Goal: Complete application form

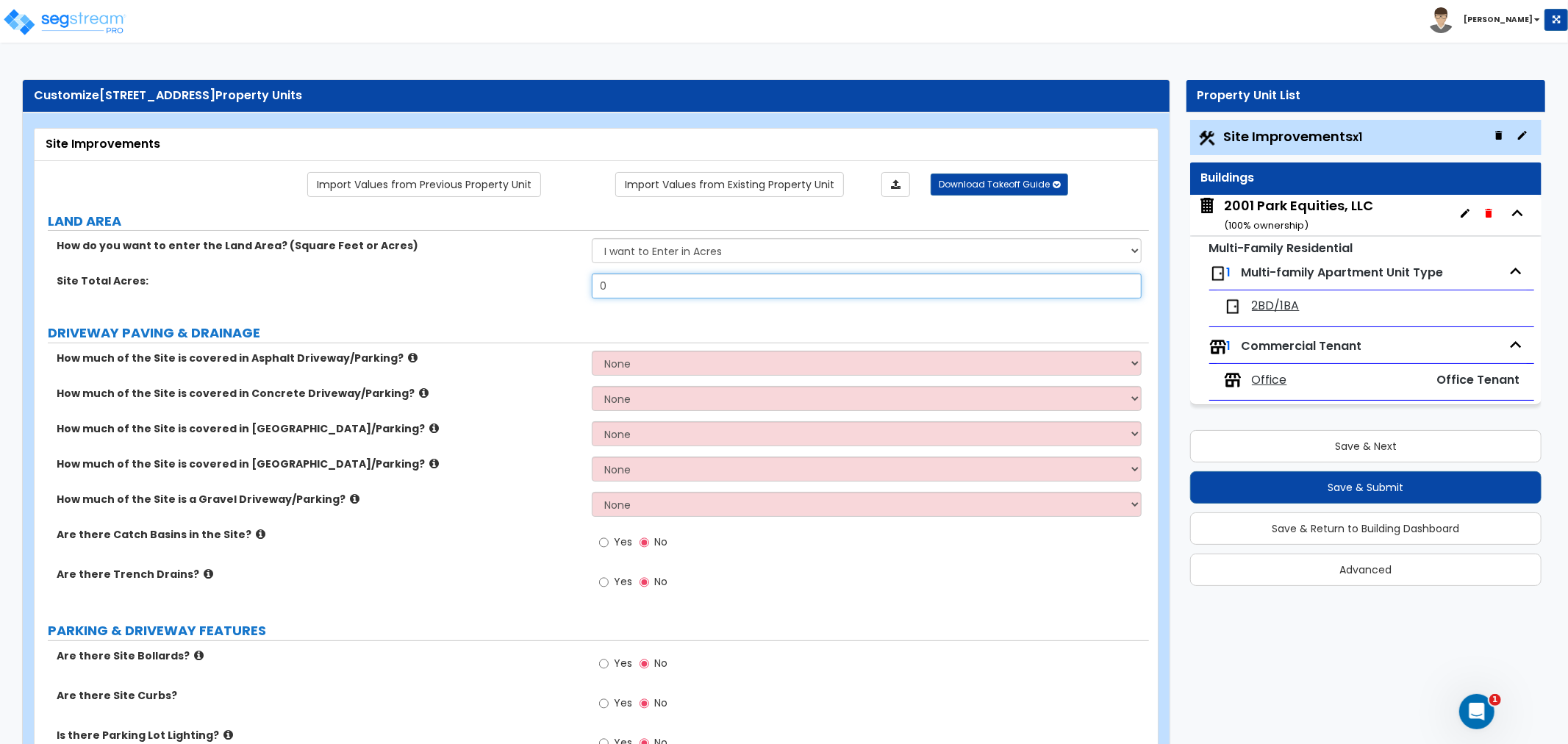
drag, startPoint x: 631, startPoint y: 285, endPoint x: 534, endPoint y: 284, distance: 97.0
click at [534, 284] on div "Site Total Acres: 0" at bounding box center [591, 291] width 1115 height 35
type input "0.08"
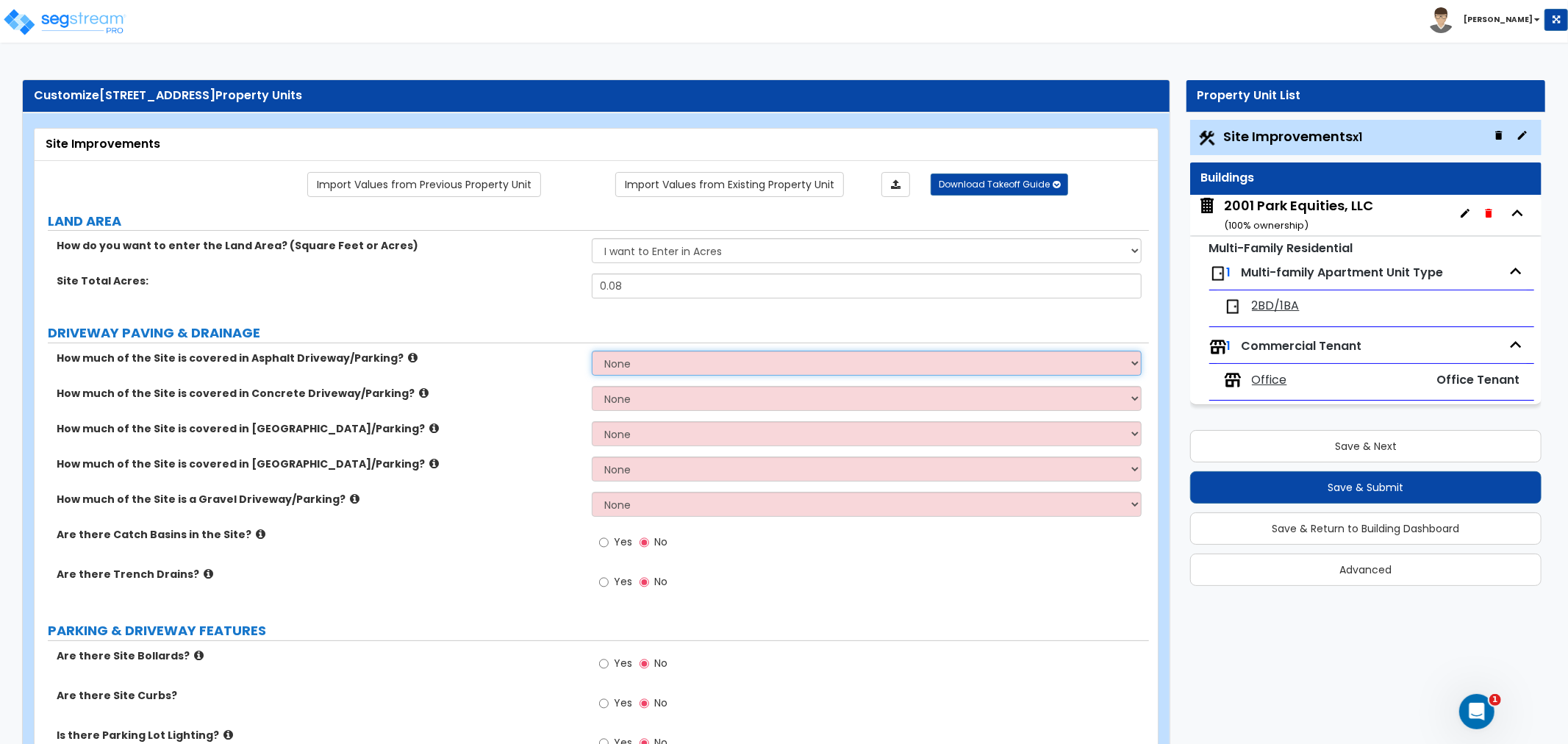
click at [626, 366] on select "None I want to Enter an Approximate Percentage I want to Enter the Square Foota…" at bounding box center [866, 363] width 550 height 25
select select "2"
click at [592, 351] on select "None I want to Enter an Approximate Percentage I want to Enter the Square Foota…" at bounding box center [866, 363] width 550 height 25
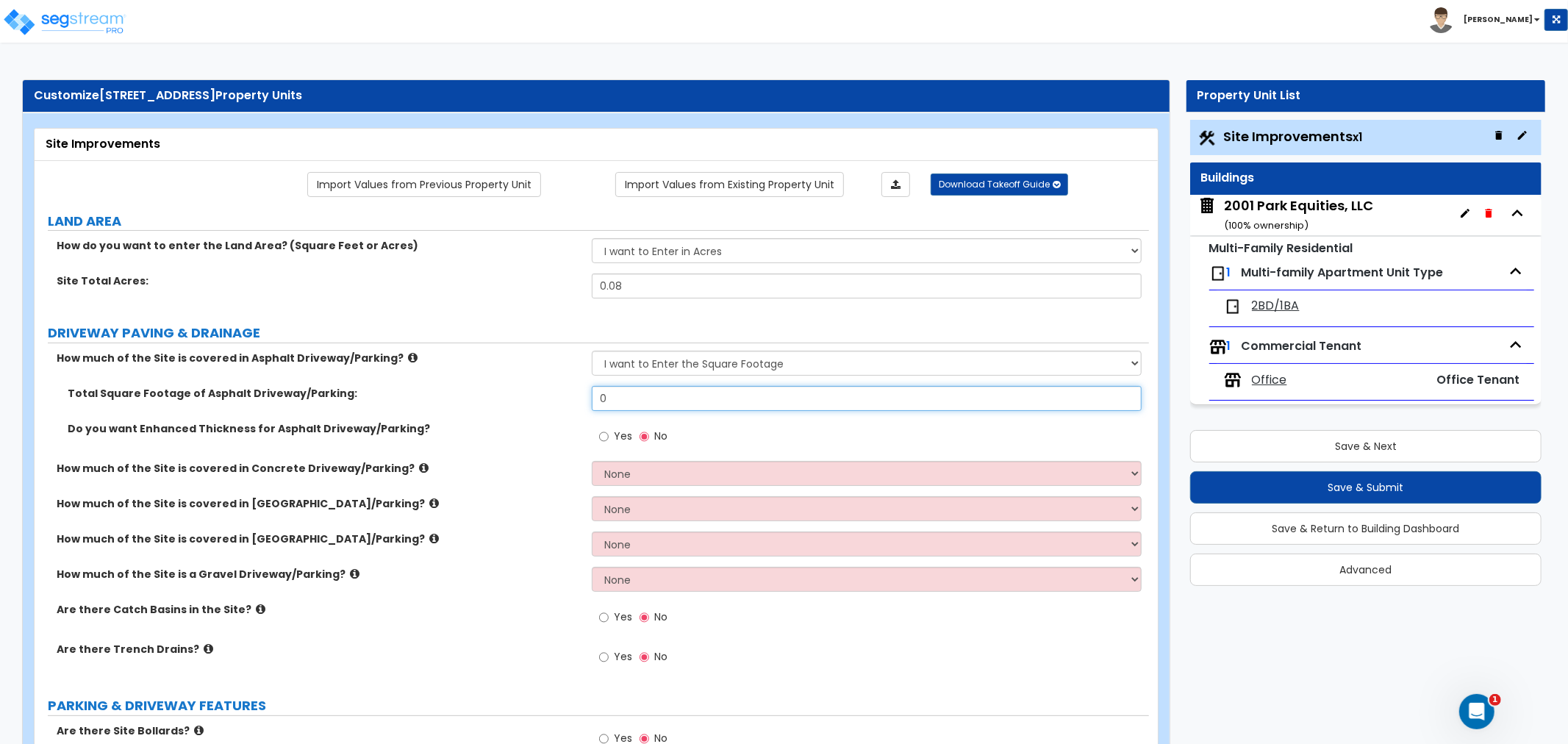
drag, startPoint x: 626, startPoint y: 401, endPoint x: 477, endPoint y: 405, distance: 149.1
click at [477, 405] on div "Total Square Footage of Asphalt Driveway/Parking: 0" at bounding box center [591, 403] width 1115 height 35
type input "975"
click at [509, 545] on label "How much of the Site is covered in [GEOGRAPHIC_DATA]/Parking?" at bounding box center [318, 539] width 524 height 14
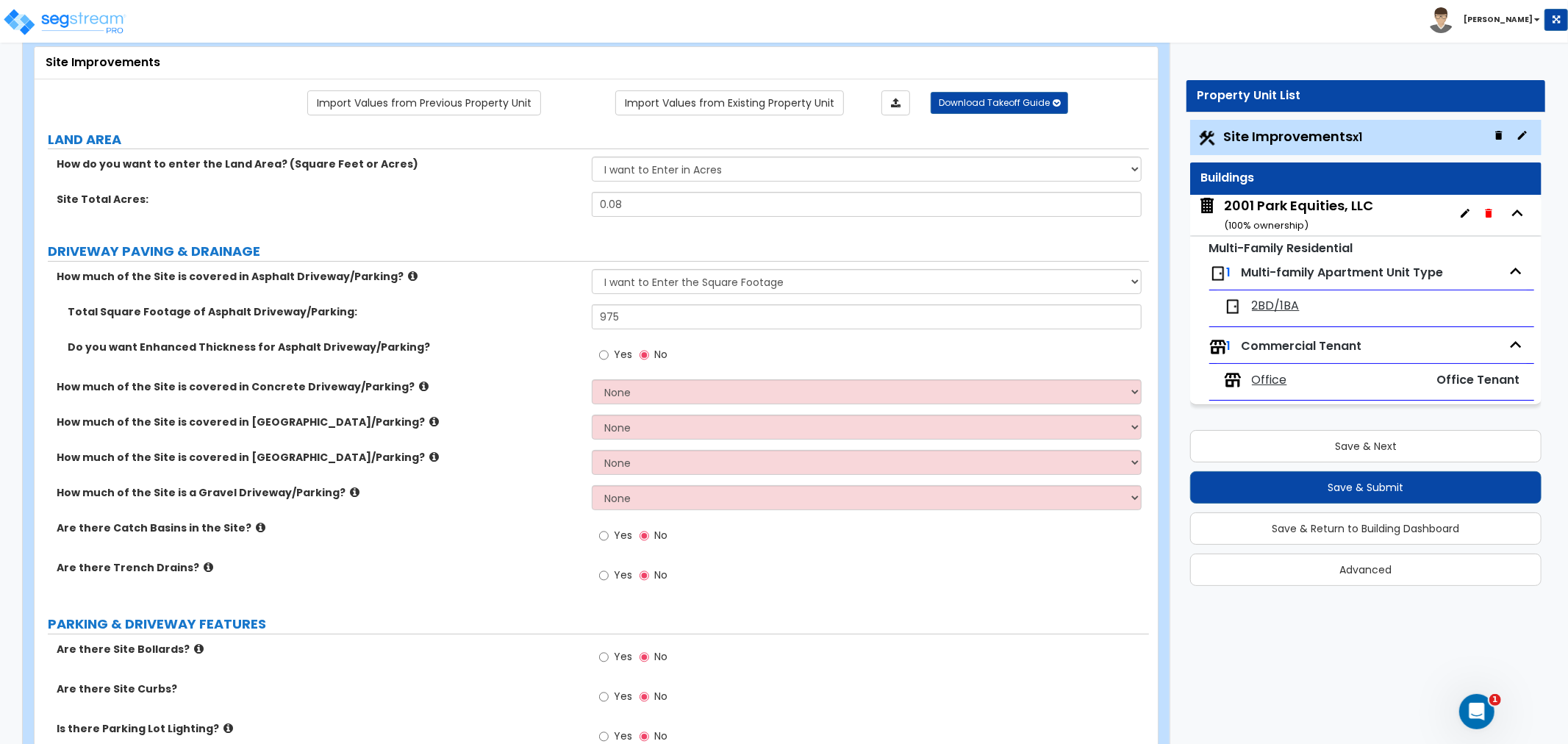
scroll to position [163, 0]
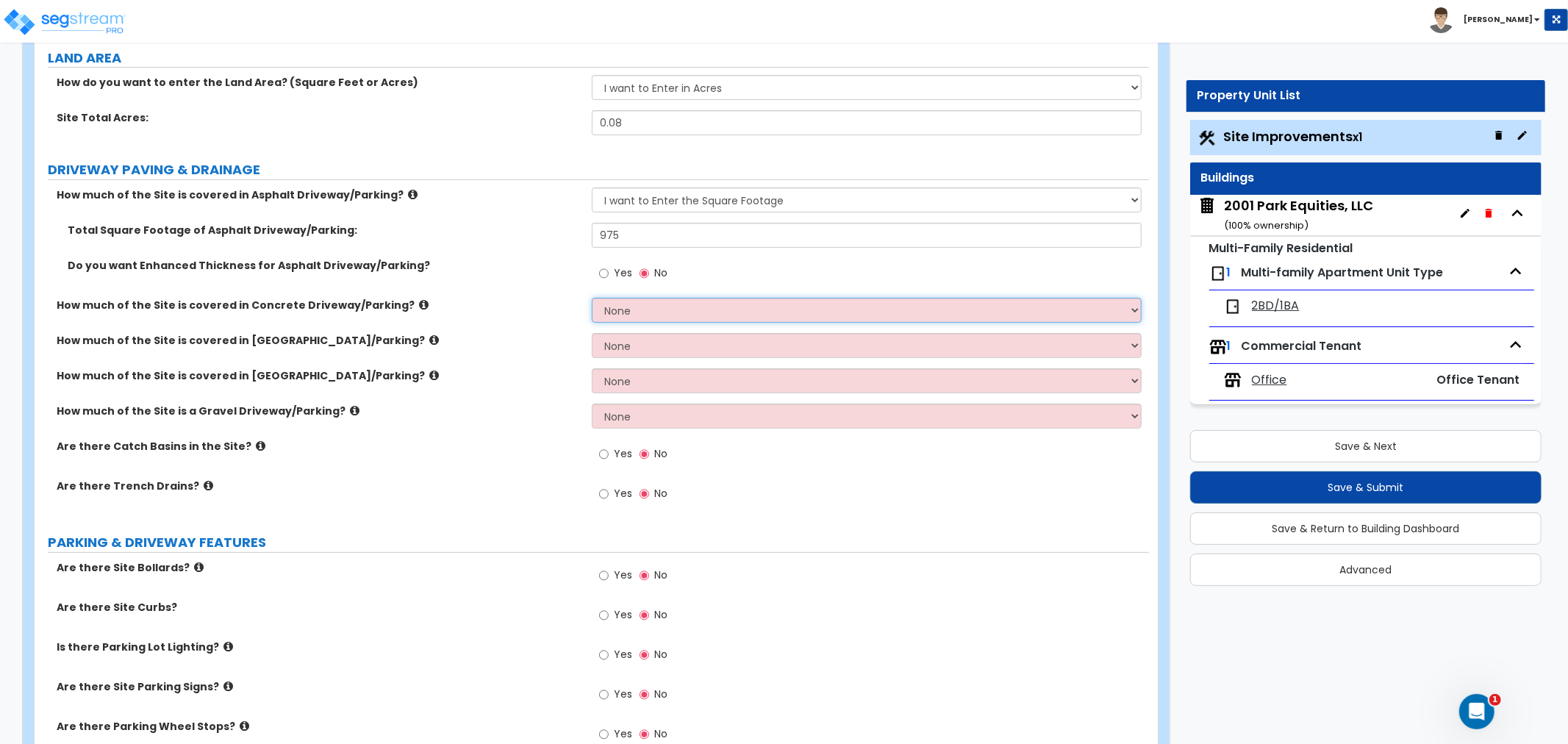
click at [633, 308] on select "None I want to Enter an Approximate Percentage I want to Enter the Square Foota…" at bounding box center [866, 310] width 550 height 25
select select "2"
click at [592, 298] on select "None I want to Enter an Approximate Percentage I want to Enter the Square Foota…" at bounding box center [866, 310] width 550 height 25
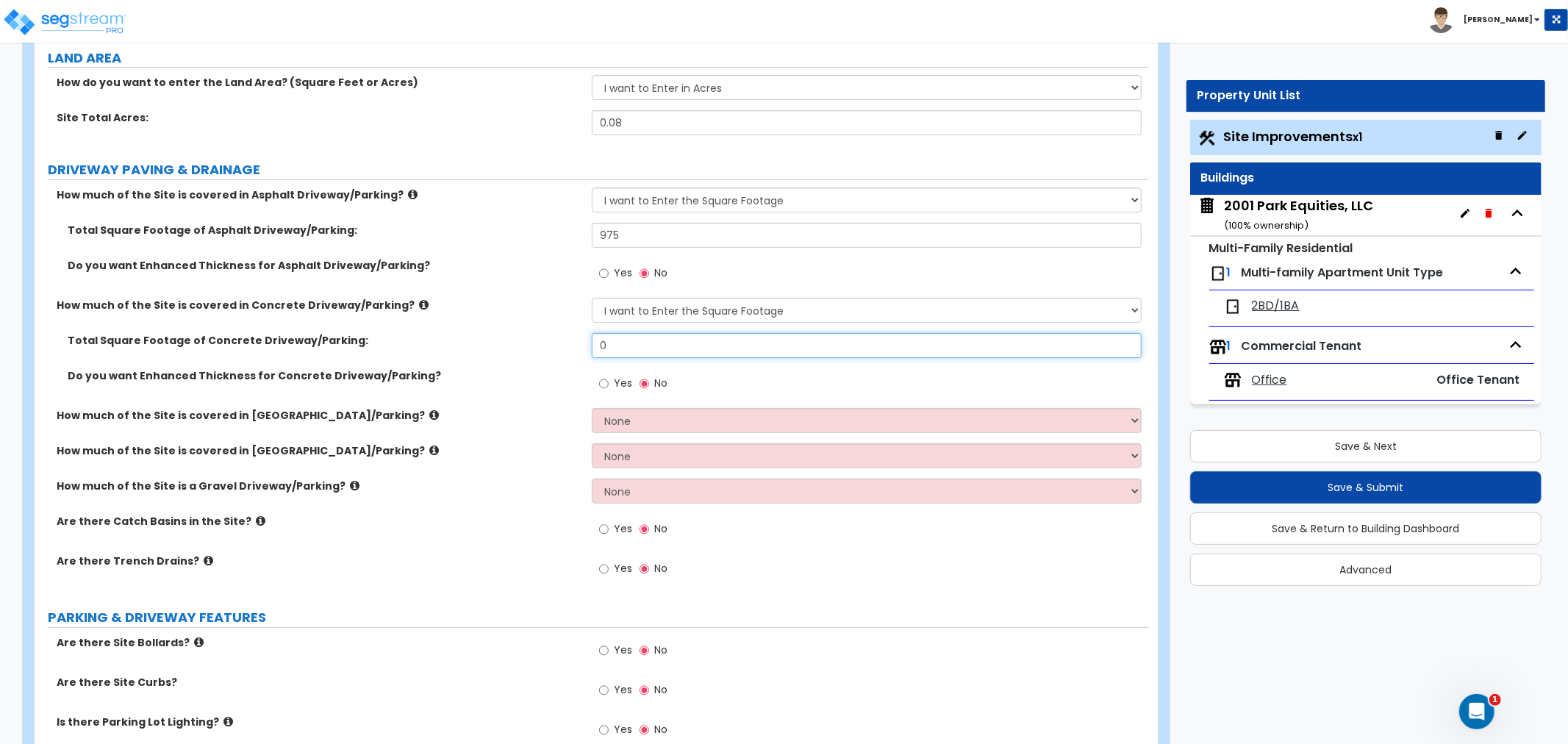
drag, startPoint x: 627, startPoint y: 345, endPoint x: 537, endPoint y: 344, distance: 90.0
click at [537, 344] on div "Total Square Footage of Concrete Driveway/Parking: 0" at bounding box center [591, 350] width 1115 height 35
type input "130"
drag, startPoint x: 623, startPoint y: 234, endPoint x: 570, endPoint y: 234, distance: 53.0
click at [570, 234] on div "Total Square Footage of Asphalt Driveway/Parking: 975" at bounding box center [591, 240] width 1115 height 35
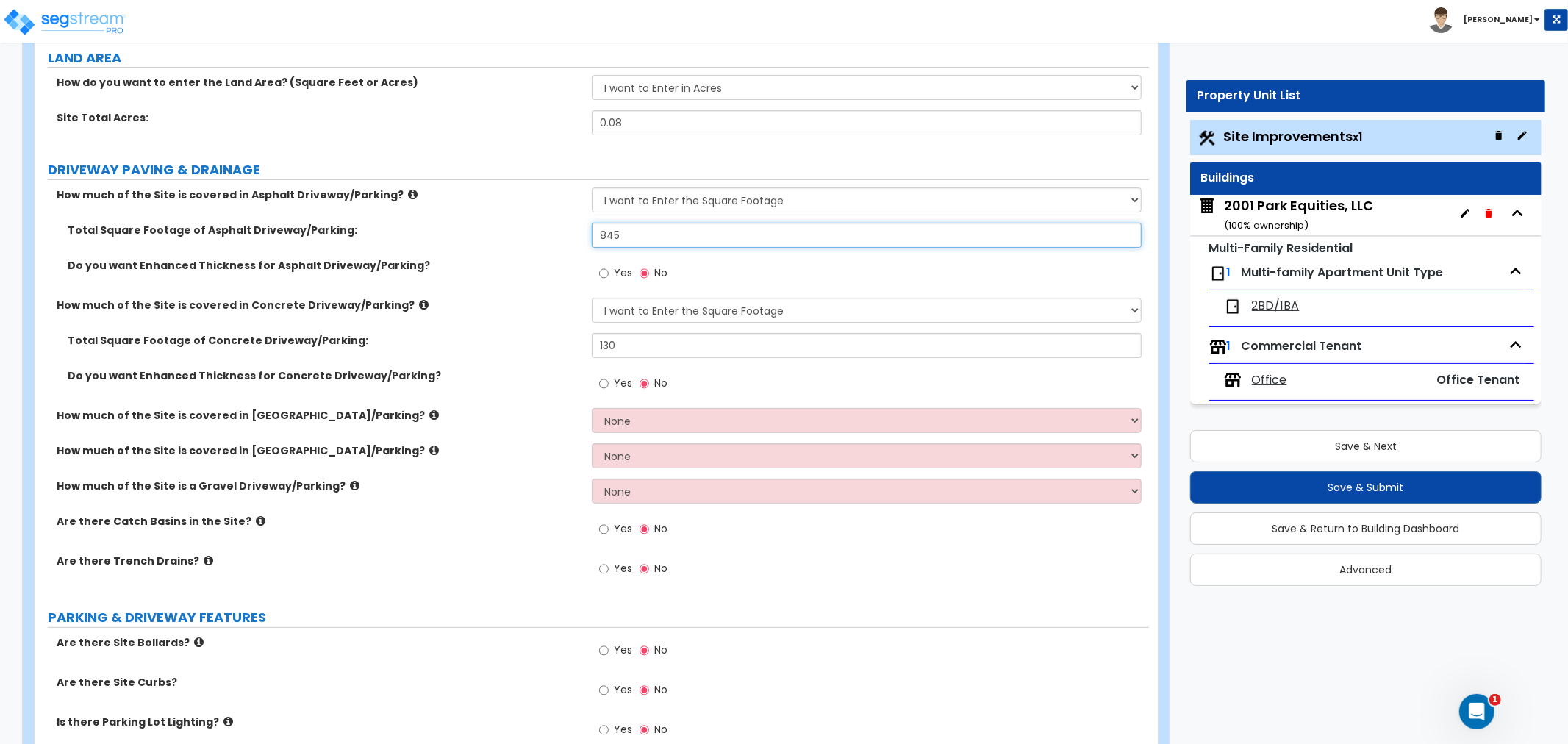
type input "845"
click at [528, 312] on label "How much of the Site is covered in Concrete Driveway/Parking?" at bounding box center [318, 305] width 524 height 14
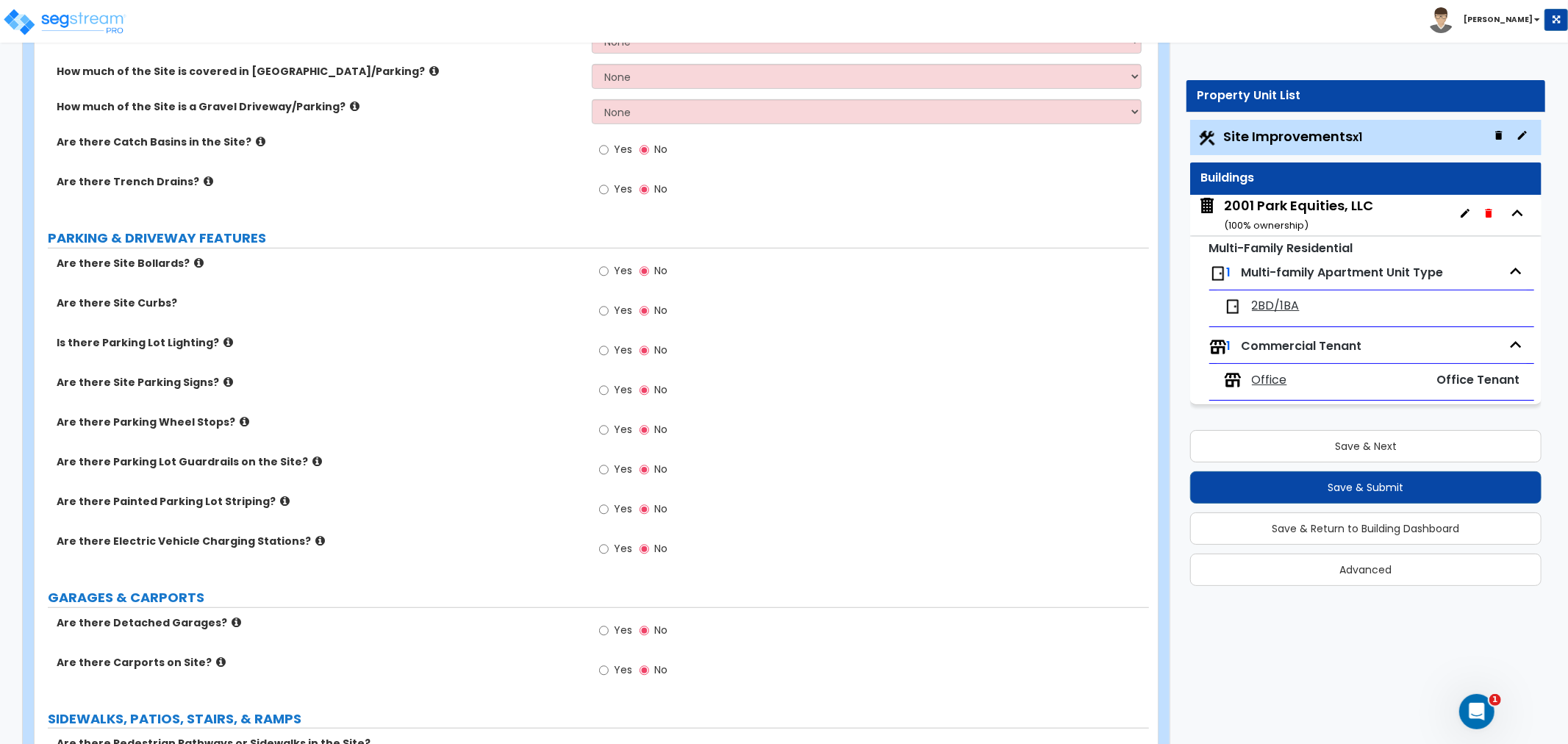
scroll to position [571, 0]
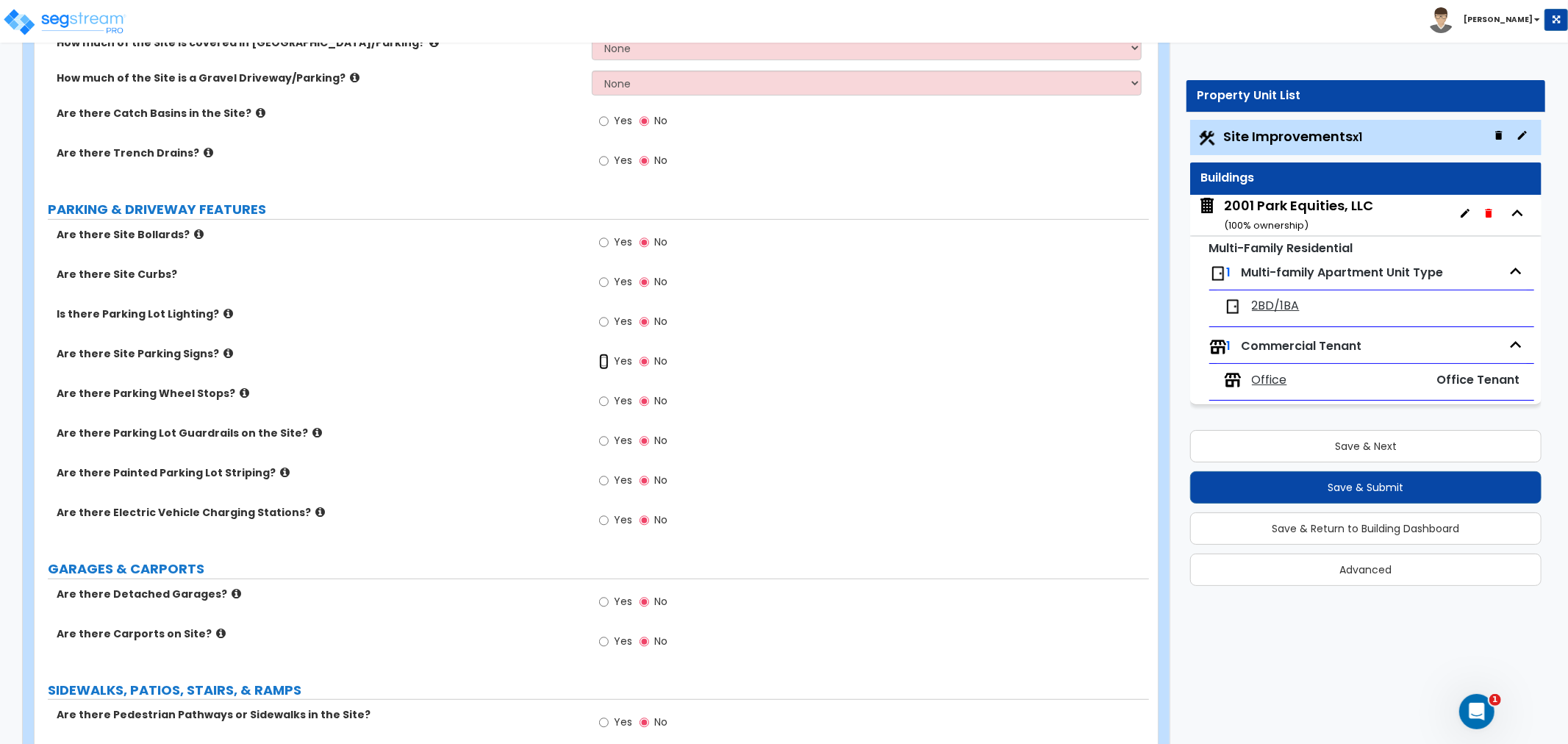
click at [605, 362] on input "Yes" at bounding box center [604, 362] width 10 height 16
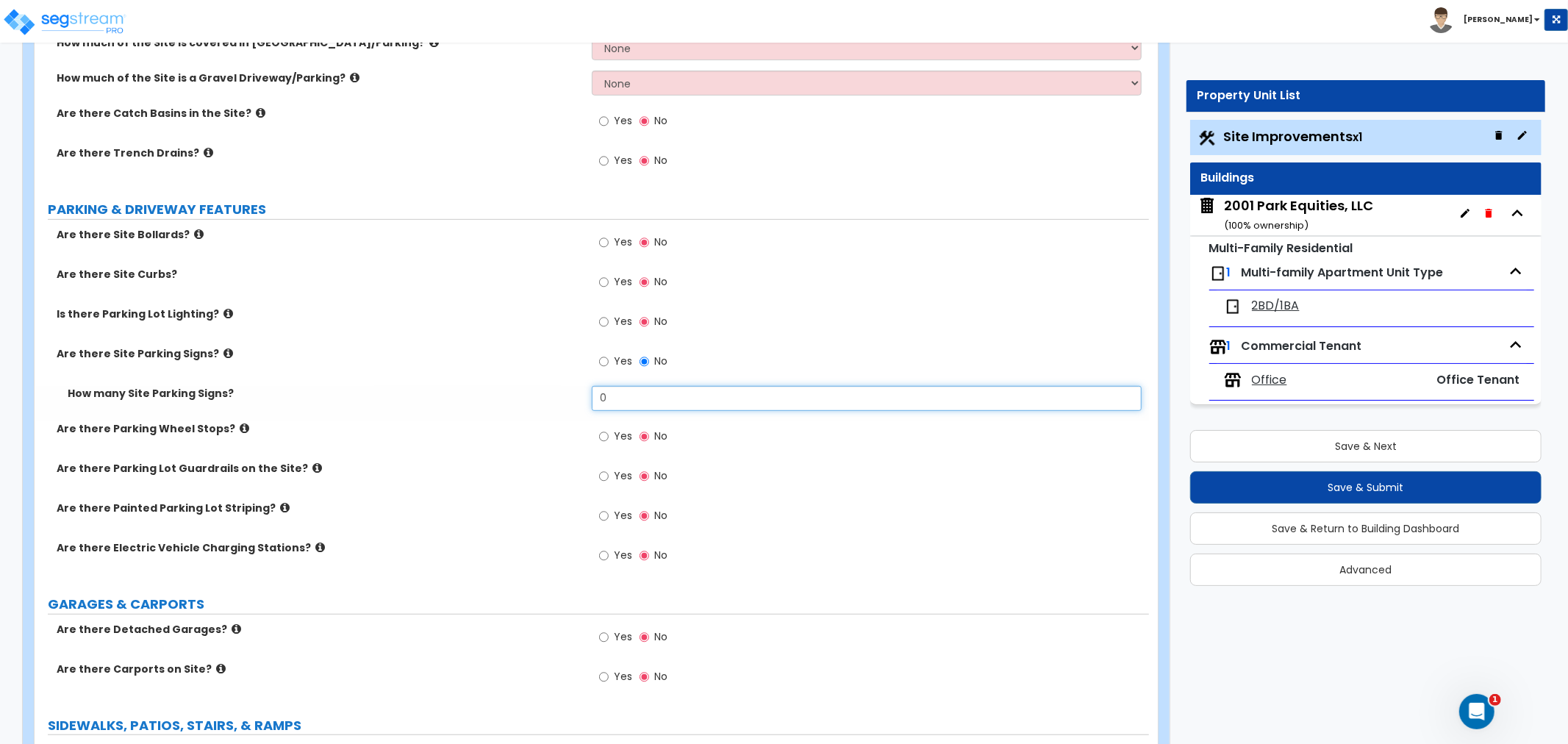
drag, startPoint x: 620, startPoint y: 394, endPoint x: 560, endPoint y: 400, distance: 60.3
click at [560, 400] on div "How many Site Parking Signs? 0" at bounding box center [591, 403] width 1115 height 35
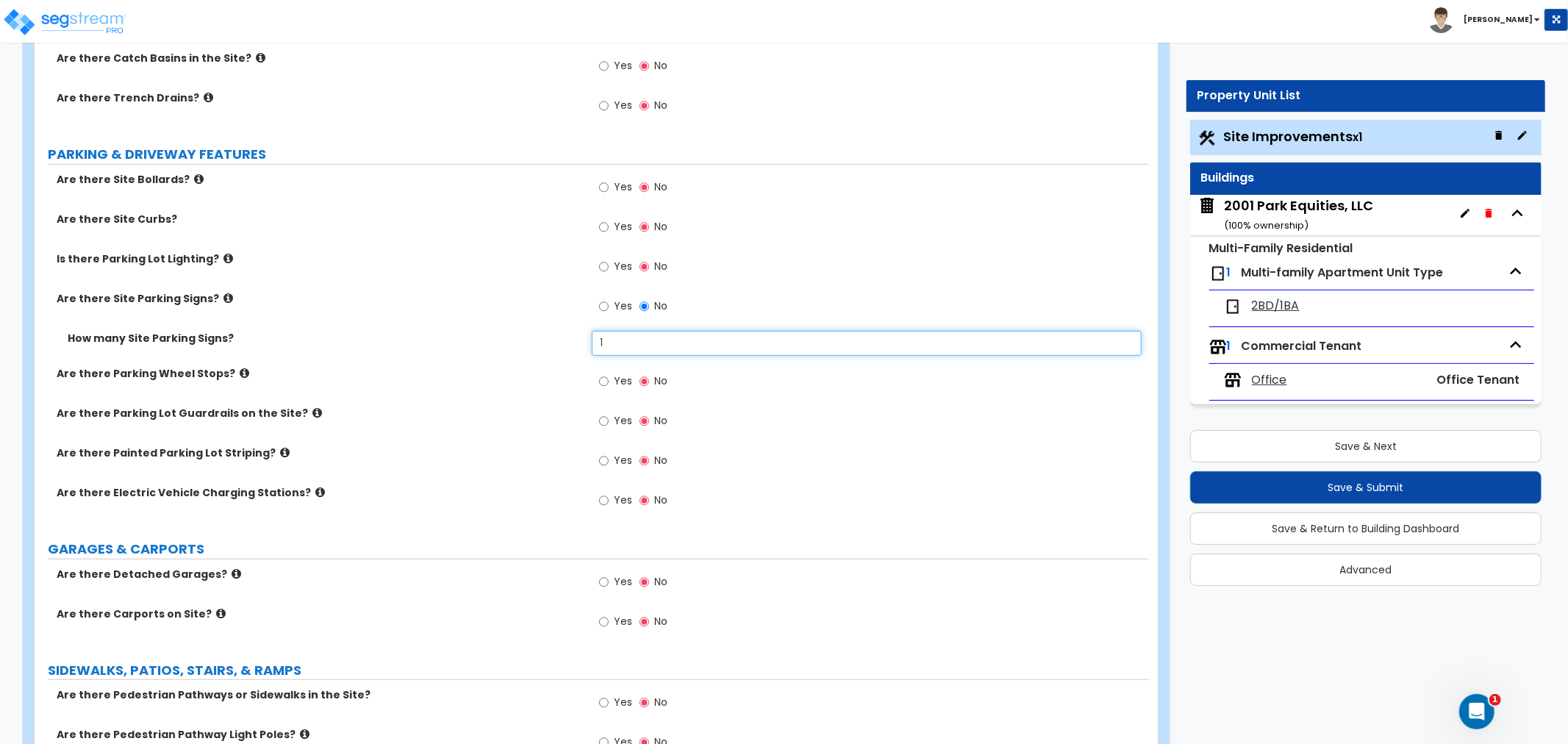
scroll to position [653, 0]
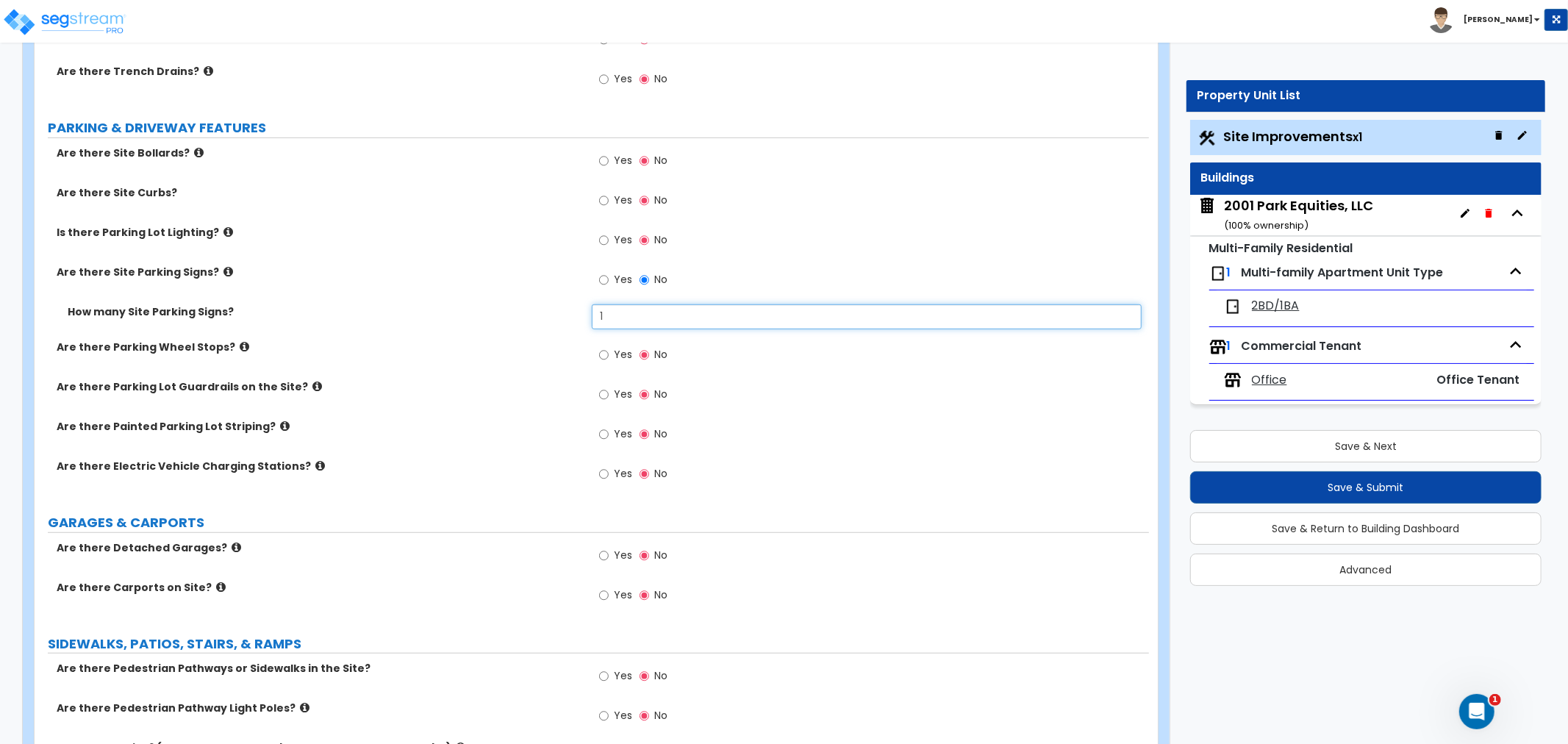
type input "1"
click at [605, 430] on input "Yes" at bounding box center [604, 435] width 10 height 16
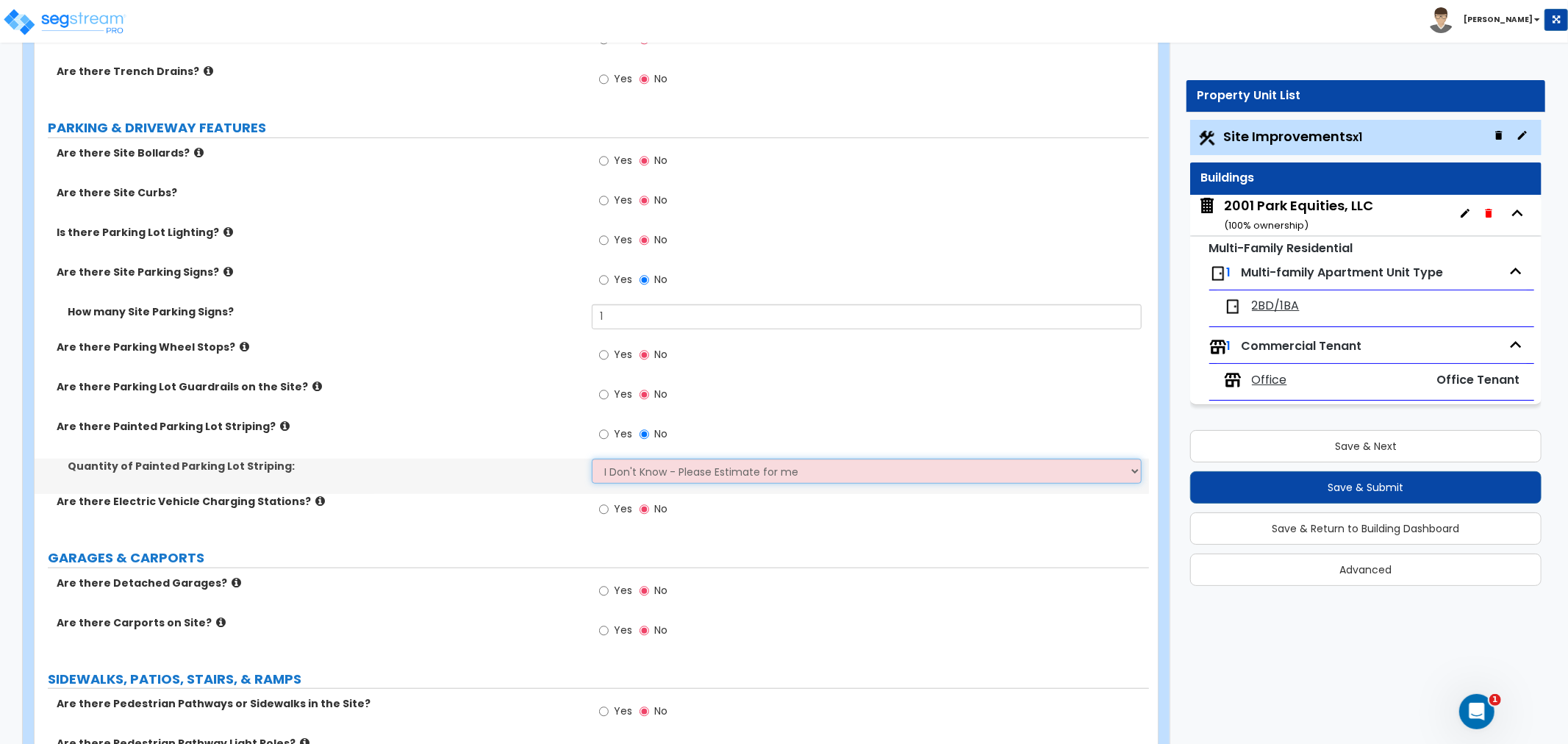
click at [629, 471] on select "I Don't Know - Please Estimate for me I Want to Enter the Number of Parking Spa…" at bounding box center [866, 471] width 550 height 25
select select "1"
click at [592, 459] on select "I Don't Know - Please Estimate for me I Want to Enter the Number of Parking Spa…" at bounding box center [866, 471] width 550 height 25
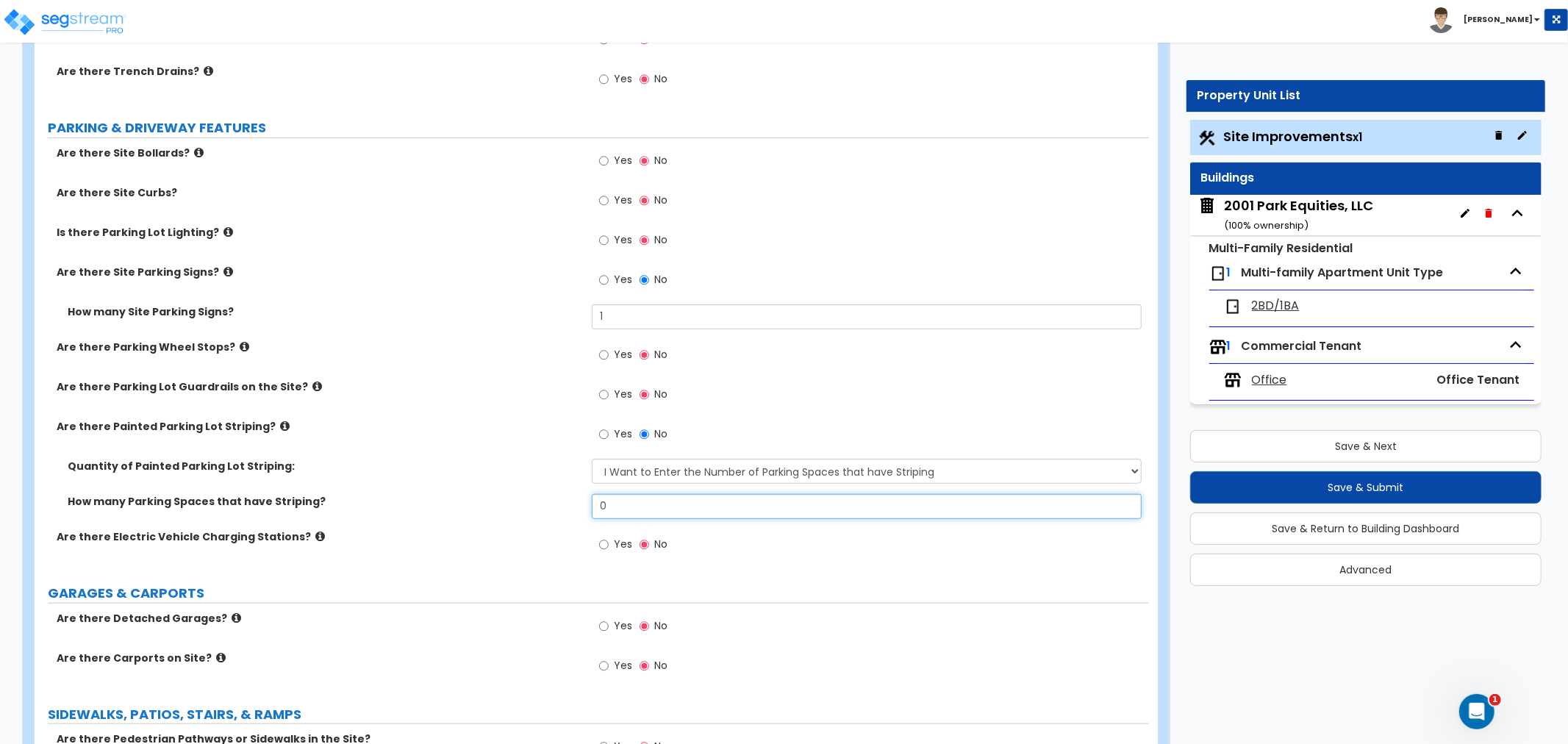
drag, startPoint x: 630, startPoint y: 509, endPoint x: 567, endPoint y: 505, distance: 63.1
click at [569, 507] on div "How many Parking Spaces that have Striping? 0" at bounding box center [591, 511] width 1115 height 35
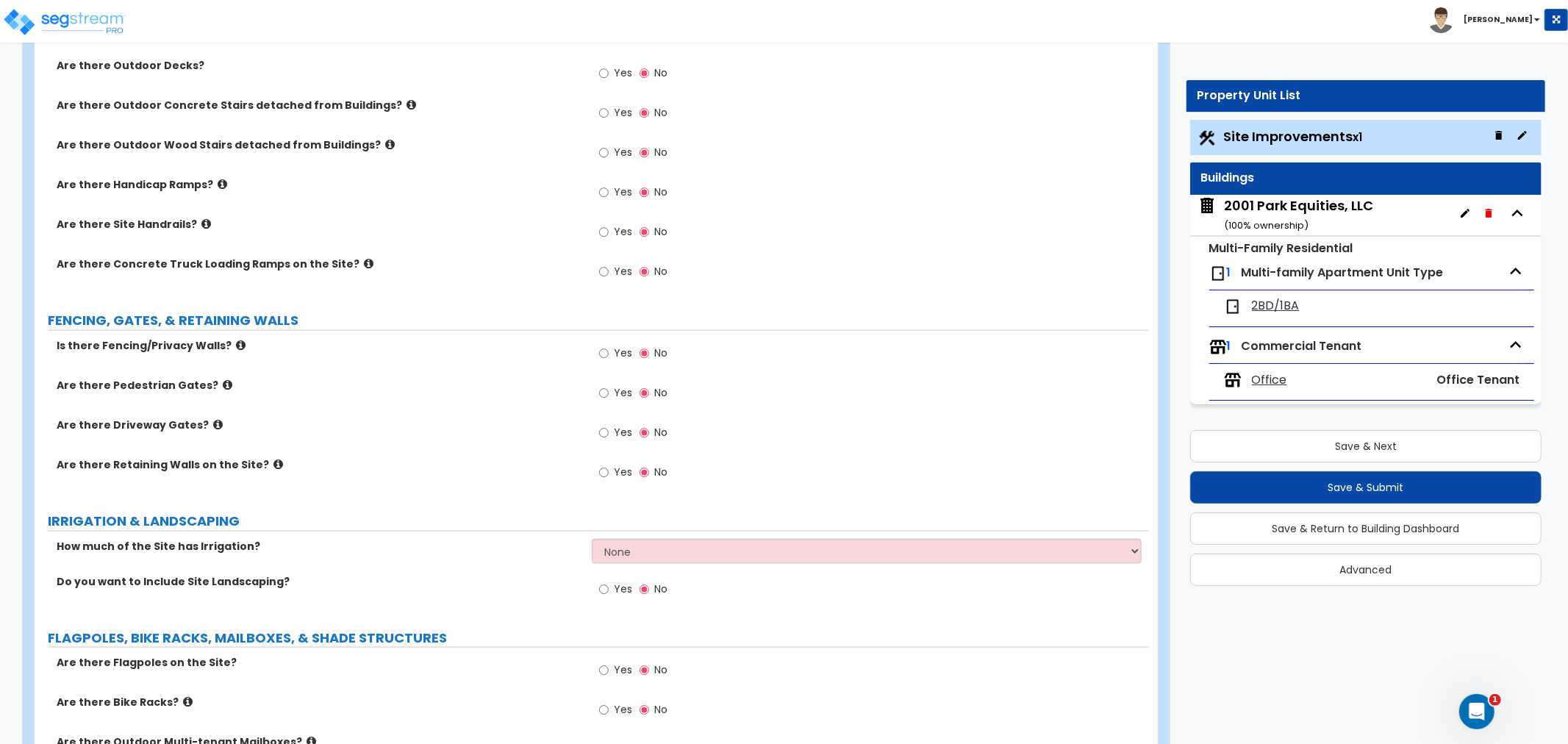
scroll to position [1471, 0]
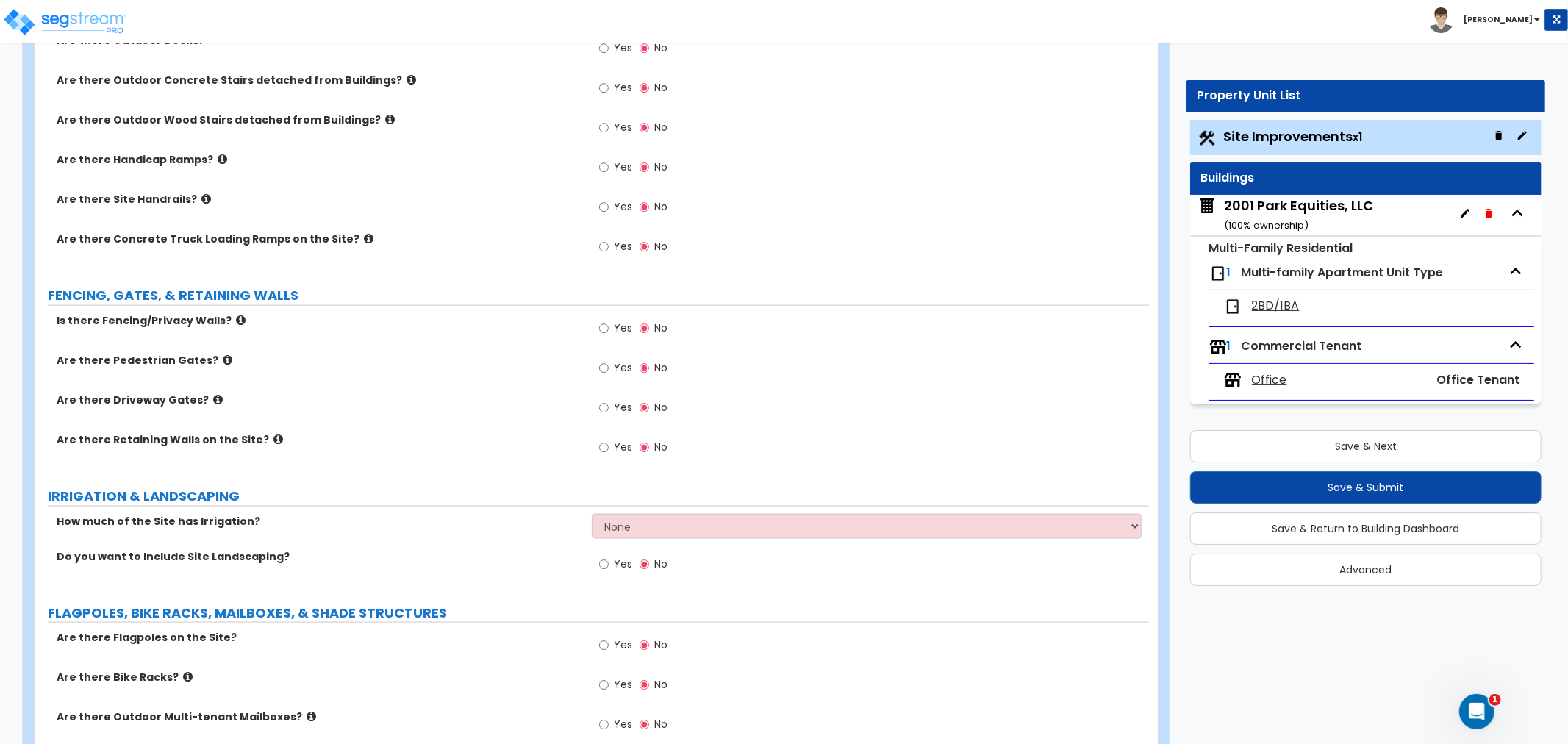
type input "8"
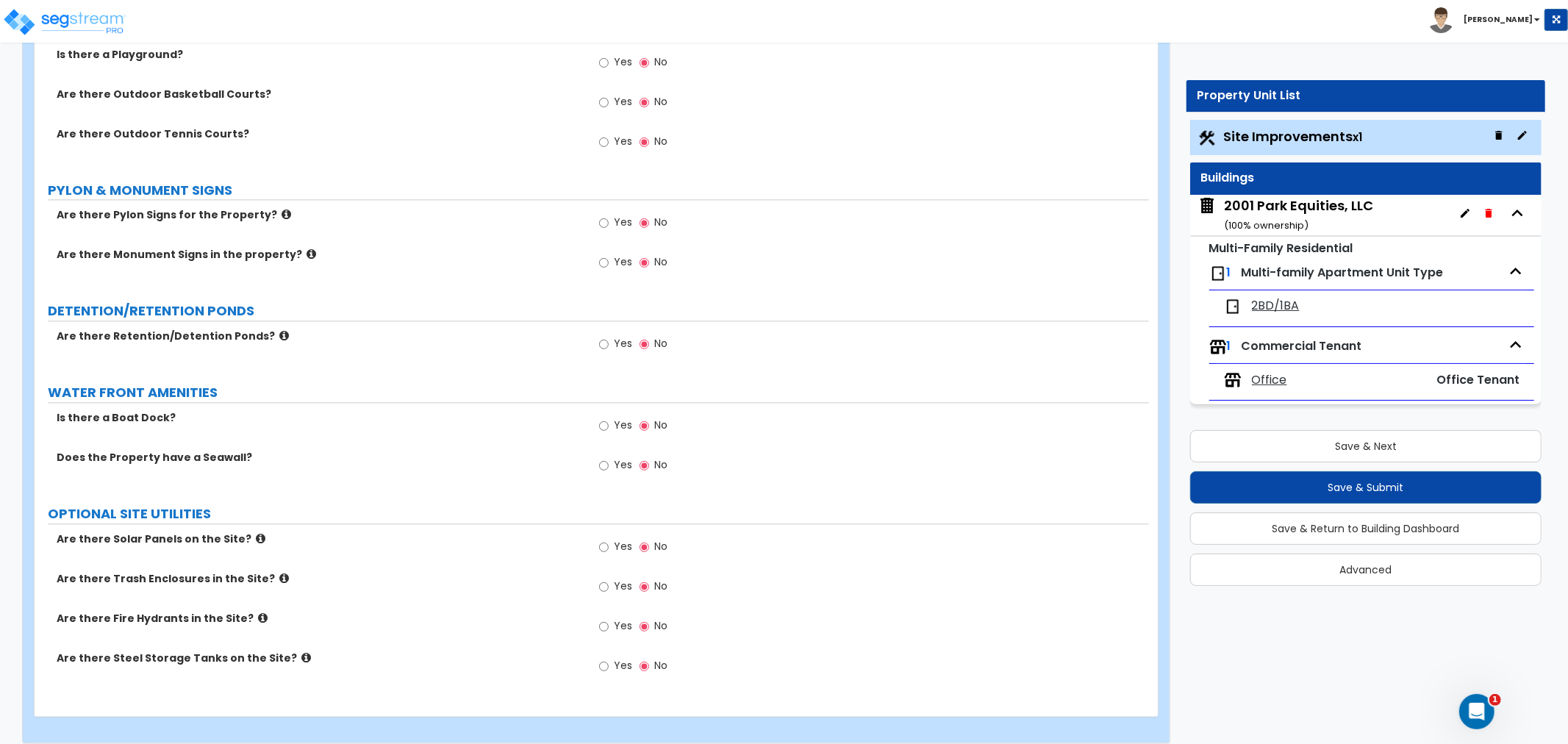
scroll to position [2627, 0]
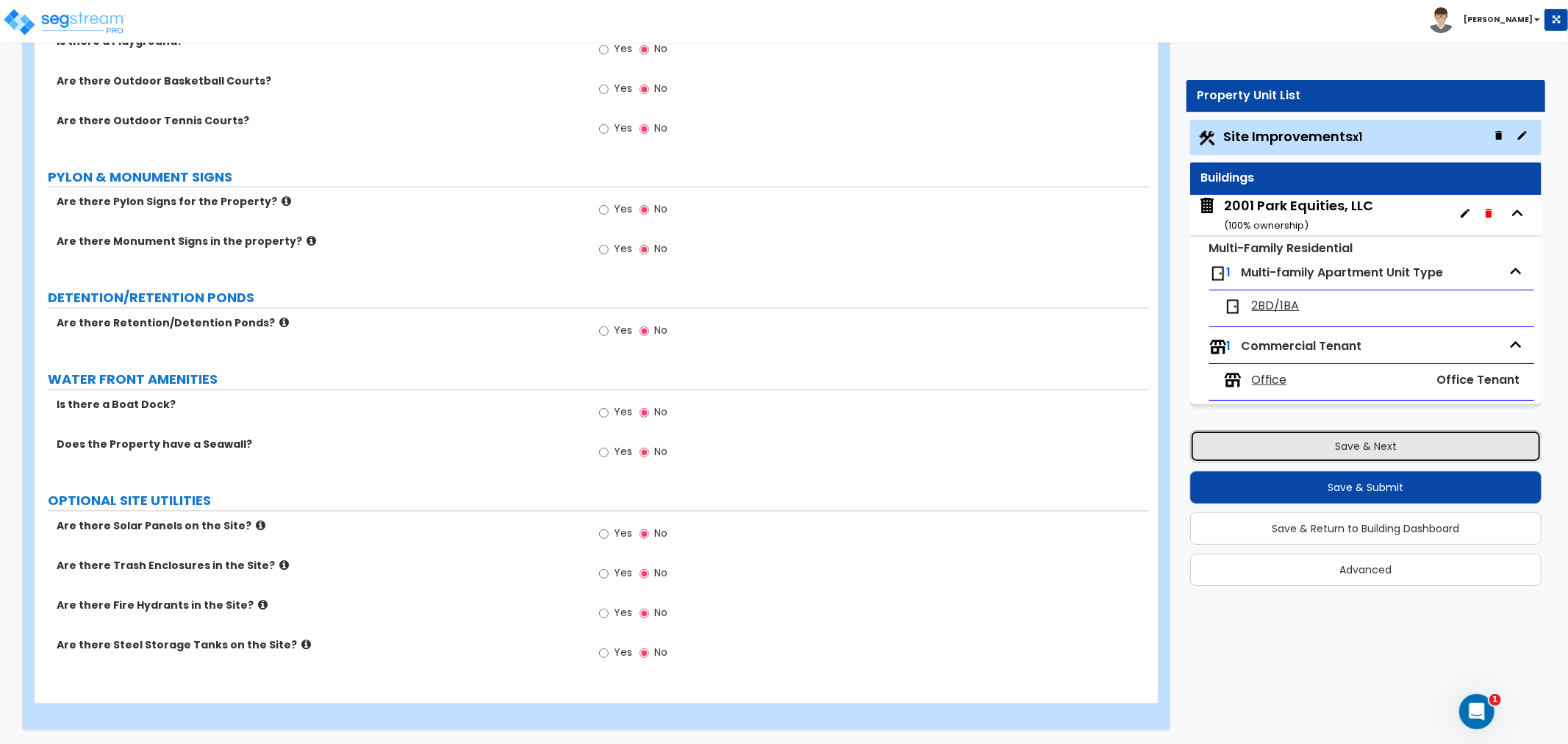
click at [1310, 443] on button "Save & Next" at bounding box center [1366, 446] width 352 height 32
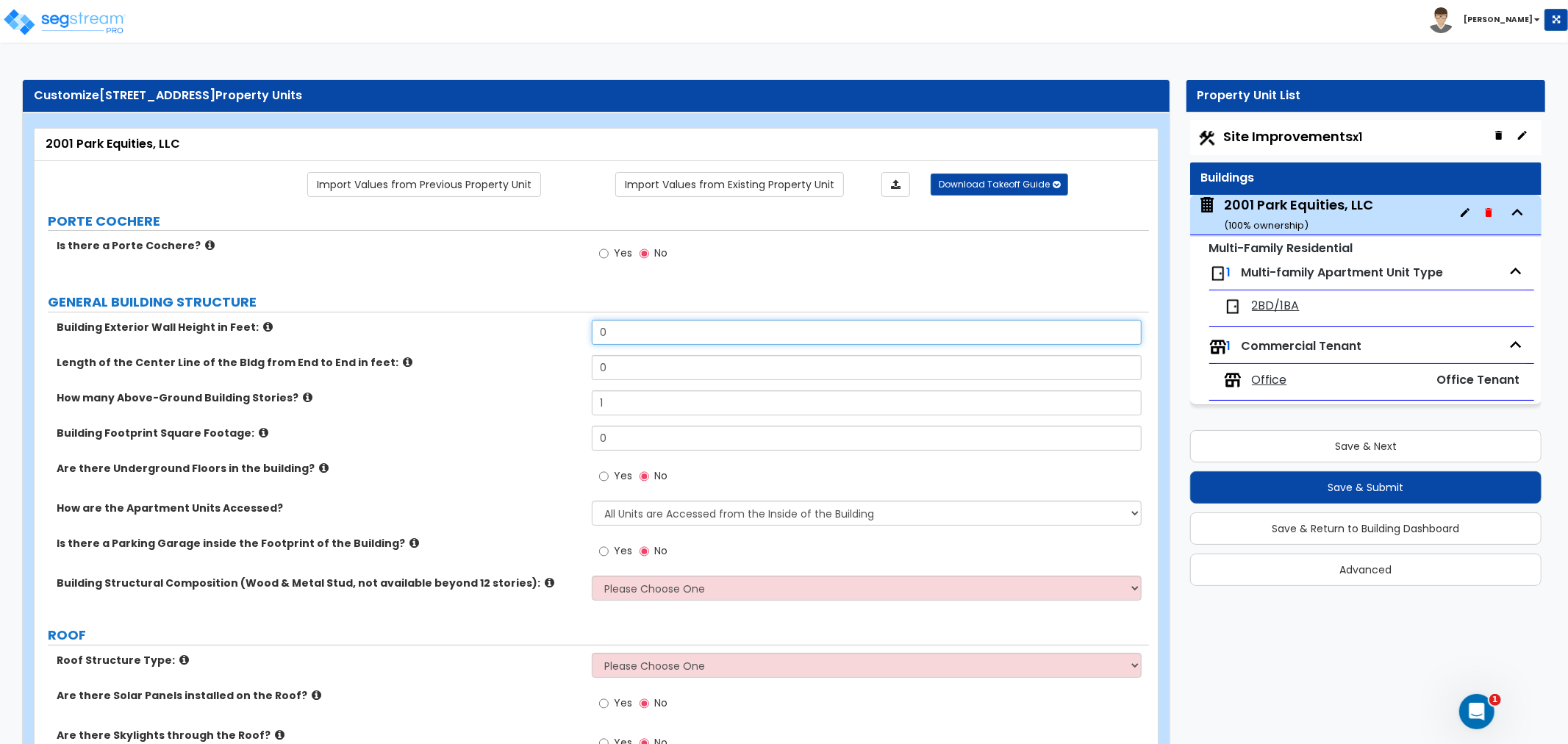
drag, startPoint x: 630, startPoint y: 331, endPoint x: 538, endPoint y: 333, distance: 92.0
click at [538, 333] on div "Building Exterior Wall Height in Feet: 0" at bounding box center [591, 337] width 1115 height 35
type input "10"
drag, startPoint x: 632, startPoint y: 372, endPoint x: 533, endPoint y: 381, distance: 99.4
click at [533, 381] on div "Length of the Center Line of the Bldg from End to End in feet: 0" at bounding box center [591, 372] width 1115 height 35
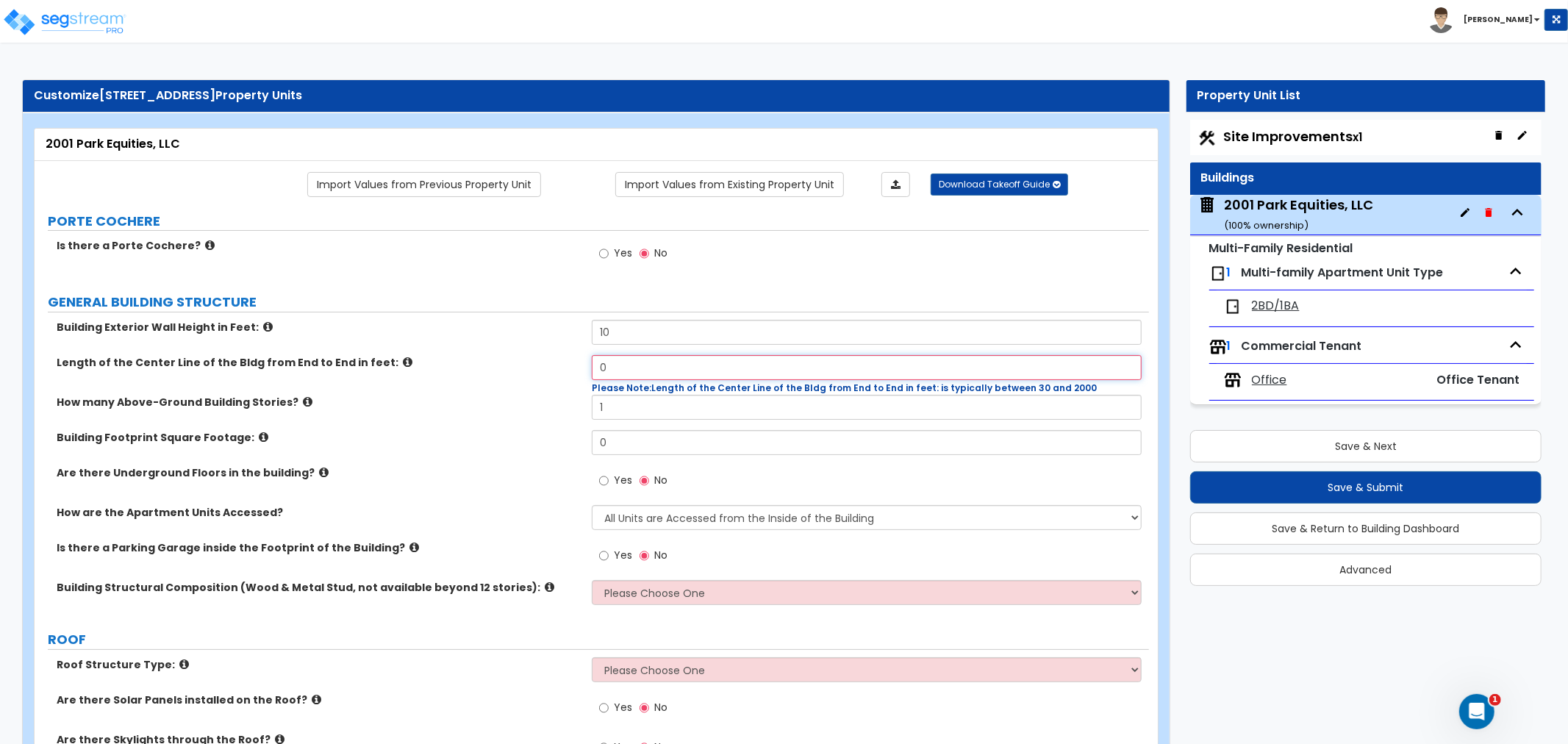
click at [623, 370] on input "0" at bounding box center [866, 368] width 550 height 25
drag, startPoint x: 623, startPoint y: 370, endPoint x: 509, endPoint y: 358, distance: 114.6
click at [509, 358] on div "Length of the Center Line of the Bldg from End to End in feet: 0 Please Note: L…" at bounding box center [591, 375] width 1115 height 40
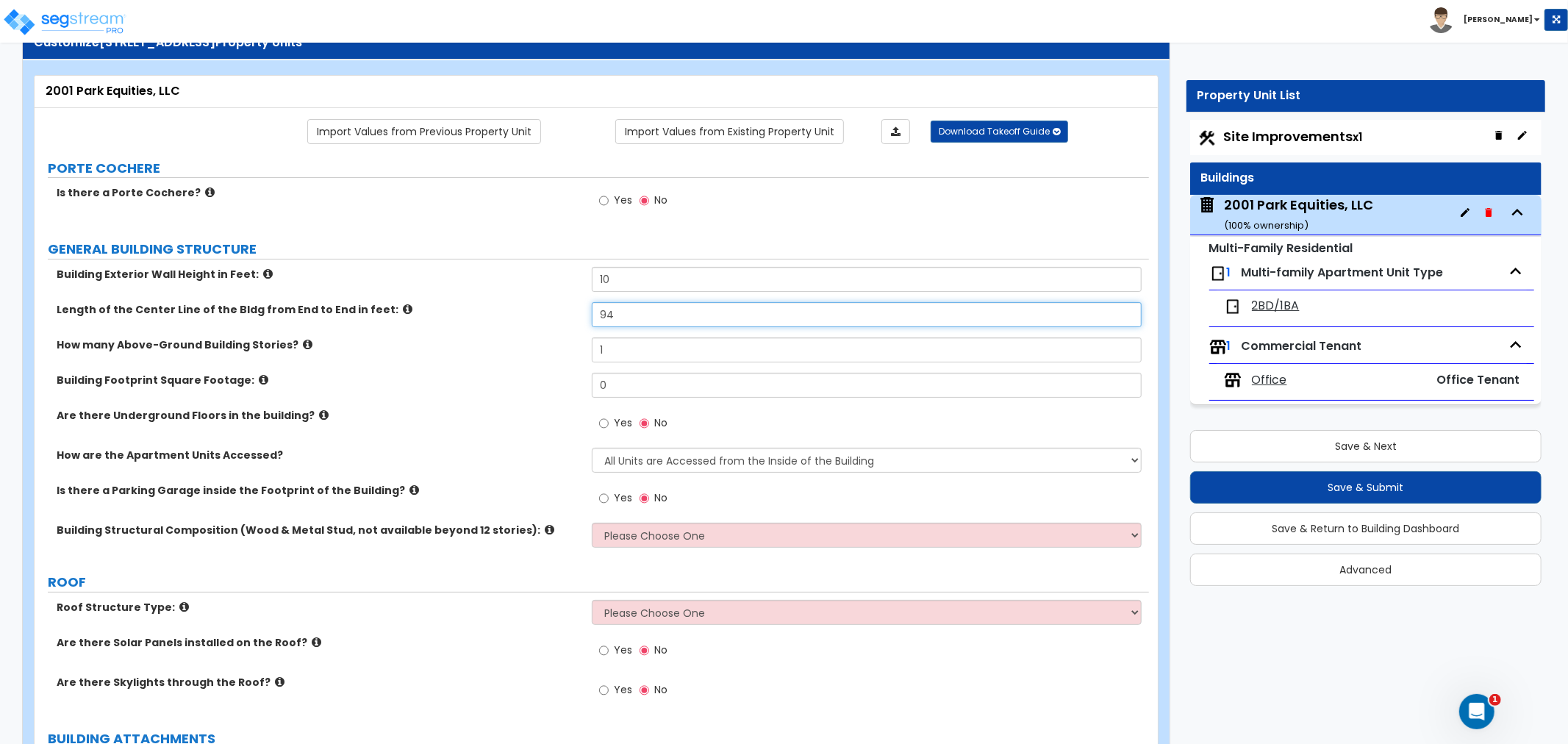
scroll to position [82, 0]
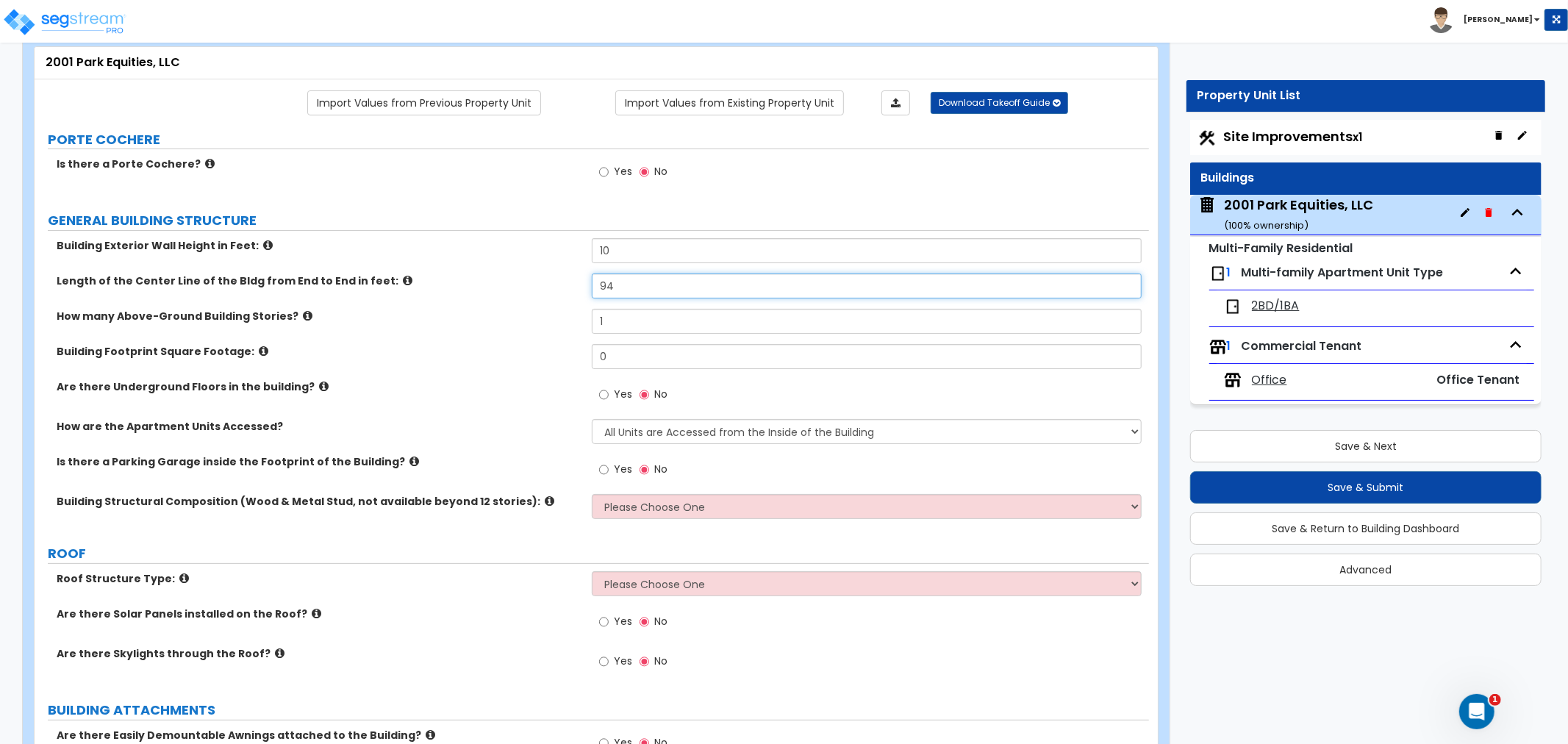
type input "94"
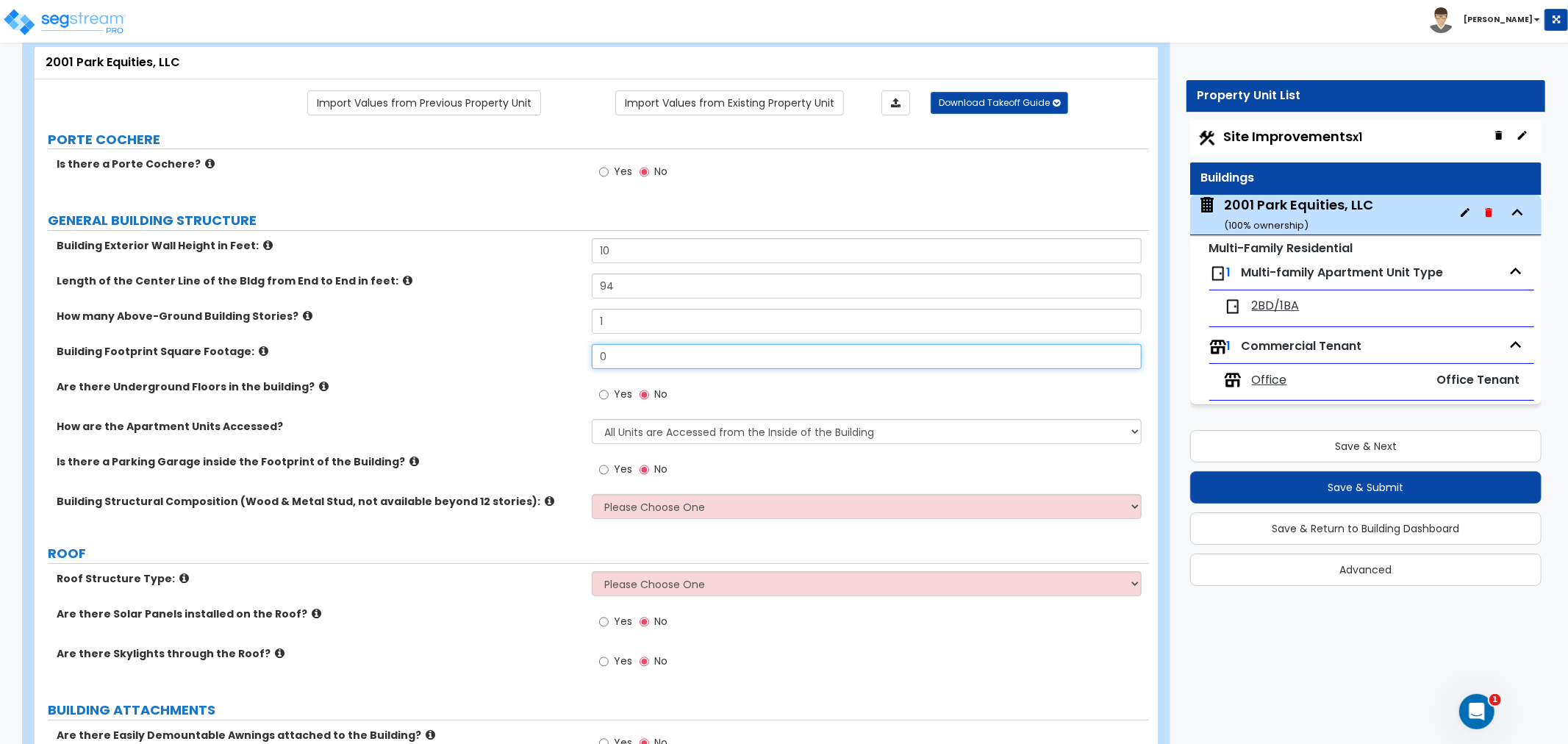
drag, startPoint x: 619, startPoint y: 354, endPoint x: 535, endPoint y: 360, distance: 84.2
click at [535, 360] on div "Building Footprint Square Footage: 0" at bounding box center [591, 361] width 1115 height 35
type input "2,510"
click at [604, 395] on input "Yes" at bounding box center [604, 395] width 10 height 16
radio input "true"
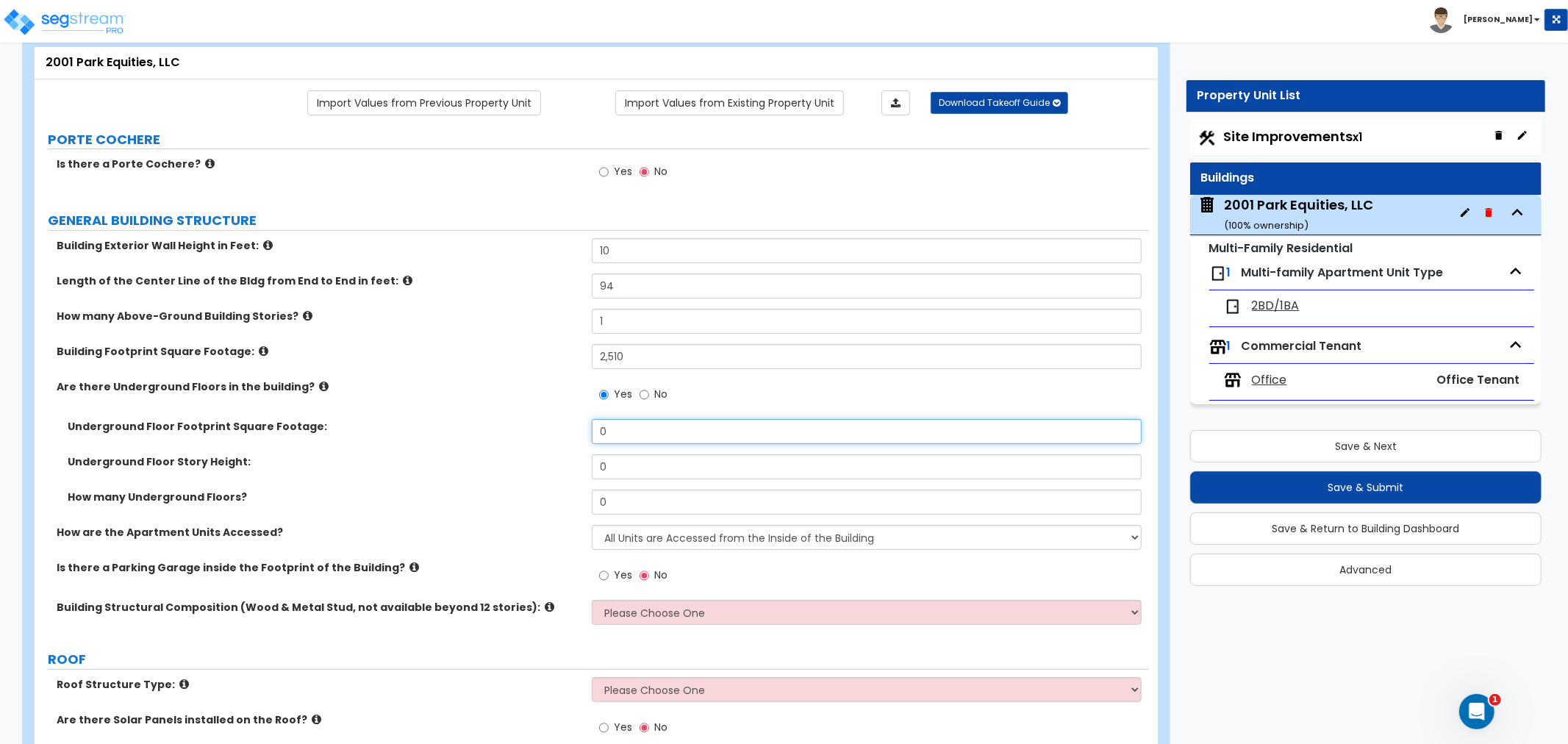
drag, startPoint x: 622, startPoint y: 425, endPoint x: 507, endPoint y: 430, distance: 115.1
click at [507, 430] on div "Underground Floor Footprint Square Footage: 0" at bounding box center [591, 436] width 1115 height 35
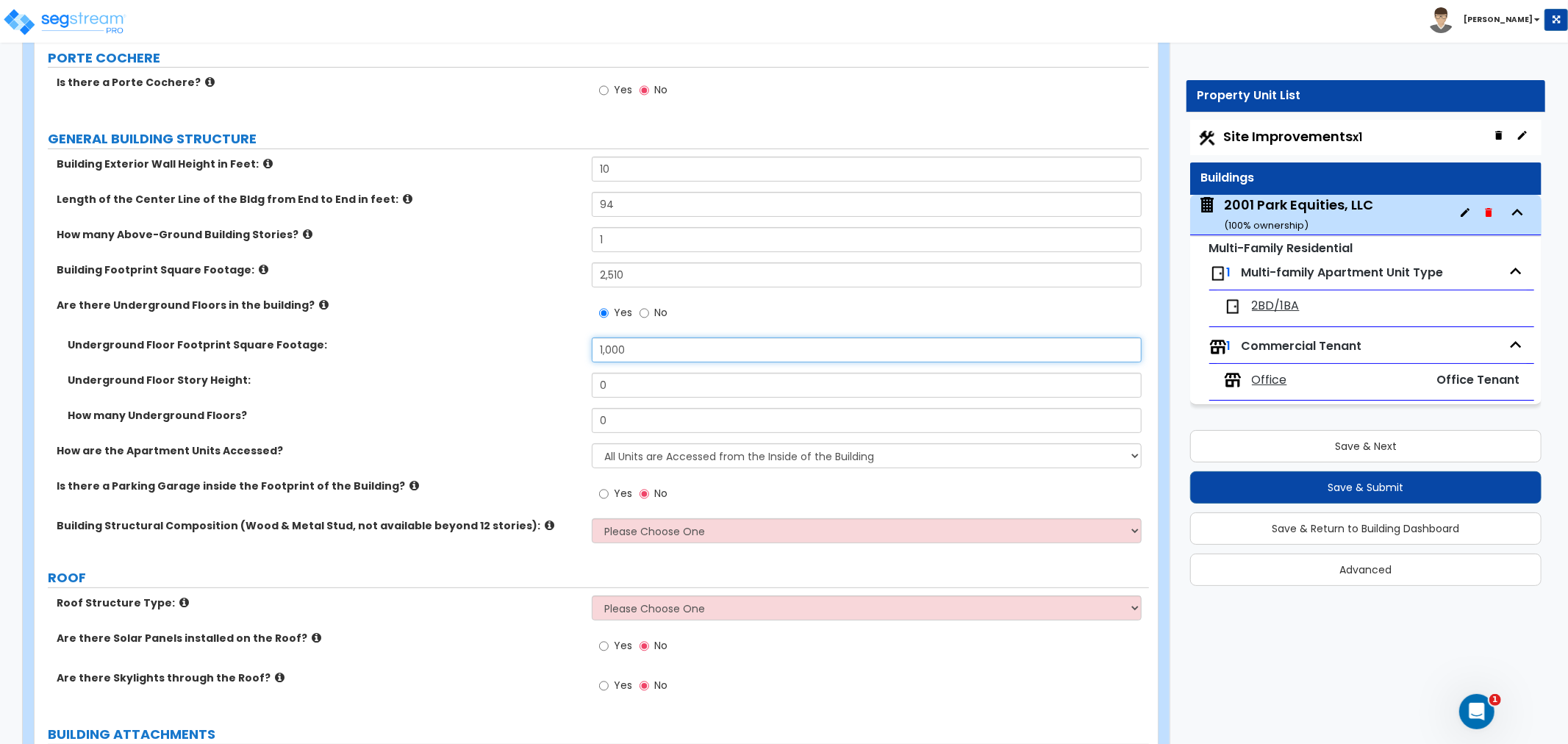
type input "1,000"
drag, startPoint x: 625, startPoint y: 389, endPoint x: 534, endPoint y: 390, distance: 91.0
click at [534, 390] on div "Underground Floor Story Height: 0" at bounding box center [591, 390] width 1115 height 35
type input "8"
drag, startPoint x: 632, startPoint y: 421, endPoint x: 577, endPoint y: 422, distance: 55.0
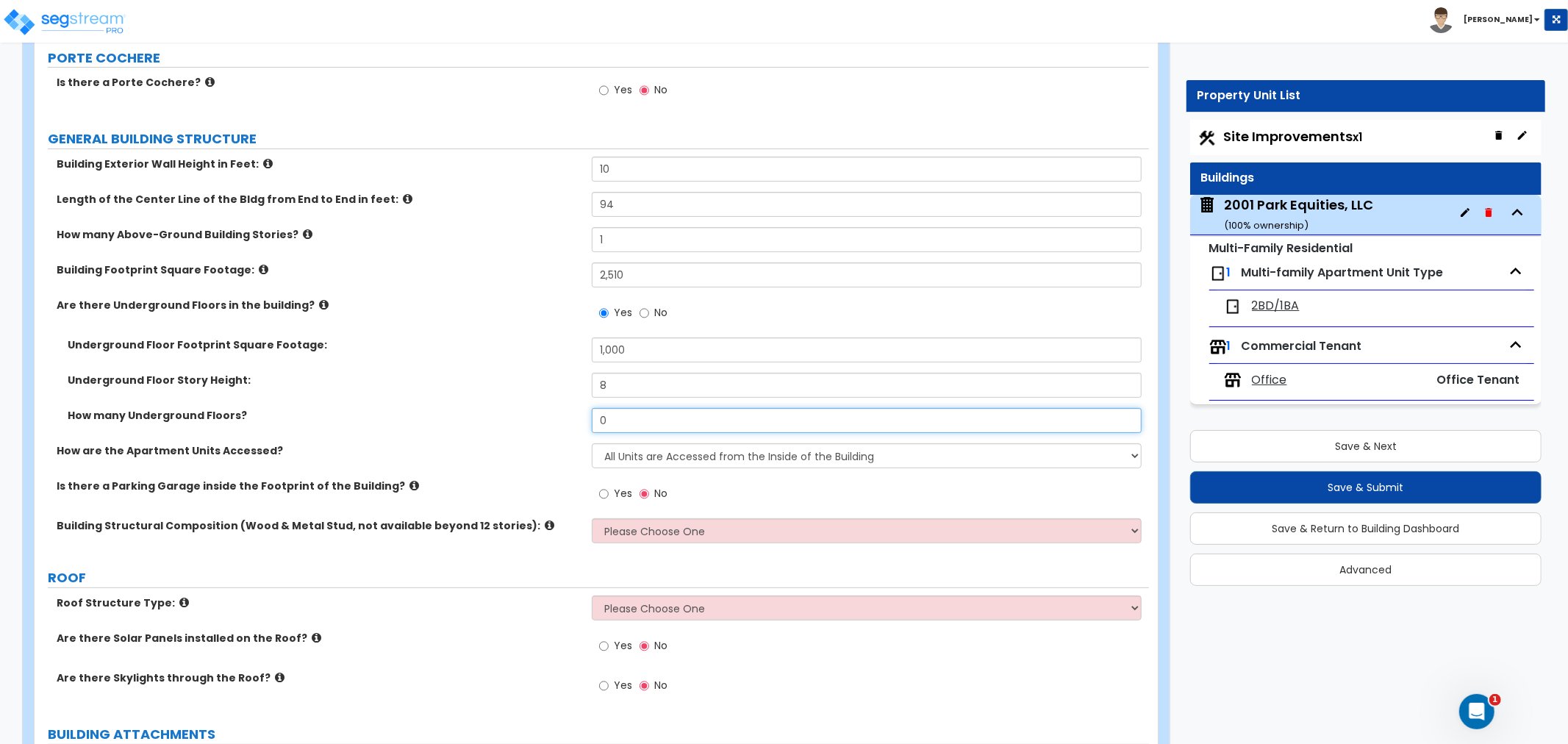
click at [577, 422] on div "How many Underground Floors? 0" at bounding box center [591, 426] width 1115 height 35
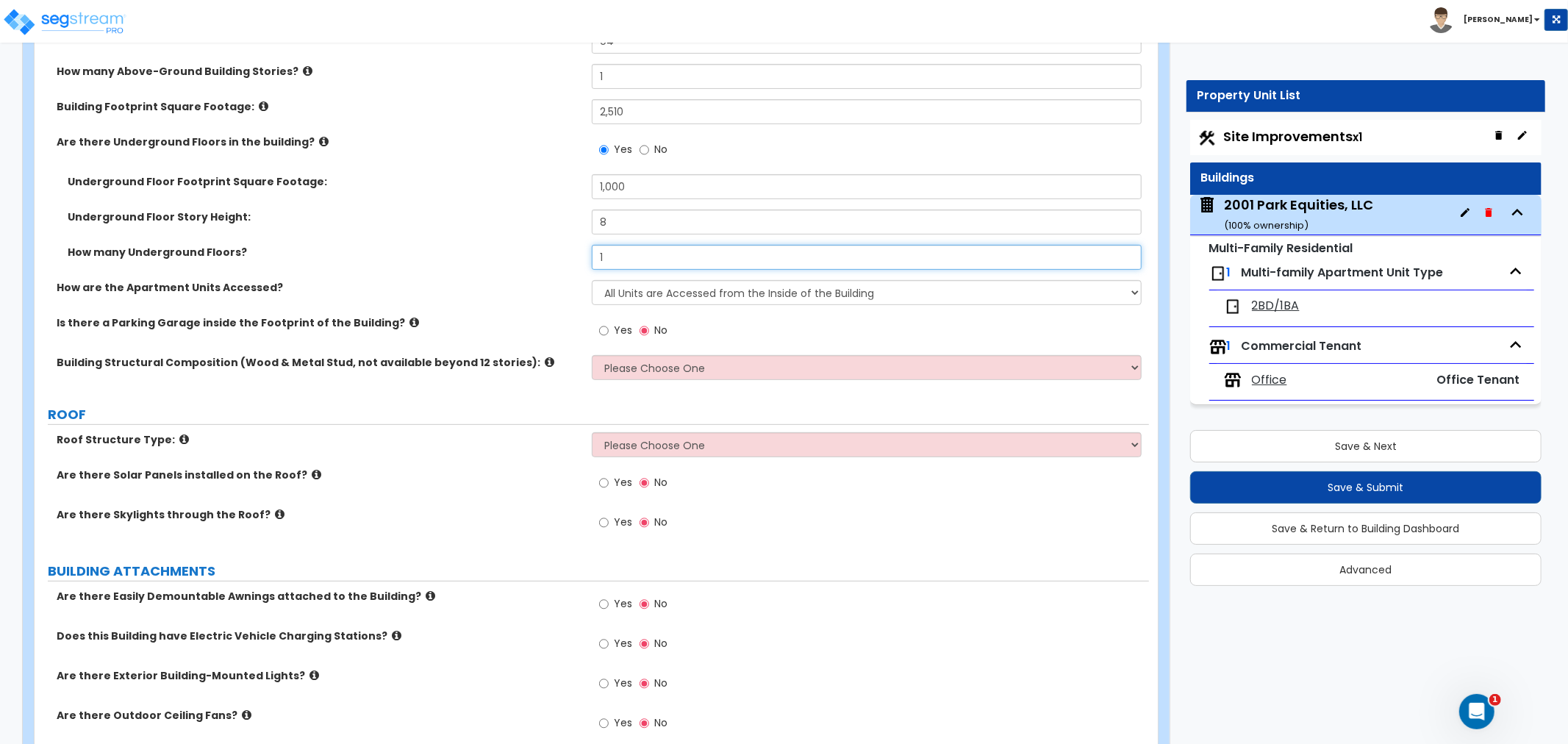
scroll to position [408, 0]
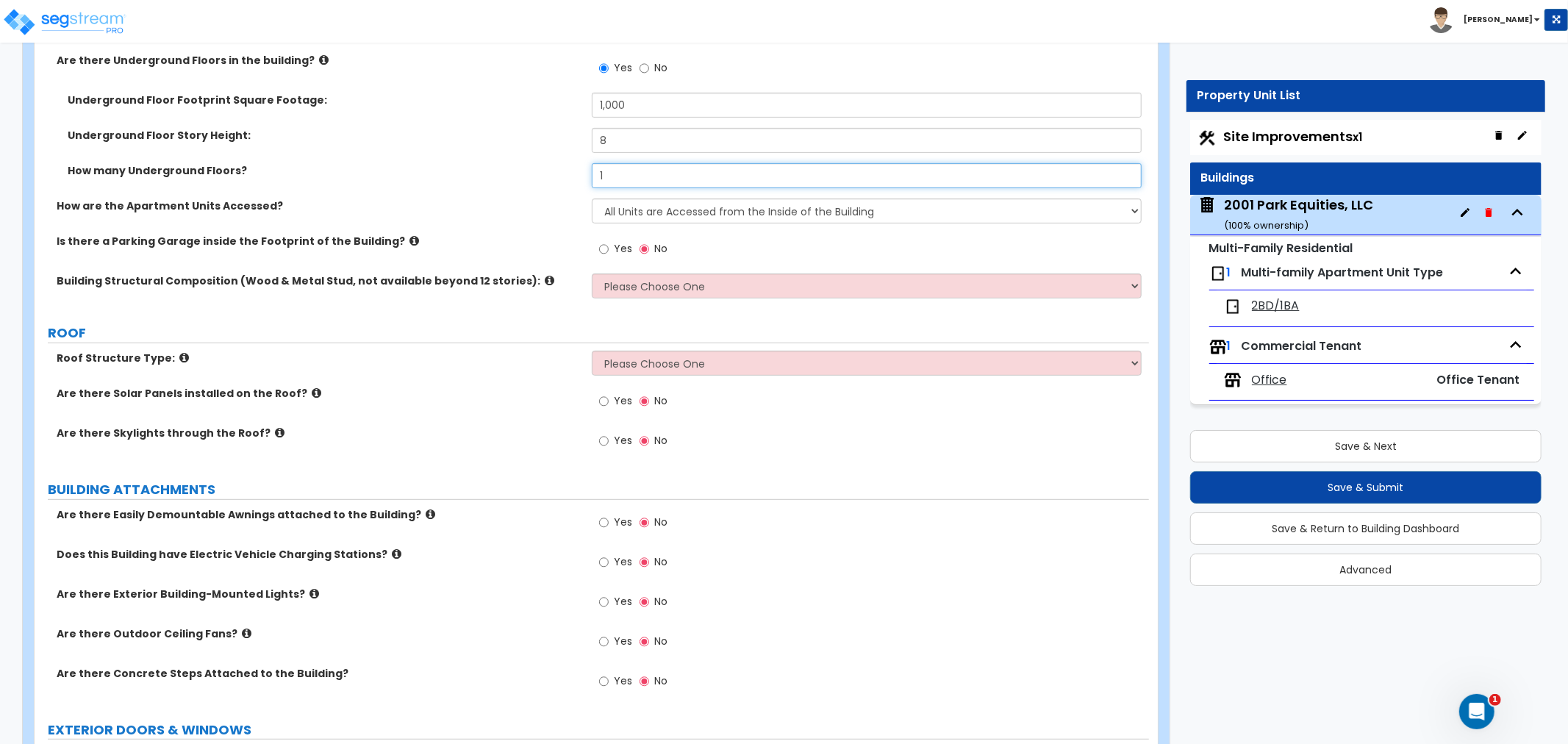
type input "1"
click at [626, 284] on select "Please Choose One Reinforced Concrete Structural Steel Brick Masonry CMU Masonr…" at bounding box center [866, 286] width 550 height 25
click at [621, 288] on select "Please Choose One Reinforced Concrete Structural Steel Brick Masonry CMU Masonr…" at bounding box center [866, 286] width 550 height 25
select select "5"
click at [592, 273] on select "Please Choose One Reinforced Concrete Structural Steel Brick Masonry CMU Masonr…" at bounding box center [866, 286] width 550 height 25
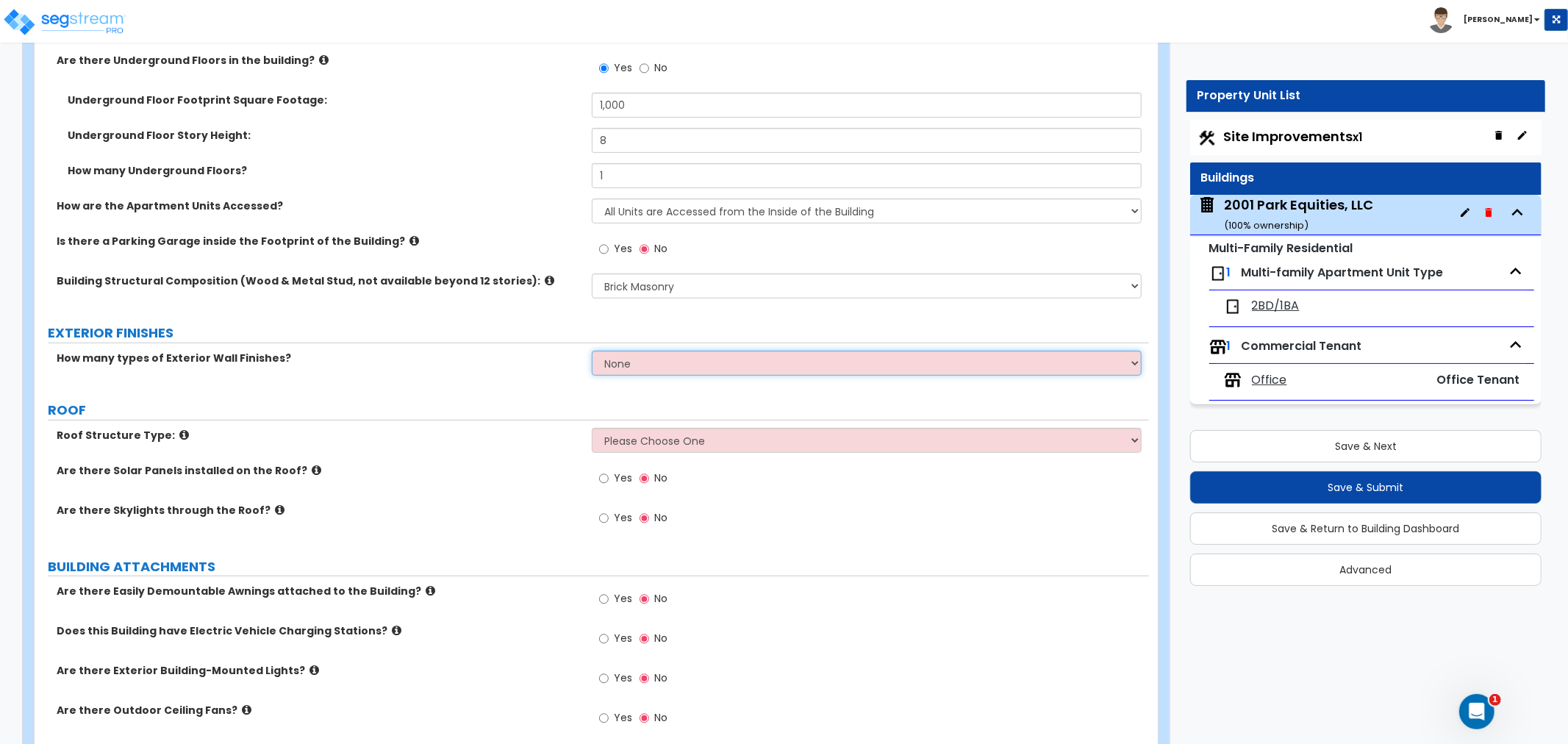
click at [670, 355] on select "None 1 2 3" at bounding box center [866, 363] width 550 height 25
select select "1"
click at [592, 351] on select "None 1 2 3" at bounding box center [866, 363] width 550 height 25
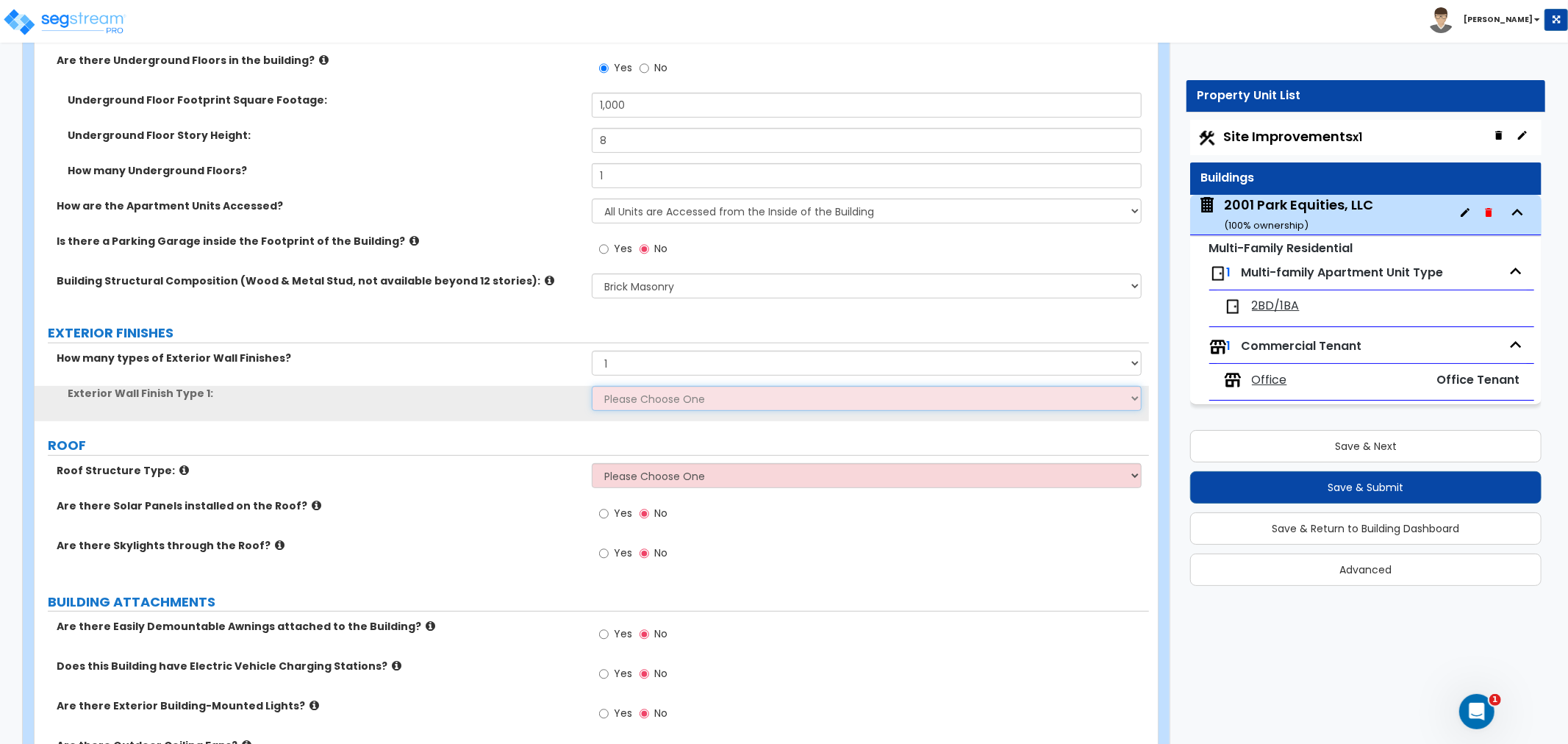
click at [657, 394] on select "Please Choose One No Finish/Shared Wall No Wall Stone Veneer Wood Siding Vinyl …" at bounding box center [866, 399] width 550 height 25
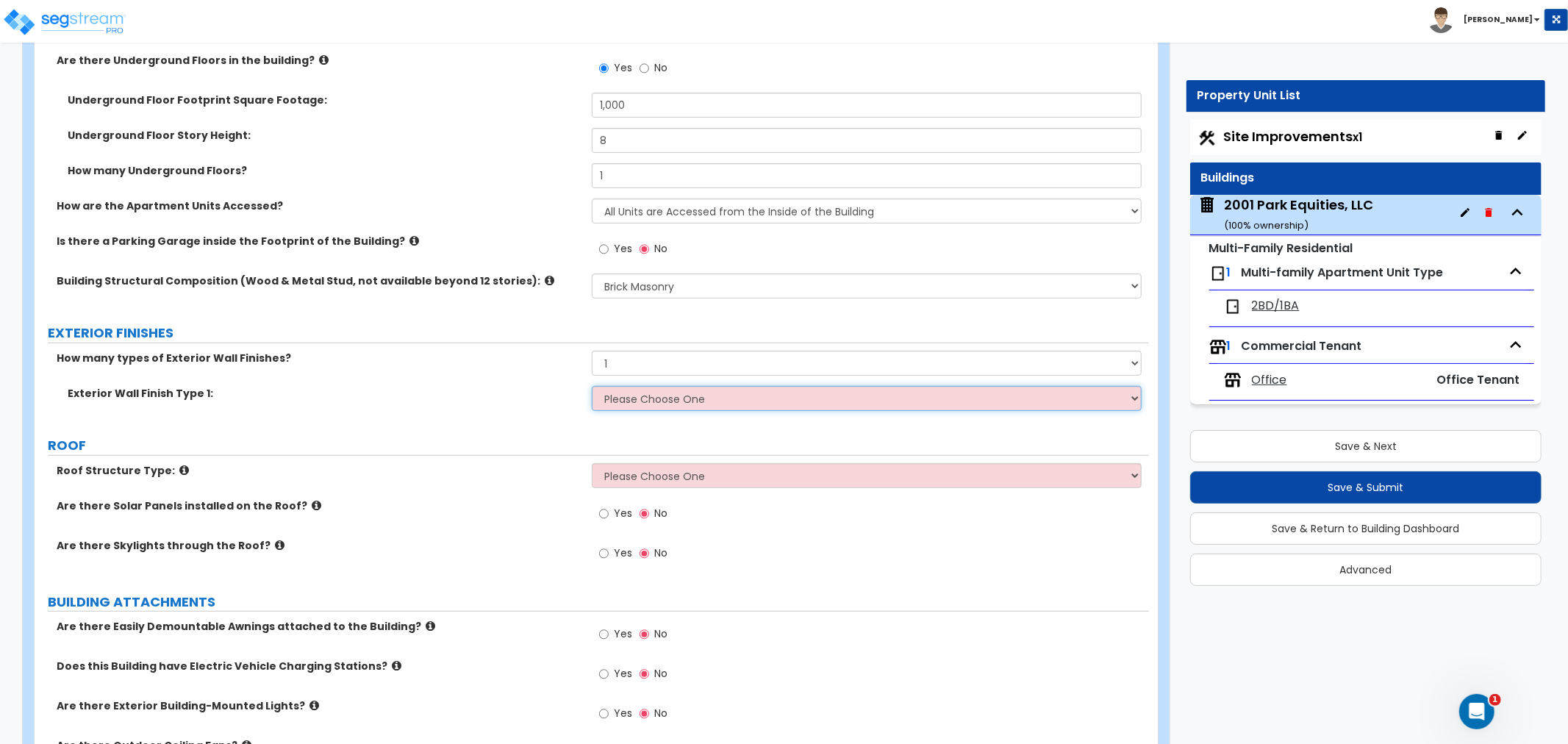
select select "12"
click at [592, 386] on select "Please Choose One No Finish/Shared Wall No Wall Stone Veneer Wood Siding Vinyl …" at bounding box center [866, 399] width 550 height 25
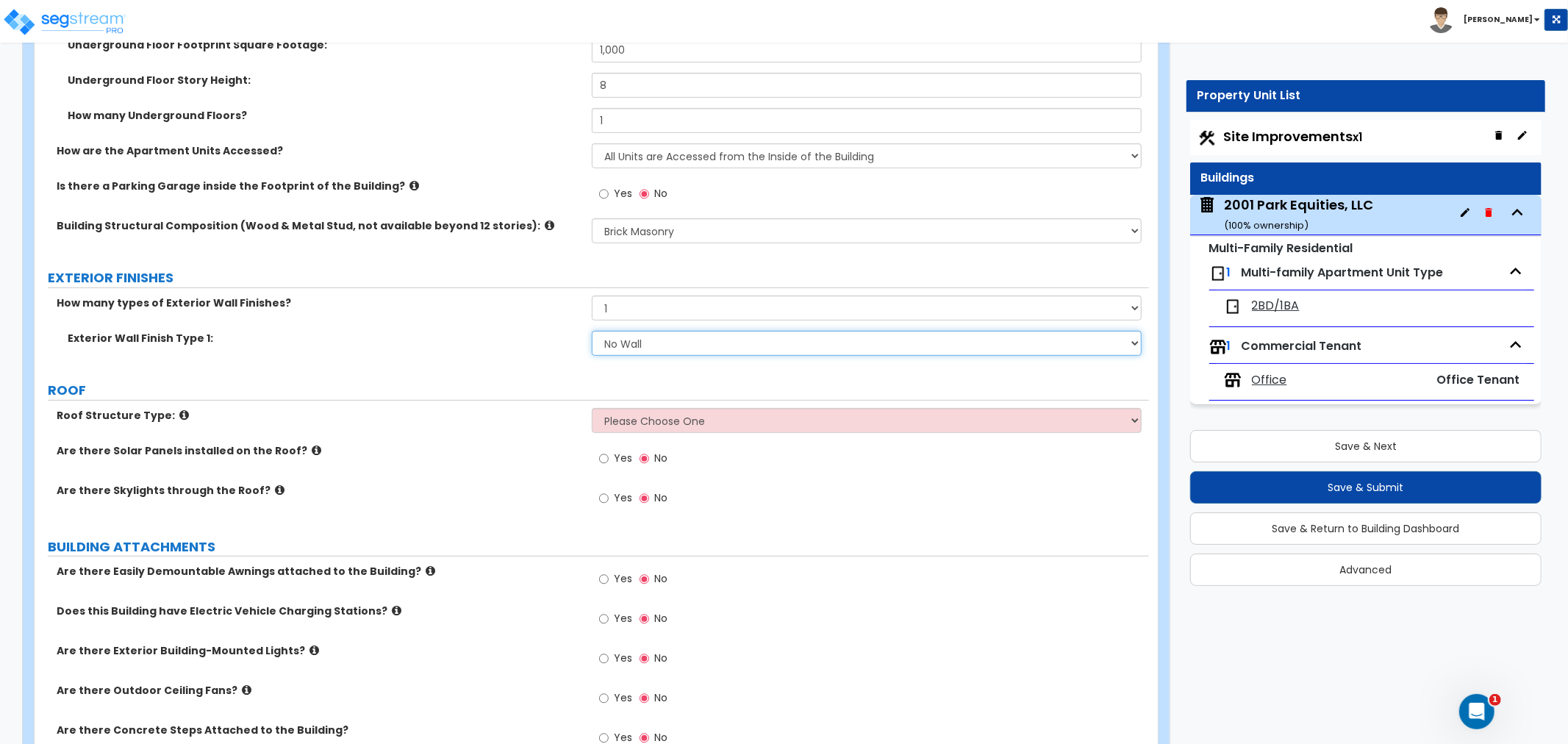
scroll to position [489, 0]
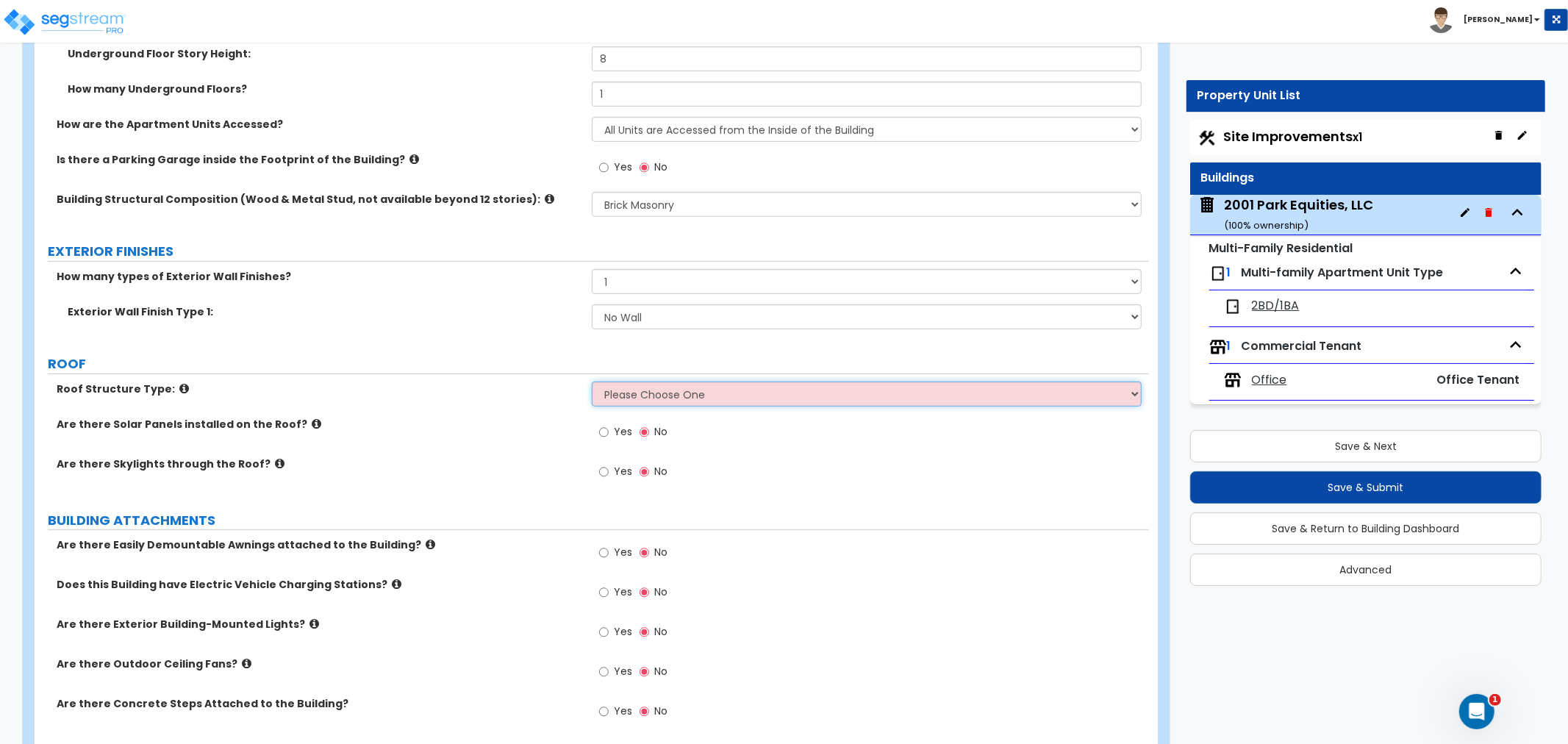
click at [634, 398] on select "Please Choose One [PERSON_NAME] Roof Flat Roof Hybrid [PERSON_NAME] & Flat Roof" at bounding box center [866, 394] width 550 height 25
select select "2"
click at [592, 381] on select "Please Choose One [PERSON_NAME] Roof Flat Roof Hybrid [PERSON_NAME] & Flat Roof" at bounding box center [866, 394] width 550 height 25
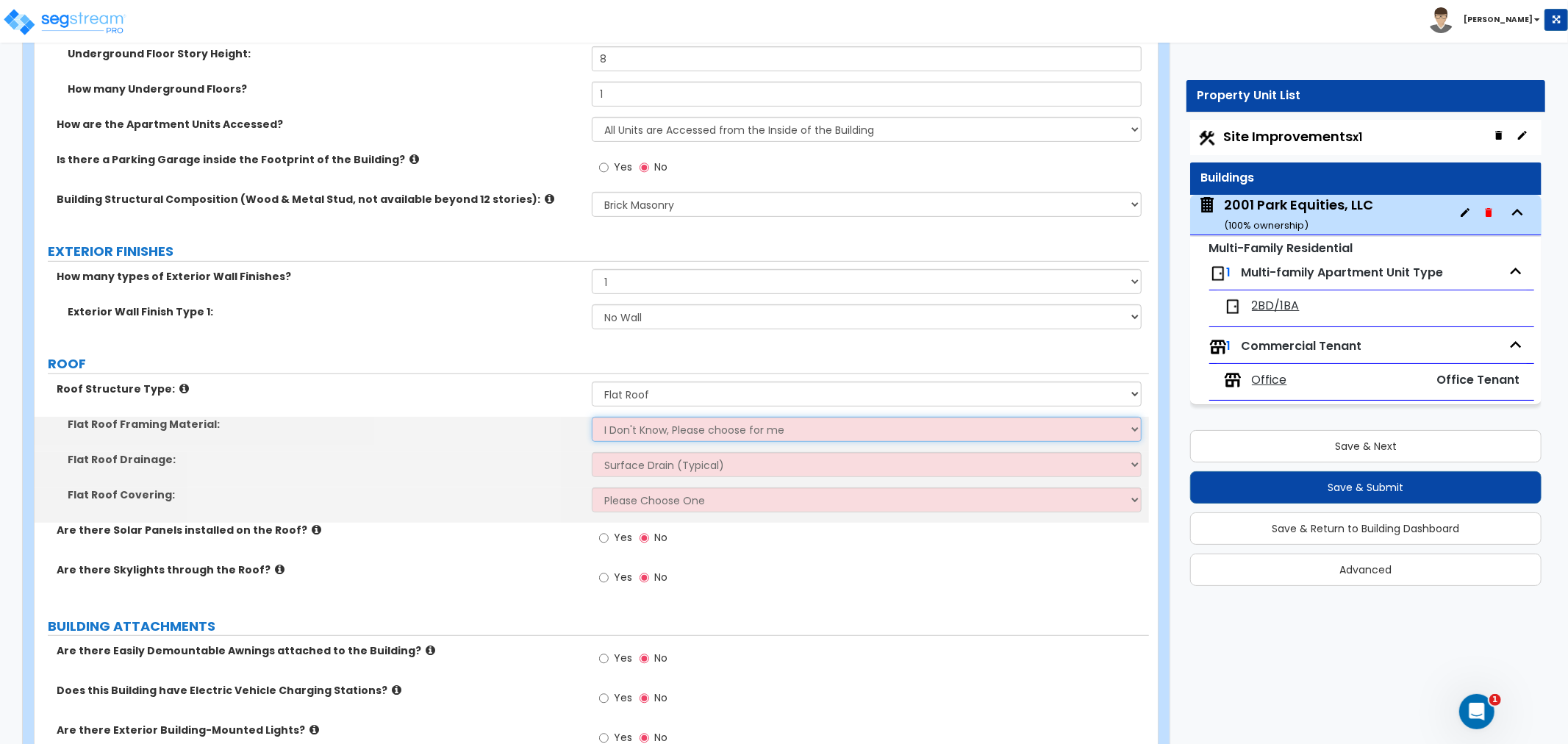
click at [634, 428] on select "I Don't Know, Please choose for me Metal Wood" at bounding box center [866, 429] width 550 height 25
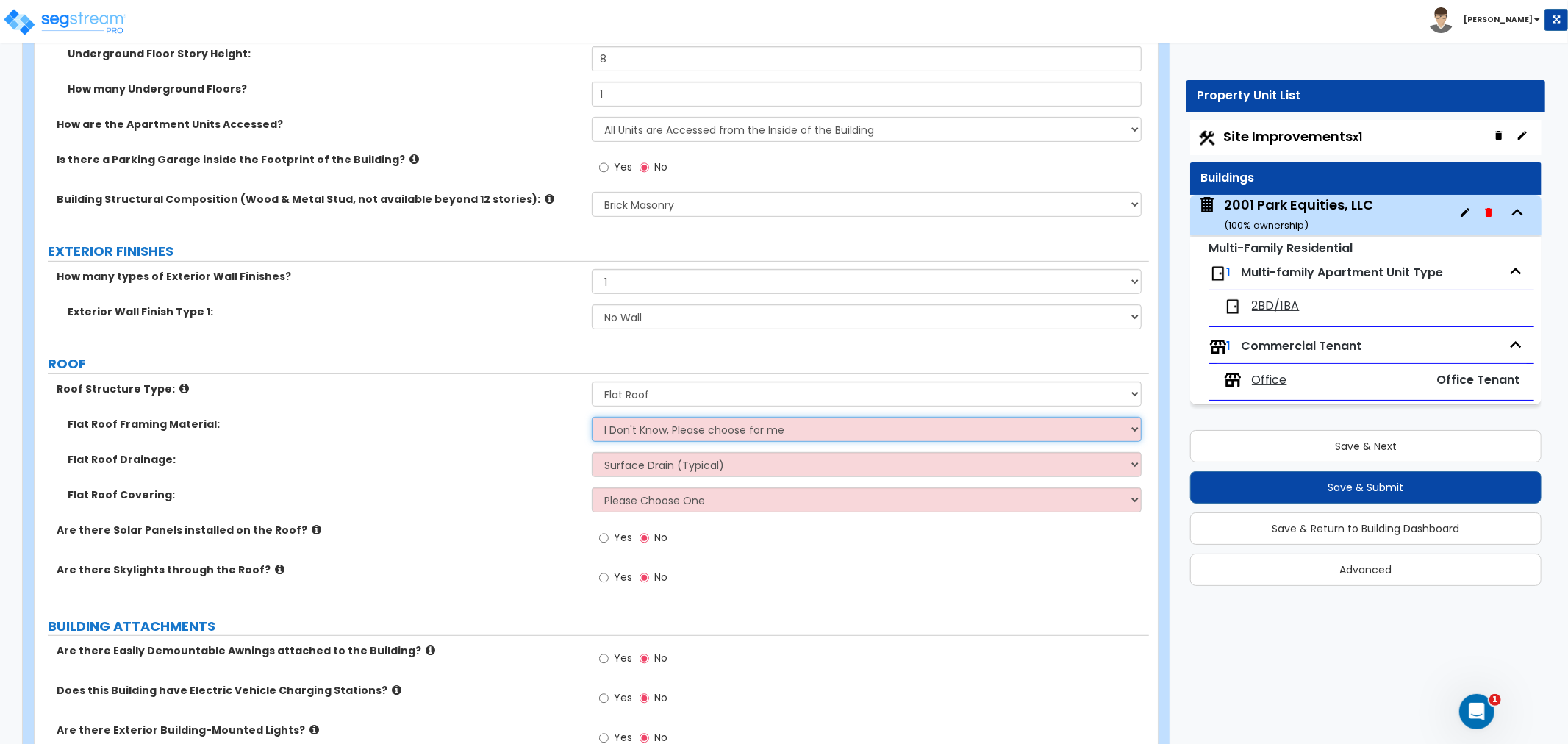
select select "2"
click at [592, 417] on select "I Don't Know, Please choose for me Metal Wood" at bounding box center [866, 429] width 550 height 25
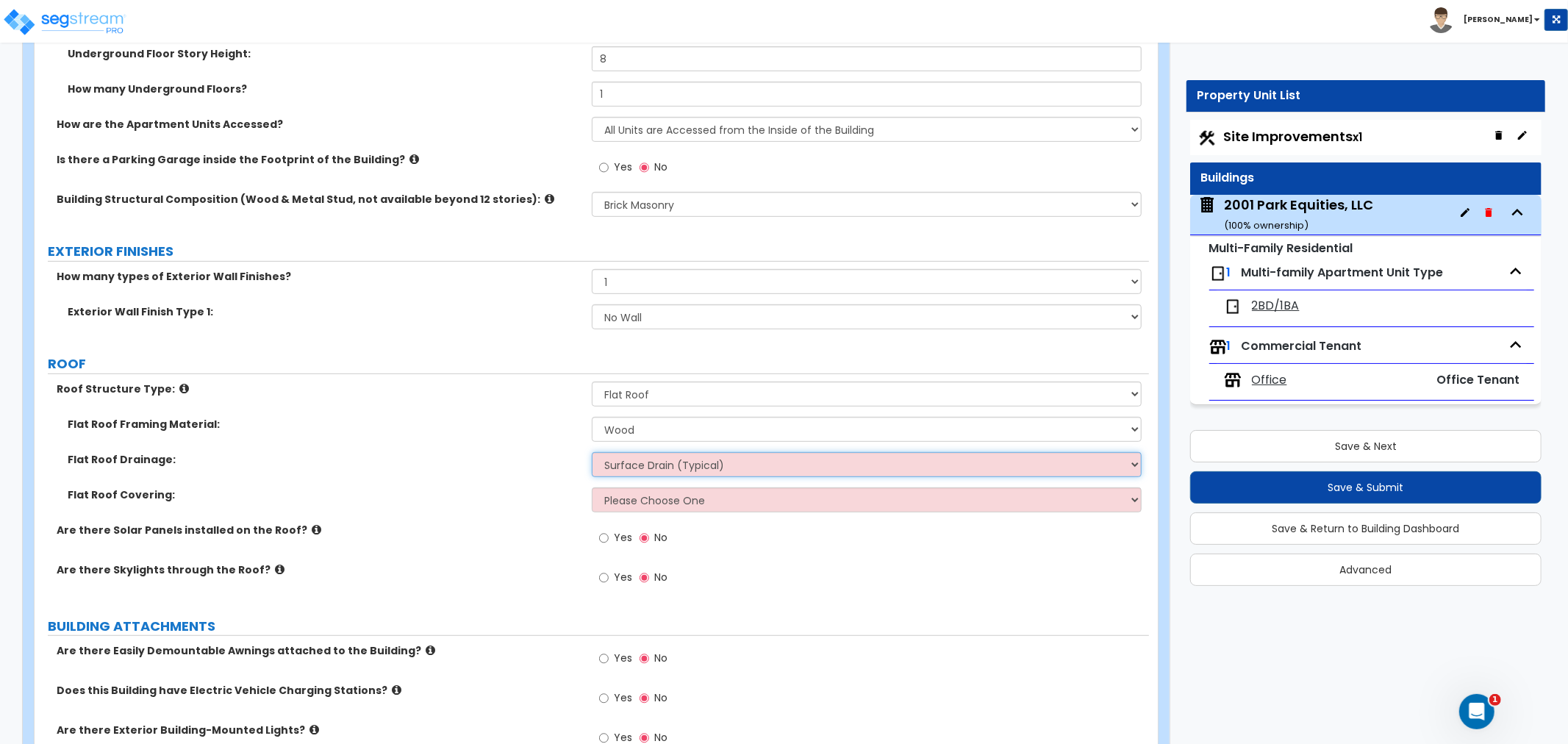
click at [625, 461] on select "Surface Drain (Typical) Gutters Downspout Only" at bounding box center [866, 465] width 550 height 25
select select "2"
click at [592, 453] on select "Surface Drain (Typical) Gutters Downspout Only" at bounding box center [866, 465] width 550 height 25
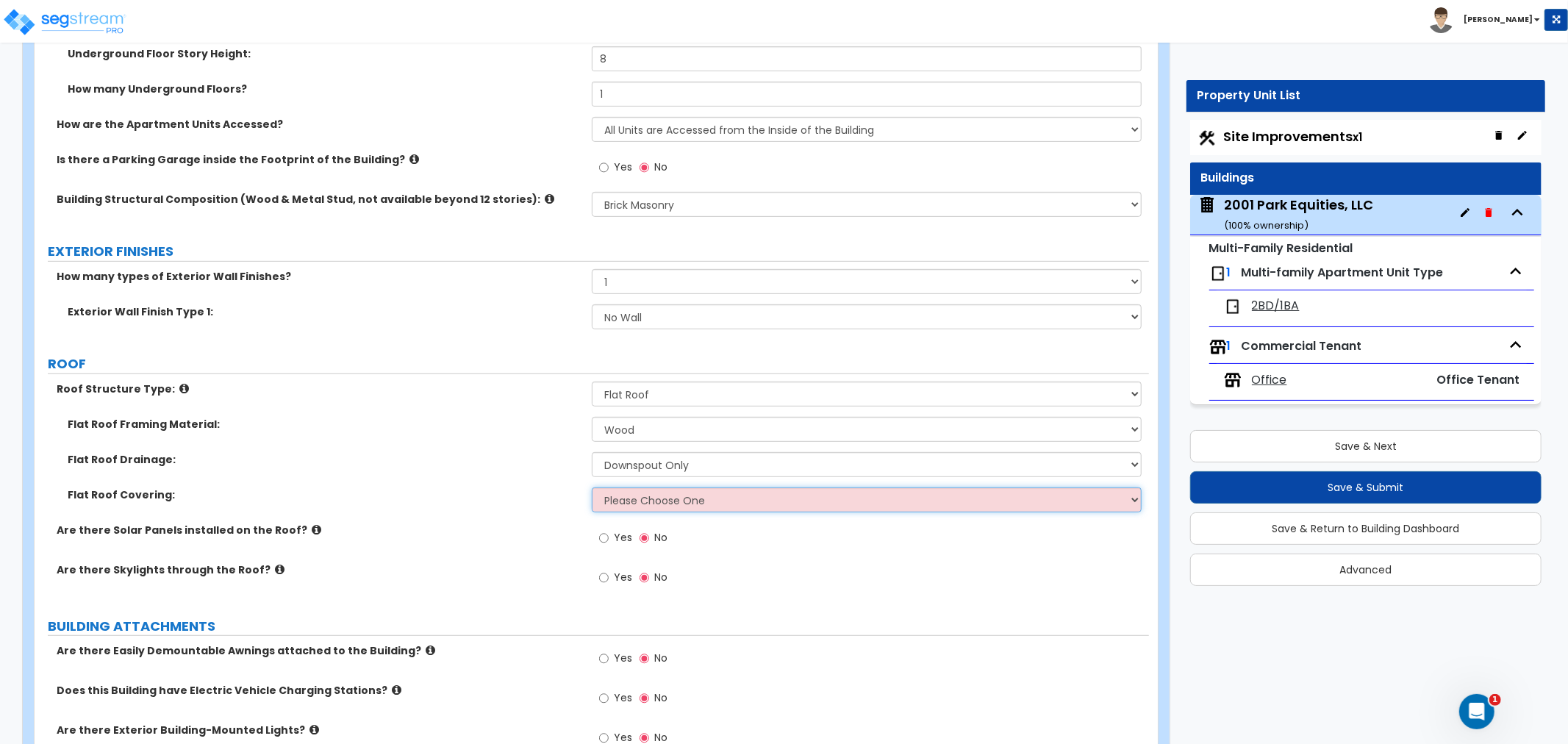
click at [632, 502] on select "Please Choose One Rolled Asphalt PVC Membrane Plastic (EPDM) Membrane Asphalt F…" at bounding box center [866, 500] width 550 height 25
select select "3"
click at [592, 488] on select "Please Choose One Rolled Asphalt PVC Membrane Plastic (EPDM) Membrane Asphalt F…" at bounding box center [866, 500] width 550 height 25
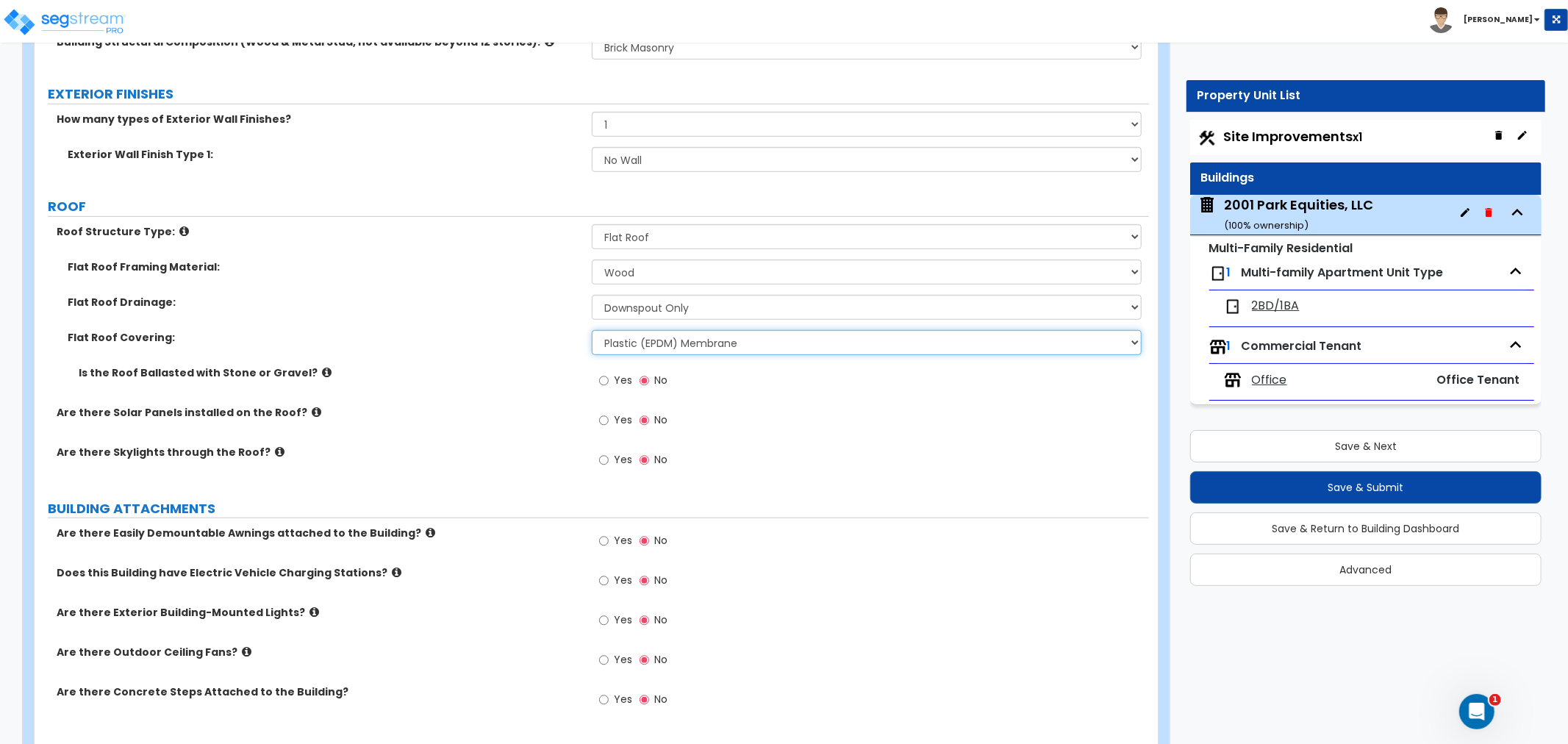
scroll to position [653, 0]
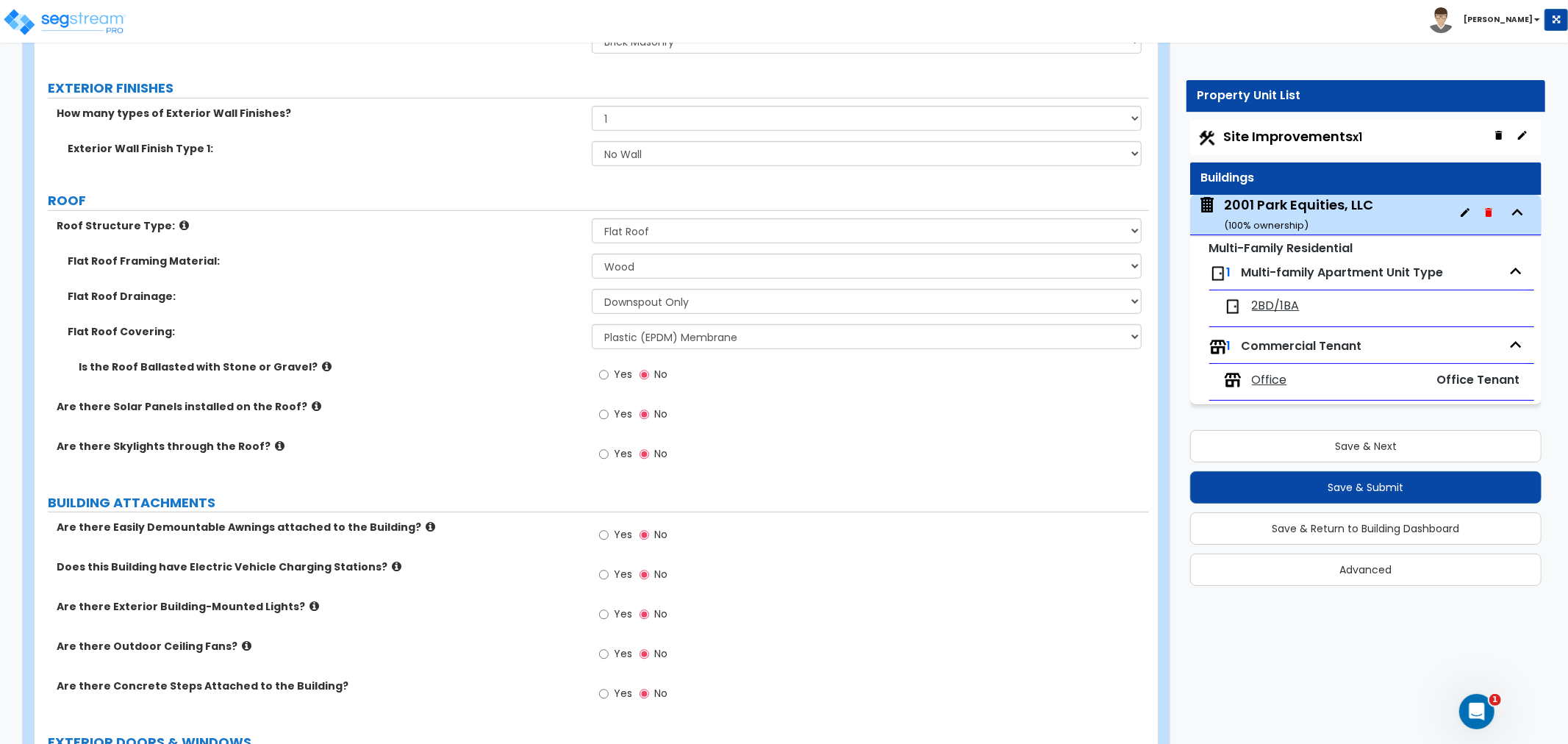
click at [322, 364] on icon at bounding box center [327, 366] width 10 height 11
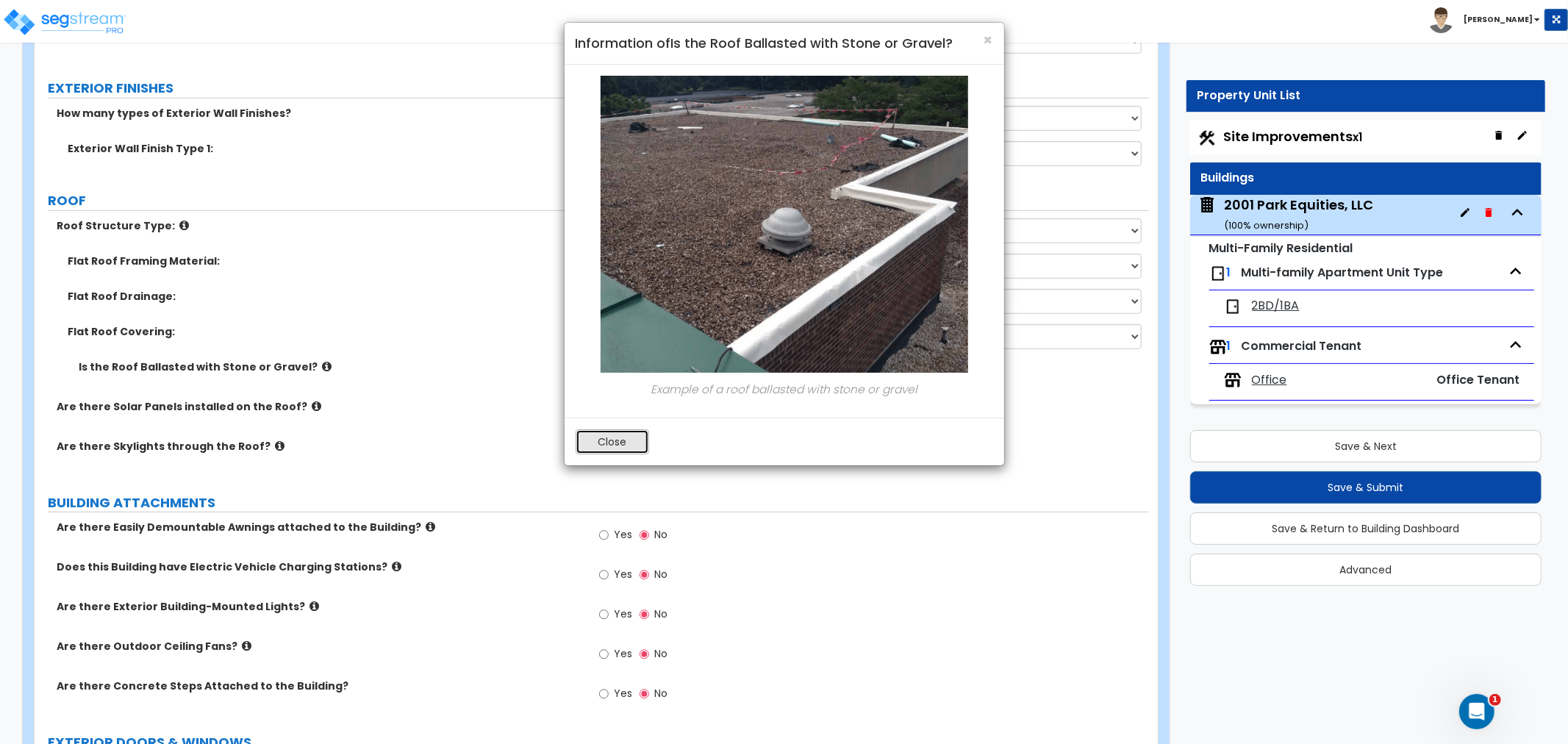
click at [606, 435] on button "Close" at bounding box center [613, 442] width 74 height 25
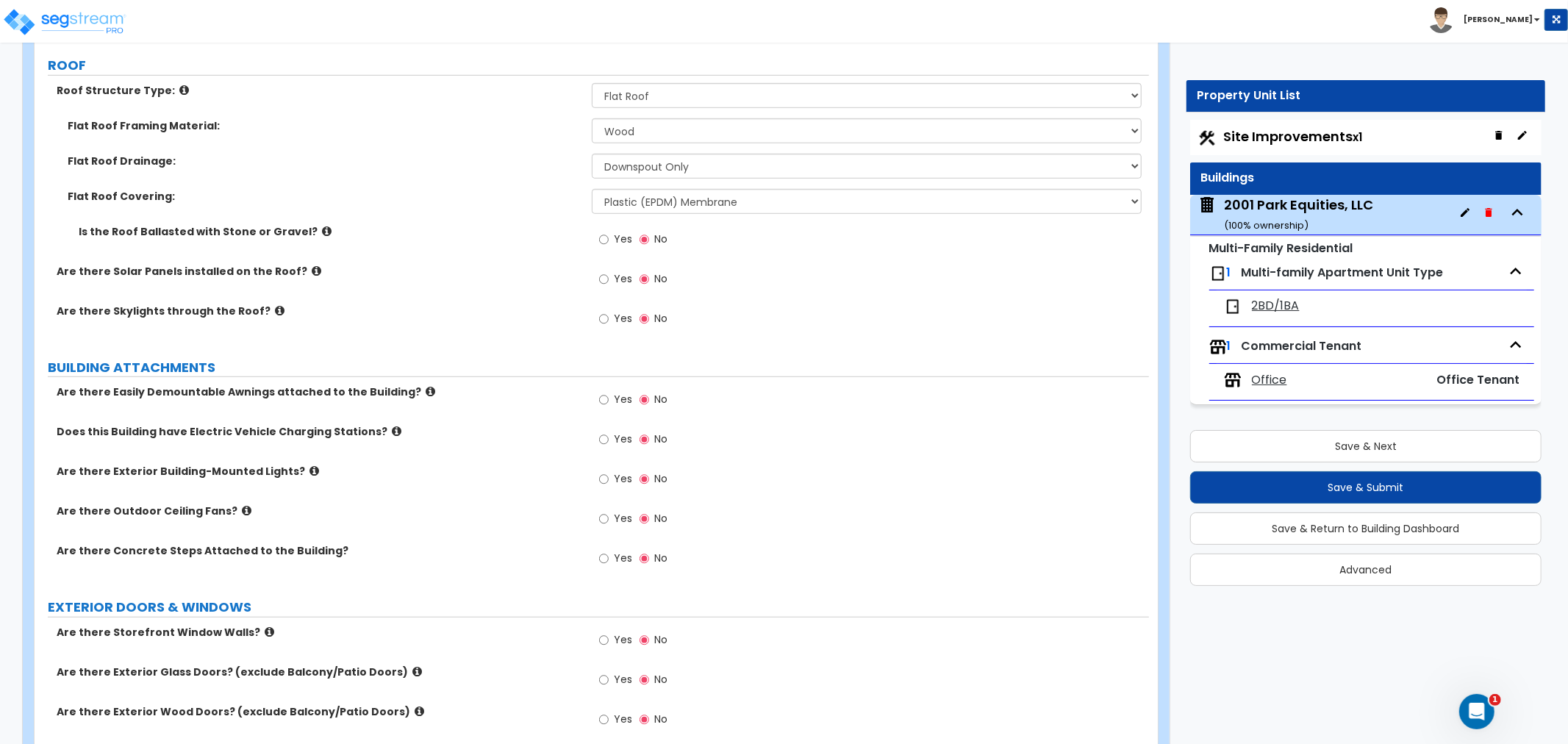
scroll to position [817, 0]
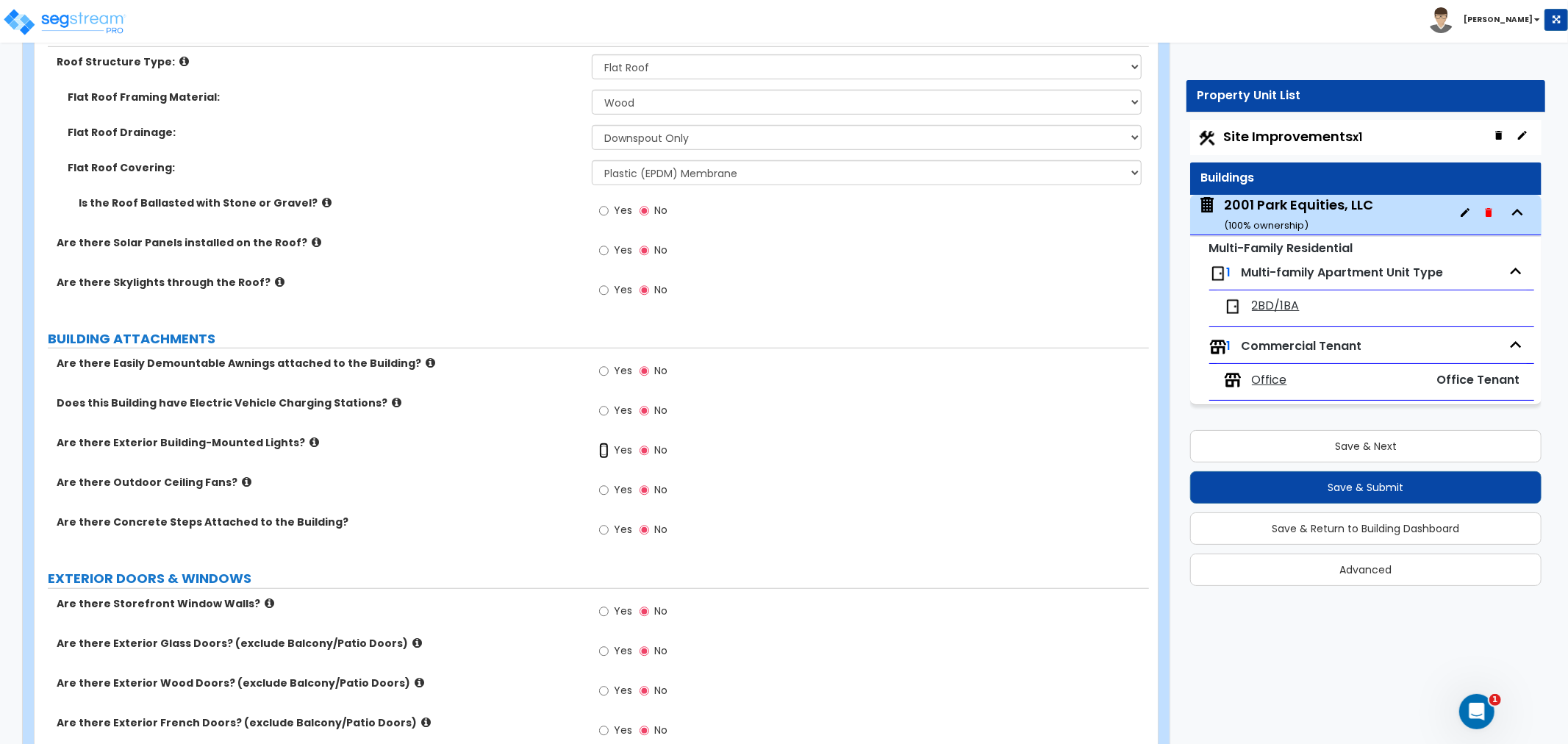
click at [599, 445] on input "Yes" at bounding box center [604, 451] width 10 height 16
radio input "true"
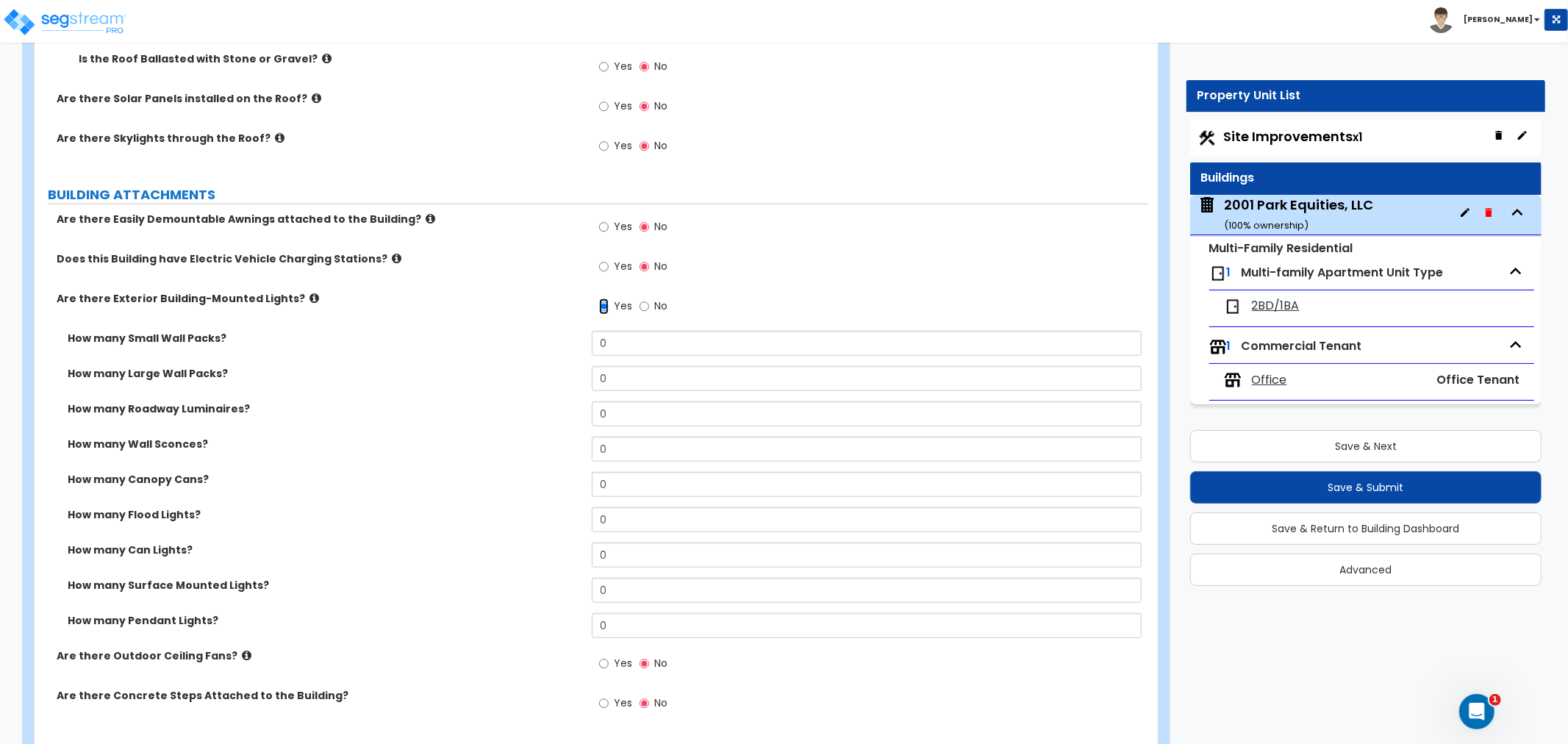
scroll to position [980, 0]
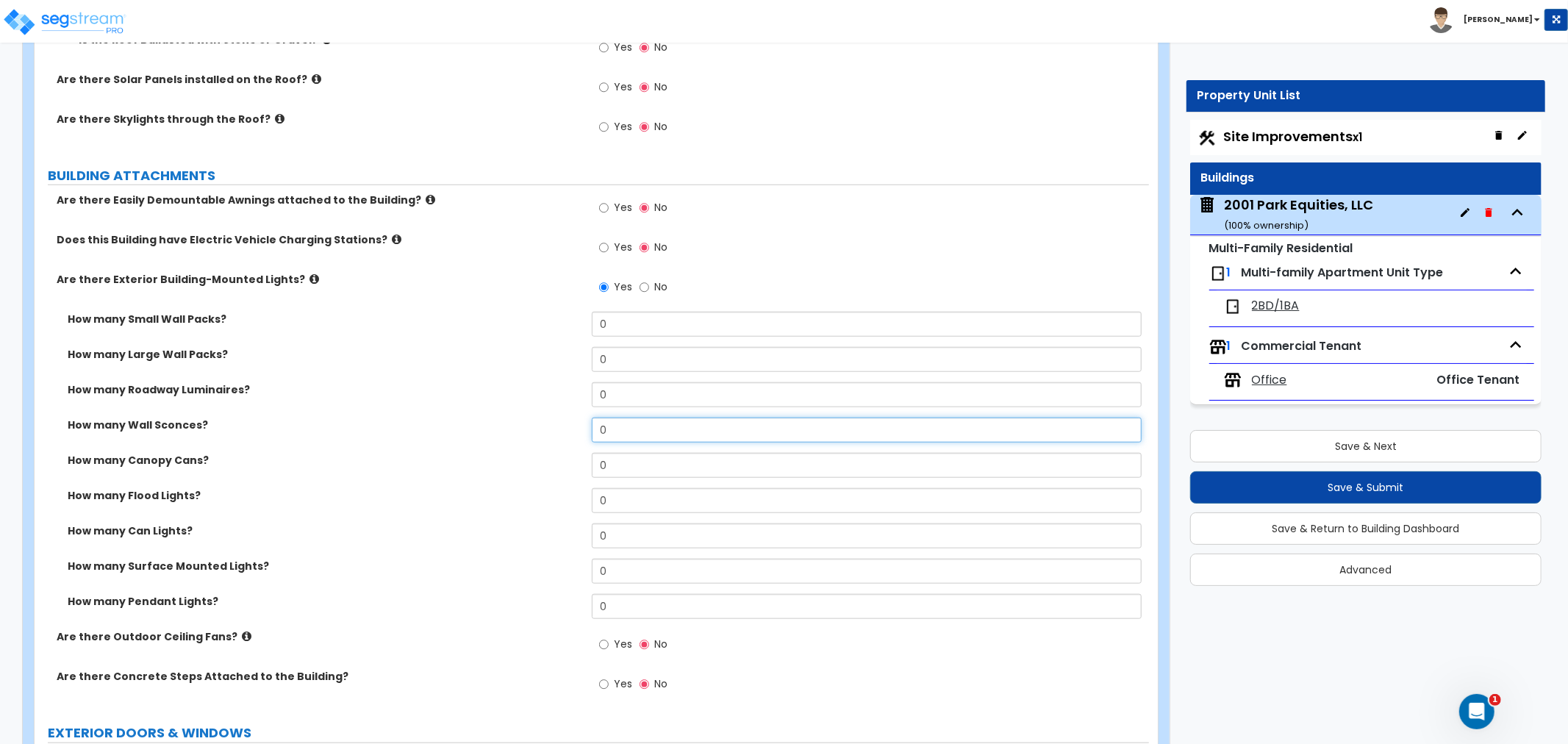
drag, startPoint x: 626, startPoint y: 429, endPoint x: 544, endPoint y: 429, distance: 82.0
click at [544, 429] on div "How many Wall Sconces? 0" at bounding box center [591, 435] width 1115 height 35
type input "1"
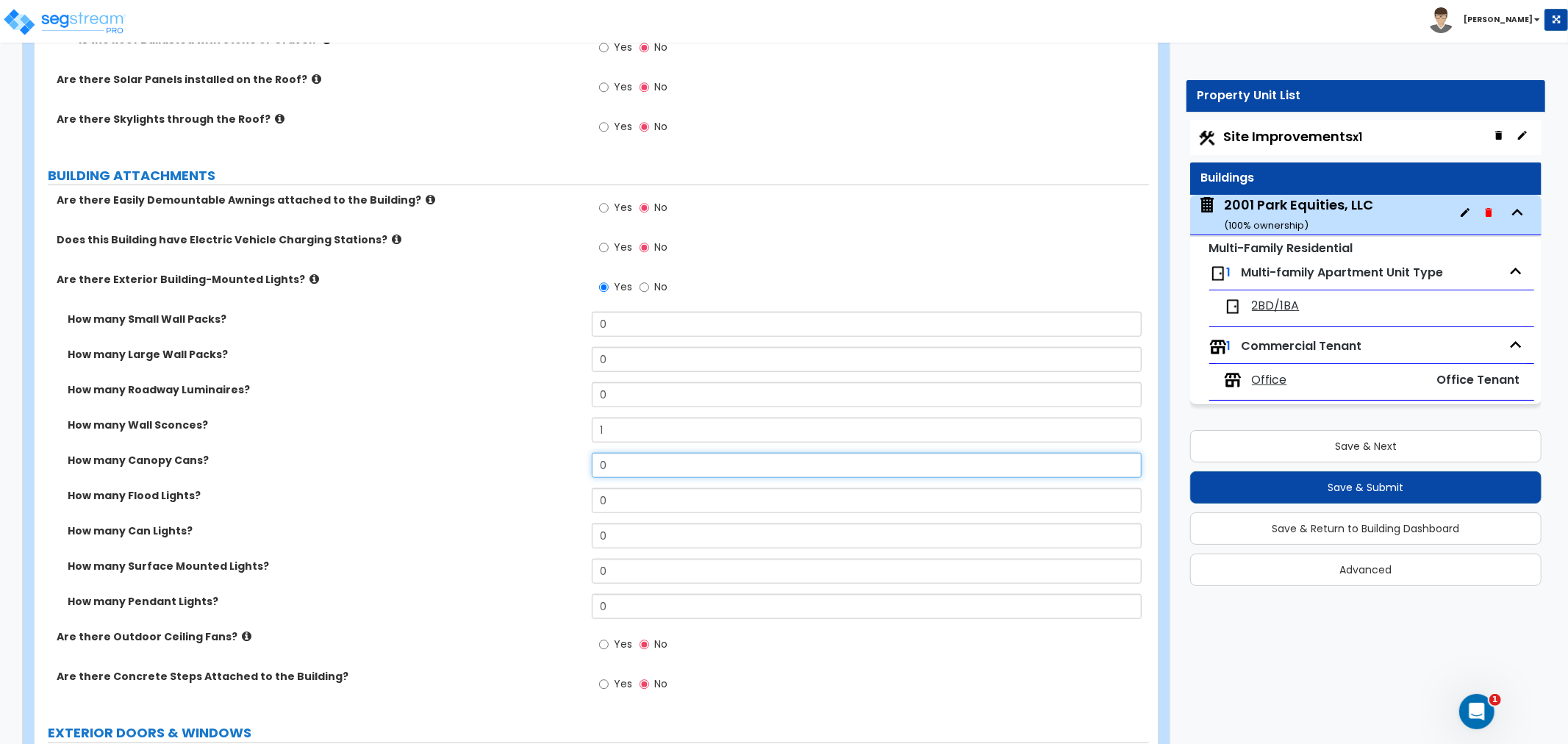
drag, startPoint x: 622, startPoint y: 469, endPoint x: 585, endPoint y: 469, distance: 37.0
click at [585, 469] on div "How many Canopy Cans? 0" at bounding box center [591, 470] width 1115 height 35
type input "6"
drag, startPoint x: 630, startPoint y: 501, endPoint x: 542, endPoint y: 506, distance: 88.1
click at [542, 506] on div "How many Flood Lights? 0" at bounding box center [591, 506] width 1115 height 35
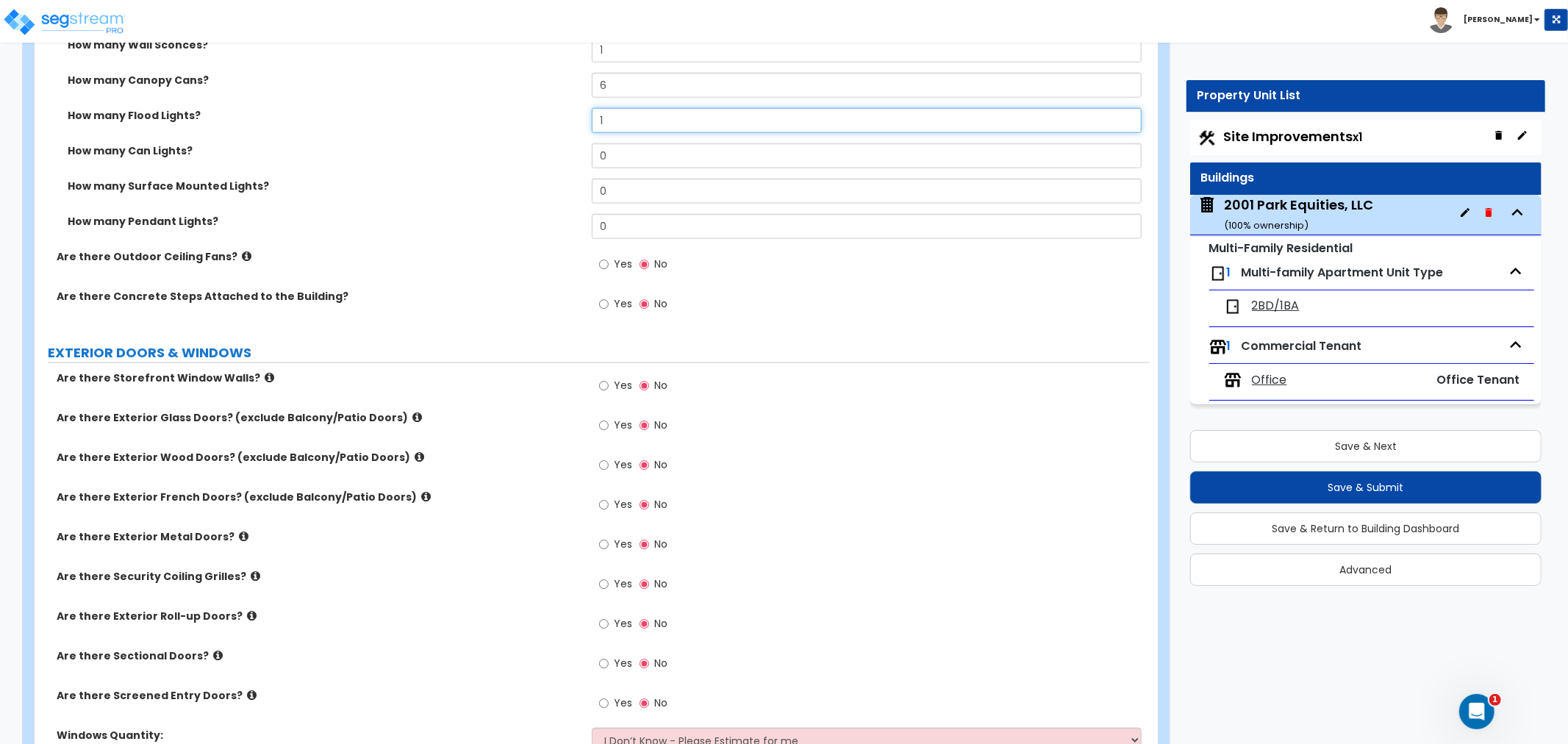
scroll to position [1388, 0]
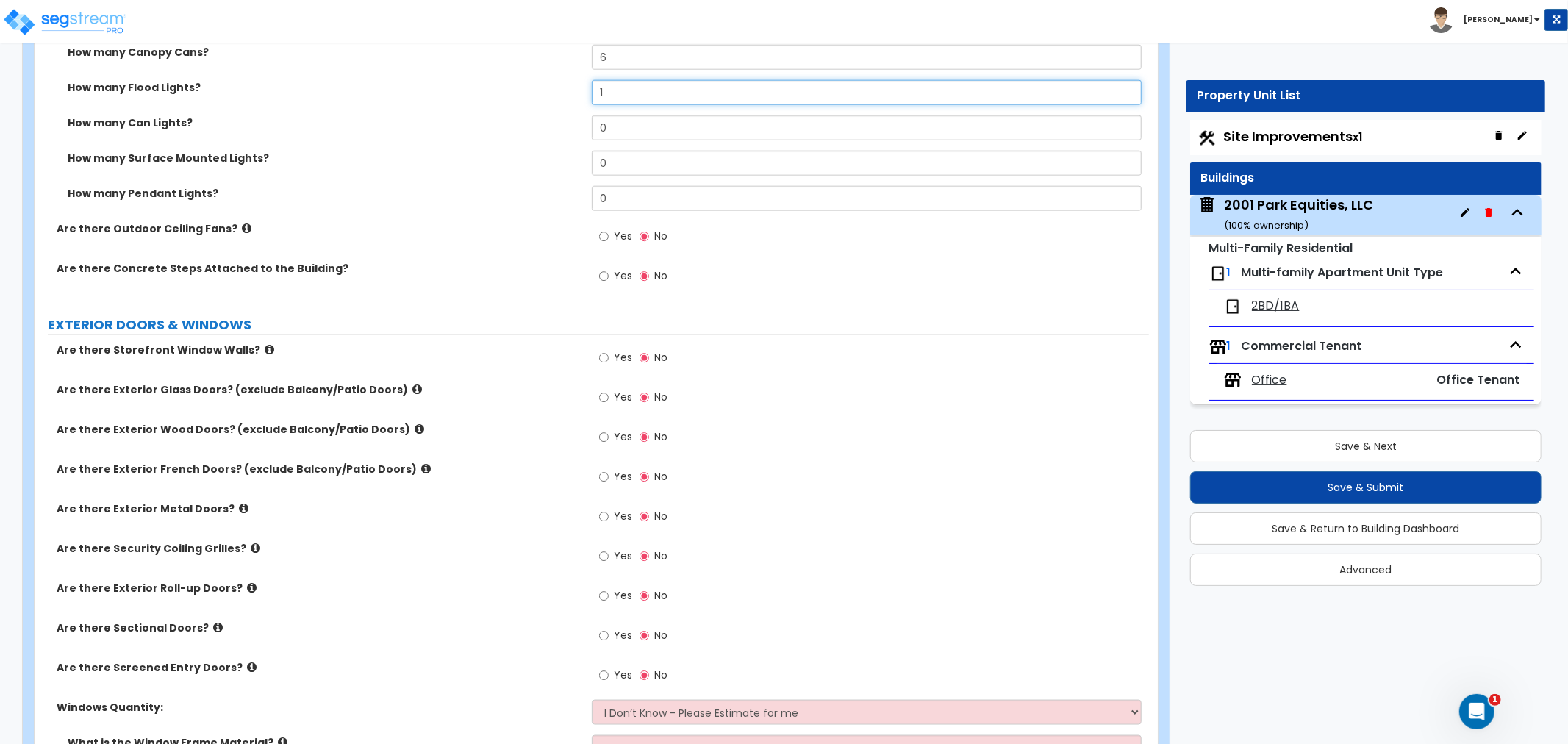
type input "1"
click at [603, 356] on input "Yes" at bounding box center [604, 358] width 10 height 16
radio input "true"
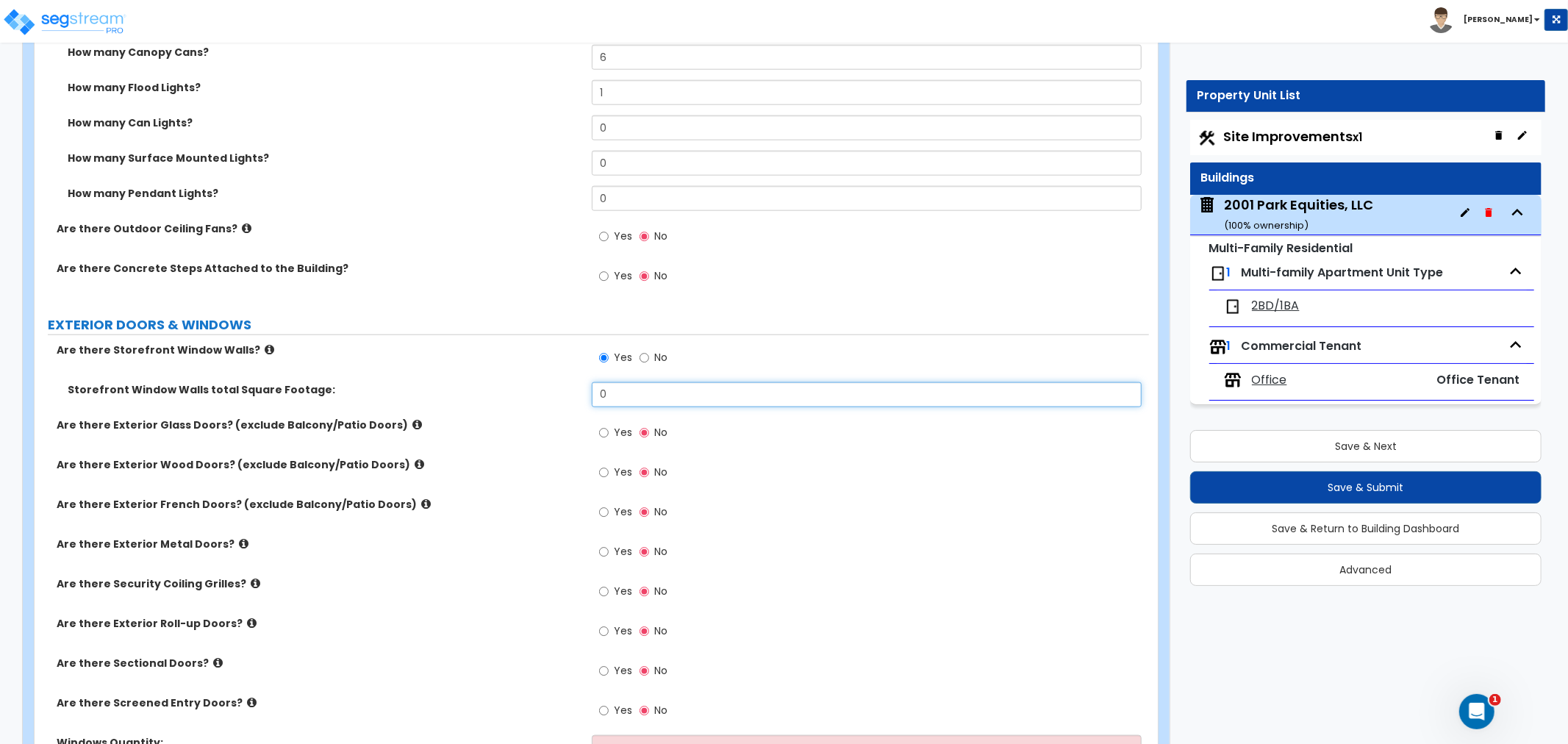
drag, startPoint x: 632, startPoint y: 396, endPoint x: 542, endPoint y: 393, distance: 90.0
click at [542, 393] on div "Storefront Window Walls total Square Footage: 0" at bounding box center [591, 399] width 1115 height 35
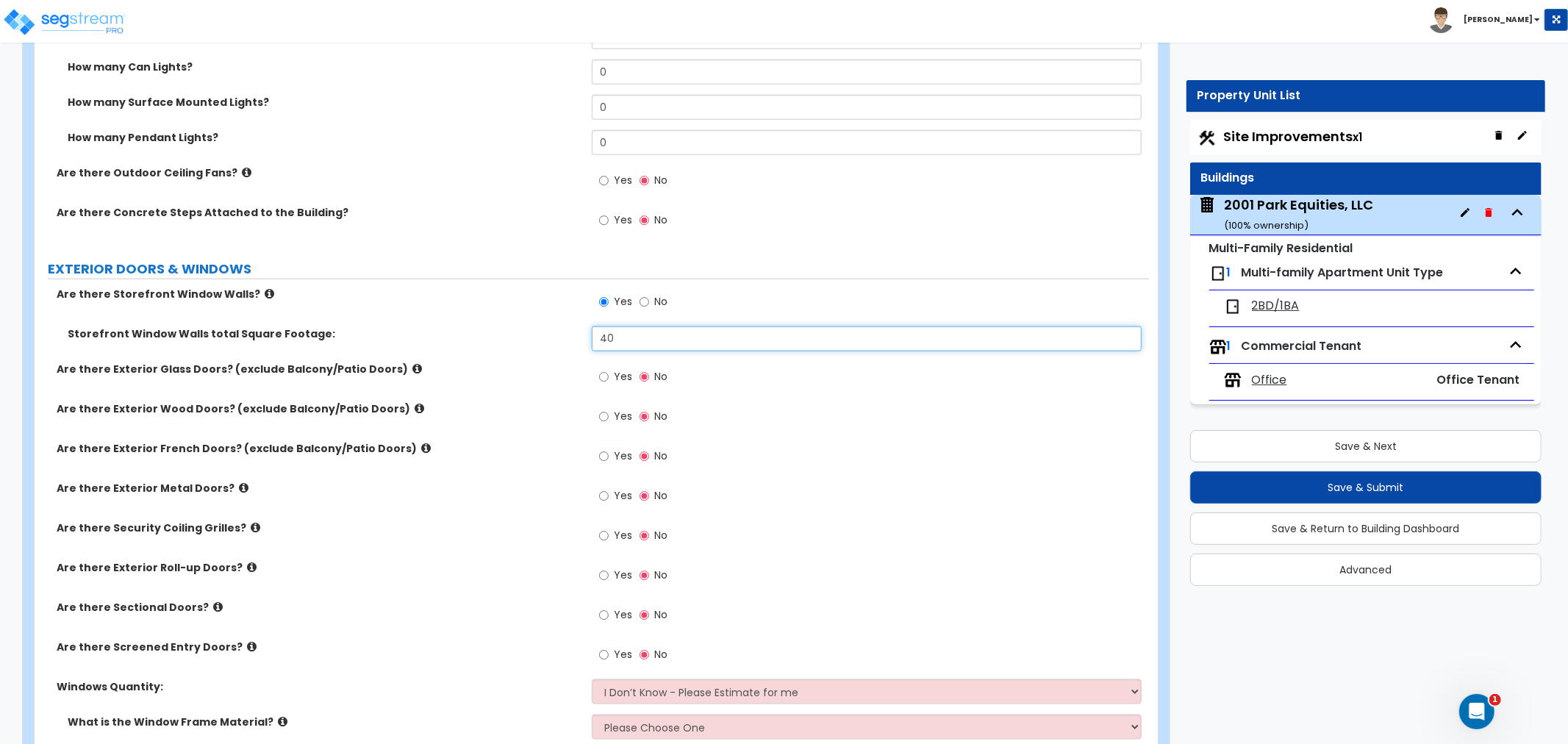
scroll to position [1471, 0]
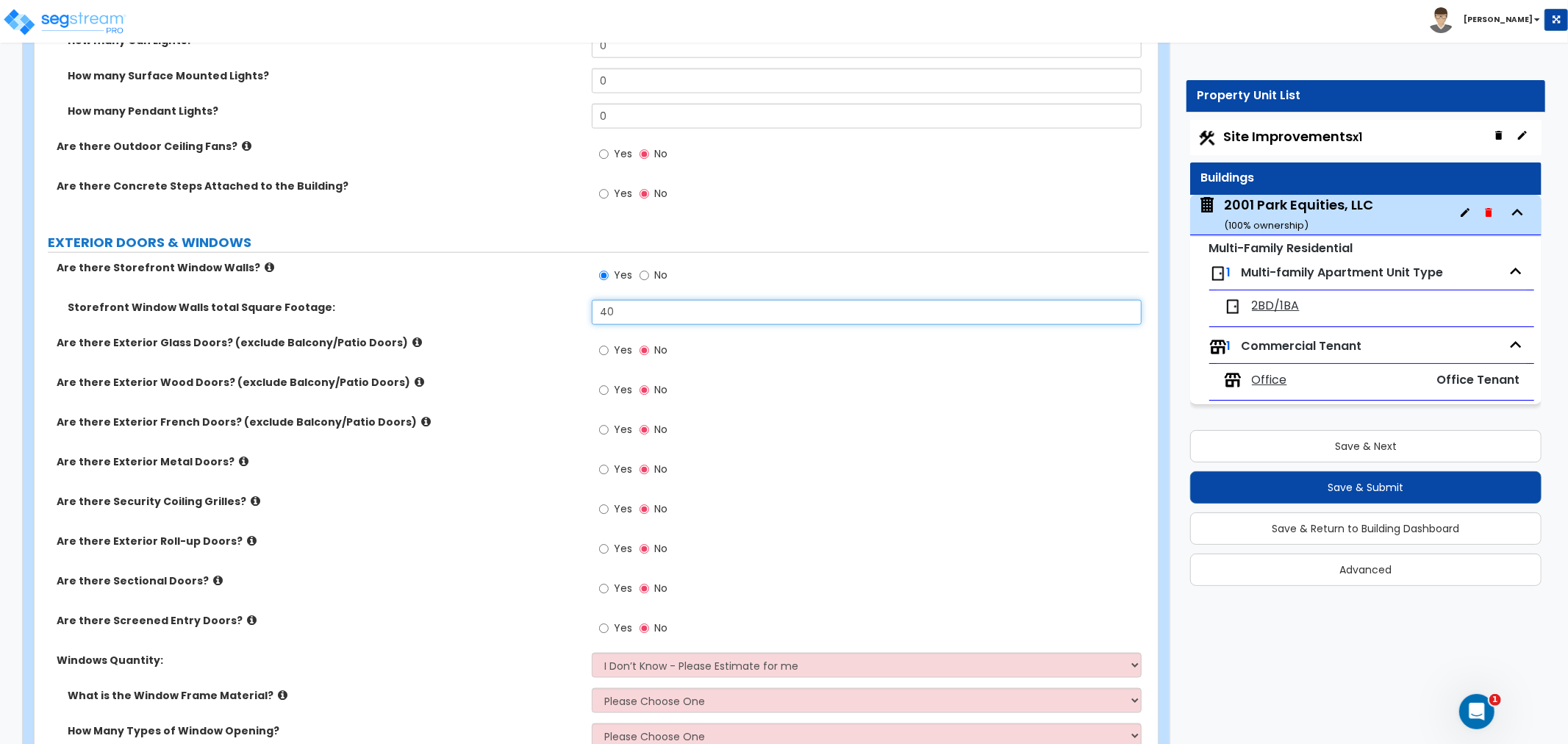
type input "40"
click at [605, 350] on input "Yes" at bounding box center [604, 351] width 10 height 16
radio input "true"
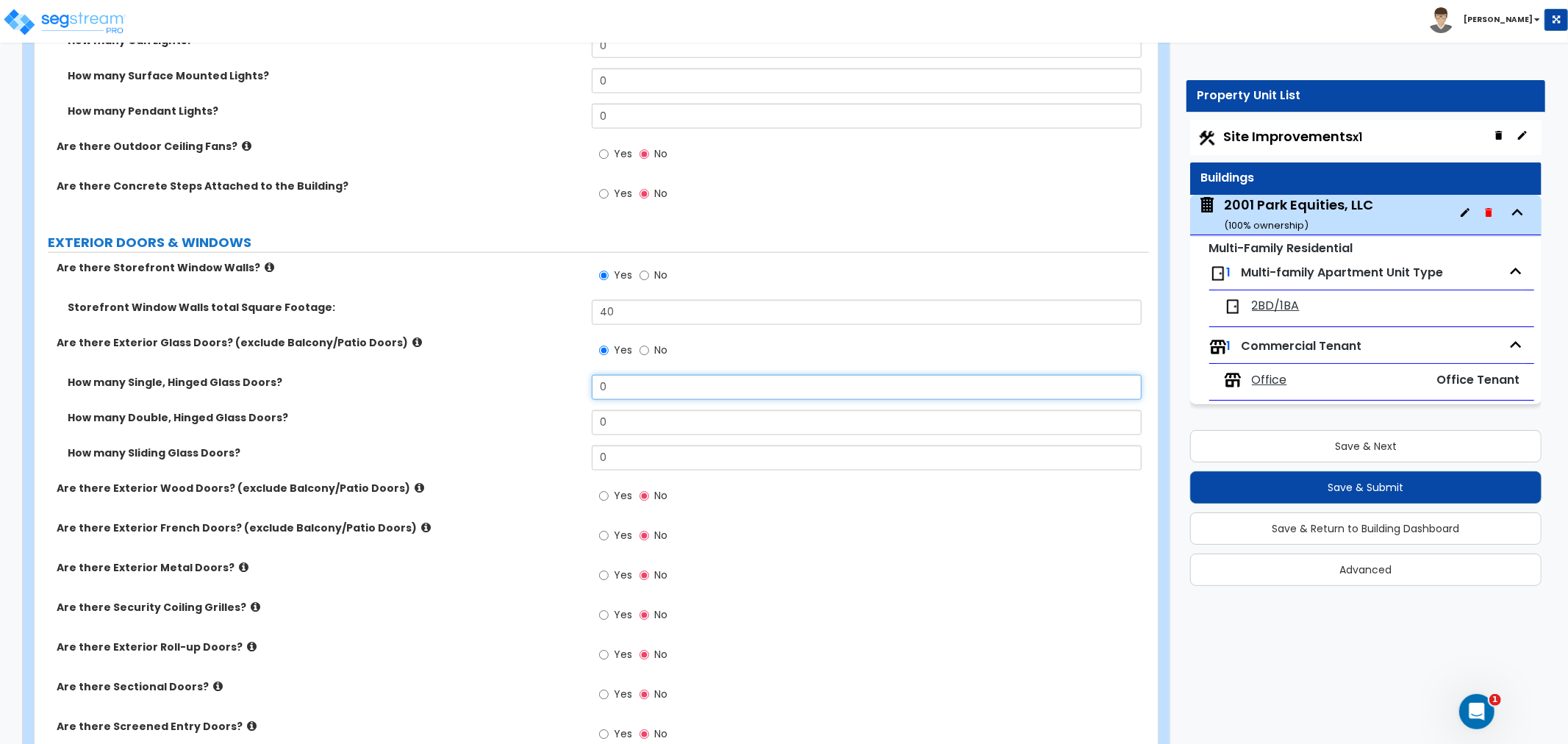
drag, startPoint x: 638, startPoint y: 393, endPoint x: 524, endPoint y: 395, distance: 114.0
click at [524, 395] on div "How many Single, Hinged Glass Doors? 0" at bounding box center [591, 392] width 1115 height 35
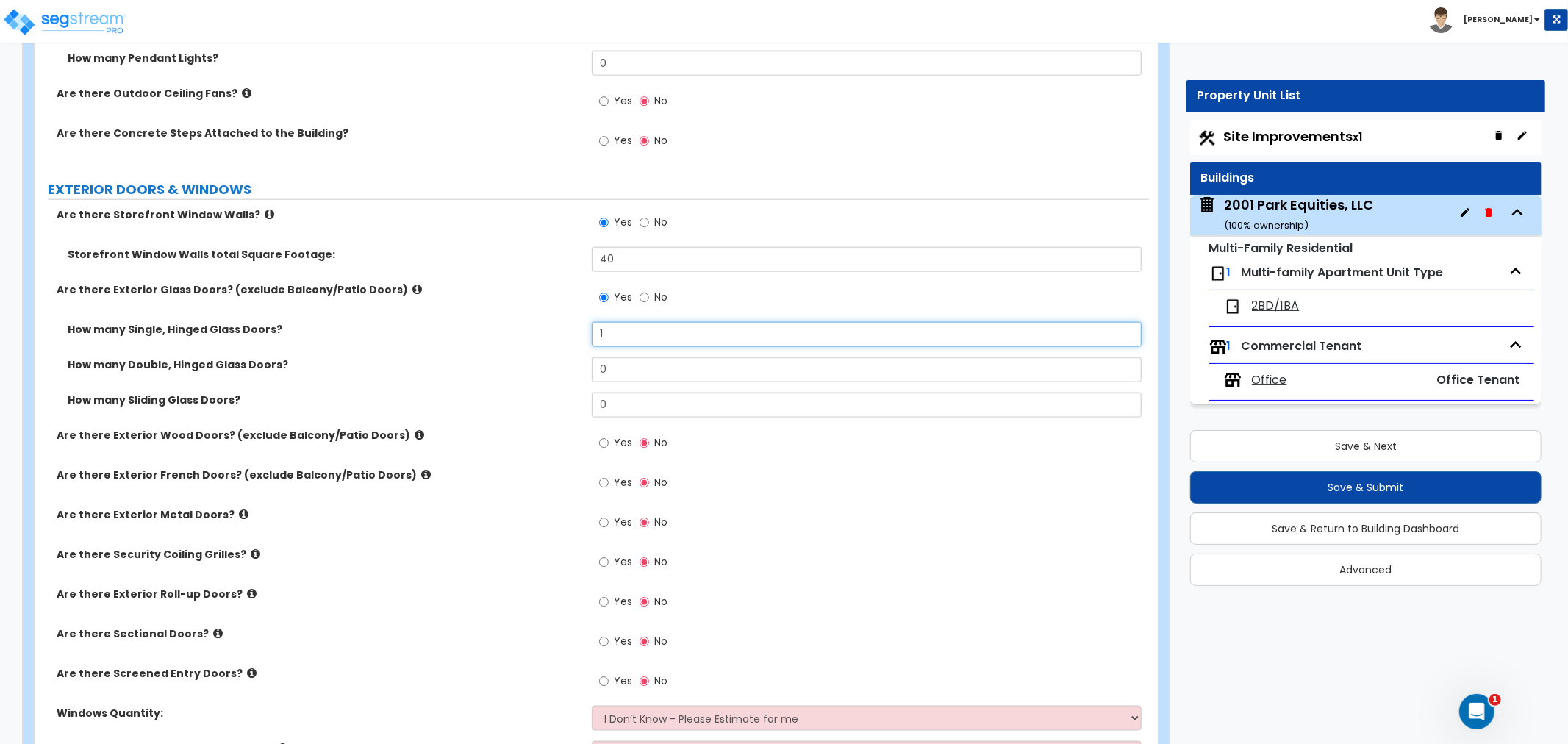
scroll to position [1552, 0]
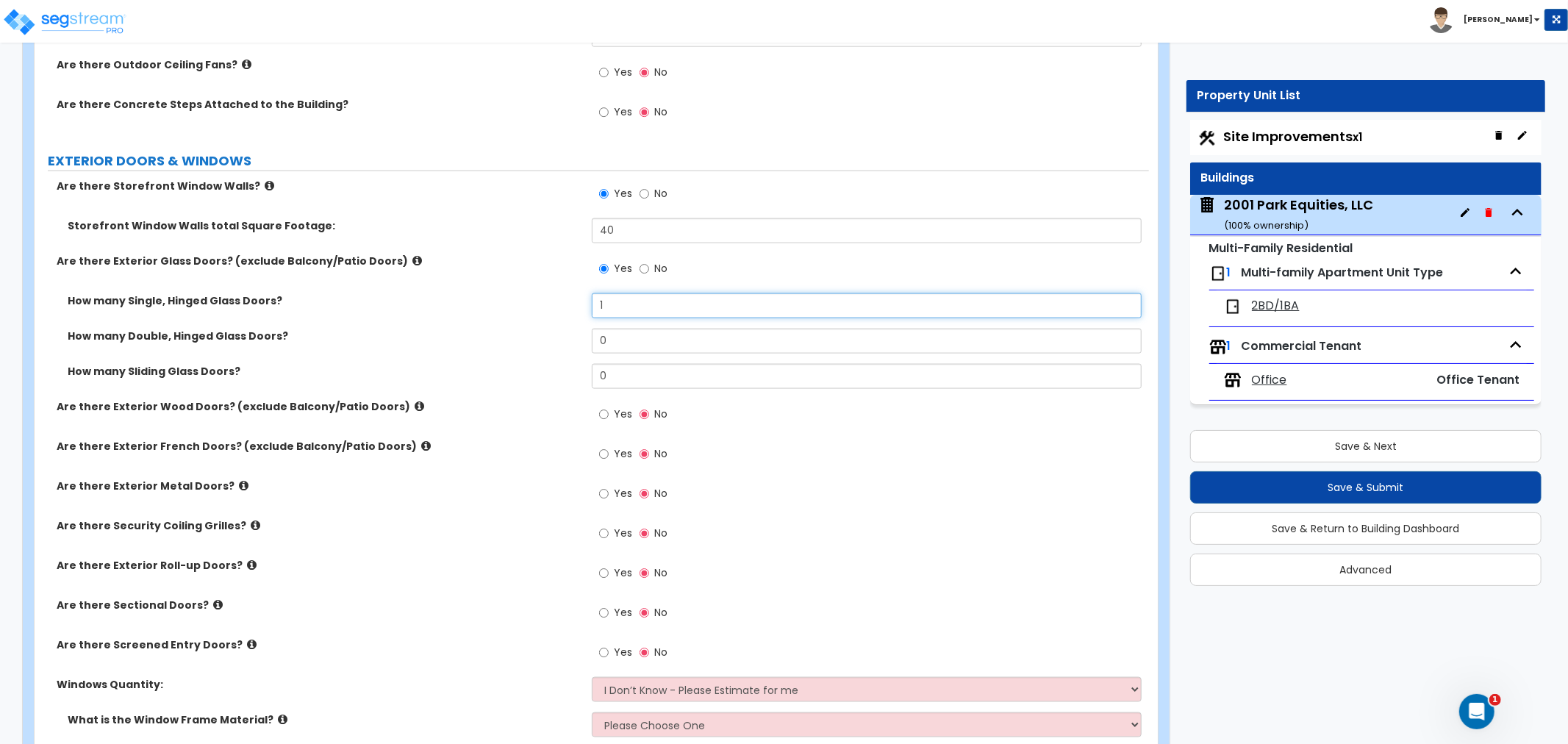
type input "1"
click at [602, 414] on input "Yes" at bounding box center [604, 415] width 10 height 16
radio input "true"
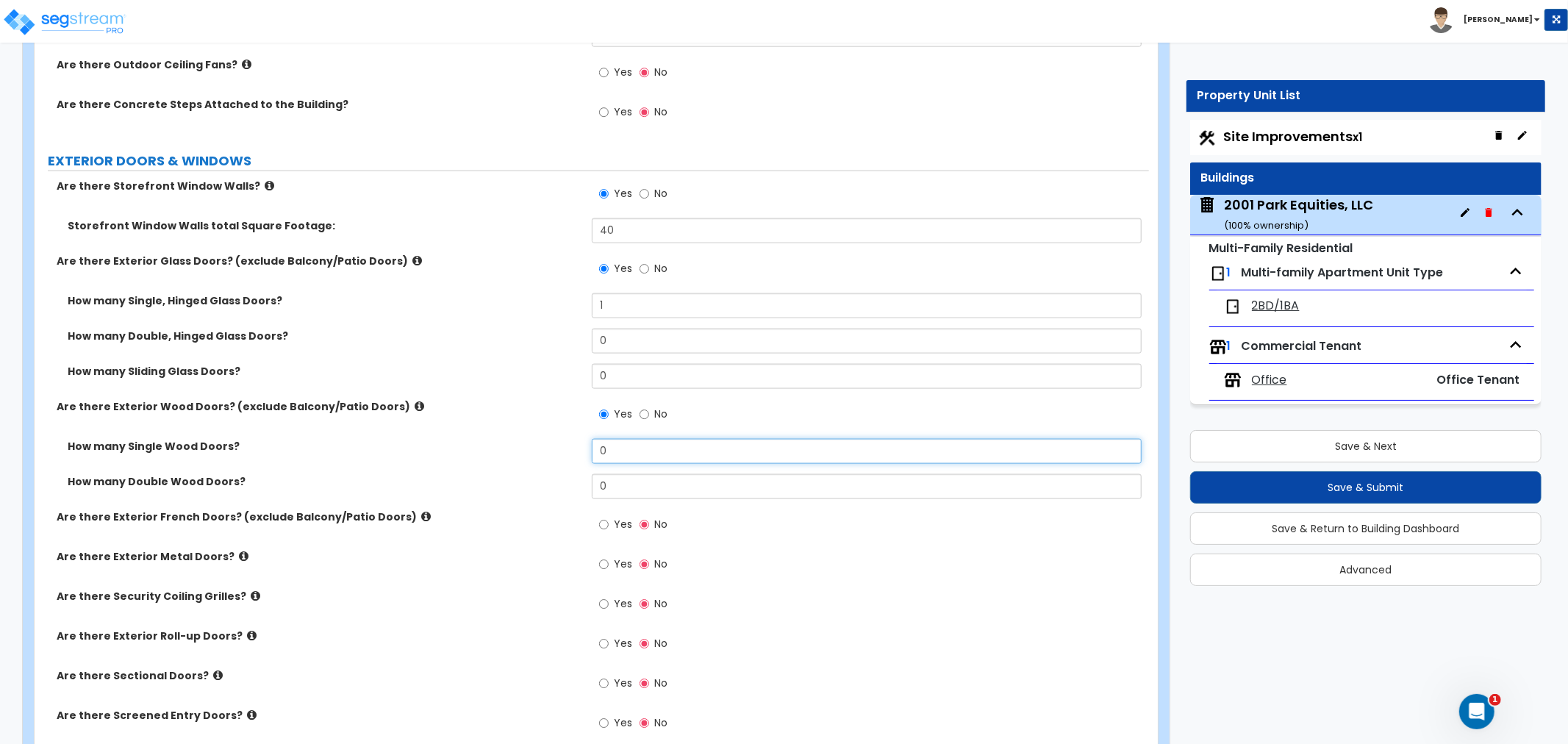
drag, startPoint x: 614, startPoint y: 453, endPoint x: 570, endPoint y: 453, distance: 44.0
click at [570, 453] on div "How many Single Wood Doors? 0" at bounding box center [591, 456] width 1115 height 35
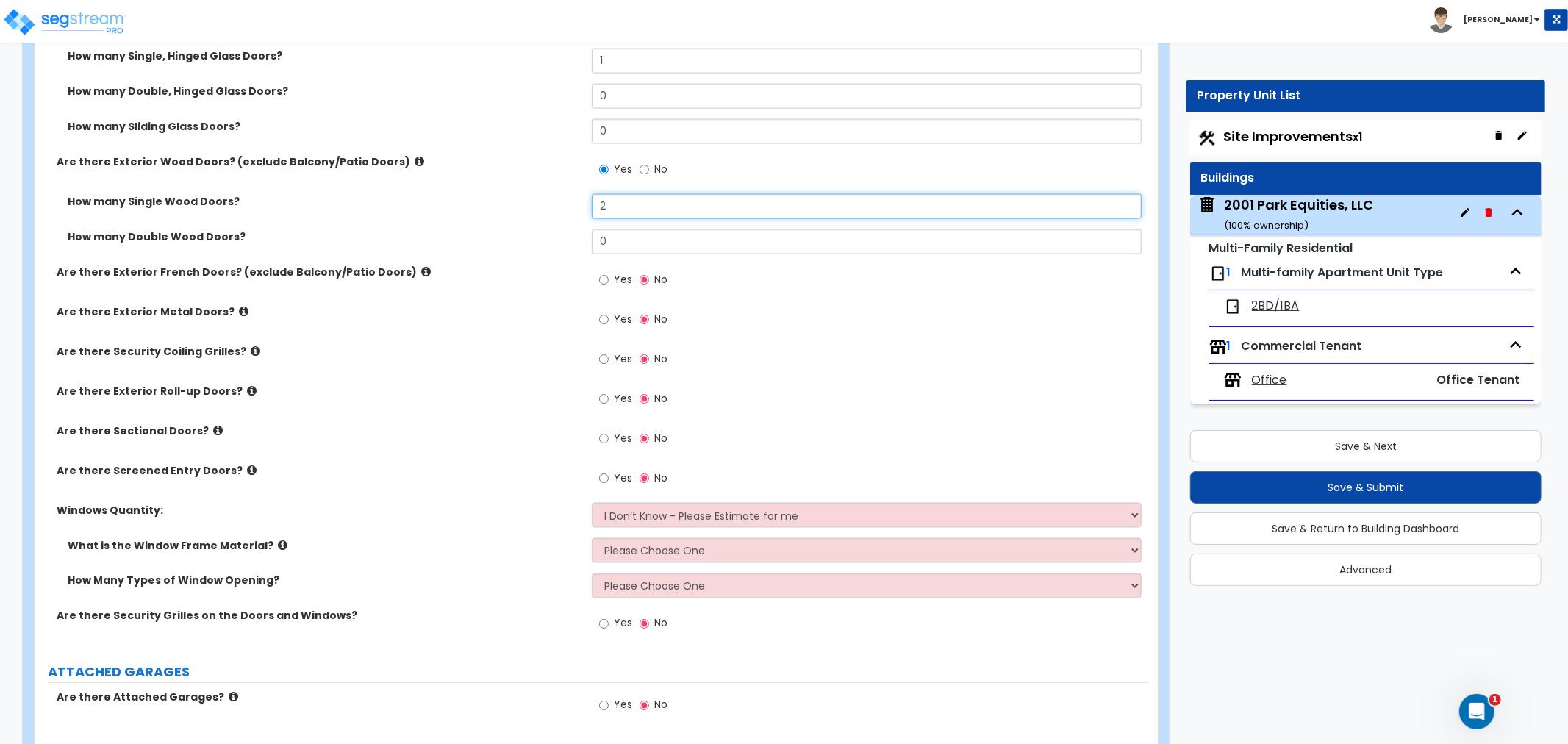
scroll to position [1878, 0]
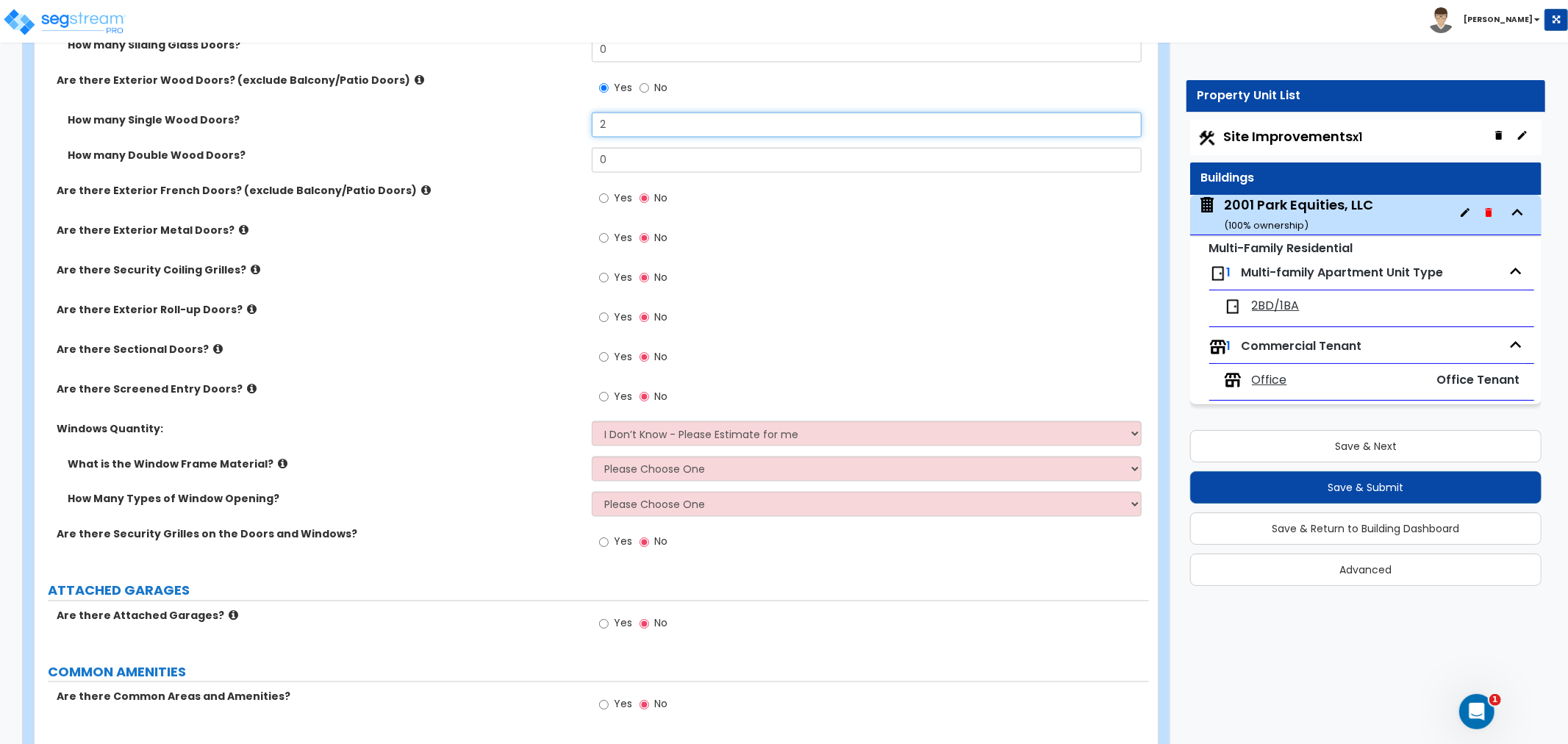
type input "2"
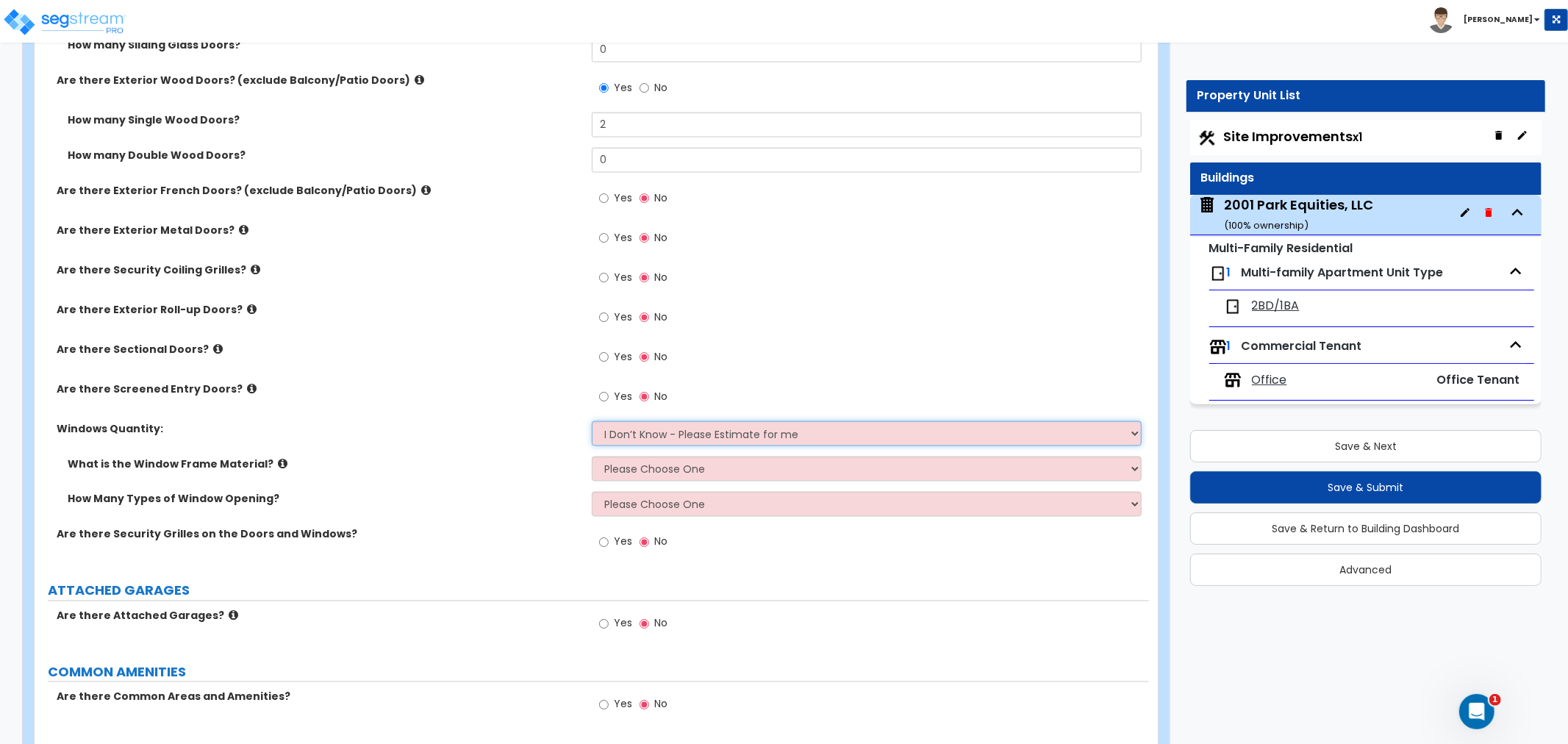
click at [618, 433] on select "I Don’t Know - Please Estimate for me I want to Enter the Quantity" at bounding box center [866, 434] width 550 height 25
select select "1"
click at [592, 421] on select "I Don’t Know - Please Estimate for me I want to Enter the Quantity" at bounding box center [866, 434] width 550 height 25
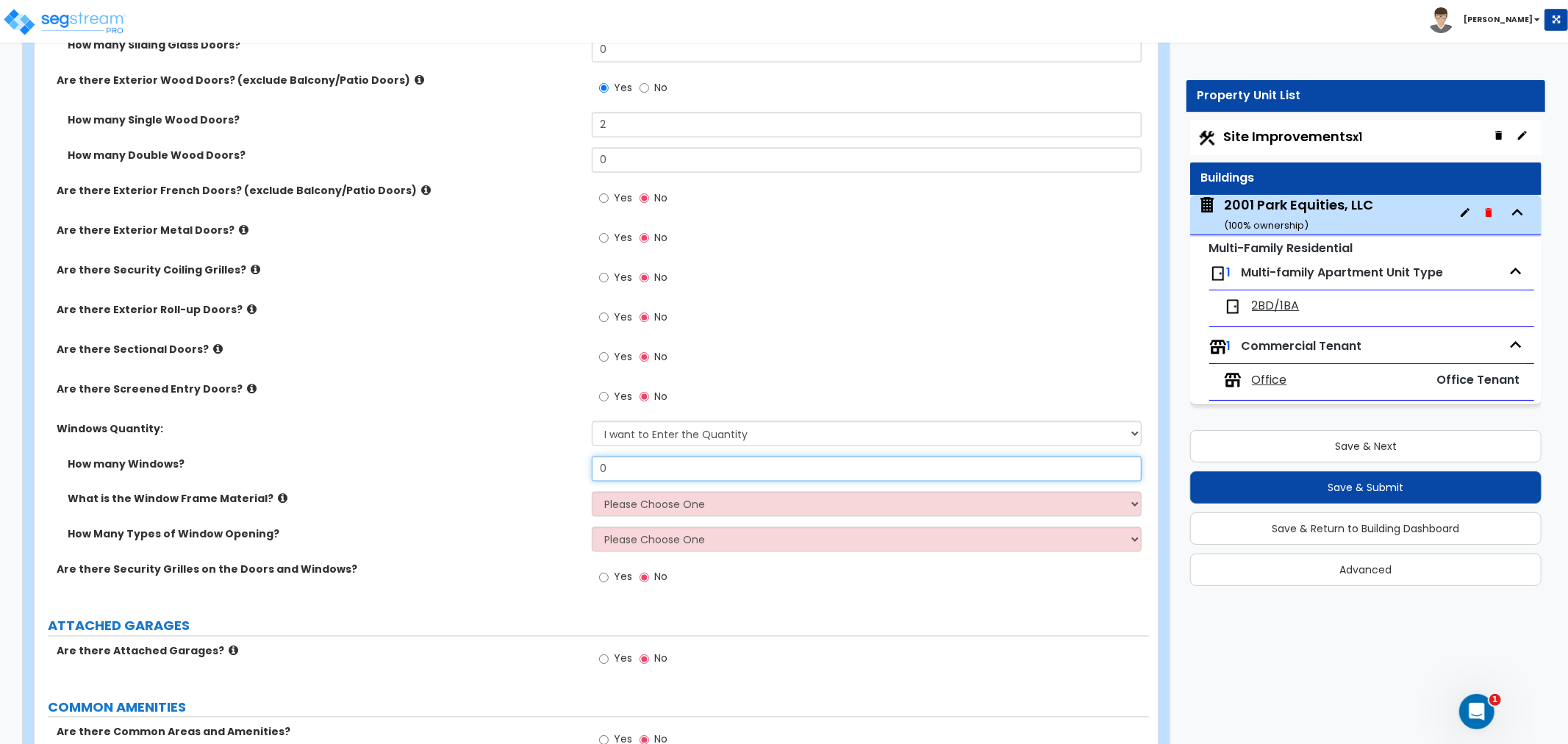
drag, startPoint x: 626, startPoint y: 465, endPoint x: 476, endPoint y: 461, distance: 150.1
click at [476, 461] on div "How many Windows? 0" at bounding box center [591, 474] width 1115 height 35
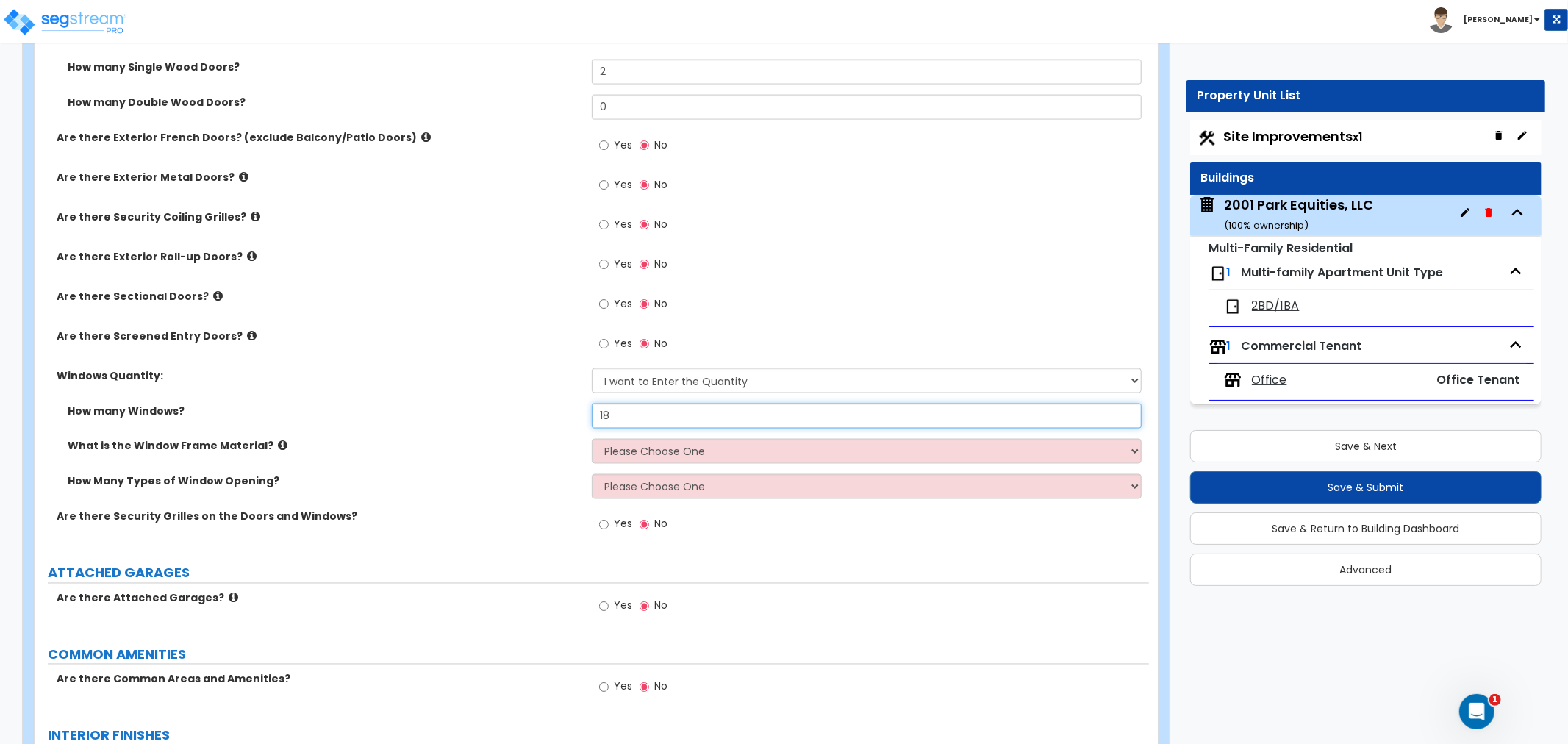
scroll to position [1960, 0]
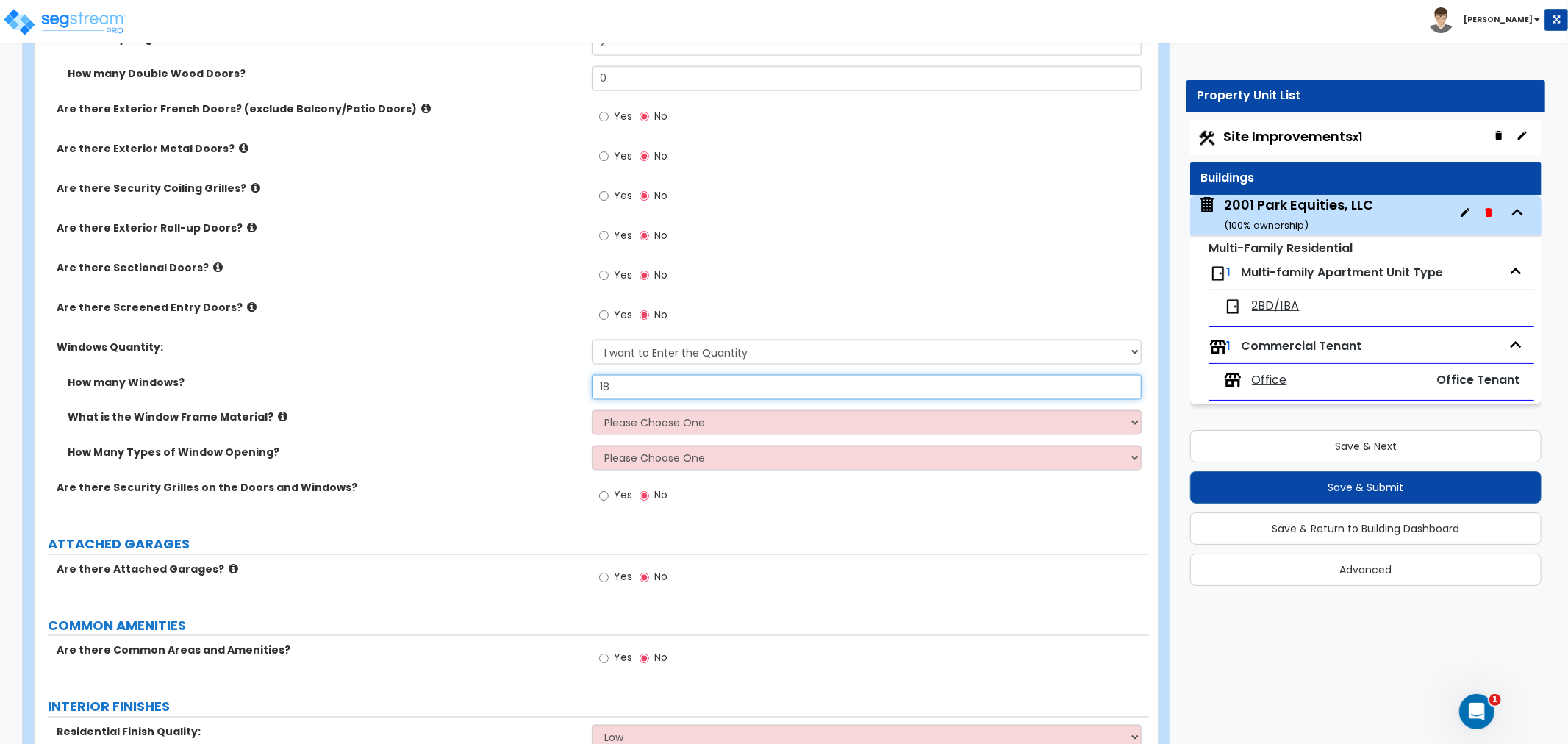
type input "18"
click at [618, 428] on select "Please Choose One Vinyl Aluminum Wood" at bounding box center [866, 423] width 550 height 25
select select "1"
click at [592, 410] on select "Please Choose One Vinyl Aluminum Wood" at bounding box center [866, 423] width 550 height 25
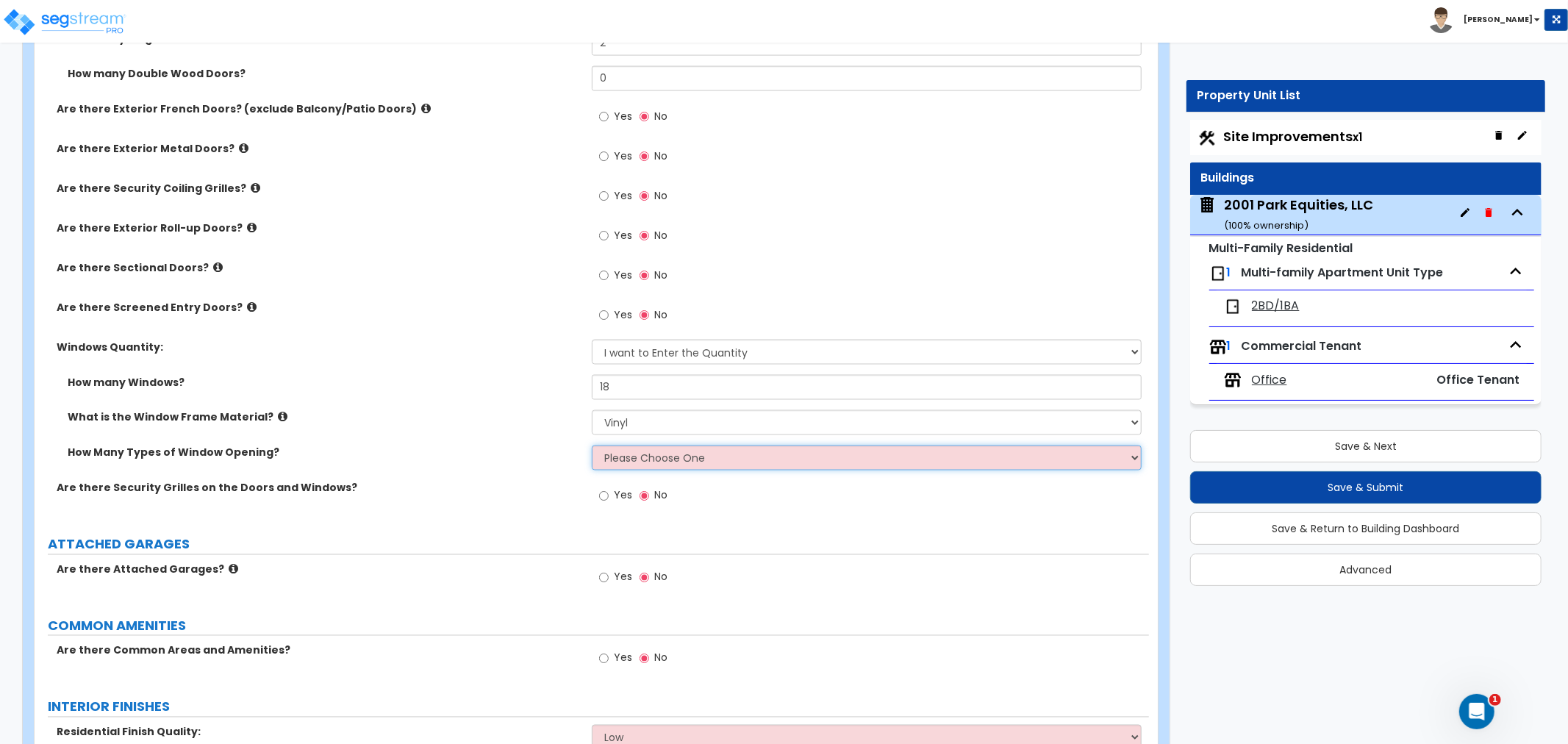
click at [618, 456] on select "Please Choose One 1 2 3 4" at bounding box center [866, 458] width 550 height 25
select select "1"
click at [592, 445] on select "Please Choose One 1 2 3 4" at bounding box center [866, 458] width 550 height 25
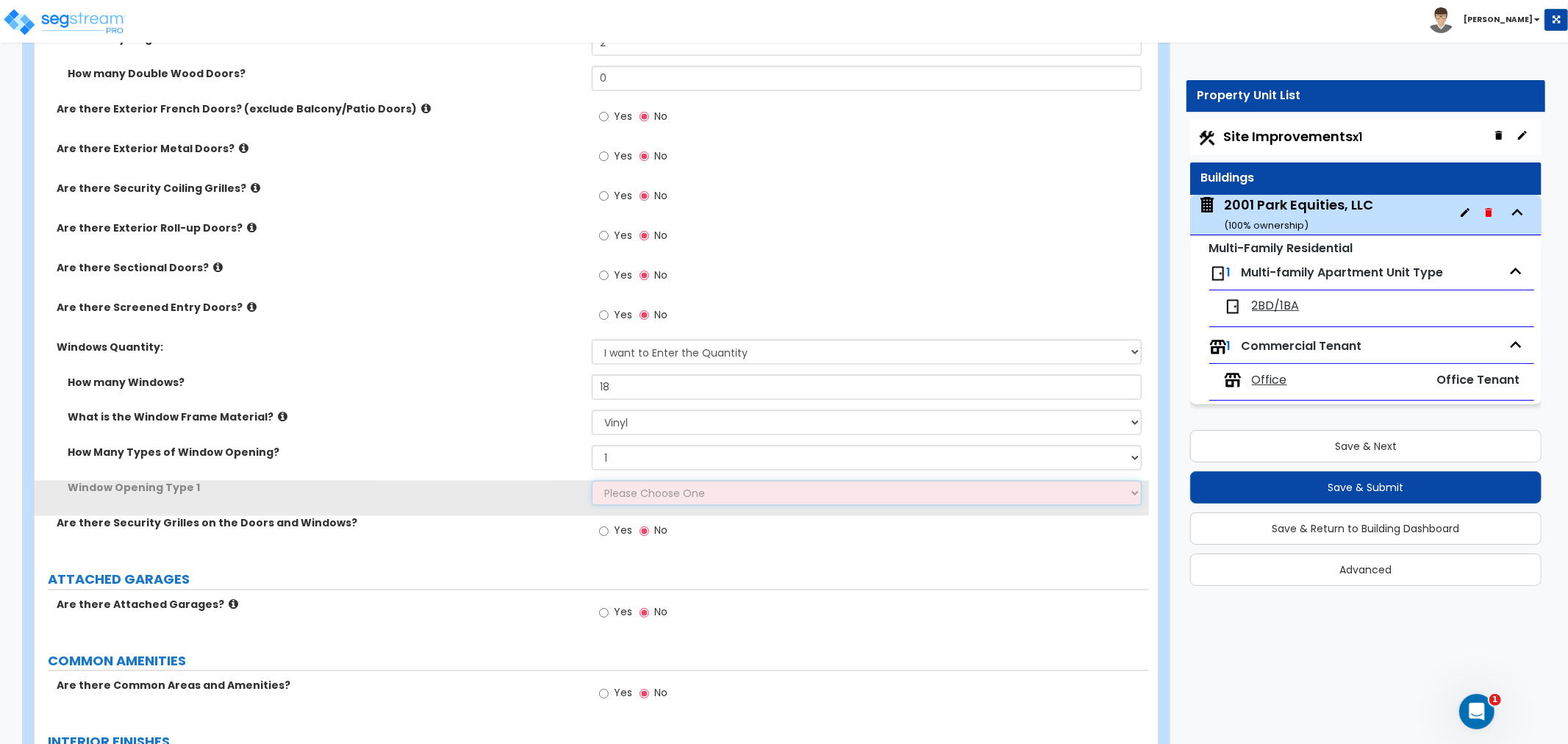
click at [619, 497] on select "Please Choose One Sliding Picture/Fixed Double/Single Hung Awning Swing" at bounding box center [866, 494] width 550 height 25
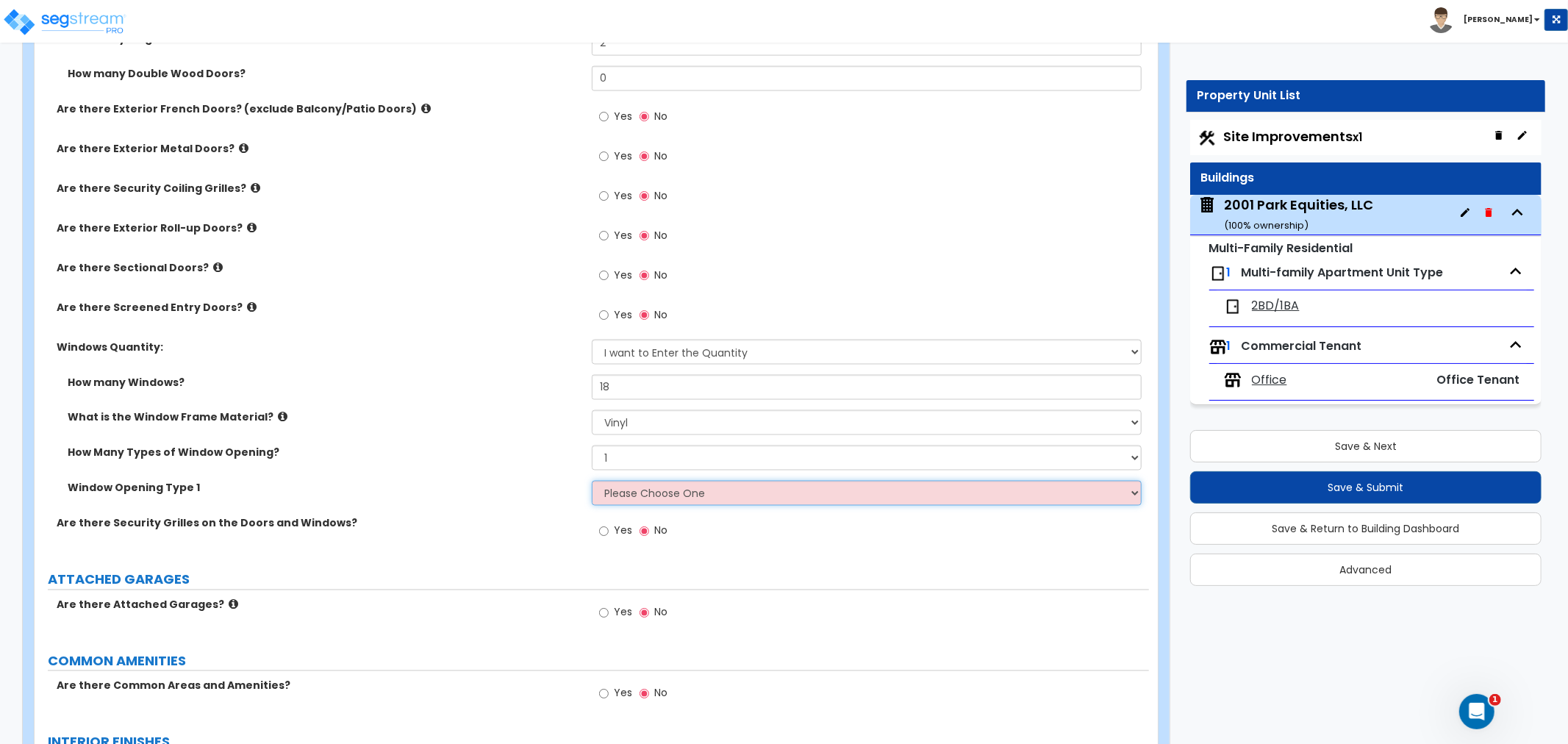
click at [641, 491] on select "Please Choose One Sliding Picture/Fixed Double/Single Hung Awning Swing" at bounding box center [866, 494] width 550 height 25
select select "2"
click at [592, 481] on select "Please Choose One Sliding Picture/Fixed Double/Single Hung Awning Swing" at bounding box center [866, 494] width 550 height 25
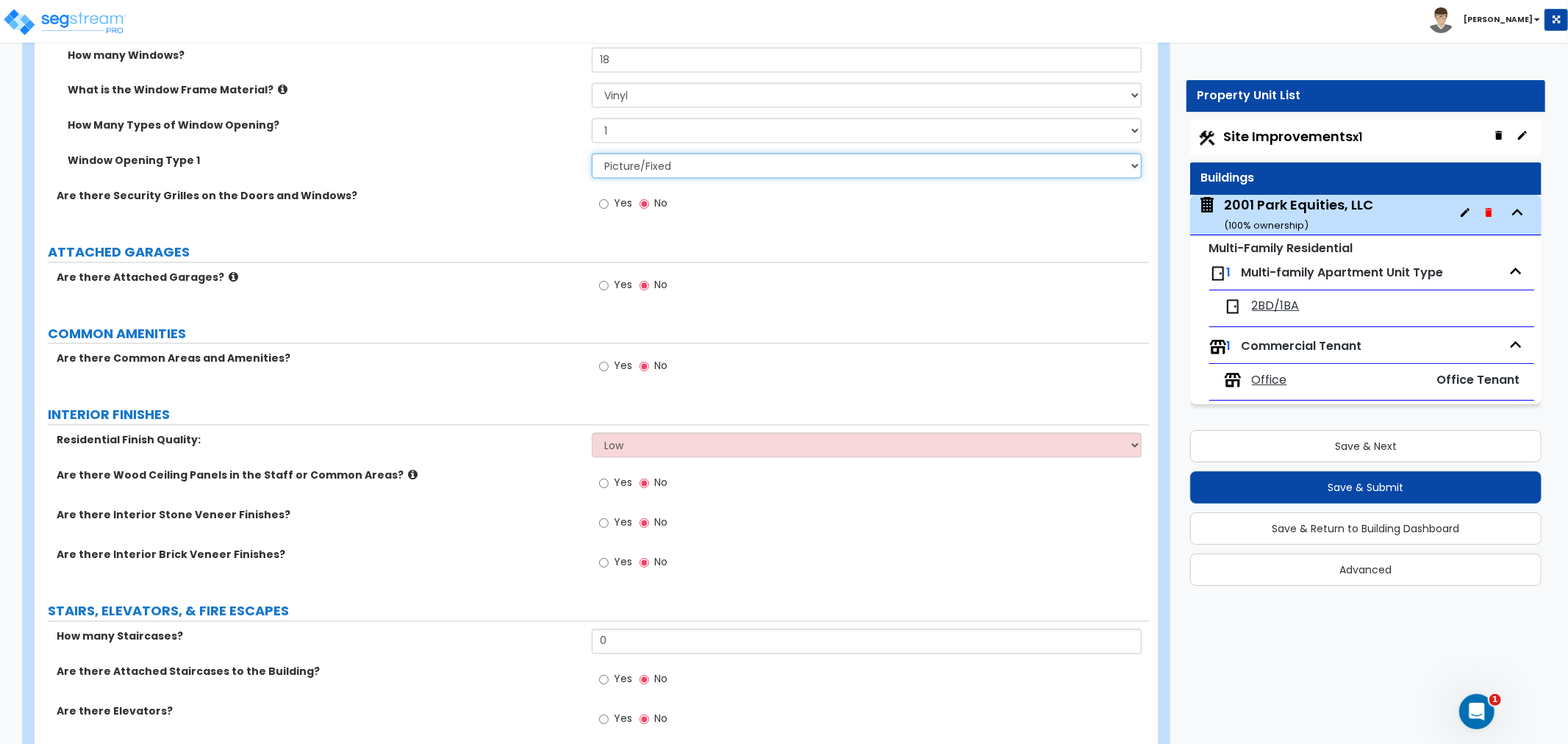
scroll to position [2369, 0]
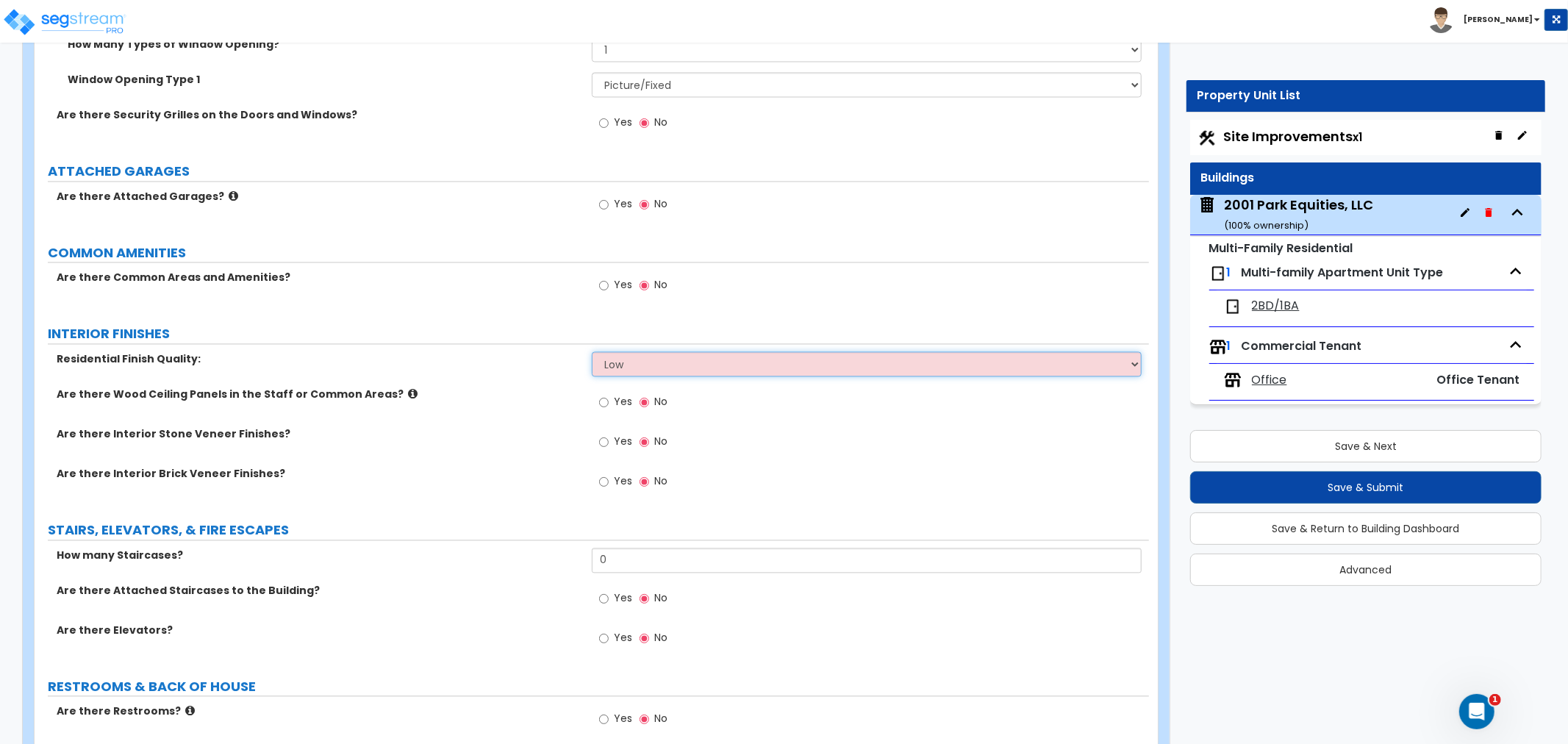
click at [626, 364] on select "Low Average High" at bounding box center [866, 364] width 550 height 25
select select "1"
click at [592, 352] on select "Low Average High" at bounding box center [866, 364] width 550 height 25
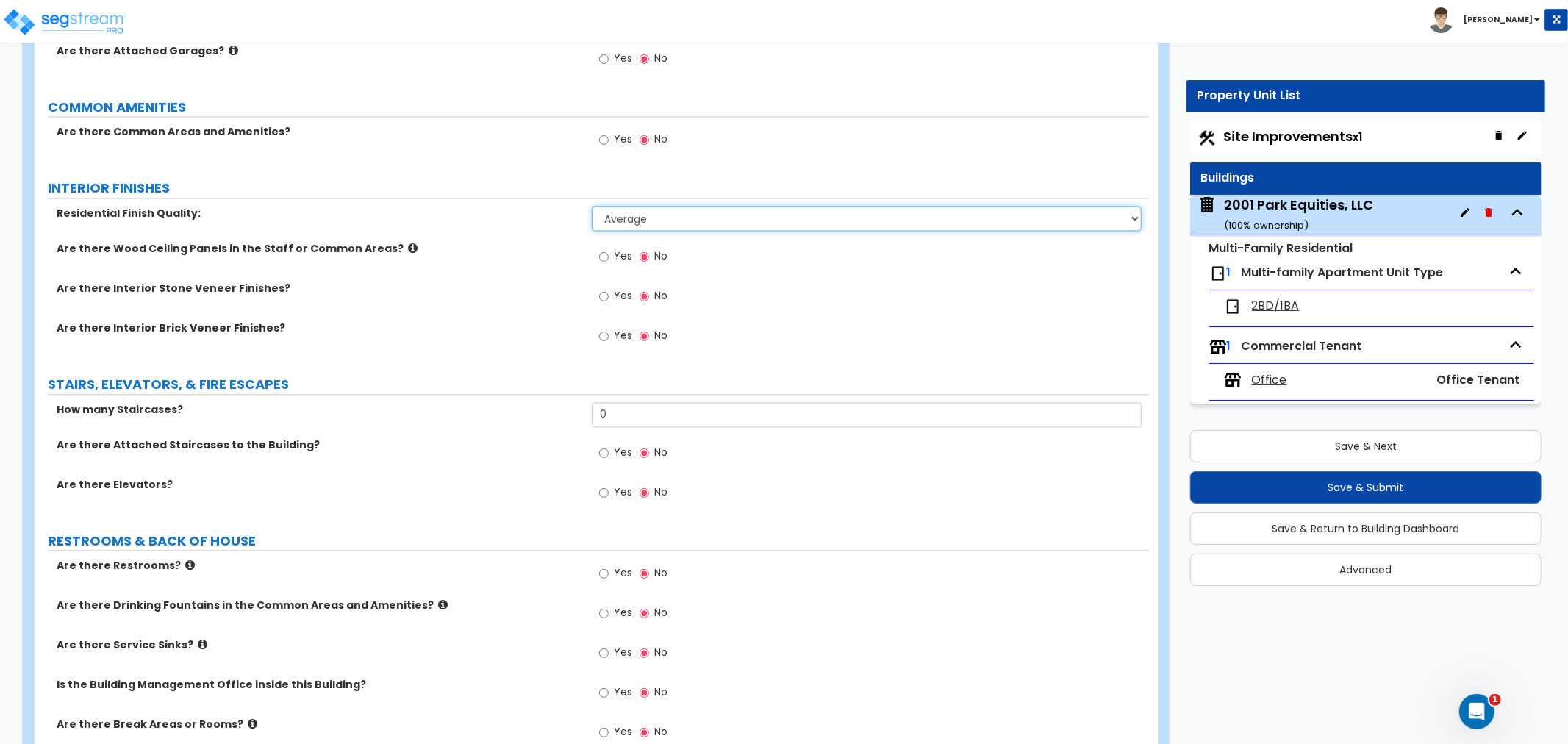
scroll to position [2532, 0]
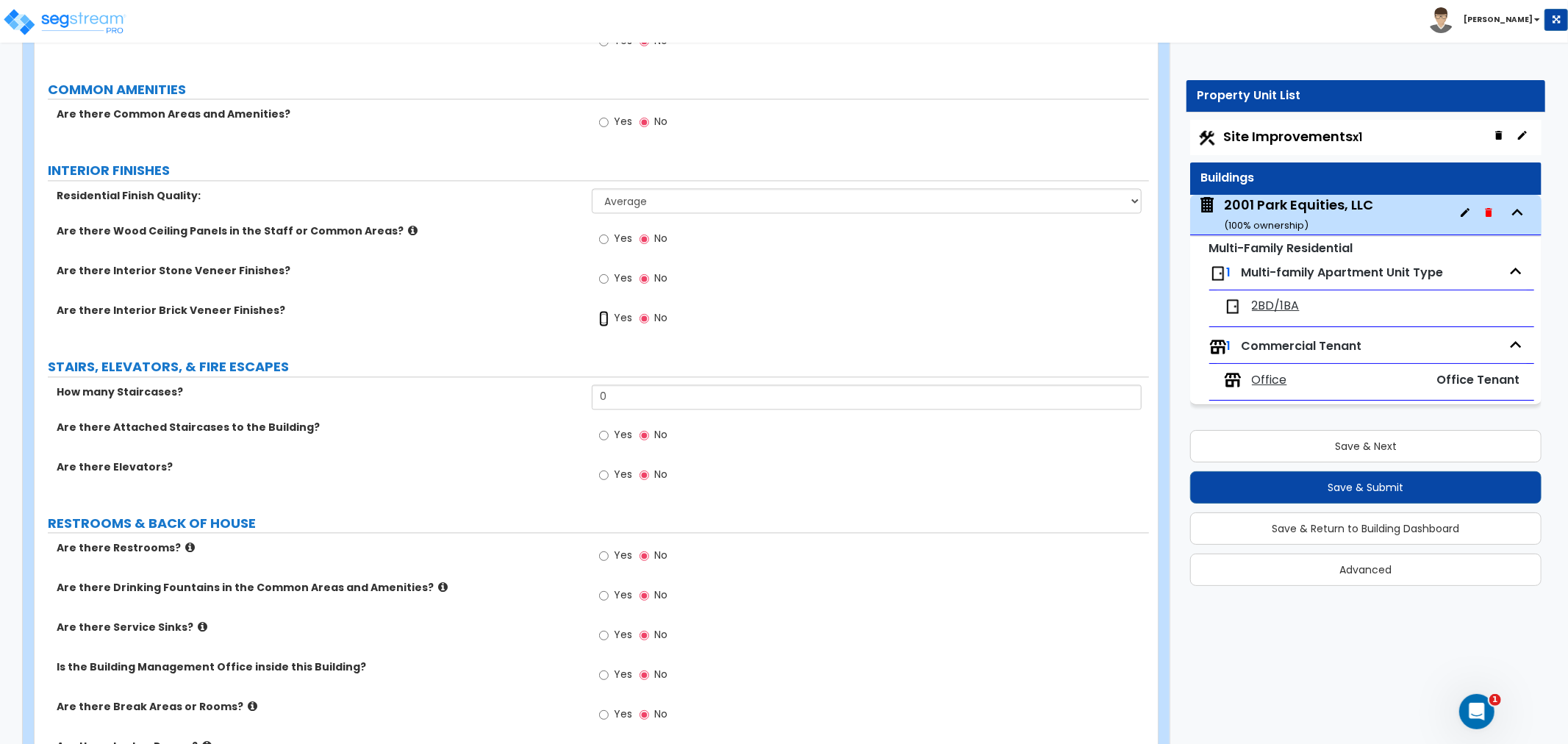
click at [600, 318] on input "Yes" at bounding box center [604, 318] width 10 height 16
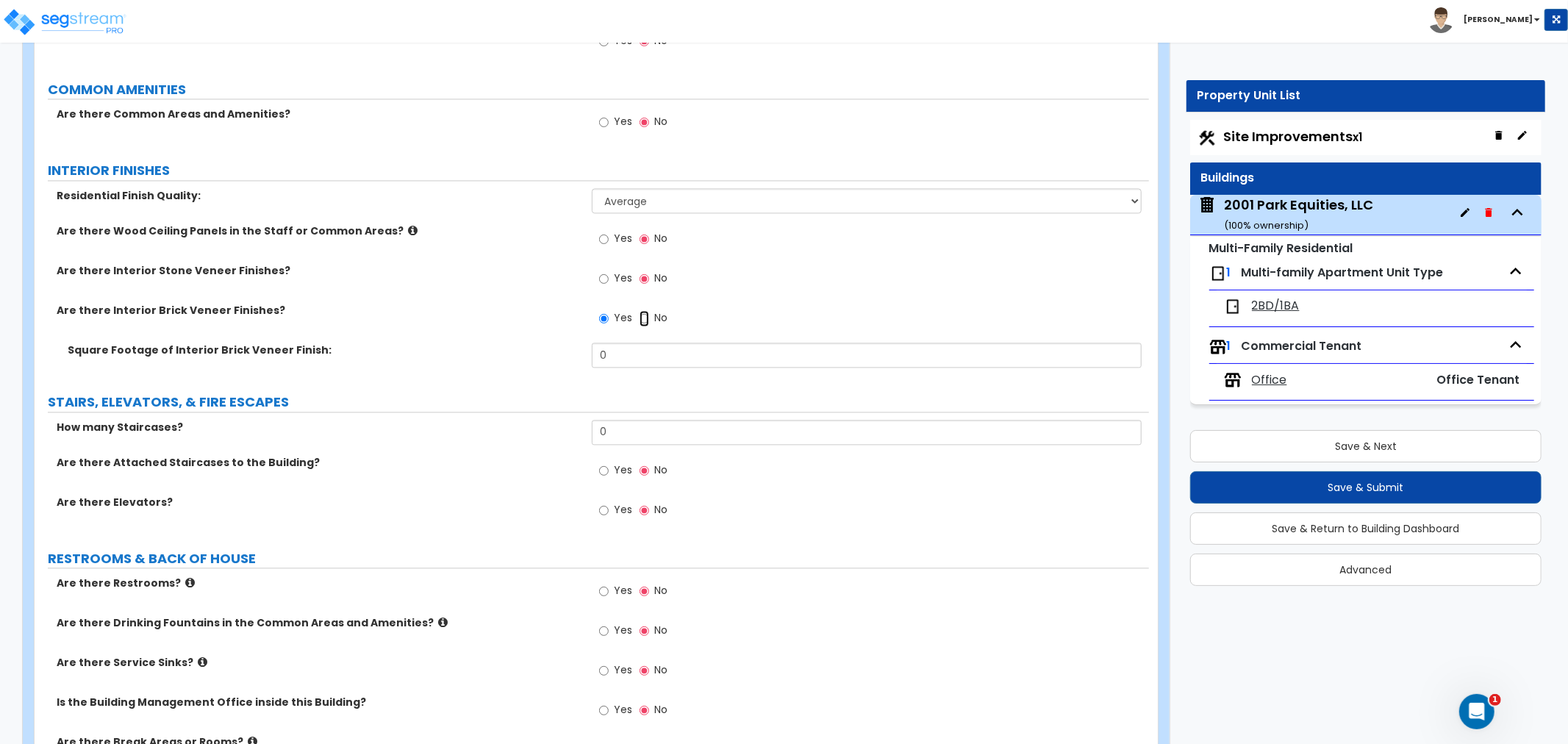
click at [642, 317] on input "No" at bounding box center [644, 318] width 10 height 16
radio input "false"
radio input "true"
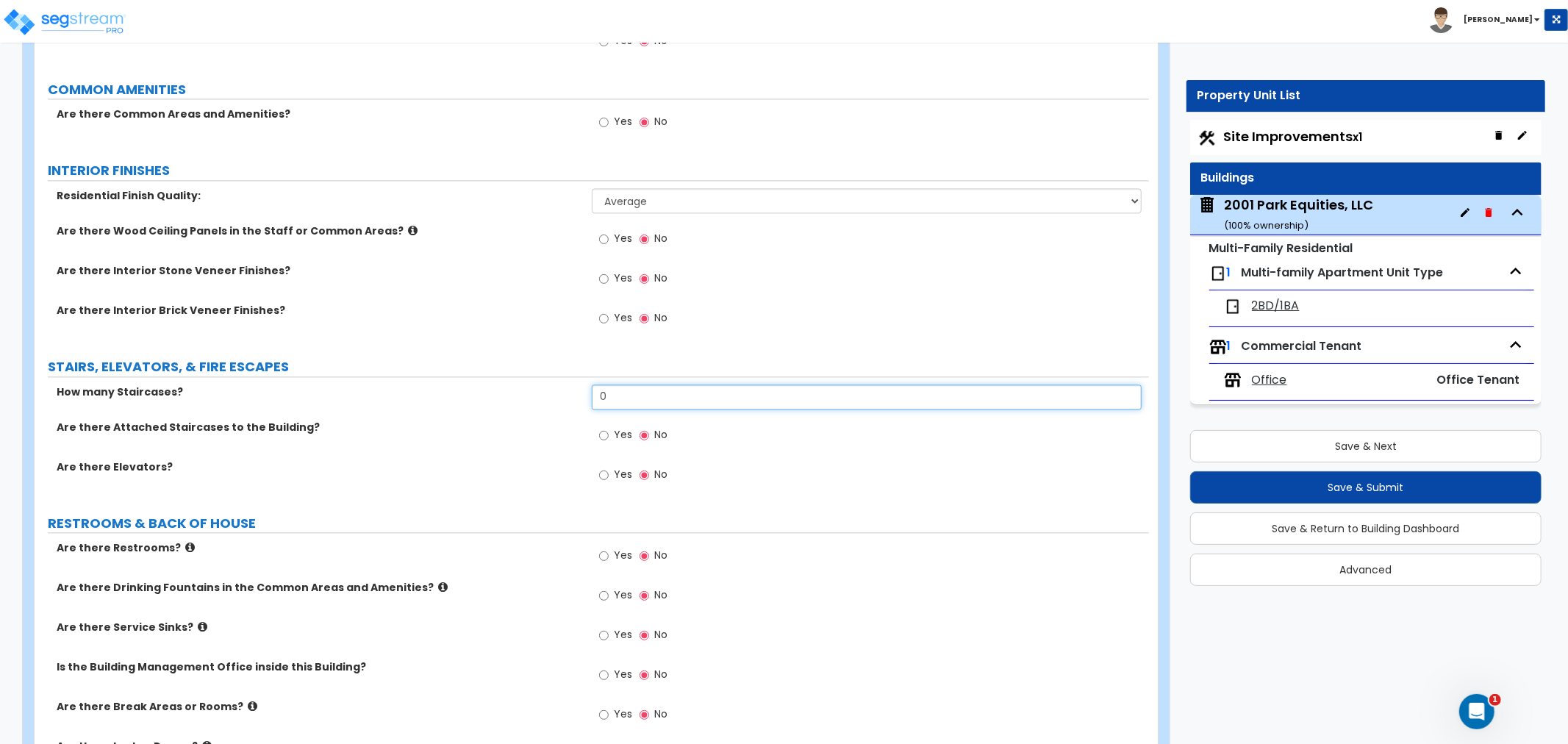
drag, startPoint x: 638, startPoint y: 399, endPoint x: 488, endPoint y: 400, distance: 150.0
click at [488, 400] on div "How many Staircases? 0" at bounding box center [591, 401] width 1115 height 35
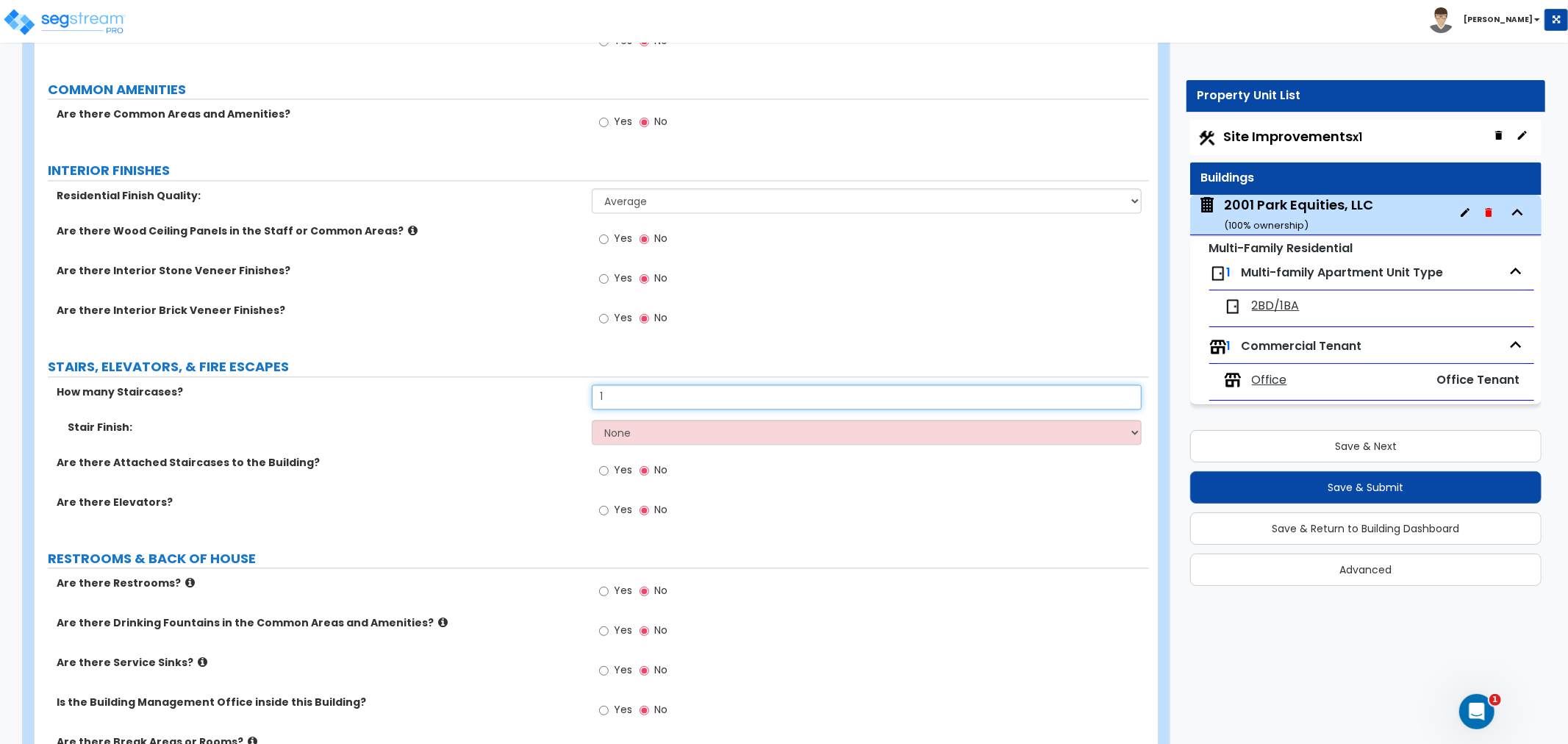
type input "1"
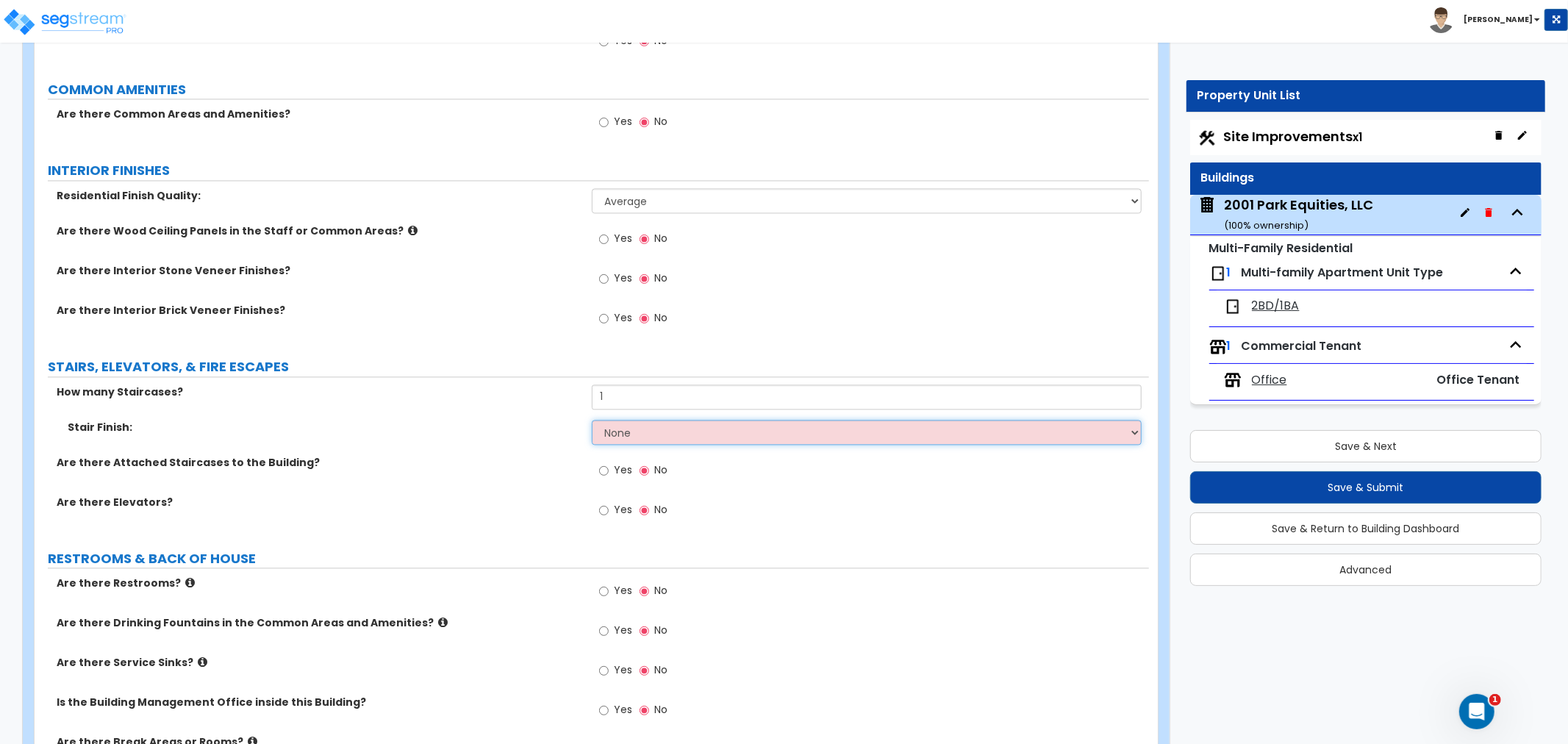
click at [604, 428] on select "None Tile Wood Laminate VCT Sheet Carpet Sheet Vinyl Carpet Tile" at bounding box center [866, 433] width 550 height 25
select select "2"
click at [592, 420] on select "None Tile Wood Laminate VCT Sheet Carpet Sheet Vinyl Carpet Tile" at bounding box center [866, 433] width 550 height 25
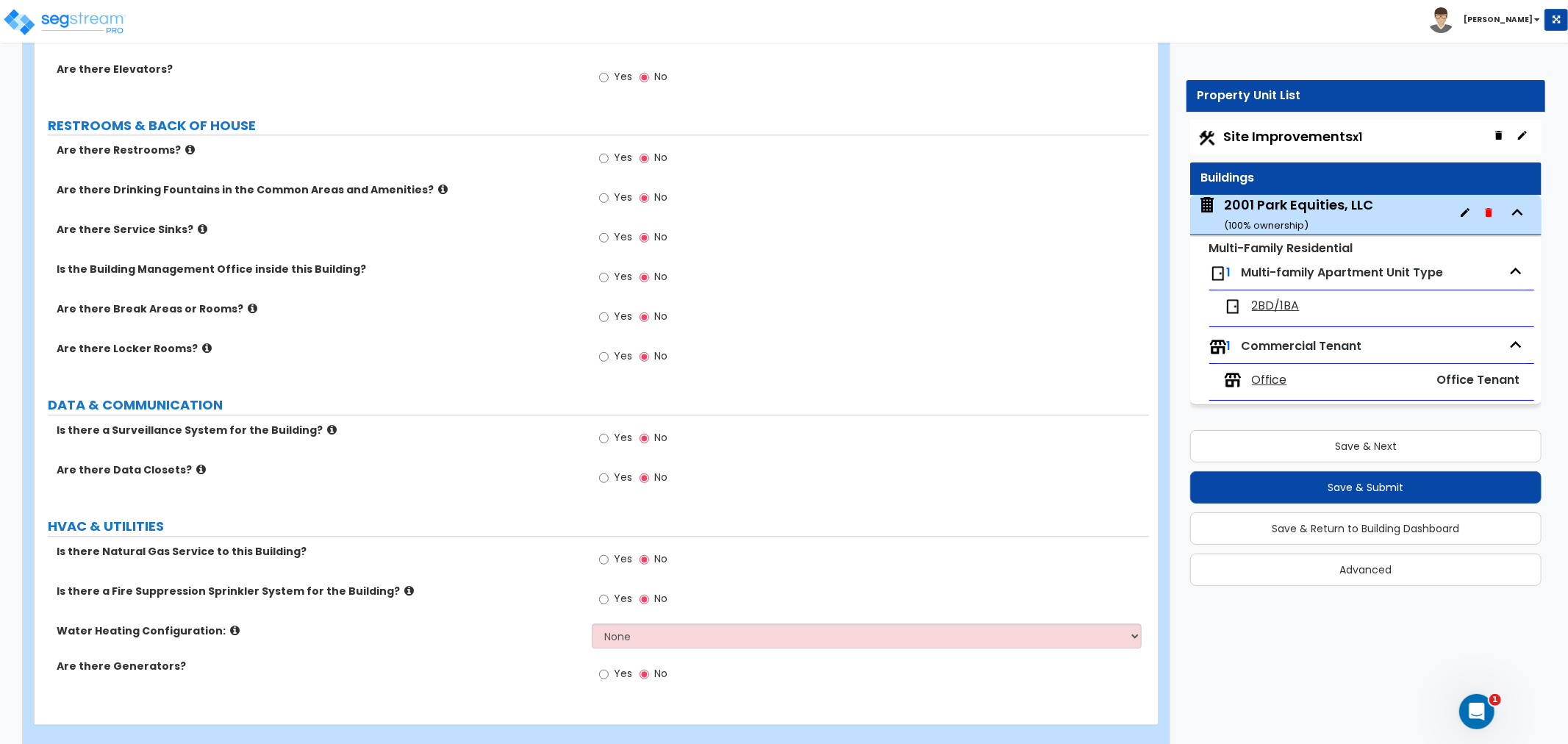
scroll to position [2987, 0]
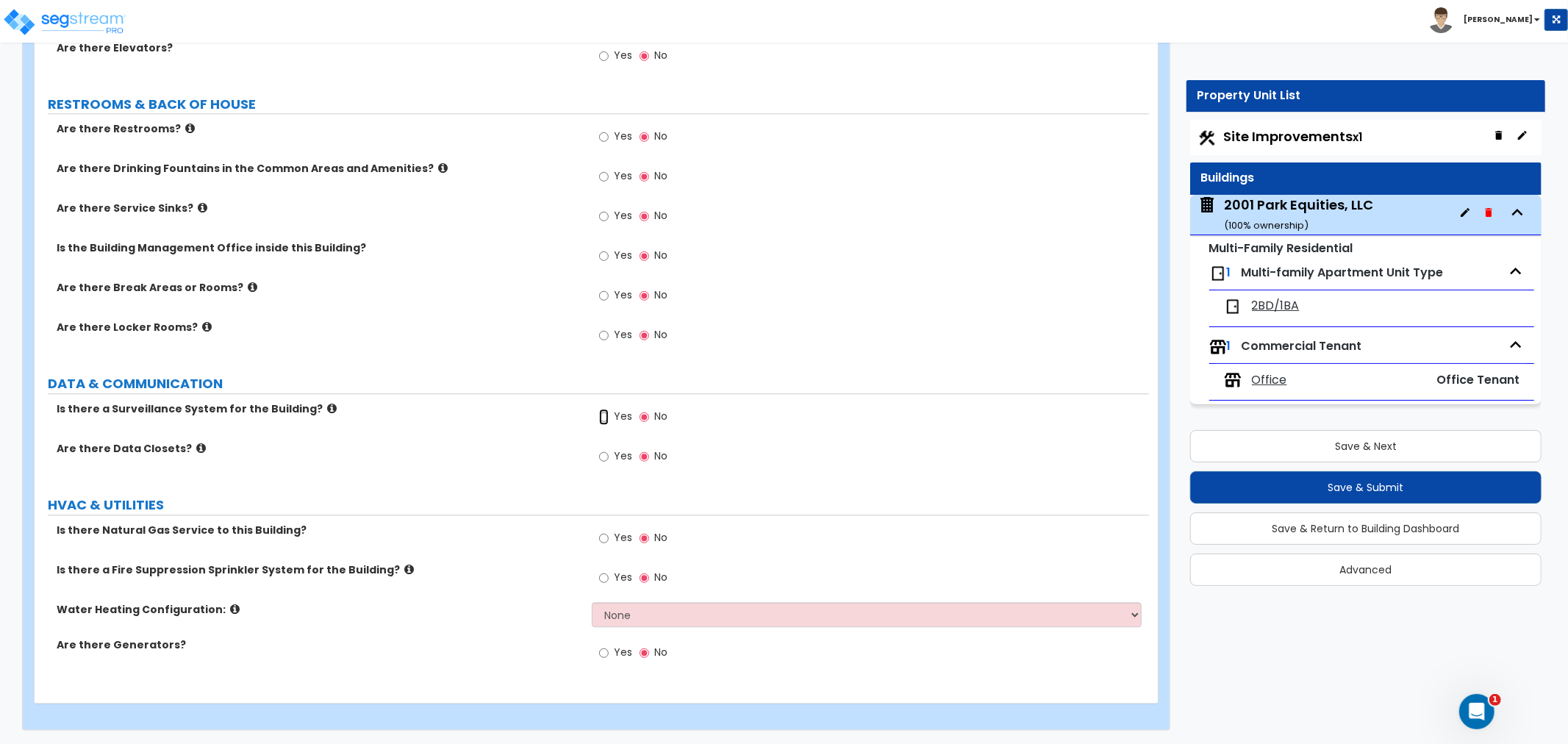
click at [604, 416] on input "Yes" at bounding box center [604, 417] width 10 height 16
radio input "true"
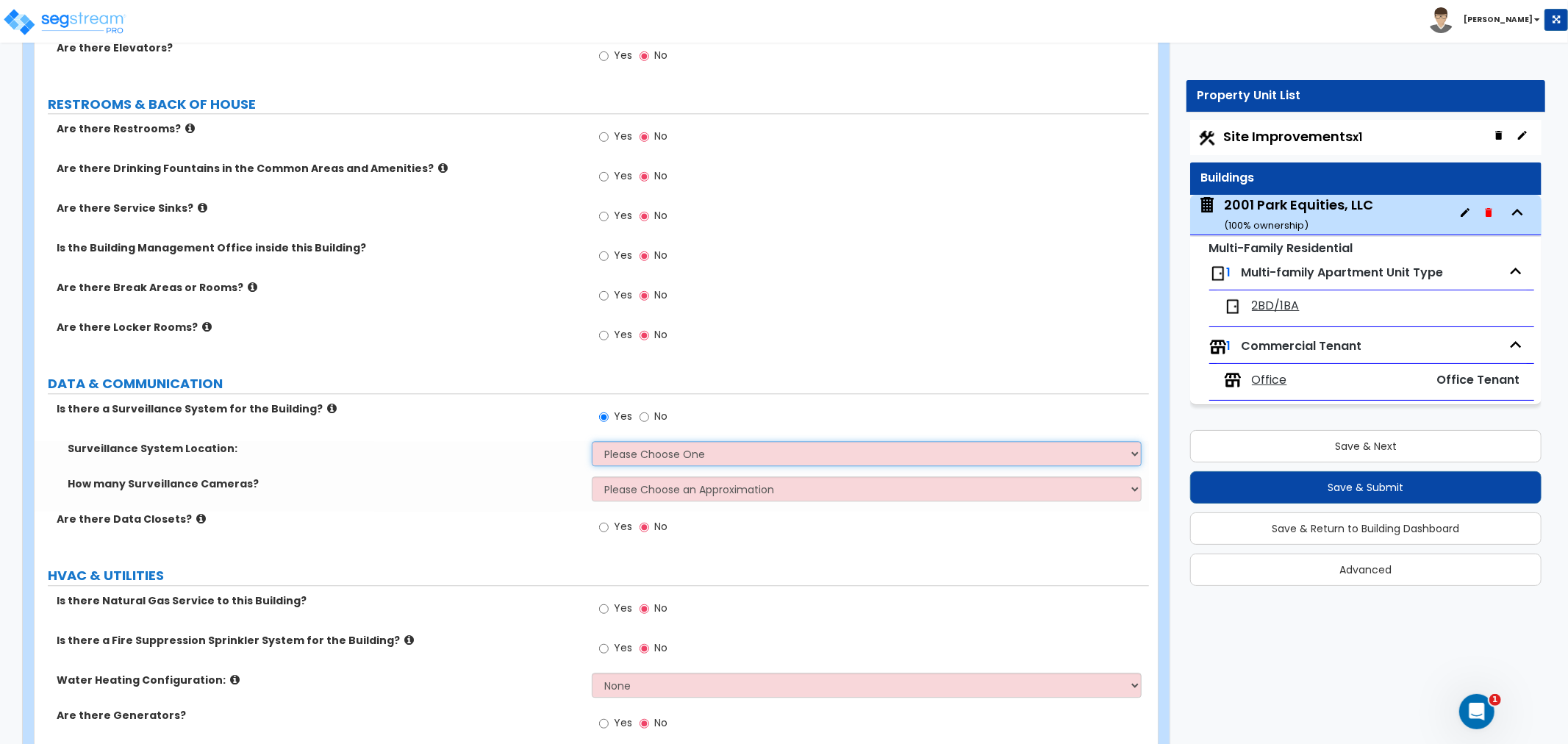
click at [608, 450] on select "Please Choose One Inside the Building Outside the Building Both Inside & Outside" at bounding box center [866, 453] width 550 height 25
select select "2"
click at [592, 441] on select "Please Choose One Inside the Building Outside the Building Both Inside & Outside" at bounding box center [866, 453] width 550 height 25
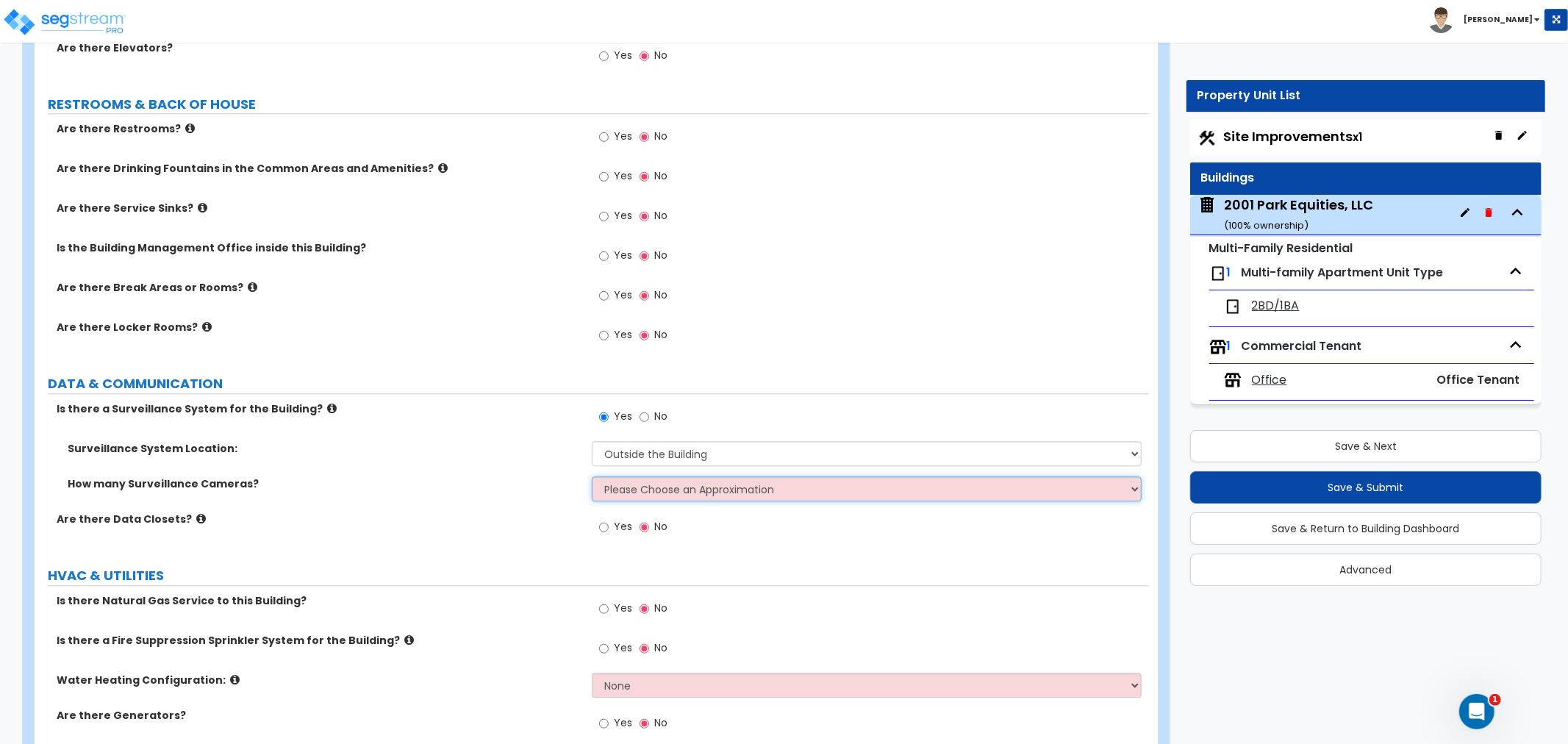
click at [614, 484] on select "Please Choose an Approximation Barely Noticed Any Noticed a Couple Frequently S…" at bounding box center [866, 489] width 550 height 25
select select "1"
click at [592, 477] on select "Please Choose an Approximation Barely Noticed Any Noticed a Couple Frequently S…" at bounding box center [866, 489] width 550 height 25
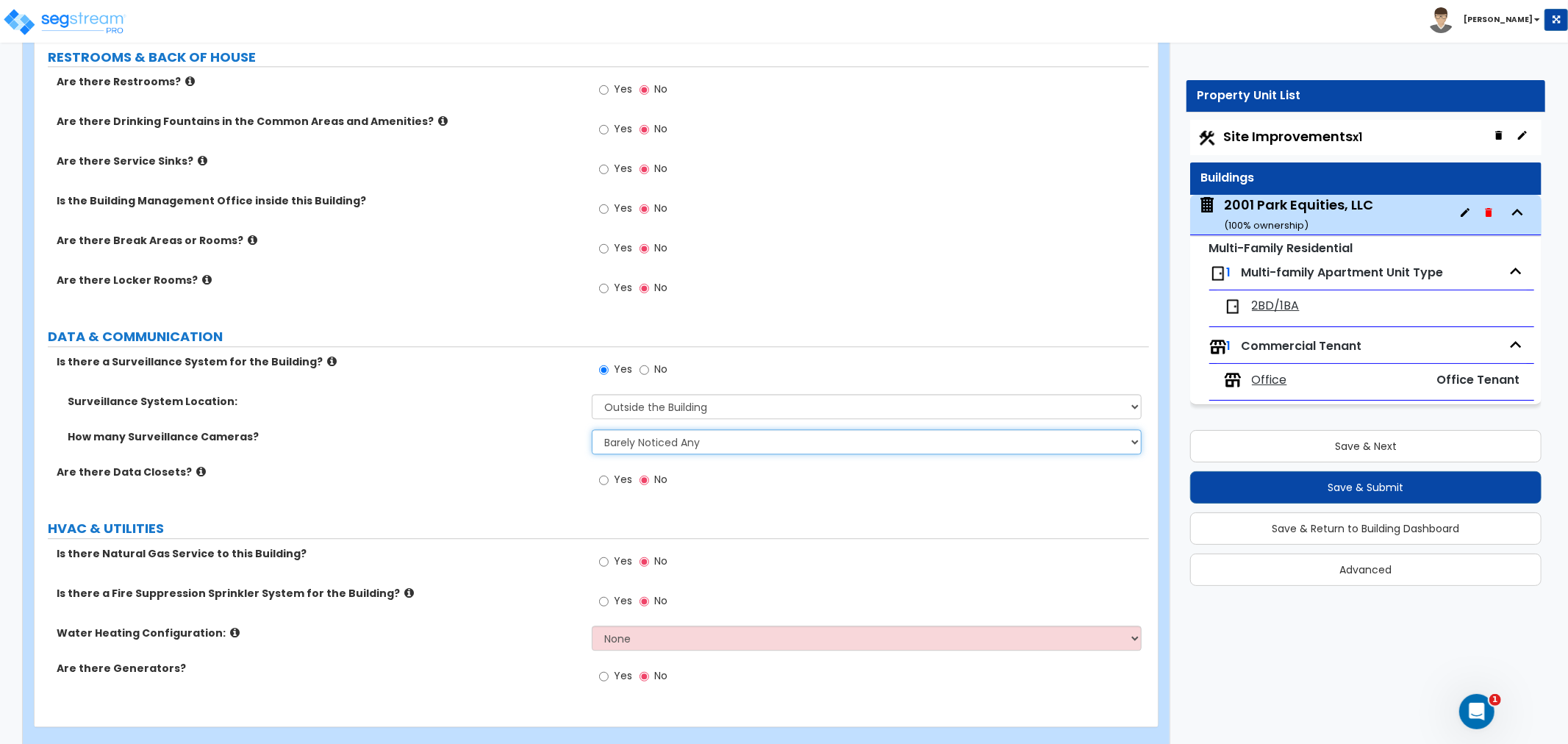
scroll to position [3057, 0]
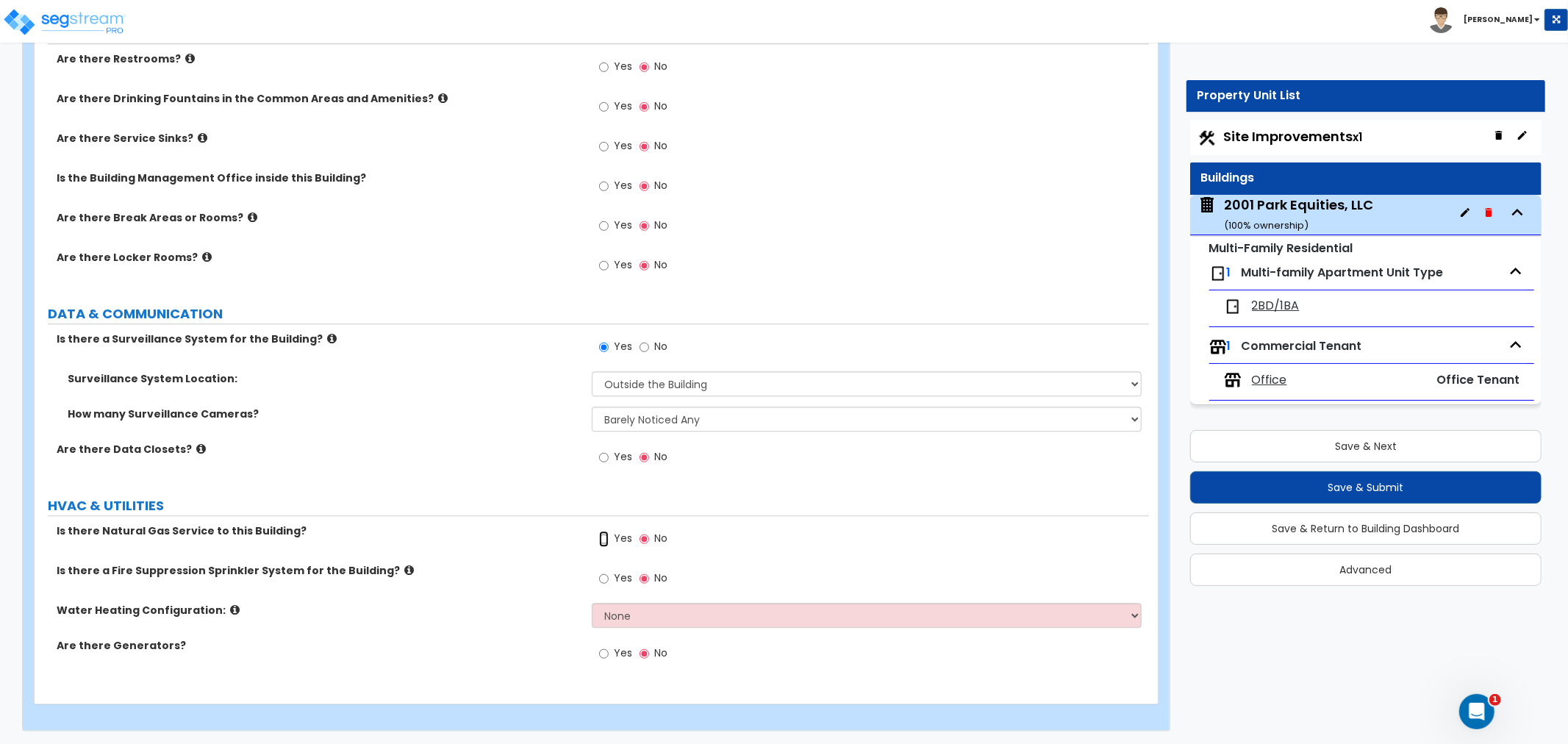
click at [604, 537] on input "Yes" at bounding box center [604, 539] width 10 height 16
radio input "true"
click at [625, 614] on select "None Water Heater for Multiple Units Water Heater for Individual Units" at bounding box center [866, 615] width 550 height 25
select select "2"
click at [592, 603] on select "None Water Heater for Multiple Units Water Heater for Individual Units" at bounding box center [866, 615] width 550 height 25
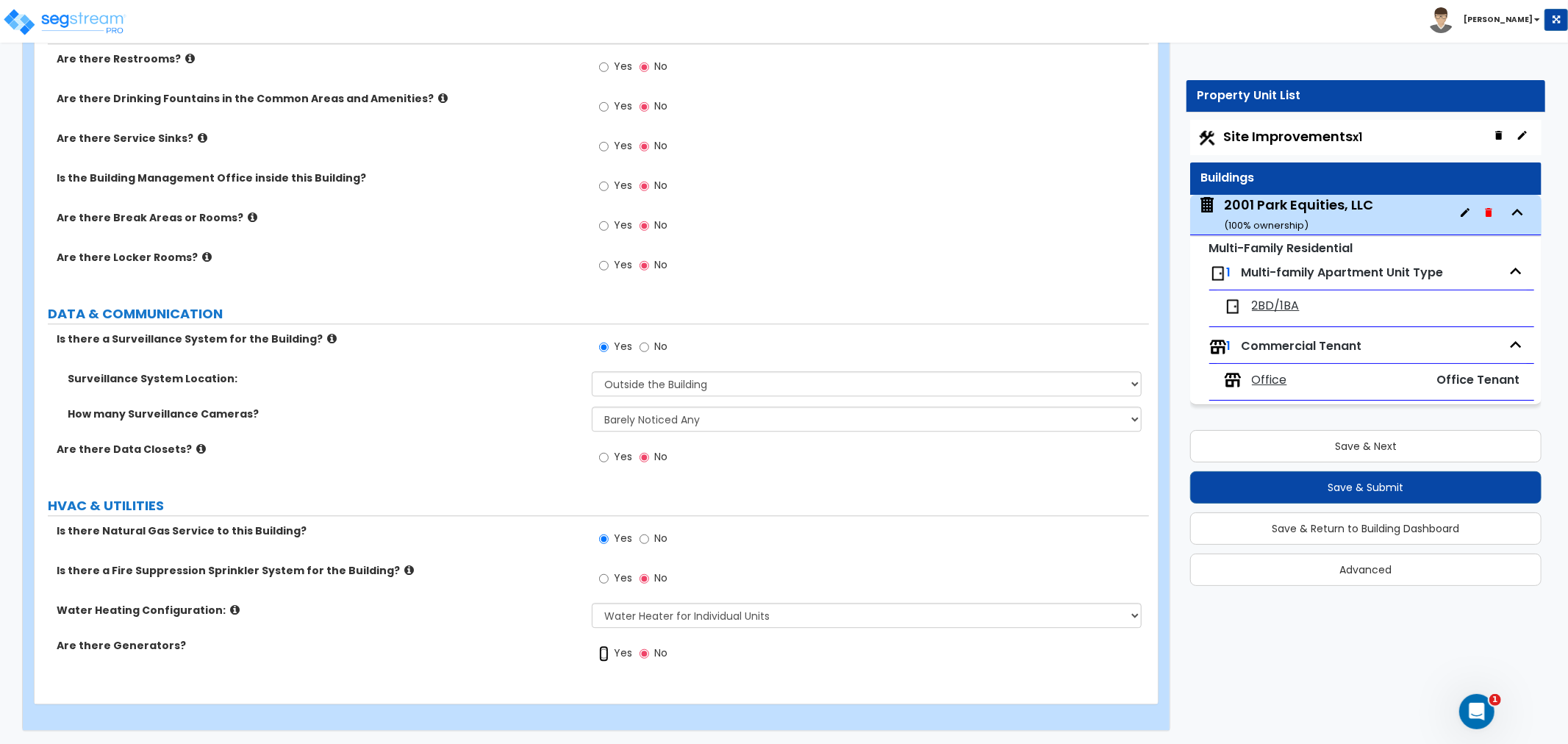
click at [604, 655] on input "Yes" at bounding box center [604, 654] width 10 height 16
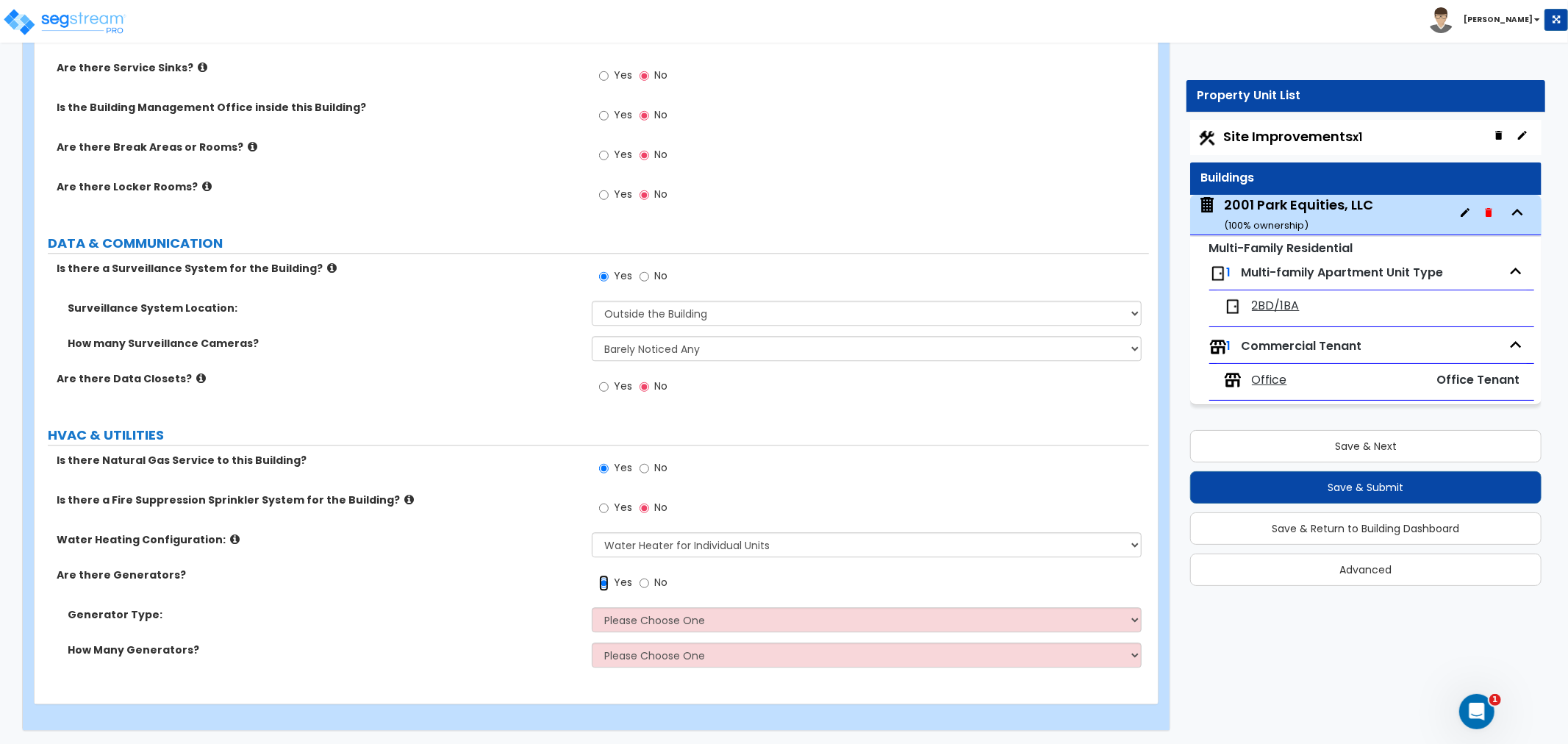
scroll to position [3128, 0]
click at [645, 579] on input "No" at bounding box center [644, 582] width 10 height 16
radio input "false"
radio input "true"
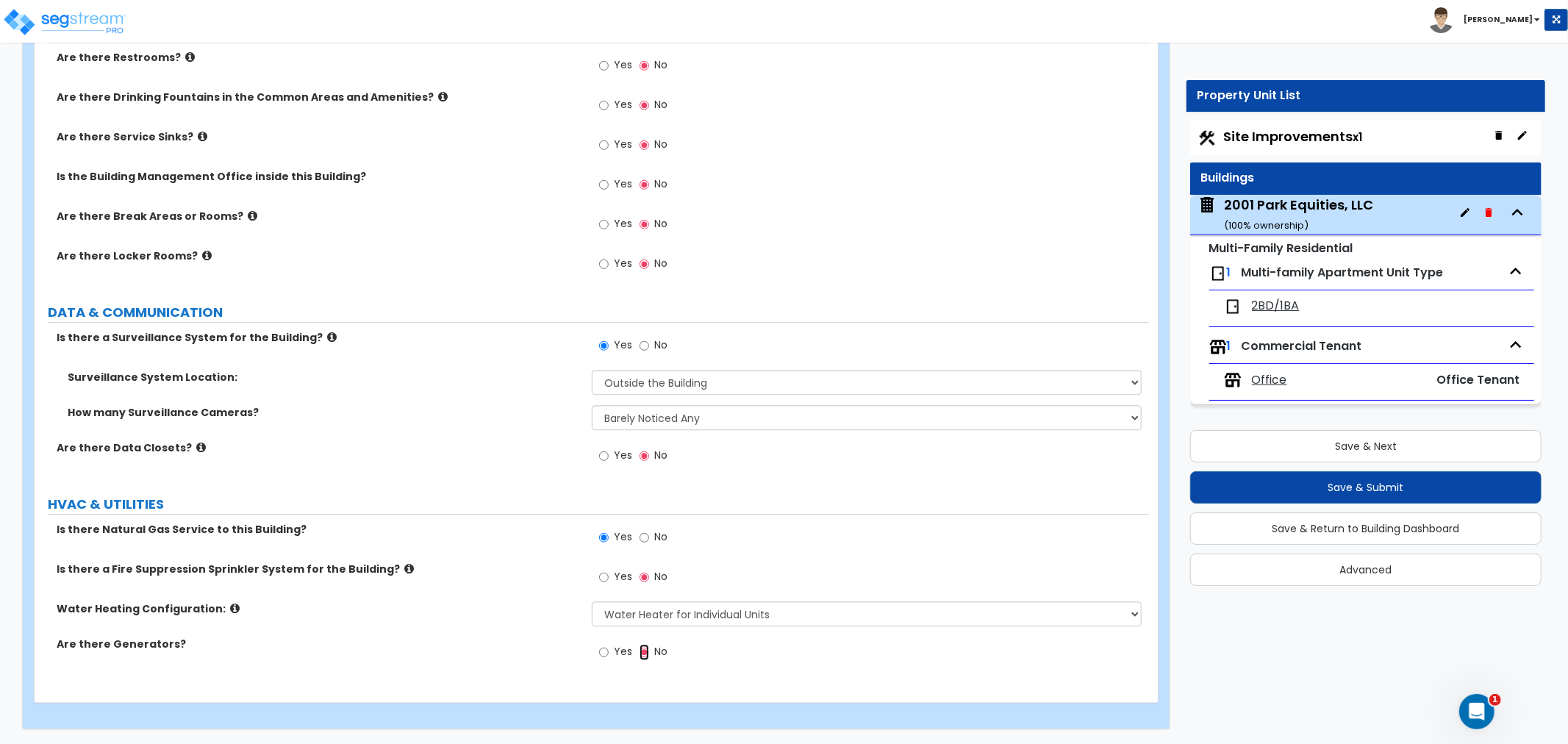
scroll to position [3057, 0]
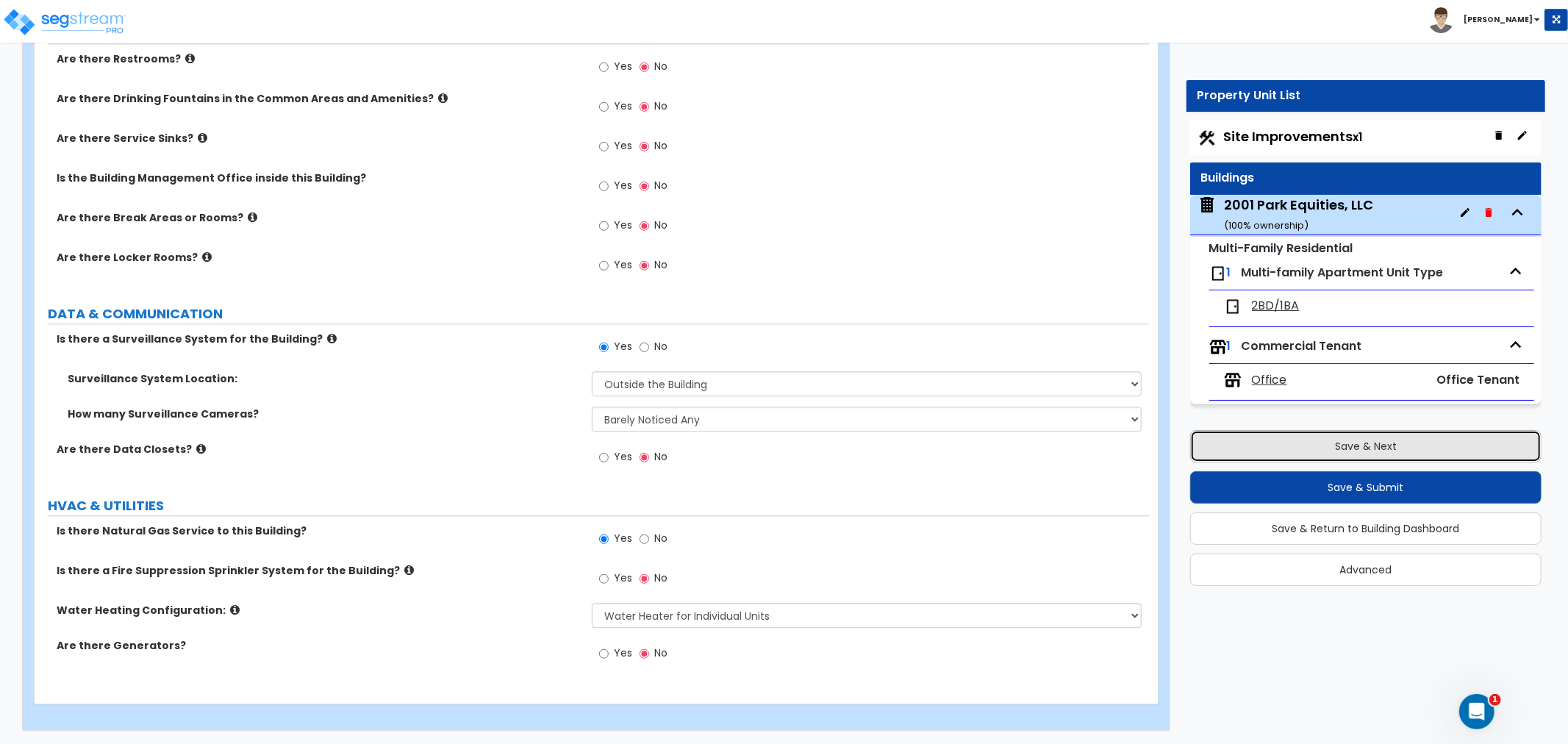
click at [1379, 450] on button "Save & Next" at bounding box center [1366, 446] width 352 height 32
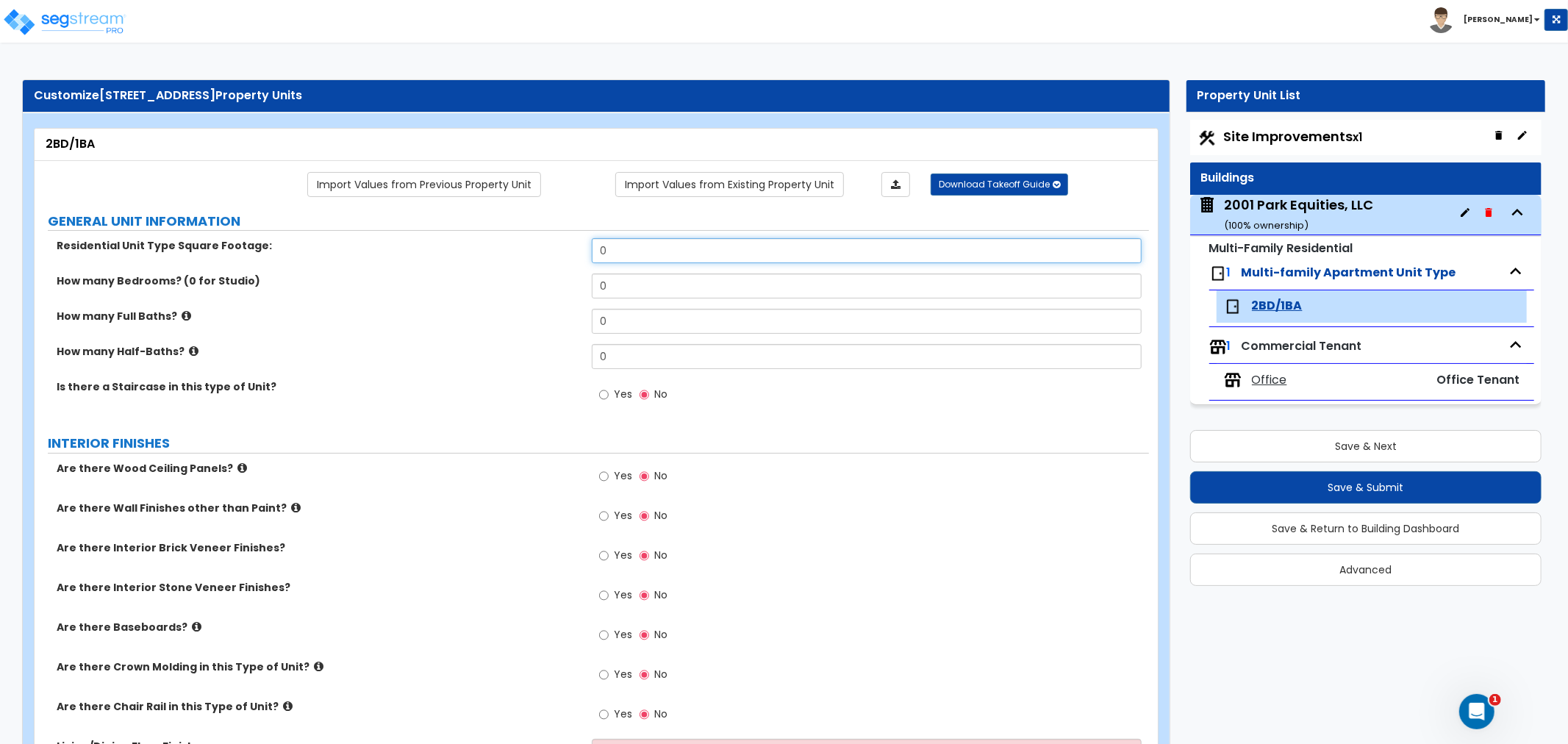
drag, startPoint x: 616, startPoint y: 250, endPoint x: 537, endPoint y: 250, distance: 79.0
click at [537, 250] on div "Residential Unit Type Square Footage: 0" at bounding box center [591, 255] width 1115 height 35
type input "1,000"
drag, startPoint x: 619, startPoint y: 288, endPoint x: 481, endPoint y: 275, distance: 138.6
click at [481, 275] on div "How many Bedrooms? (0 for Studio) 0" at bounding box center [591, 291] width 1115 height 35
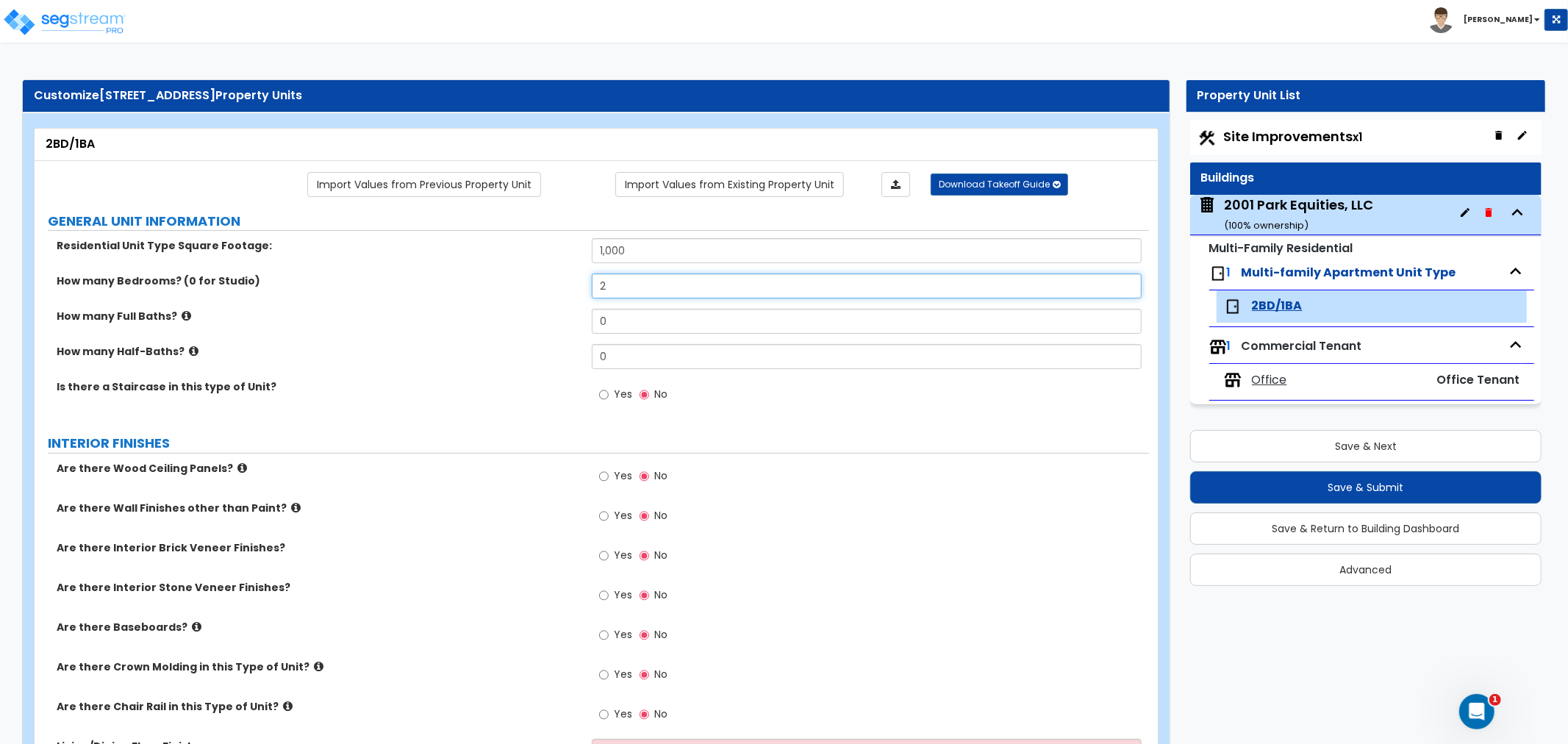
type input "2"
drag, startPoint x: 630, startPoint y: 312, endPoint x: 505, endPoint y: 312, distance: 125.0
click at [505, 312] on div "How many Full Baths? 0" at bounding box center [591, 326] width 1115 height 35
type input "1"
click at [600, 393] on input "Yes" at bounding box center [604, 395] width 10 height 16
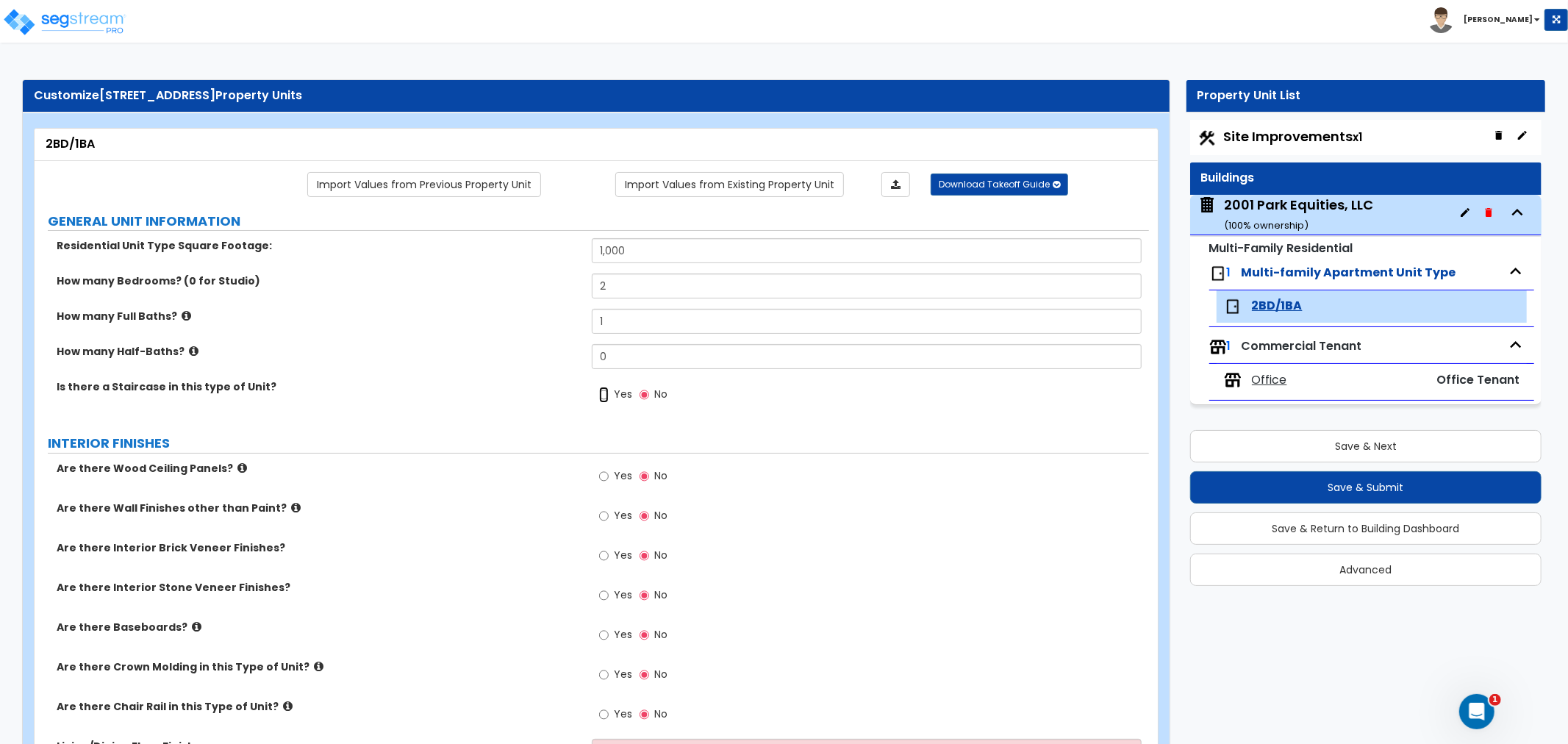
radio input "true"
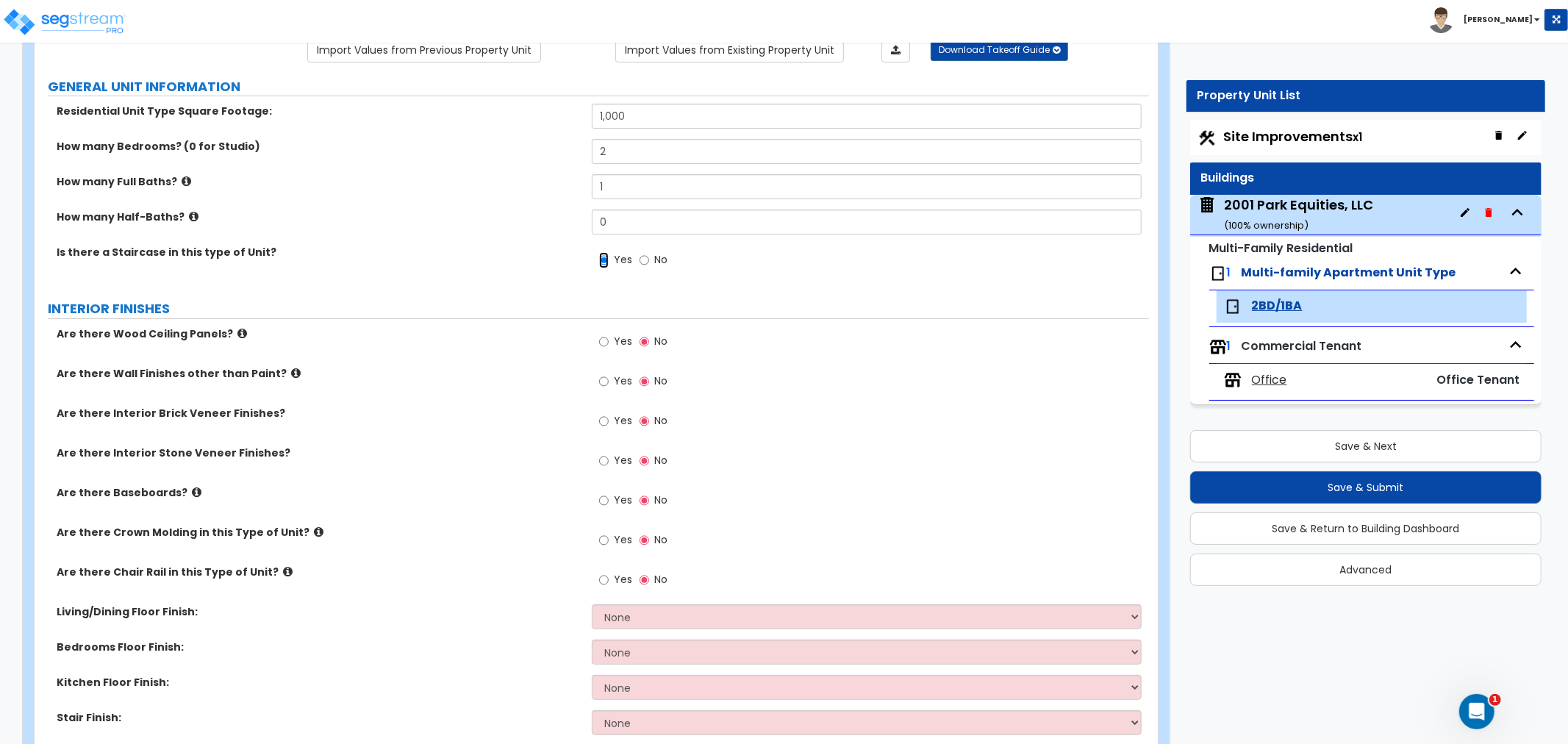
scroll to position [163, 0]
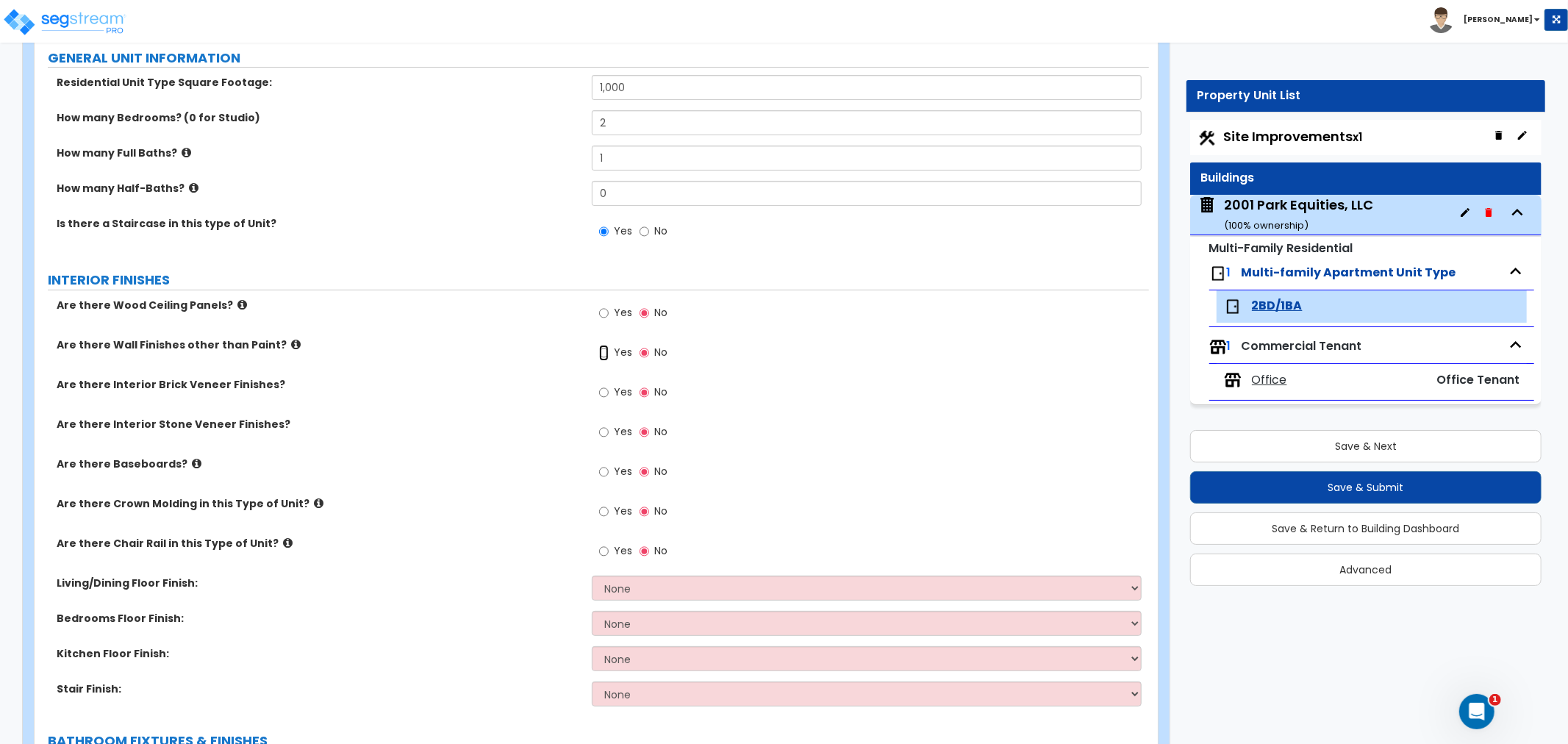
click at [603, 349] on input "Yes" at bounding box center [604, 353] width 10 height 16
radio input "true"
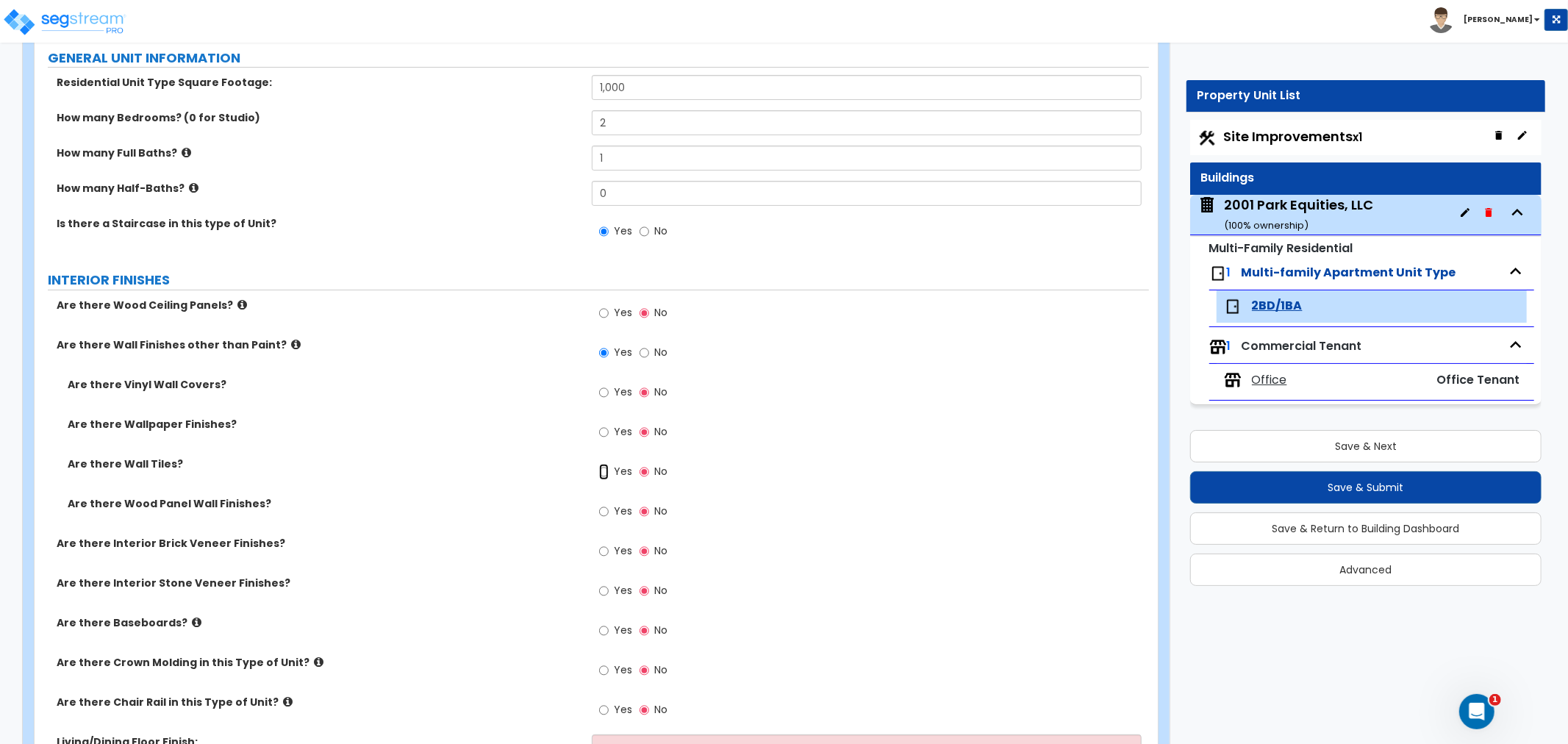
click at [599, 471] on input "Yes" at bounding box center [604, 472] width 10 height 16
radio input "true"
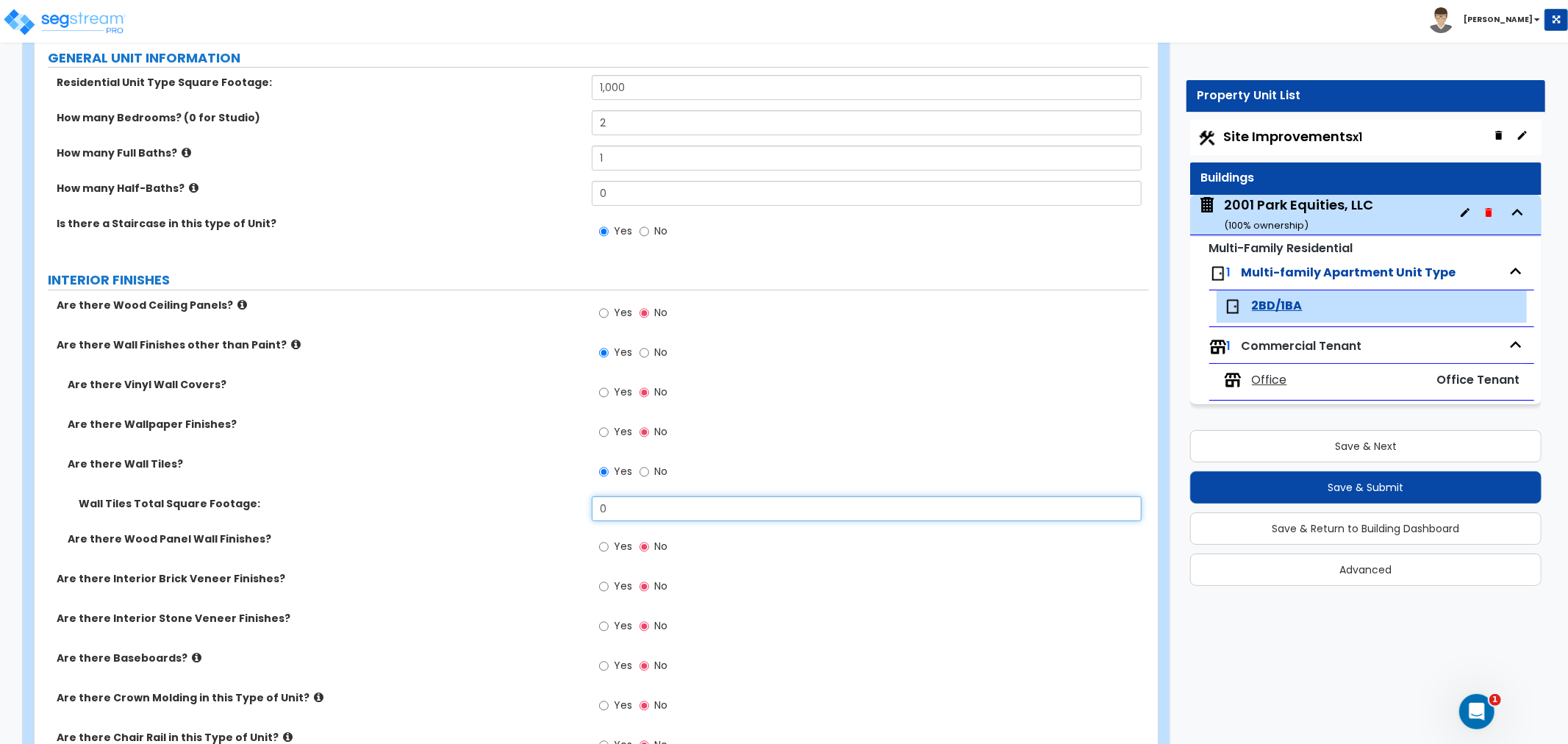
drag, startPoint x: 640, startPoint y: 518, endPoint x: 566, endPoint y: 508, distance: 74.7
click at [566, 508] on div "Wall Tiles Total Square Footage: 0" at bounding box center [591, 514] width 1115 height 35
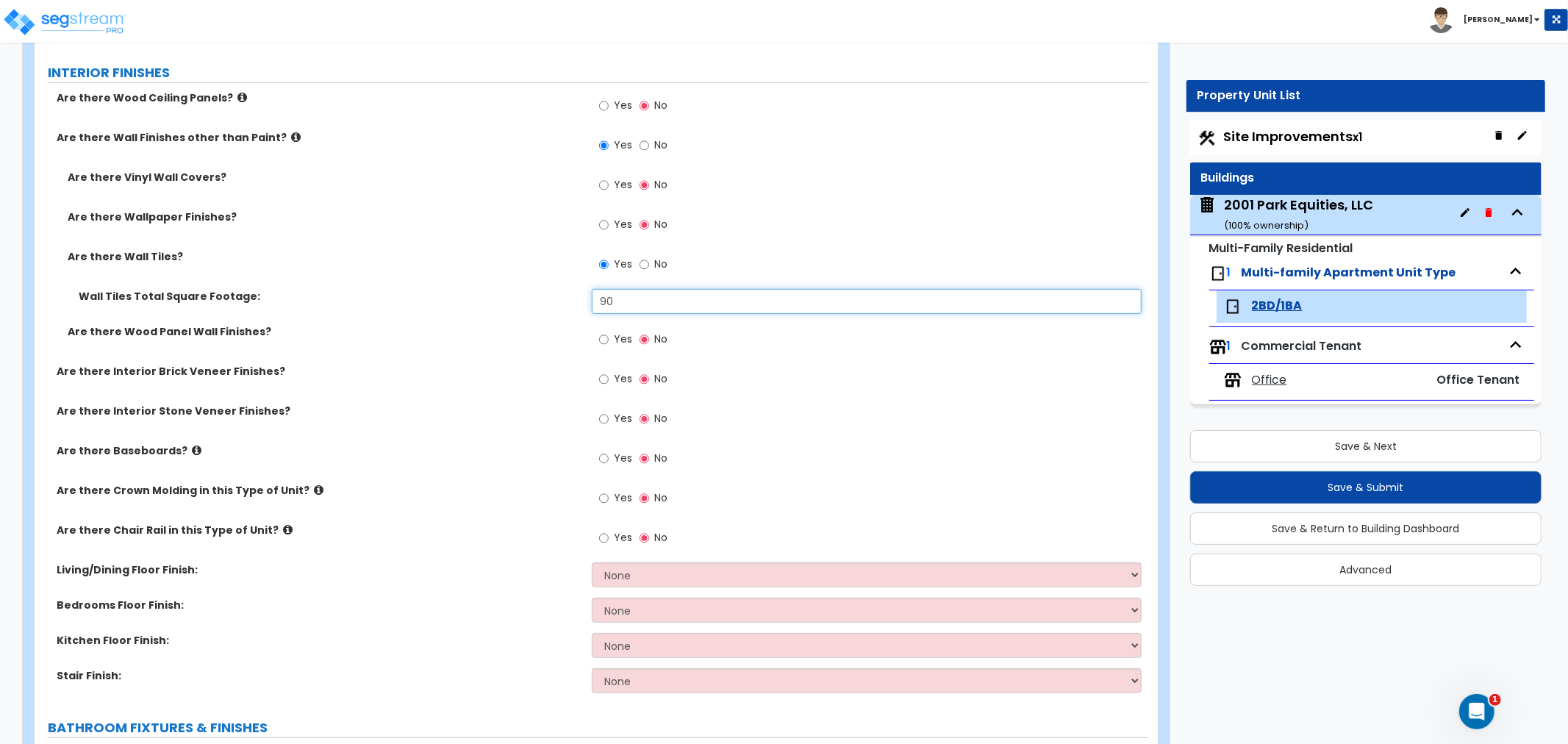
scroll to position [408, 0]
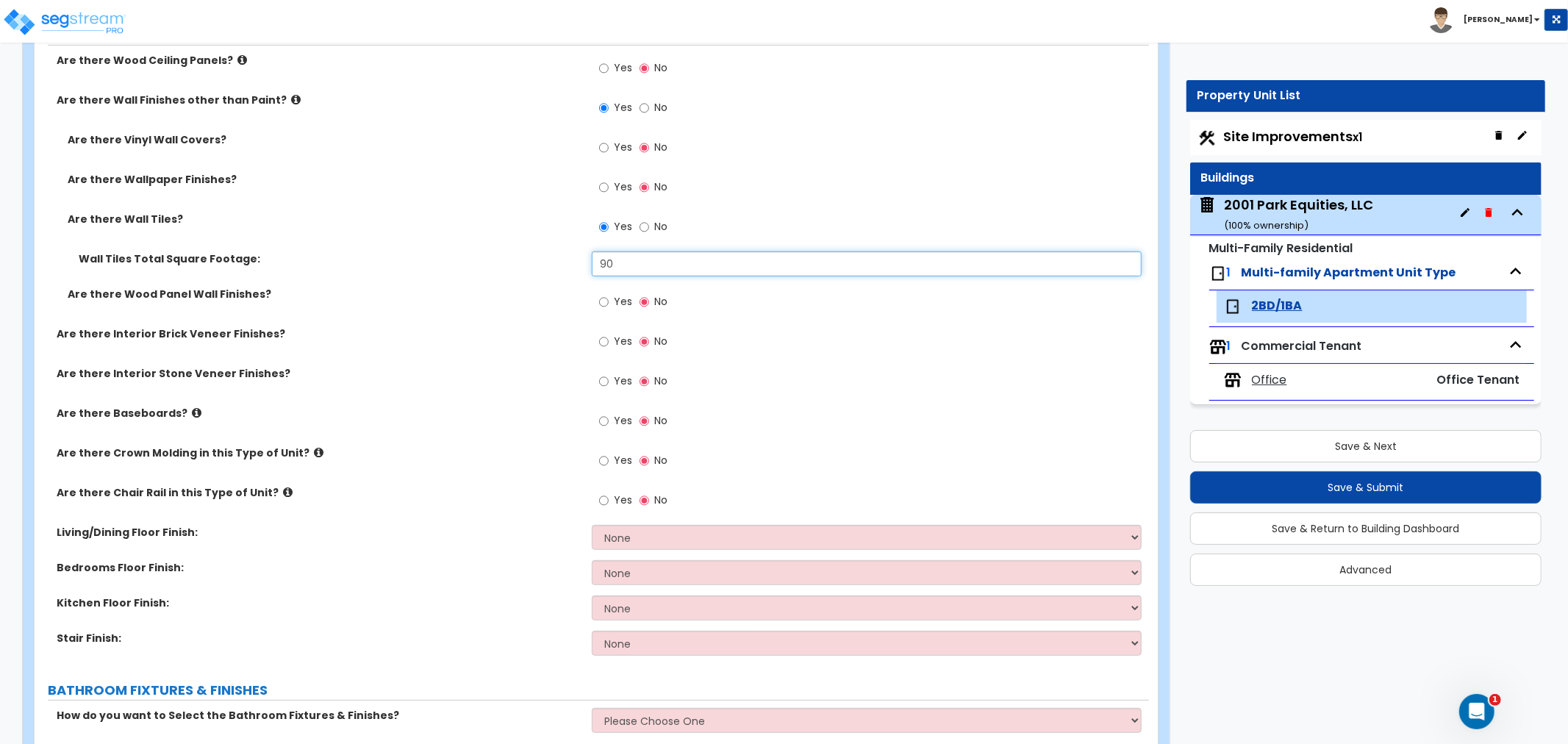
type input "90"
click at [599, 422] on input "Yes" at bounding box center [604, 421] width 10 height 16
radio input "true"
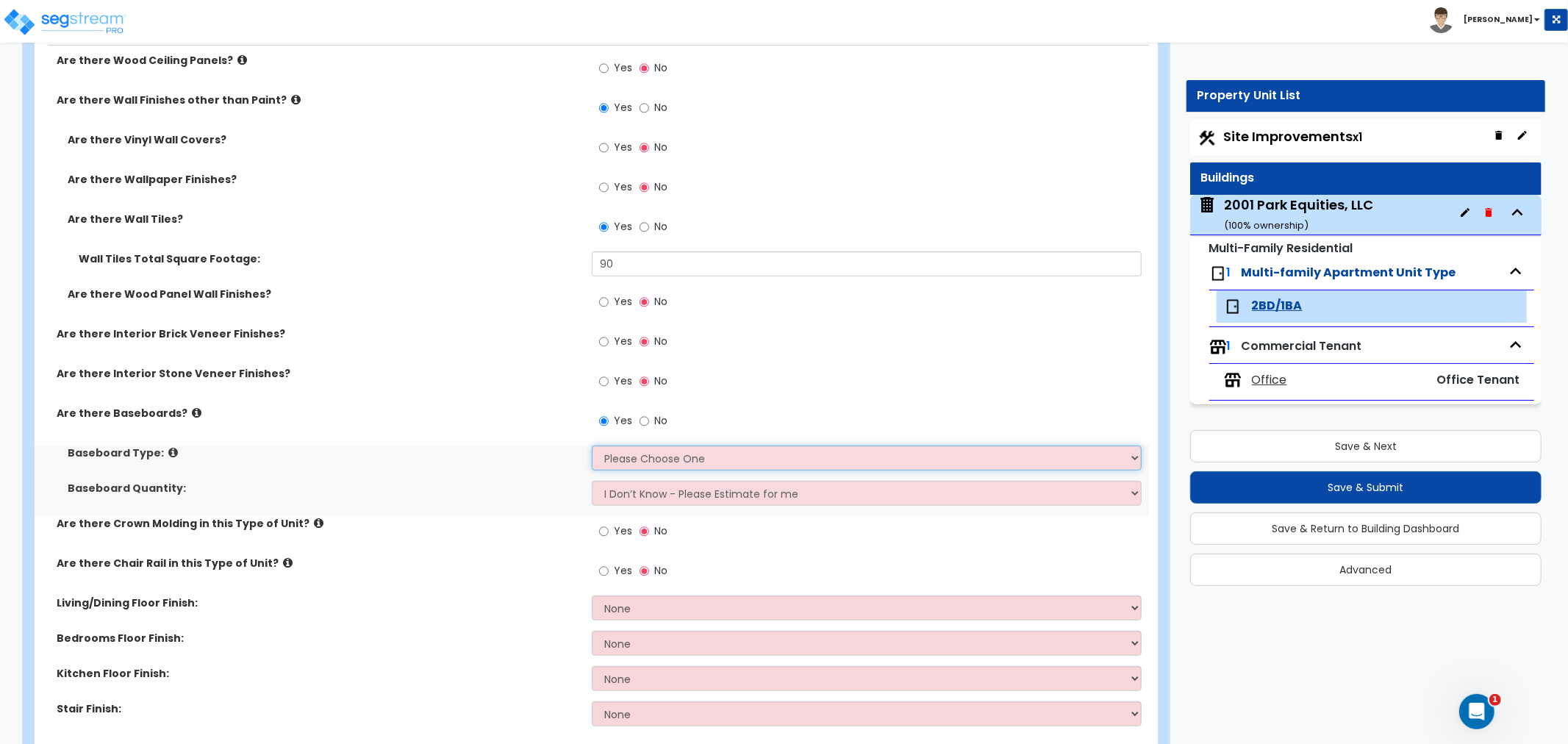
click at [619, 457] on select "Please Choose One Wood Vinyl Carpet Tile" at bounding box center [866, 458] width 550 height 25
select select "1"
click at [592, 445] on select "Please Choose One Wood Vinyl Carpet Tile" at bounding box center [866, 458] width 550 height 25
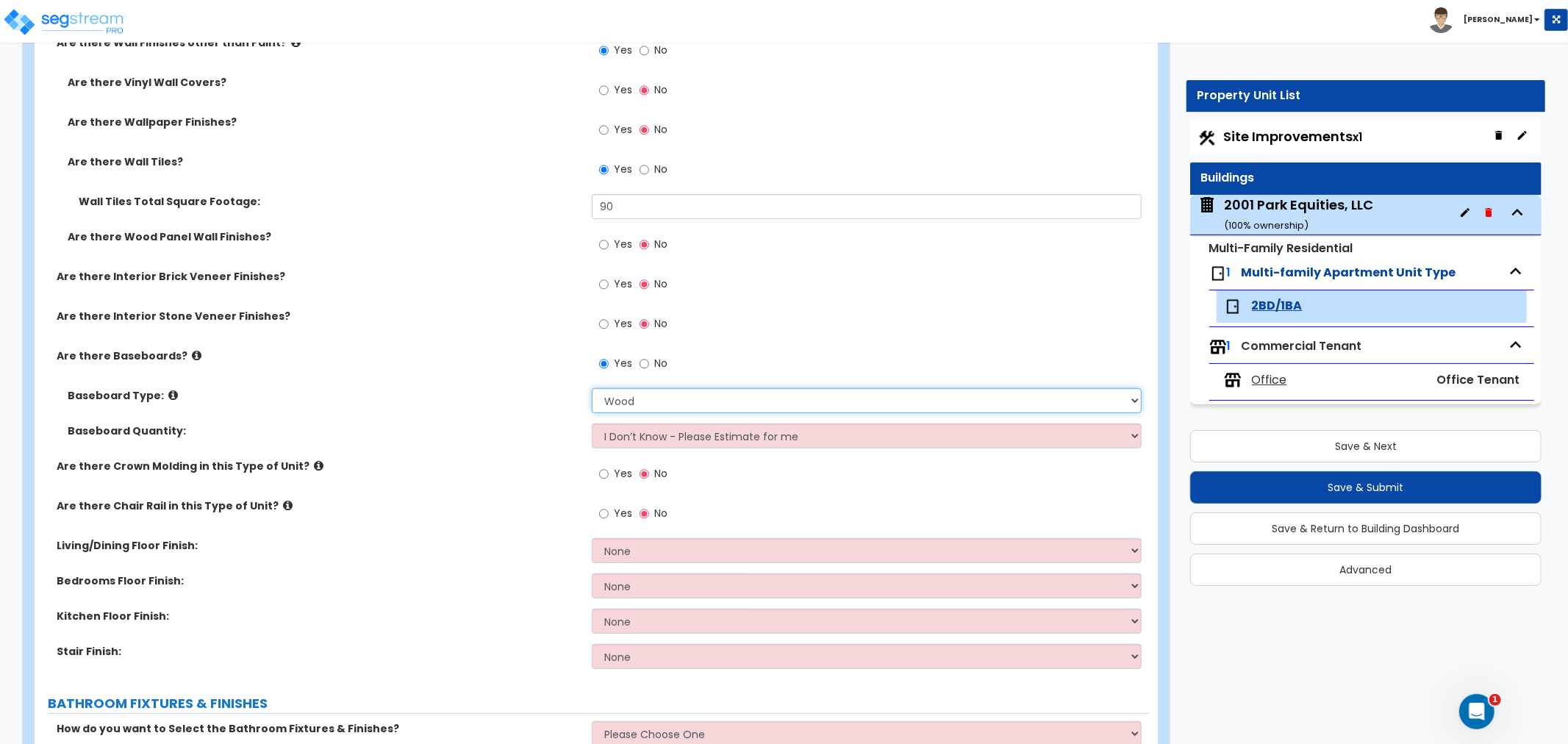
scroll to position [489, 0]
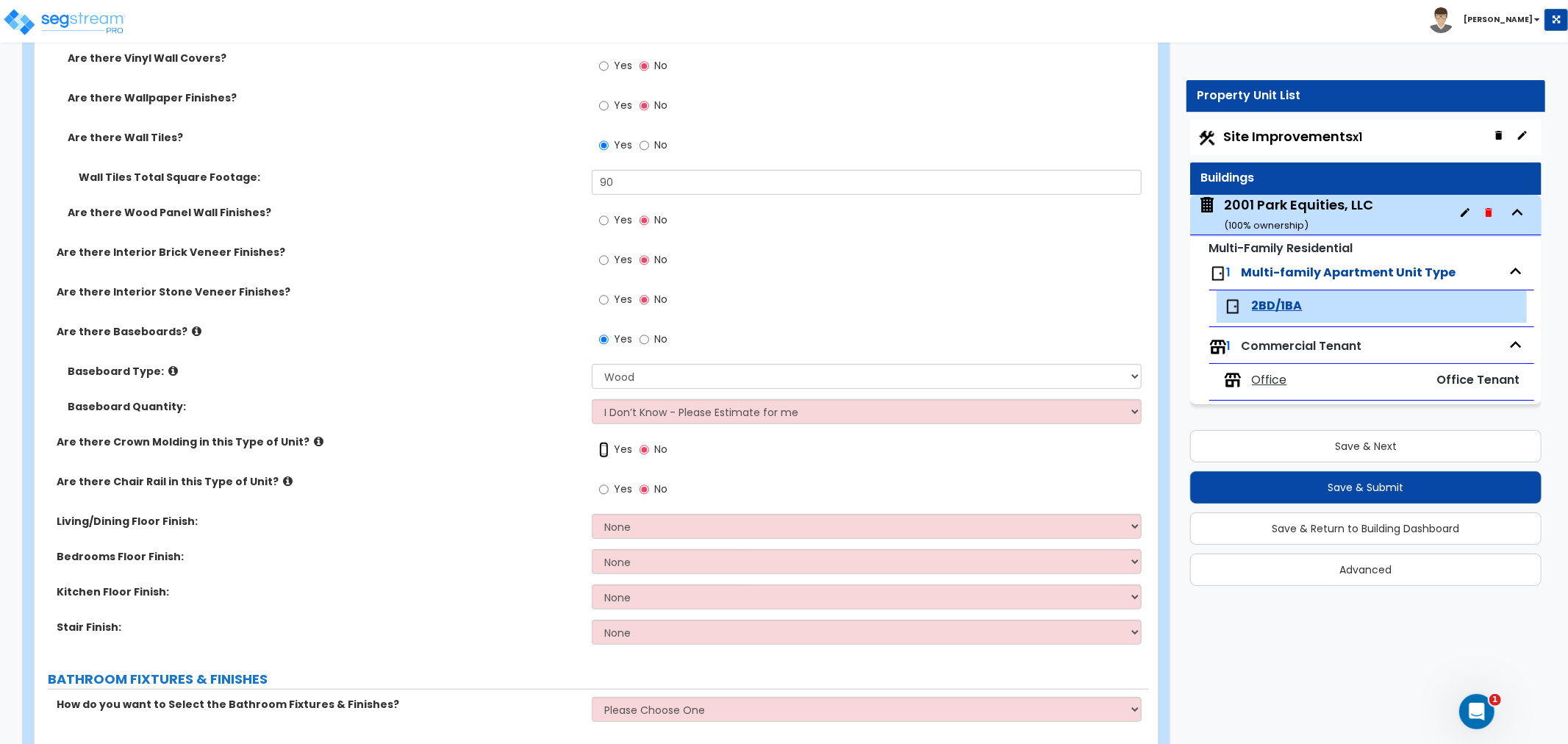
click at [605, 451] on input "Yes" at bounding box center [604, 450] width 10 height 16
radio input "true"
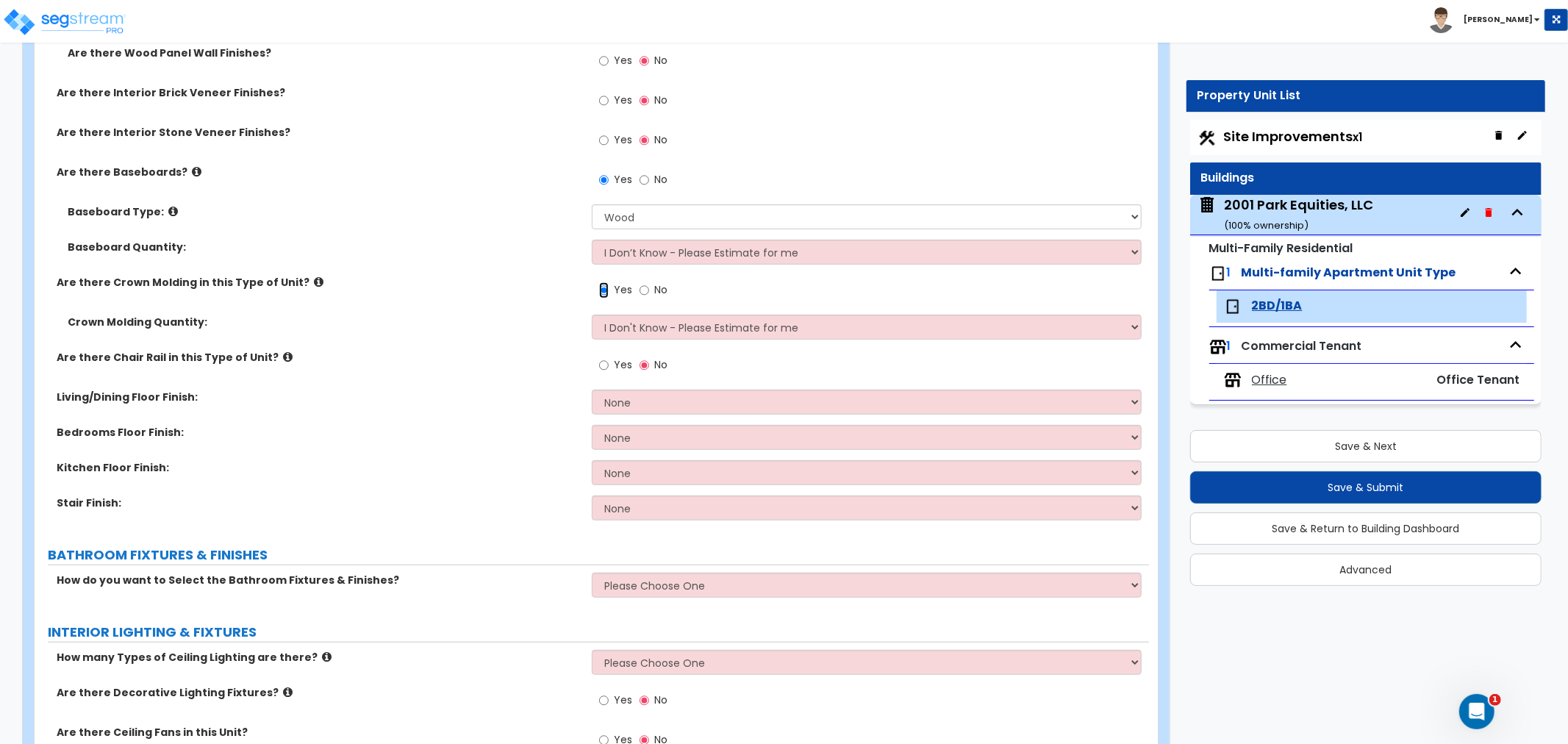
scroll to position [653, 0]
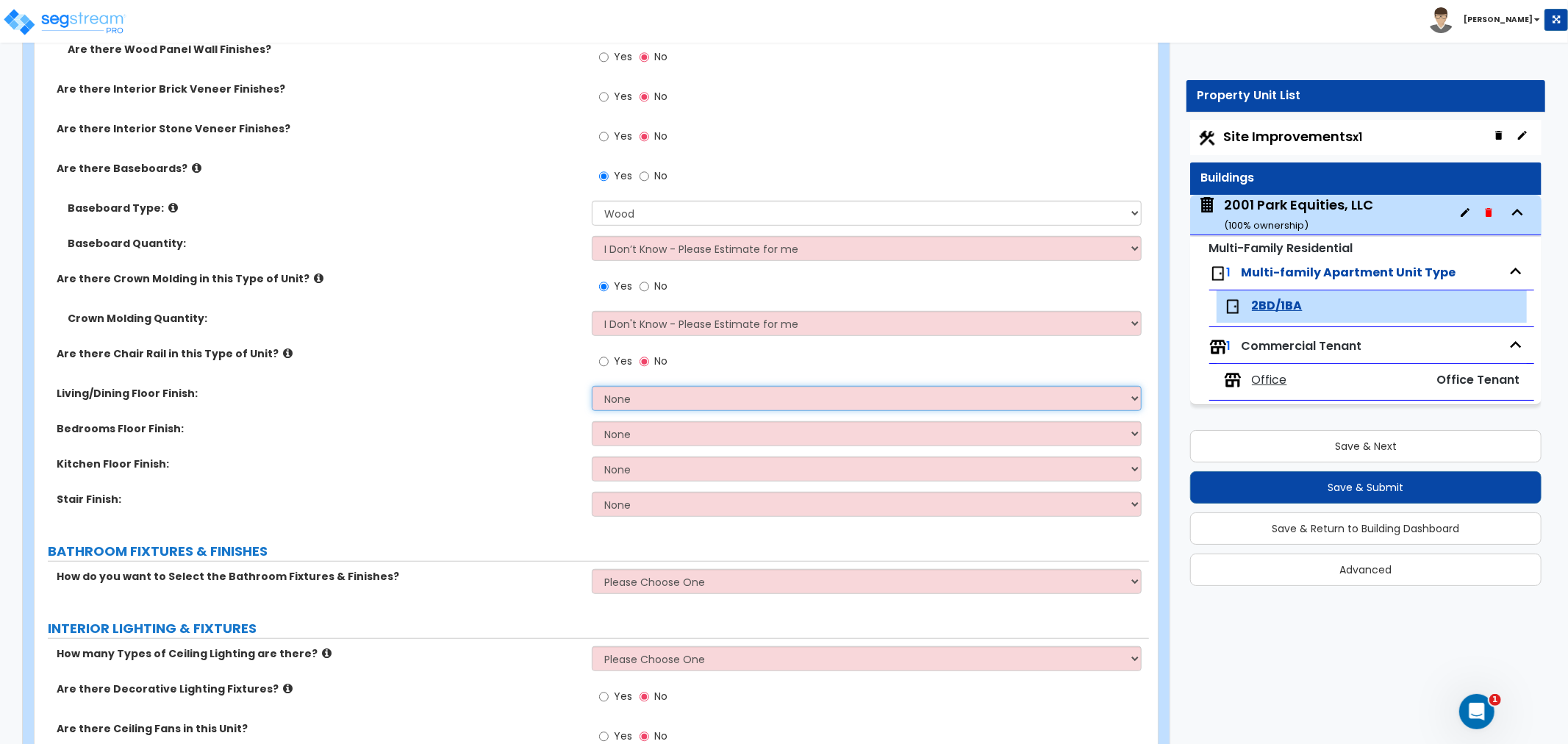
click at [634, 399] on select "None Tile Flooring Hardwood Flooring Resilient Laminate Flooring VCT Flooring S…" at bounding box center [866, 399] width 550 height 25
select select "2"
click at [592, 386] on select "None Tile Flooring Hardwood Flooring Resilient Laminate Flooring VCT Flooring S…" at bounding box center [866, 399] width 550 height 25
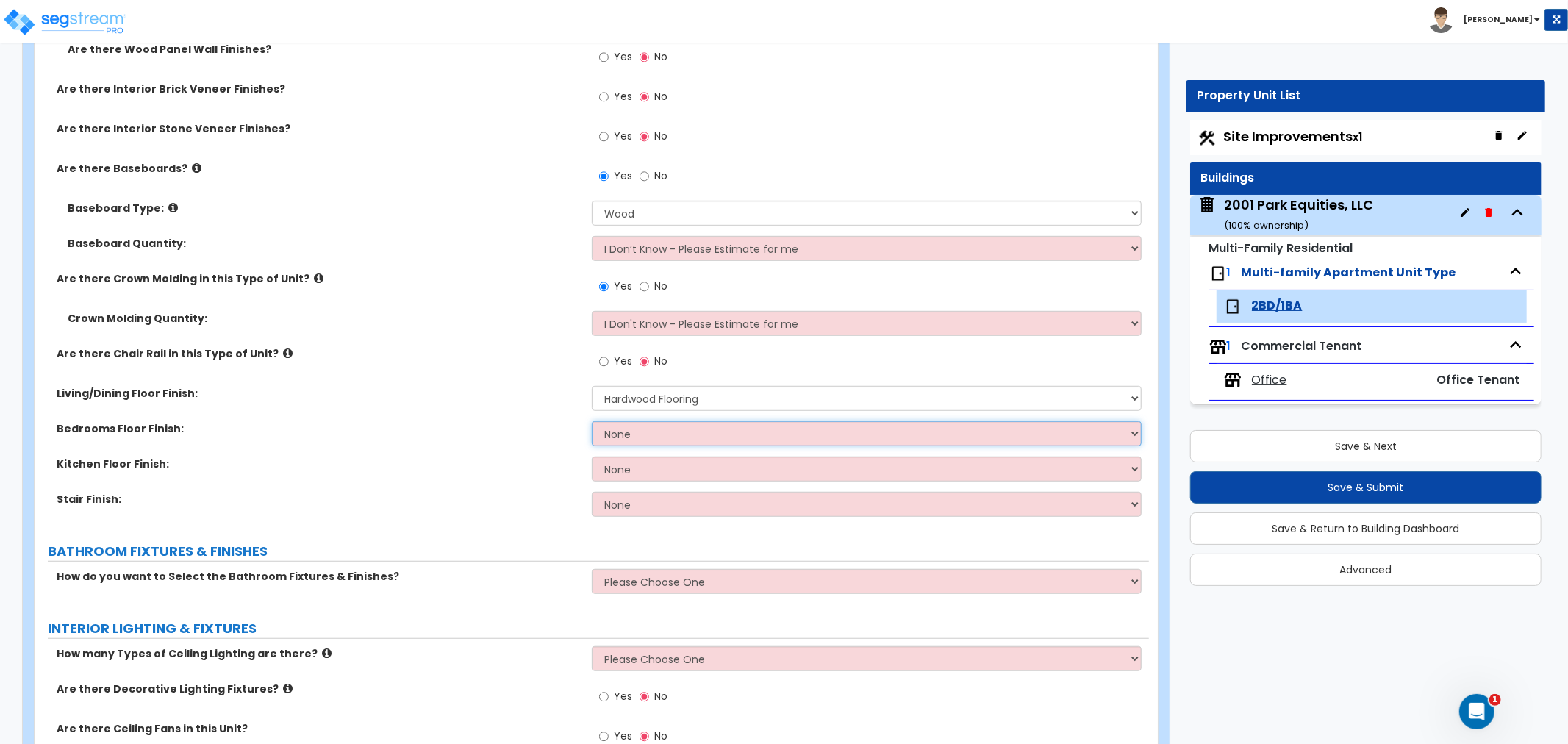
click at [631, 433] on select "None Tile Flooring Hardwood Flooring Resilient Laminate Flooring VCT Flooring S…" at bounding box center [866, 434] width 550 height 25
select select "2"
click at [592, 421] on select "None Tile Flooring Hardwood Flooring Resilient Laminate Flooring VCT Flooring S…" at bounding box center [866, 434] width 550 height 25
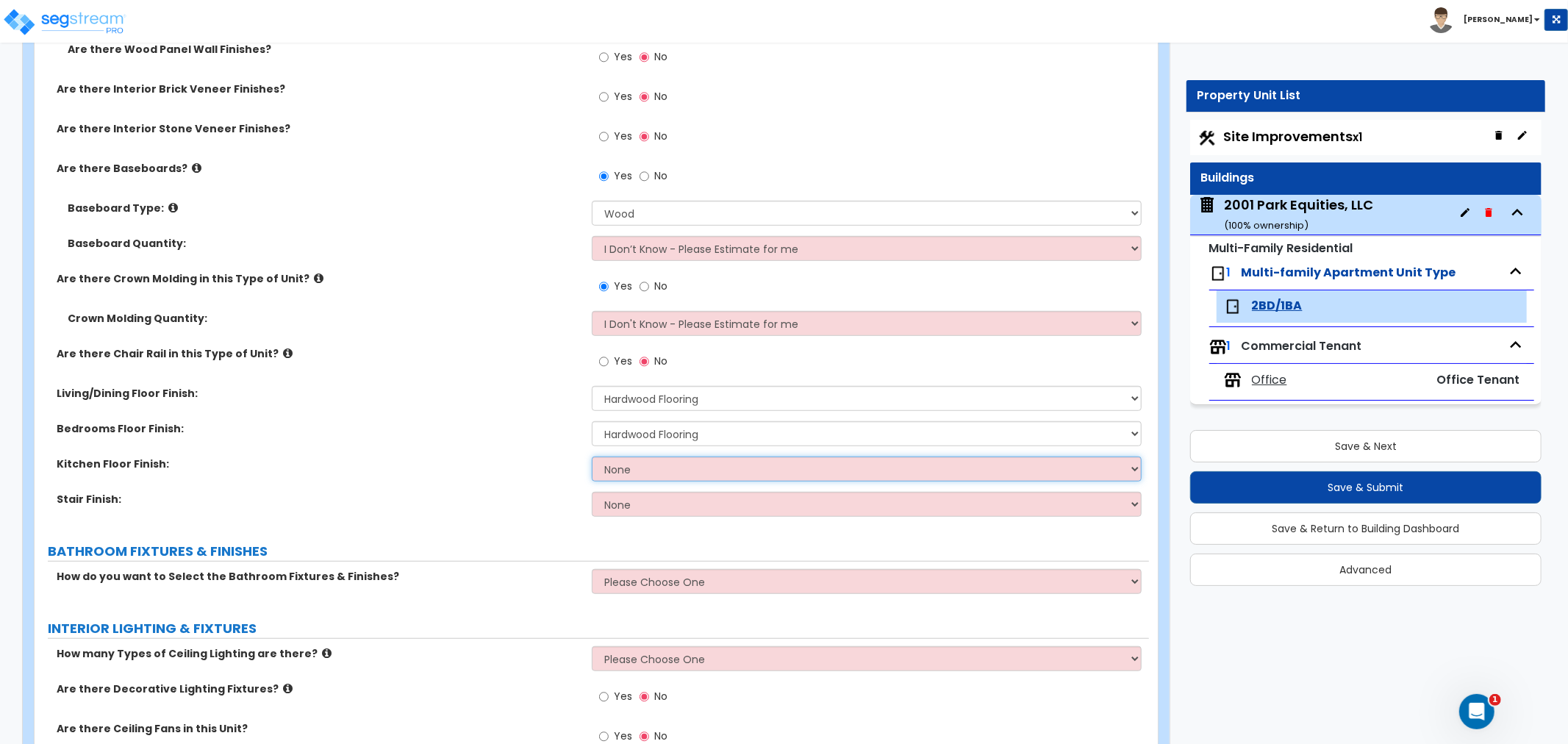
click at [620, 471] on select "None Tile Flooring Hardwood Flooring Resilient Laminate Flooring VCT Flooring S…" at bounding box center [866, 470] width 550 height 25
select select "2"
click at [592, 457] on select "None Tile Flooring Hardwood Flooring Resilient Laminate Flooring VCT Flooring S…" at bounding box center [866, 470] width 550 height 25
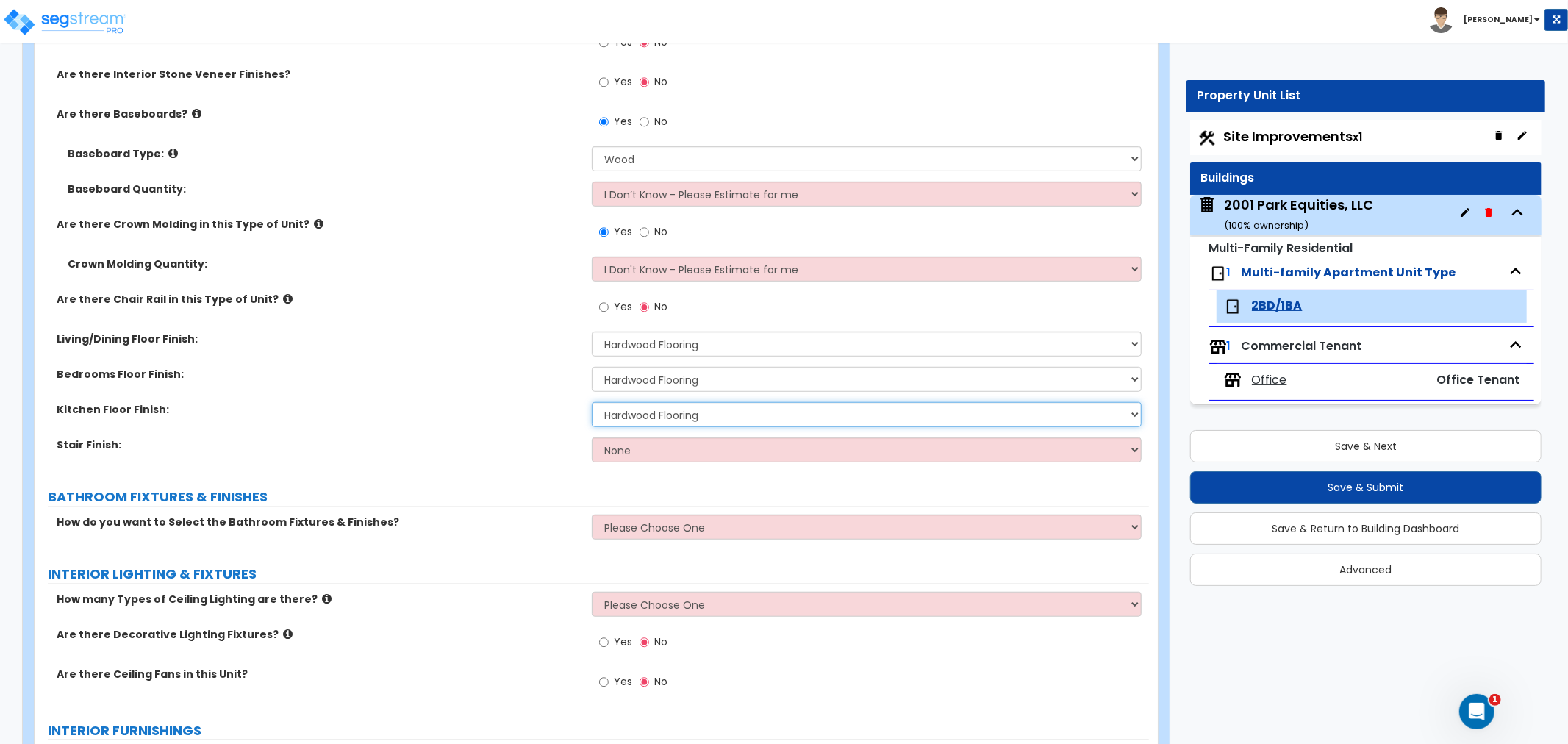
scroll to position [735, 0]
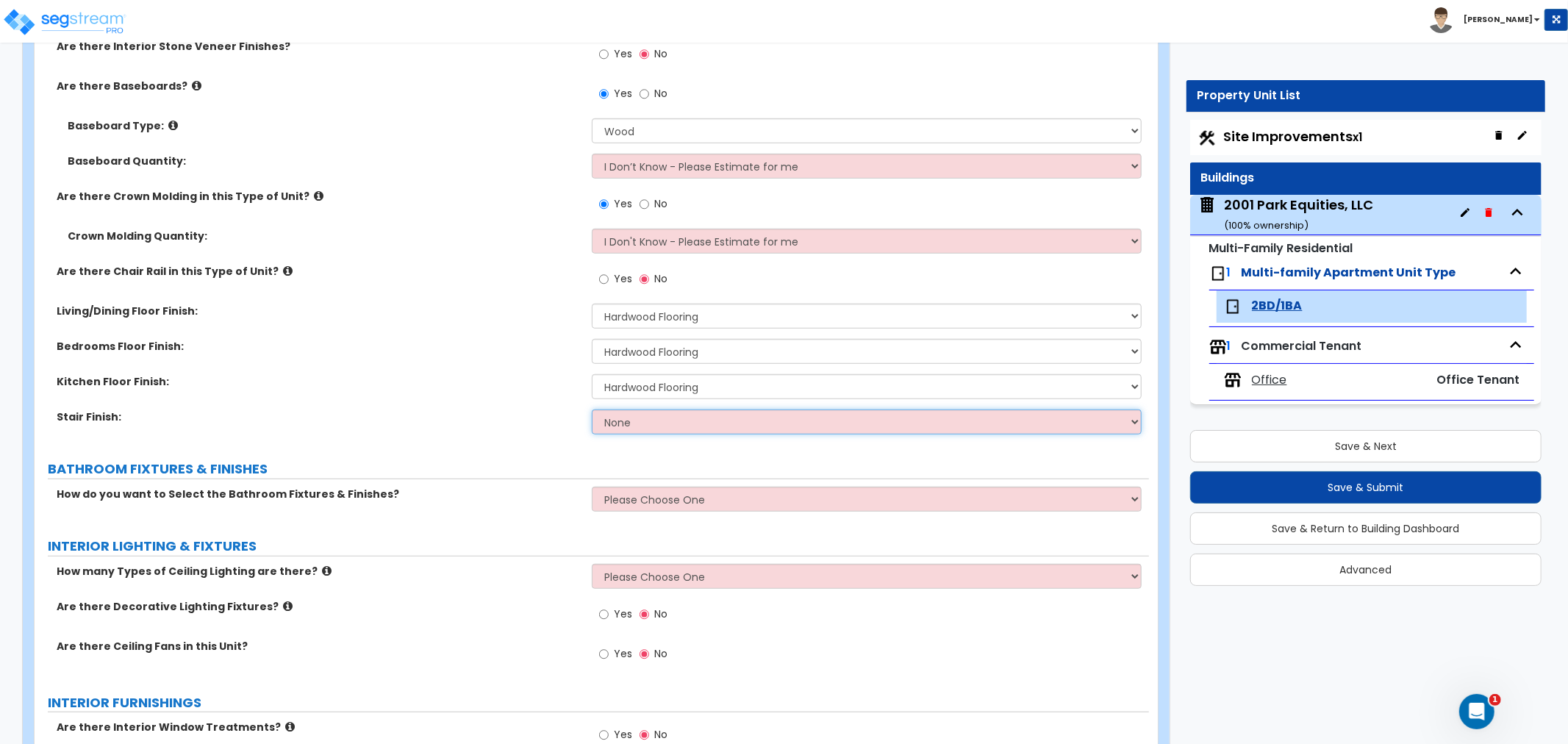
click at [628, 421] on select "None Tile Wood Laminate VCT Sheet Carpet Sheet Vinyl Carpet Tile" at bounding box center [866, 422] width 550 height 25
select select "2"
click at [592, 409] on select "None Tile Wood Laminate VCT Sheet Carpet Sheet Vinyl Carpet Tile" at bounding box center [866, 422] width 550 height 25
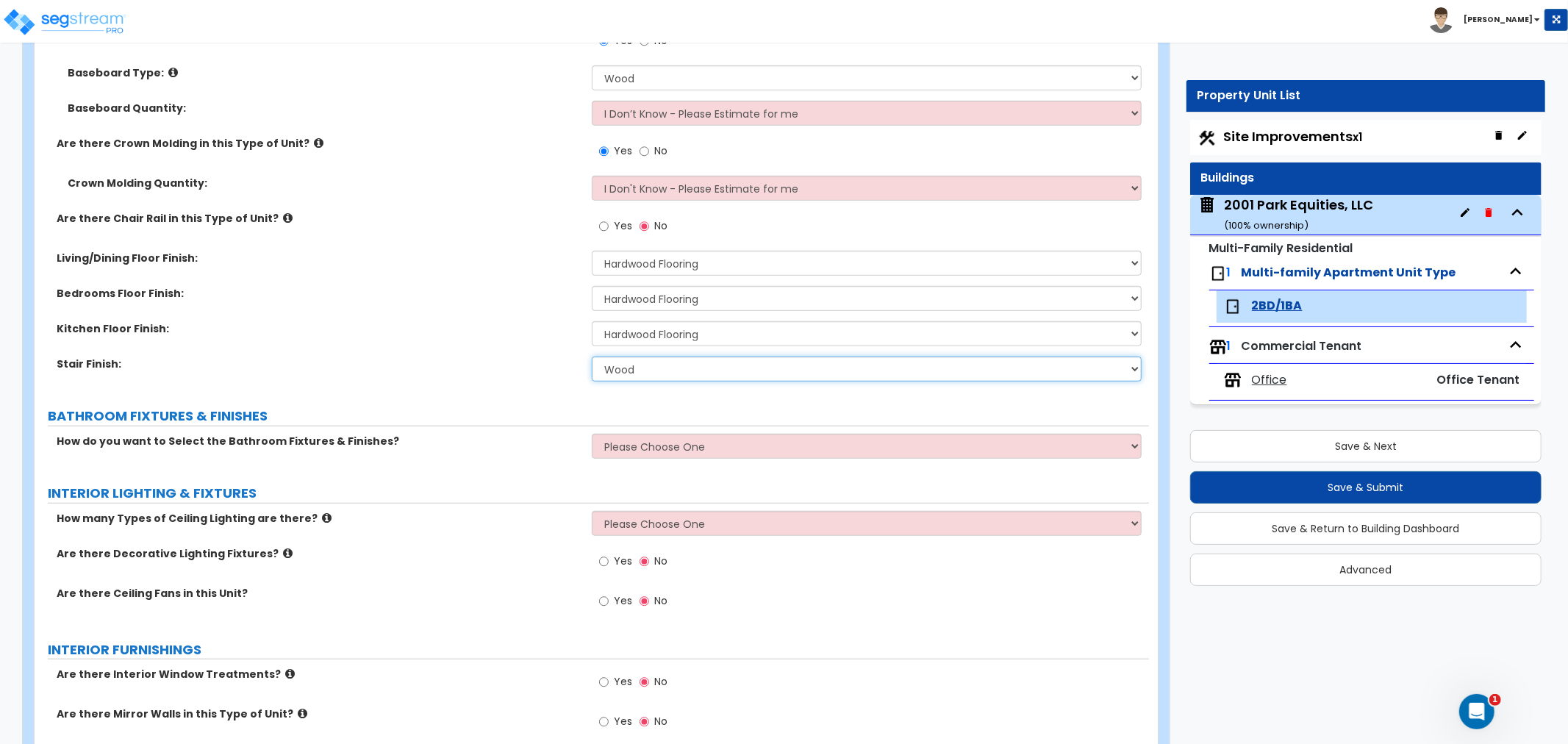
scroll to position [817, 0]
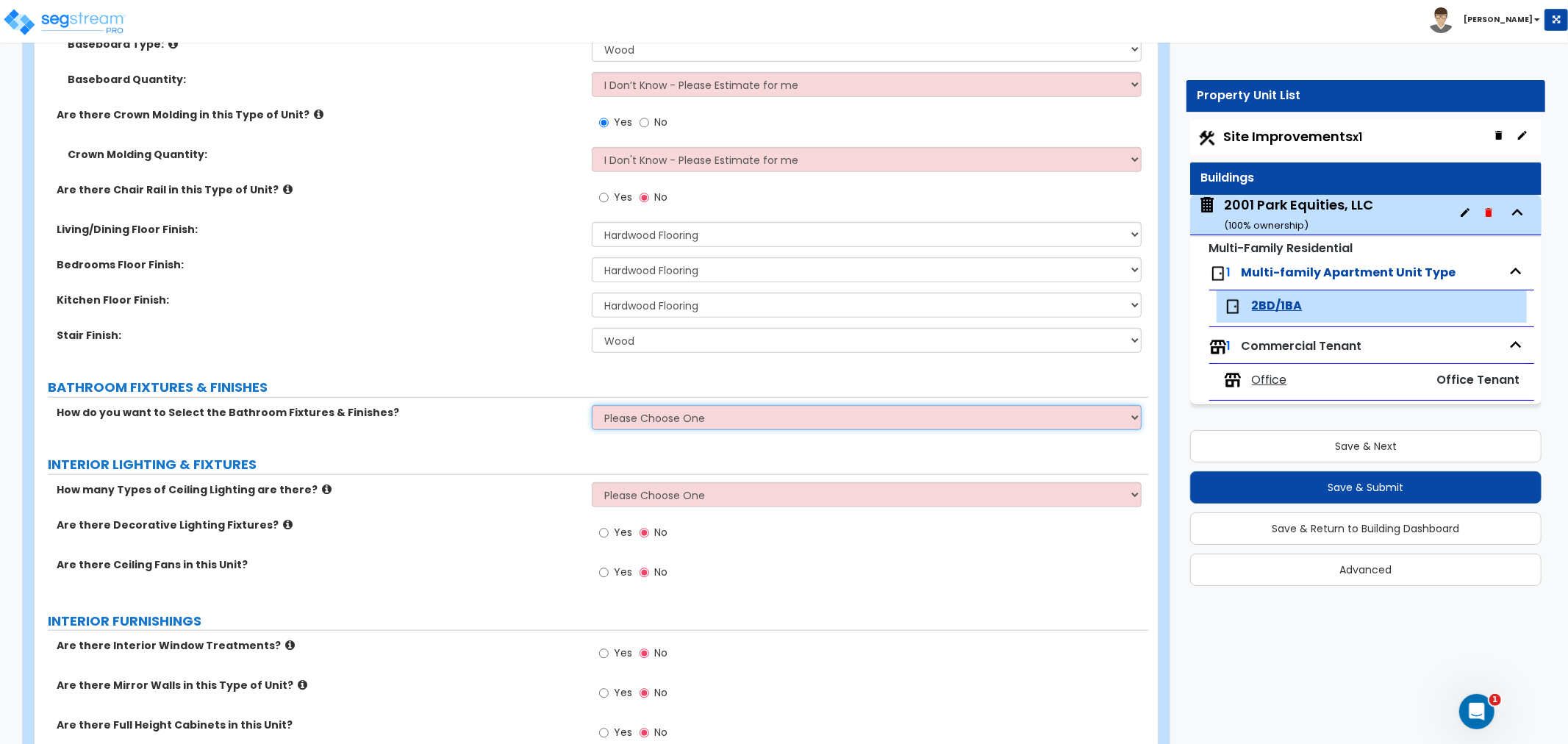
click at [622, 417] on select "Please Choose One Select the type of Fixtures and Finishes only for one Bath an…" at bounding box center [866, 417] width 550 height 25
select select "2"
click at [592, 405] on select "Please Choose One Select the type of Fixtures and Finishes only for one Bath an…" at bounding box center [866, 417] width 550 height 25
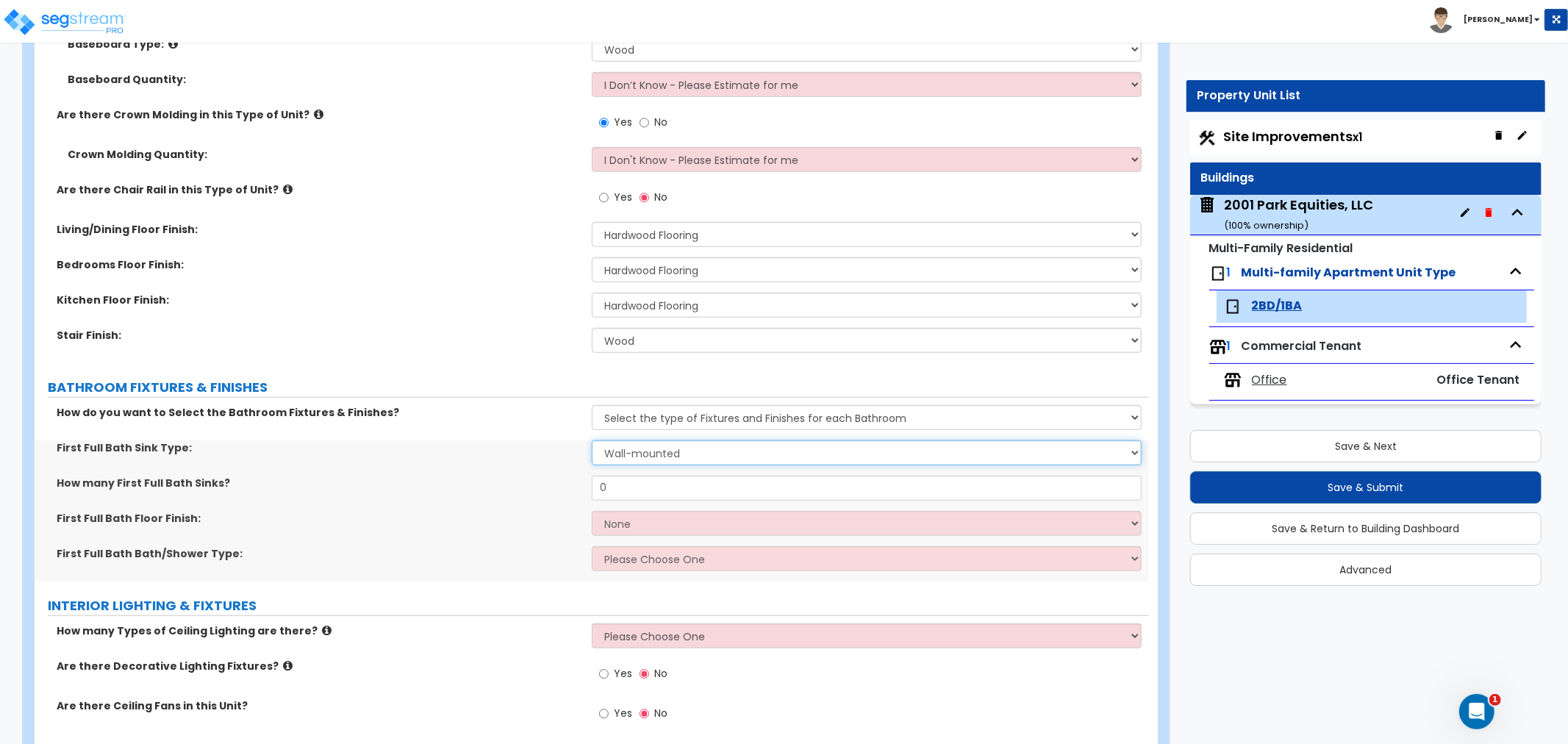
click at [622, 456] on select "Wall-mounted Pedestal-mounted Vanity-mounted" at bounding box center [866, 453] width 550 height 25
select select "3"
click at [592, 441] on select "Wall-mounted Pedestal-mounted Vanity-mounted" at bounding box center [866, 453] width 550 height 25
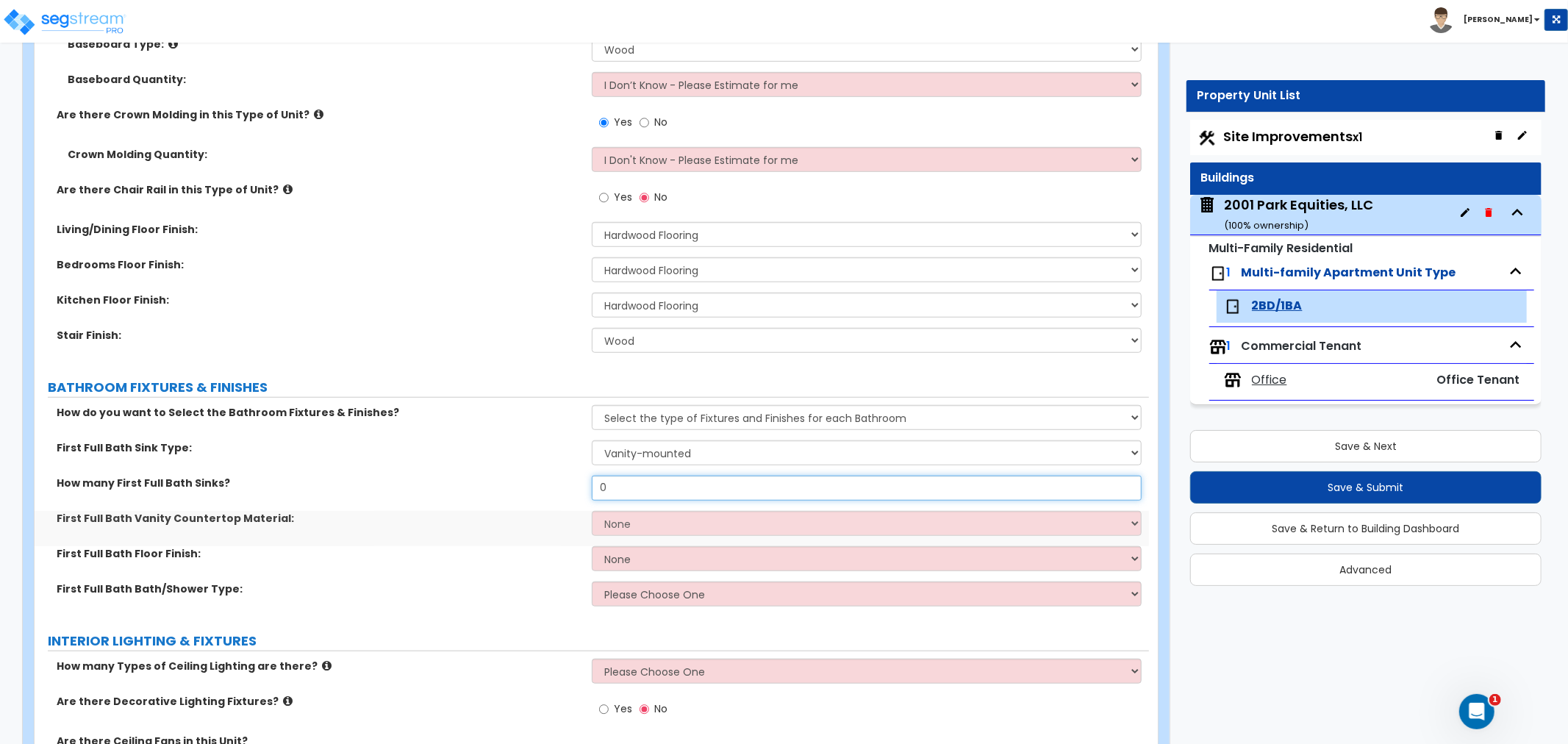
drag, startPoint x: 623, startPoint y: 488, endPoint x: 504, endPoint y: 476, distance: 119.6
click at [504, 476] on div "How many First Full Bath Sinks? 0" at bounding box center [591, 493] width 1115 height 35
type input "1"
click at [610, 525] on select "None Plastic Laminate Solid Surface Stone Quartz Marble Tile Wood" at bounding box center [866, 524] width 550 height 25
select select "2"
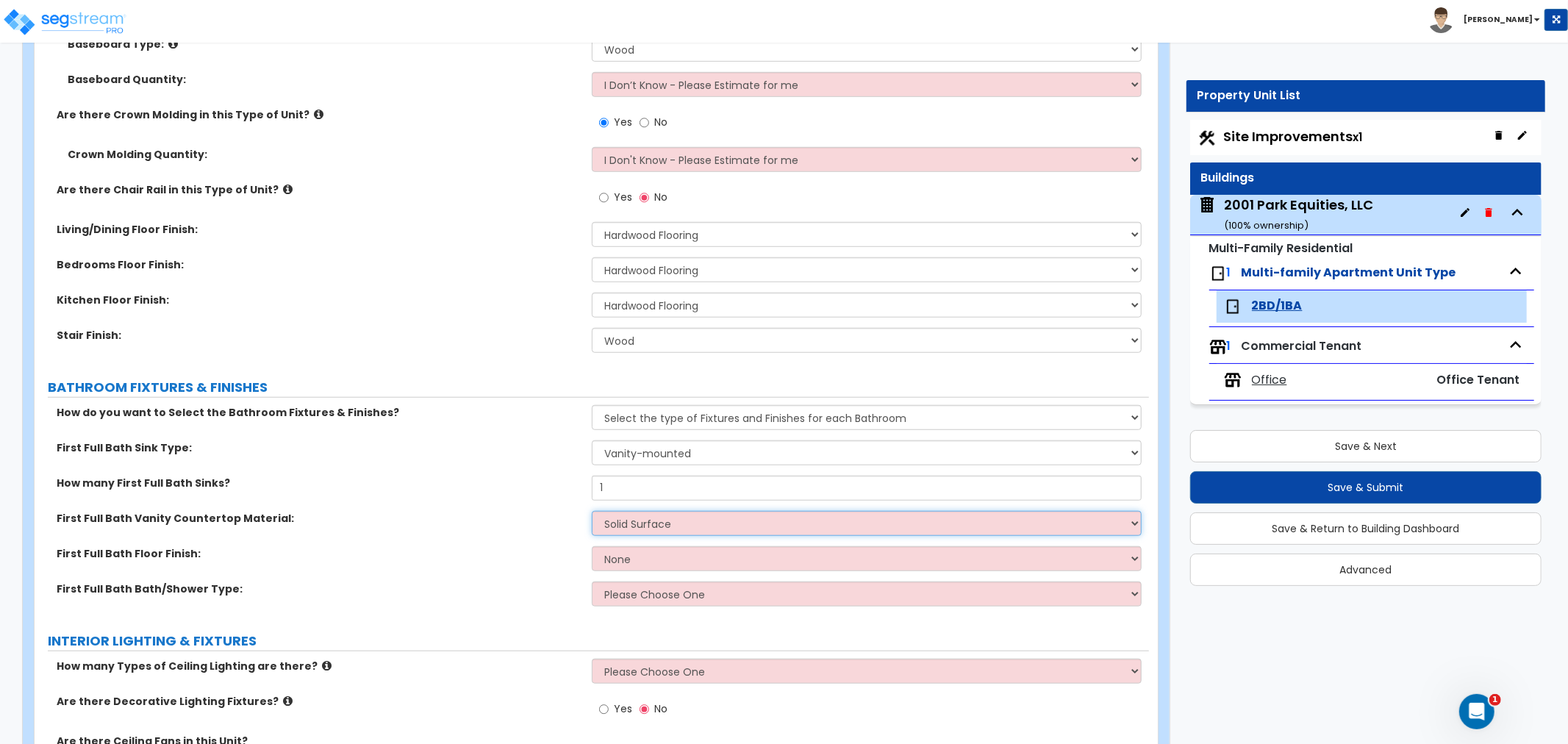
click at [592, 511] on select "None Plastic Laminate Solid Surface Stone Quartz Marble Tile Wood" at bounding box center [866, 524] width 550 height 25
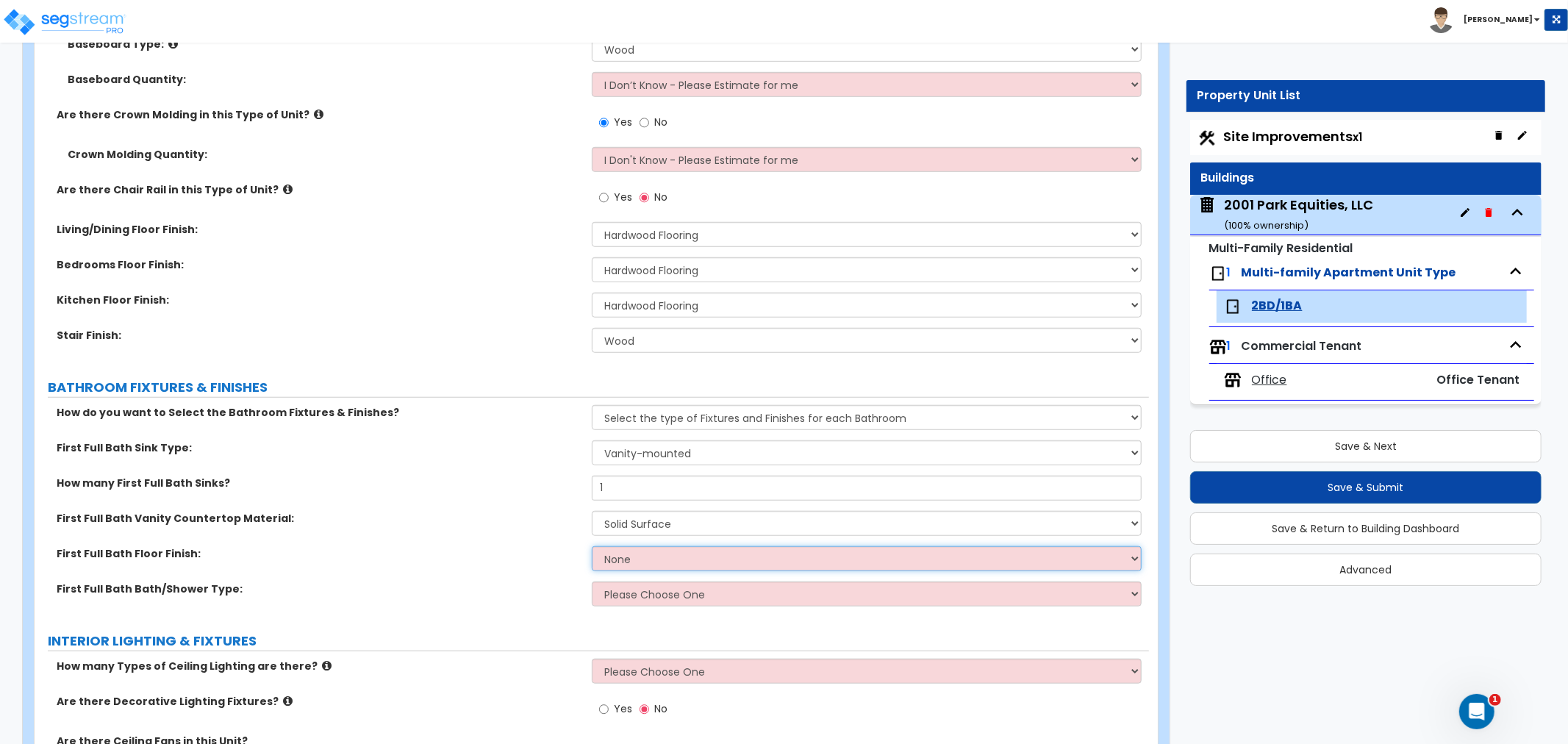
click at [631, 564] on select "None Tile Flooring Hardwood Flooring Resilient Laminate Flooring VCT Flooring S…" at bounding box center [866, 559] width 550 height 25
select select "1"
click at [592, 546] on select "None Tile Flooring Hardwood Flooring Resilient Laminate Flooring VCT Flooring S…" at bounding box center [866, 559] width 550 height 25
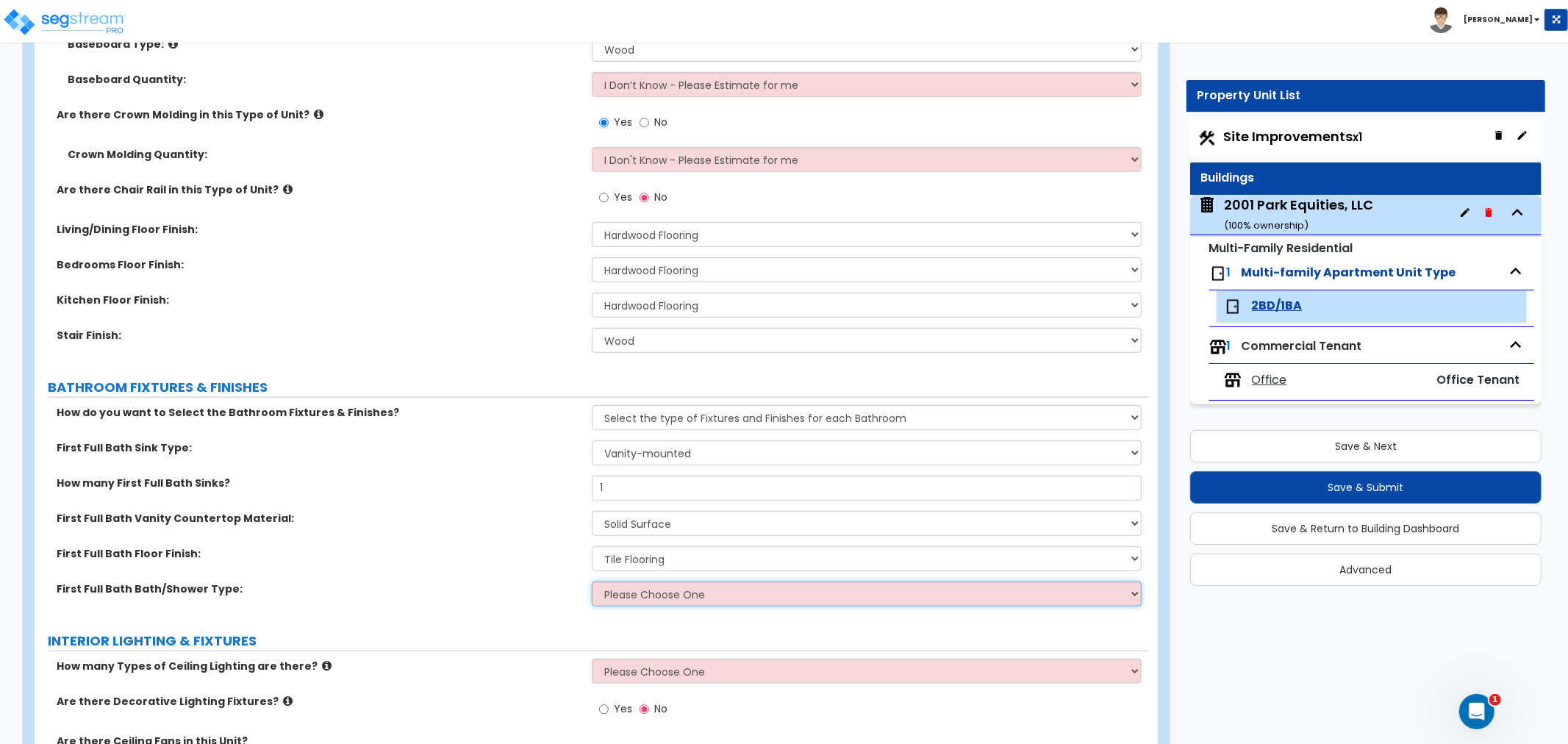
click at [640, 593] on select "Please Choose One Standalone Shower Bathtub - Shower Combo" at bounding box center [866, 594] width 550 height 25
select select "2"
click at [592, 581] on select "Please Choose One Standalone Shower Bathtub - Shower Combo" at bounding box center [866, 594] width 550 height 25
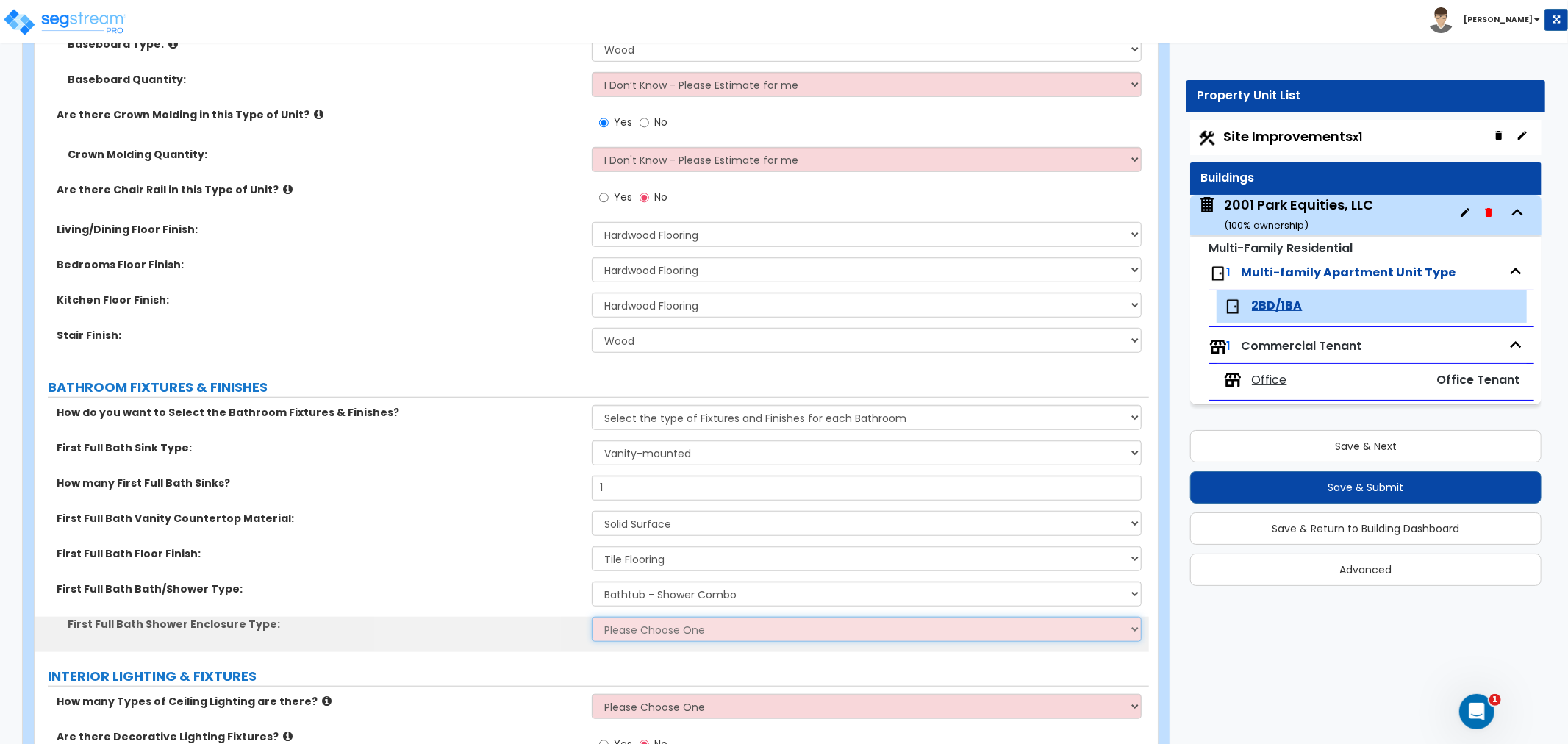
click at [633, 627] on select "Please Choose One Curtain & [PERSON_NAME] Sliding Doors Glass Hinged Doors" at bounding box center [866, 630] width 550 height 25
select select "1"
click at [592, 617] on select "Please Choose One Curtain & [PERSON_NAME] Sliding Doors Glass Hinged Doors" at bounding box center [866, 630] width 550 height 25
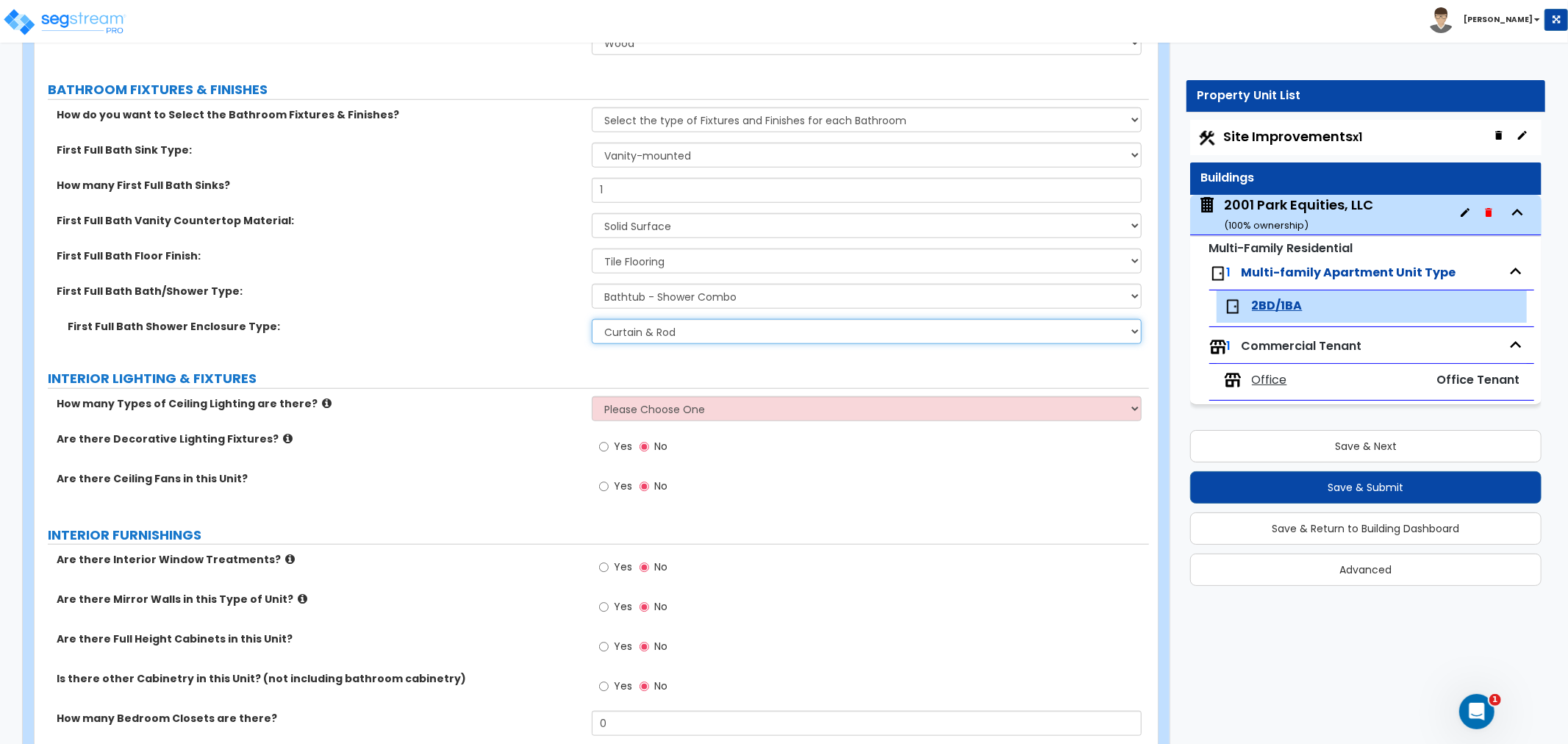
scroll to position [1143, 0]
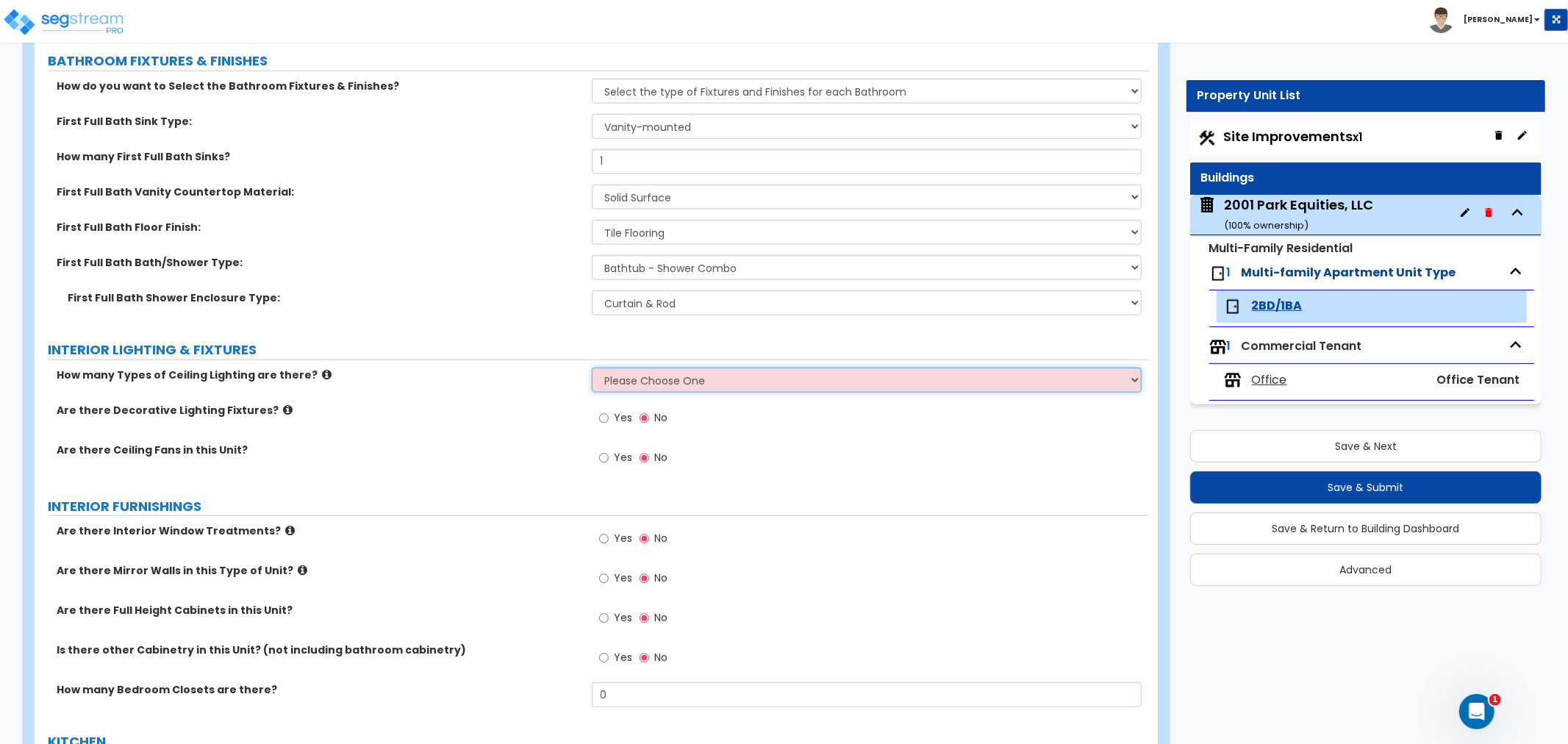
click at [653, 379] on select "Please Choose One 1 2 3" at bounding box center [866, 381] width 550 height 25
select select "1"
click at [592, 368] on select "Please Choose One 1 2 3" at bounding box center [866, 381] width 550 height 25
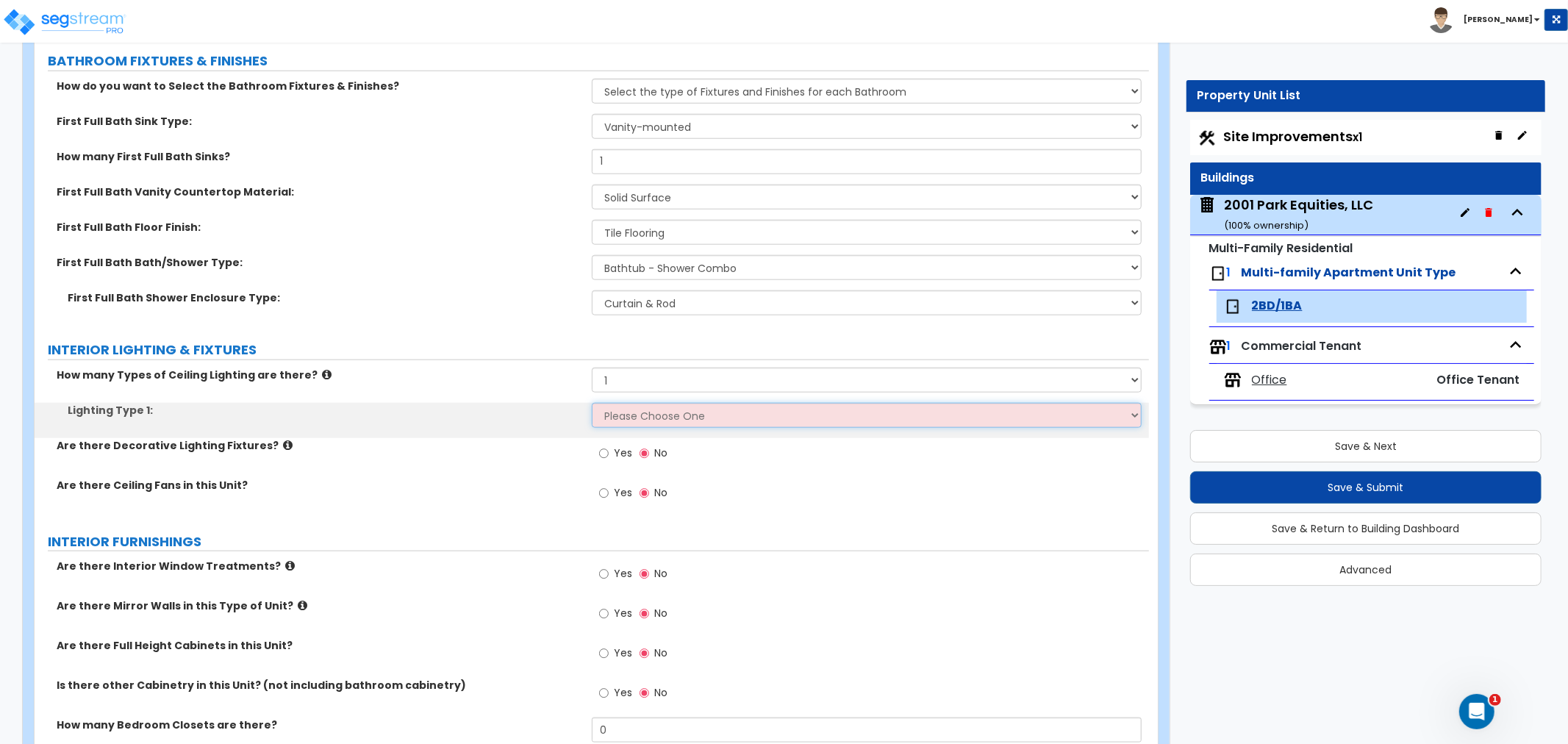
click at [615, 413] on select "Please Choose One LED Surface-Mounted LED Recessed Fluorescent Surface-Mounted …" at bounding box center [866, 416] width 550 height 25
select select "2"
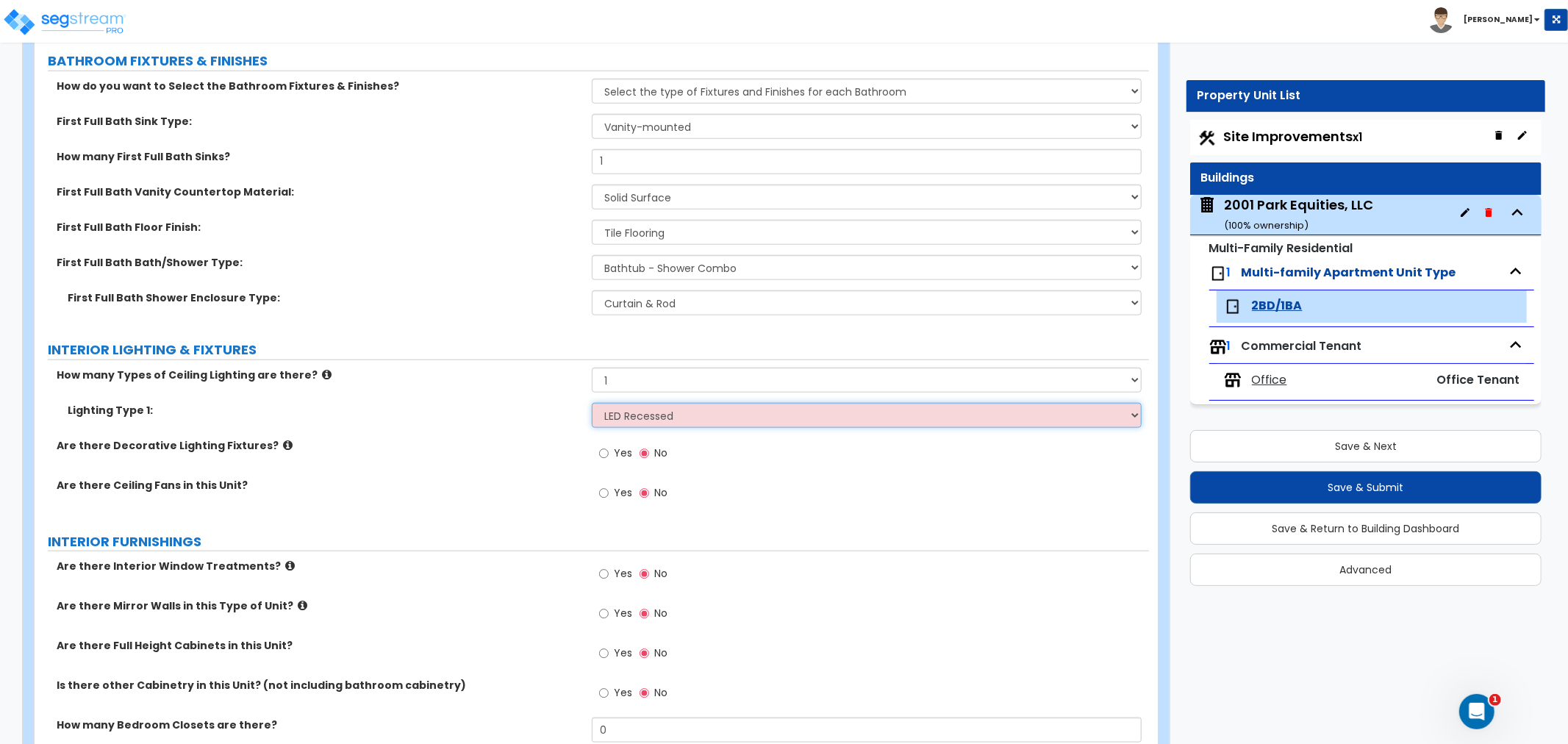
click at [592, 403] on select "Please Choose One LED Surface-Mounted LED Recessed Fluorescent Surface-Mounted …" at bounding box center [866, 416] width 550 height 25
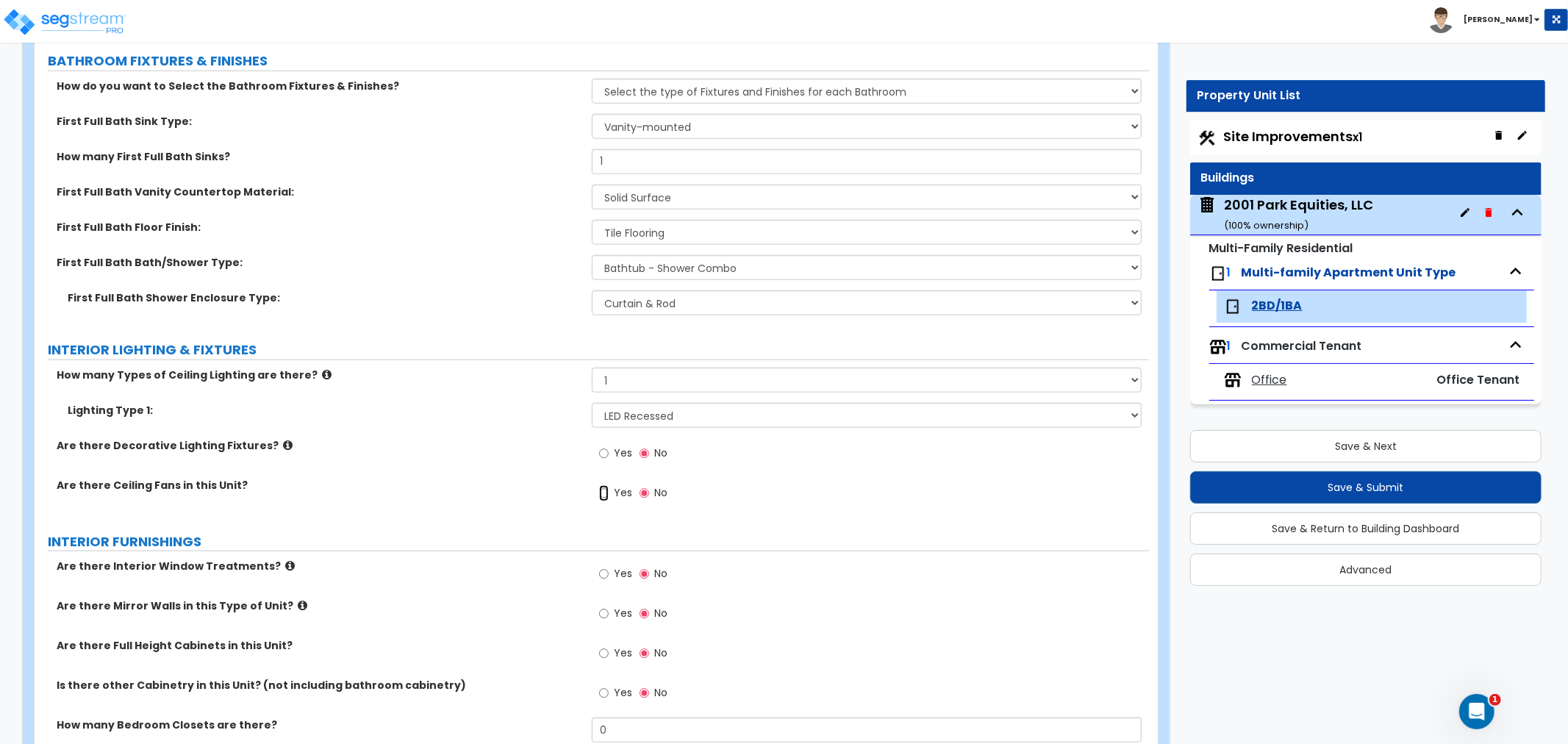
click at [604, 493] on input "Yes" at bounding box center [604, 493] width 10 height 16
radio input "true"
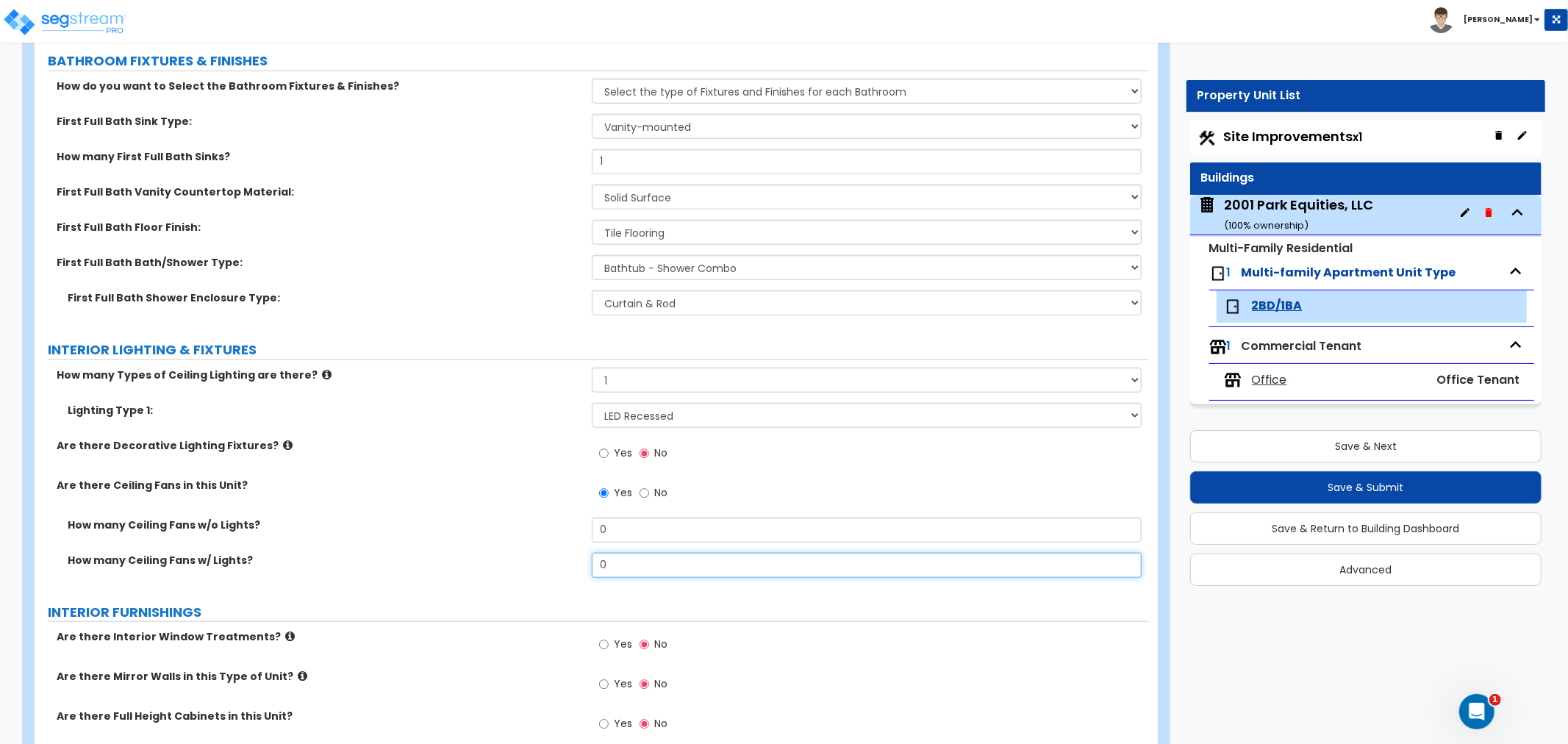
drag, startPoint x: 631, startPoint y: 563, endPoint x: 529, endPoint y: 564, distance: 102.0
click at [529, 564] on div "How many Ceiling Fans w/ Lights? 0" at bounding box center [591, 570] width 1115 height 35
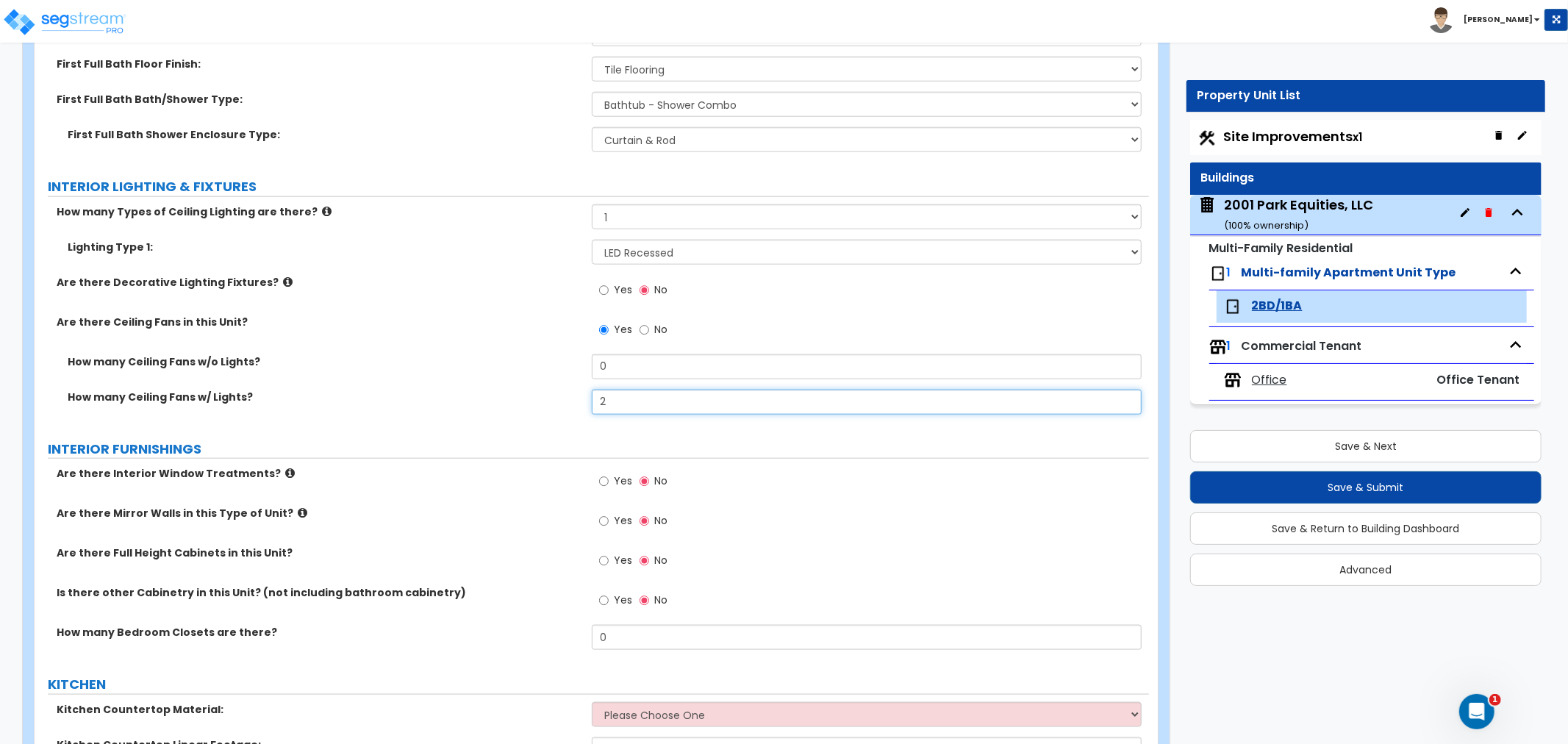
scroll to position [1388, 0]
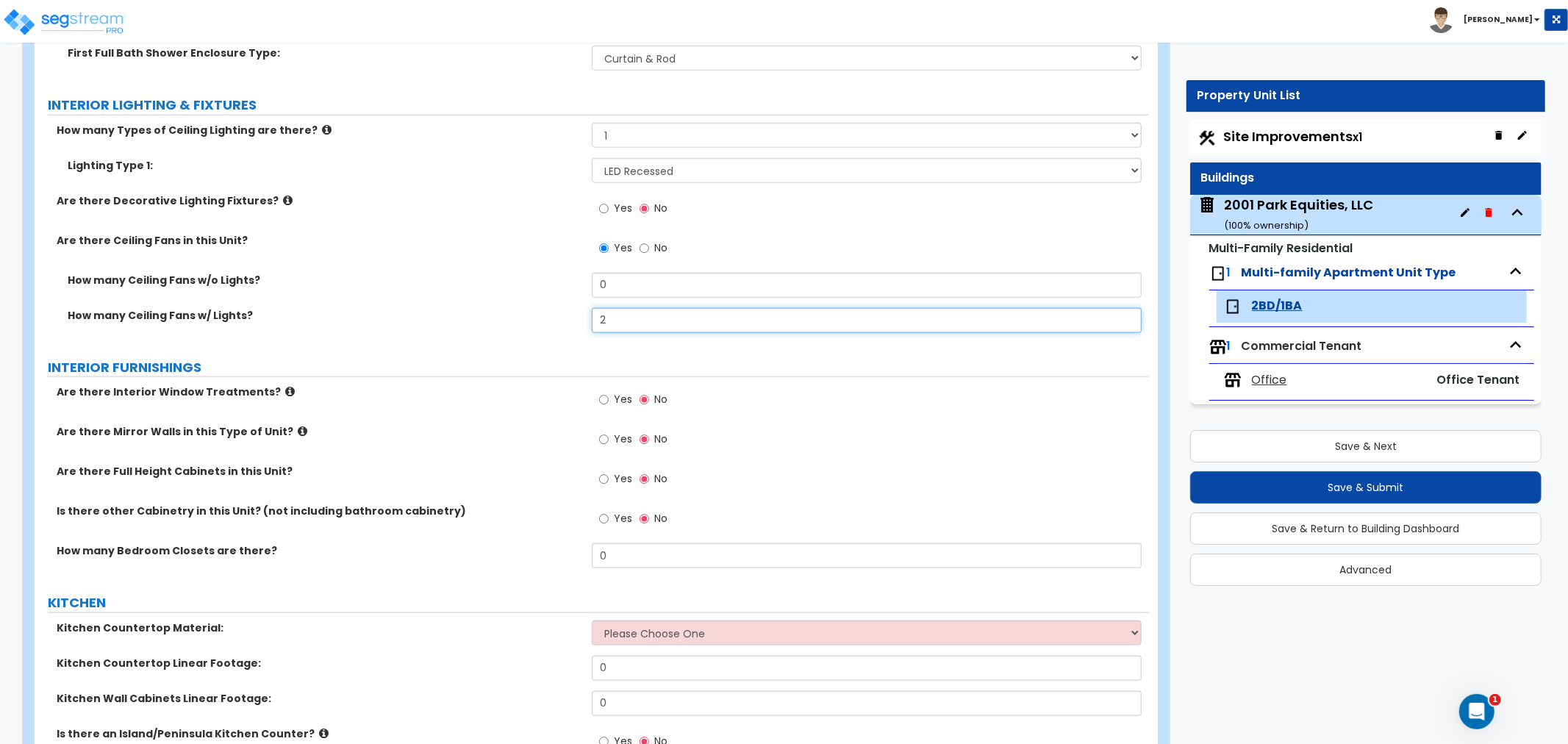
type input "2"
click at [601, 400] on input "Yes" at bounding box center [604, 400] width 10 height 16
radio input "true"
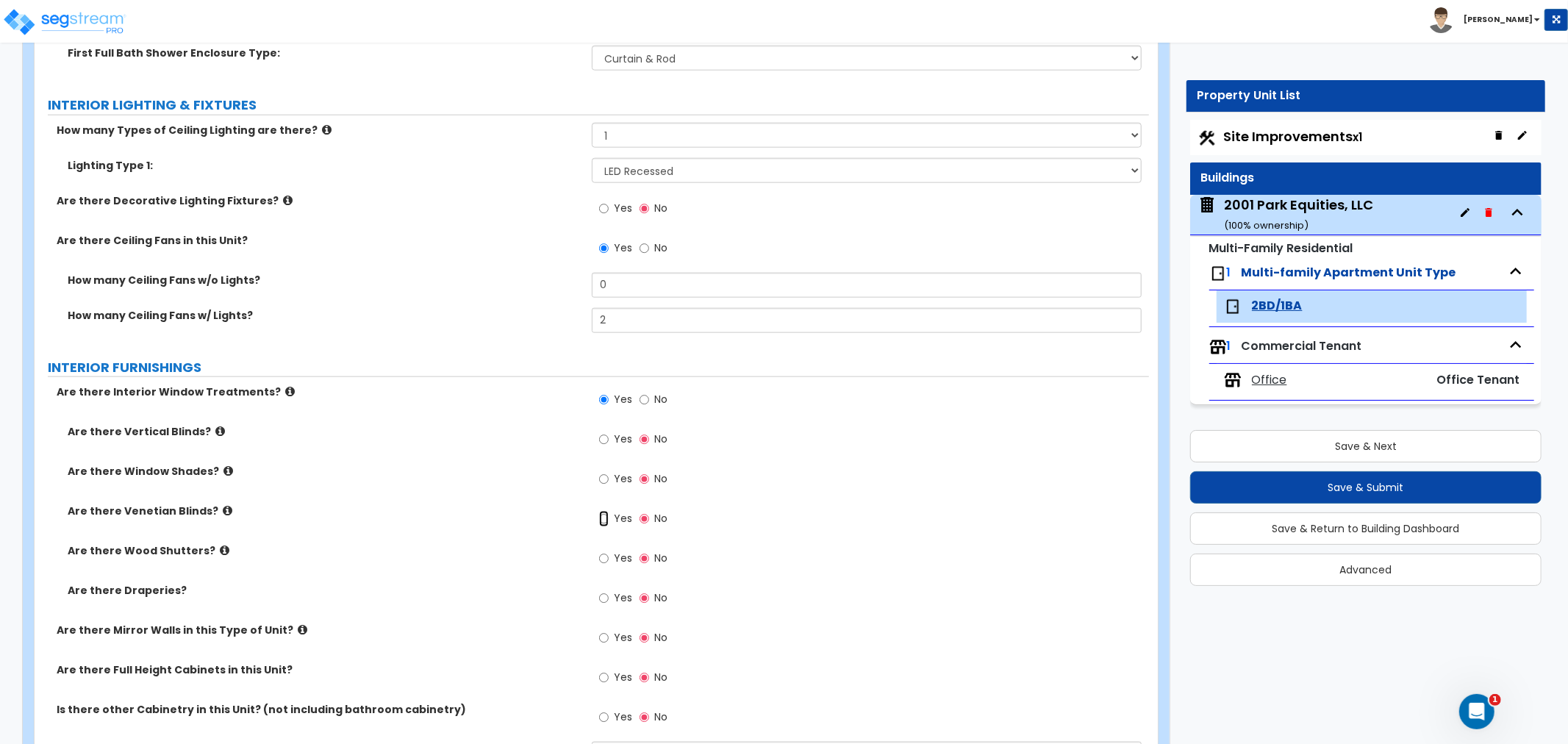
click at [601, 518] on input "Yes" at bounding box center [604, 519] width 10 height 16
radio input "true"
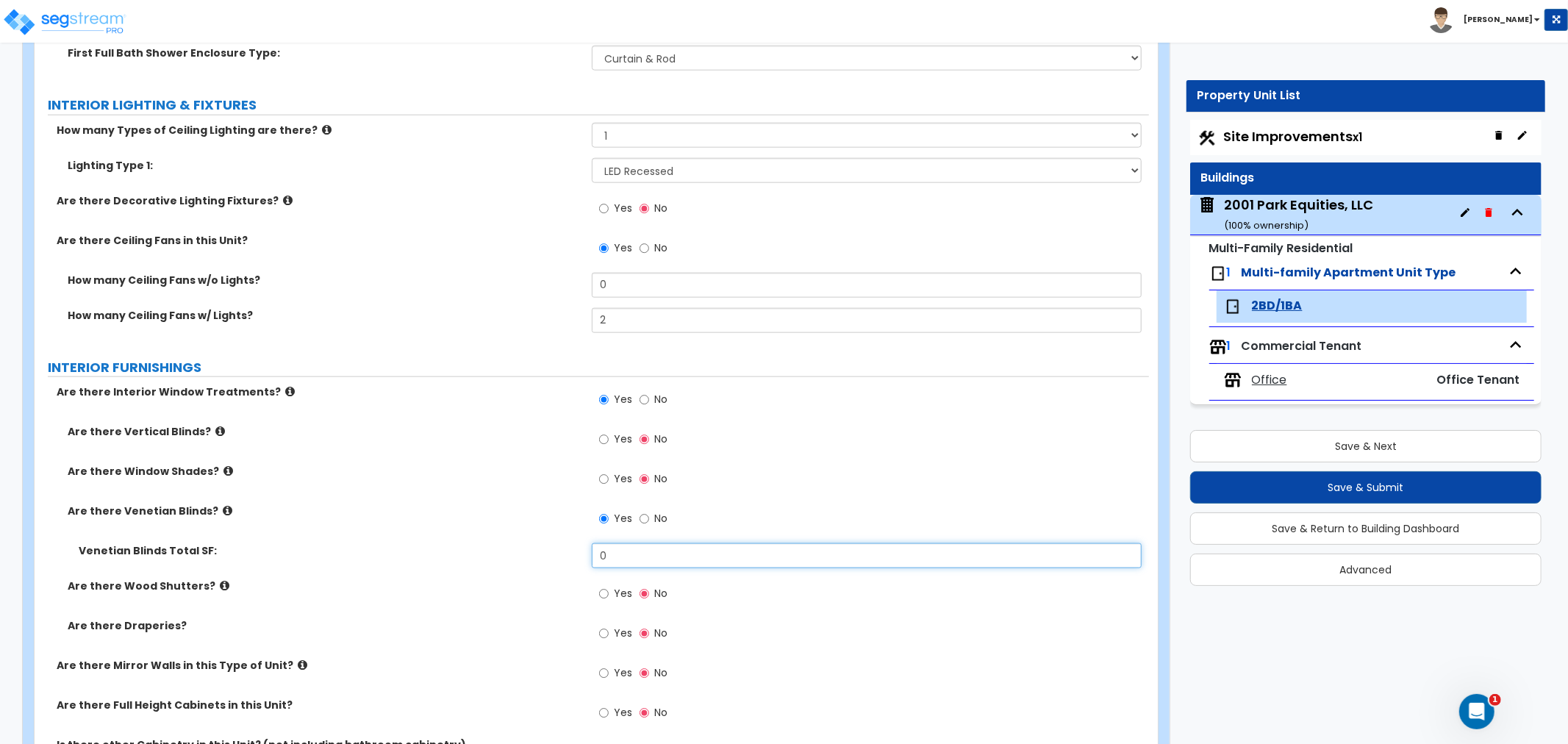
drag, startPoint x: 630, startPoint y: 558, endPoint x: 529, endPoint y: 556, distance: 101.0
click at [529, 556] on div "Venetian Blinds Total SF: 0" at bounding box center [591, 560] width 1115 height 35
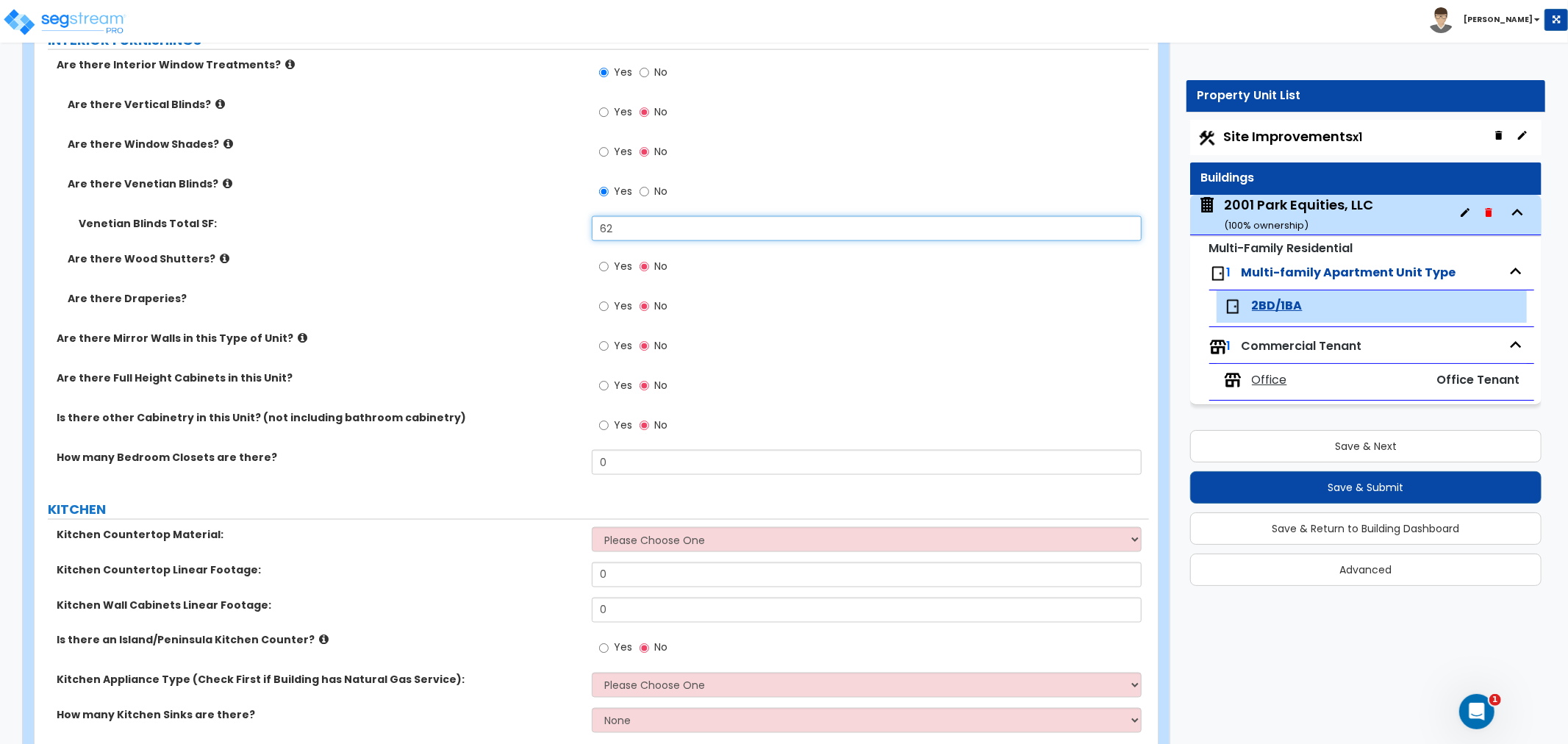
scroll to position [1797, 0]
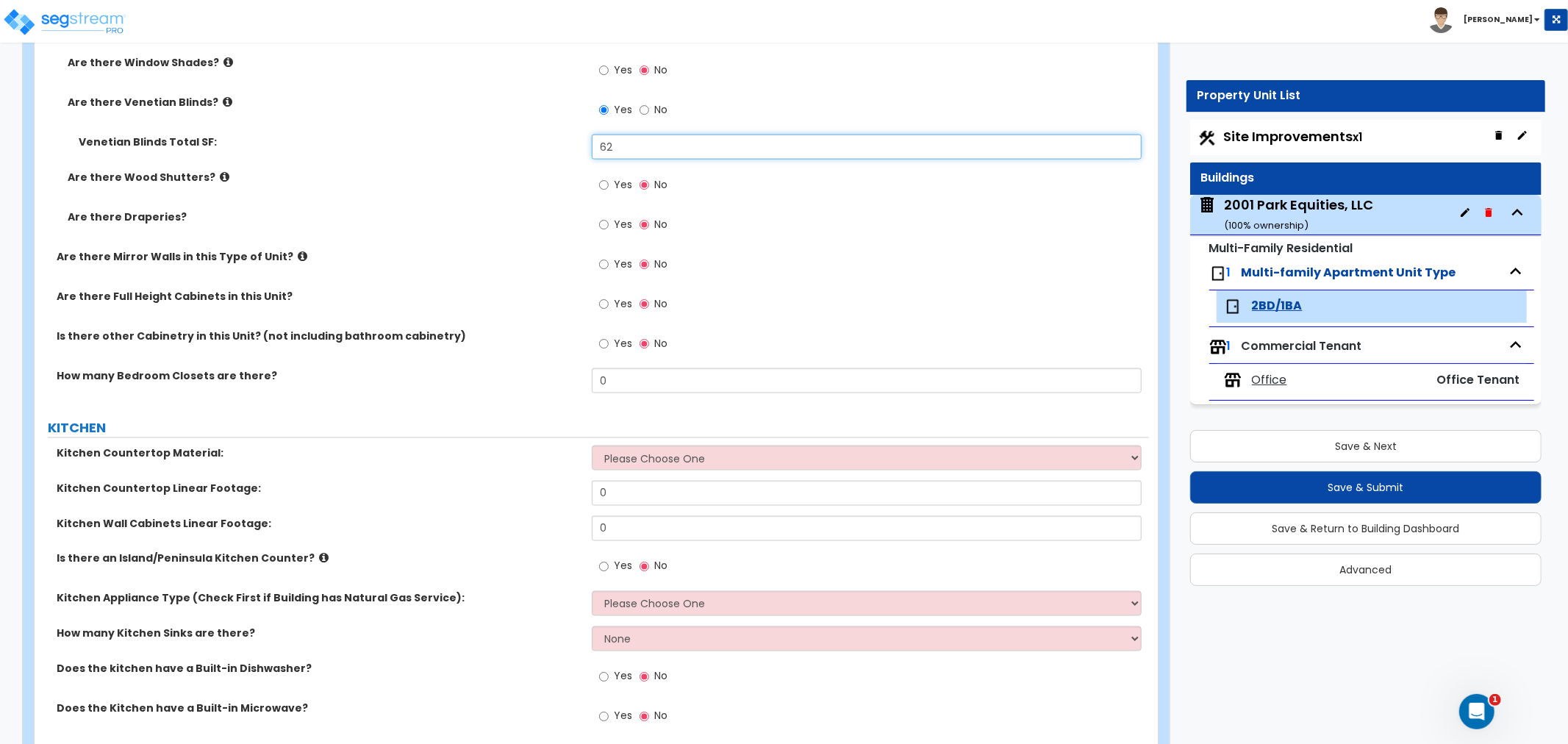
type input "62"
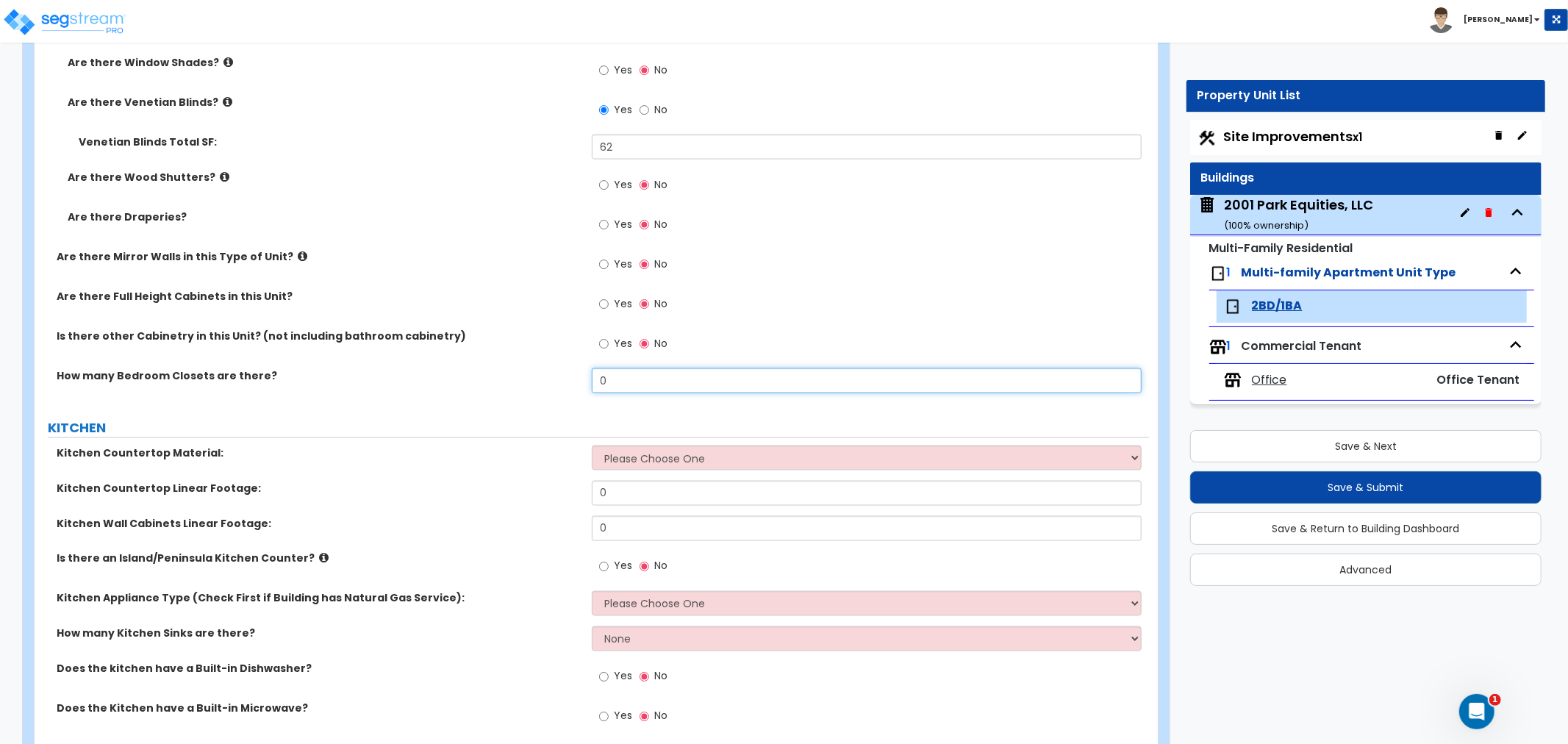
drag, startPoint x: 620, startPoint y: 381, endPoint x: 517, endPoint y: 375, distance: 103.2
click at [517, 375] on div "How many Bedroom Closets are there? 0" at bounding box center [591, 385] width 1115 height 35
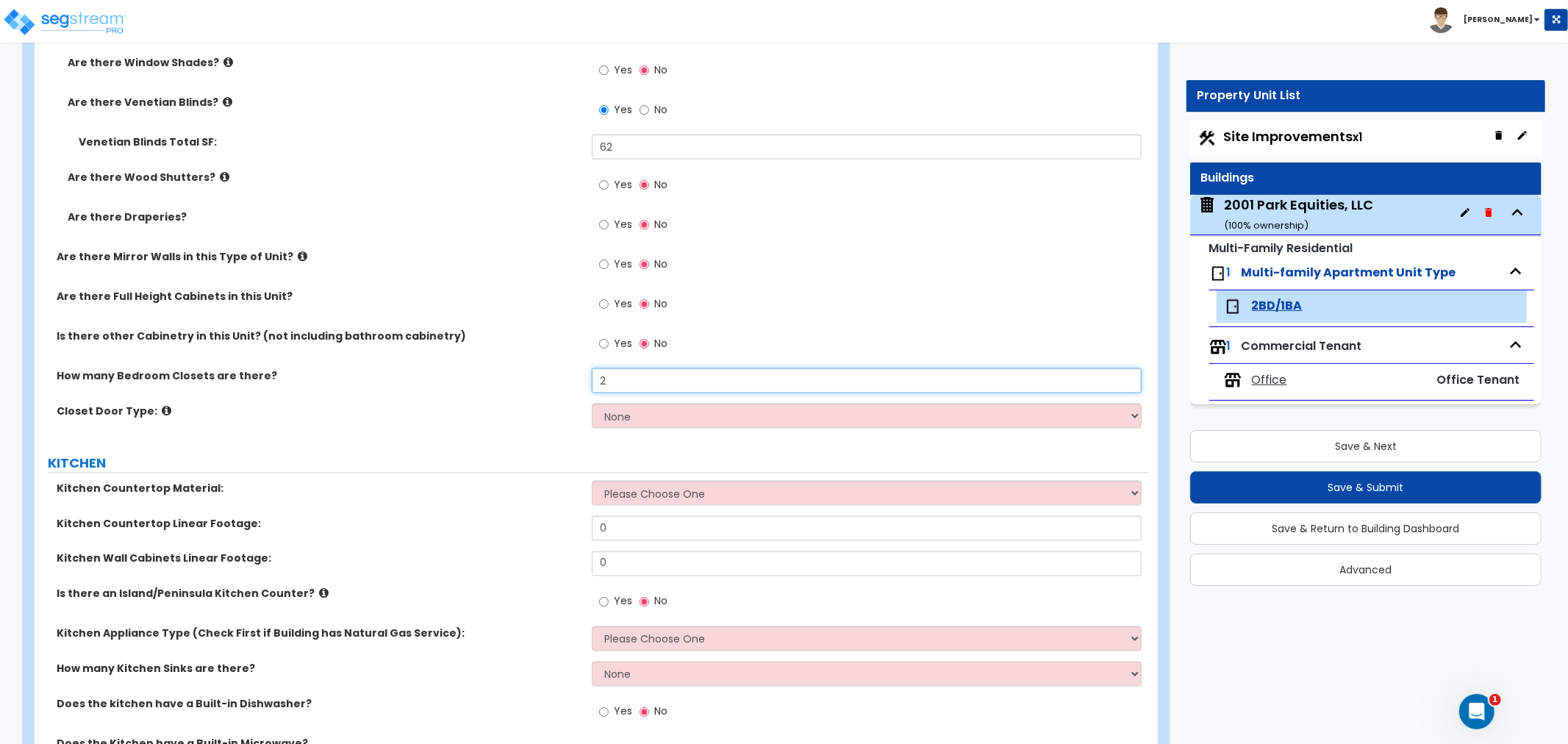
type input "2"
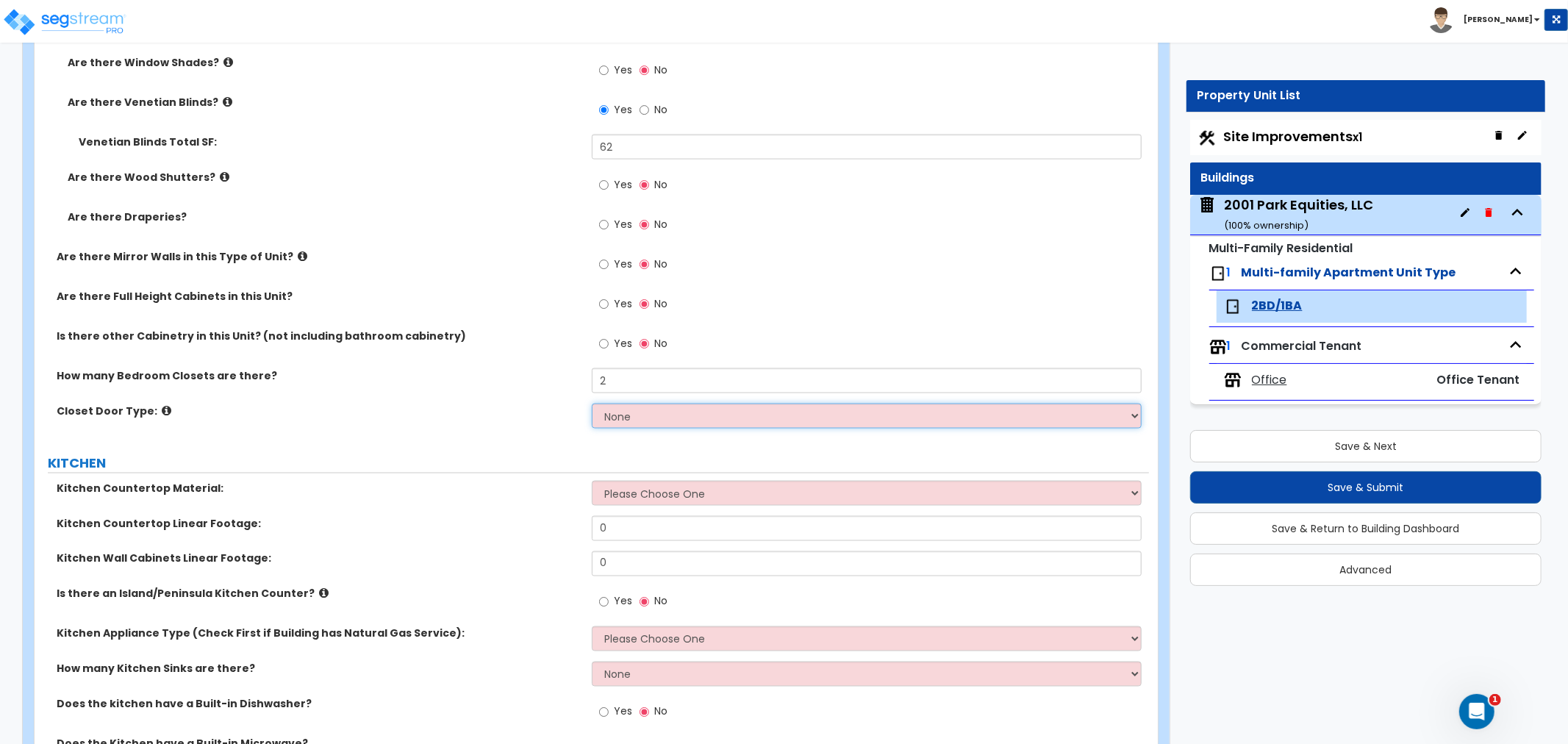
click at [613, 412] on select "None Bi-fold Louvered Doors Bi-fold Panel Doors Sliding Doors Hinged Wood Door" at bounding box center [866, 417] width 550 height 25
select select "3"
click at [592, 404] on select "None Bi-fold Louvered Doors Bi-fold Panel Doors Sliding Doors Hinged Wood Door" at bounding box center [866, 417] width 550 height 25
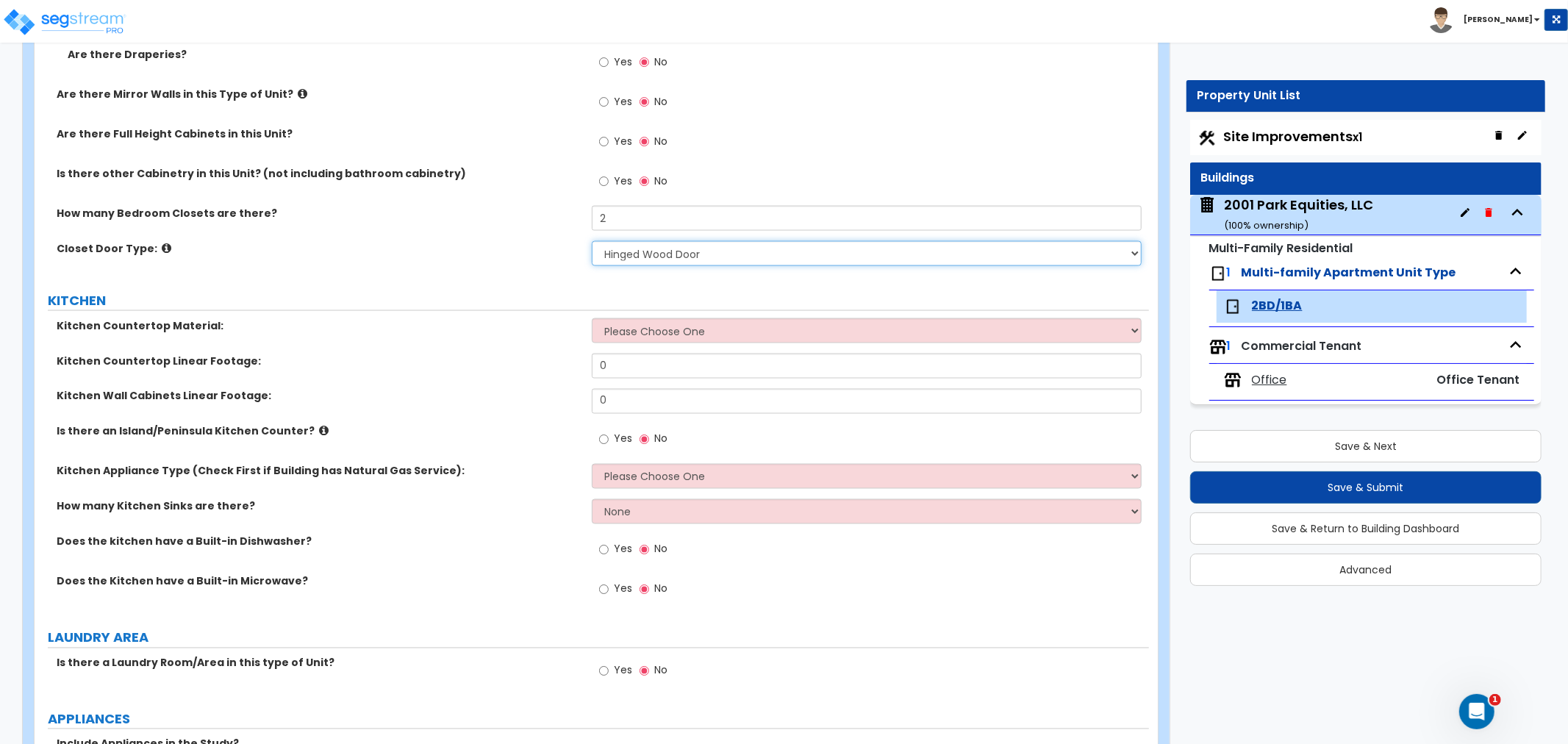
scroll to position [1960, 0]
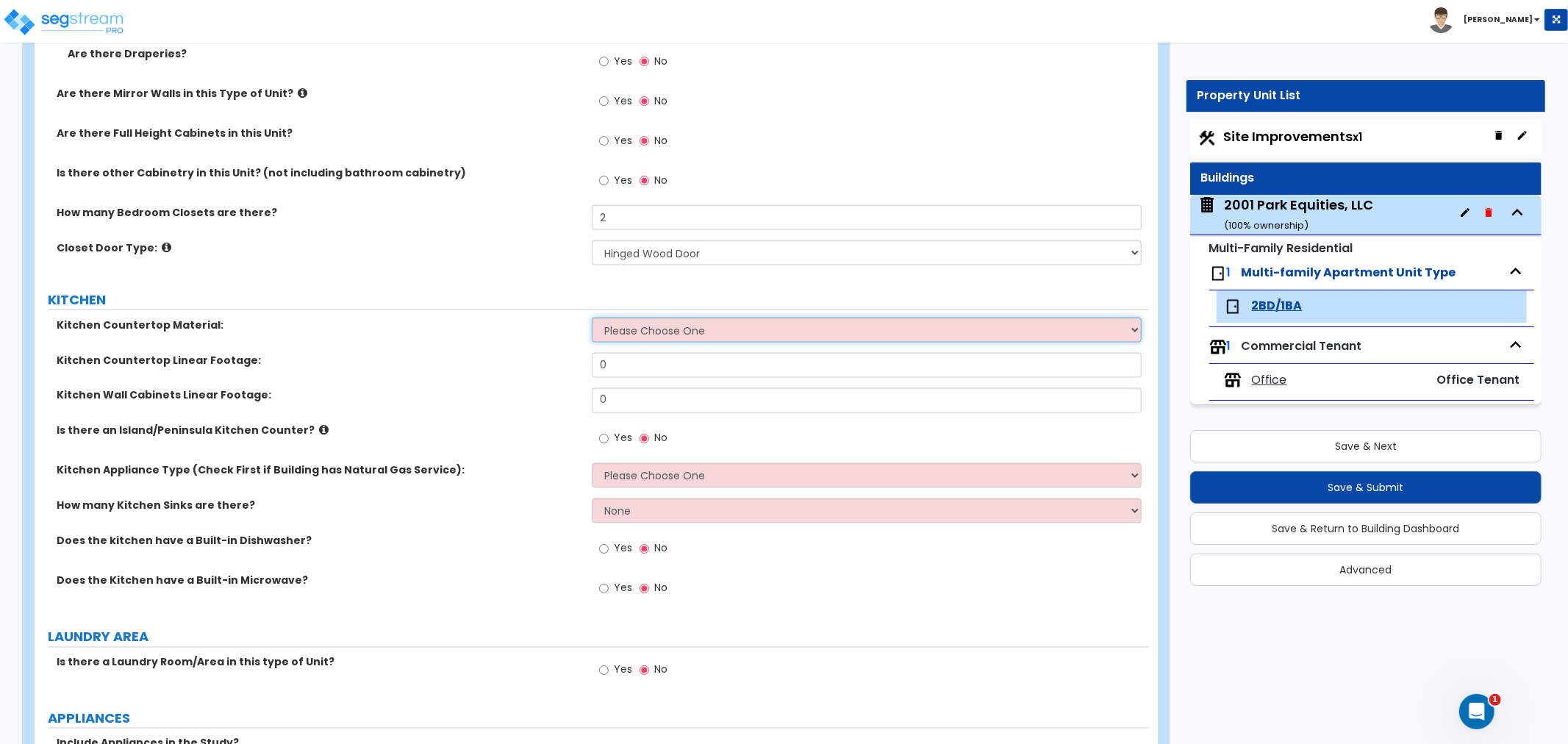
click at [650, 327] on select "Please Choose One Plastic Laminate Solid Surface Stone Quartz Marble Tile Wood …" at bounding box center [866, 330] width 550 height 25
select select "2"
click at [592, 318] on select "Please Choose One Plastic Laminate Solid Surface Stone Quartz Marble Tile Wood …" at bounding box center [866, 330] width 550 height 25
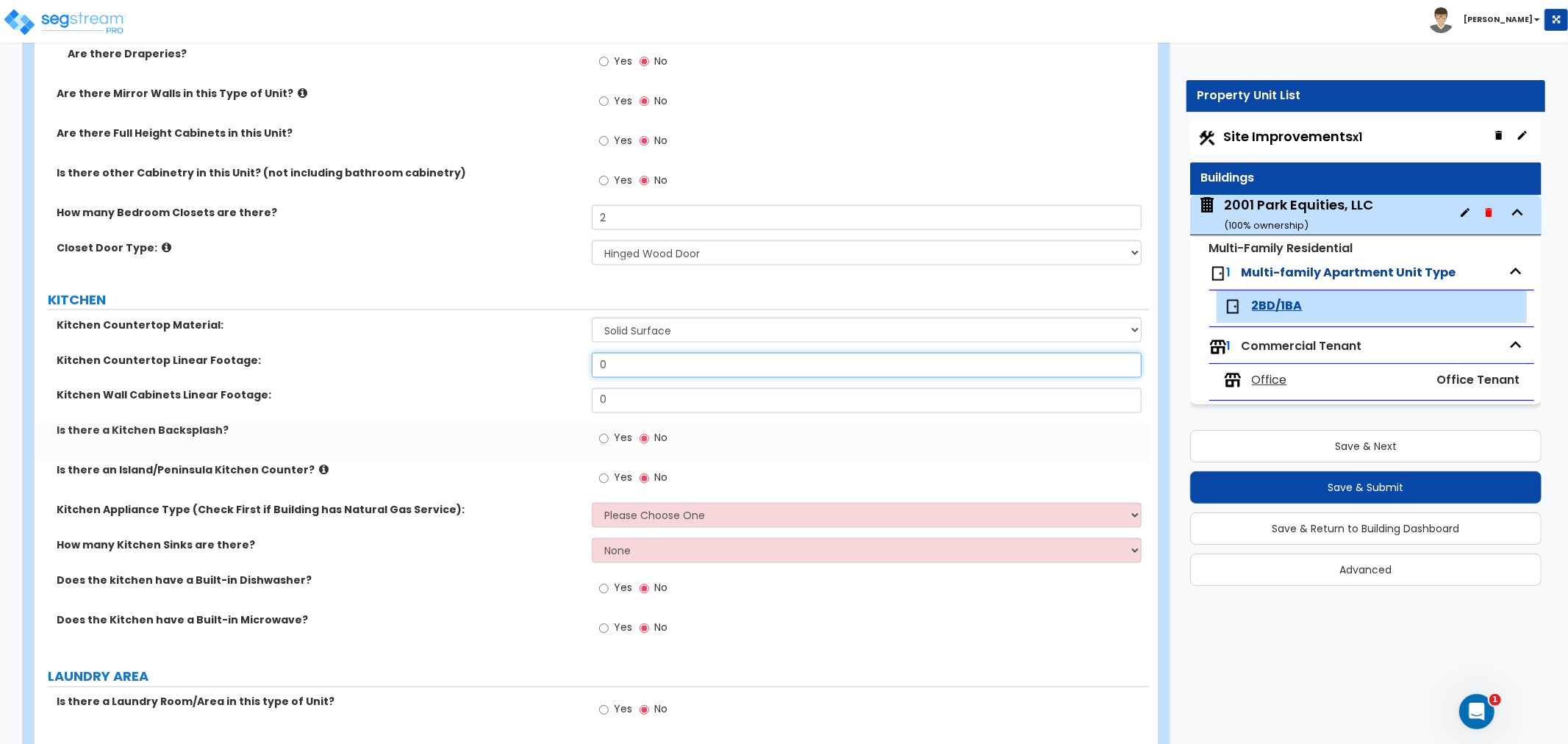
drag, startPoint x: 641, startPoint y: 362, endPoint x: 498, endPoint y: 371, distance: 143.3
click at [498, 371] on div "Kitchen Countertop Linear Footage: 0" at bounding box center [591, 370] width 1115 height 35
type input "22.5"
drag, startPoint x: 619, startPoint y: 400, endPoint x: 493, endPoint y: 395, distance: 126.1
click at [493, 395] on div "Kitchen Wall Cabinets Linear Footage: 0" at bounding box center [591, 406] width 1115 height 35
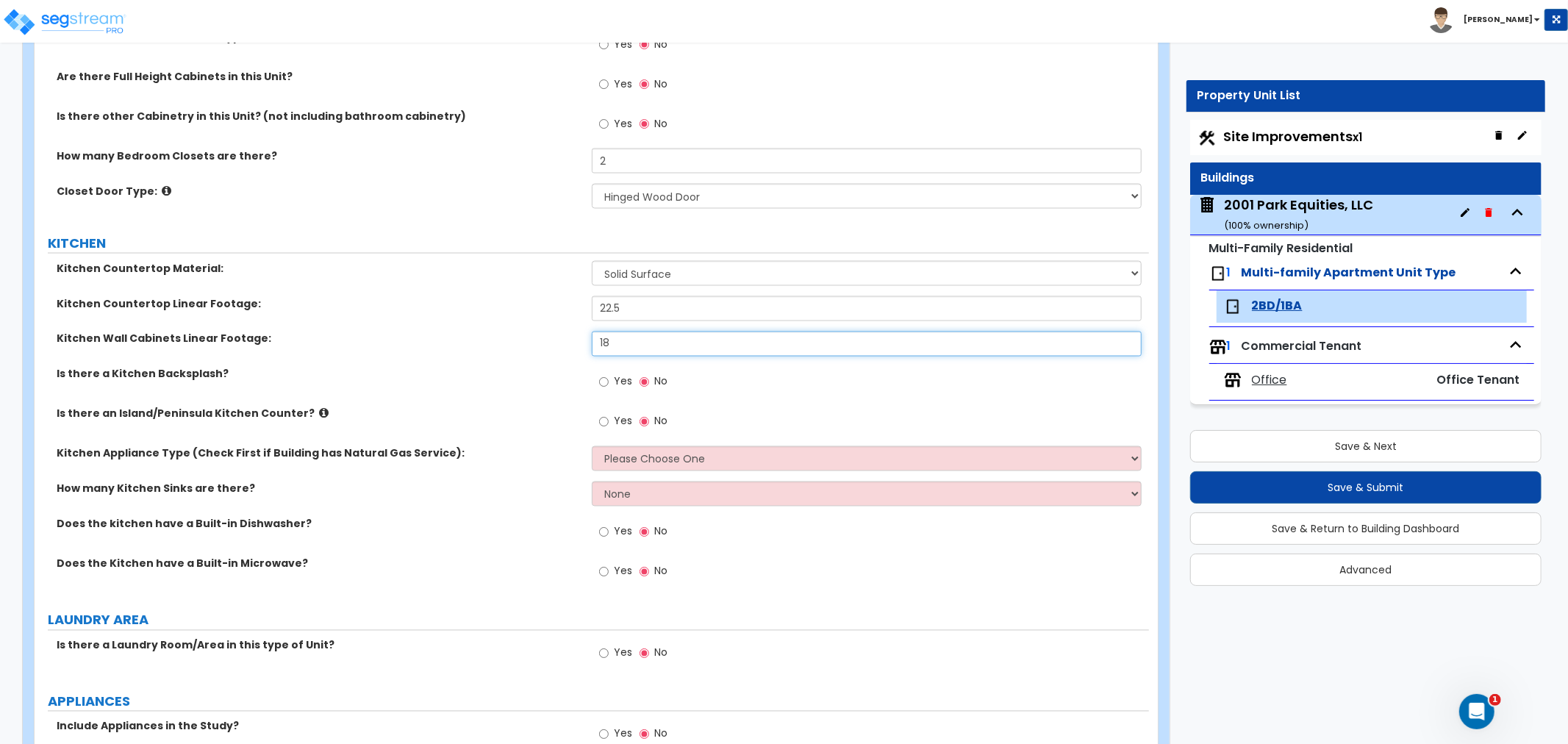
scroll to position [2042, 0]
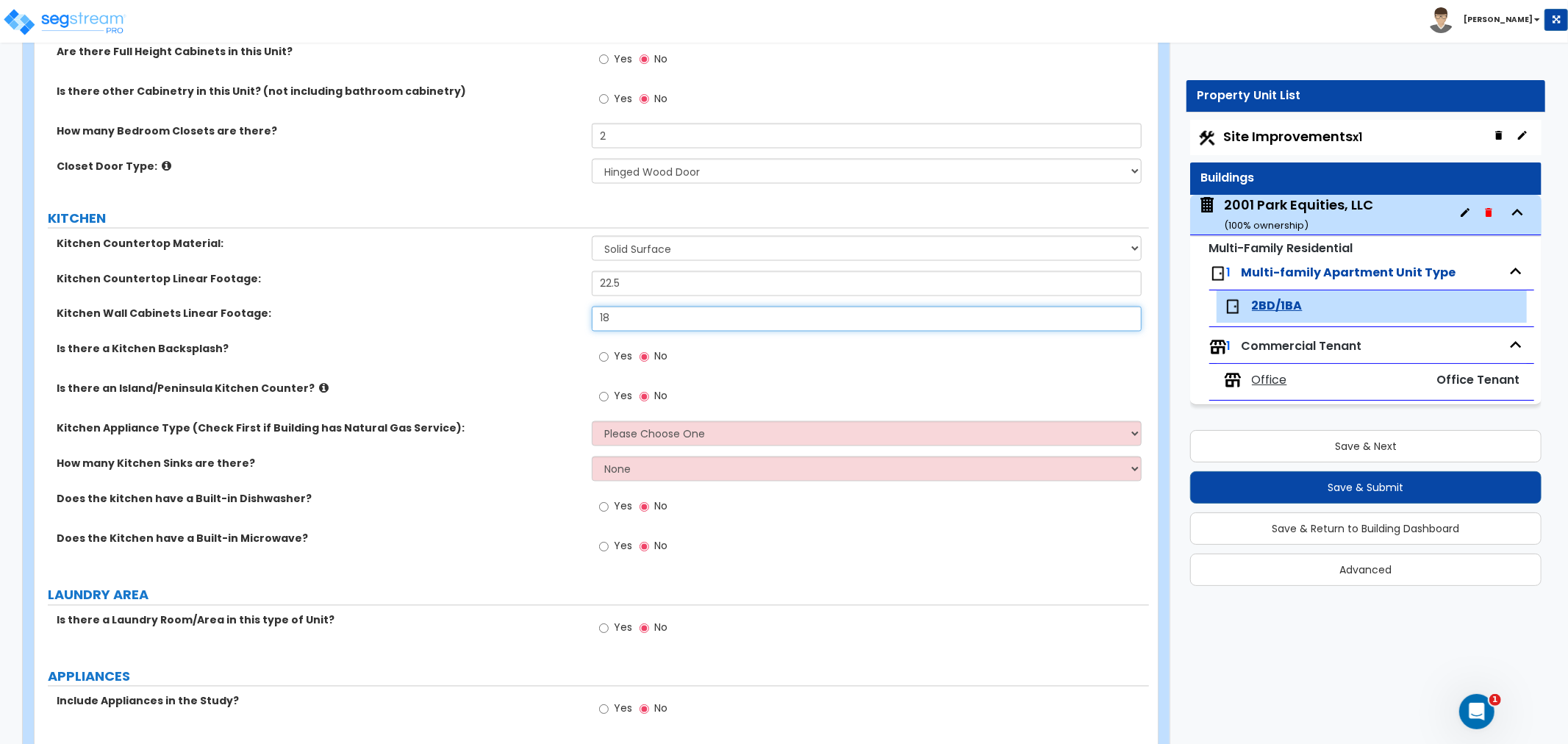
type input "18"
click at [605, 357] on input "Yes" at bounding box center [604, 357] width 10 height 16
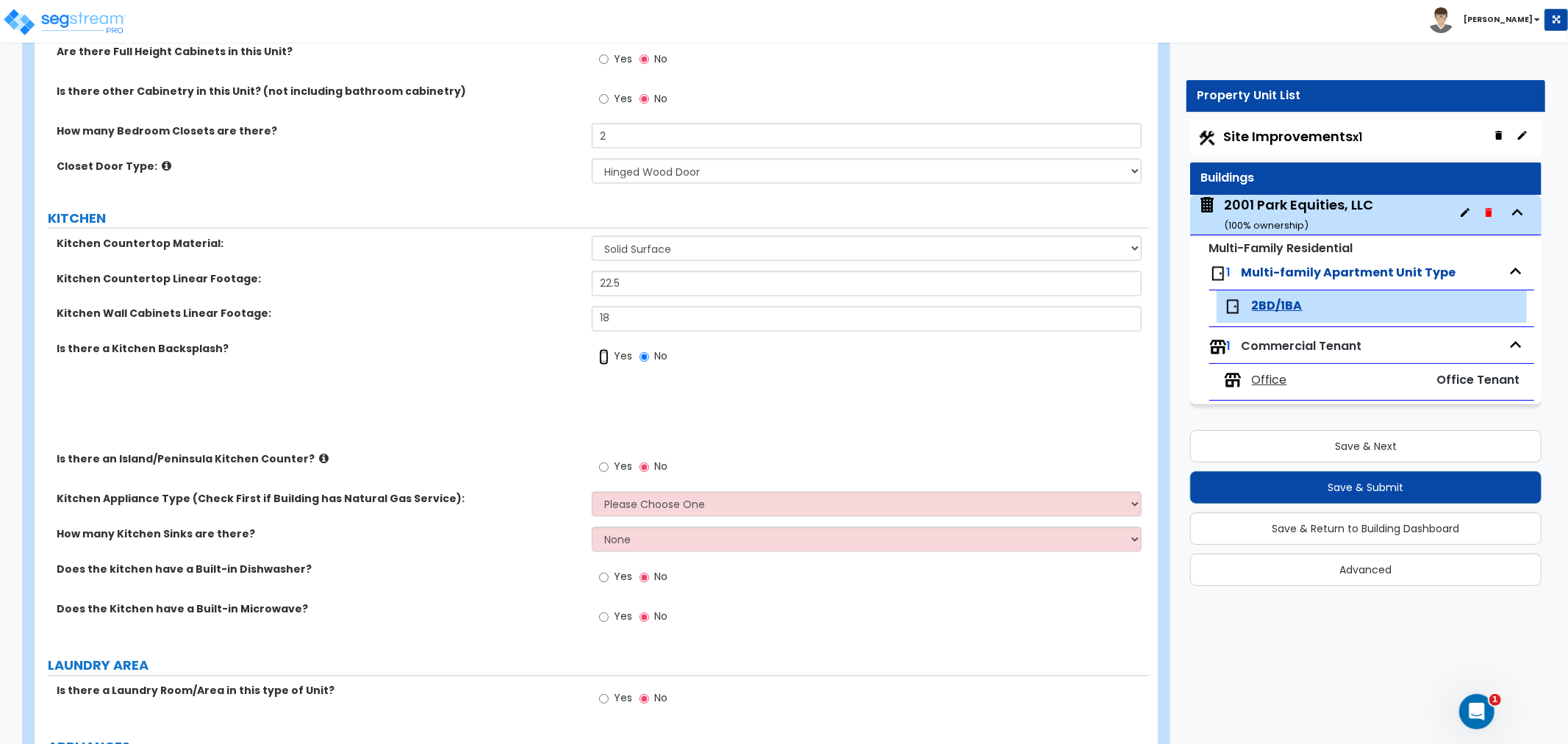
radio input "true"
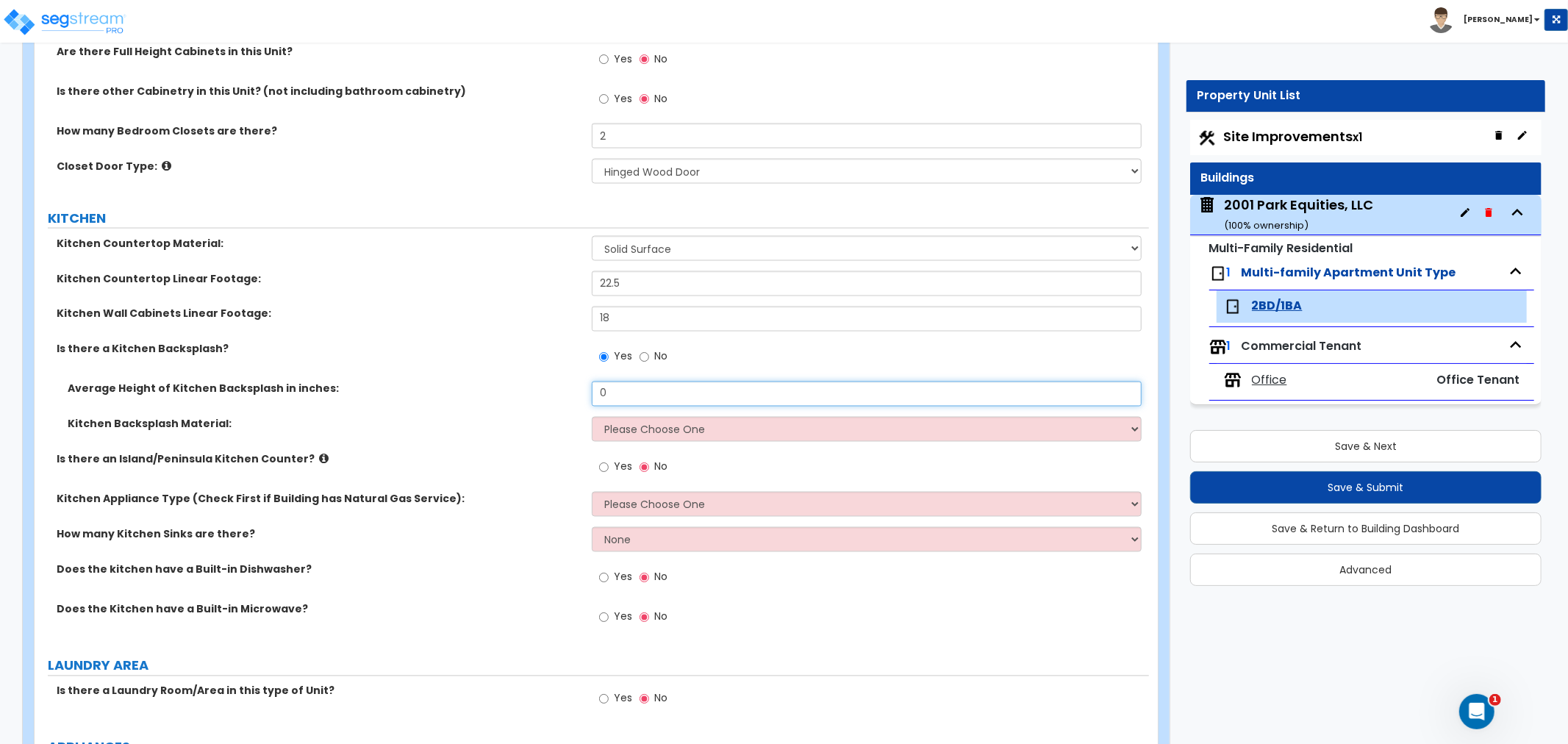
drag, startPoint x: 621, startPoint y: 391, endPoint x: 497, endPoint y: 401, distance: 124.4
click at [497, 401] on div "Average Height of Kitchen Backsplash in inches: 0" at bounding box center [591, 399] width 1115 height 35
type input "24"
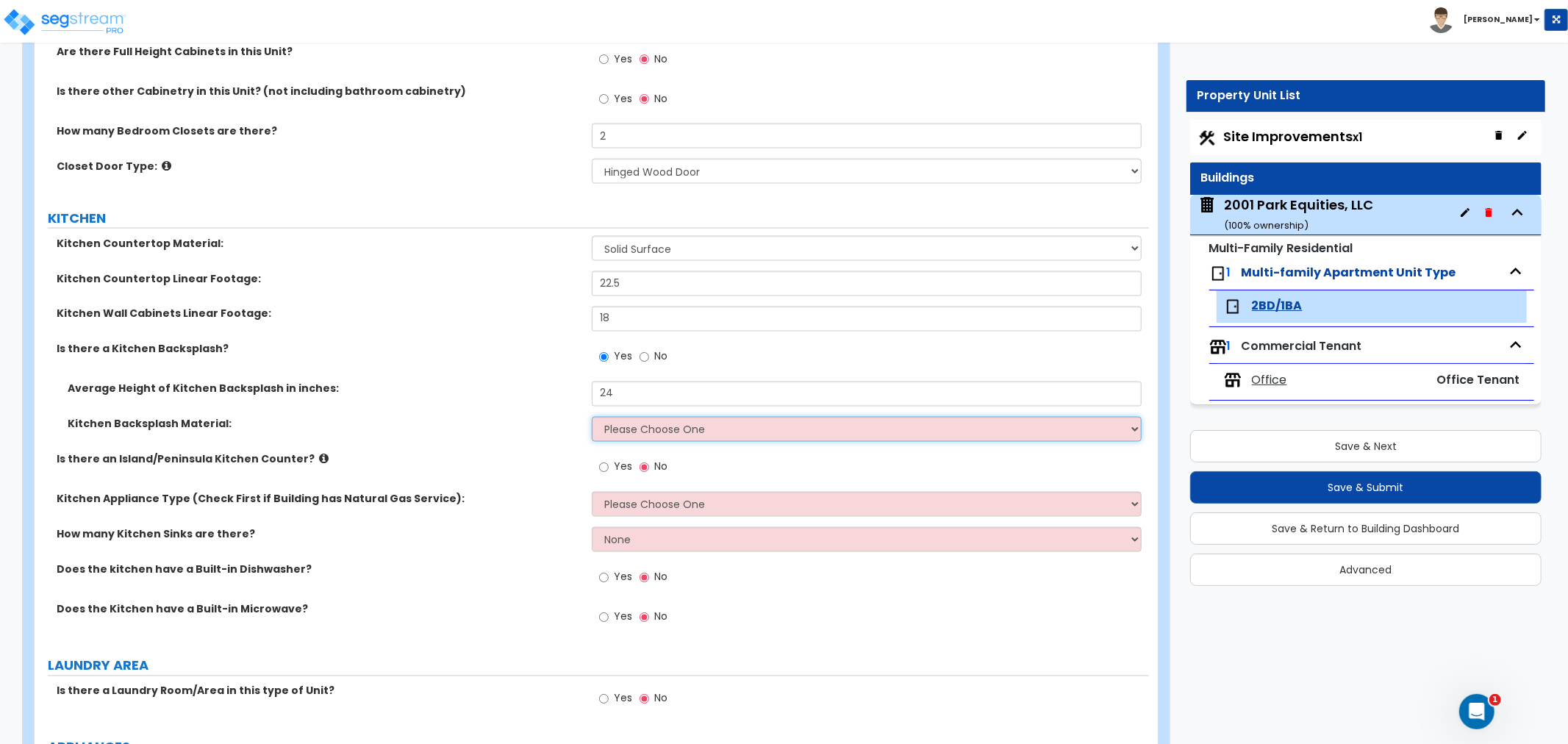
click at [623, 435] on select "Please Choose One Plastic Laminate Solid Surface Stone Quartz Tile Stainless St…" at bounding box center [866, 429] width 550 height 25
select select "6"
click at [592, 417] on select "Please Choose One Plastic Laminate Solid Surface Stone Quartz Tile Stainless St…" at bounding box center [866, 429] width 550 height 25
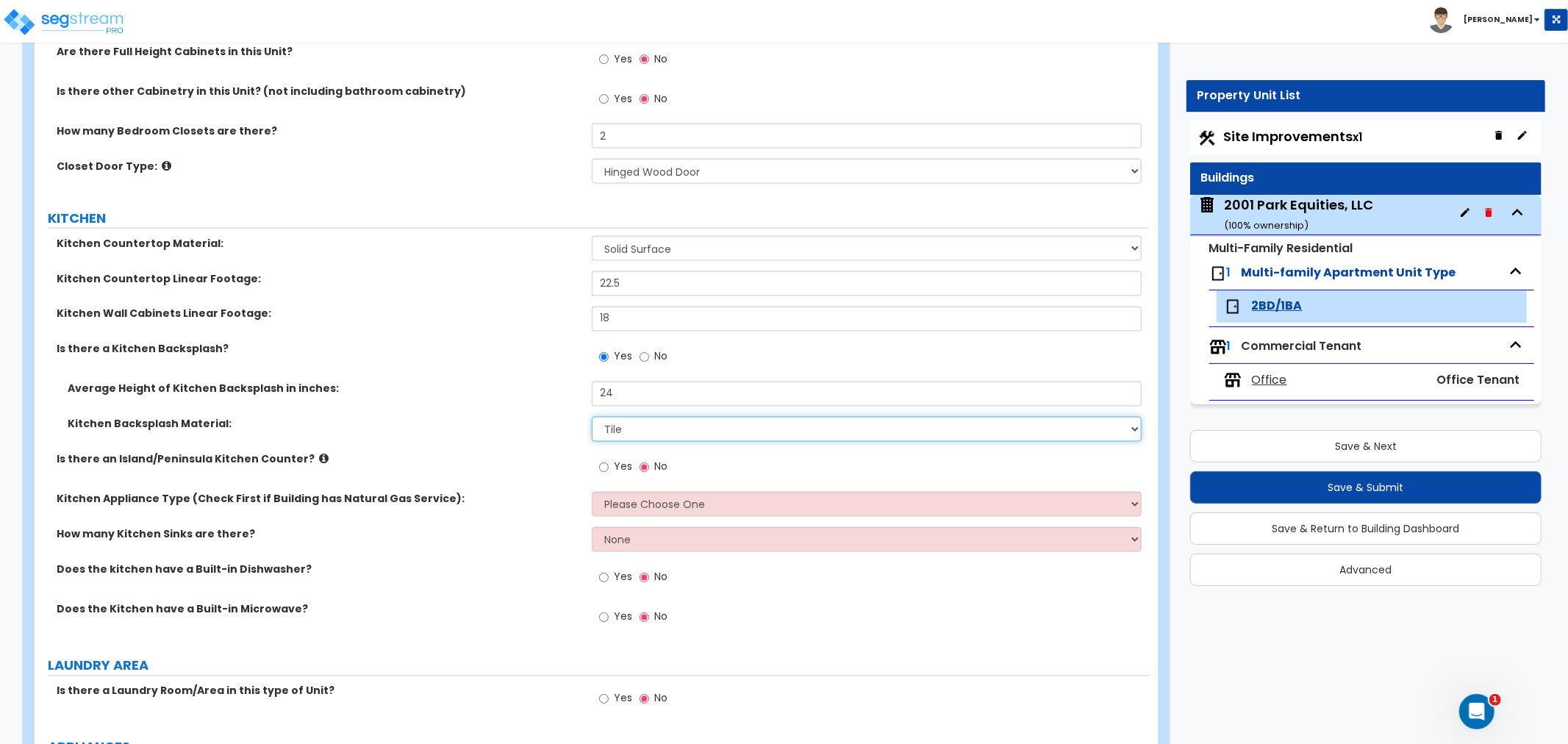
scroll to position [2123, 0]
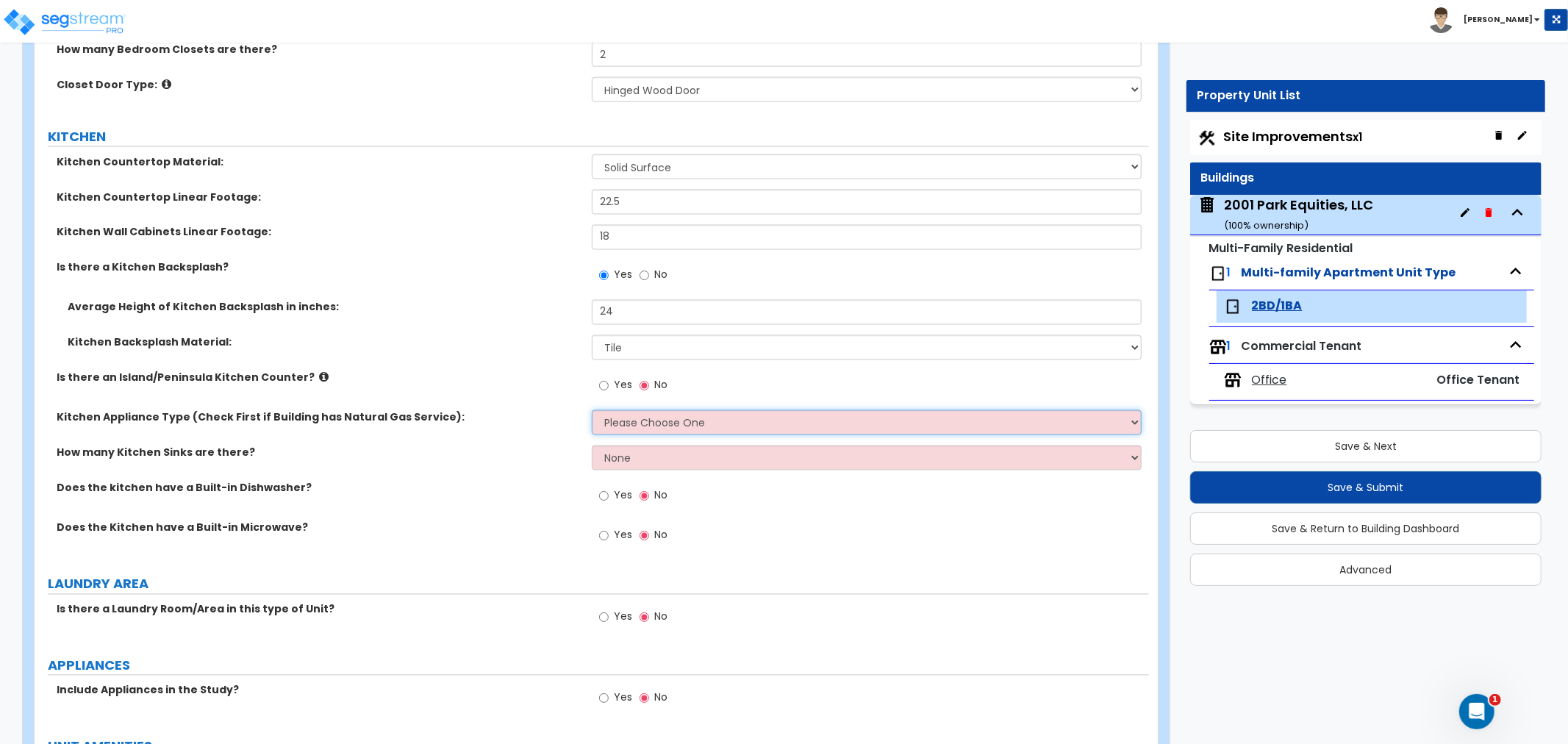
click at [610, 425] on select "Please Choose One Gas Electric" at bounding box center [866, 423] width 550 height 25
click at [682, 419] on select "Please Choose One Gas Electric" at bounding box center [866, 423] width 550 height 25
select select "1"
click at [592, 410] on select "Please Choose One Gas Electric" at bounding box center [866, 423] width 550 height 25
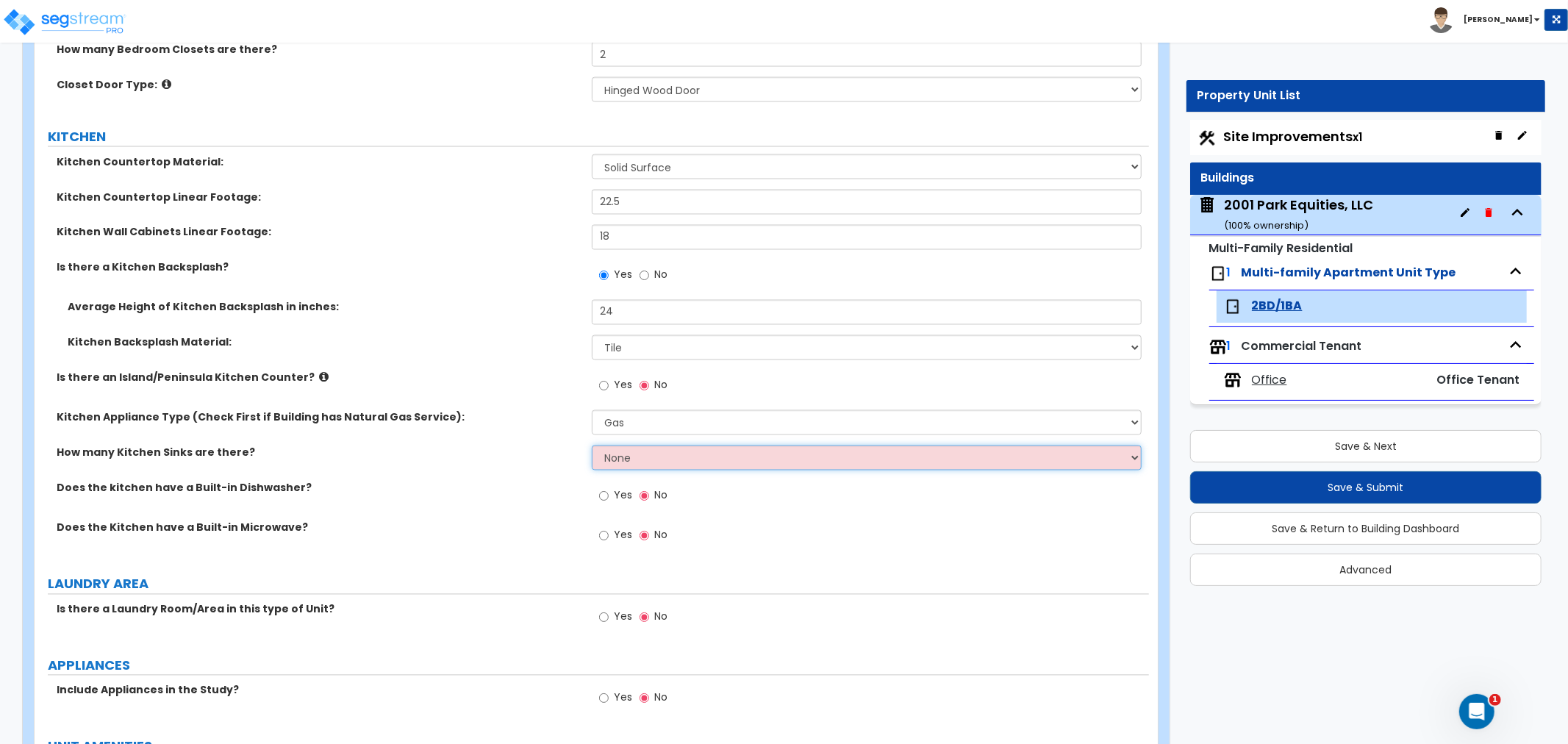
click at [648, 457] on select "None 1 2 3" at bounding box center [866, 458] width 550 height 25
select select "1"
click at [592, 445] on select "None 1 2 3" at bounding box center [866, 458] width 550 height 25
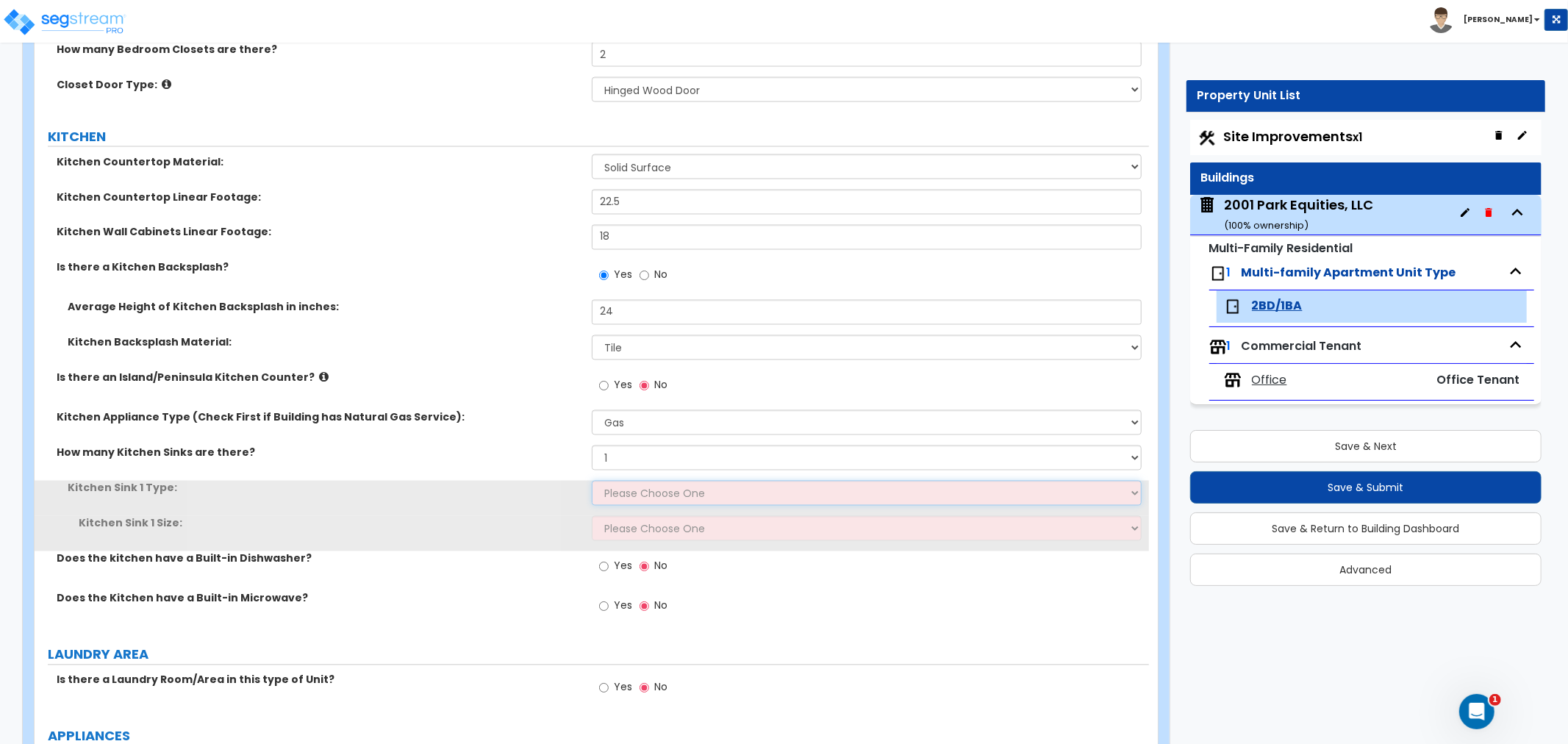
click at [622, 489] on select "Please Choose One Stainless Steel Porcelain Enamel Cast Iron Granite Composite" at bounding box center [866, 494] width 550 height 25
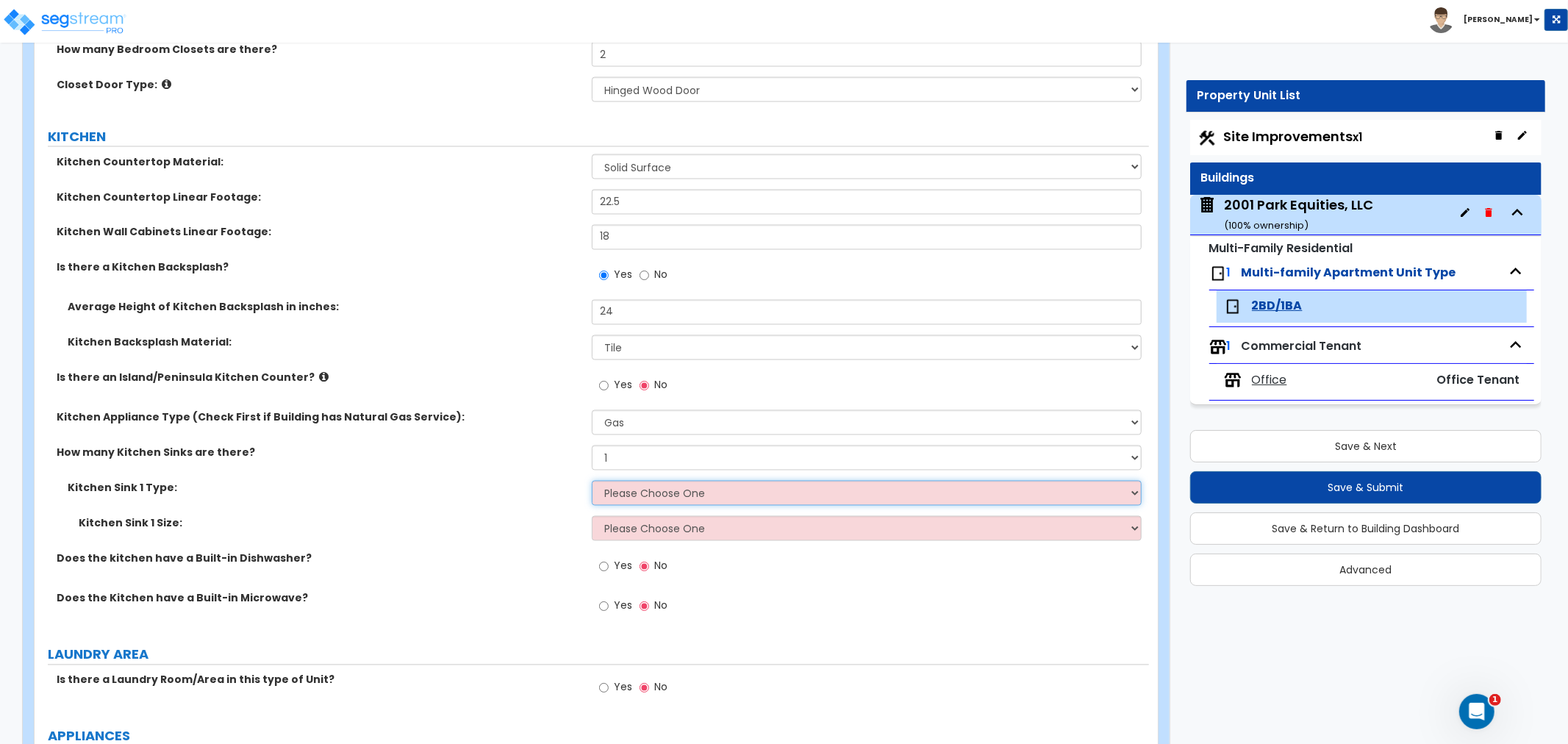
select select "1"
click at [592, 481] on select "Please Choose One Stainless Steel Porcelain Enamel Cast Iron Granite Composite" at bounding box center [866, 494] width 550 height 25
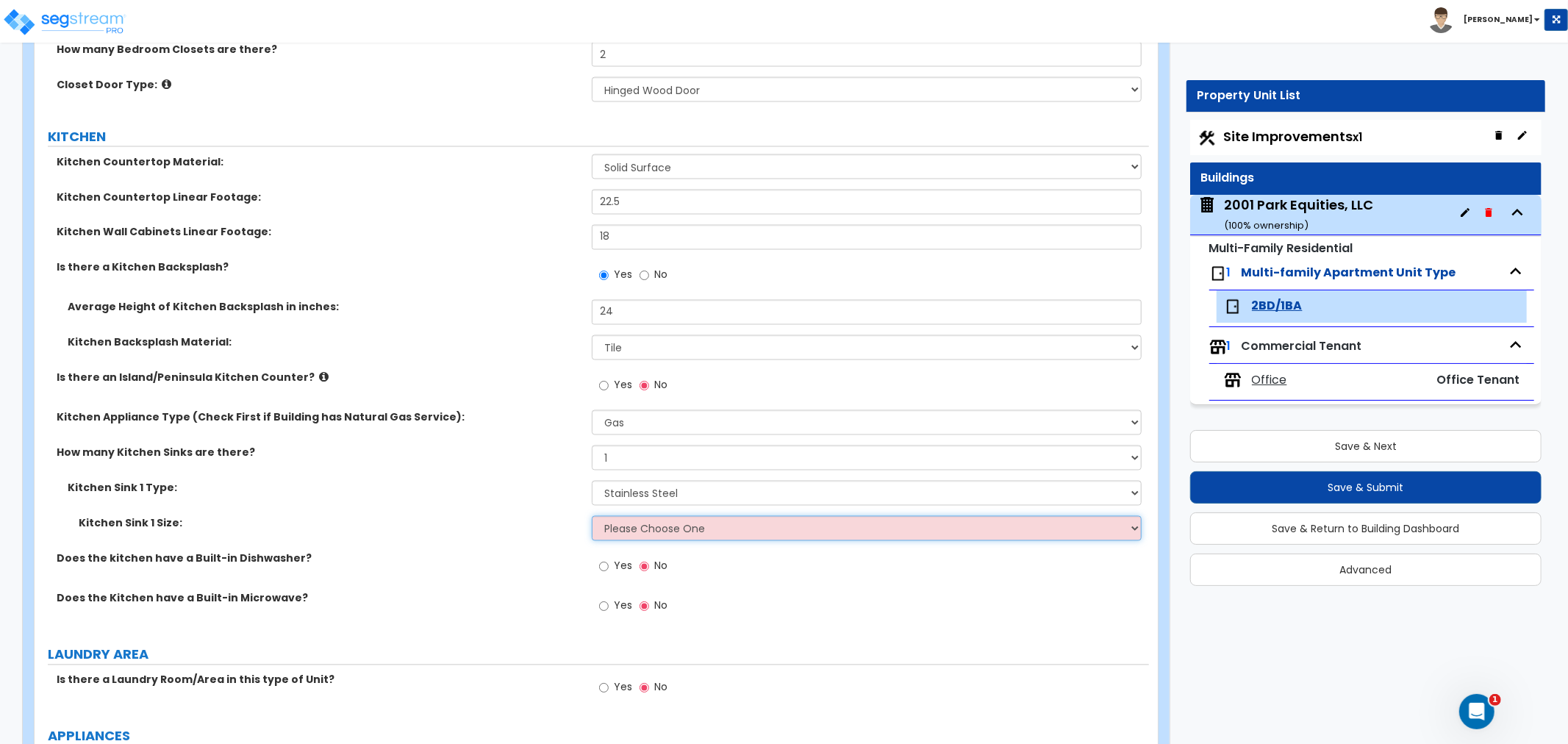
click at [641, 524] on select "Please Choose One Single Sink Double Sink" at bounding box center [866, 529] width 550 height 25
select select "2"
click at [592, 516] on select "Please Choose One Single Sink Double Sink" at bounding box center [866, 529] width 550 height 25
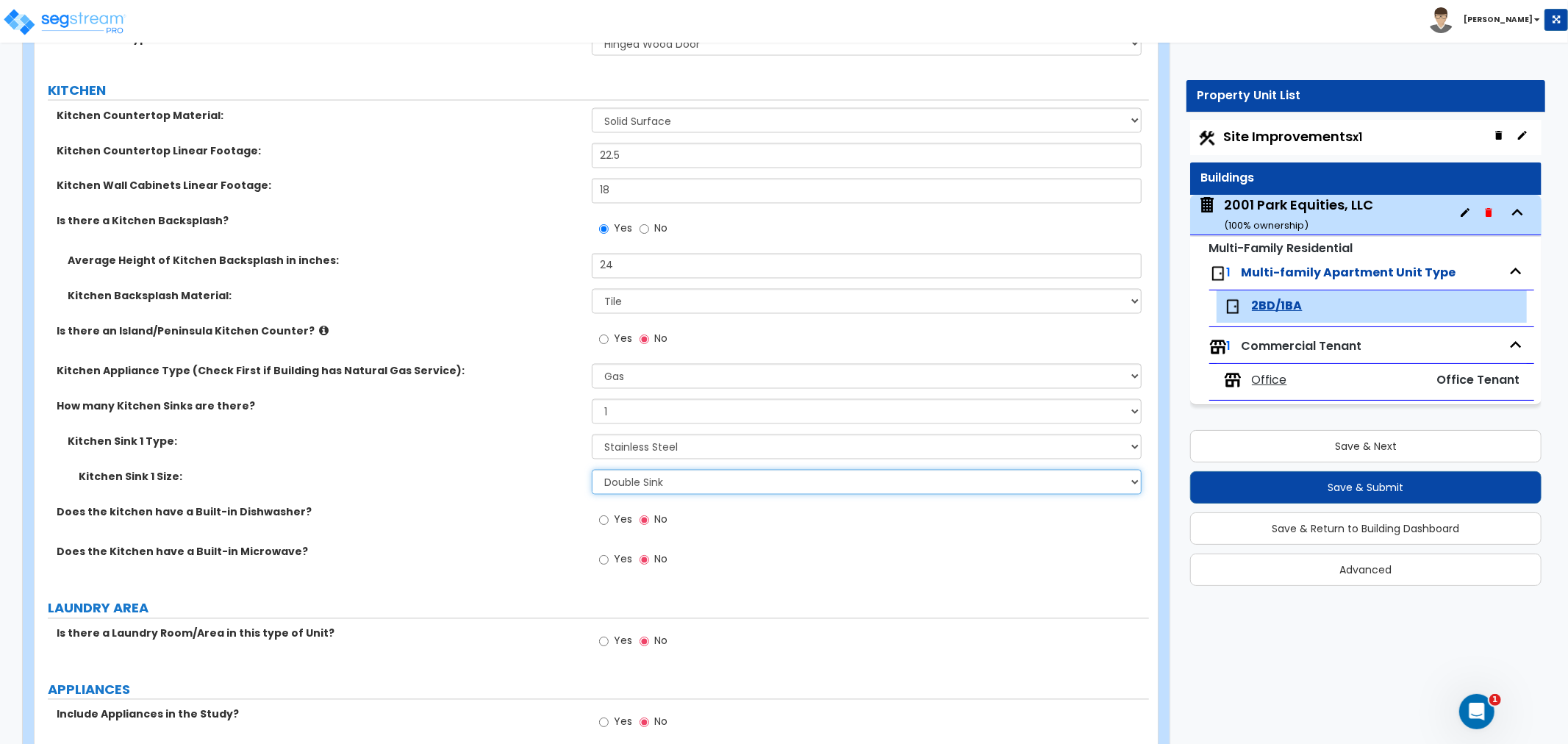
scroll to position [2206, 0]
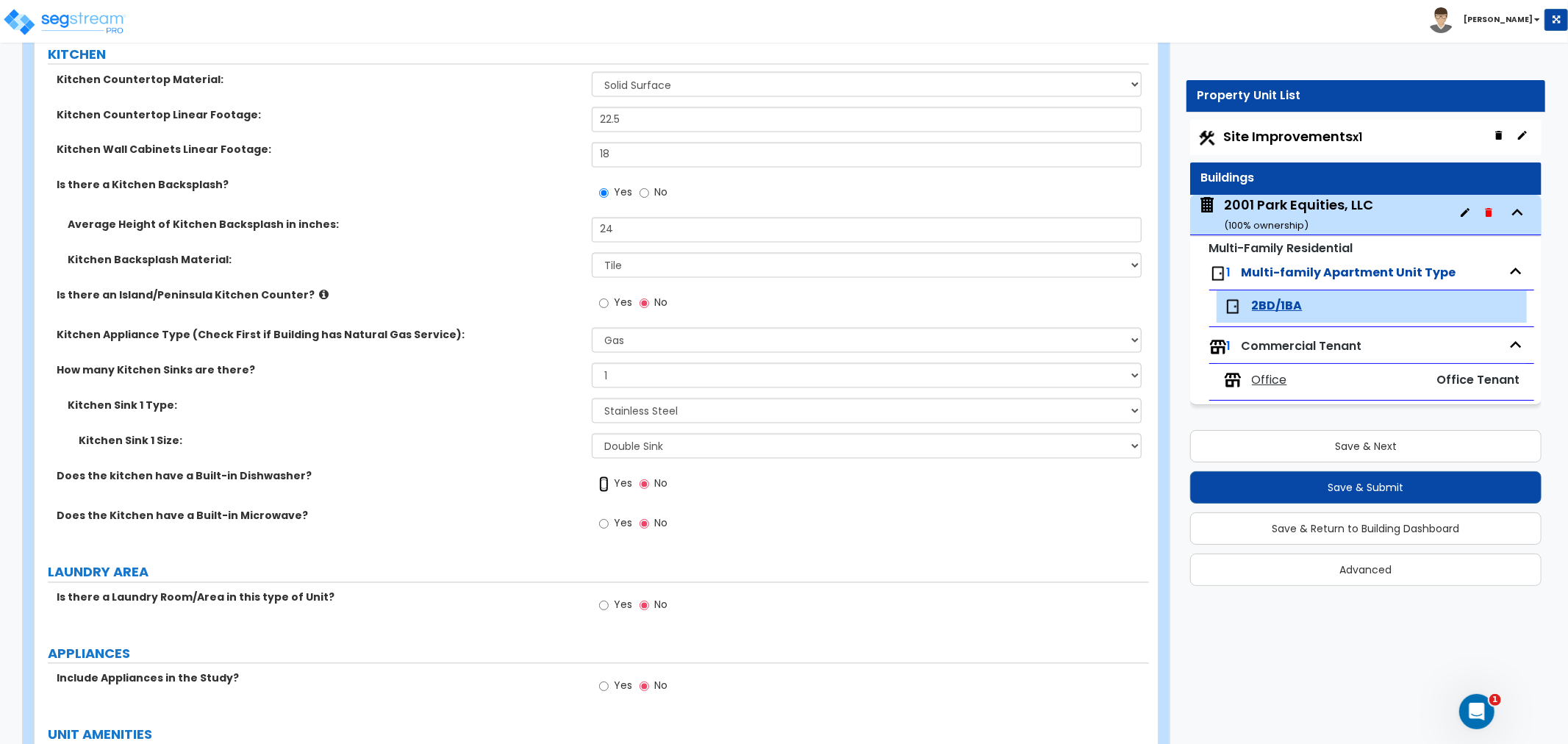
click at [605, 481] on input "Yes" at bounding box center [604, 485] width 10 height 16
radio input "true"
click at [601, 526] on input "Yes" at bounding box center [604, 524] width 10 height 16
radio input "true"
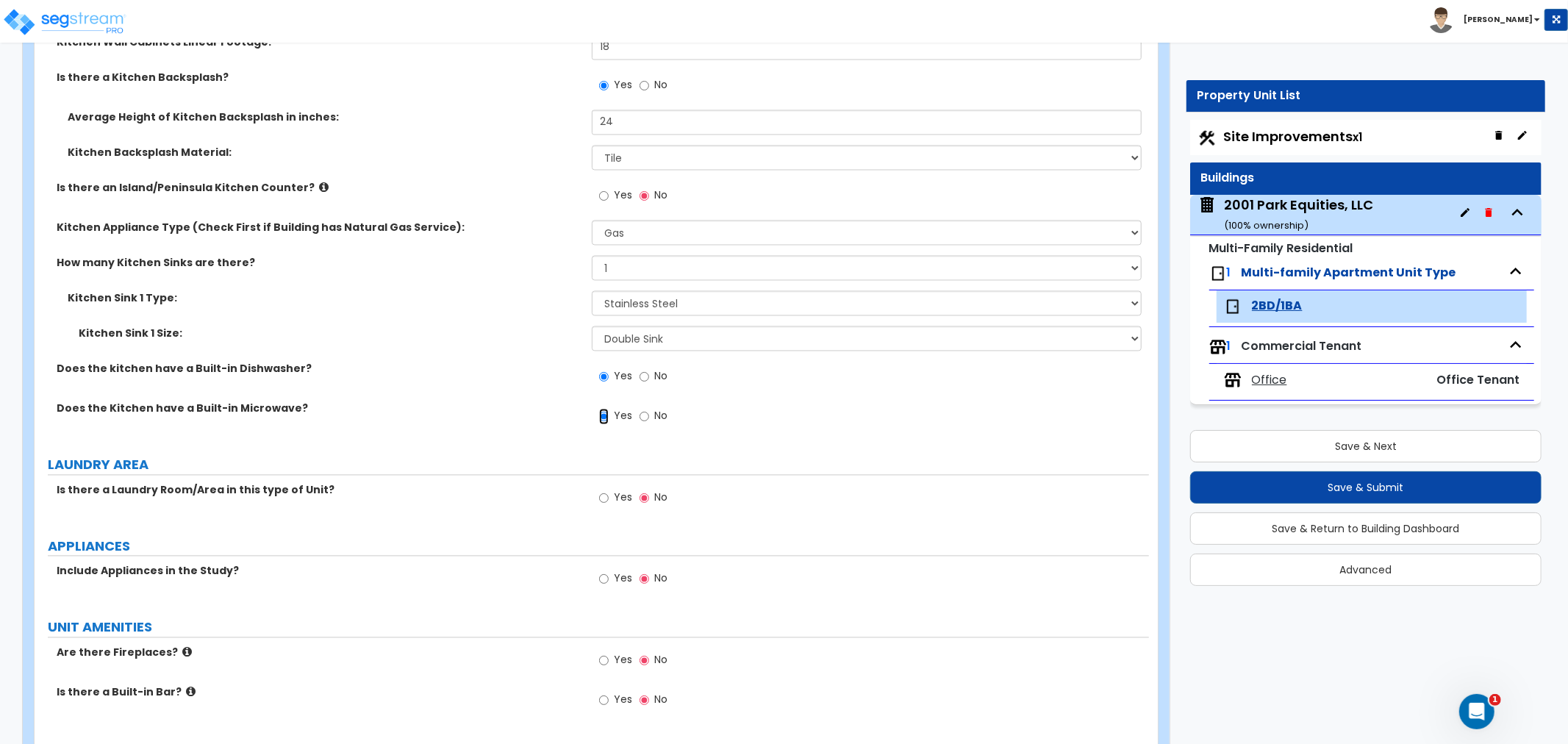
scroll to position [2369, 0]
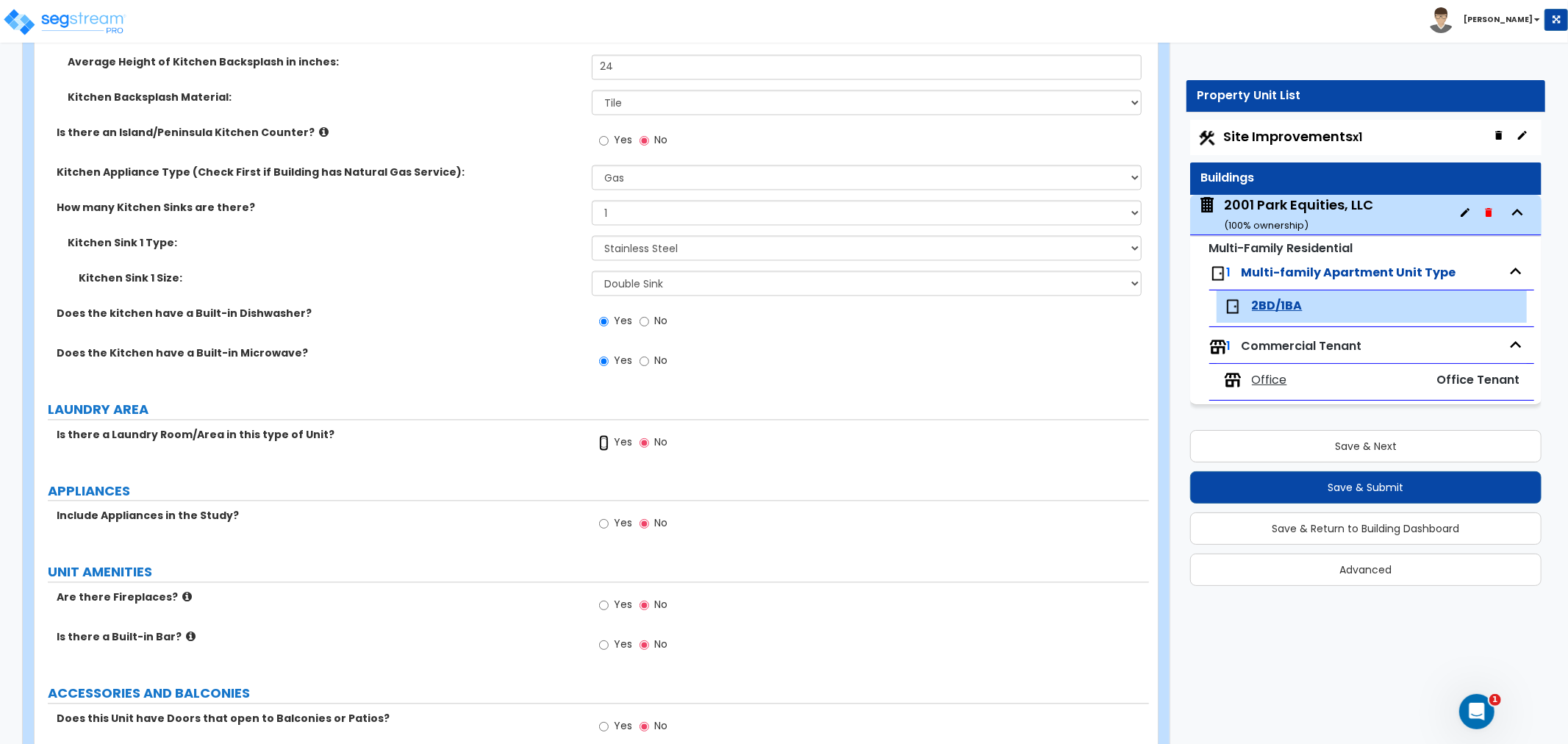
click at [604, 441] on input "Yes" at bounding box center [604, 443] width 10 height 16
radio input "true"
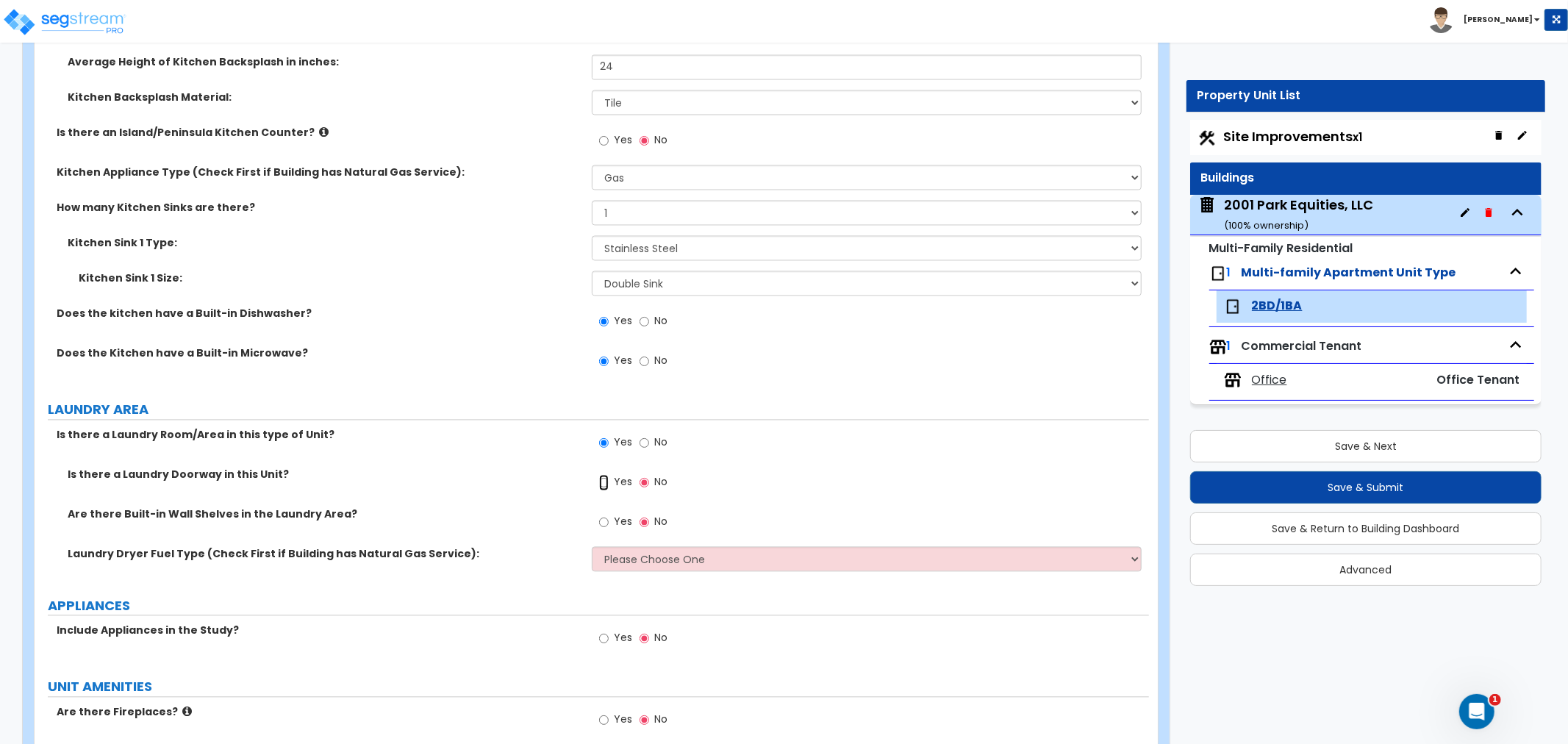
click at [602, 482] on input "Yes" at bounding box center [604, 482] width 10 height 16
radio input "true"
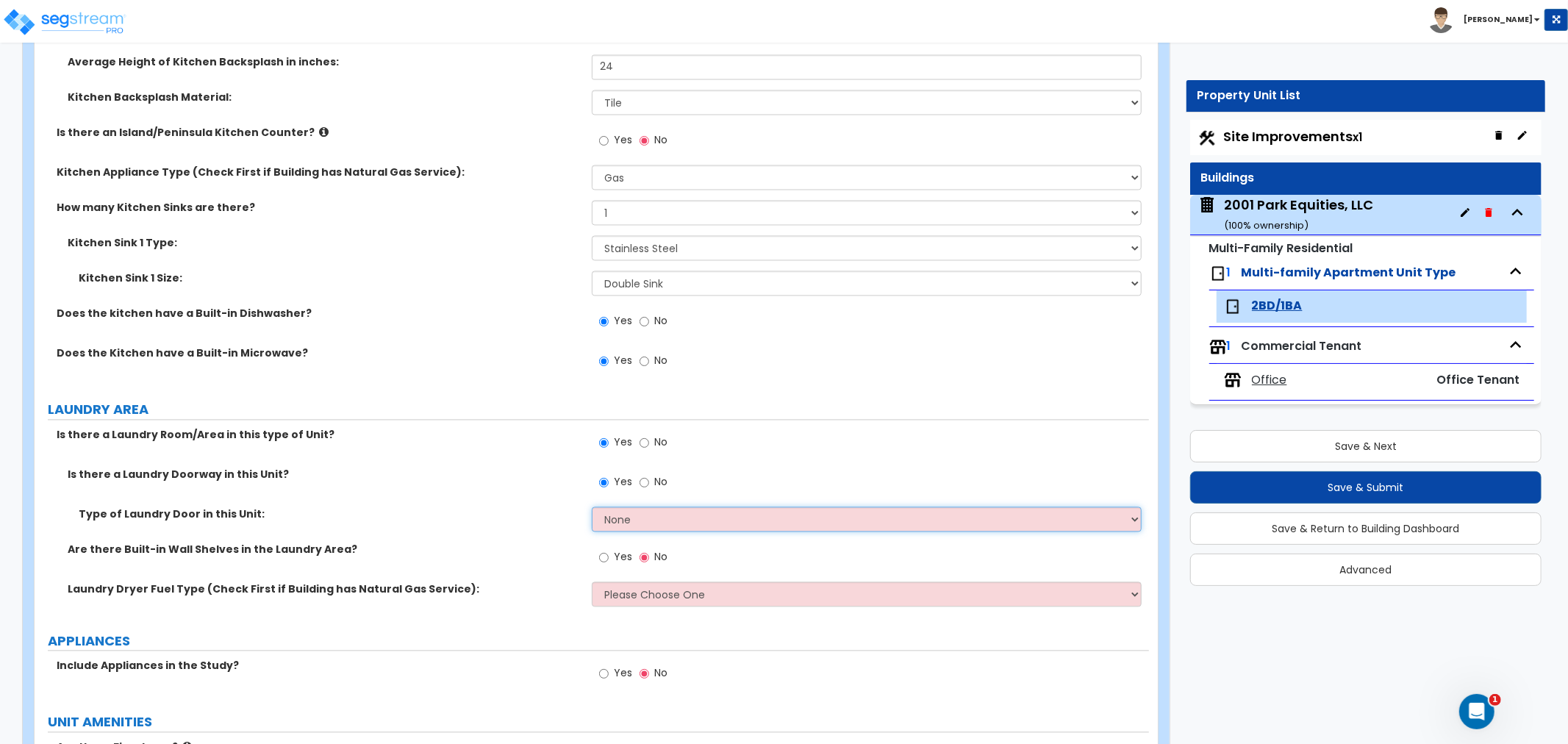
click at [609, 517] on select "None Bi-Fold Louvered Paneled Wood Passage" at bounding box center [866, 519] width 550 height 25
select select "1"
click at [592, 506] on select "None Bi-Fold Louvered Paneled Wood Passage" at bounding box center [866, 519] width 550 height 25
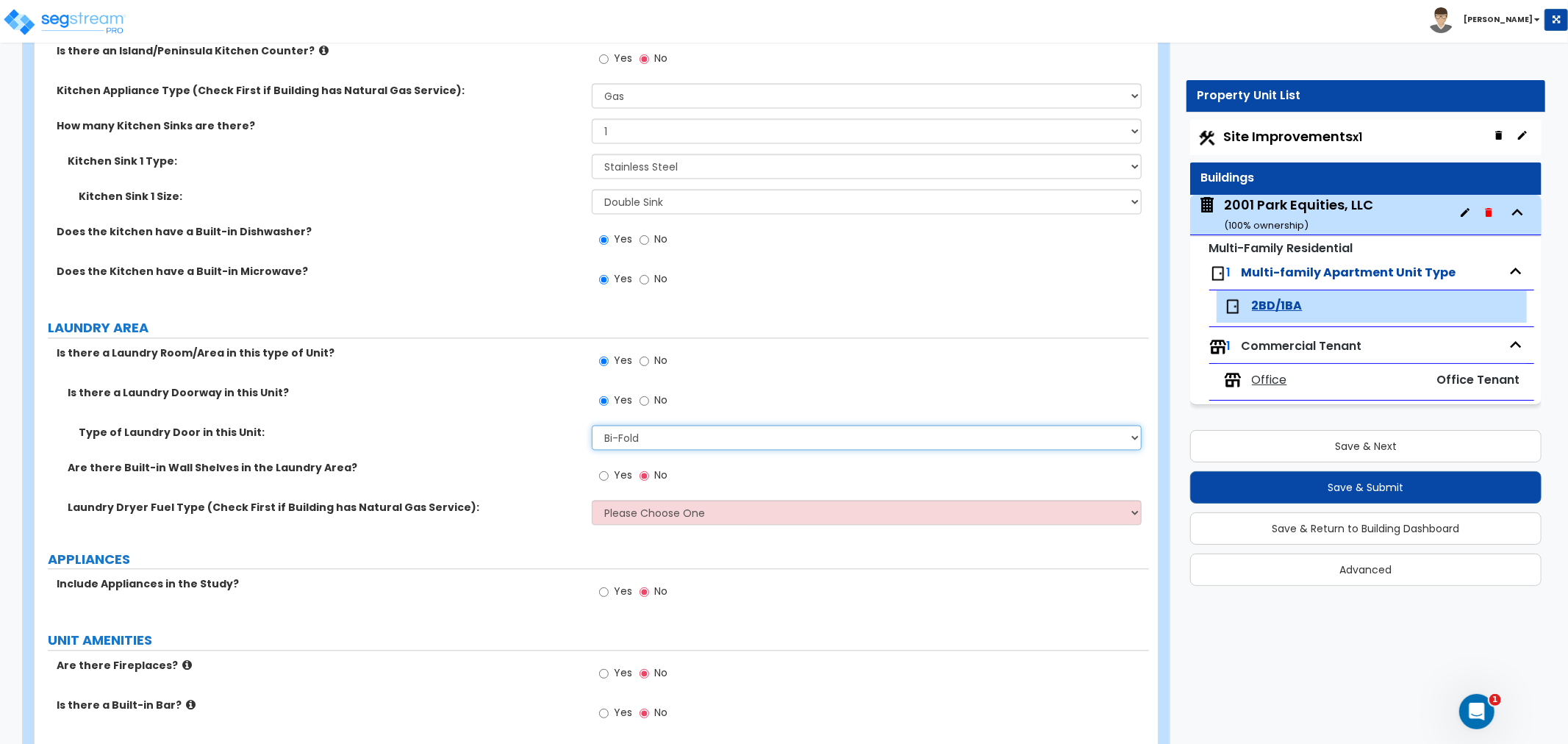
scroll to position [2532, 0]
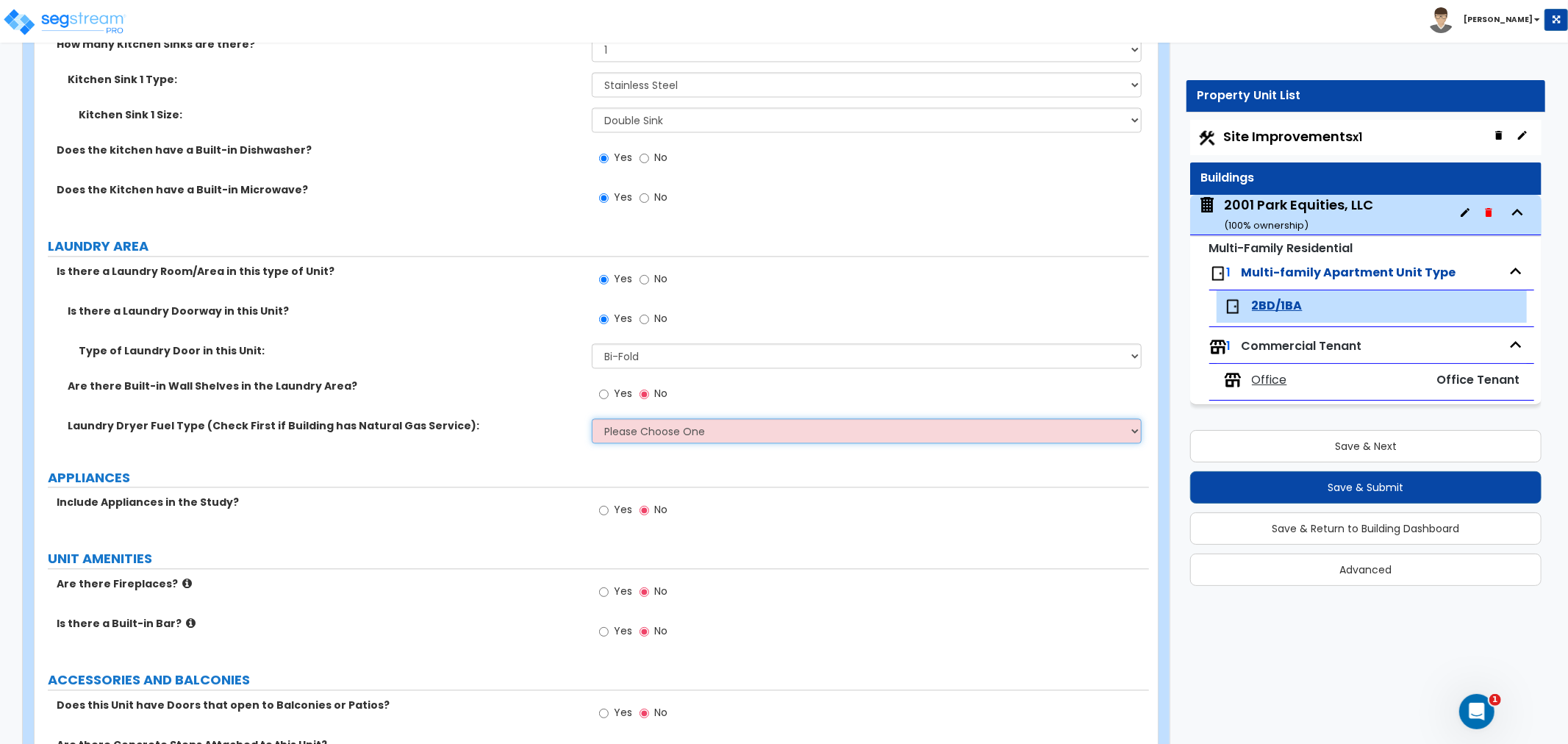
click at [618, 430] on select "Please Choose One Gas Electric" at bounding box center [866, 431] width 550 height 25
select select "1"
click at [592, 418] on select "Please Choose One Gas Electric" at bounding box center [866, 431] width 550 height 25
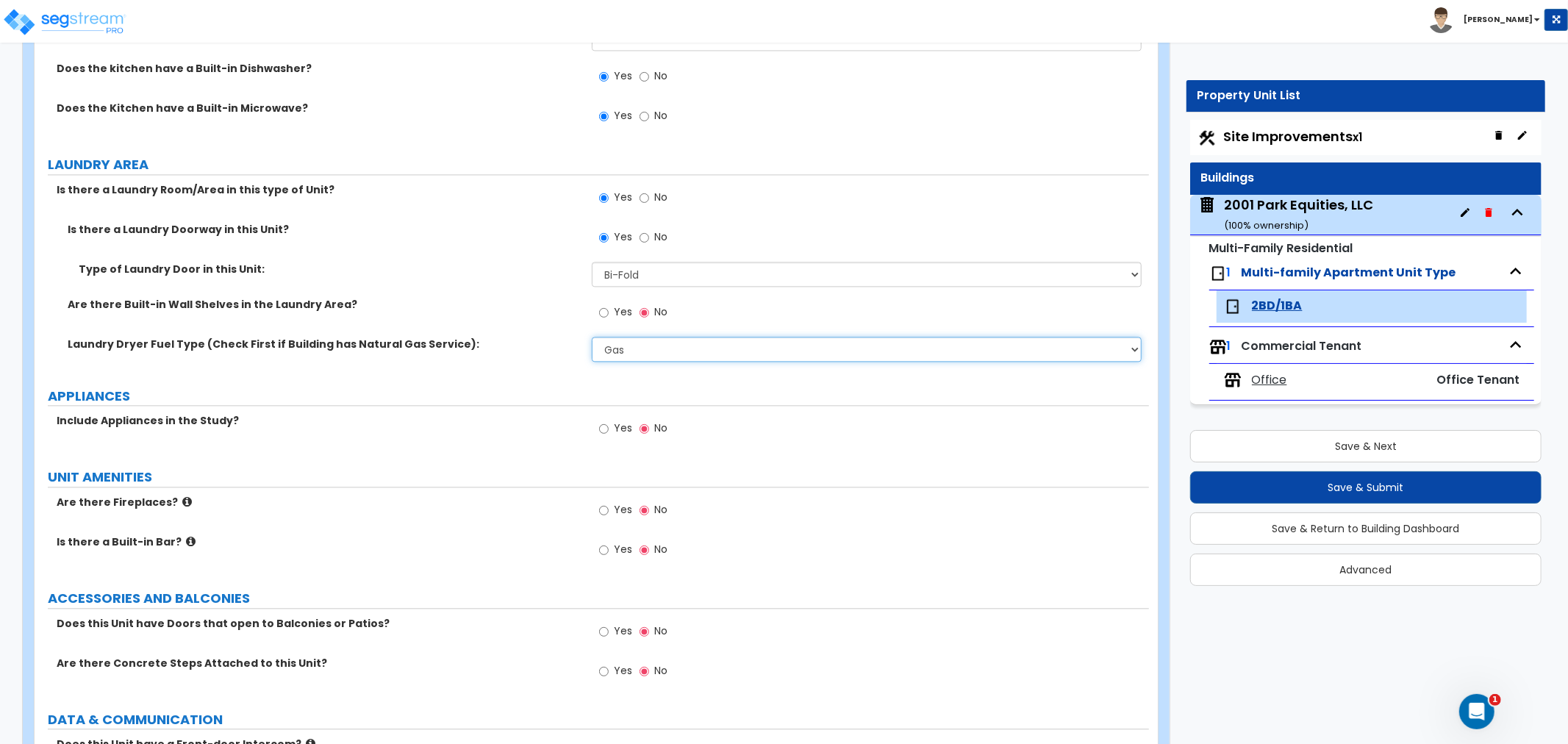
scroll to position [2695, 0]
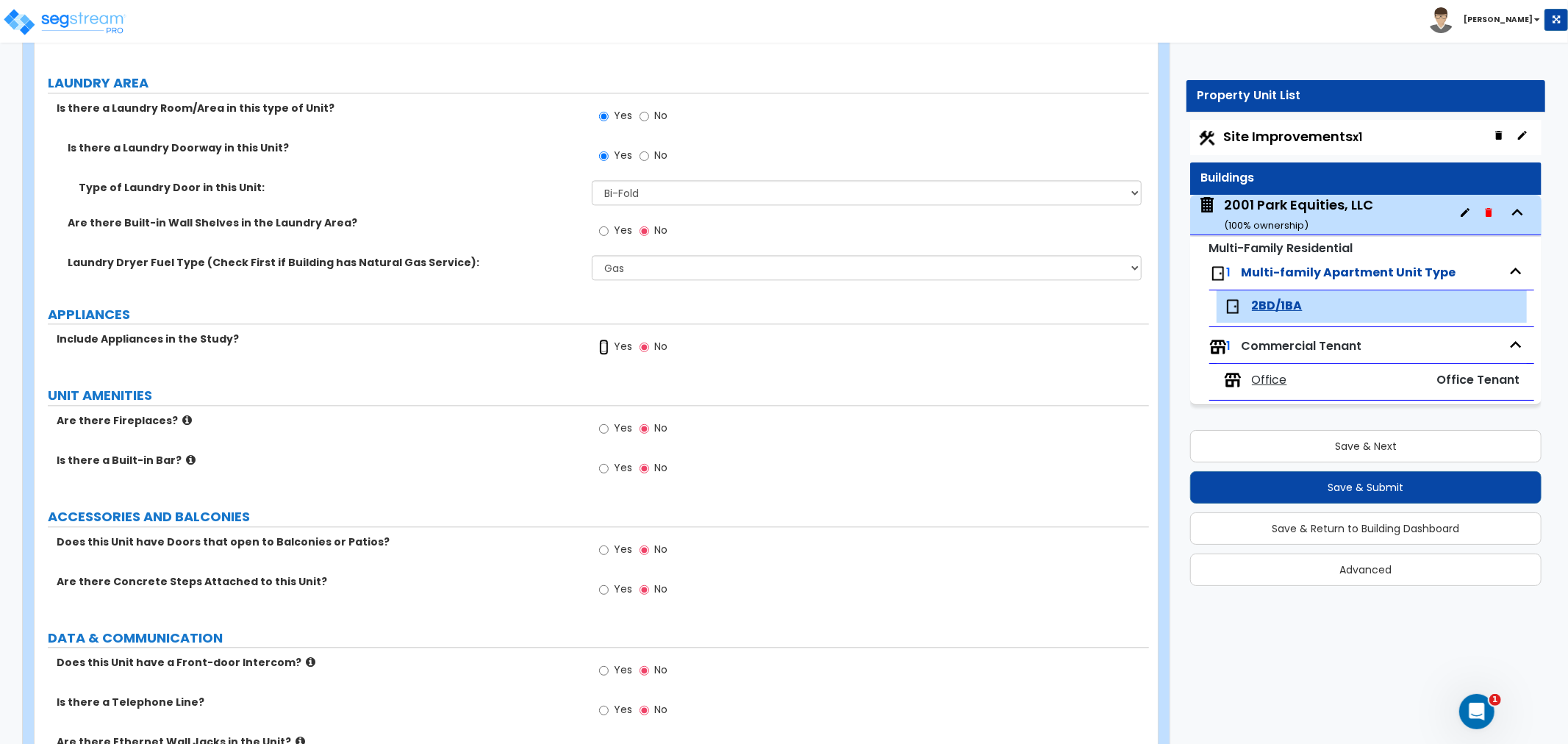
click at [603, 344] on input "Yes" at bounding box center [604, 347] width 10 height 16
radio input "true"
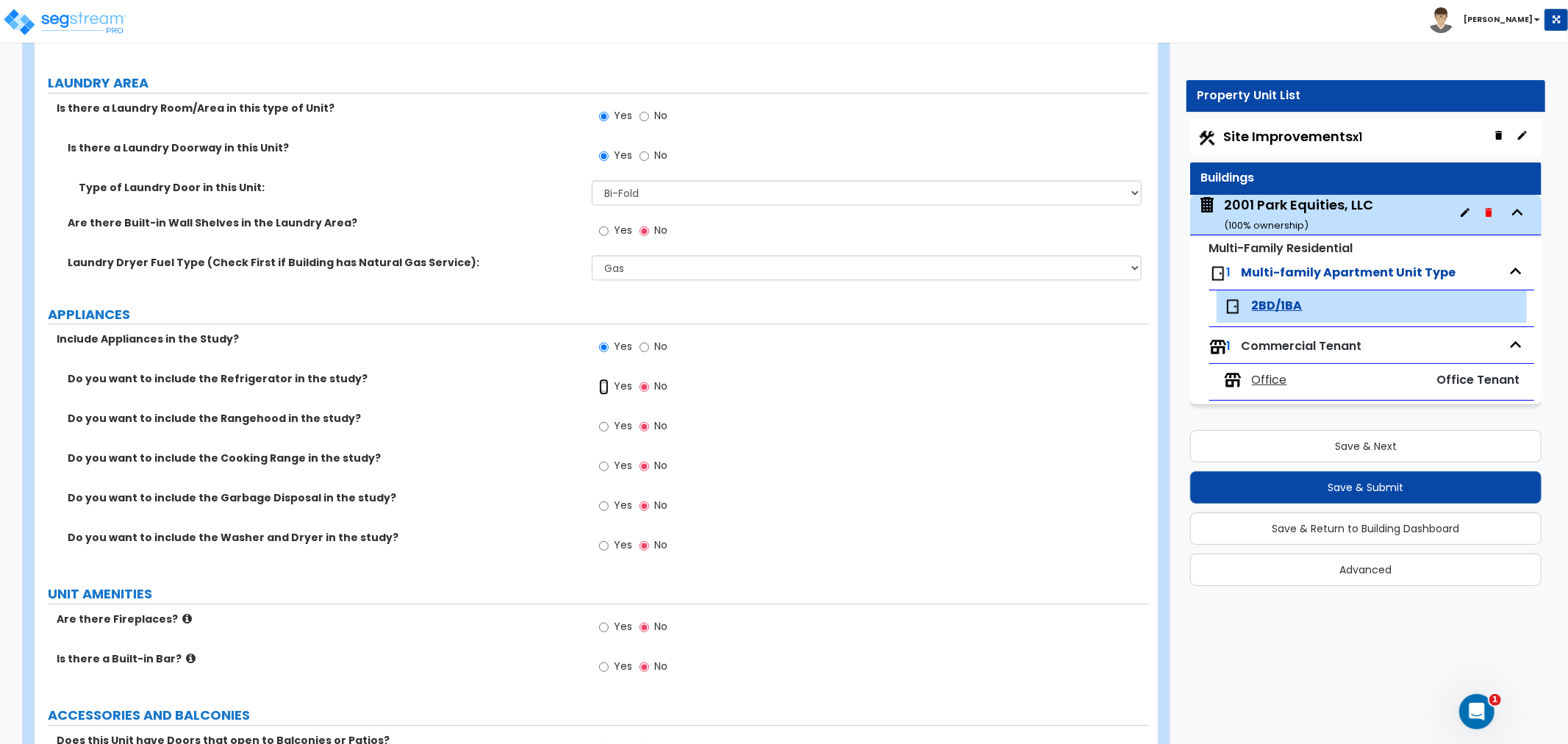
click at [603, 388] on input "Yes" at bounding box center [604, 387] width 10 height 16
radio input "true"
click at [603, 427] on input "Yes" at bounding box center [604, 426] width 10 height 16
radio input "true"
click at [606, 467] on input "Yes" at bounding box center [604, 466] width 10 height 16
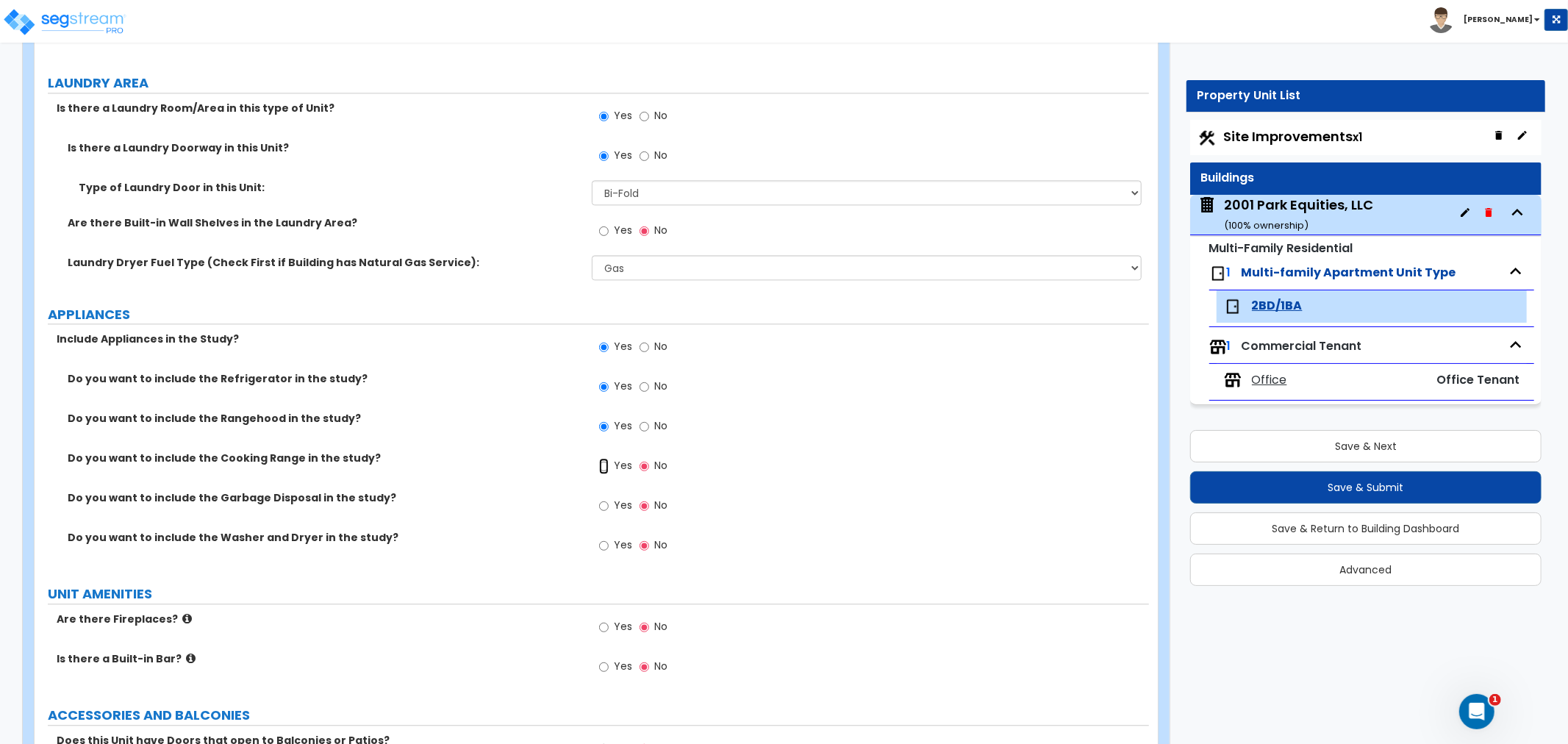
radio input "true"
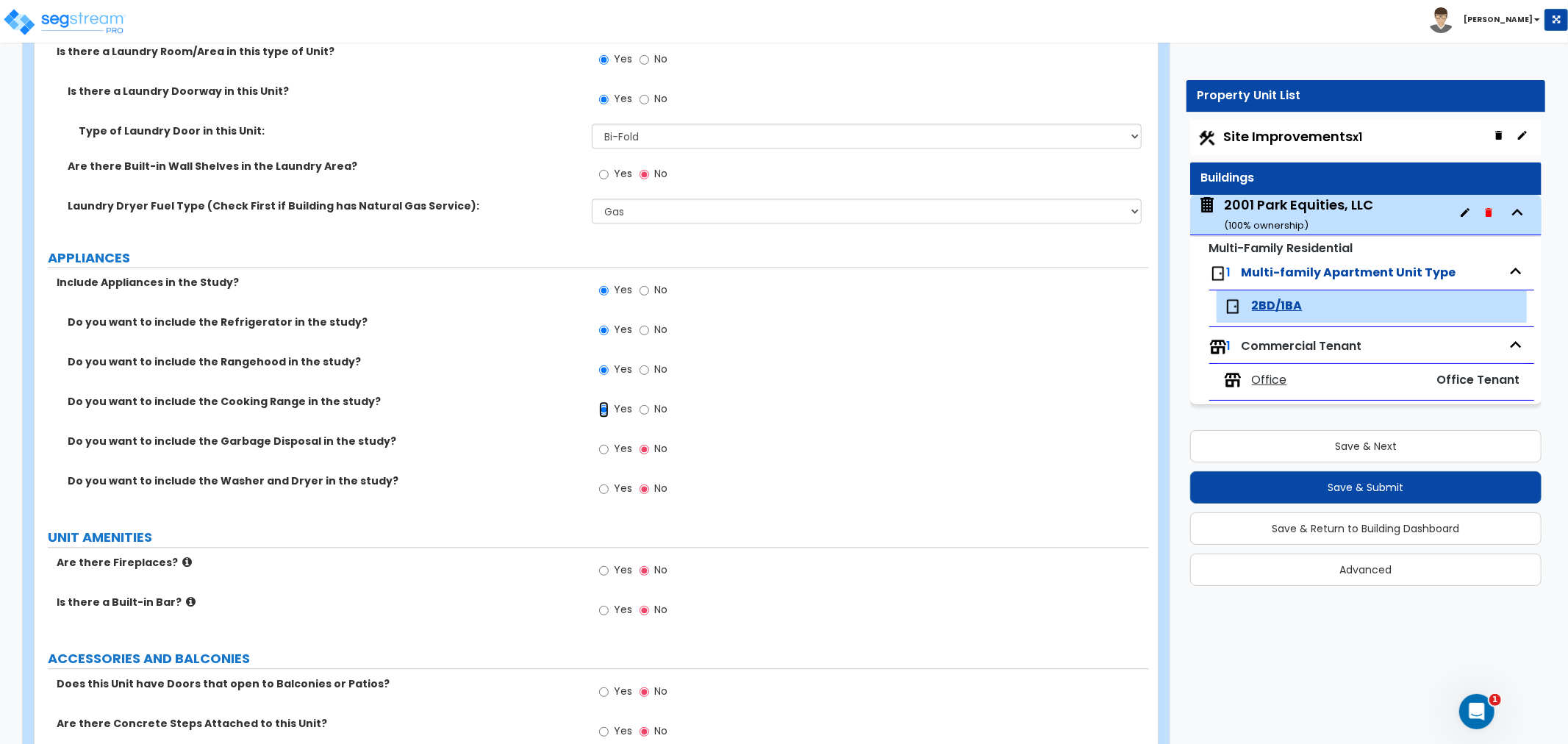
scroll to position [2777, 0]
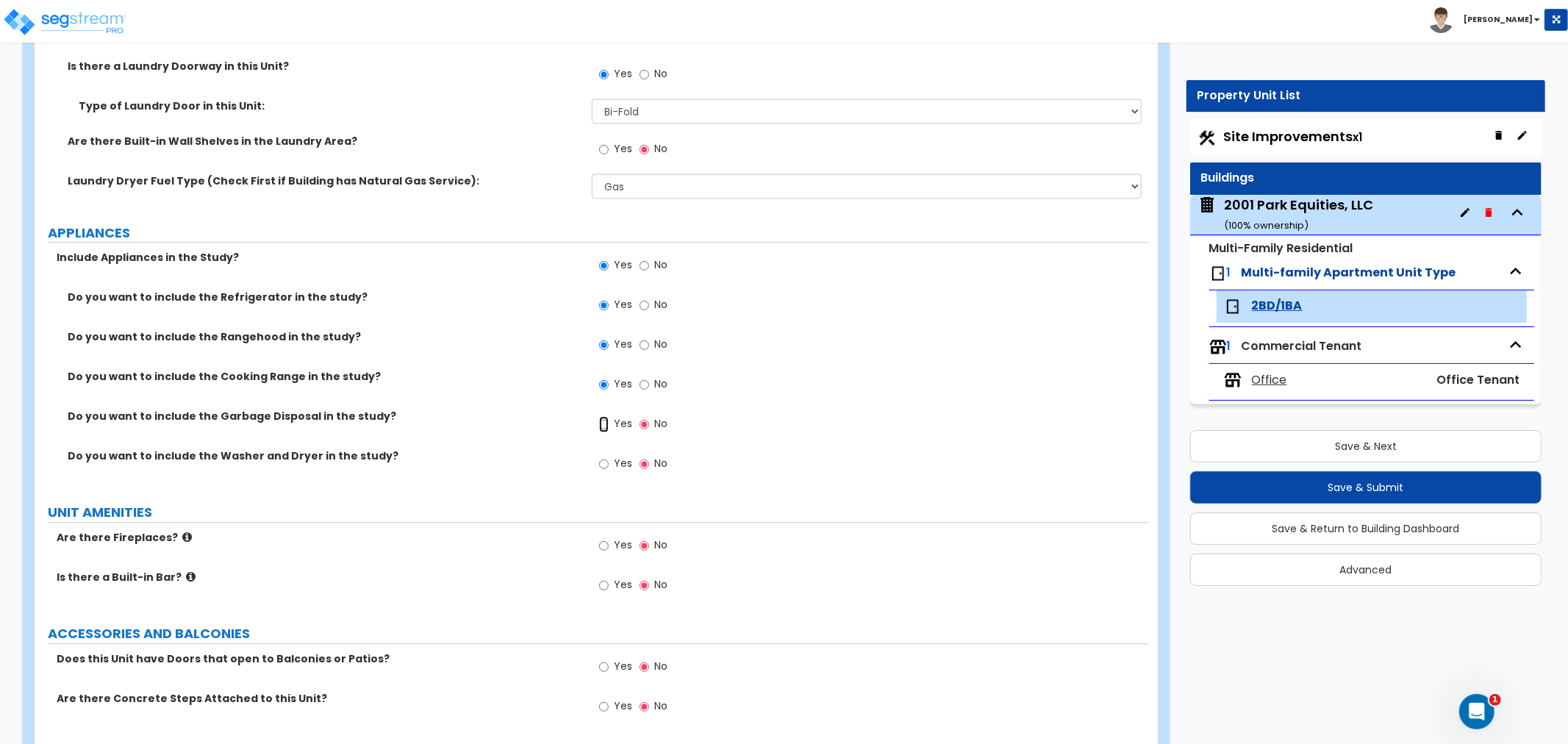
click at [599, 421] on input "Yes" at bounding box center [604, 425] width 10 height 16
radio input "true"
click at [605, 463] on input "Yes" at bounding box center [604, 464] width 10 height 16
radio input "true"
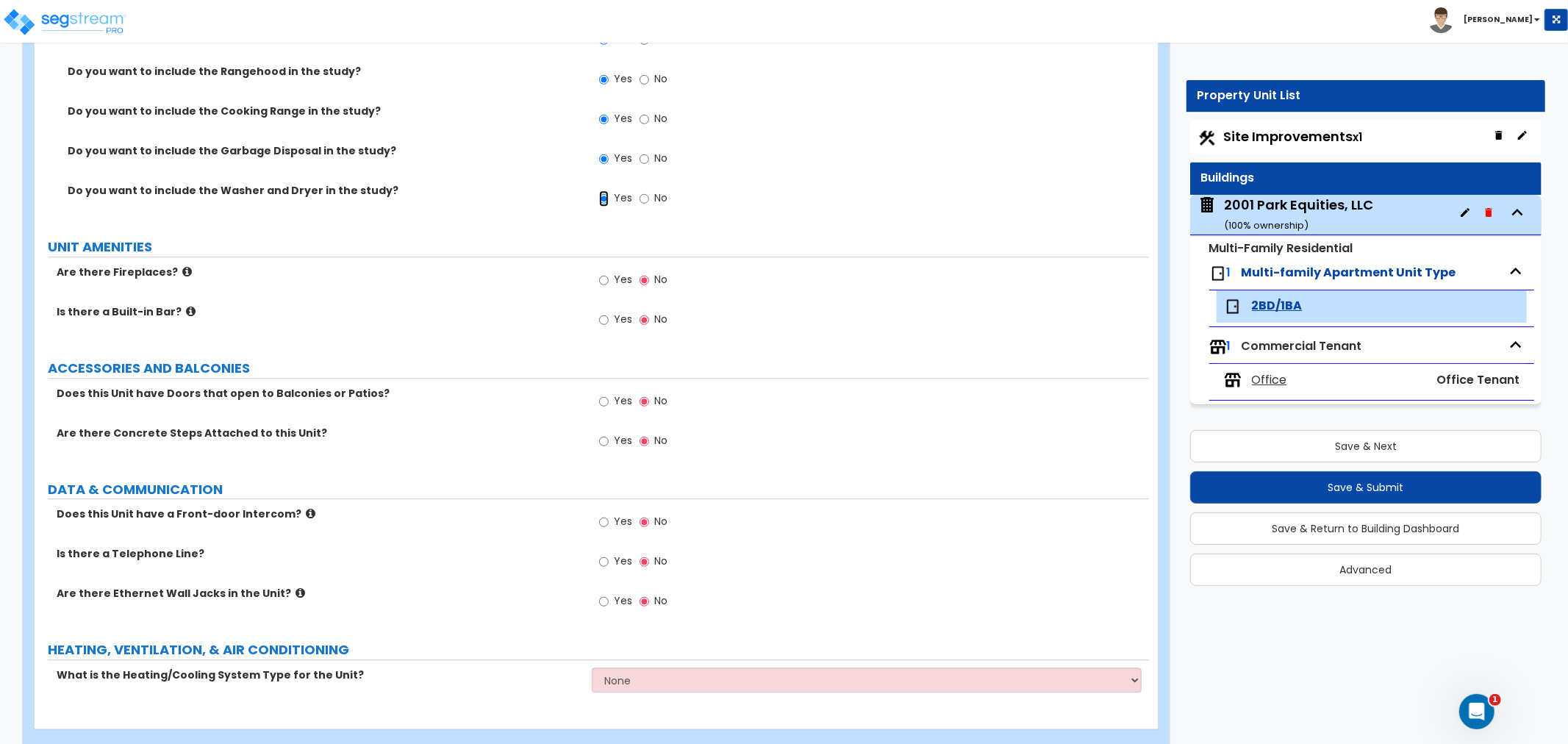
scroll to position [3069, 0]
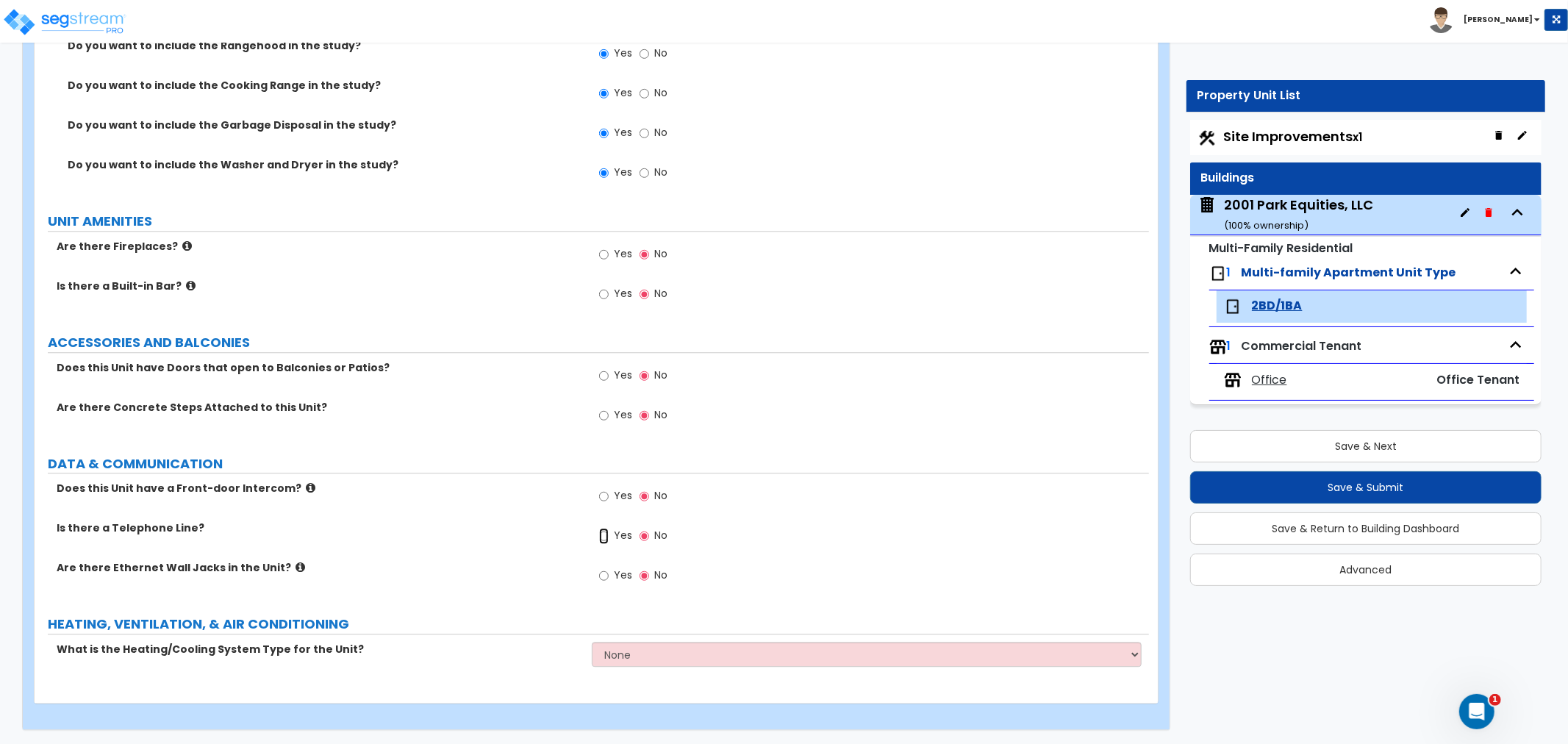
click at [604, 535] on input "Yes" at bounding box center [604, 536] width 10 height 16
radio input "true"
click at [603, 574] on input "Yes" at bounding box center [604, 576] width 10 height 16
radio input "true"
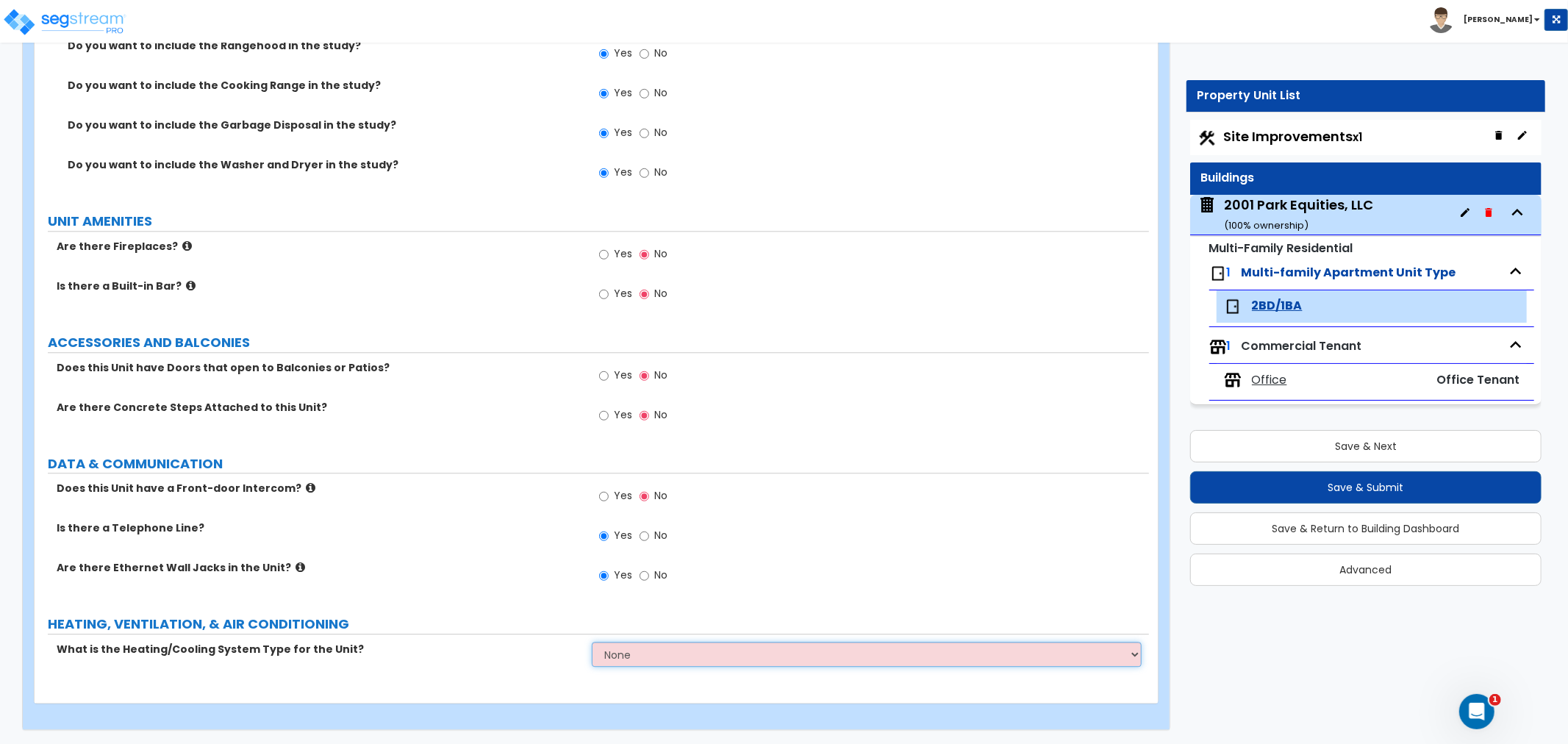
click at [643, 658] on select "None Heat Only Centralized Heating & Cooling Thru Wall Air Conditioners Mini Sp…" at bounding box center [866, 655] width 550 height 25
select select "1"
click at [592, 642] on select "None Heat Only Centralized Heating & Cooling Thru Wall Air Conditioners Mini Sp…" at bounding box center [866, 655] width 550 height 25
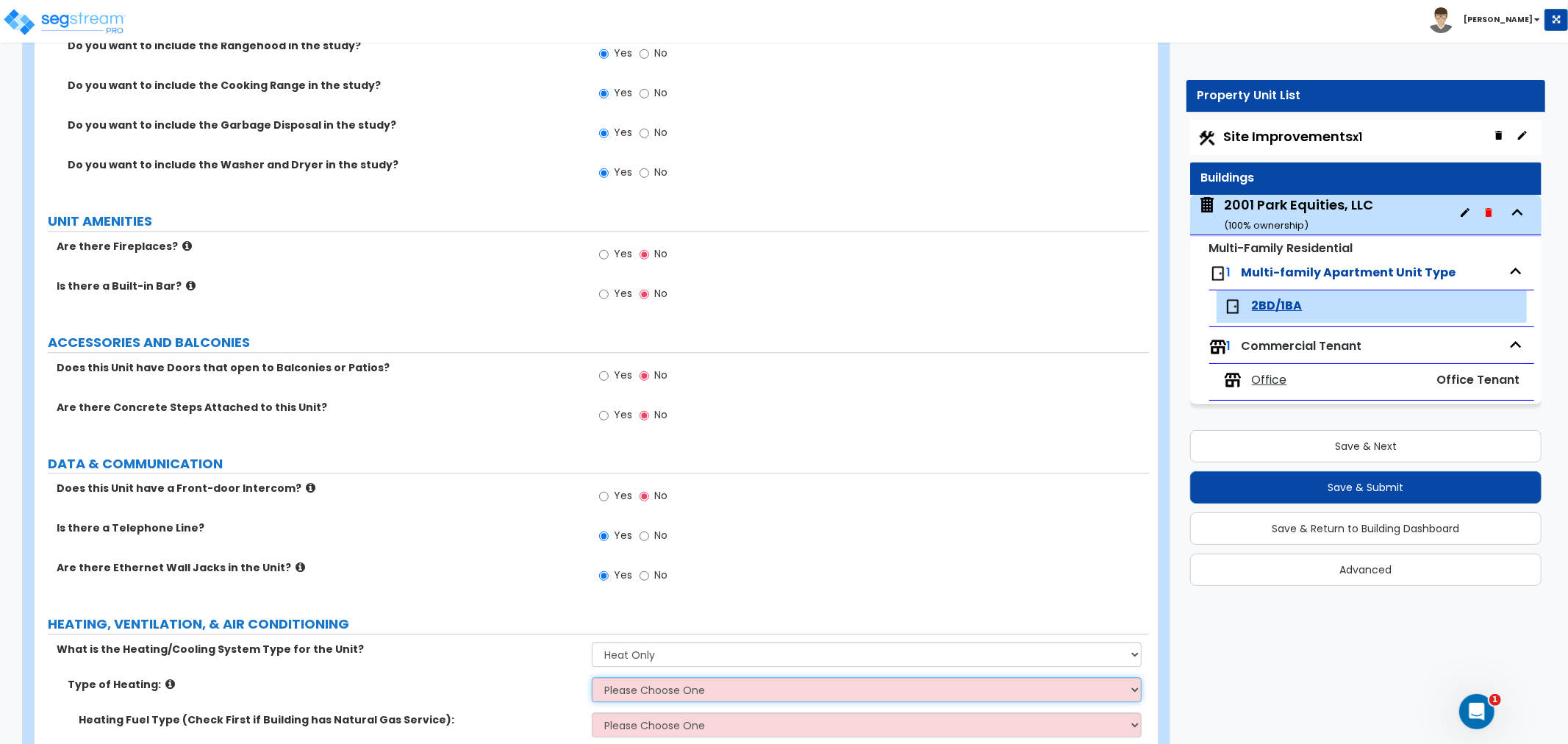
click at [647, 688] on select "Please Choose One Wall Heater Electric Baseboard Heater Hydronic Heating Radian…" at bounding box center [866, 690] width 550 height 25
select select "2"
click at [592, 677] on select "Please Choose One Wall Heater Electric Baseboard Heater Hydronic Heating Radian…" at bounding box center [866, 690] width 550 height 25
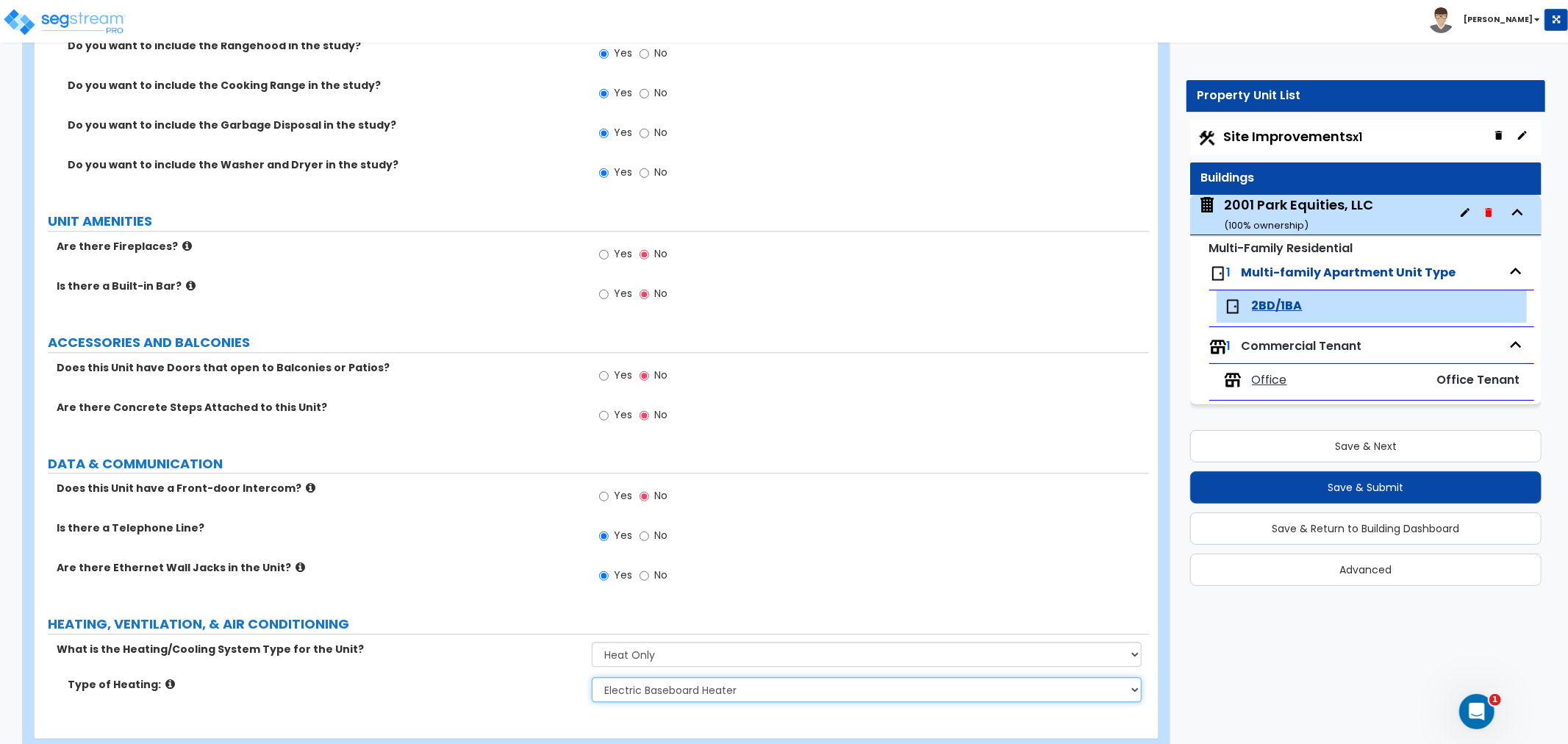
scroll to position [3104, 0]
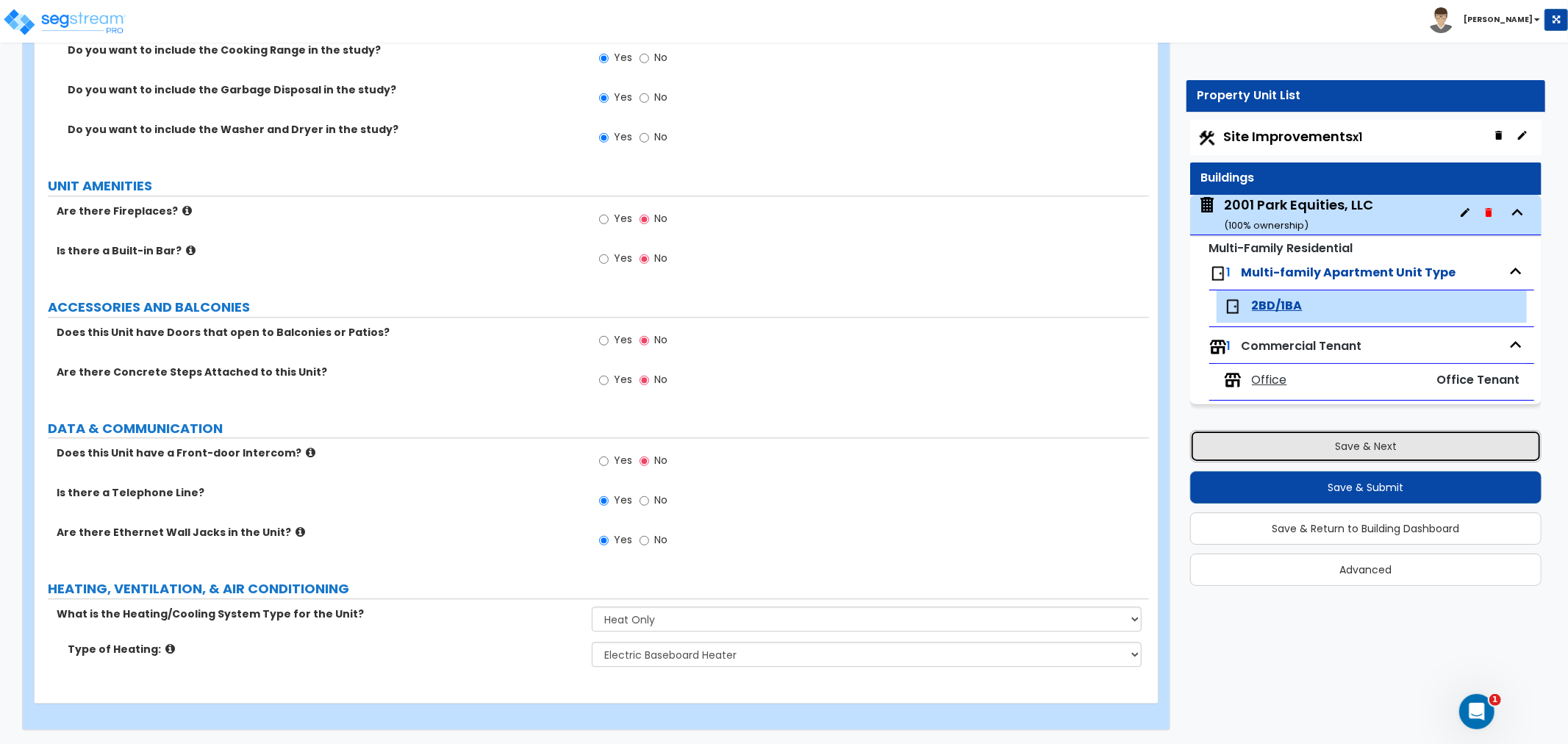
click at [1348, 445] on button "Save & Next" at bounding box center [1366, 446] width 352 height 32
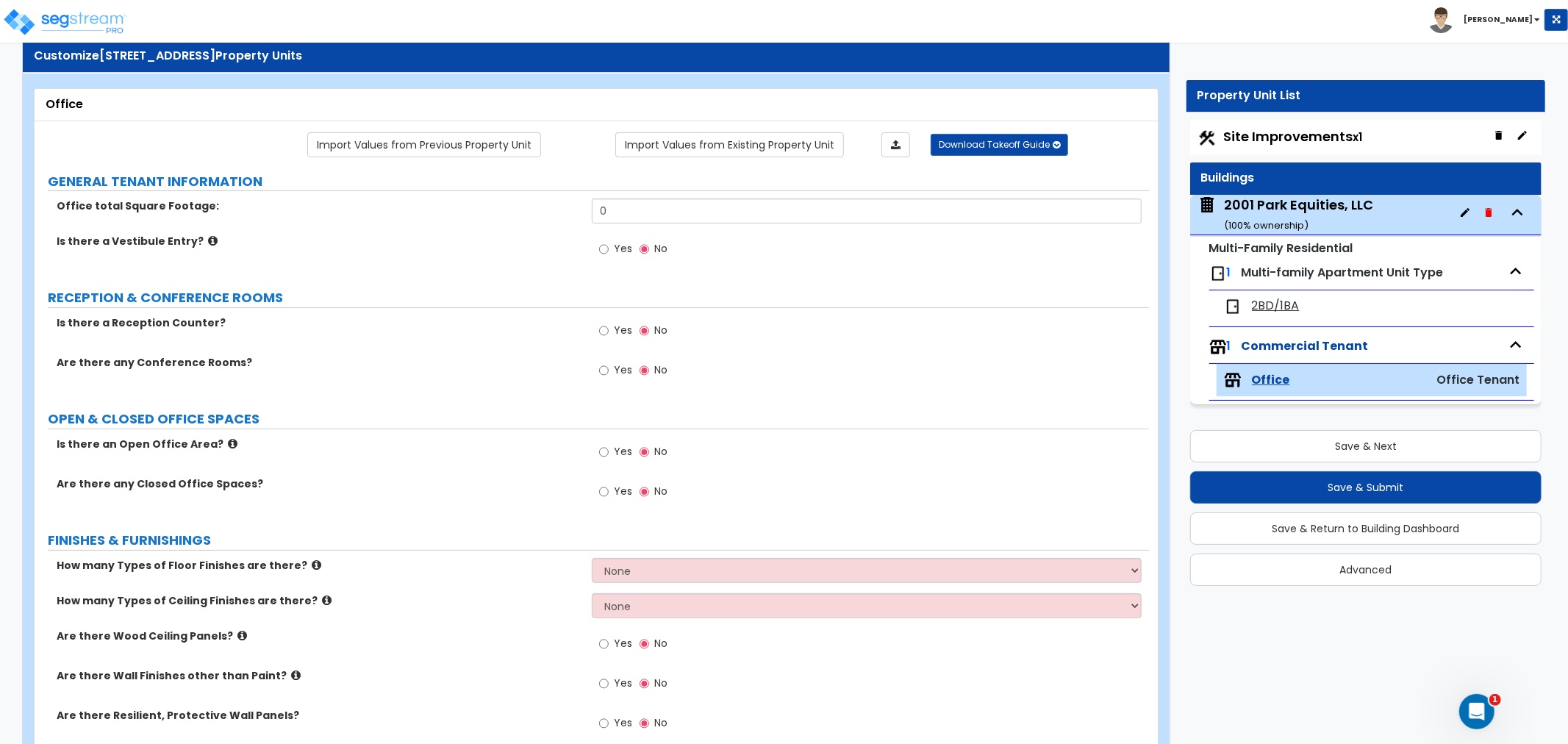
scroll to position [0, 0]
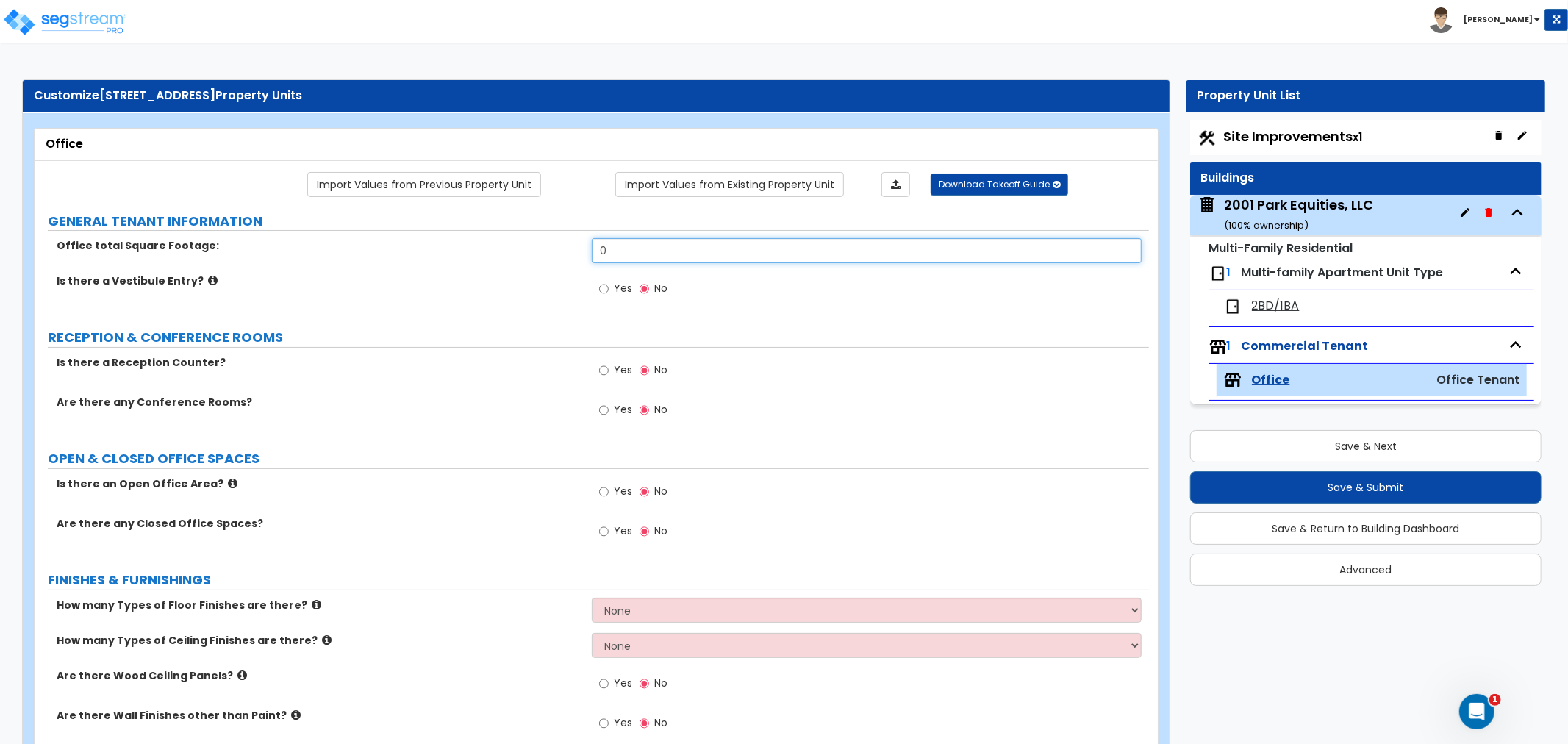
drag, startPoint x: 627, startPoint y: 248, endPoint x: 538, endPoint y: 248, distance: 89.0
click at [538, 248] on div "Office total Square Footage: 0" at bounding box center [591, 255] width 1115 height 35
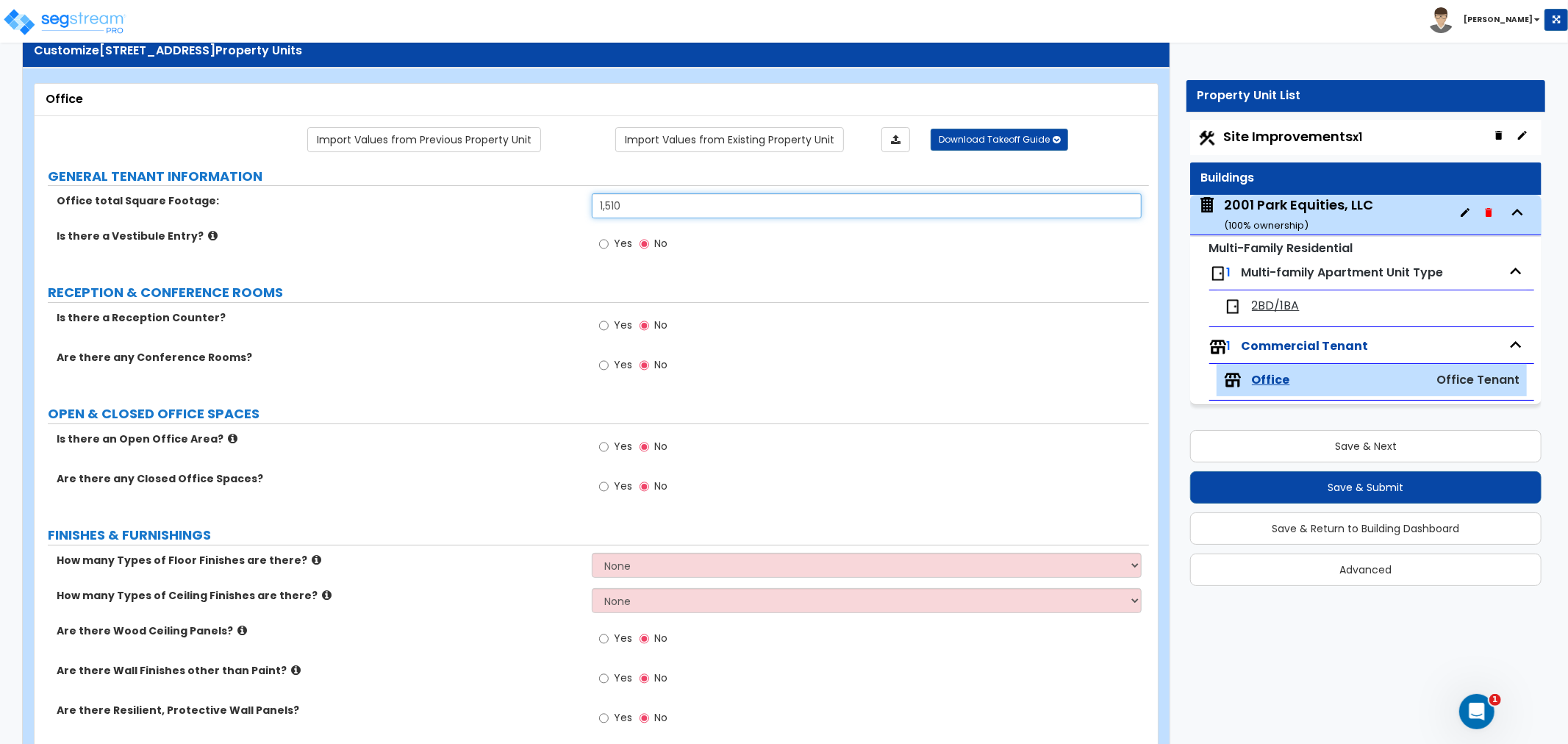
scroll to position [82, 0]
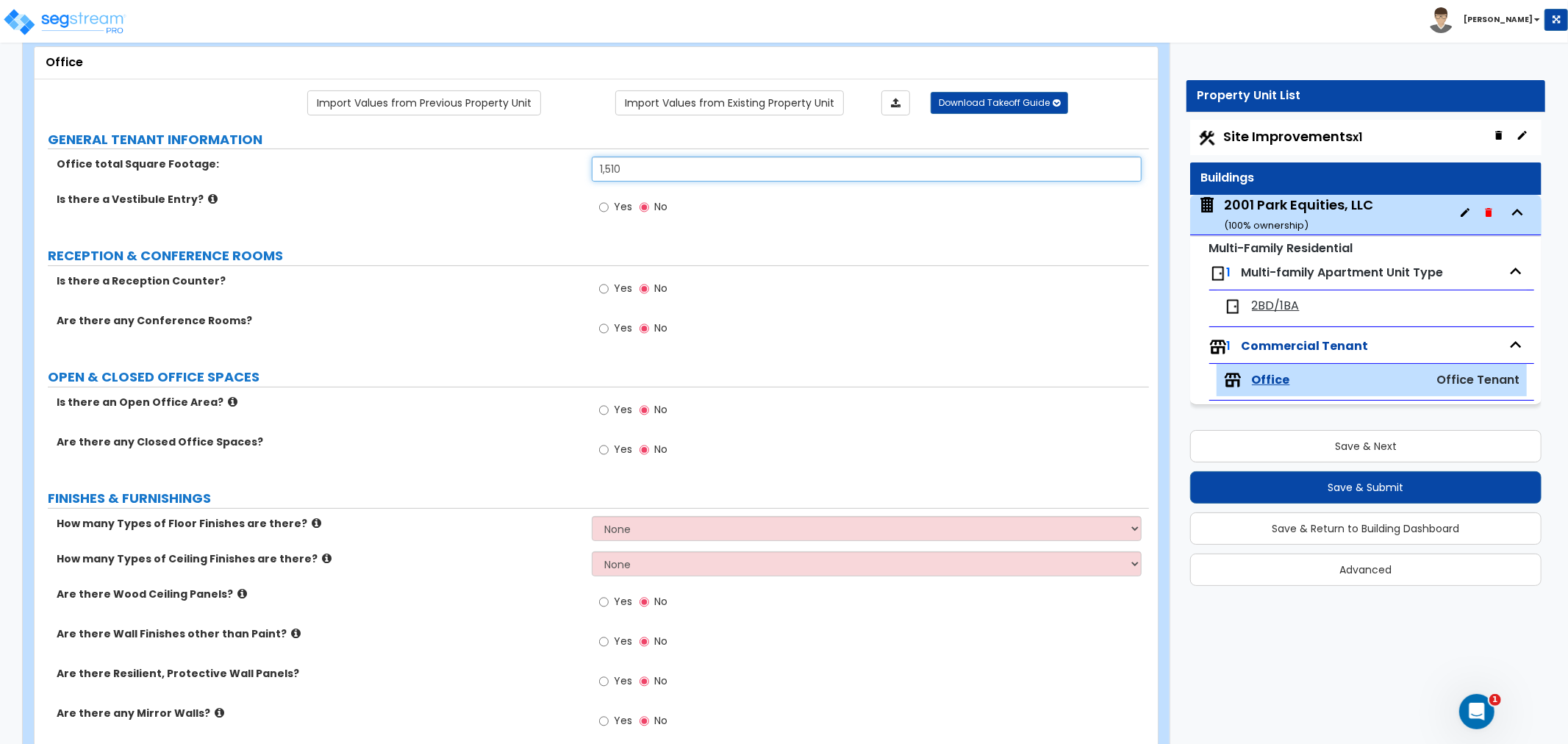
type input "1,510"
click at [208, 199] on icon at bounding box center [212, 199] width 10 height 11
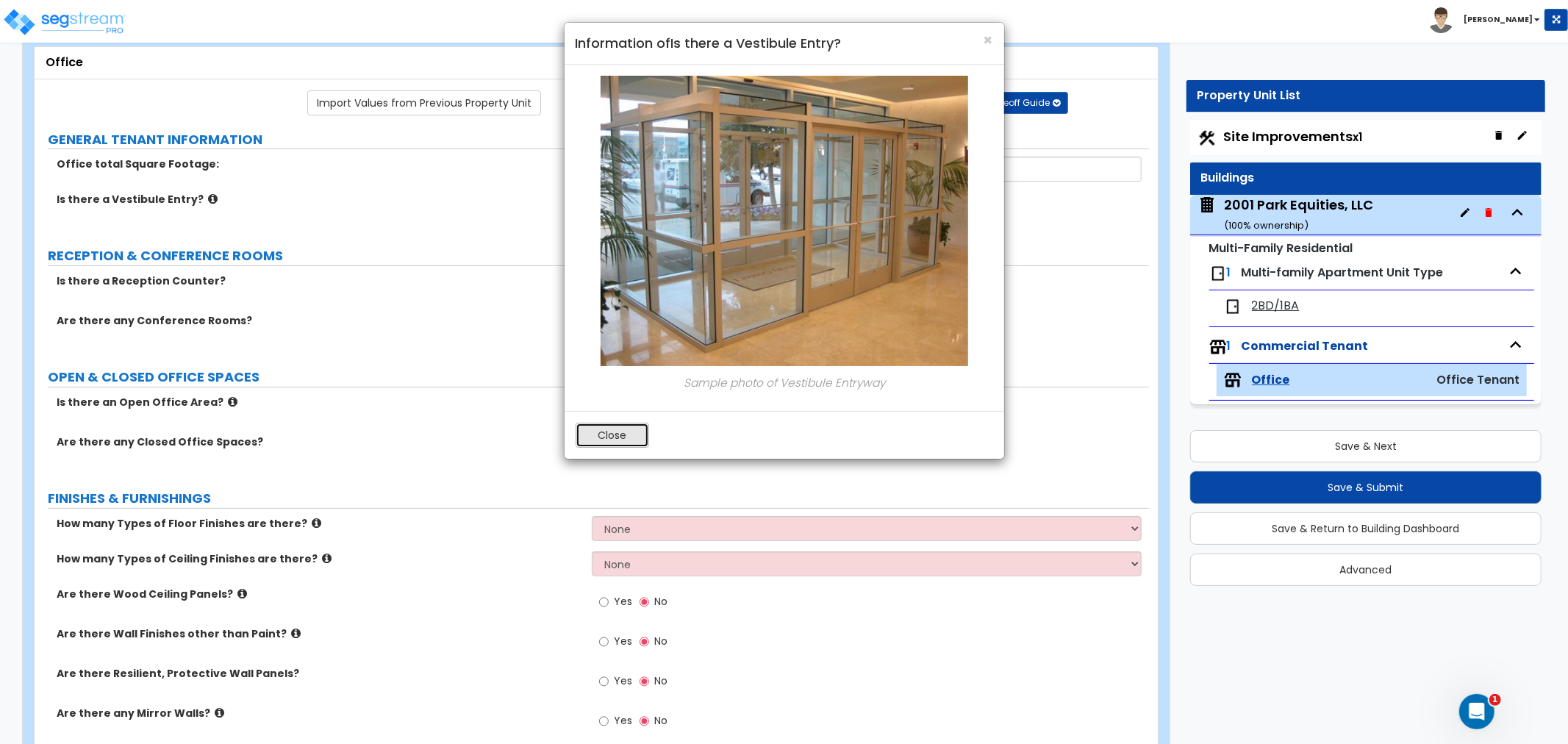
click at [638, 433] on button "Close" at bounding box center [613, 435] width 74 height 25
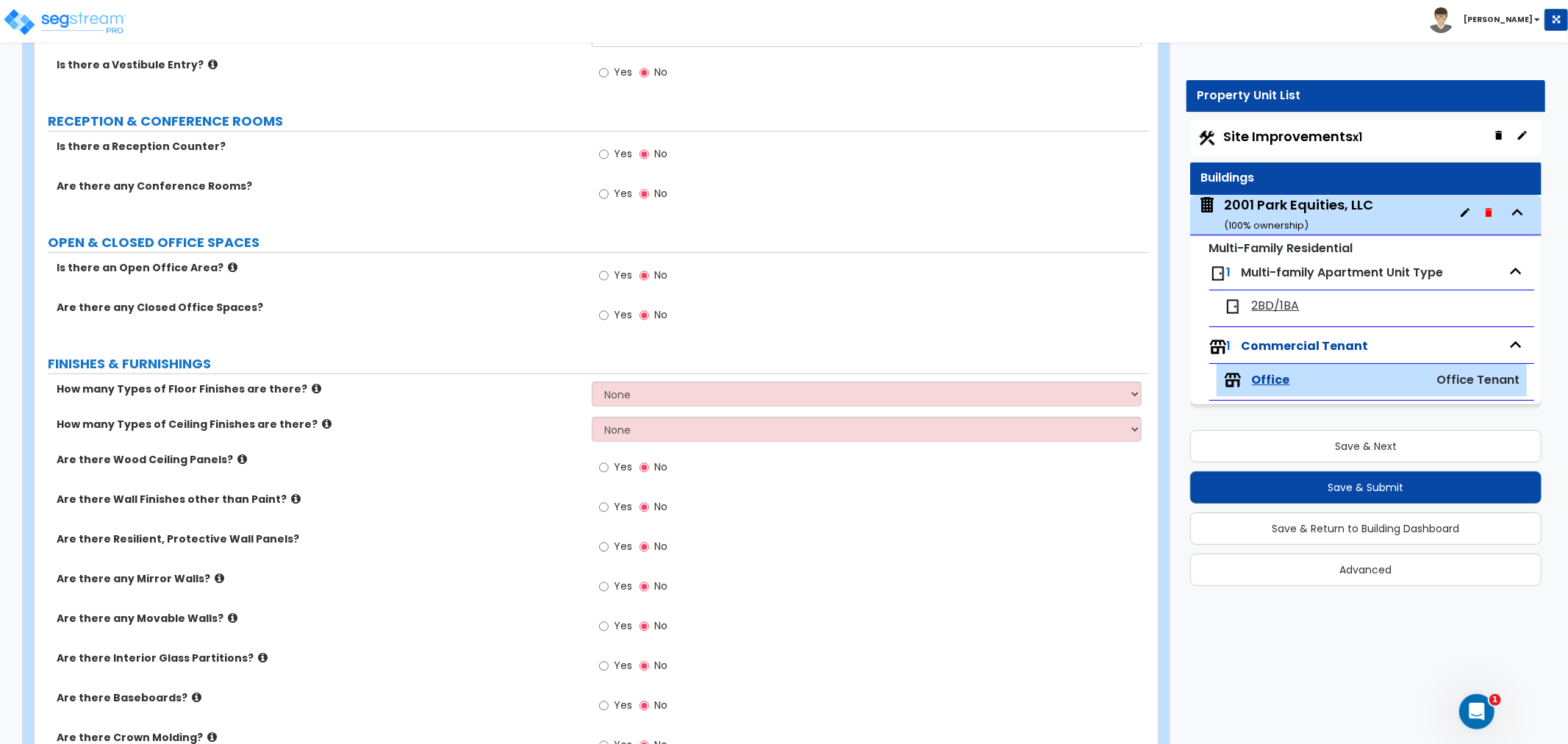
scroll to position [245, 0]
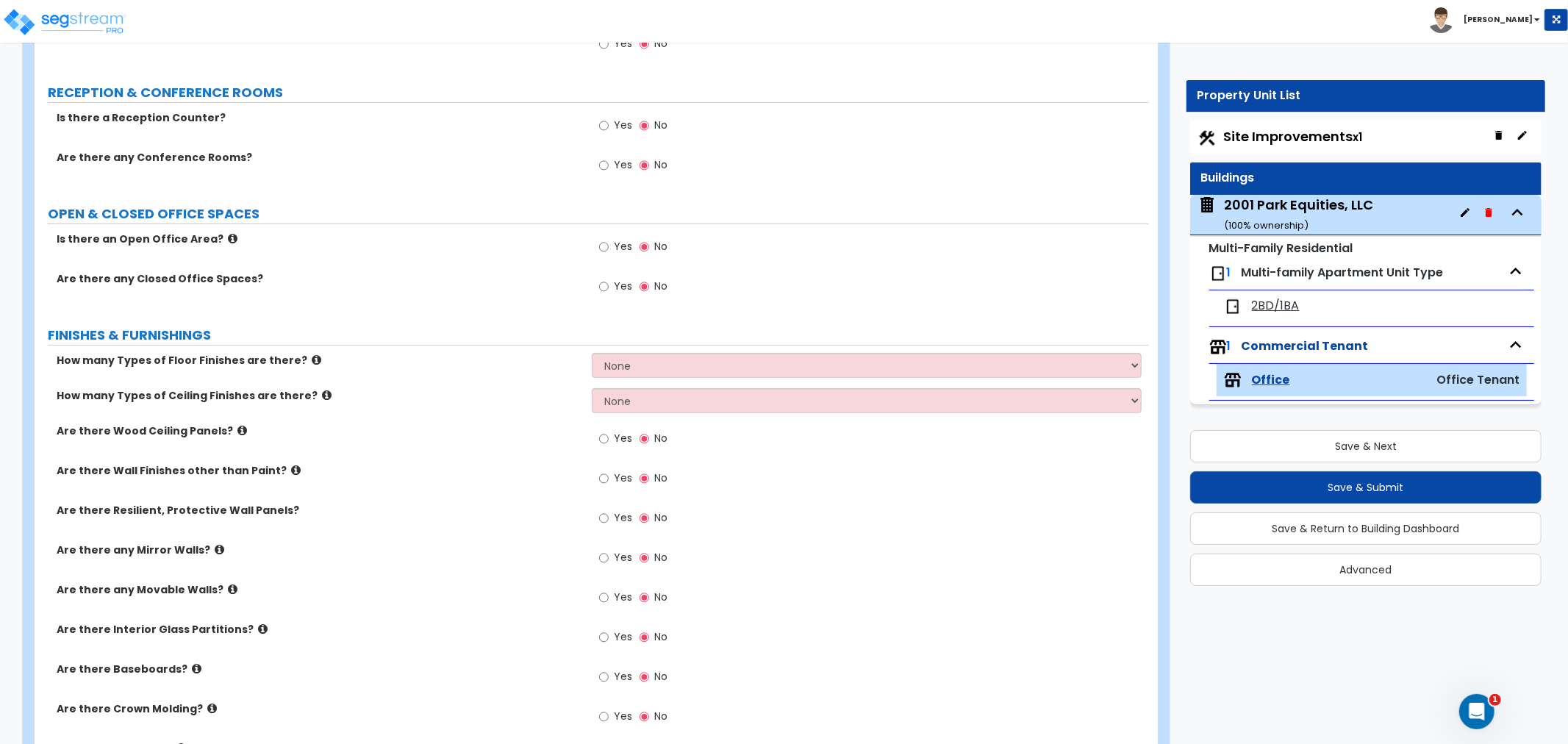
click at [228, 237] on icon at bounding box center [232, 238] width 10 height 11
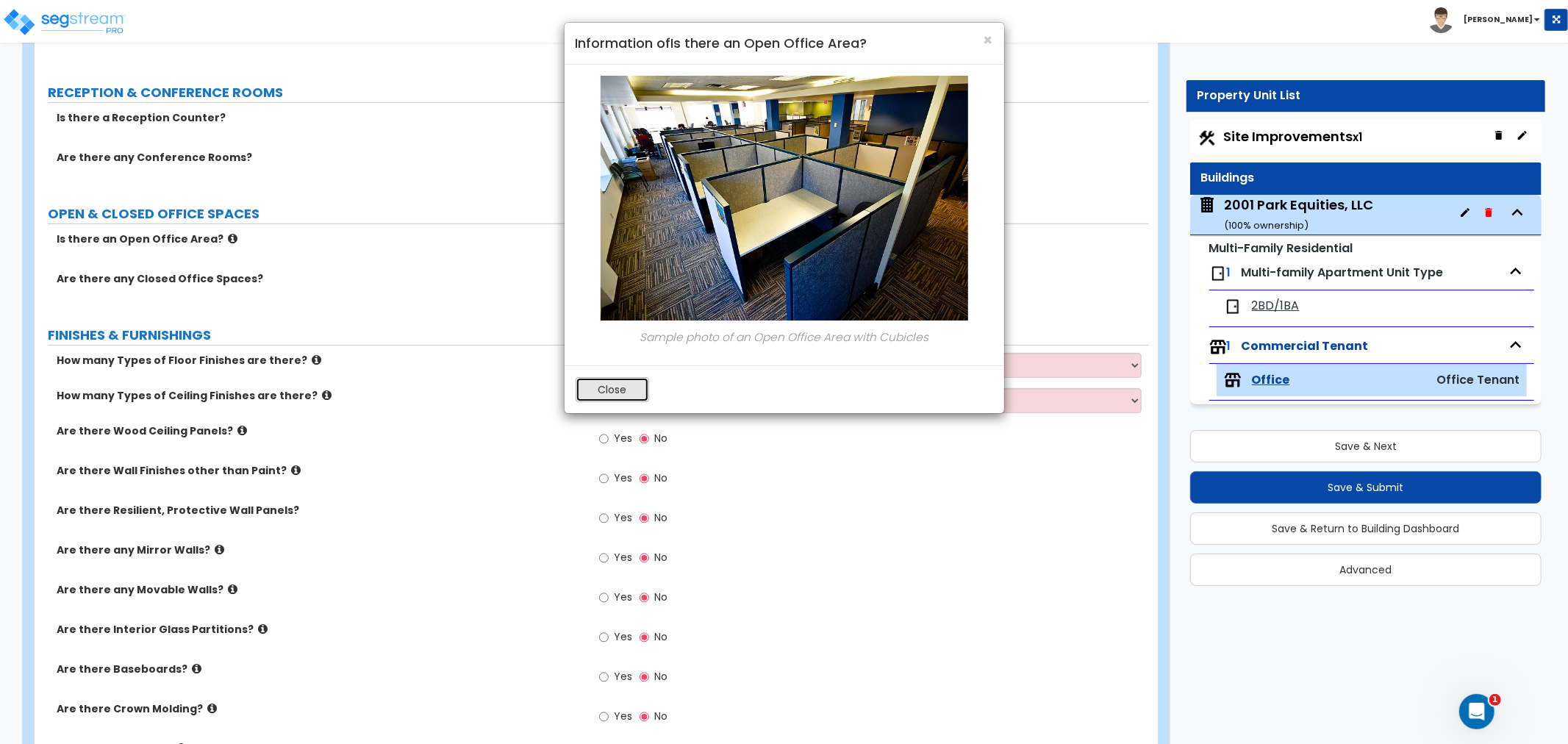
click at [640, 389] on button "Close" at bounding box center [613, 390] width 74 height 25
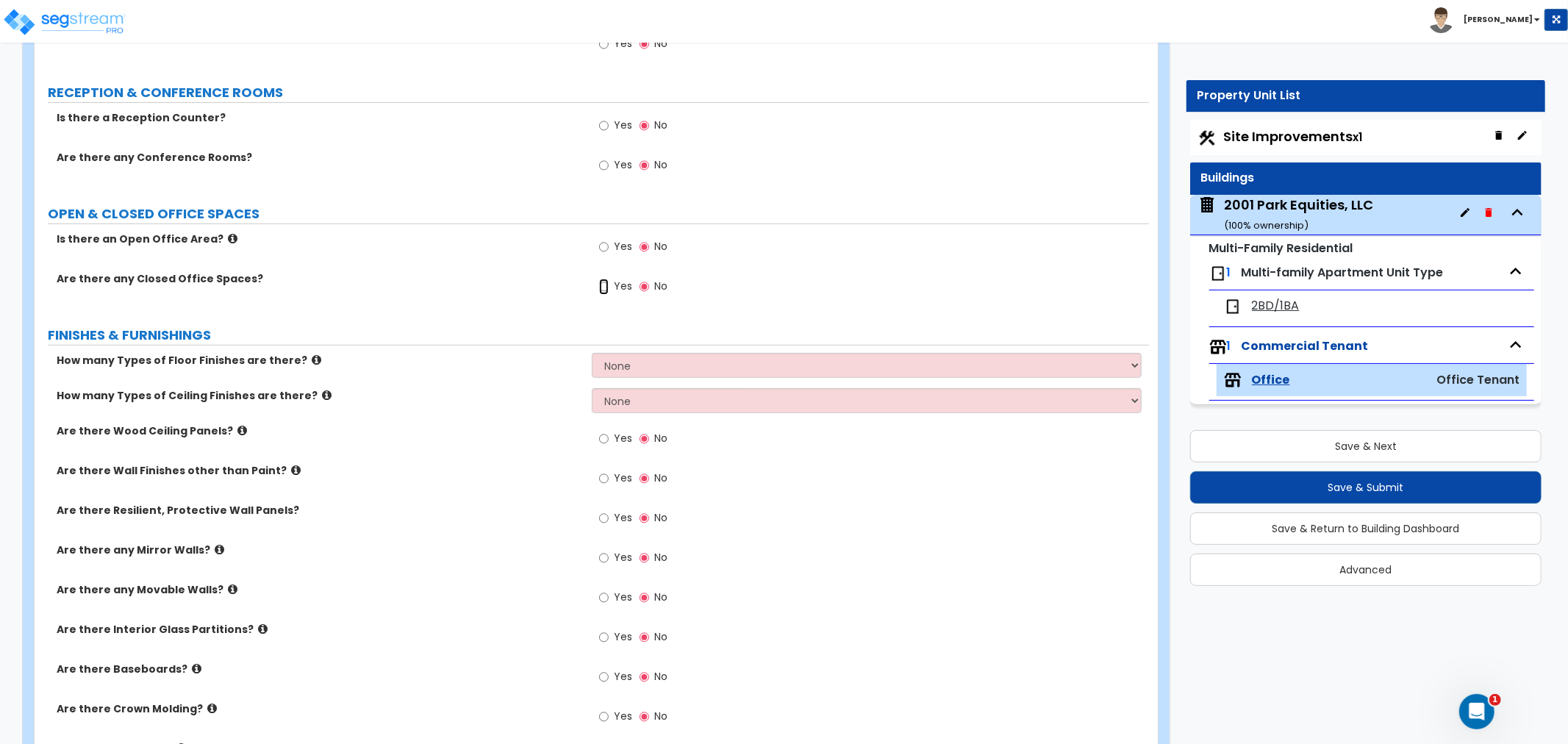
click at [604, 288] on input "Yes" at bounding box center [604, 287] width 10 height 16
radio input "true"
select select "1"
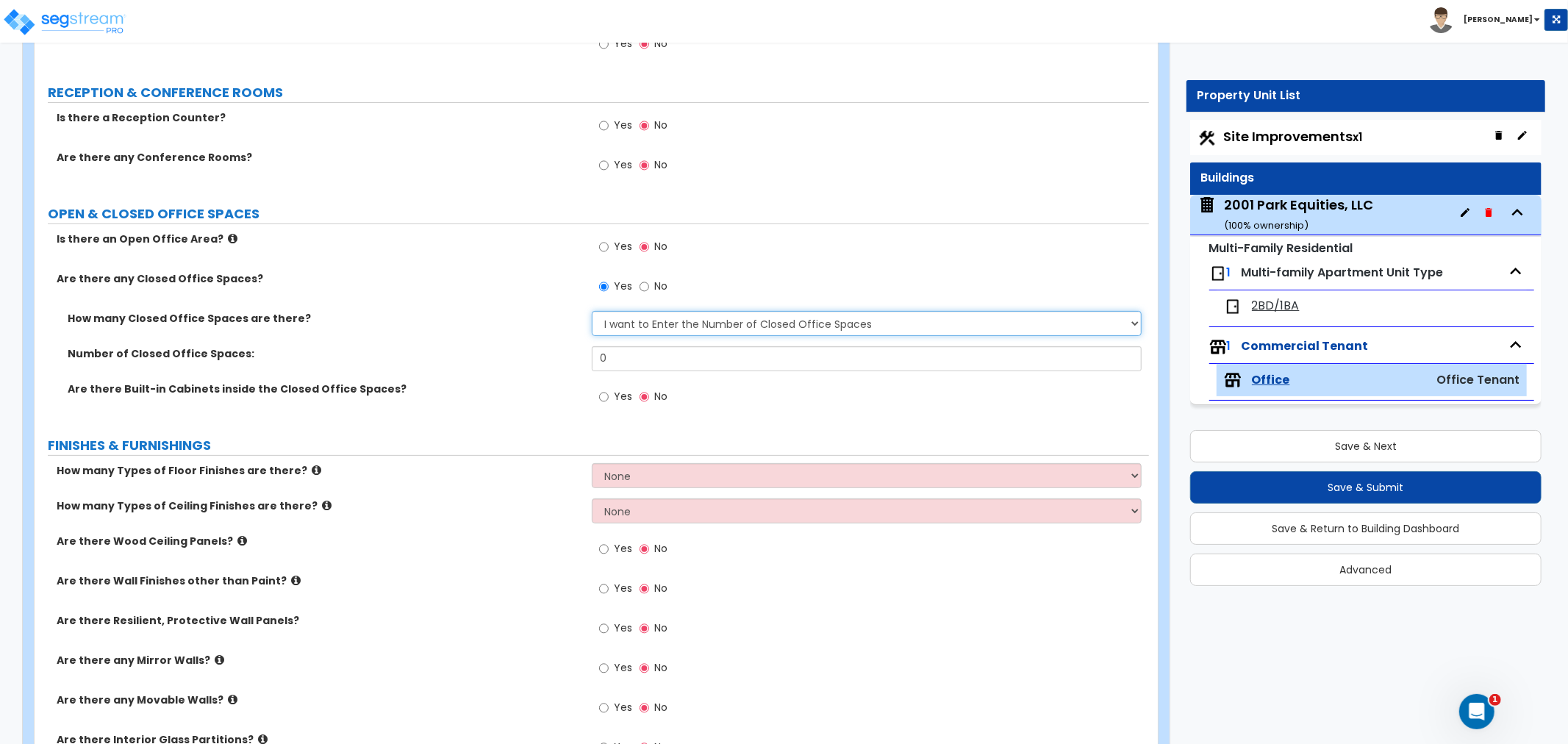
click at [623, 325] on select "I Don’t Know - Please Estimate for me I want to Enter the Number of Closed Offi…" at bounding box center [866, 324] width 550 height 25
click at [592, 311] on select "I Don’t Know - Please Estimate for me I want to Enter the Number of Closed Offi…" at bounding box center [866, 324] width 550 height 25
drag, startPoint x: 672, startPoint y: 358, endPoint x: 490, endPoint y: 363, distance: 182.1
click at [490, 363] on div "Number of Closed Office Spaces: 0" at bounding box center [591, 363] width 1115 height 35
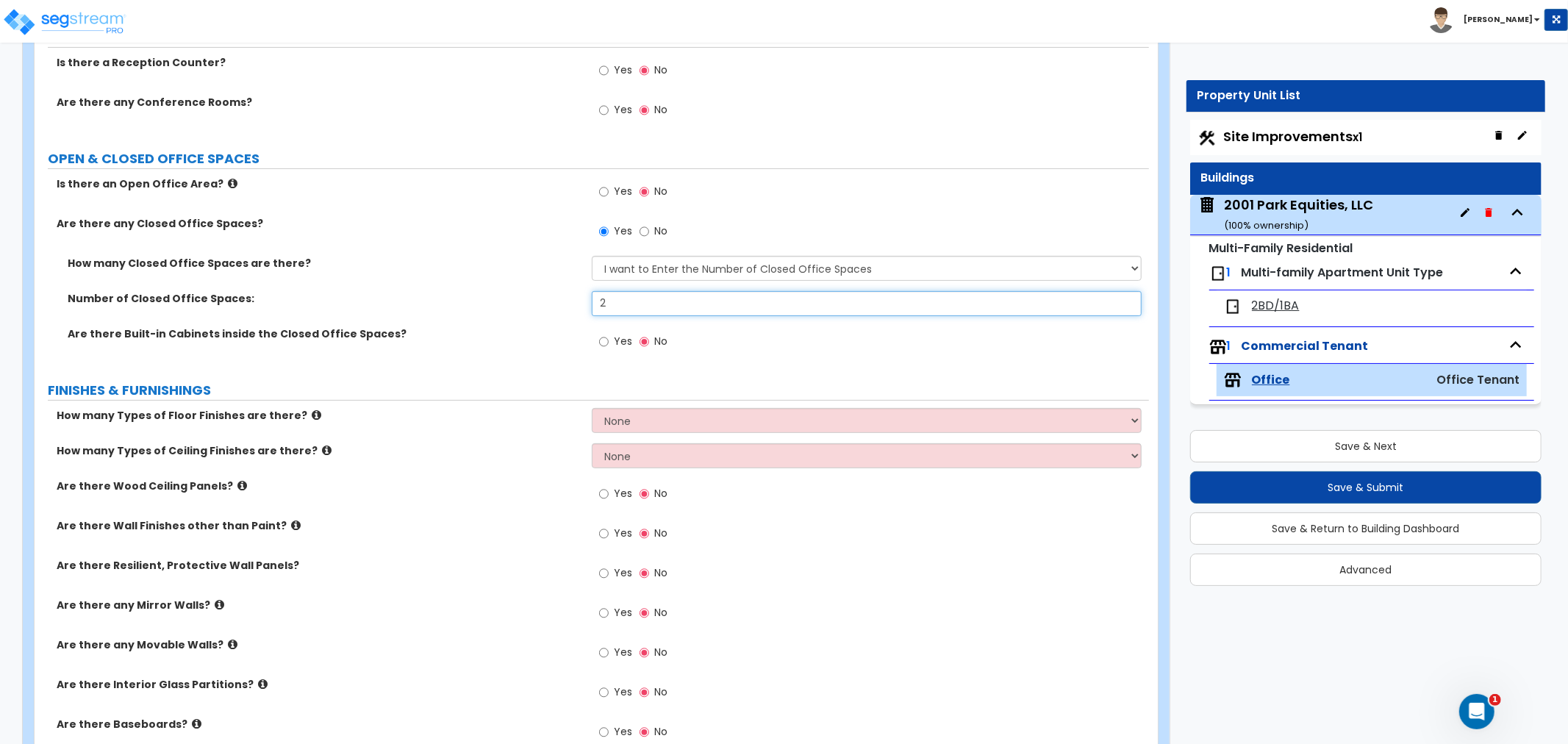
scroll to position [408, 0]
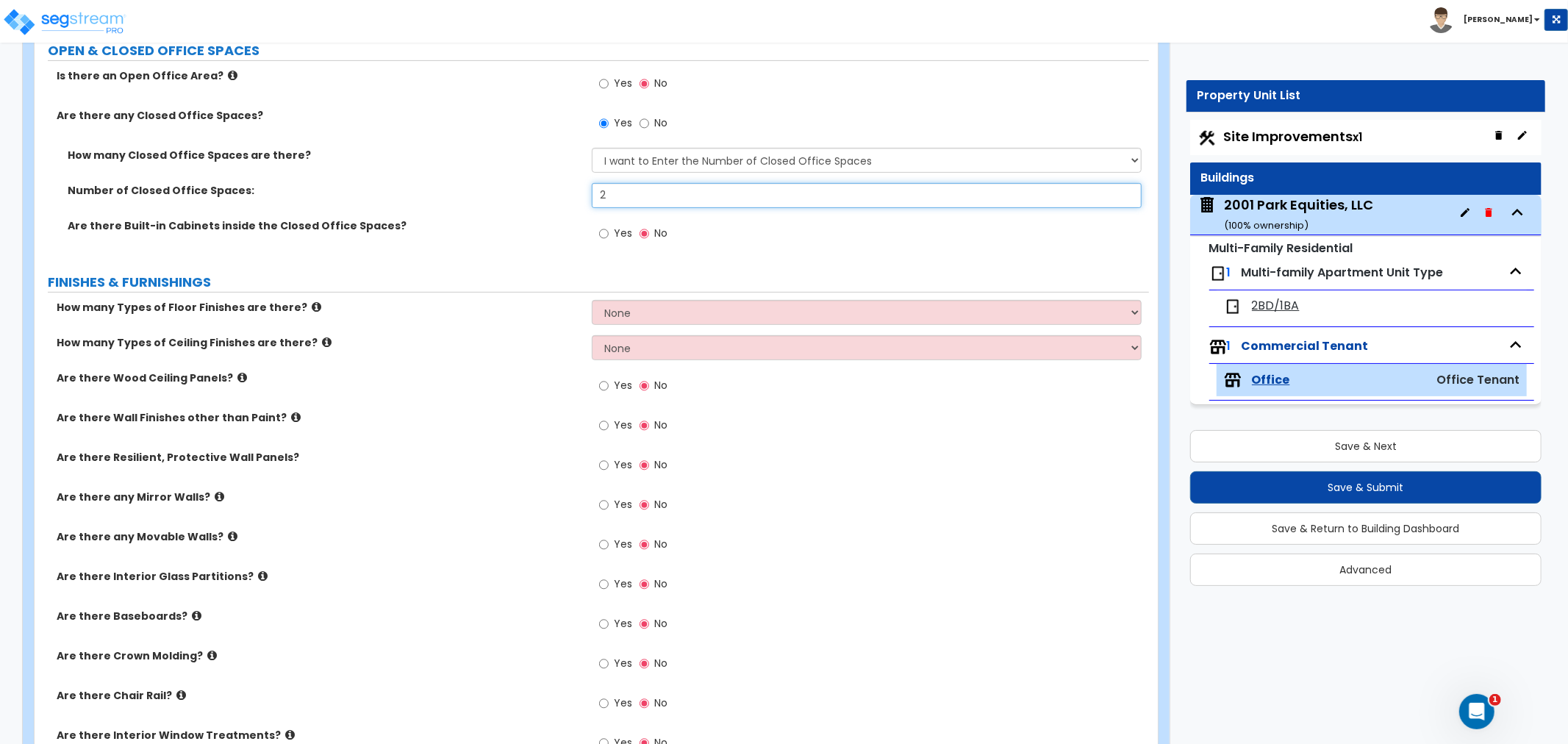
type input "2"
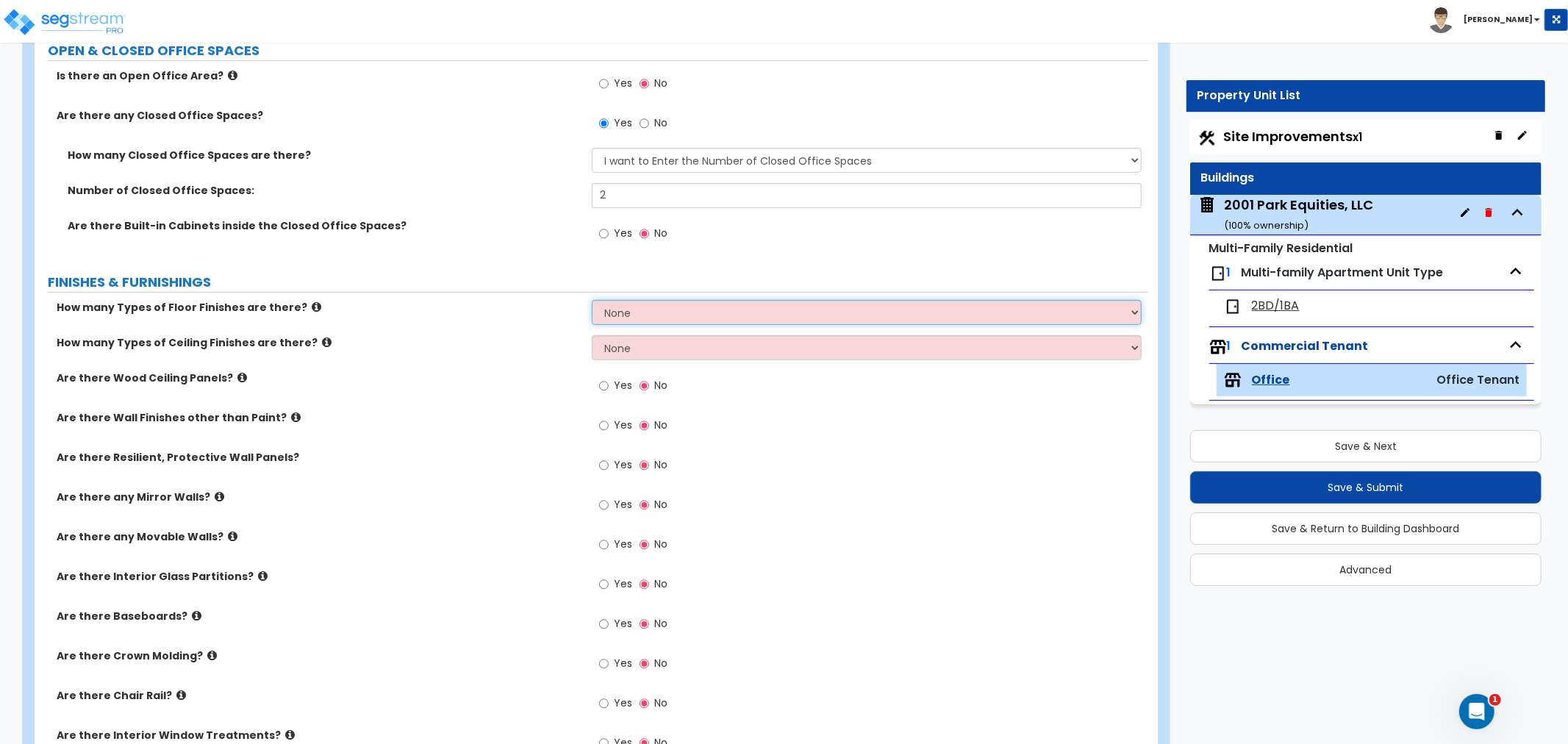
click at [638, 307] on select "None 1 2 3 4" at bounding box center [866, 312] width 550 height 25
select select "1"
click at [592, 300] on select "None 1 2 3 4" at bounding box center [866, 312] width 550 height 25
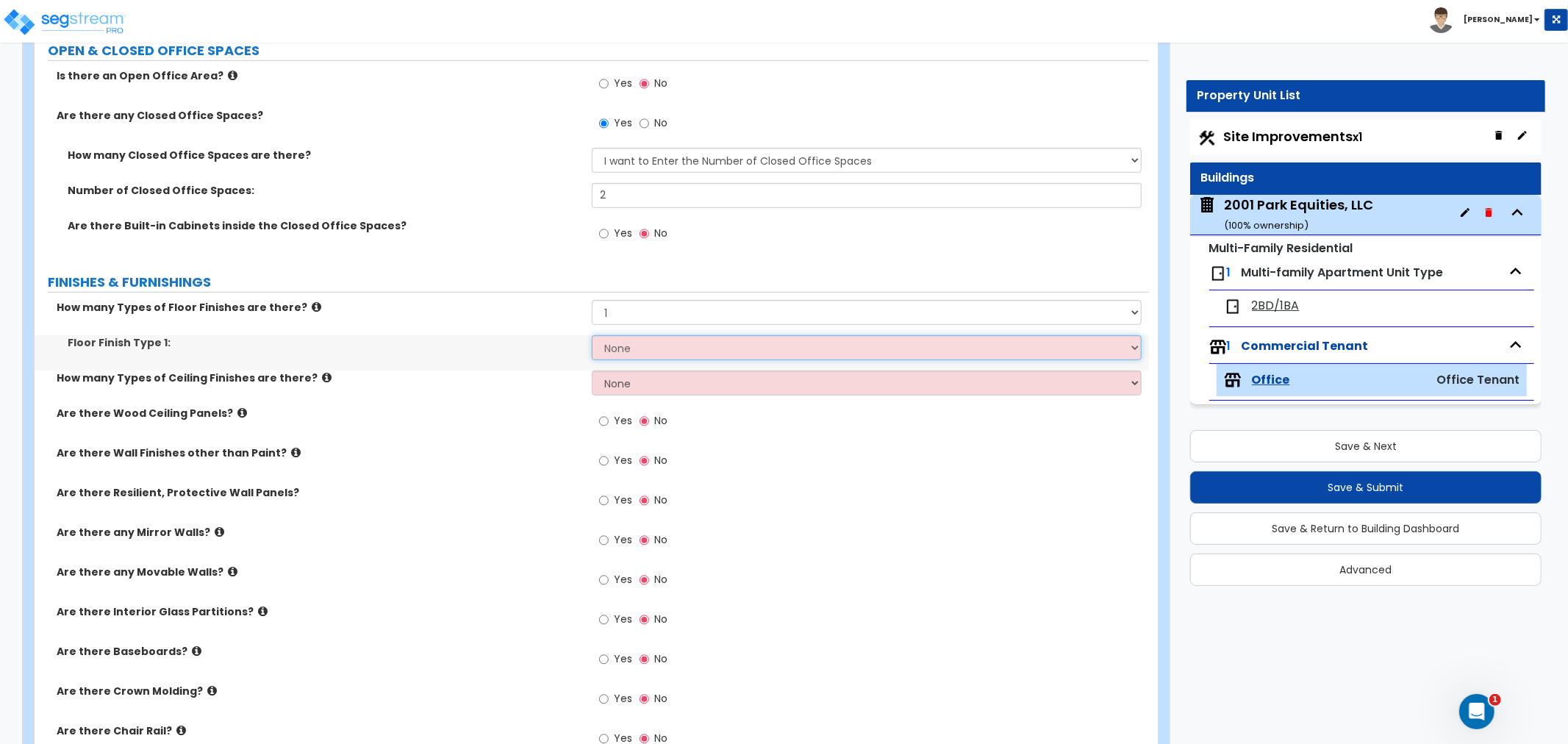
click at [632, 344] on select "None Tile Flooring Hardwood Flooring Resilient Laminate Flooring VCT Flooring S…" at bounding box center [866, 348] width 550 height 25
select select "2"
click at [592, 336] on select "None Tile Flooring Hardwood Flooring Resilient Laminate Flooring VCT Flooring S…" at bounding box center [866, 348] width 550 height 25
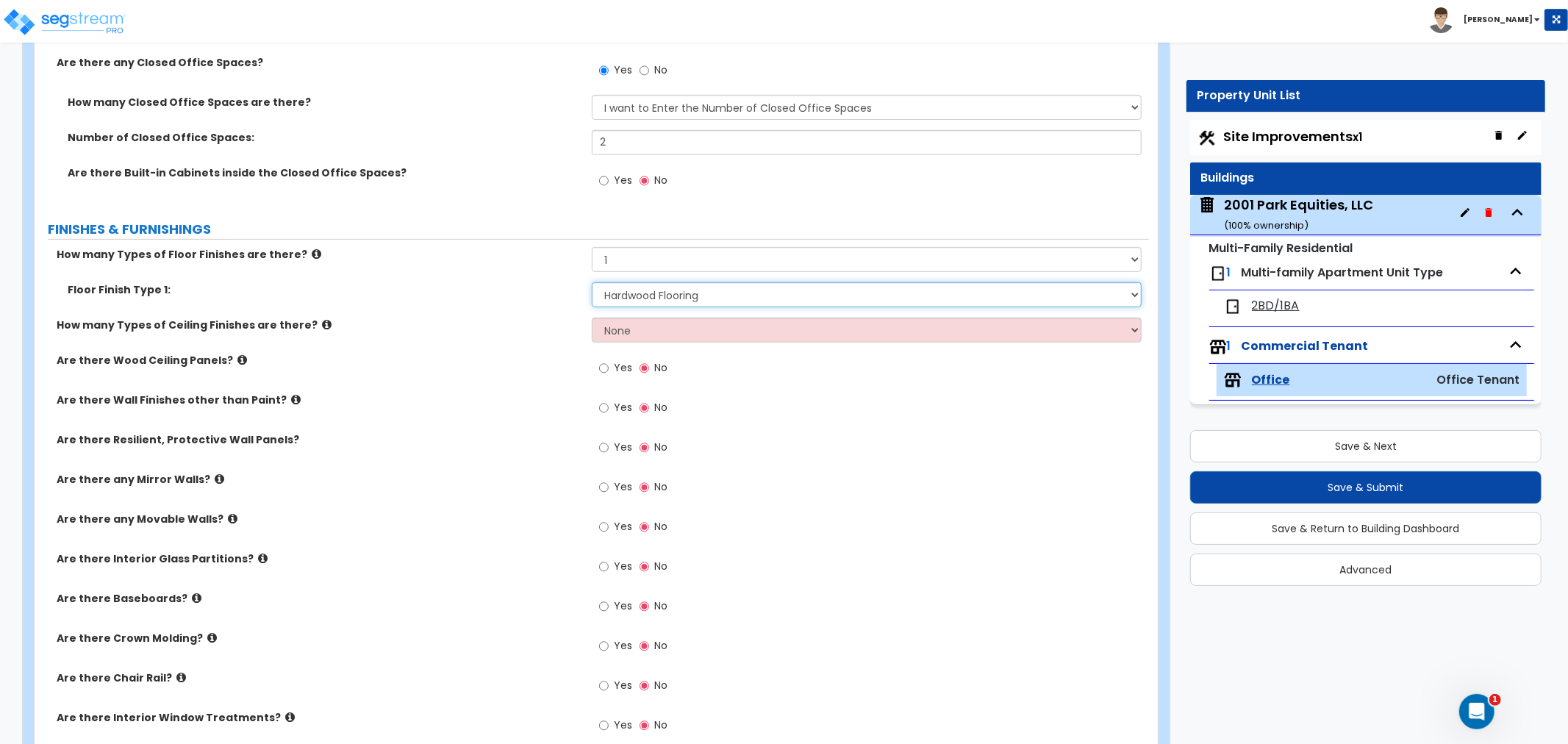
scroll to position [489, 0]
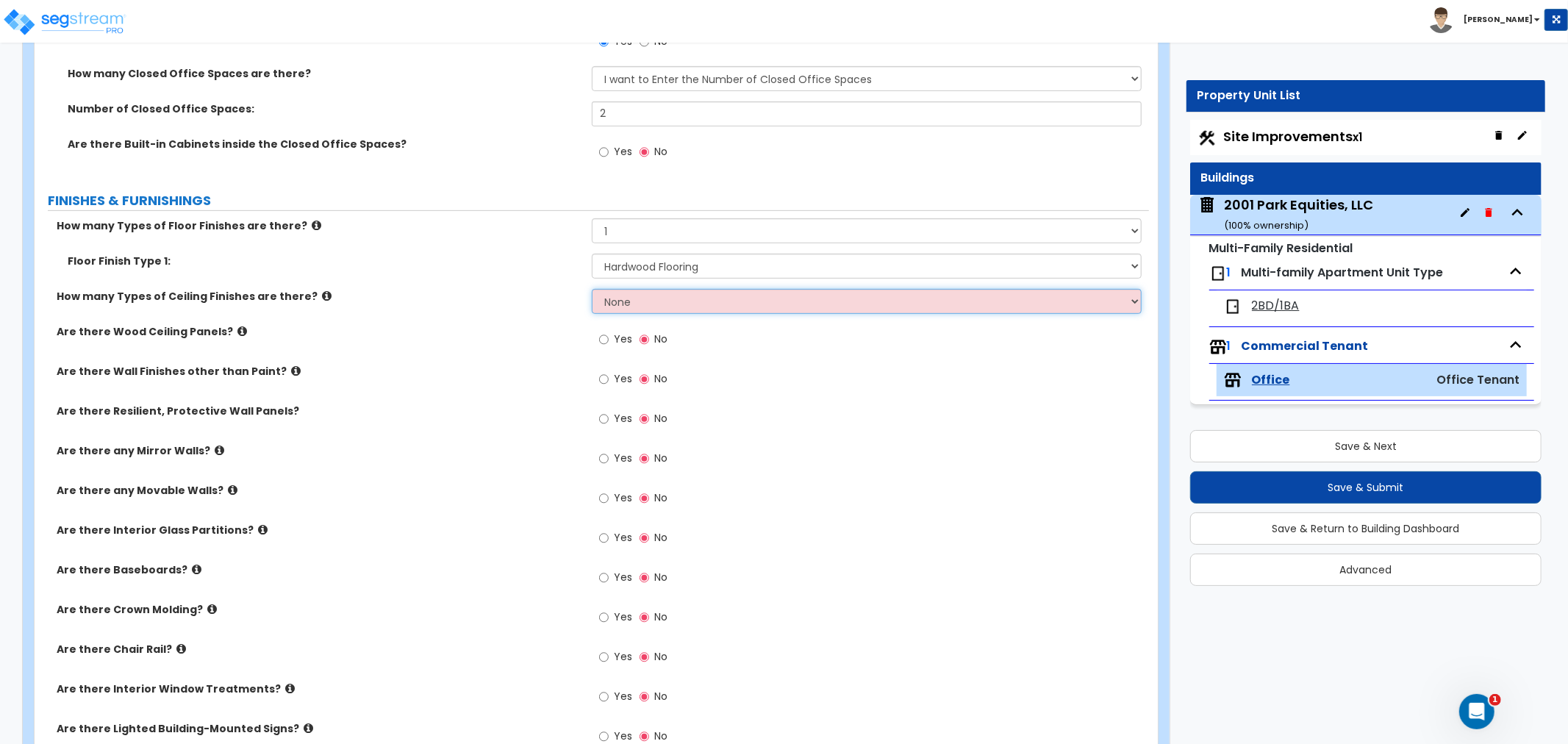
click at [637, 302] on select "None 1 2 3" at bounding box center [866, 301] width 550 height 25
select select "1"
click at [592, 289] on select "None 1 2 3" at bounding box center [866, 301] width 550 height 25
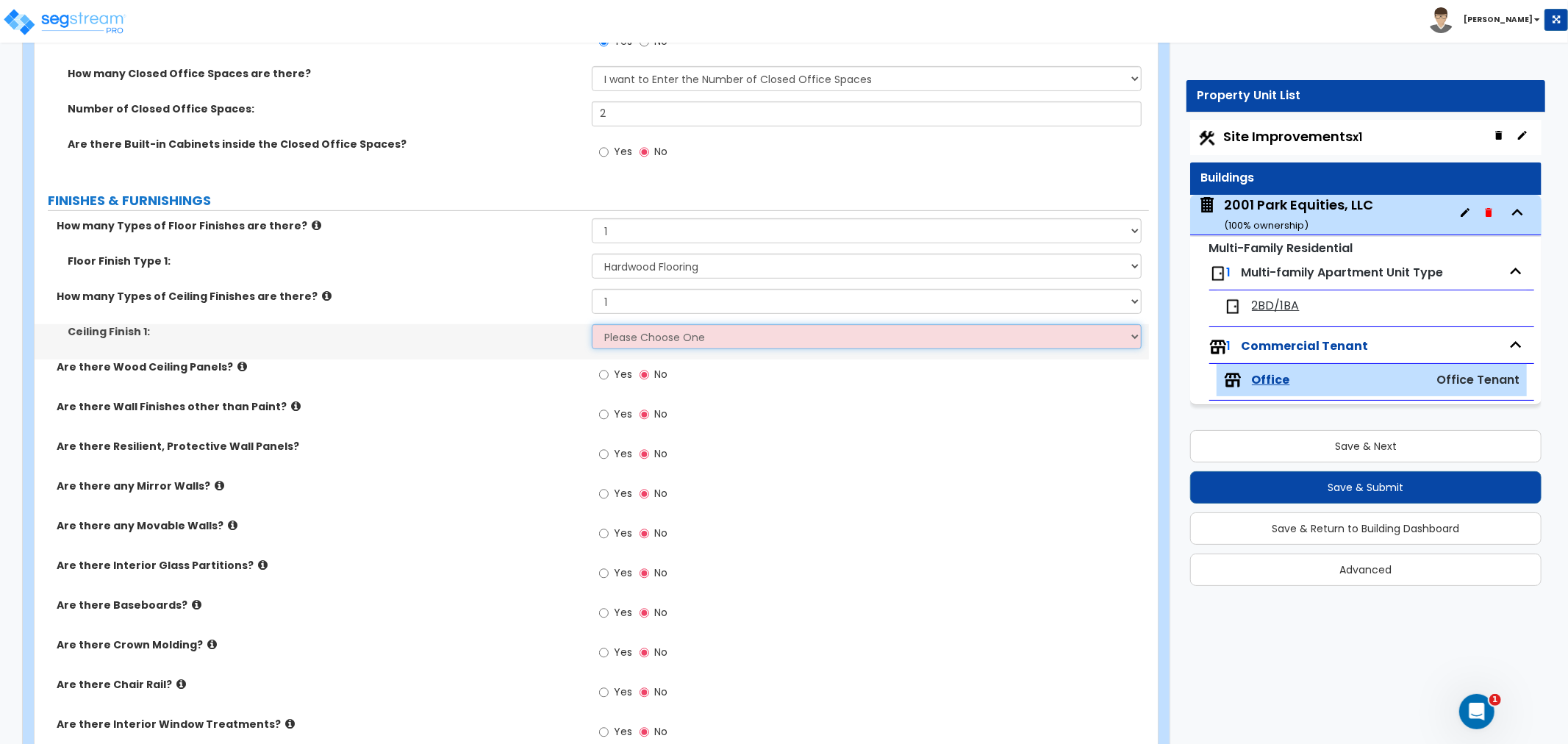
click at [631, 340] on select "Please Choose One Drop Ceiling Open Ceiling Drywall Ceiling" at bounding box center [866, 336] width 550 height 25
select select "1"
click at [592, 324] on select "Please Choose One Drop Ceiling Open Ceiling Drywall Ceiling" at bounding box center [866, 336] width 550 height 25
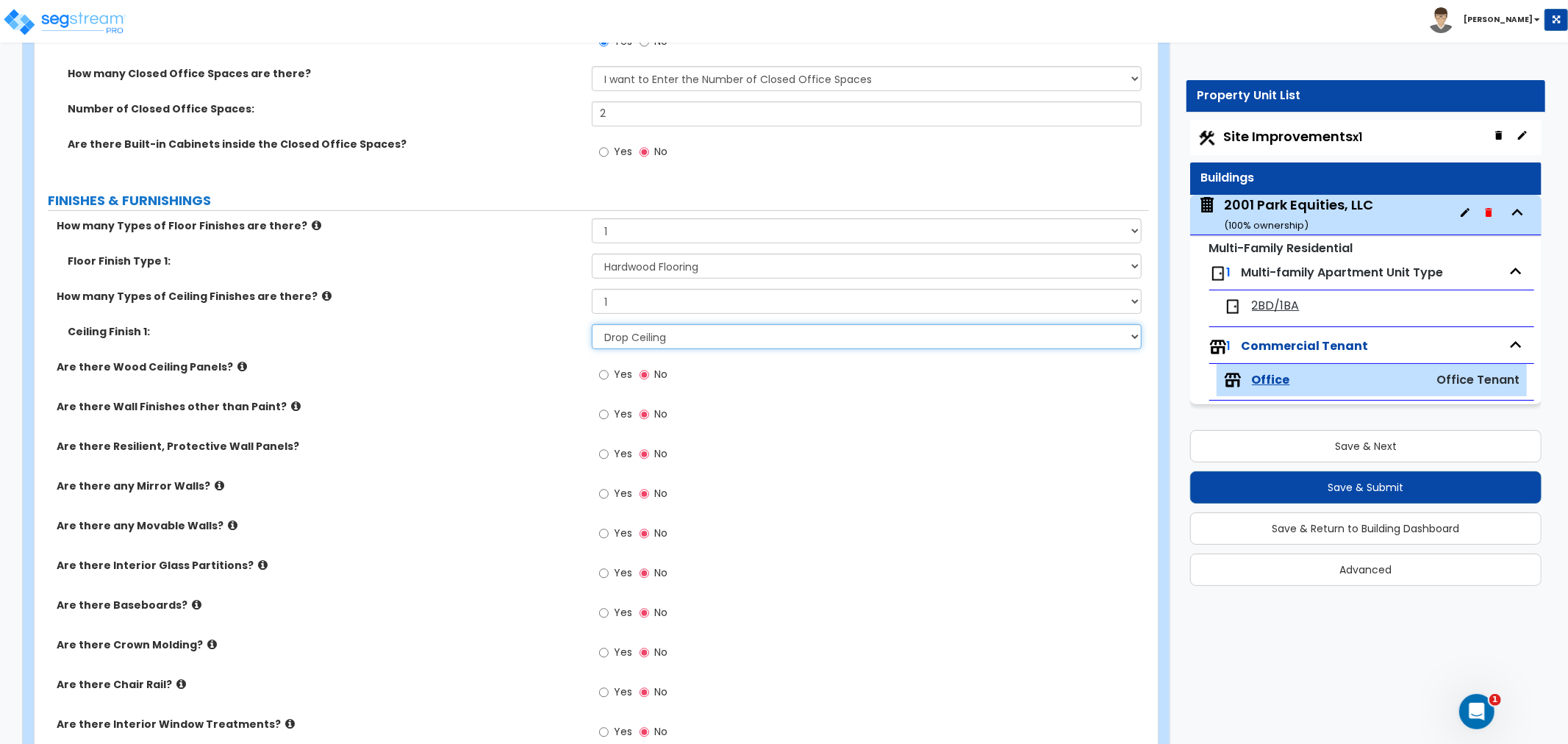
scroll to position [571, 0]
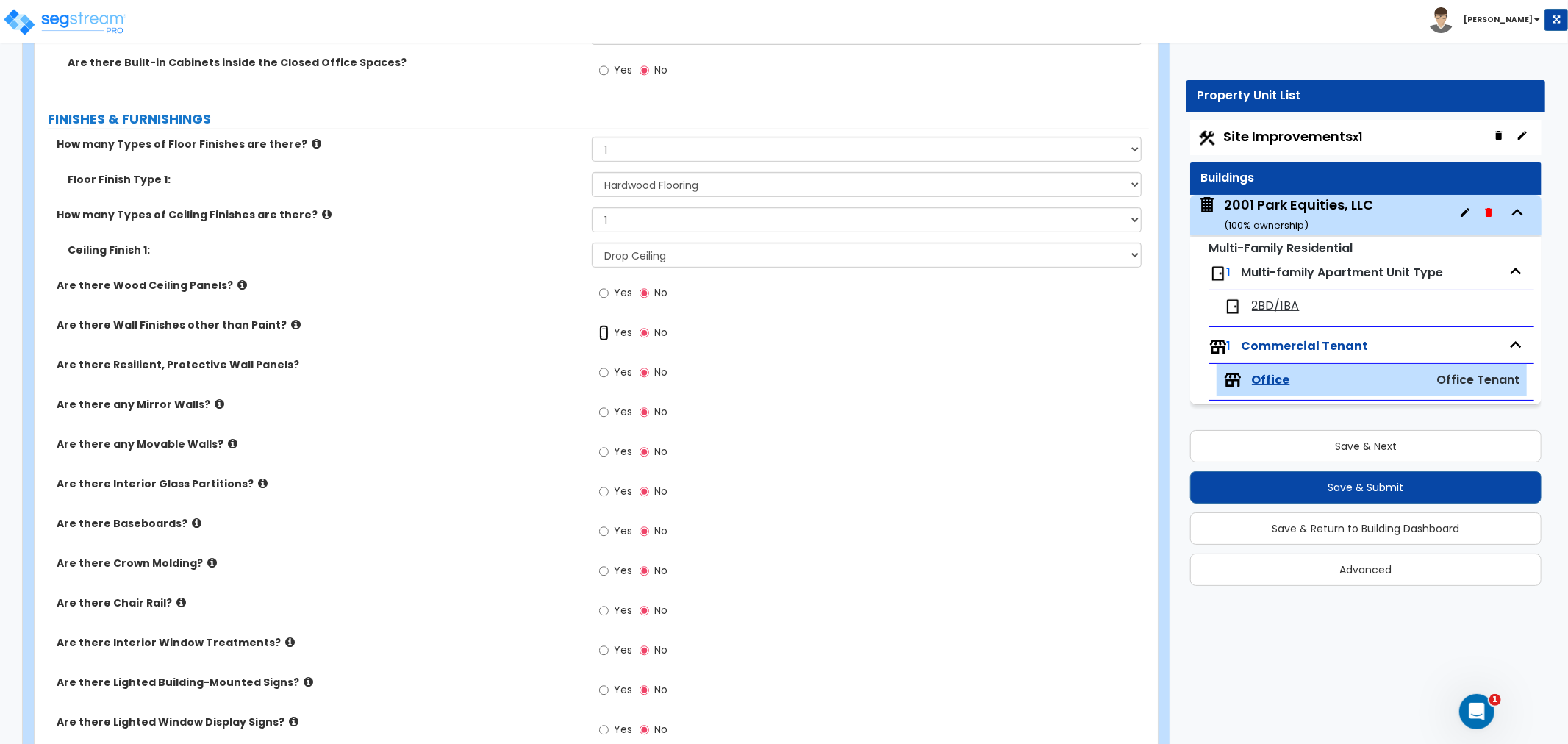
click at [603, 331] on input "Yes" at bounding box center [604, 333] width 10 height 16
radio input "true"
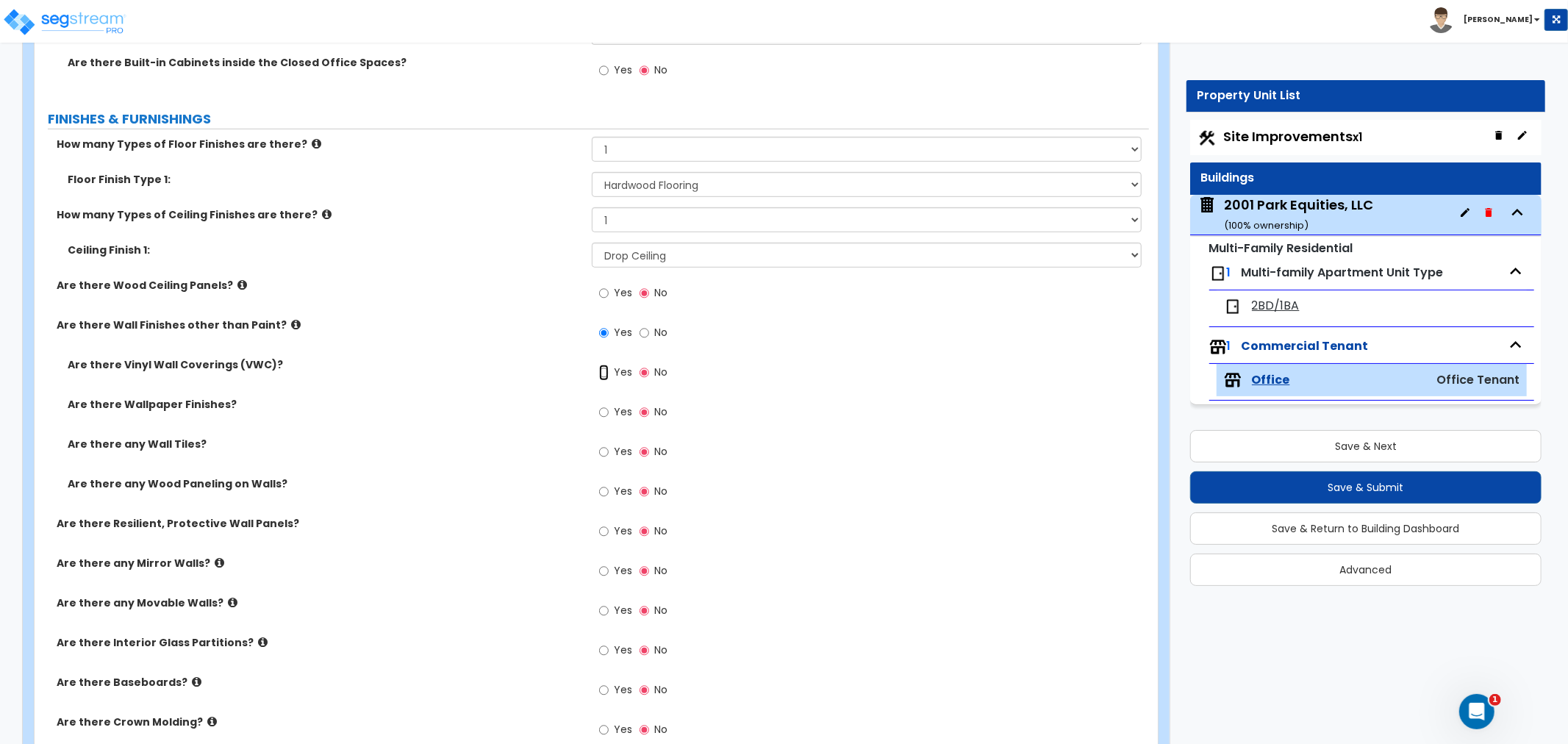
click at [605, 372] on input "Yes" at bounding box center [604, 372] width 10 height 16
radio input "true"
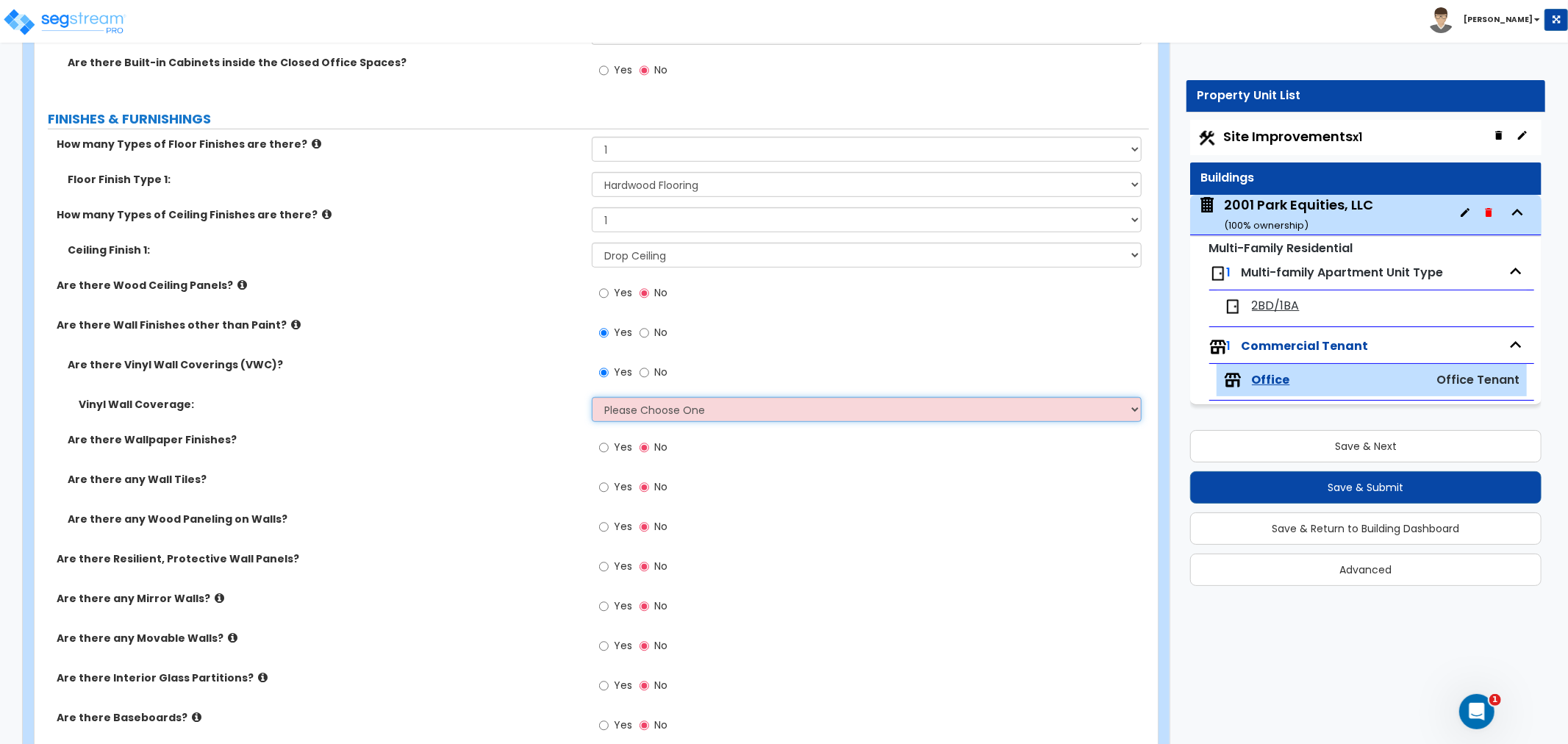
click at [638, 409] on select "Please Choose One Only a Small Portion of Walls are Covered Several Walls are C…" at bounding box center [866, 409] width 550 height 25
select select "5"
click at [592, 397] on select "Please Choose One Only a Small Portion of Walls are Covered Several Walls are C…" at bounding box center [866, 409] width 550 height 25
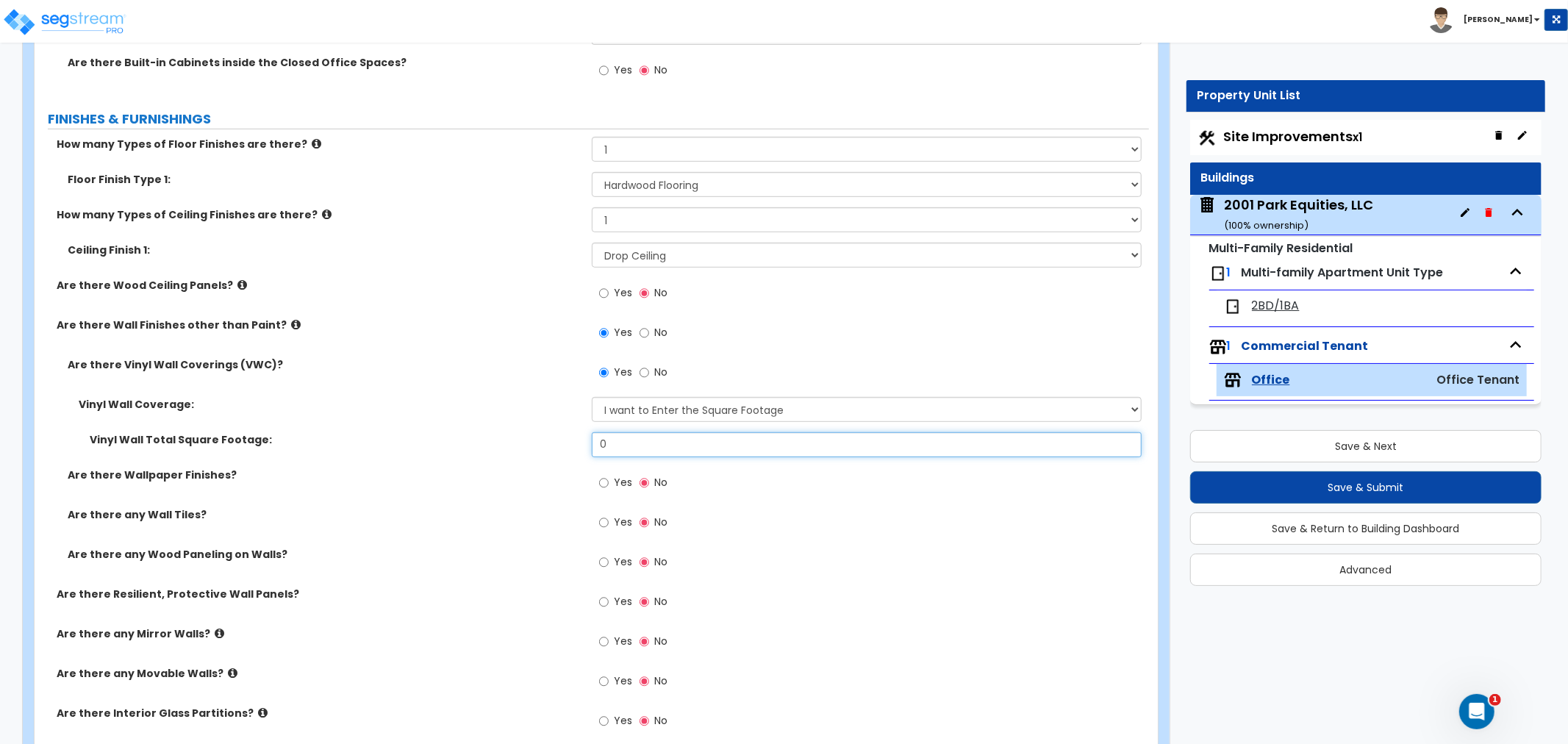
drag, startPoint x: 604, startPoint y: 439, endPoint x: 530, endPoint y: 437, distance: 74.0
click at [530, 437] on div "Vinyl Wall Total Square Footage: 0" at bounding box center [591, 450] width 1115 height 35
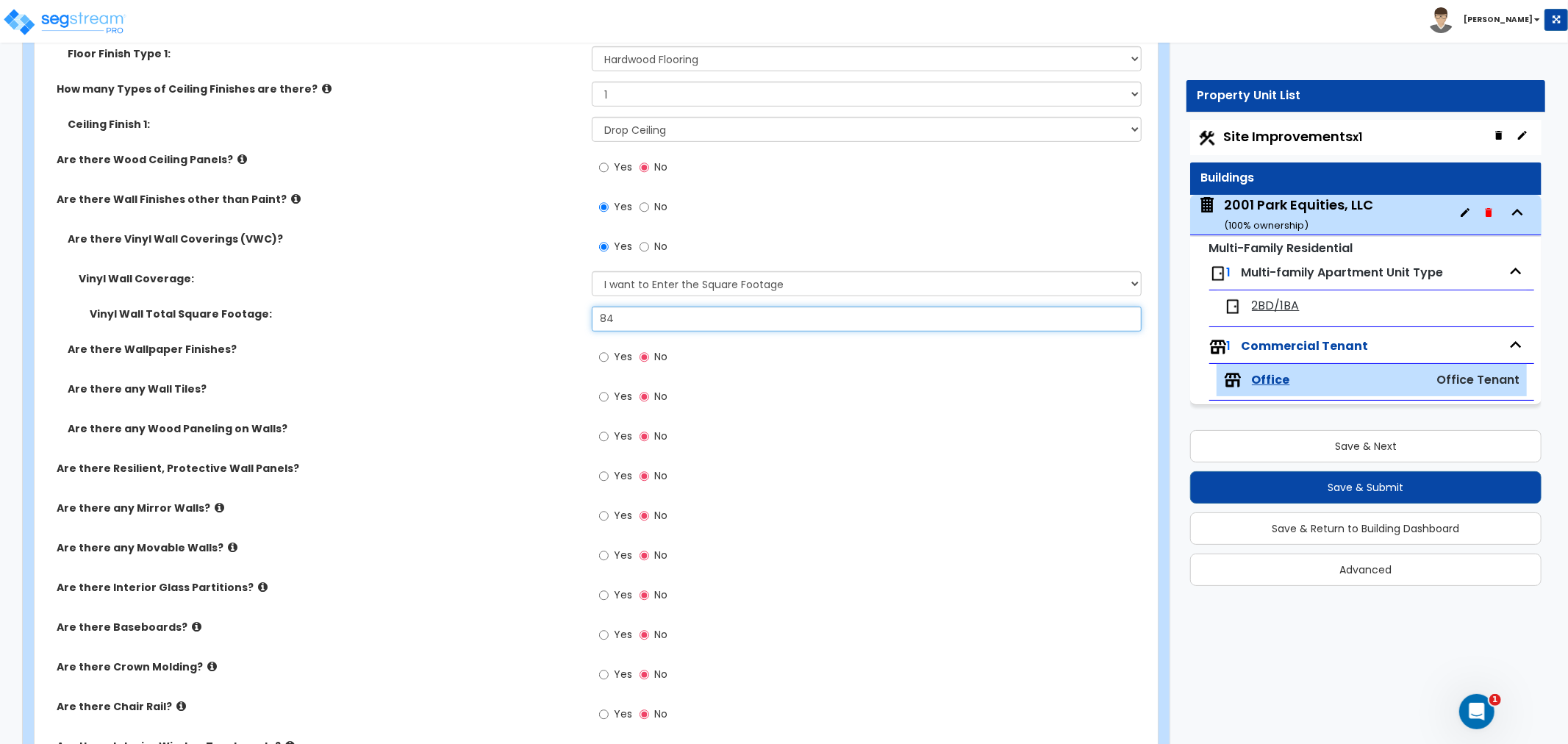
scroll to position [735, 0]
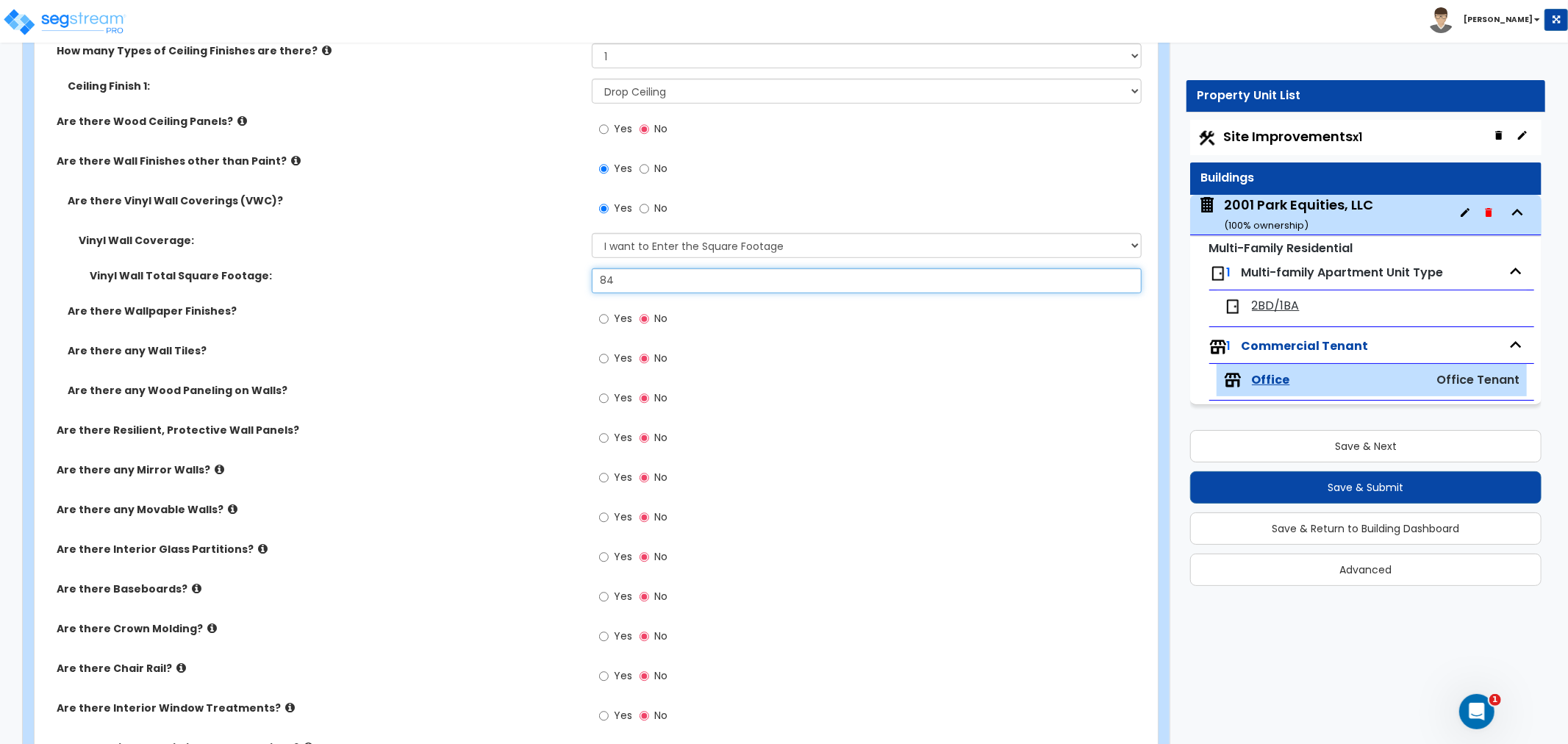
type input "84"
click at [607, 359] on input "Yes" at bounding box center [604, 359] width 10 height 16
radio input "true"
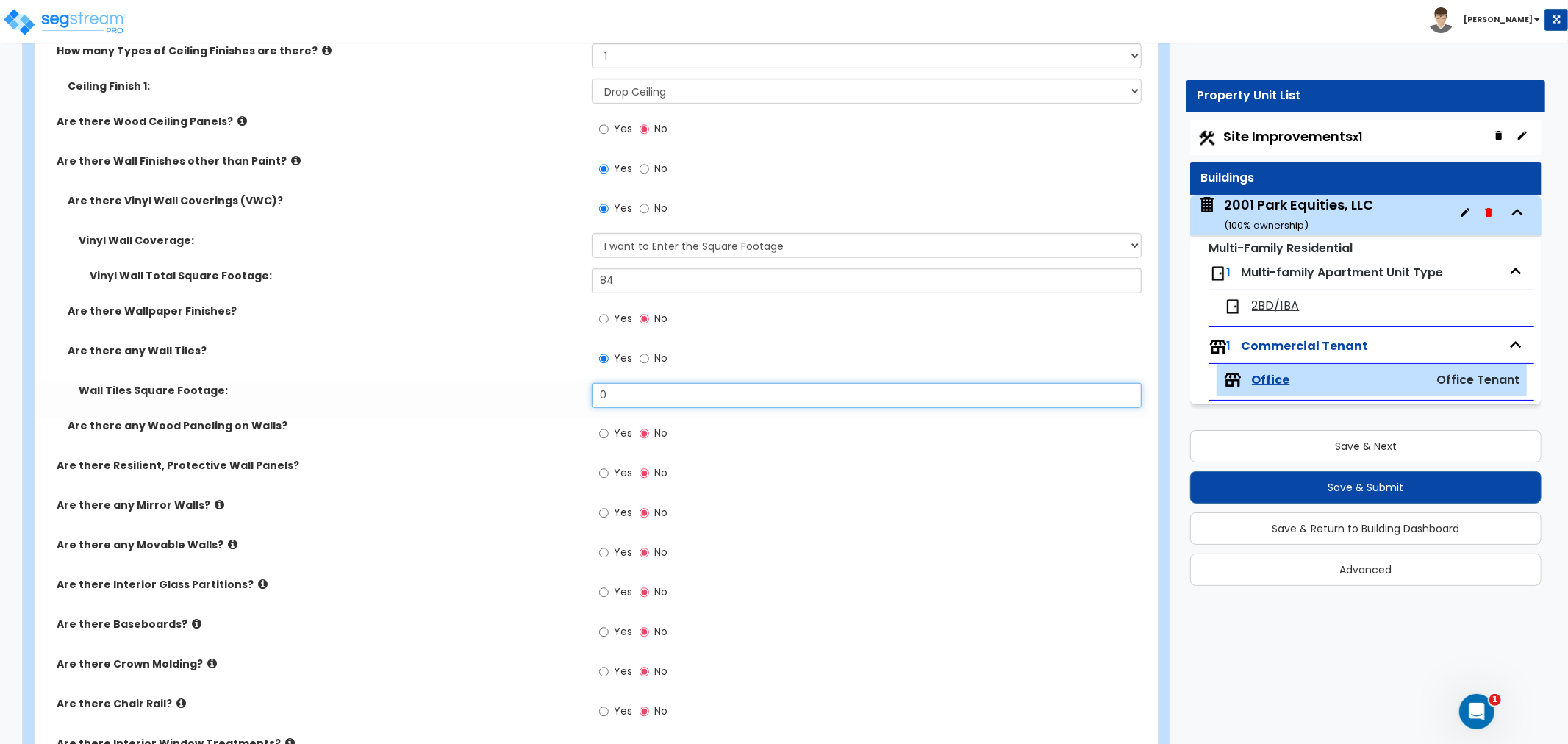
drag, startPoint x: 638, startPoint y: 395, endPoint x: 573, endPoint y: 397, distance: 65.0
click at [573, 397] on div "Wall Tiles Square Footage: 0" at bounding box center [591, 400] width 1115 height 35
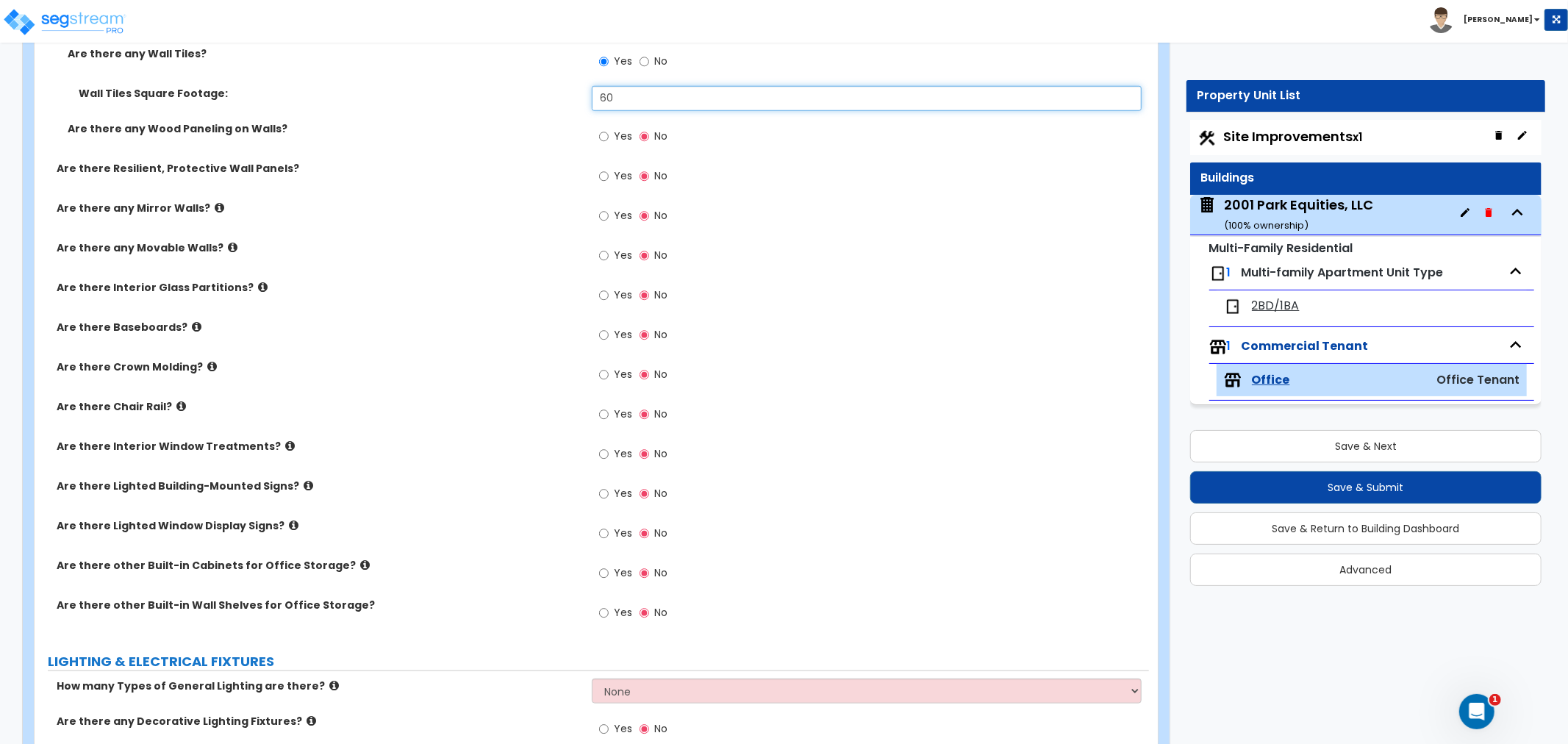
scroll to position [1062, 0]
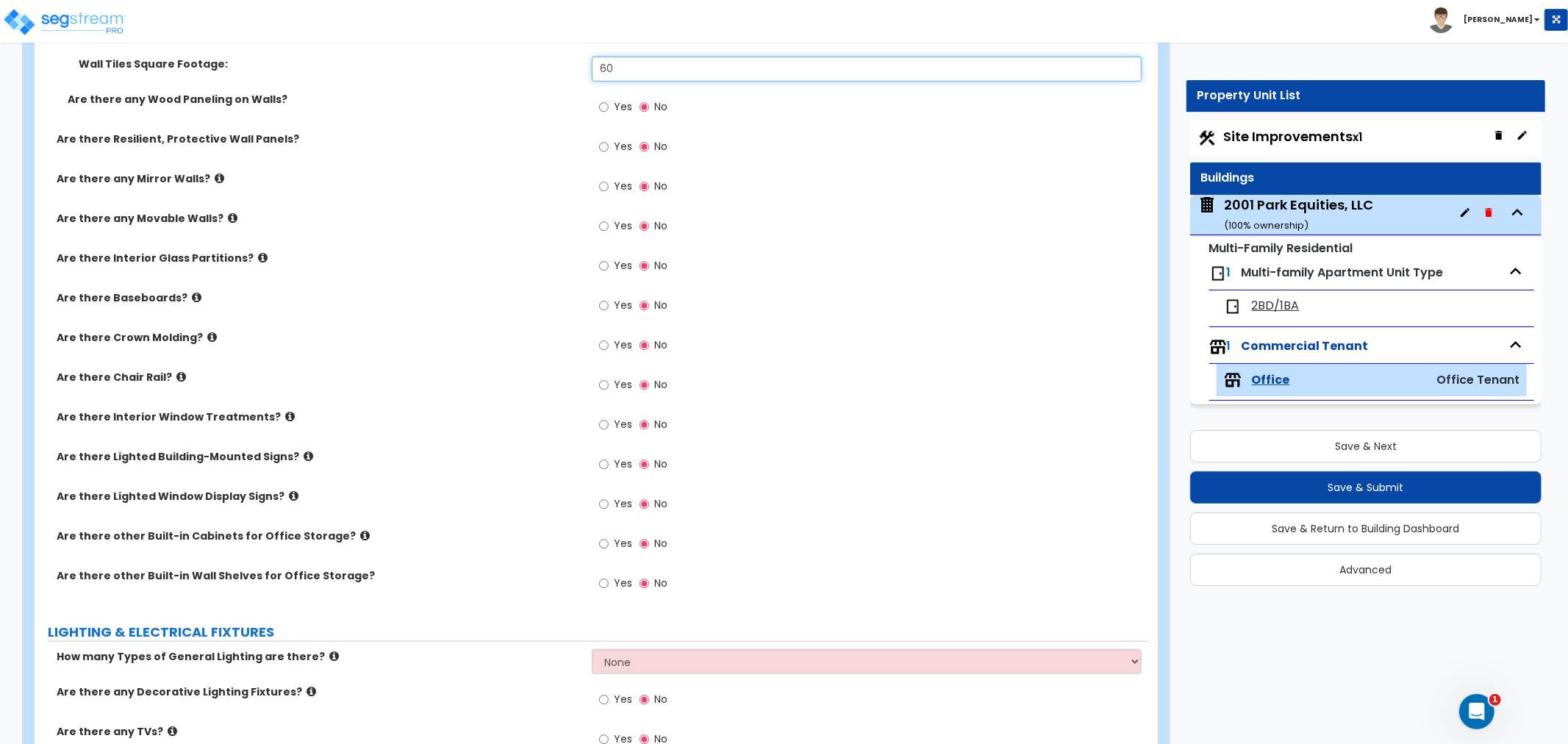
type input "60"
click at [603, 305] on input "Yes" at bounding box center [604, 306] width 10 height 16
radio input "true"
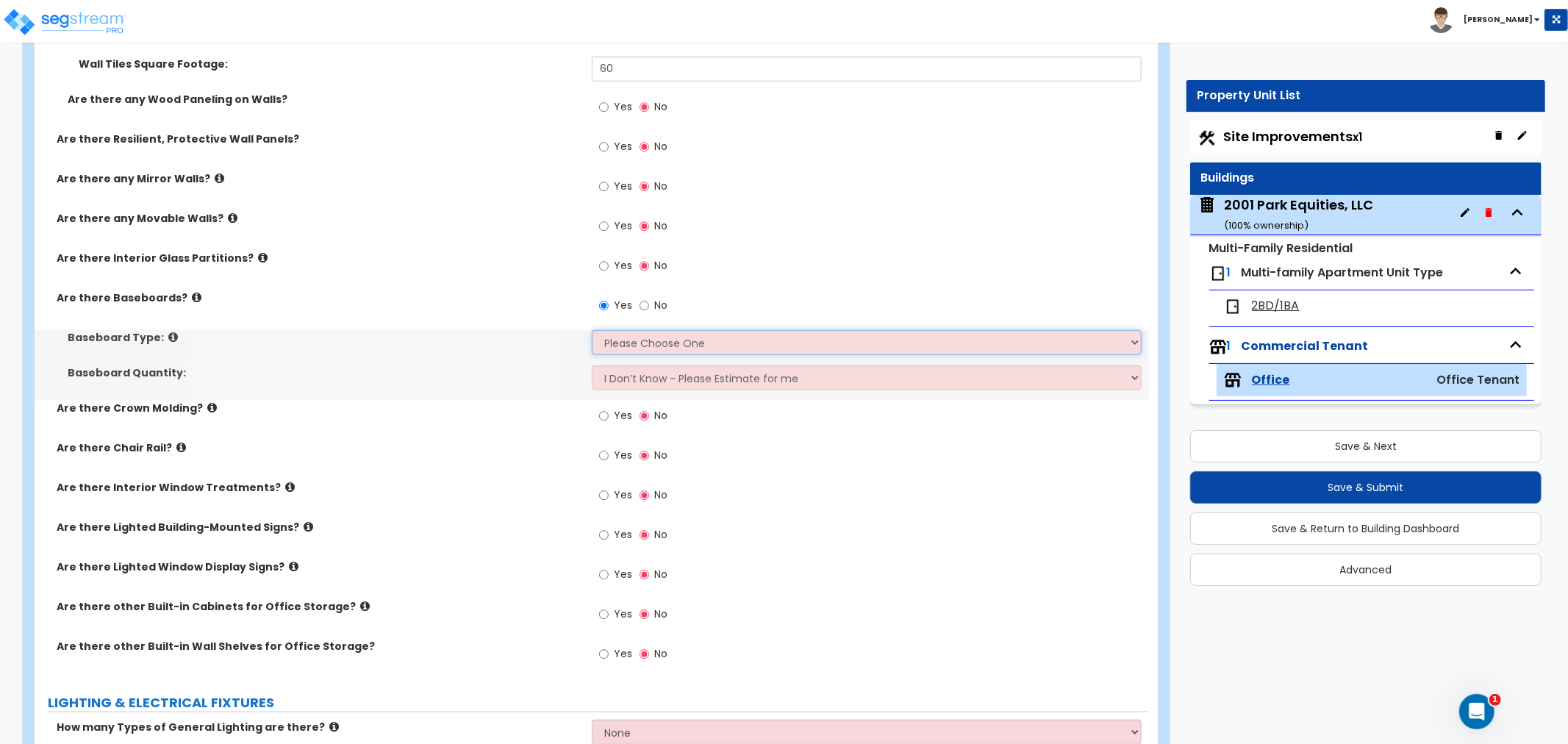
click at [615, 340] on select "Please Choose One Wood Vinyl Carpet Tile" at bounding box center [866, 343] width 550 height 25
select select "2"
click at [592, 330] on select "Please Choose One Wood Vinyl Carpet Tile" at bounding box center [866, 343] width 550 height 25
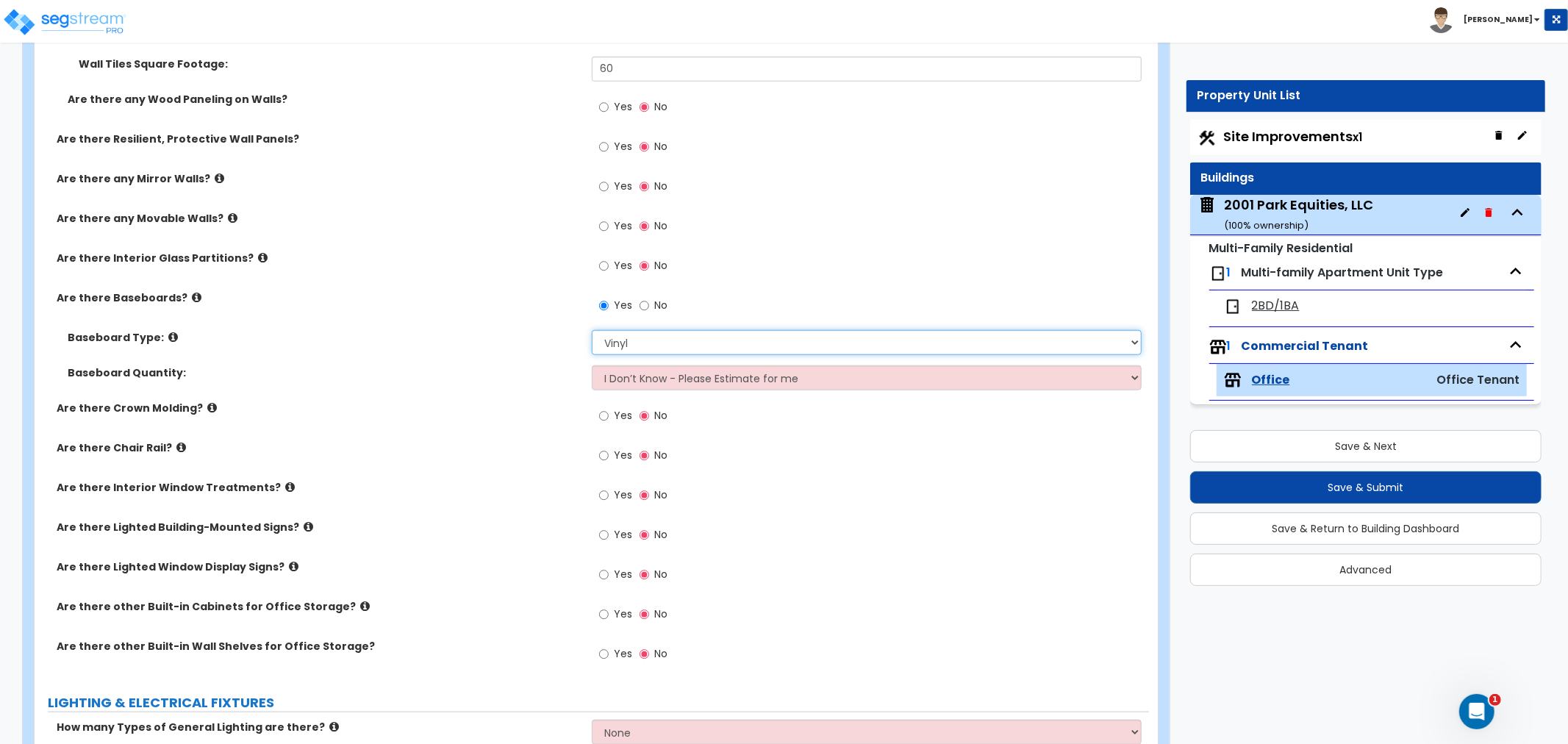
scroll to position [1143, 0]
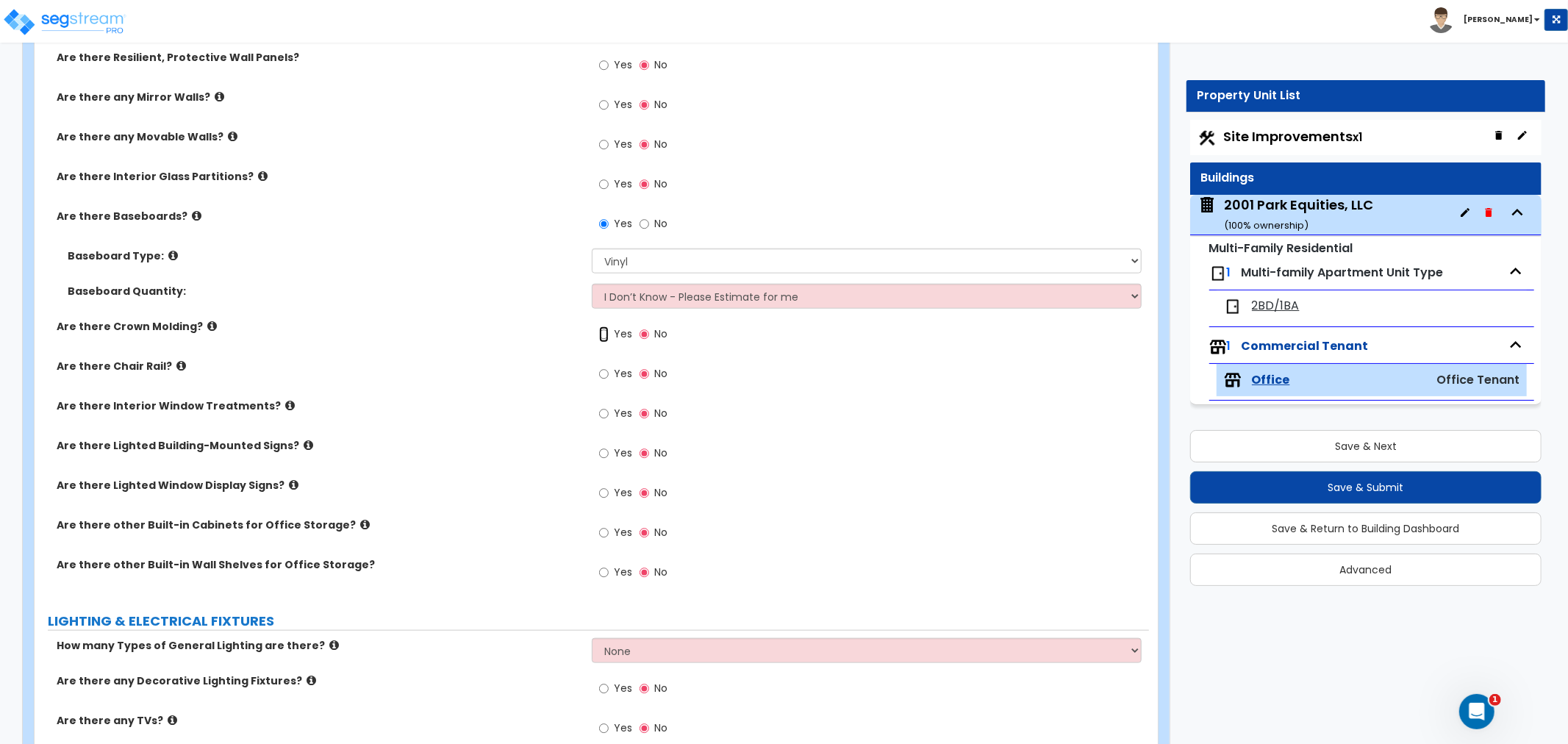
click at [605, 336] on input "Yes" at bounding box center [604, 335] width 10 height 16
radio input "true"
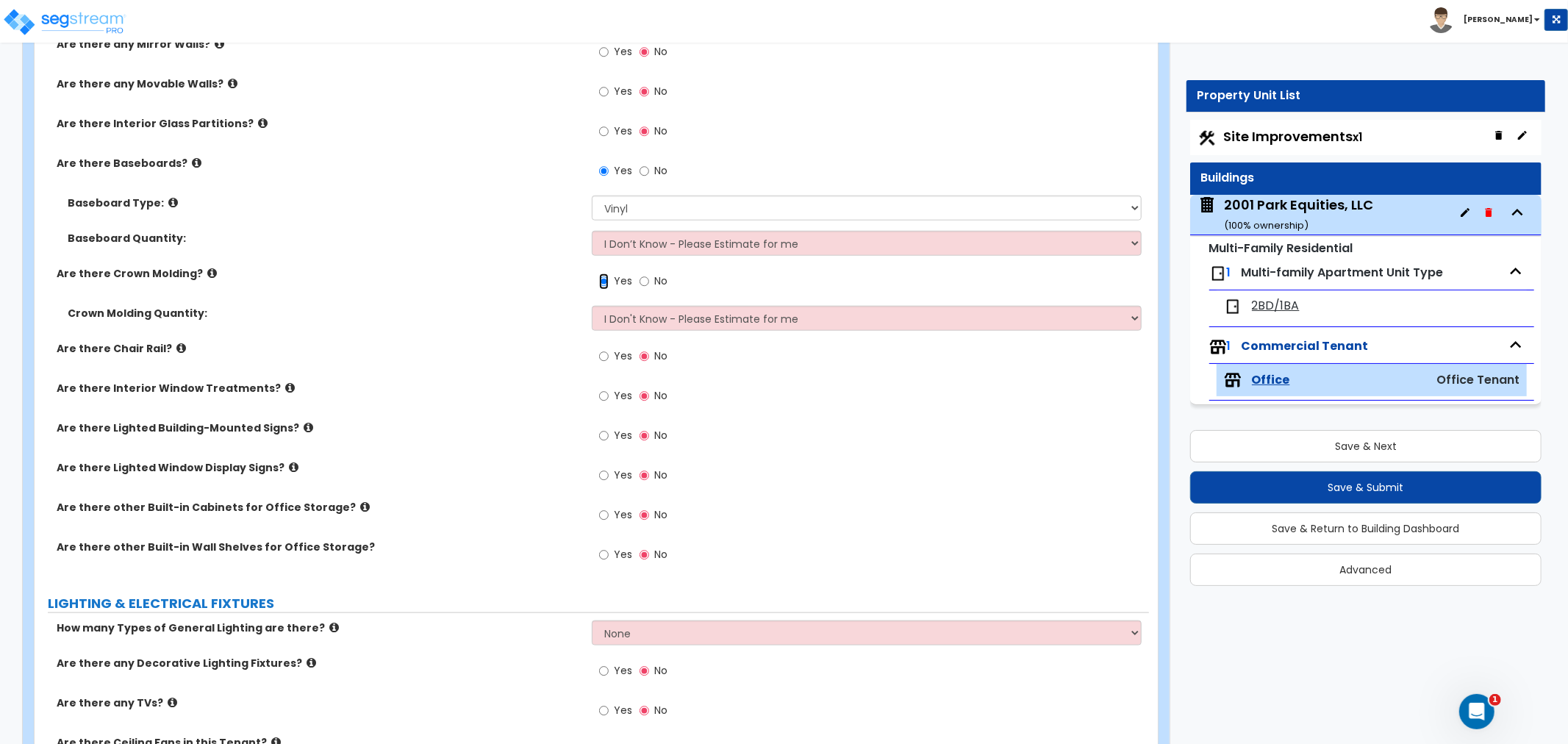
scroll to position [1225, 0]
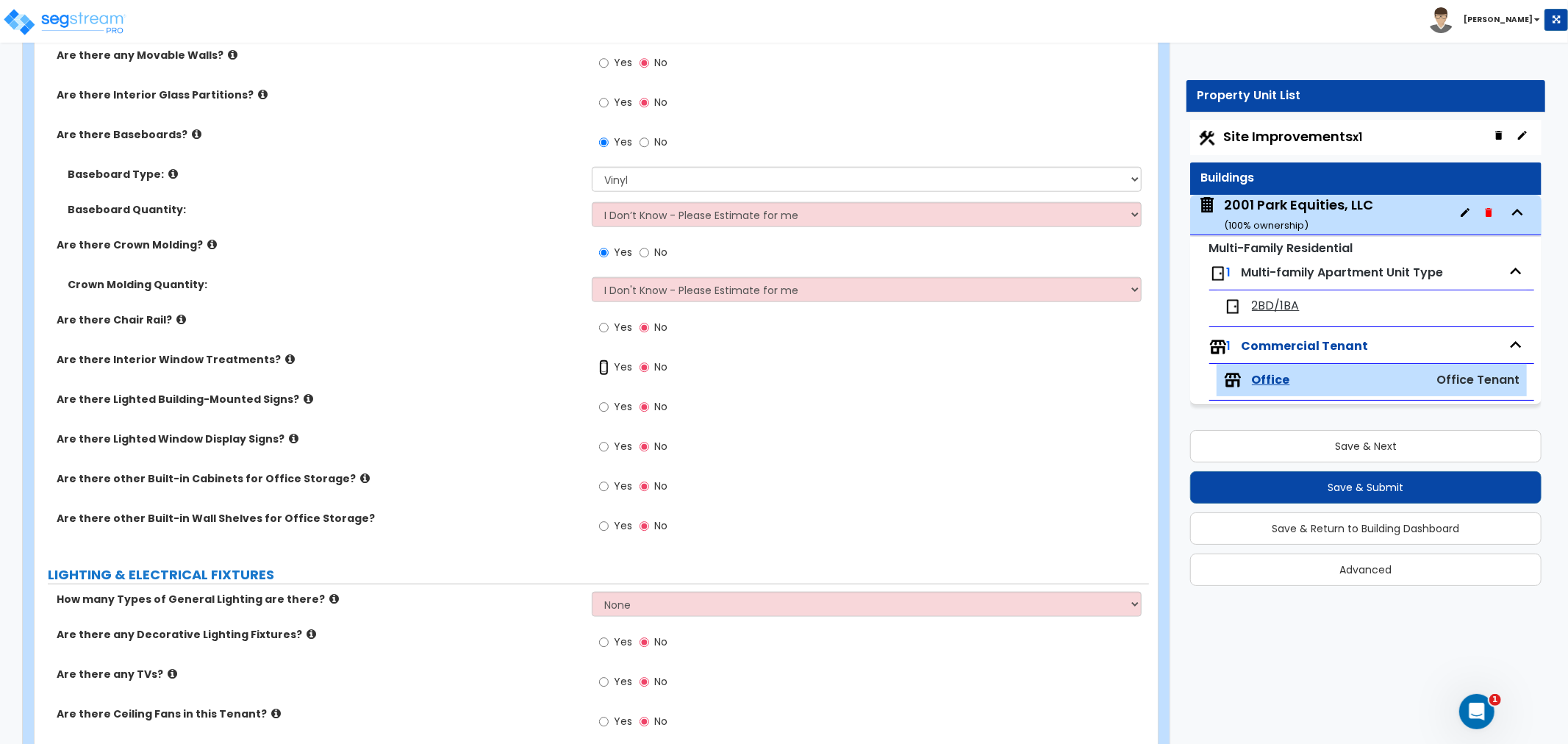
click at [605, 366] on input "Yes" at bounding box center [604, 368] width 10 height 16
radio input "true"
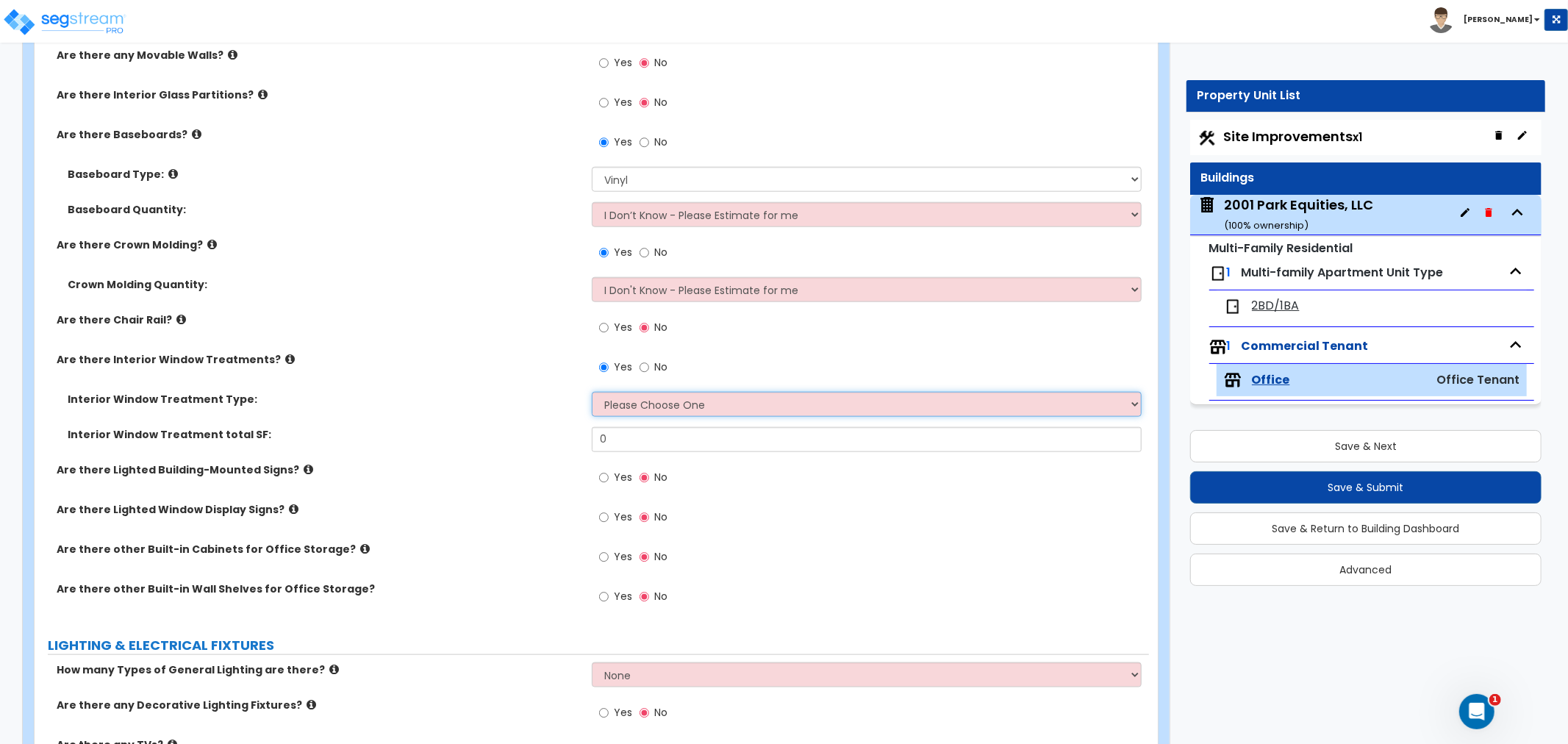
click at [634, 405] on select "Please Choose One Vertical Blinds Window Shades Venetian Blinds Wood Shutters" at bounding box center [866, 405] width 550 height 25
select select "3"
click at [592, 392] on select "Please Choose One Vertical Blinds Window Shades Venetian Blinds Wood Shutters" at bounding box center [866, 405] width 550 height 25
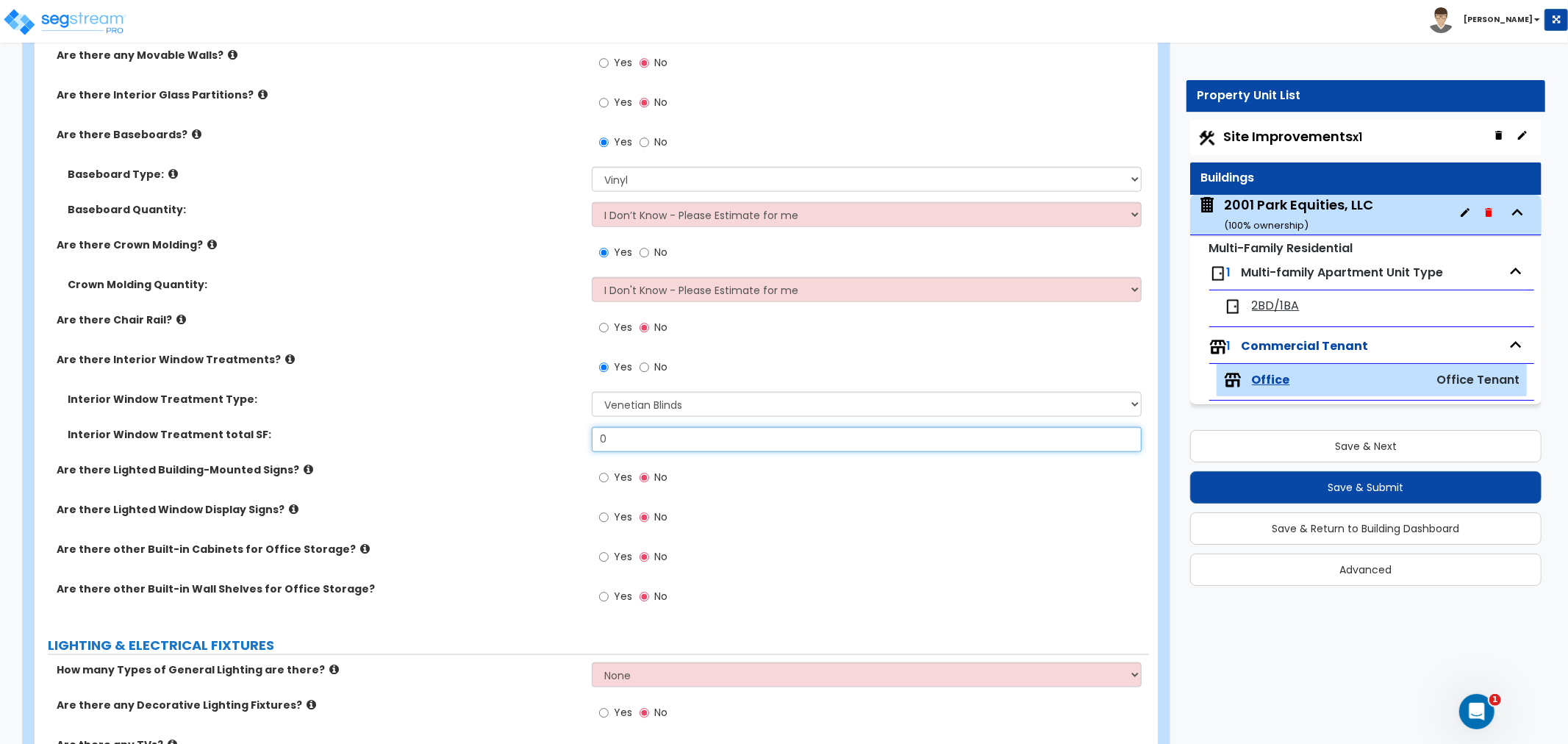
drag, startPoint x: 618, startPoint y: 437, endPoint x: 510, endPoint y: 440, distance: 108.0
click at [510, 440] on div "Interior Window Treatment total SF: 0" at bounding box center [591, 444] width 1115 height 35
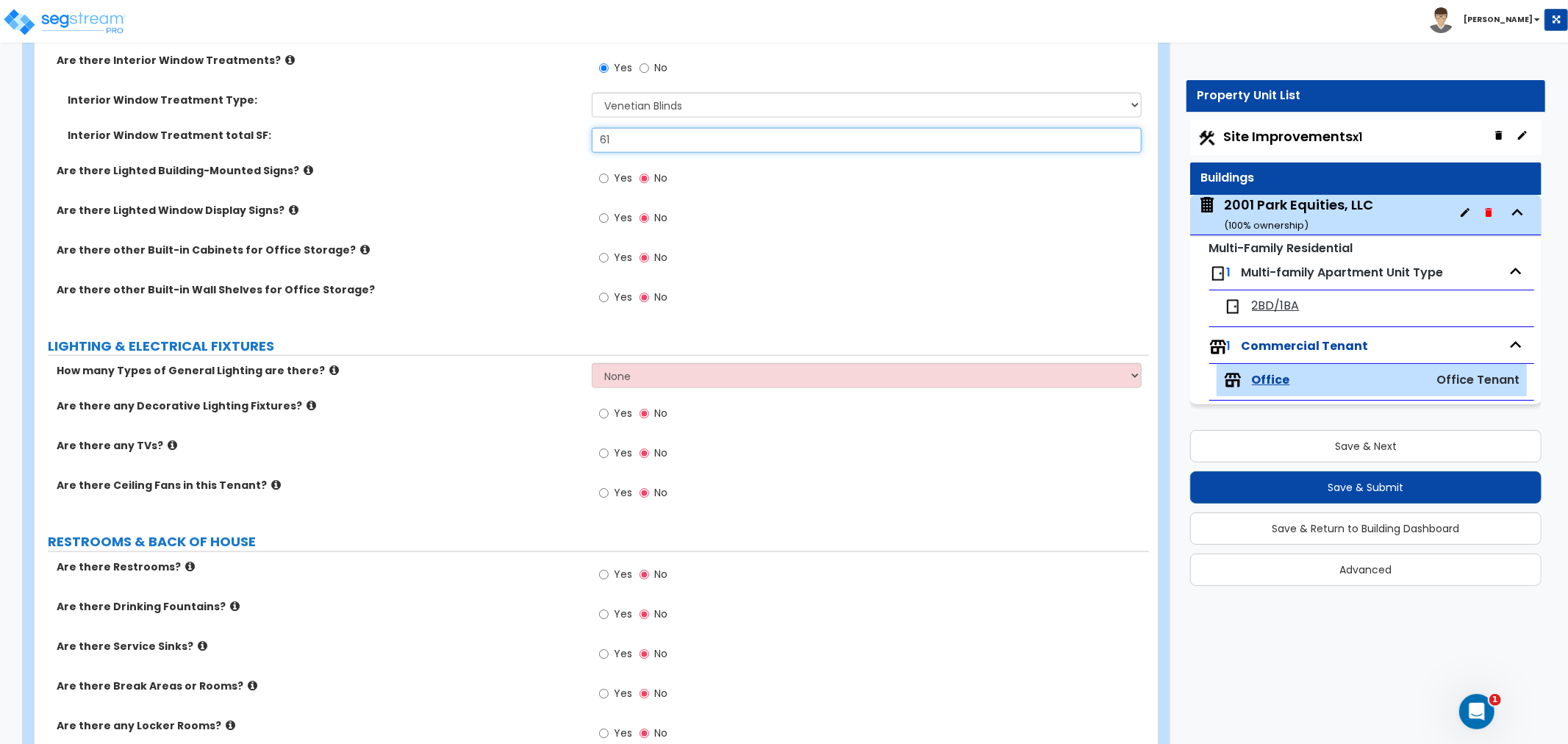
scroll to position [1552, 0]
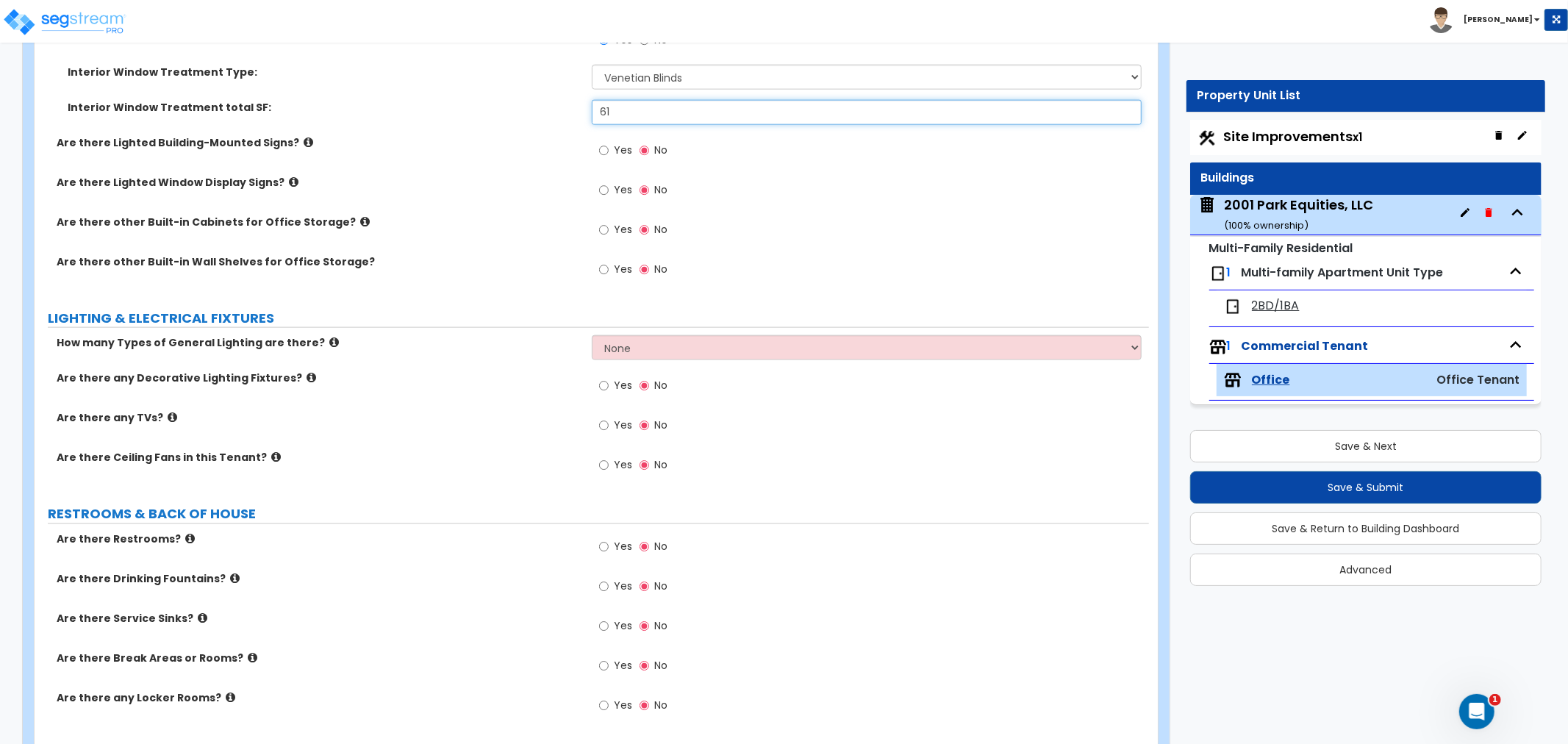
type input "61"
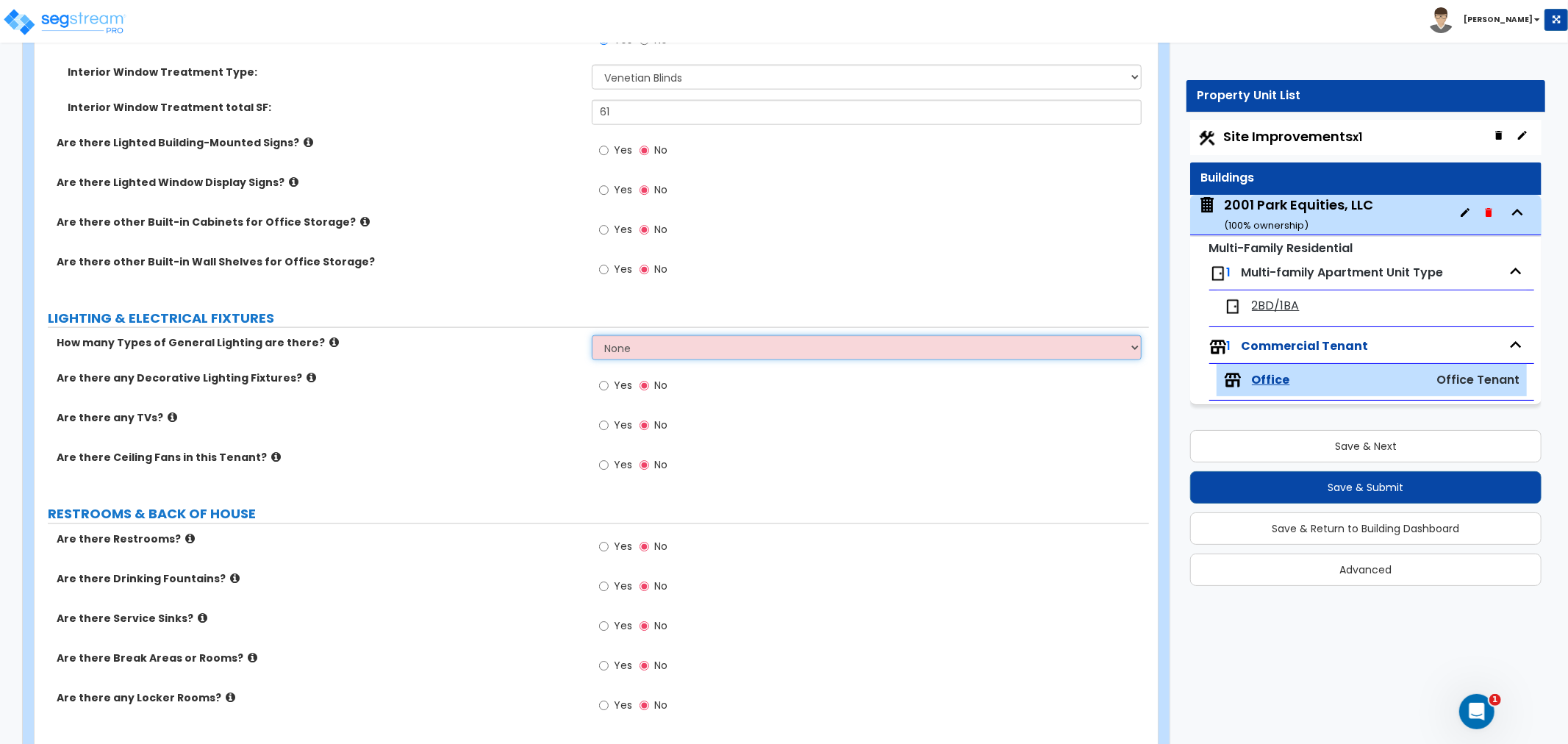
click at [642, 342] on select "None 1 2 3" at bounding box center [866, 348] width 550 height 25
select select "1"
click at [592, 336] on select "None 1 2 3" at bounding box center [866, 348] width 550 height 25
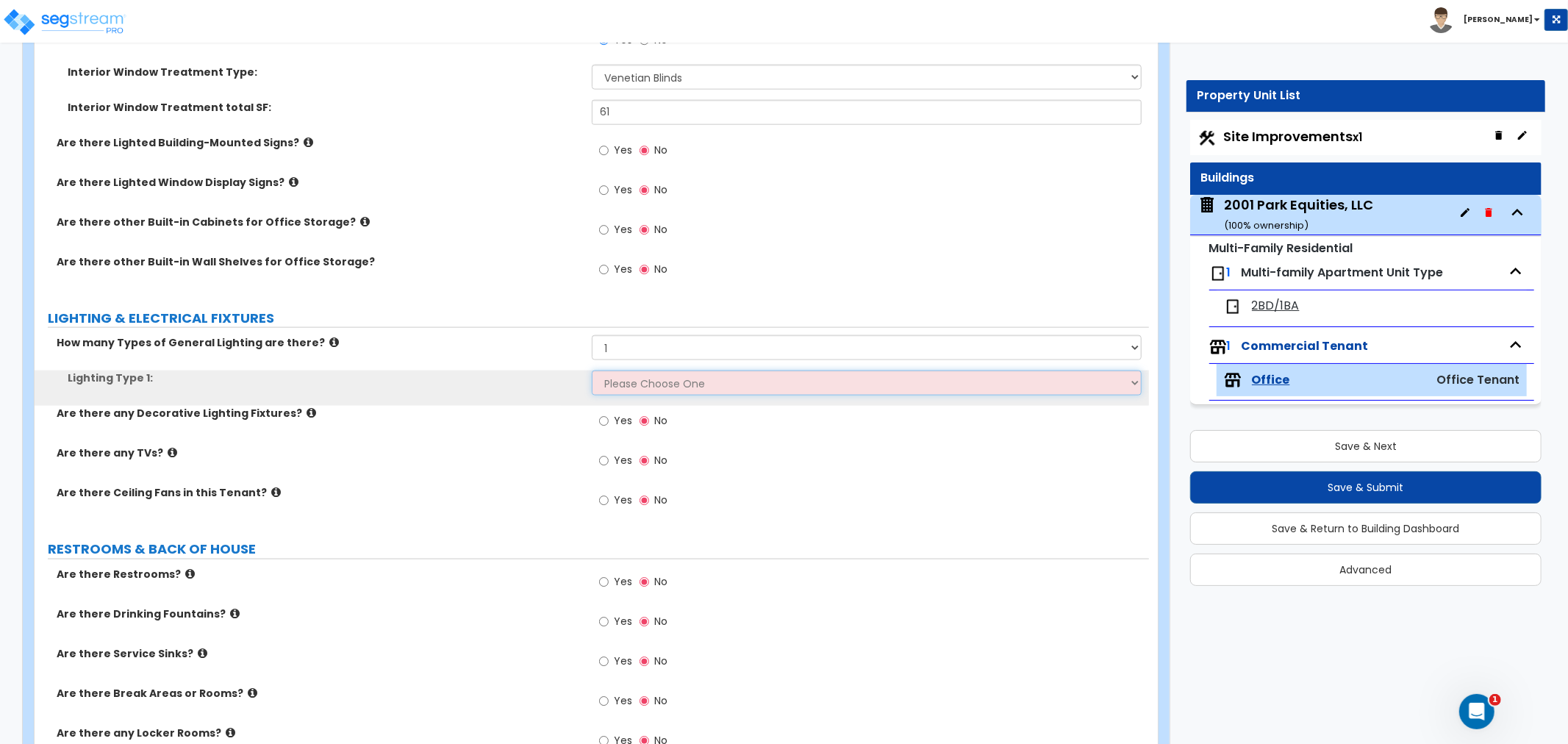
click at [638, 381] on select "Please Choose One LED Surface-Mounted LED Recessed Fluorescent Surface-Mounted …" at bounding box center [866, 383] width 550 height 25
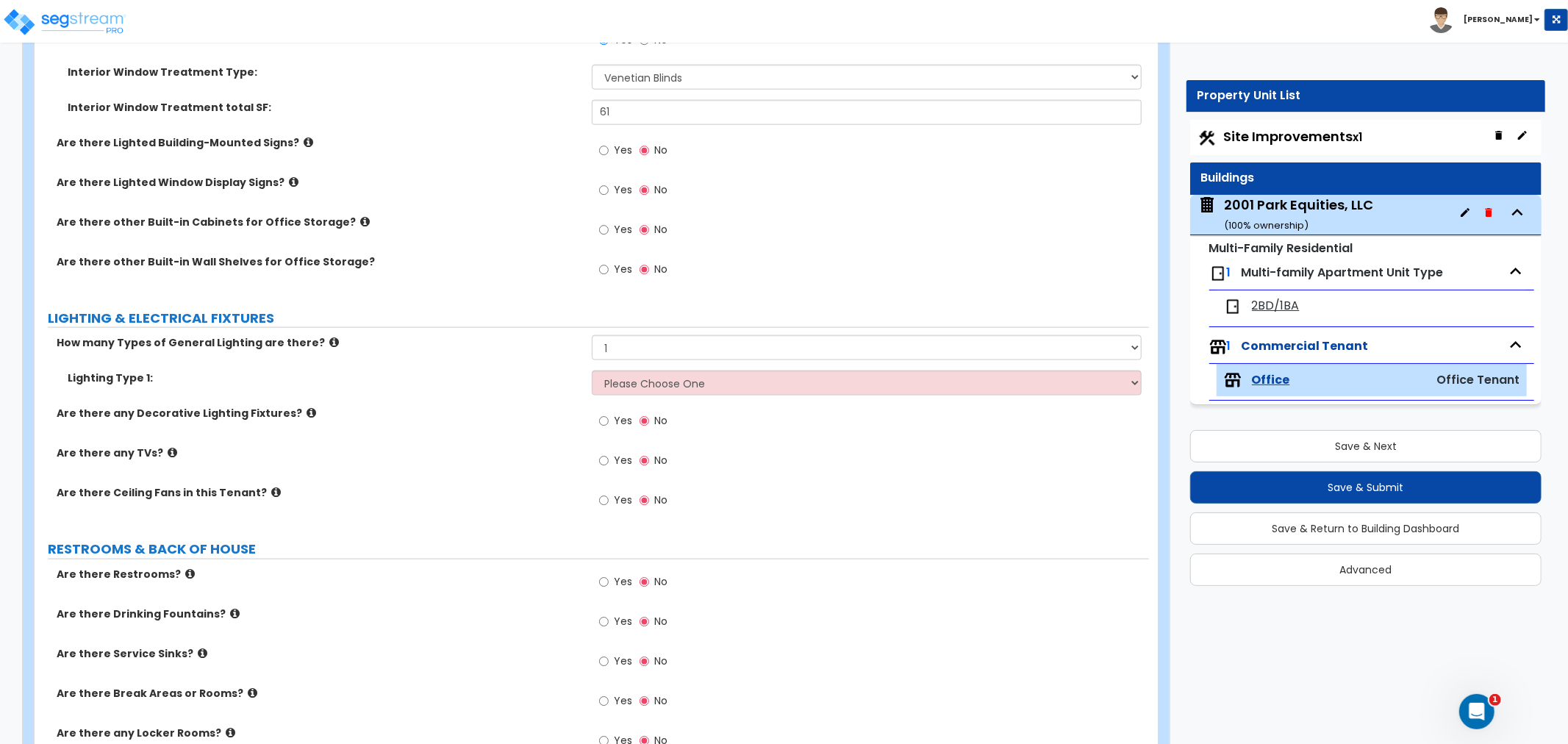
click at [498, 403] on div "Lighting Type 1: Please Choose One LED Surface-Mounted LED Recessed Fluorescent…" at bounding box center [591, 388] width 1115 height 35
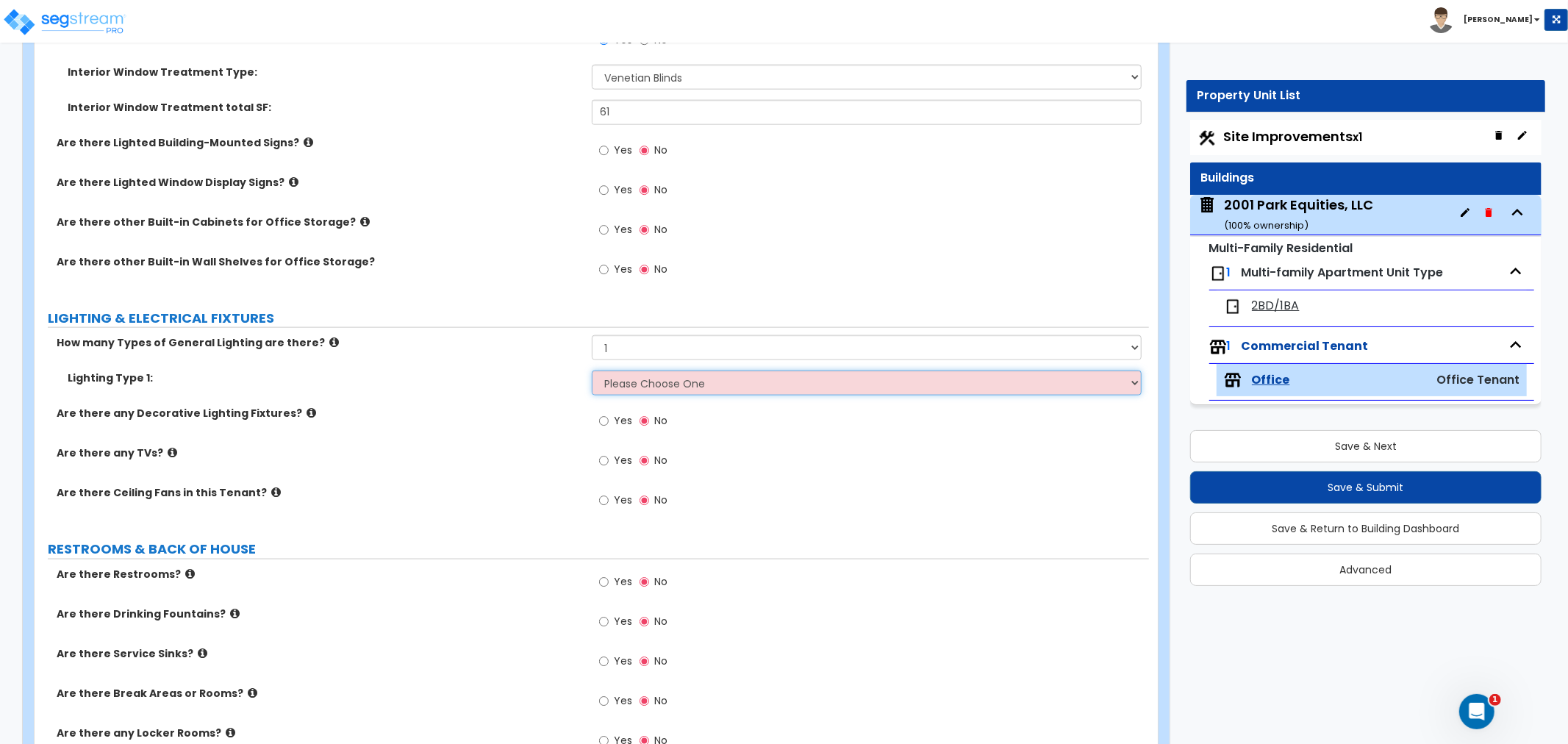
click at [669, 378] on select "Please Choose One LED Surface-Mounted LED Recessed Fluorescent Surface-Mounted …" at bounding box center [866, 383] width 550 height 25
select select "4"
click at [592, 371] on select "Please Choose One LED Surface-Mounted LED Recessed Fluorescent Surface-Mounted …" at bounding box center [866, 383] width 550 height 25
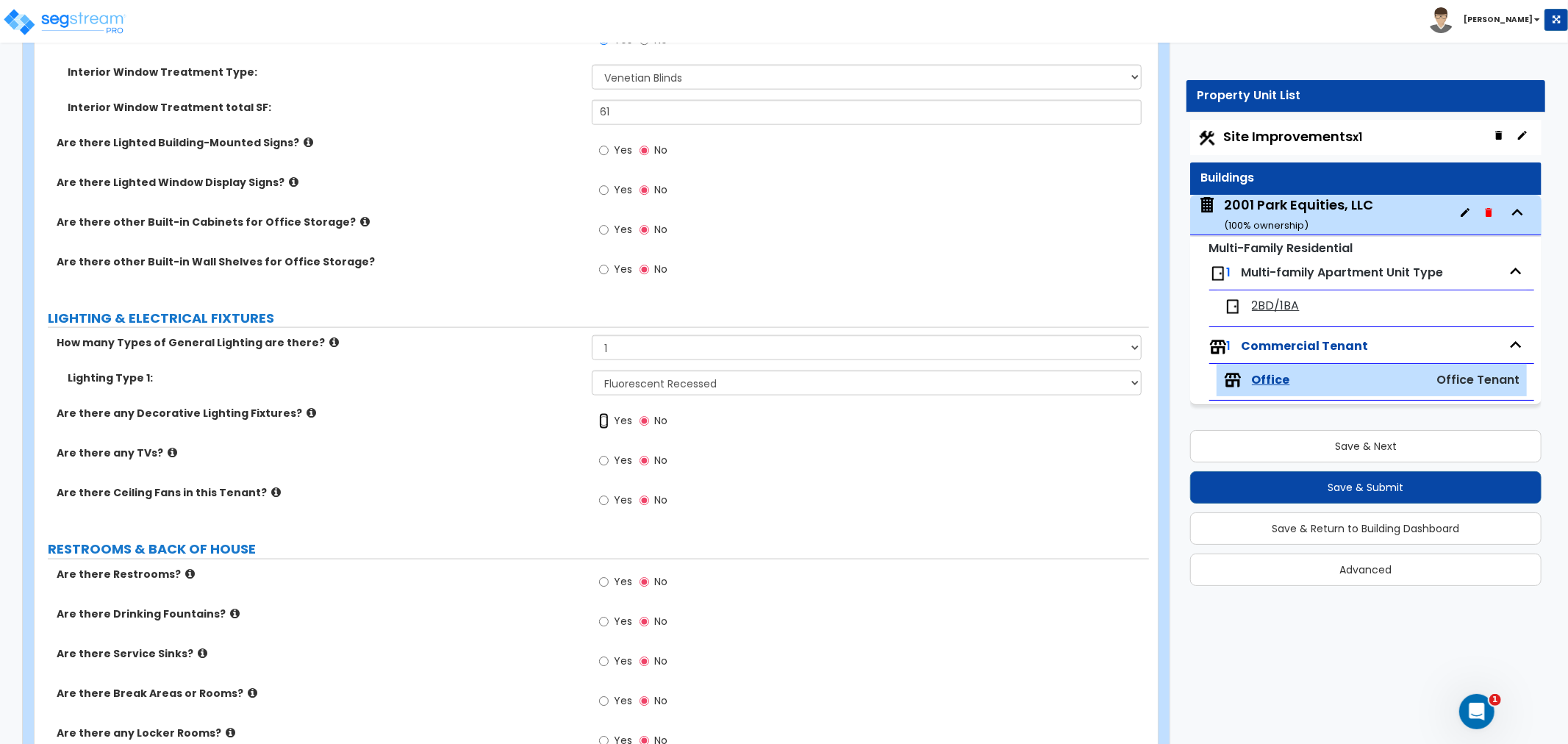
click at [602, 422] on input "Yes" at bounding box center [604, 421] width 10 height 16
radio input "true"
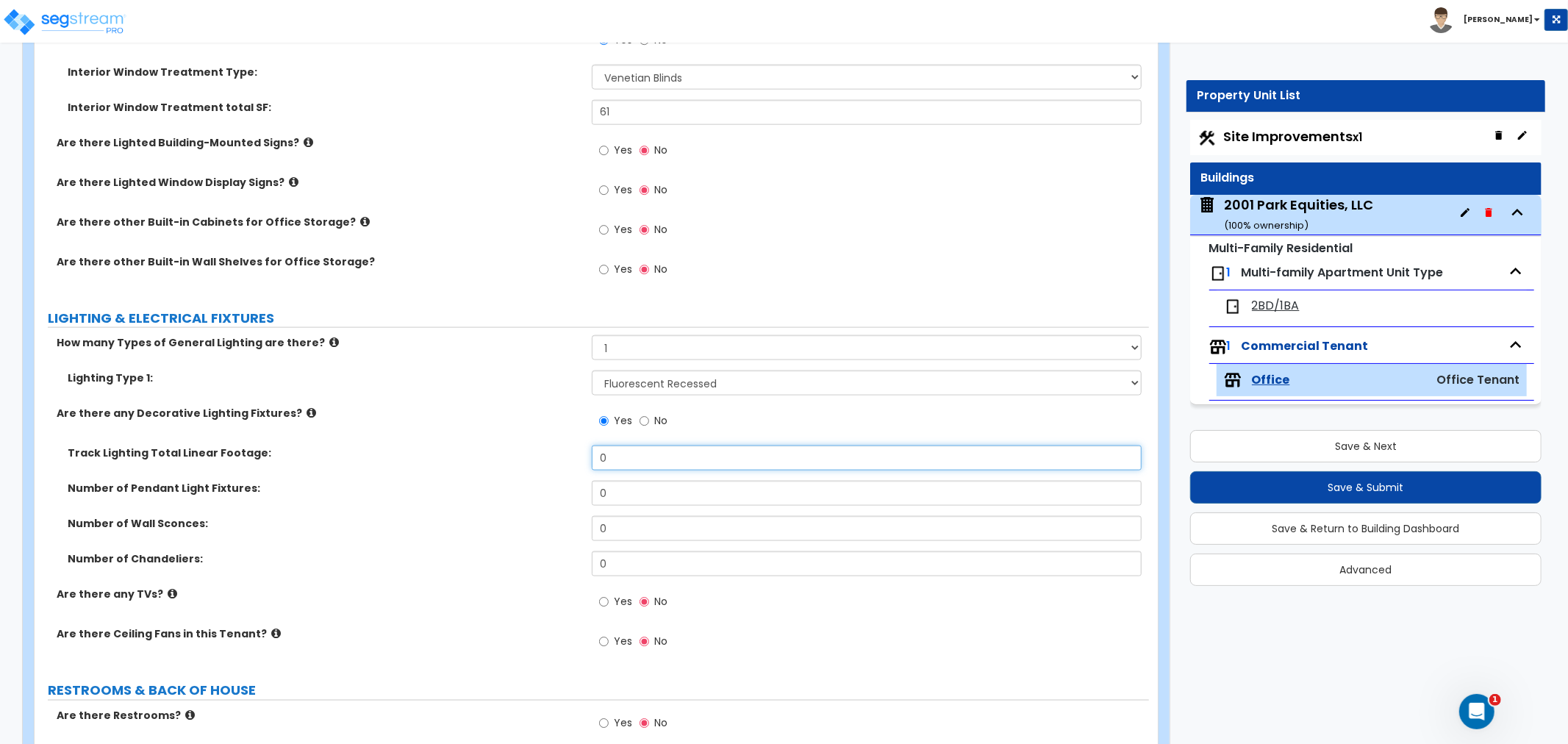
drag, startPoint x: 636, startPoint y: 459, endPoint x: 533, endPoint y: 454, distance: 103.1
click at [533, 454] on div "Track Lighting Total Linear Footage: 0" at bounding box center [591, 462] width 1115 height 35
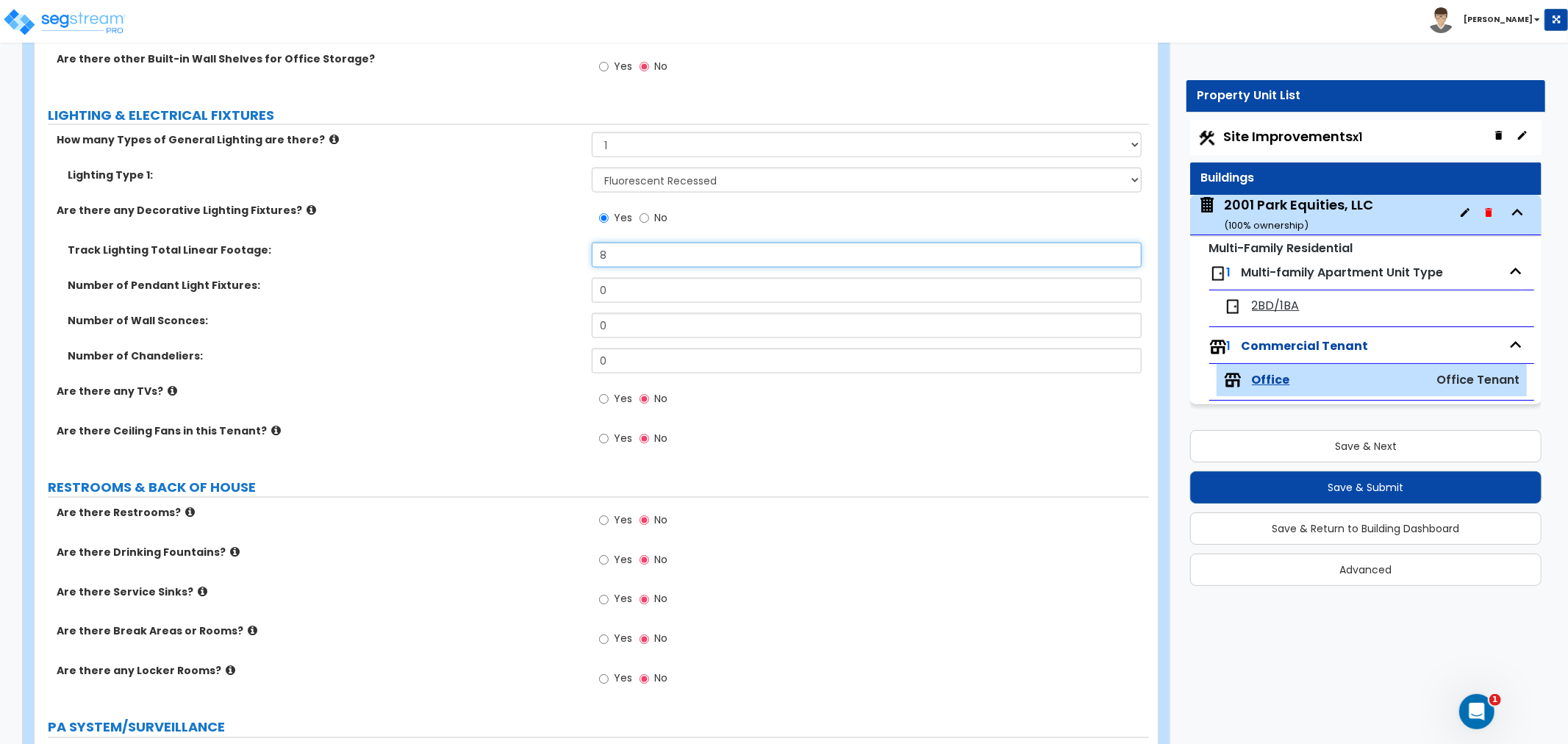
scroll to position [1797, 0]
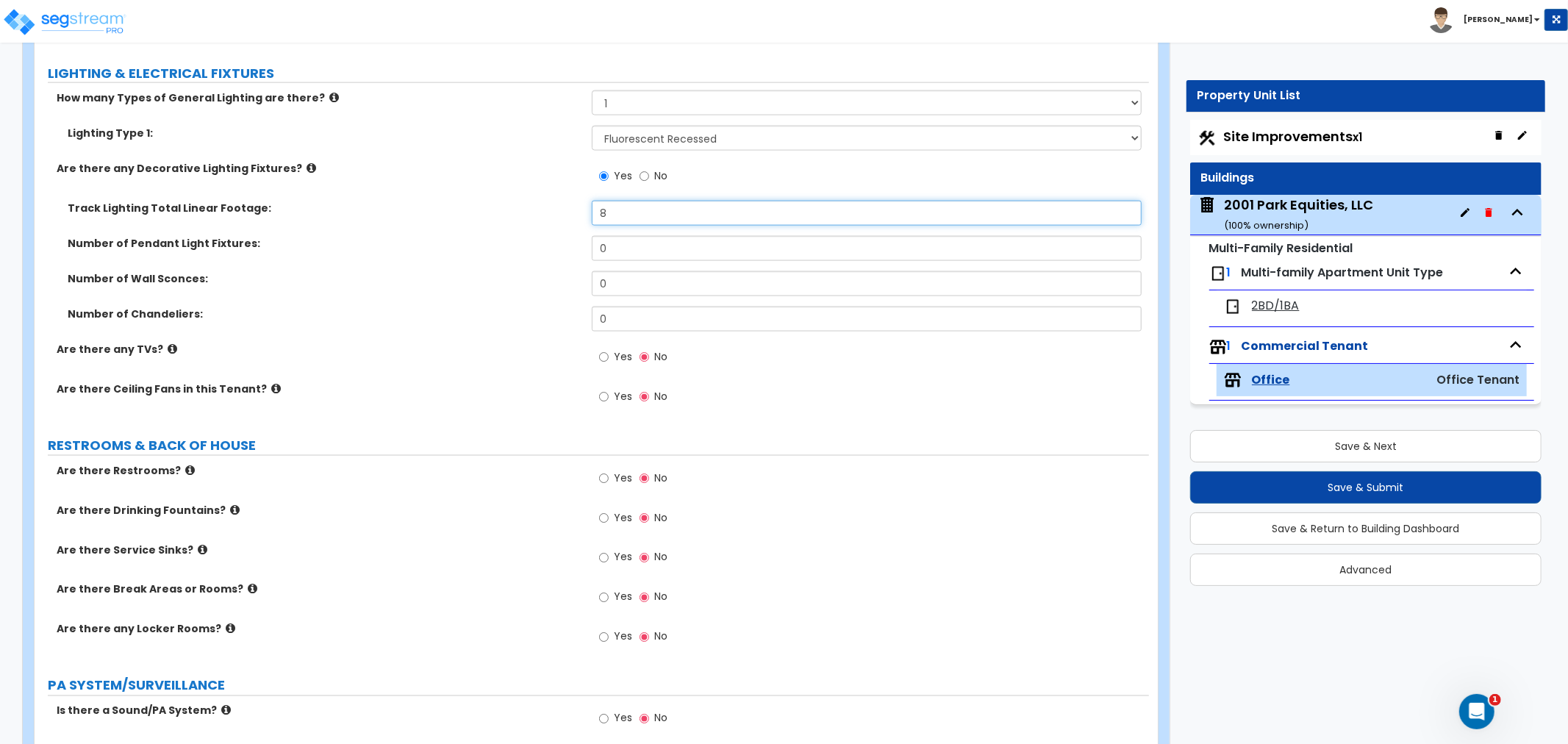
type input "8"
click at [601, 398] on input "Yes" at bounding box center [604, 397] width 10 height 16
radio input "true"
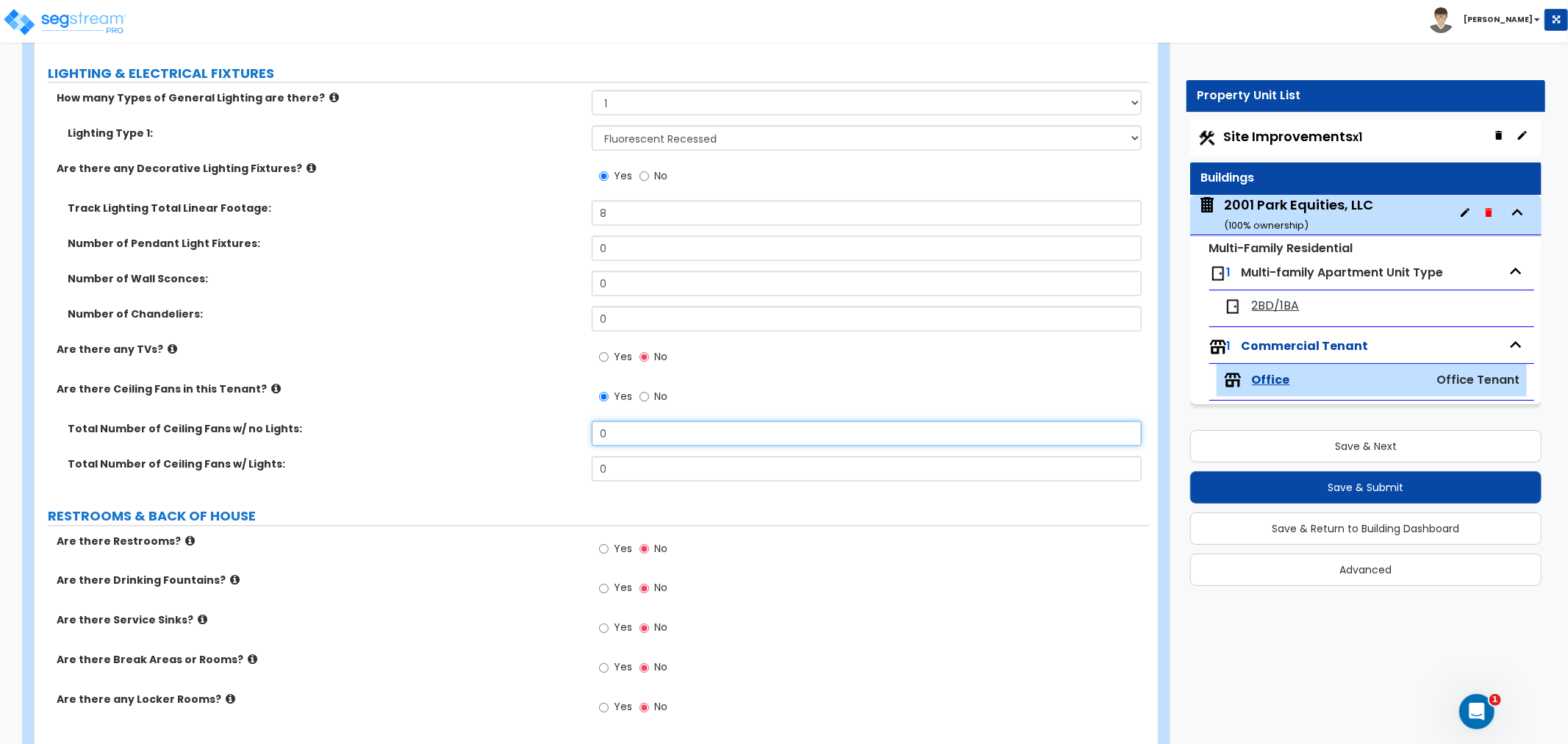
drag, startPoint x: 625, startPoint y: 445, endPoint x: 525, endPoint y: 445, distance: 100.0
click at [525, 445] on div "Total Number of Ceiling Fans w/ no Lights: 0" at bounding box center [591, 438] width 1115 height 35
click at [517, 469] on label "Total Number of Ceiling Fans w/ Lights:" at bounding box center [324, 464] width 513 height 14
drag, startPoint x: 666, startPoint y: 428, endPoint x: 524, endPoint y: 426, distance: 142.0
click at [524, 426] on div "Total Number of Ceiling Fans w/ no Lights: 1" at bounding box center [591, 438] width 1115 height 35
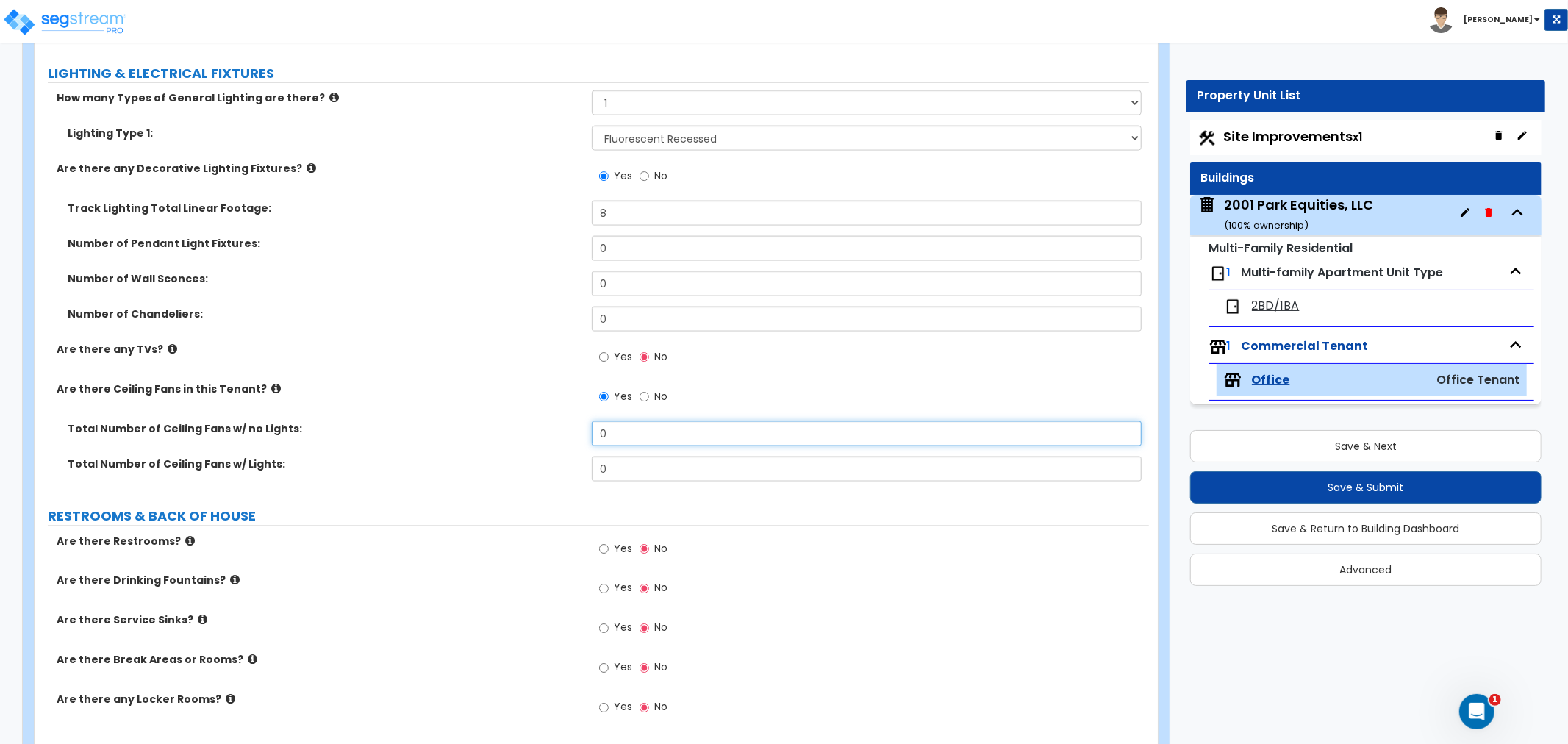
type input "0"
drag, startPoint x: 618, startPoint y: 465, endPoint x: 575, endPoint y: 473, distance: 43.7
click at [575, 473] on div "Total Number of Ceiling Fans w/ Lights: 0" at bounding box center [591, 474] width 1115 height 35
type input "1"
click at [525, 515] on label "RESTROOMS & BACK OF HOUSE" at bounding box center [598, 515] width 1101 height 19
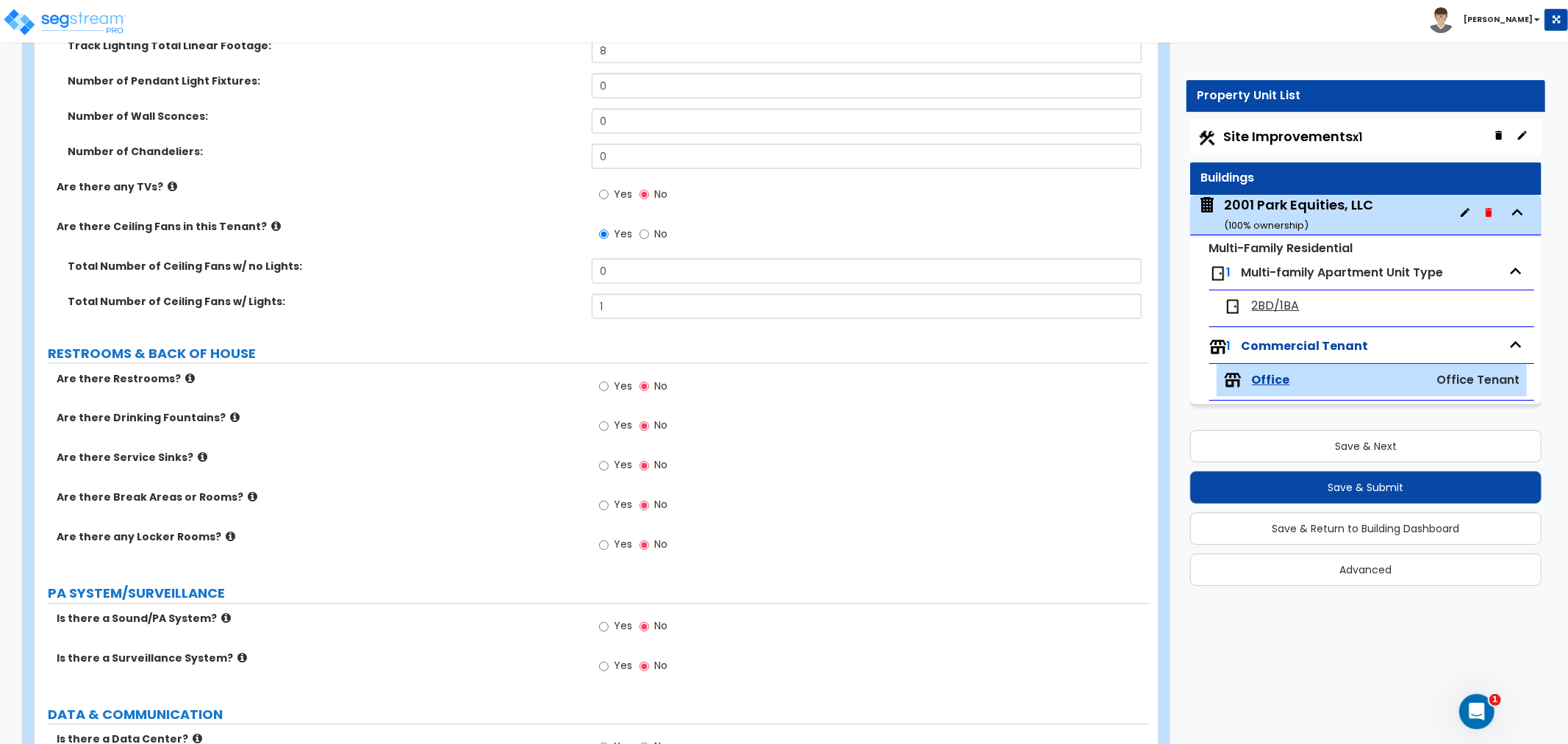
scroll to position [1960, 0]
click at [604, 381] on input "Yes" at bounding box center [604, 386] width 10 height 16
radio input "true"
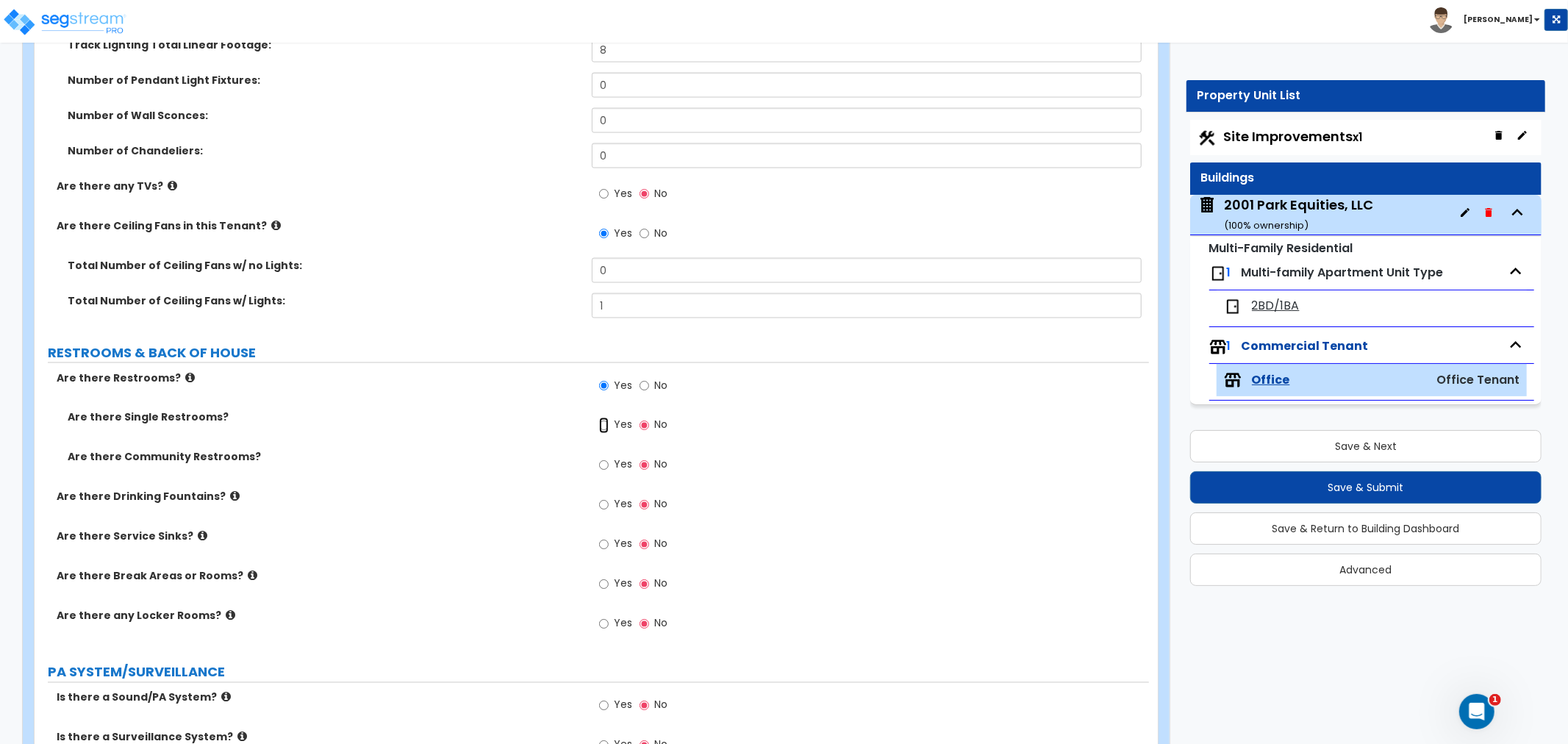
click at [604, 423] on input "Yes" at bounding box center [604, 426] width 10 height 16
radio input "true"
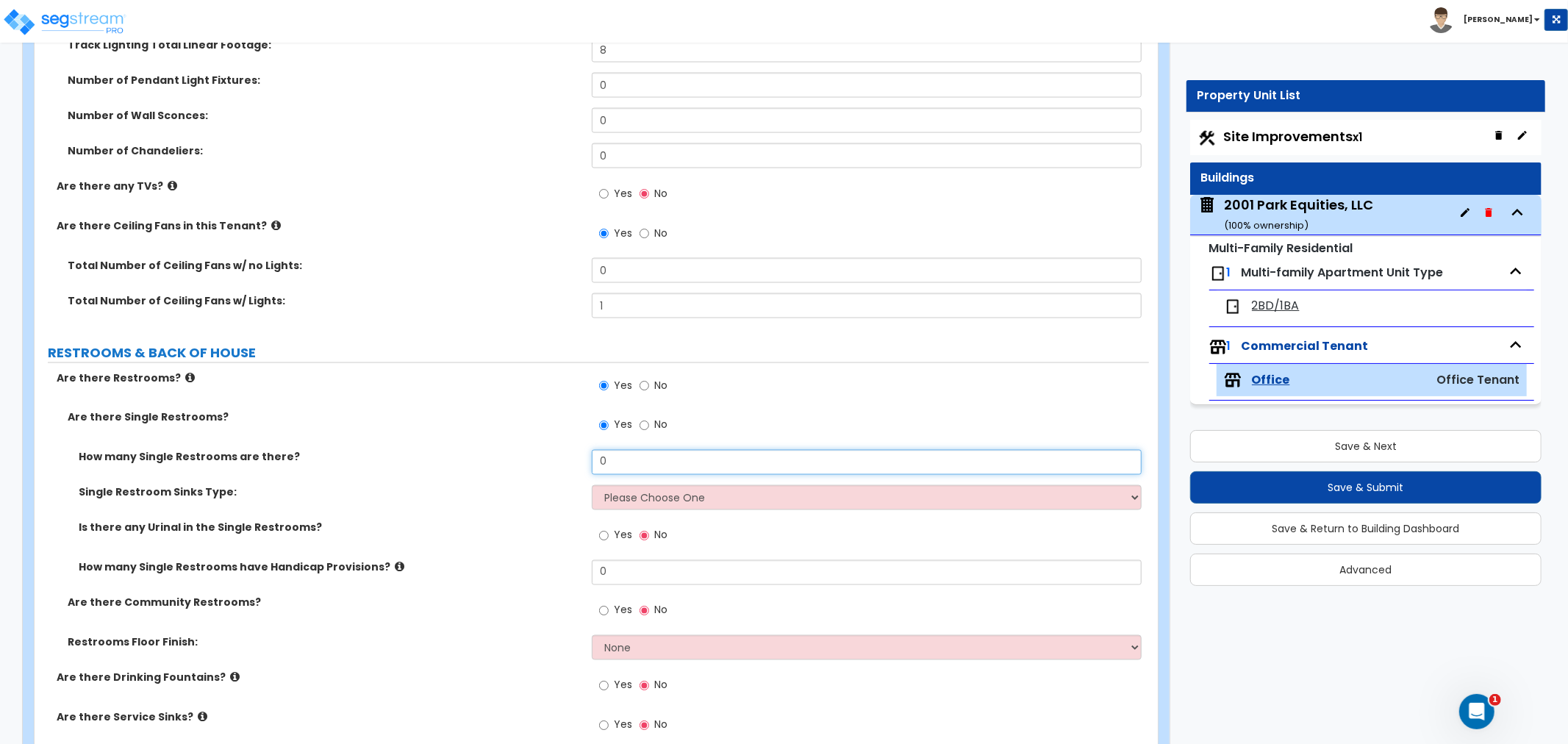
drag, startPoint x: 621, startPoint y: 464, endPoint x: 479, endPoint y: 462, distance: 142.0
click at [479, 462] on div "How many Single Restrooms are there? 0" at bounding box center [591, 467] width 1115 height 35
type input "1"
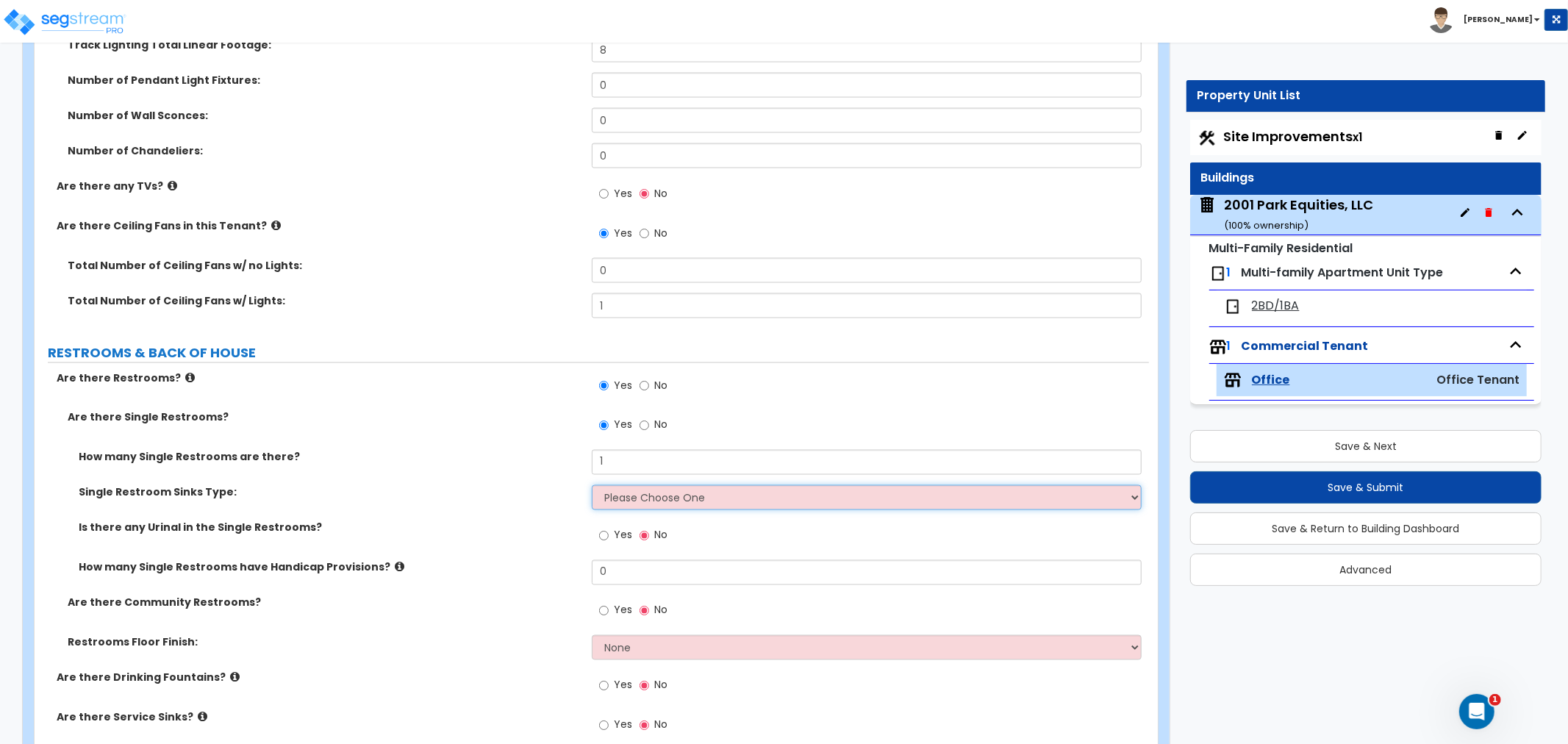
click at [622, 504] on select "Please Choose One Wall-mounted Vanity-mounted" at bounding box center [866, 497] width 550 height 25
select select "1"
click at [592, 485] on select "Please Choose One Wall-mounted Vanity-mounted" at bounding box center [866, 497] width 550 height 25
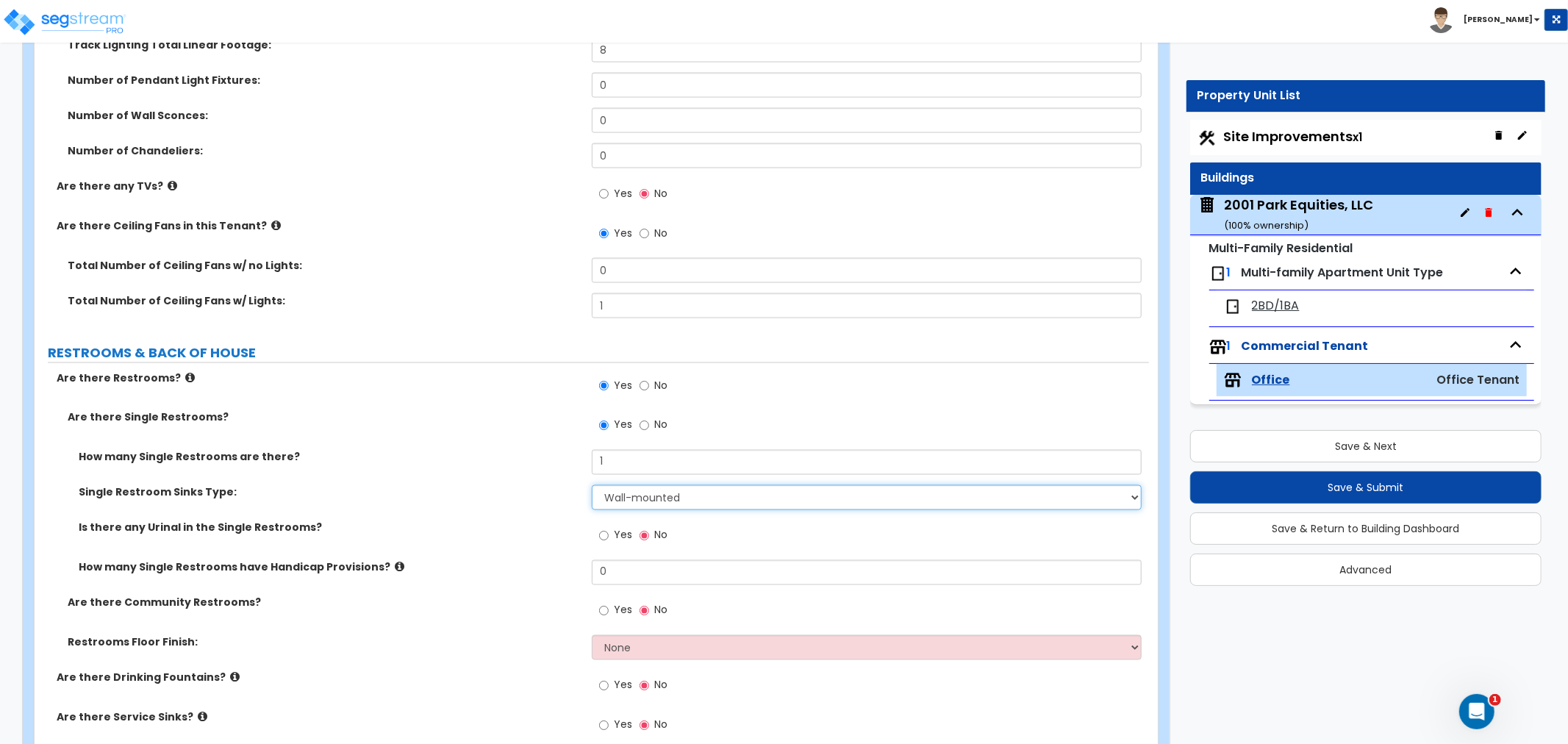
click at [631, 498] on select "Please Choose One Wall-mounted Vanity-mounted" at bounding box center [866, 497] width 550 height 25
click at [529, 507] on div "Single Restroom Sinks Type: Please Choose One Wall-mounted Vanity-mounted" at bounding box center [591, 502] width 1115 height 35
click at [614, 501] on select "Please Choose One Wall-mounted Vanity-mounted" at bounding box center [866, 497] width 550 height 25
click at [592, 485] on select "Please Choose One Wall-mounted Vanity-mounted" at bounding box center [866, 497] width 550 height 25
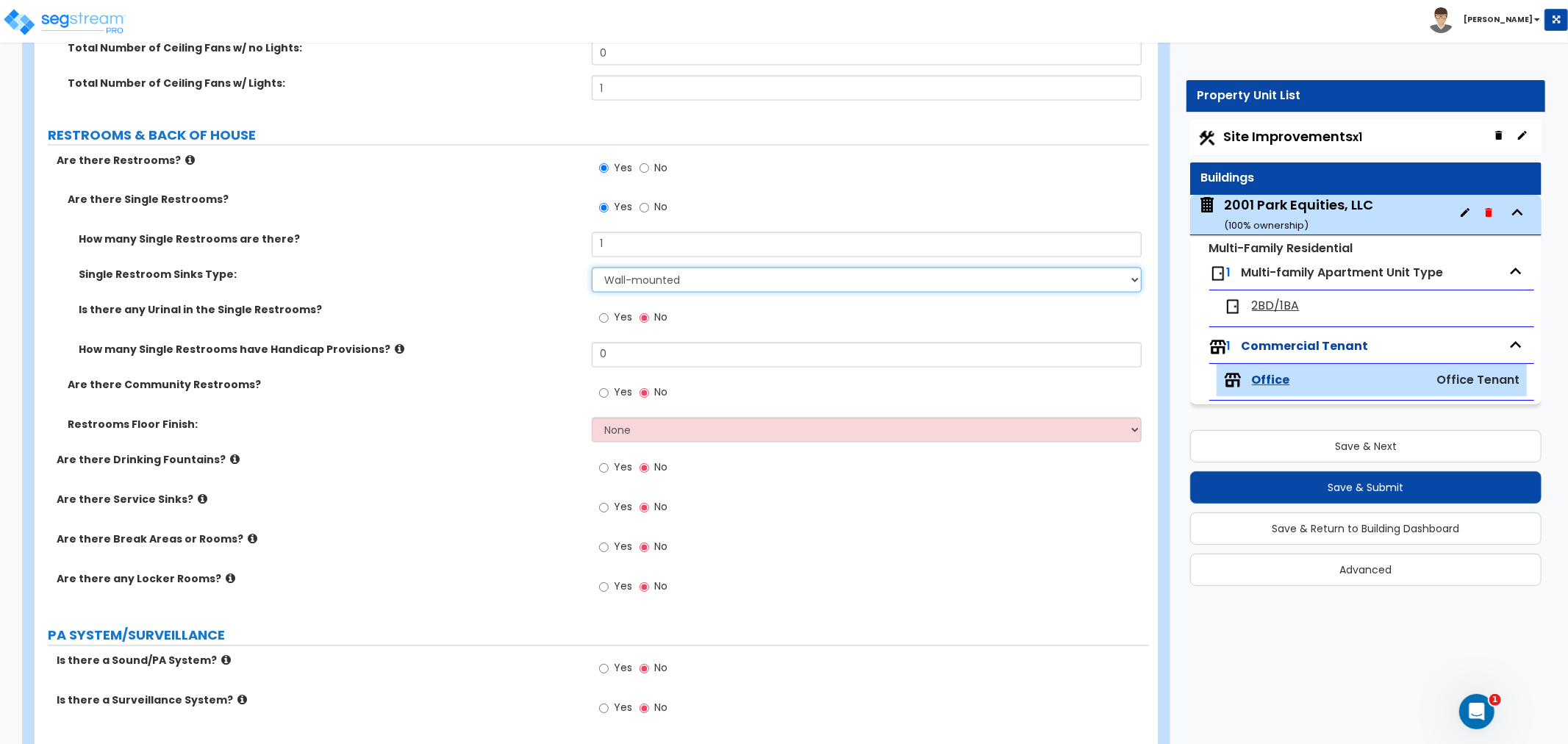
scroll to position [2206, 0]
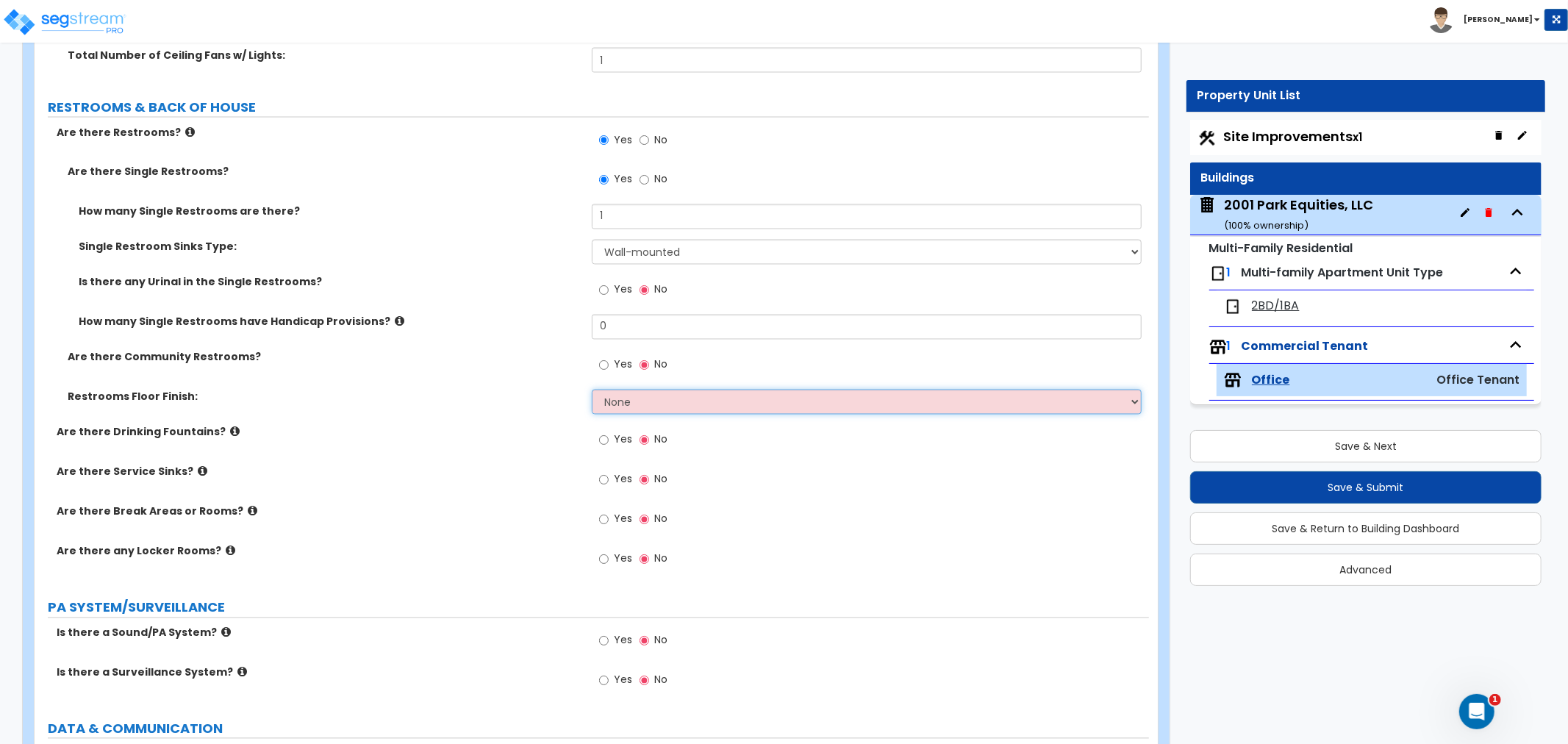
click at [619, 400] on select "None Tile Flooring Resilient Laminate Flooring VCT Flooring Sheet Vinyl Flooring" at bounding box center [866, 402] width 550 height 25
select select "1"
click at [592, 390] on select "None Tile Flooring Resilient Laminate Flooring VCT Flooring Sheet Vinyl Flooring" at bounding box center [866, 402] width 550 height 25
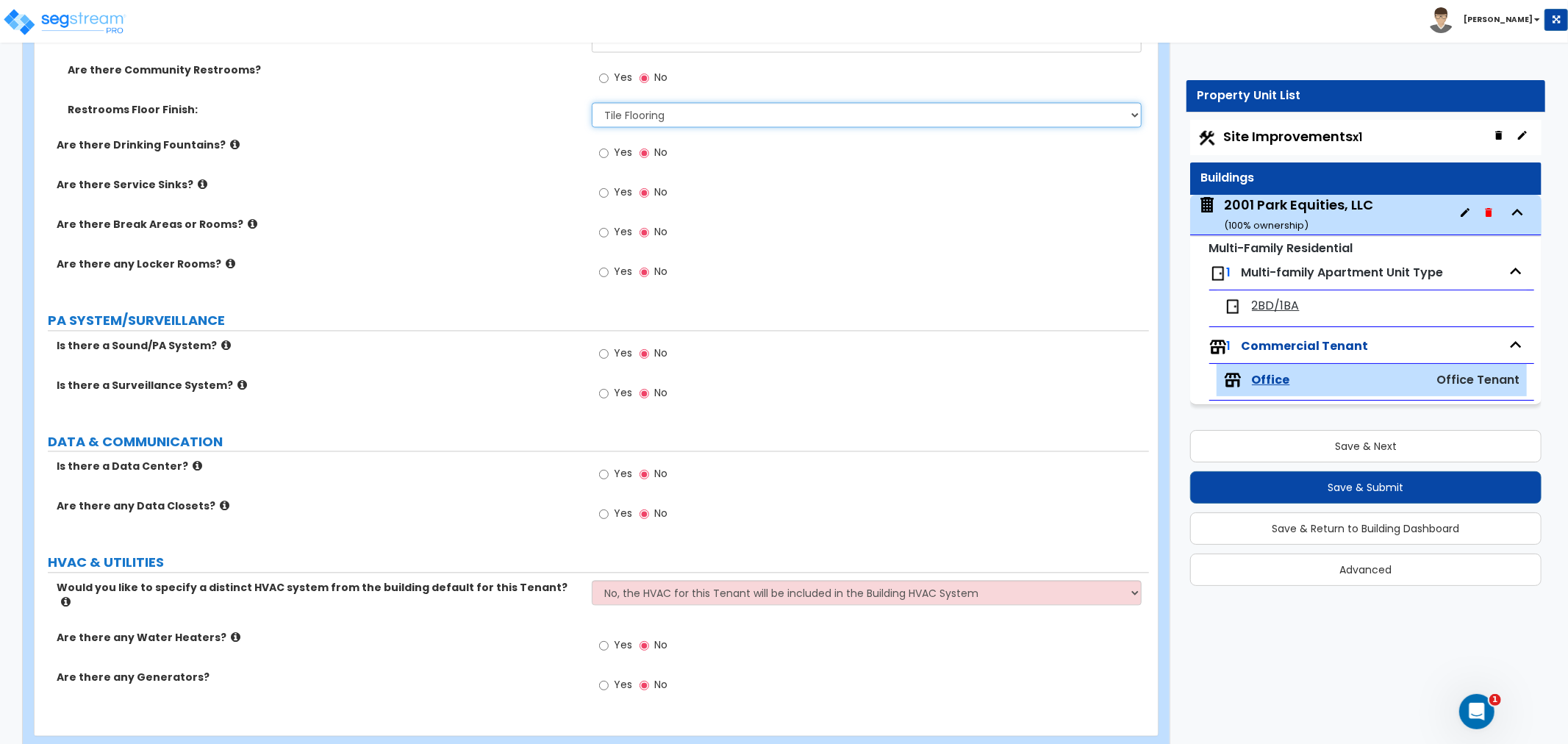
scroll to position [2511, 0]
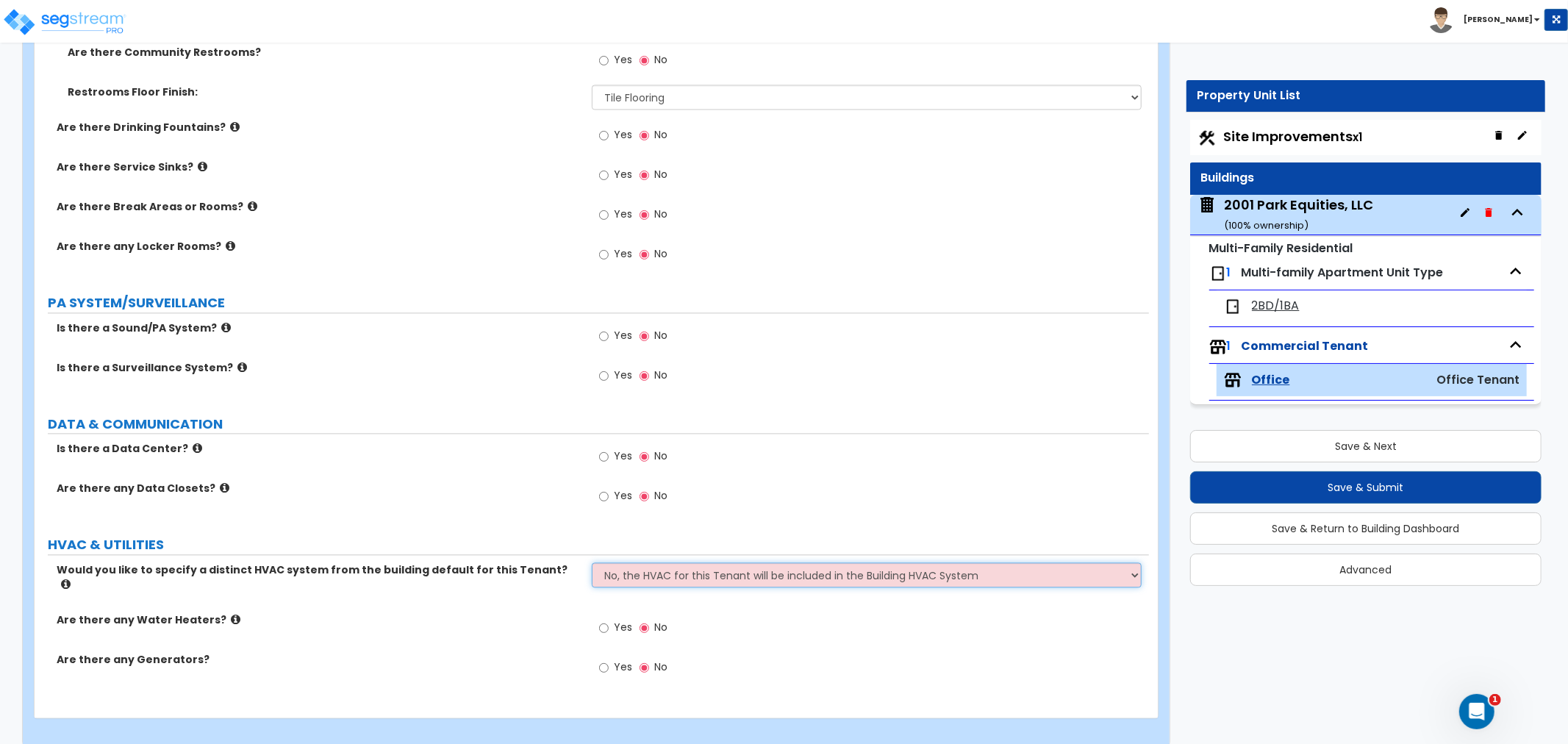
click at [628, 578] on select "No, the HVAC for this Tenant will be included in the Building HVAC System Yes, …" at bounding box center [866, 575] width 550 height 25
select select "1"
click at [592, 562] on select "No, the HVAC for this Tenant will be included in the Building HVAC System Yes, …" at bounding box center [866, 575] width 550 height 25
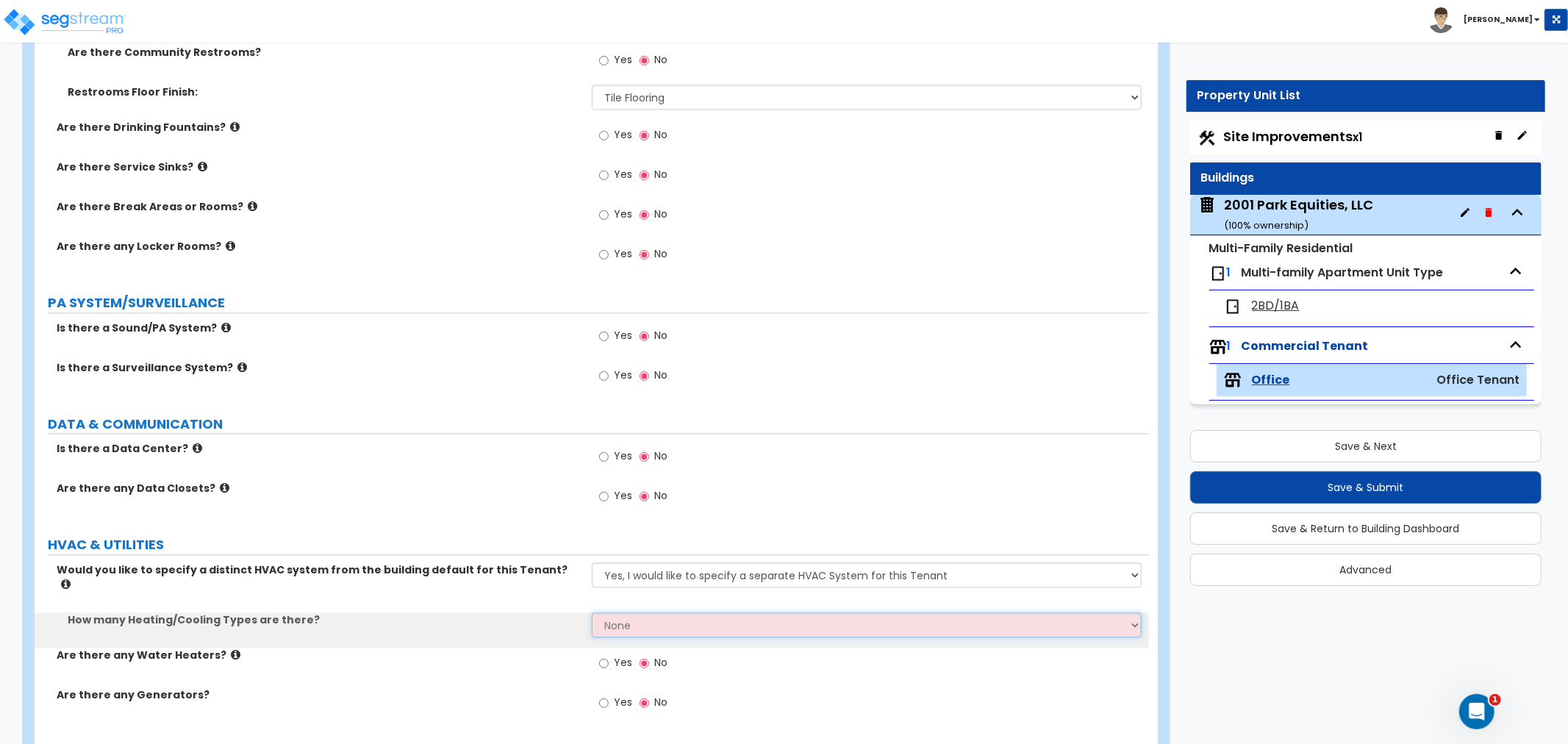
click at [642, 613] on select "None 1 2 3" at bounding box center [866, 625] width 550 height 25
select select "1"
click at [592, 613] on select "None 1 2 3" at bounding box center [866, 625] width 550 height 25
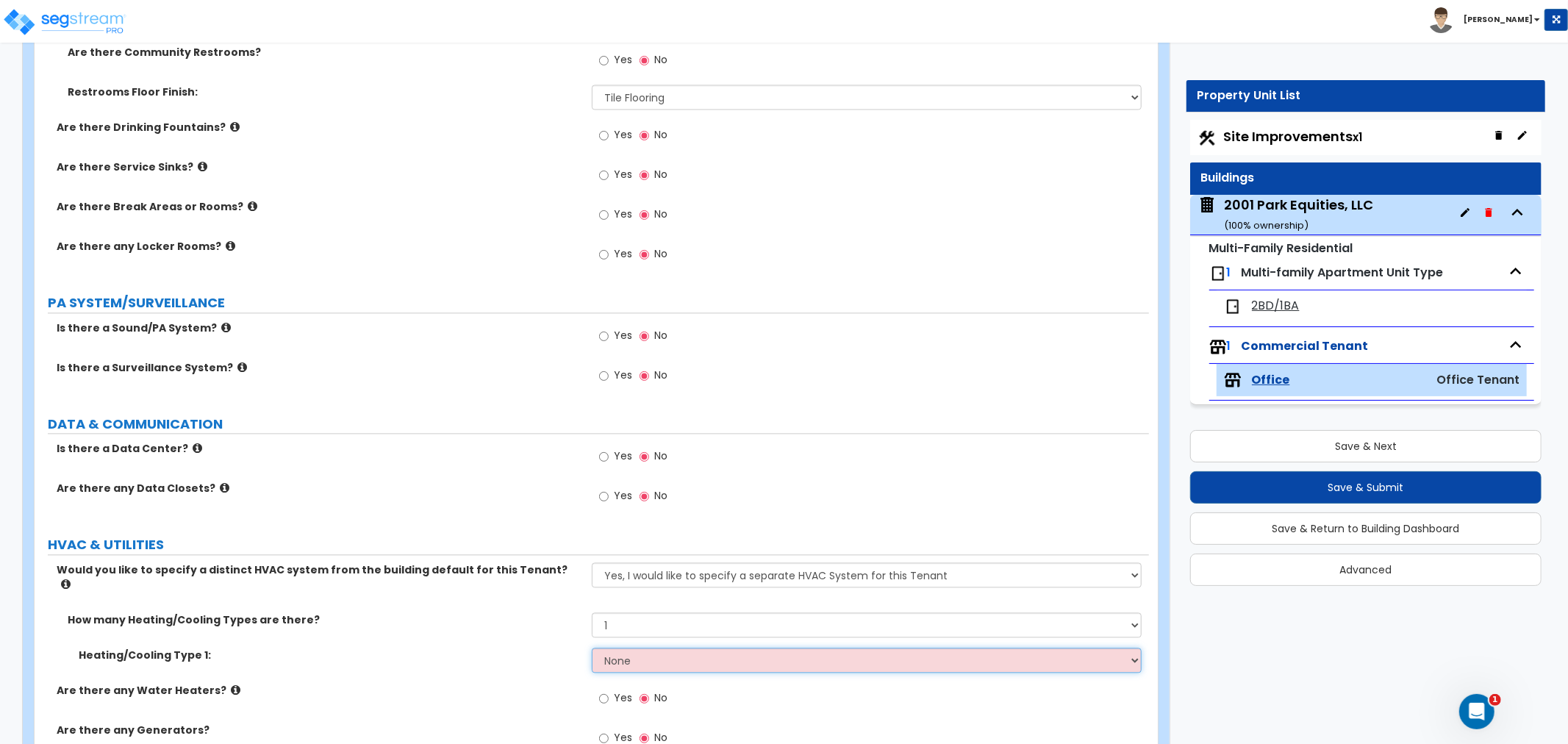
click at [622, 648] on select "None Heat Only Centralized Heating & Cooling Thru Wall Air Conditioners Mini Sp…" at bounding box center [866, 660] width 550 height 25
select select "1"
click at [592, 648] on select "None Heat Only Centralized Heating & Cooling Thru Wall Air Conditioners Mini Sp…" at bounding box center [866, 660] width 550 height 25
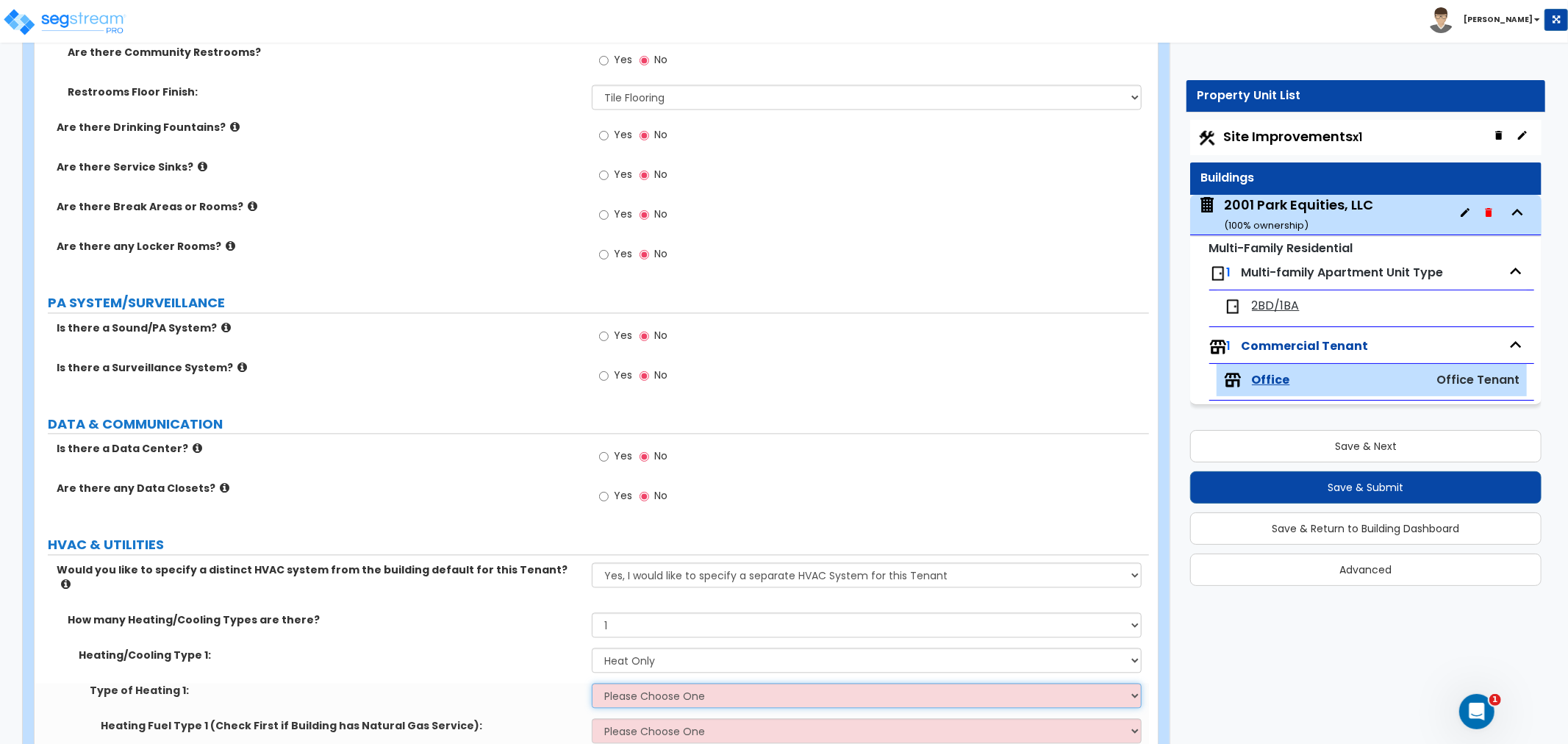
click at [633, 684] on select "Please Choose One Wall Heater Electric Baseboard Heater Hydronic Heating Radian…" at bounding box center [866, 695] width 550 height 25
select select "2"
click at [592, 683] on select "Please Choose One Wall Heater Electric Baseboard Heater Hydronic Heating Radian…" at bounding box center [866, 695] width 550 height 25
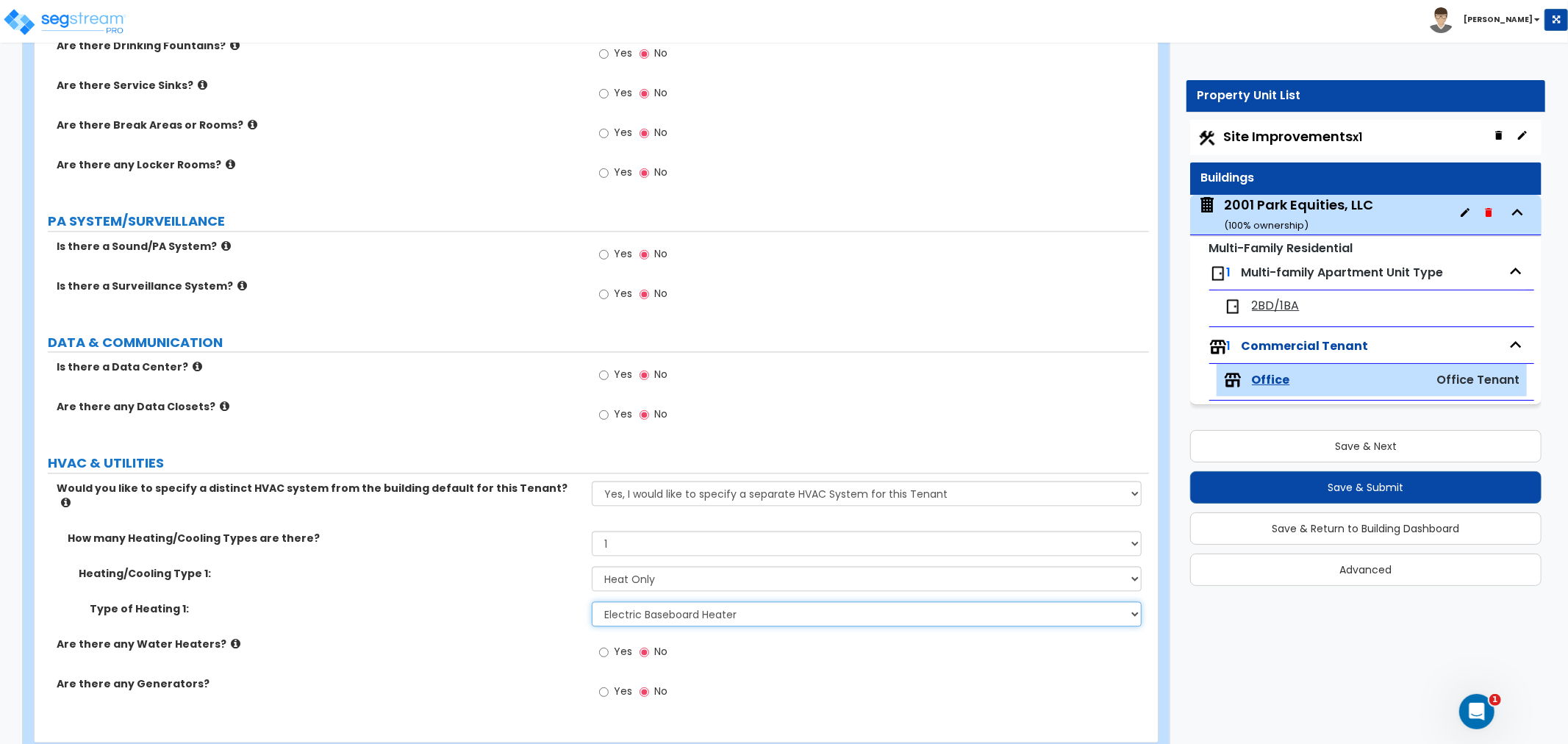
scroll to position [2616, 0]
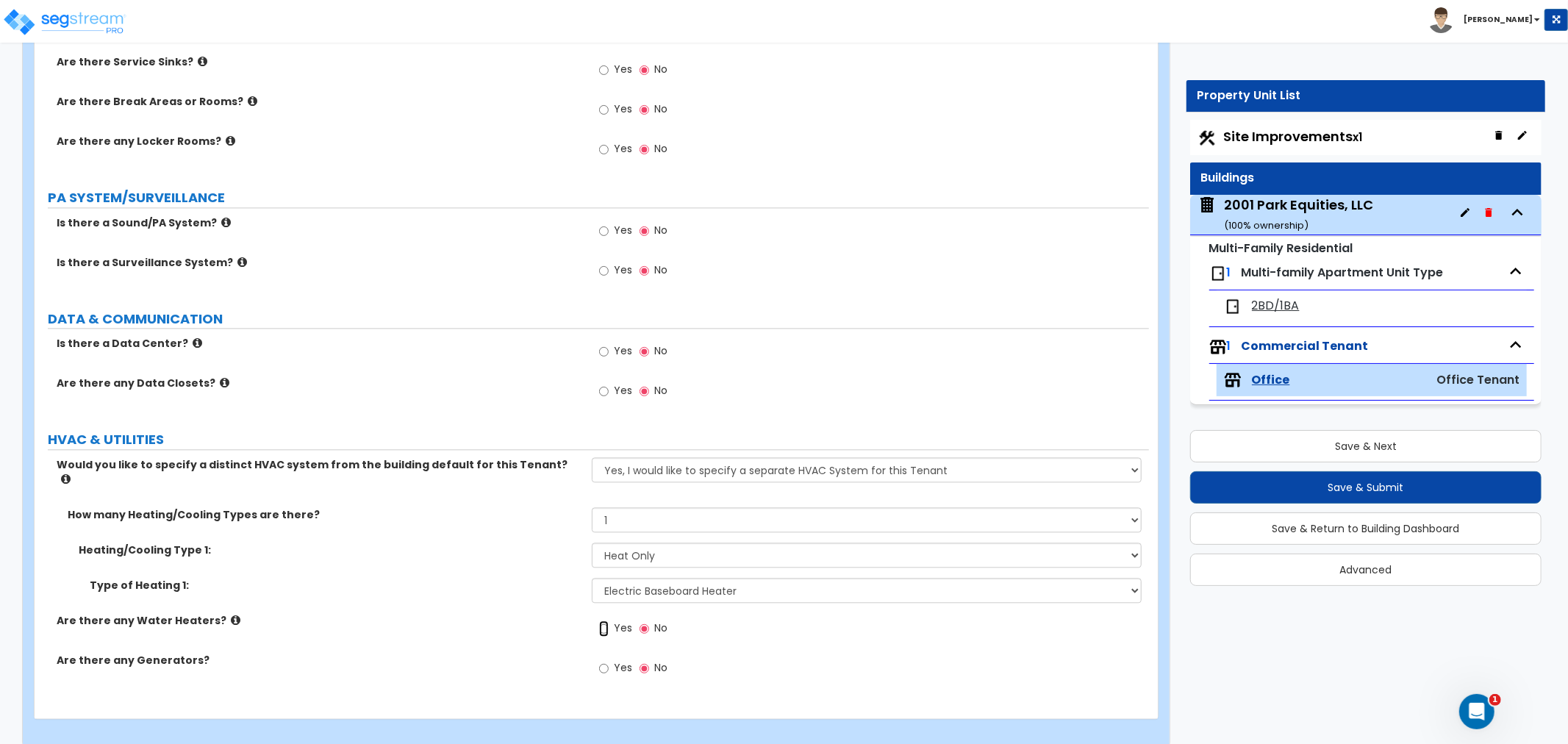
click at [601, 621] on input "Yes" at bounding box center [604, 629] width 10 height 16
radio input "true"
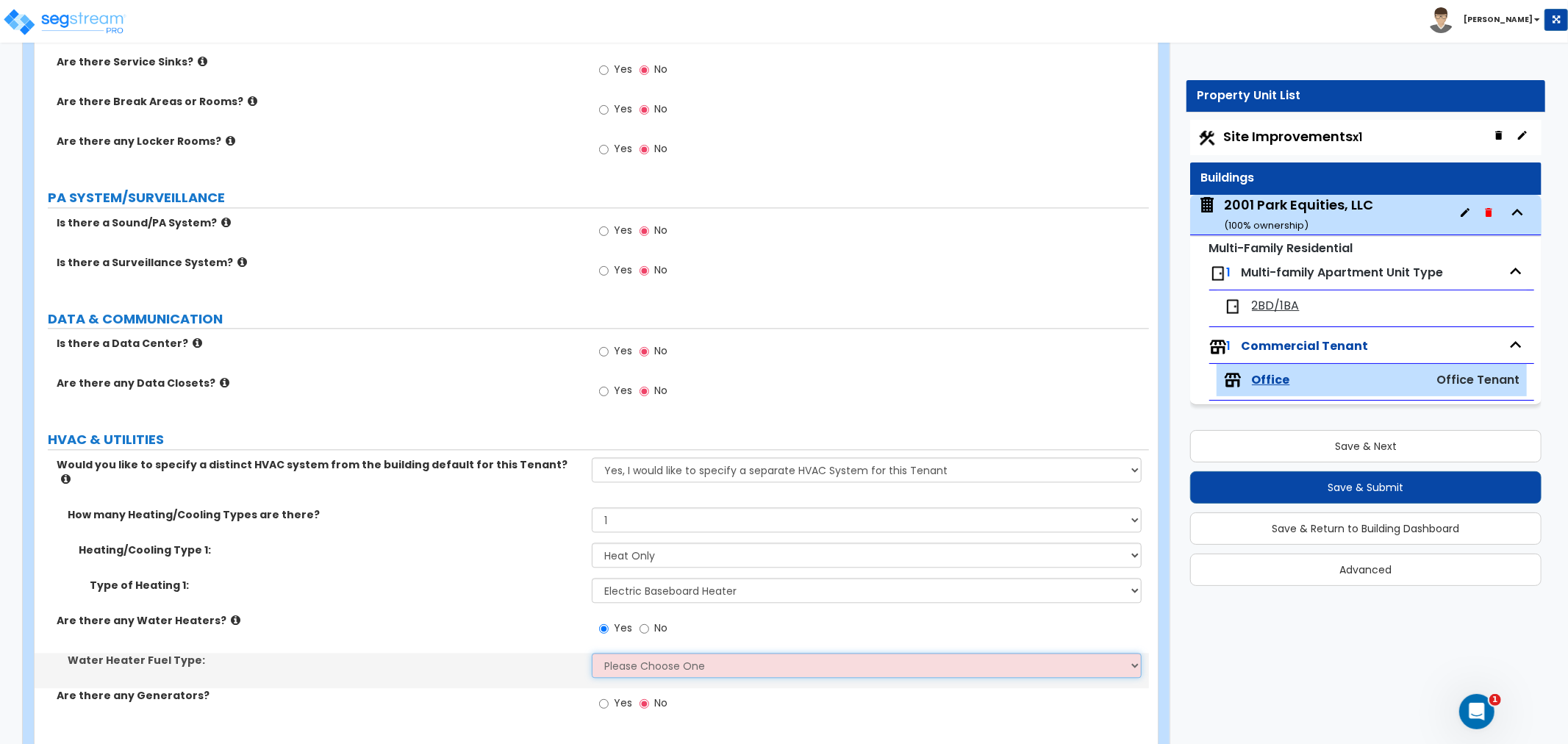
click at [612, 653] on select "Please Choose One Gas Electric" at bounding box center [866, 666] width 550 height 25
select select "1"
click at [592, 653] on select "Please Choose One Gas Electric" at bounding box center [866, 666] width 550 height 25
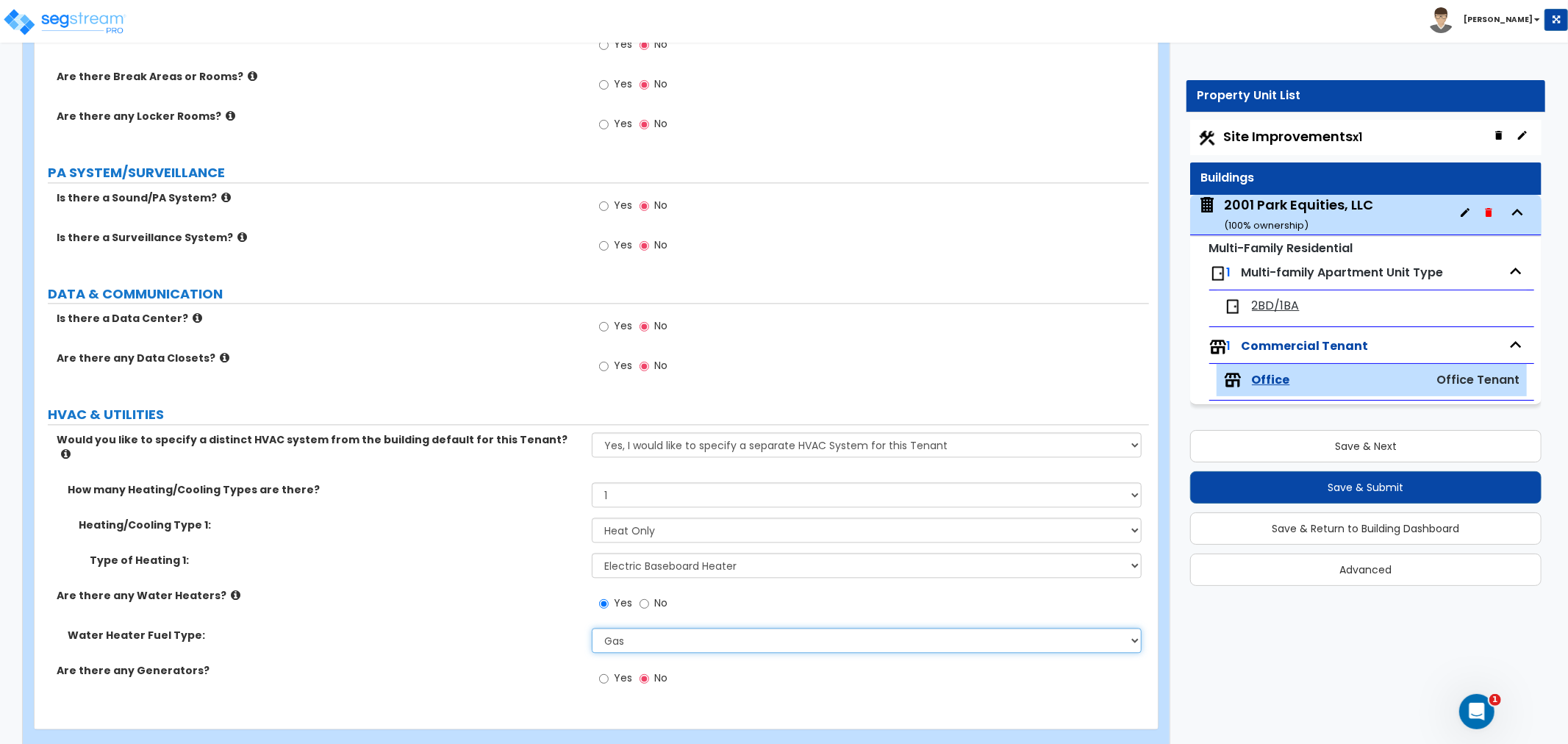
scroll to position [2651, 0]
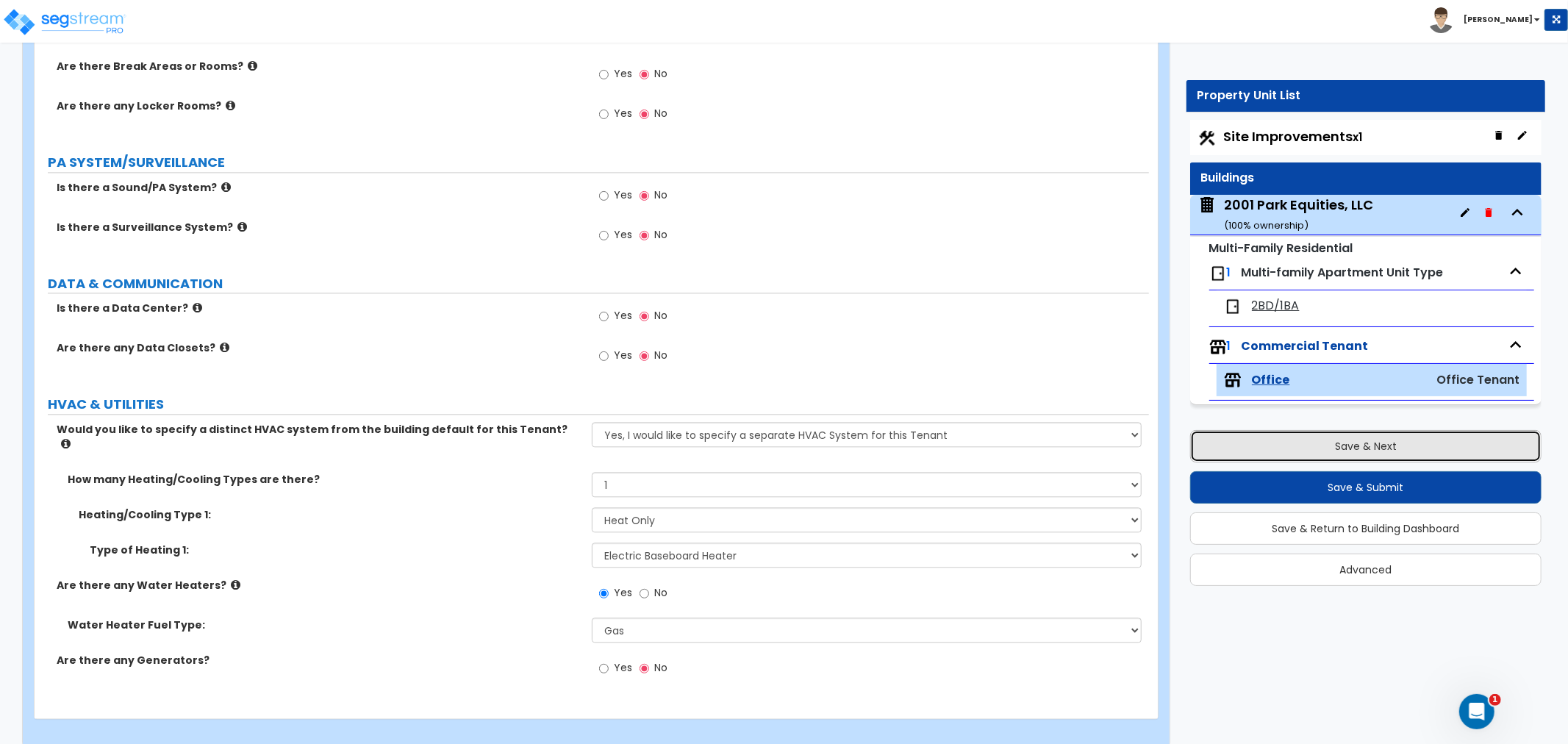
click at [1233, 442] on button "Save & Next" at bounding box center [1366, 446] width 352 height 32
select select "2"
select select "1"
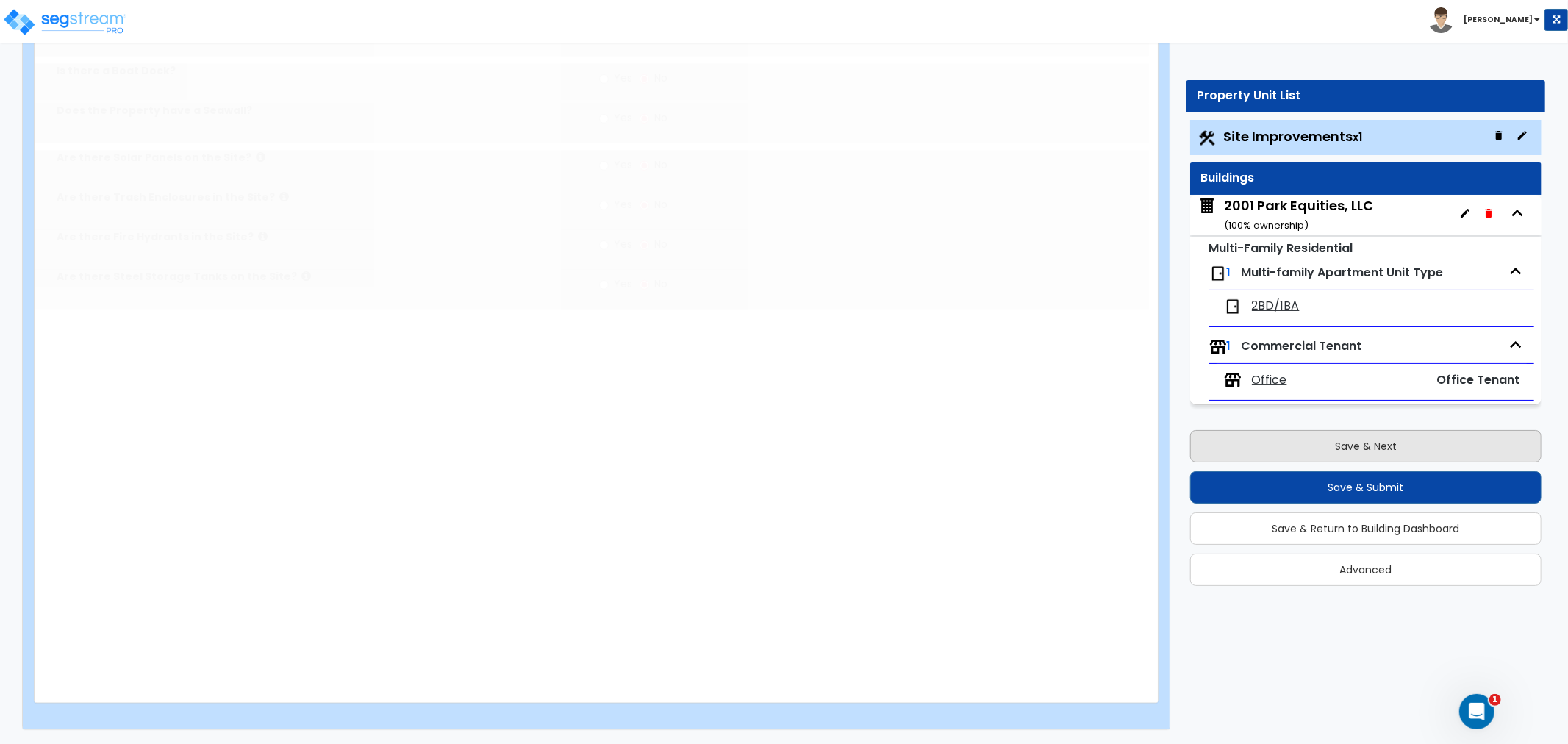
scroll to position [0, 0]
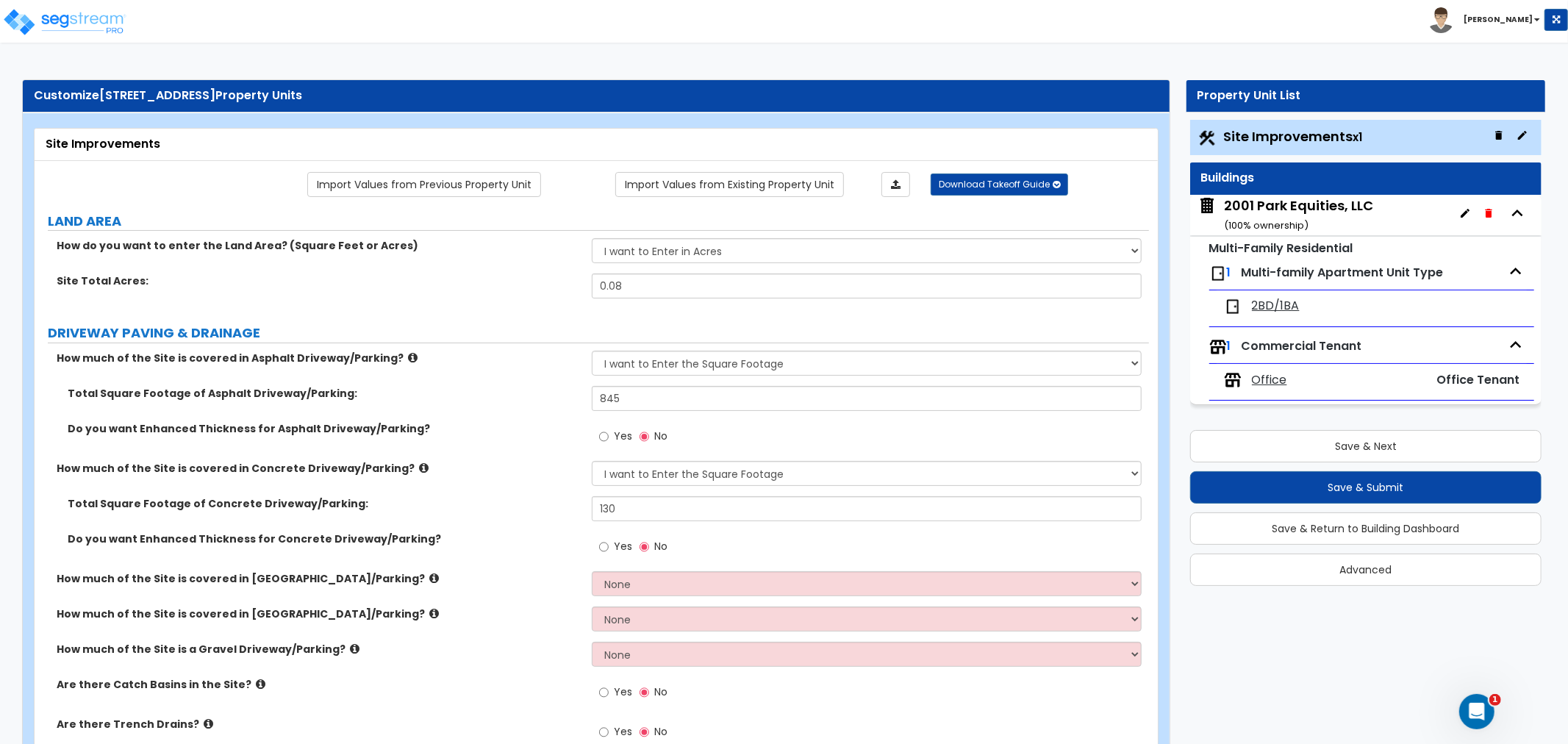
click at [1295, 214] on div "2001 Park Equities, LLC ( 100 % ownership)" at bounding box center [1299, 215] width 149 height 38
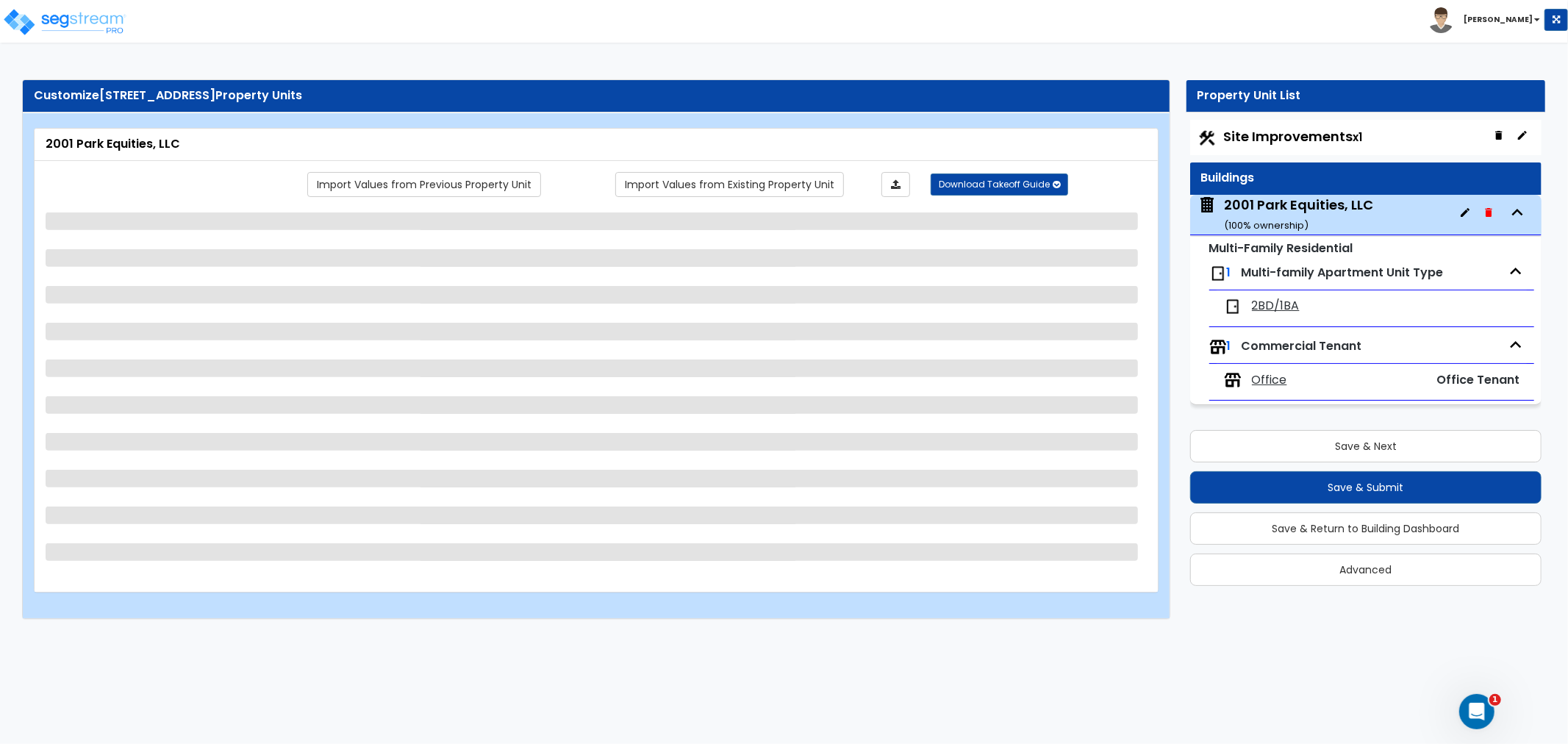
select select "2"
select select "1"
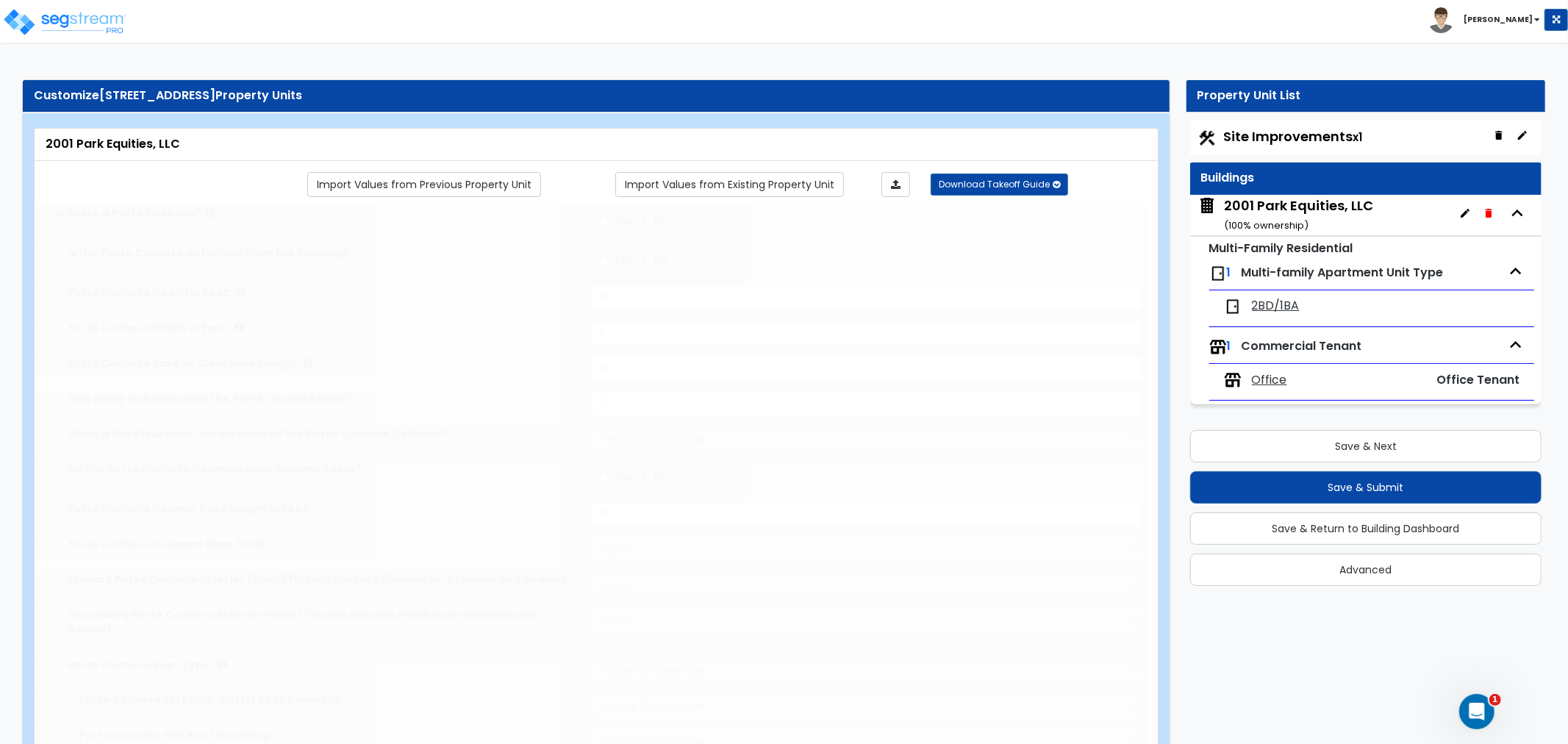
type input "10"
type input "94"
type input "1"
type input "2510"
radio input "true"
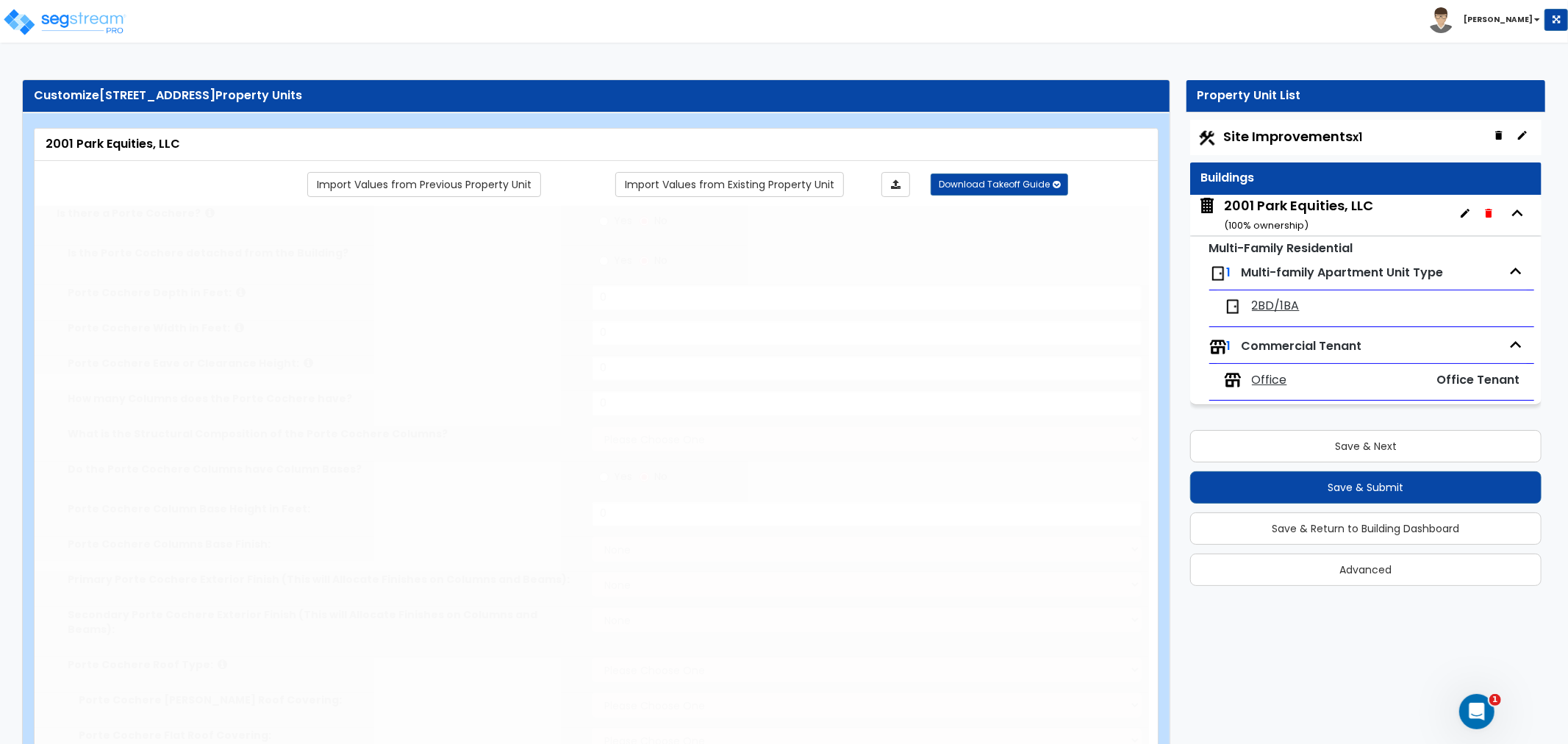
type input "1000"
type input "8"
type input "1"
select select "5"
select select "1"
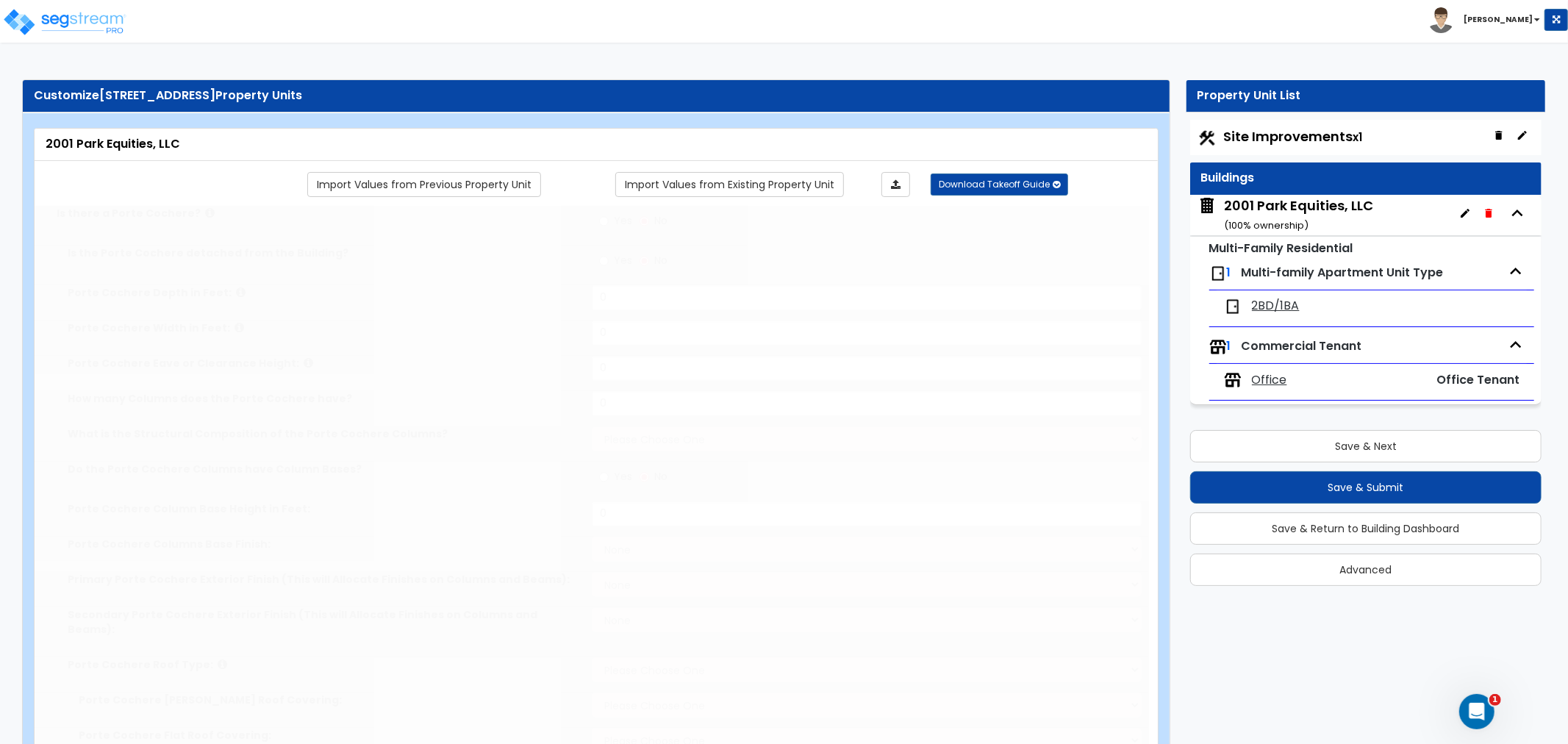
select select "12"
select select "2"
select select "3"
radio input "true"
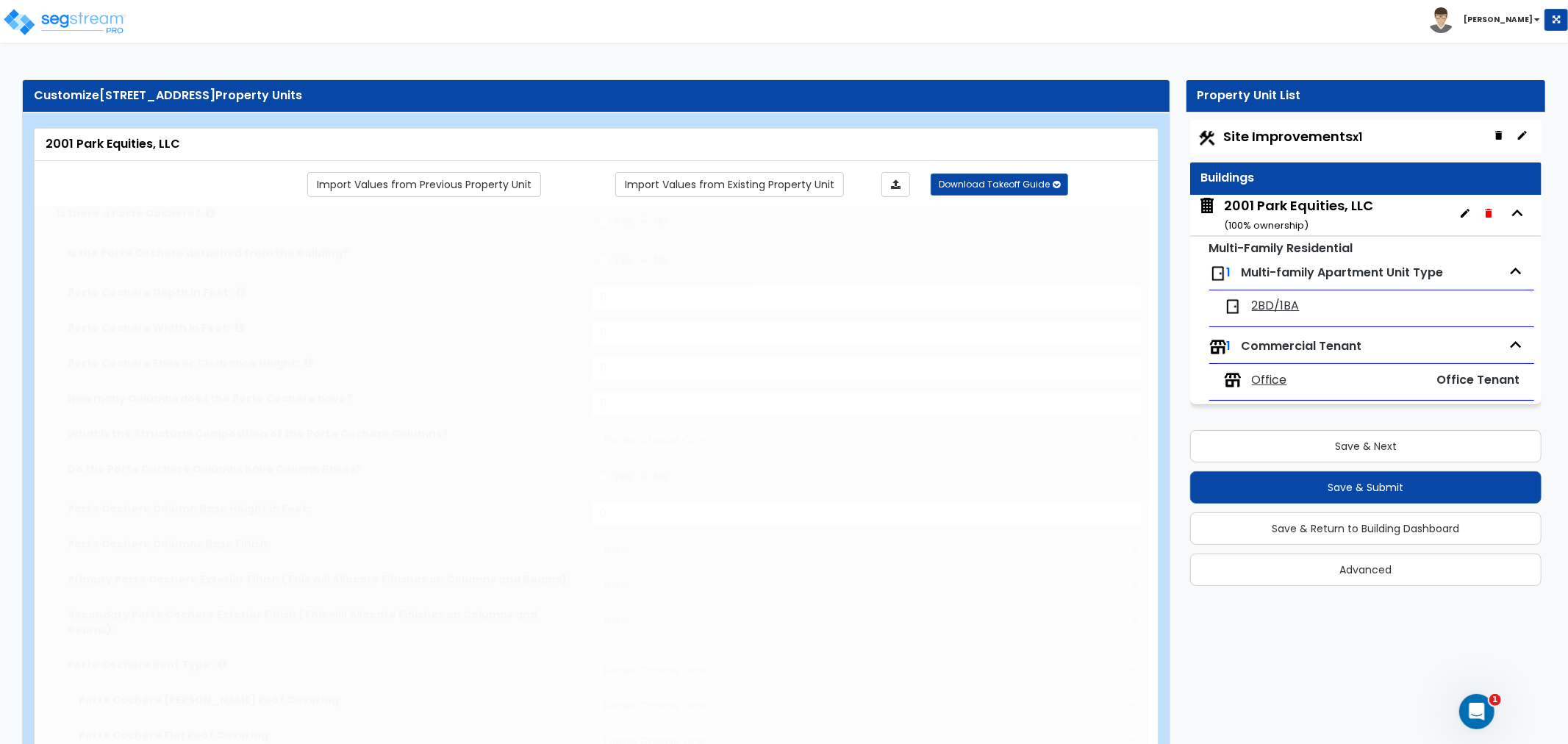
type input "1"
type input "6"
radio input "true"
type input "40"
radio input "true"
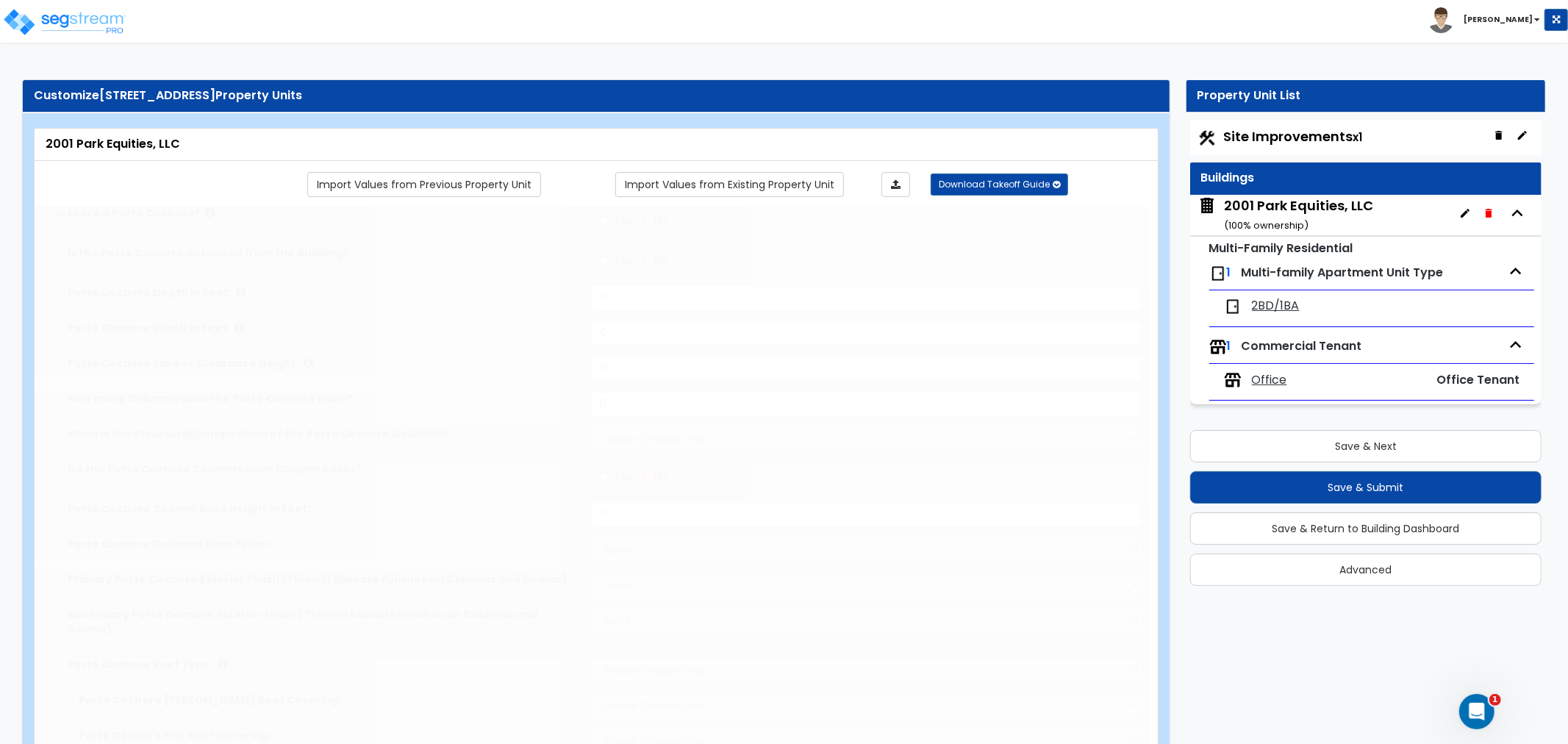
type input "1"
radio input "true"
type input "2"
select select "1"
type input "18"
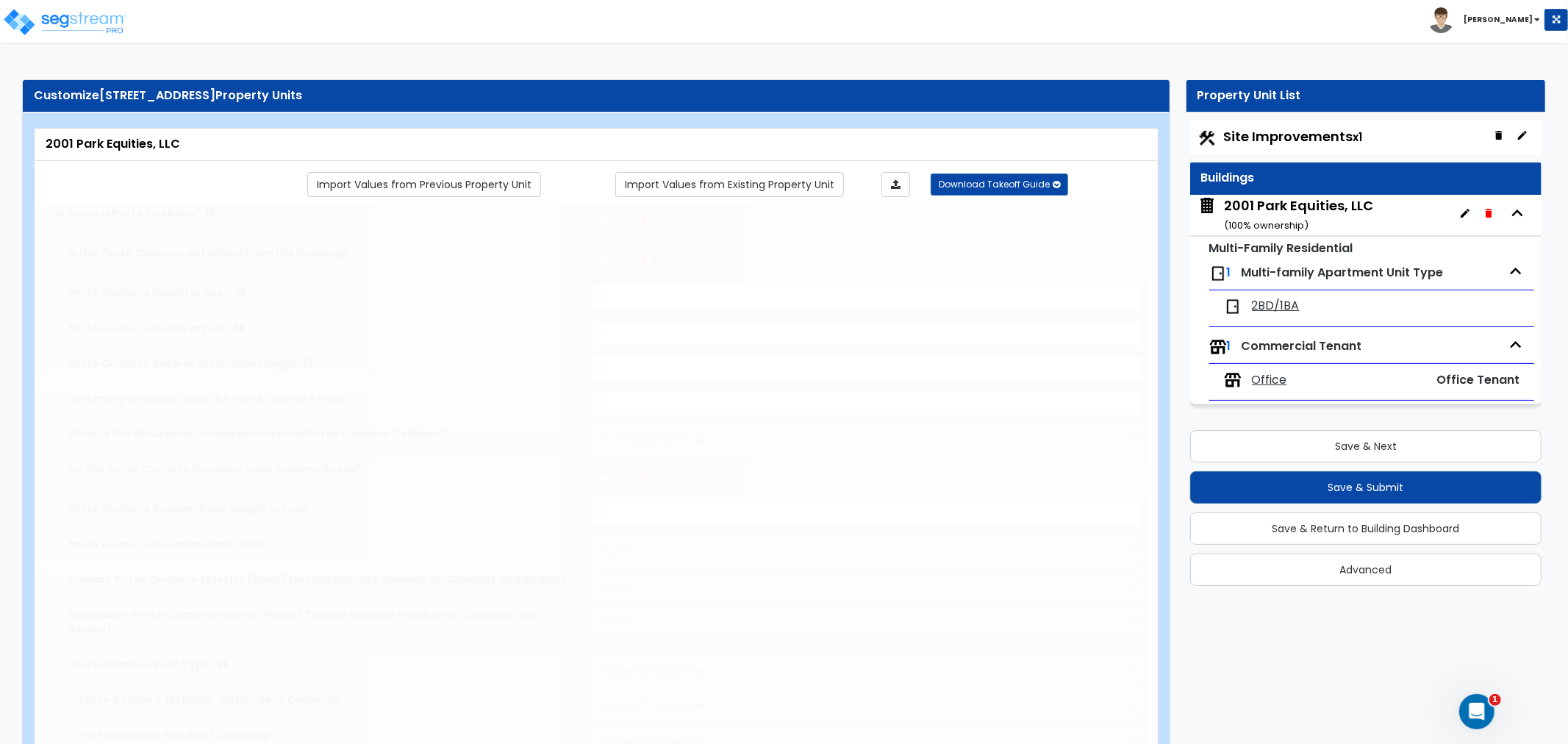
select select "1"
select select "2"
select select "1"
type input "1"
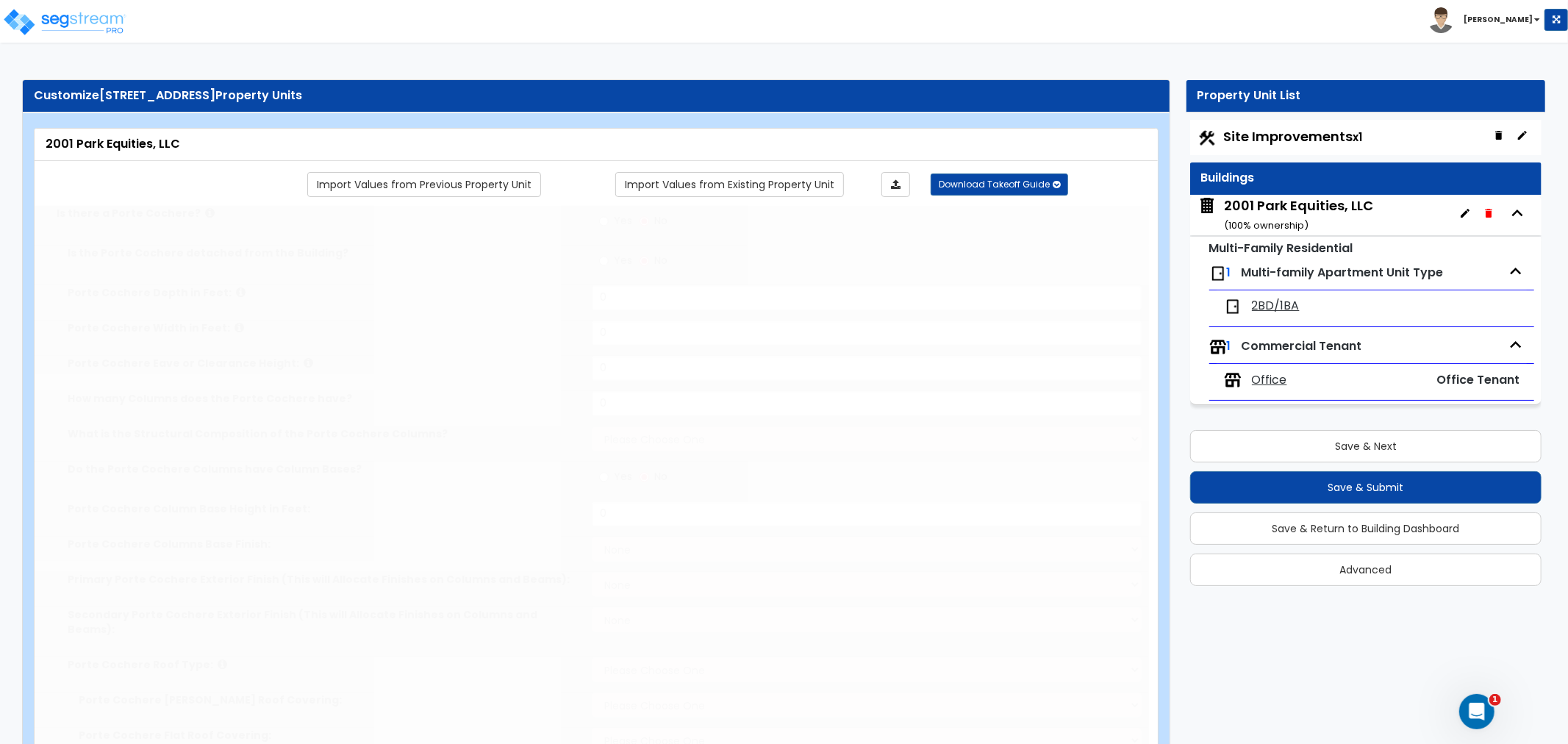
select select "2"
radio input "true"
select select "2"
select select "1"
radio input "true"
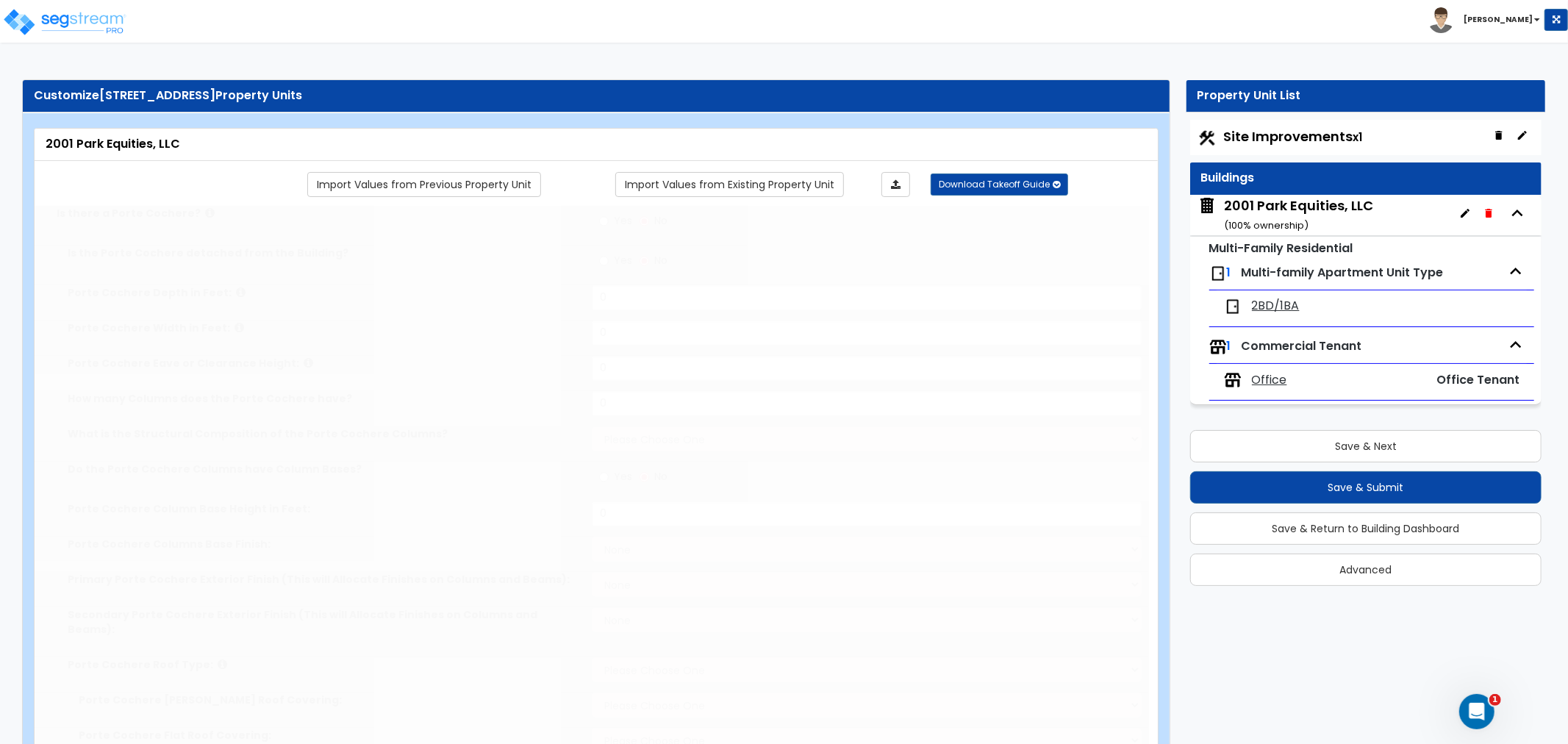
select select "2"
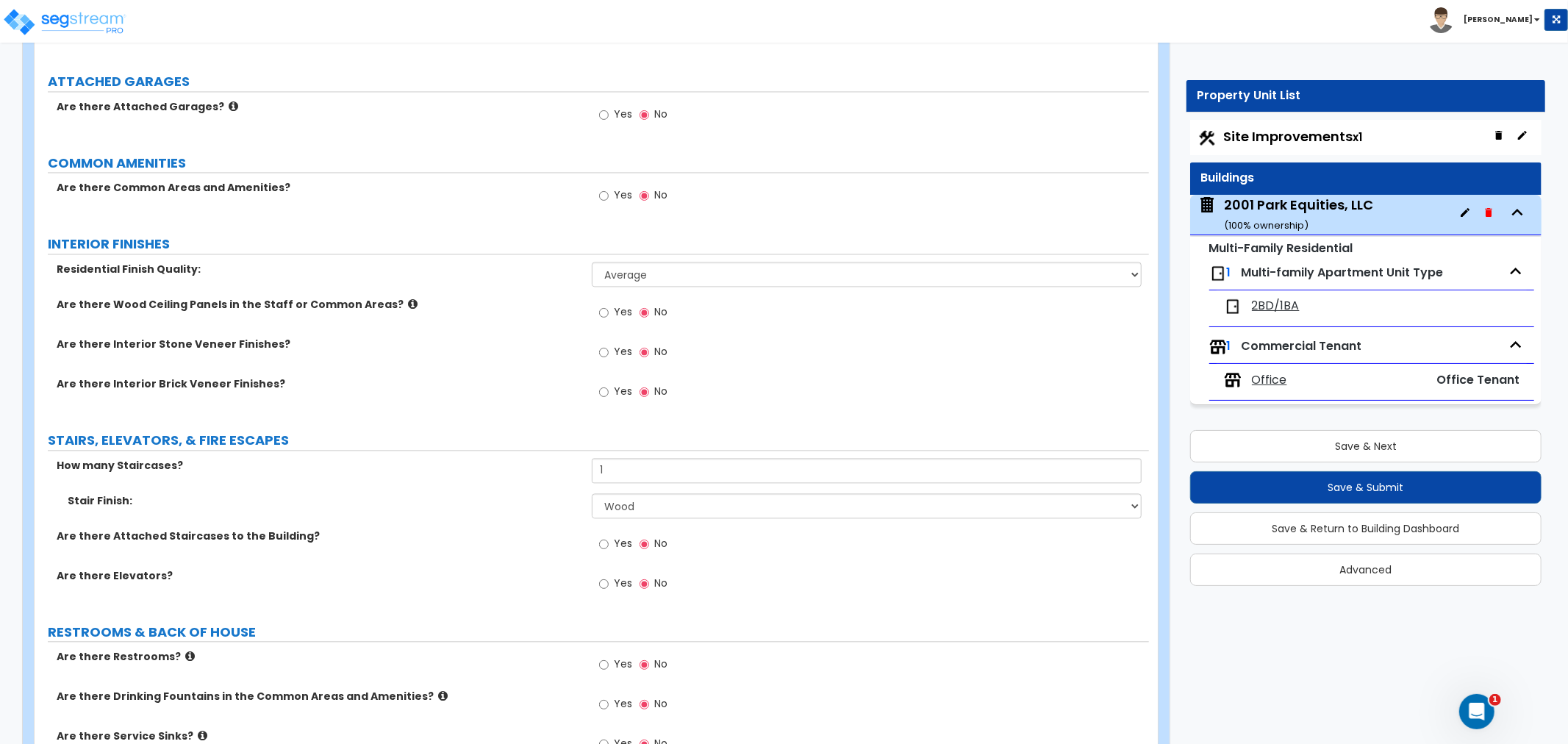
scroll to position [2451, 0]
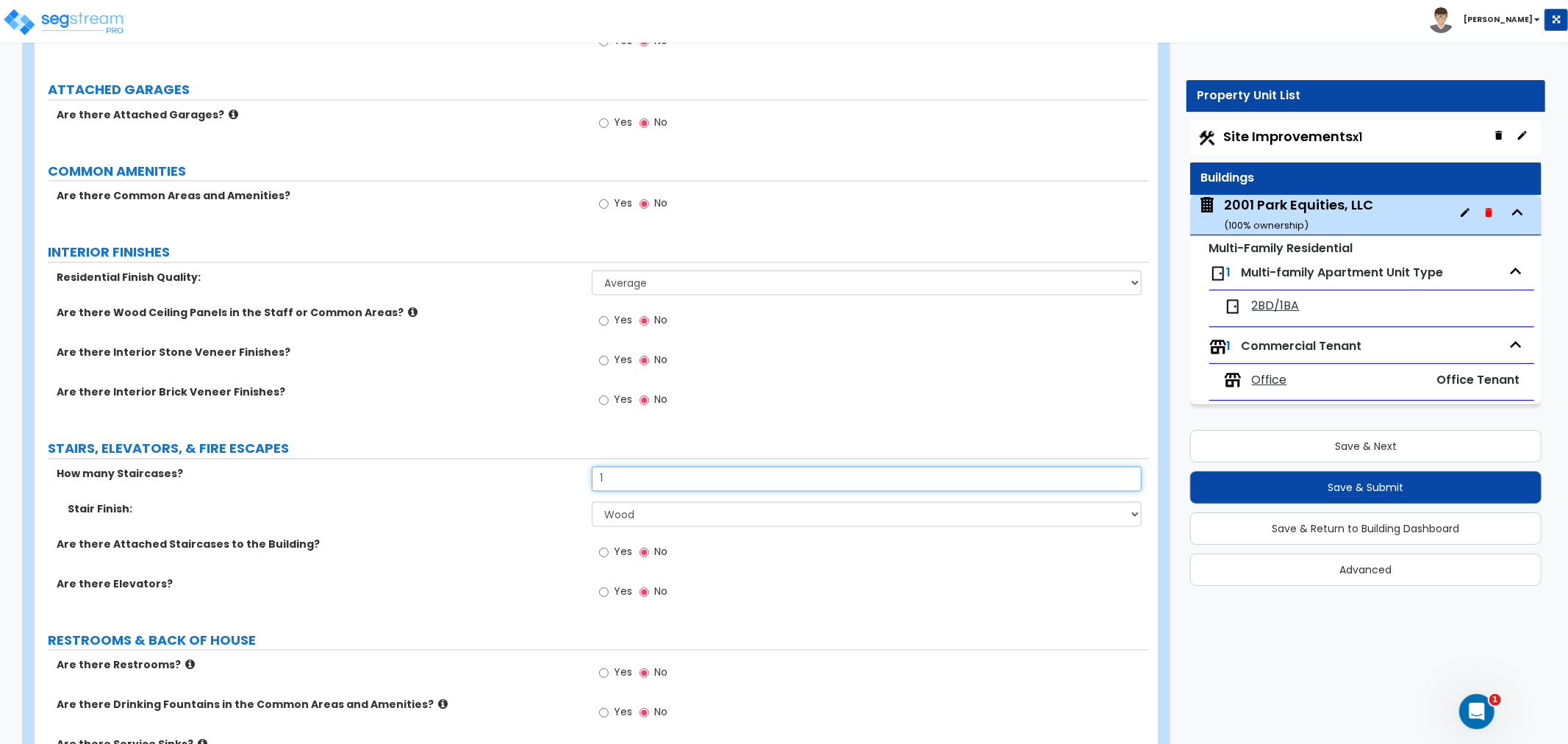
click at [620, 483] on input "1" at bounding box center [866, 479] width 550 height 25
drag, startPoint x: 636, startPoint y: 474, endPoint x: 561, endPoint y: 468, distance: 75.2
click at [561, 468] on div "How many Staircases? 1" at bounding box center [591, 483] width 1115 height 35
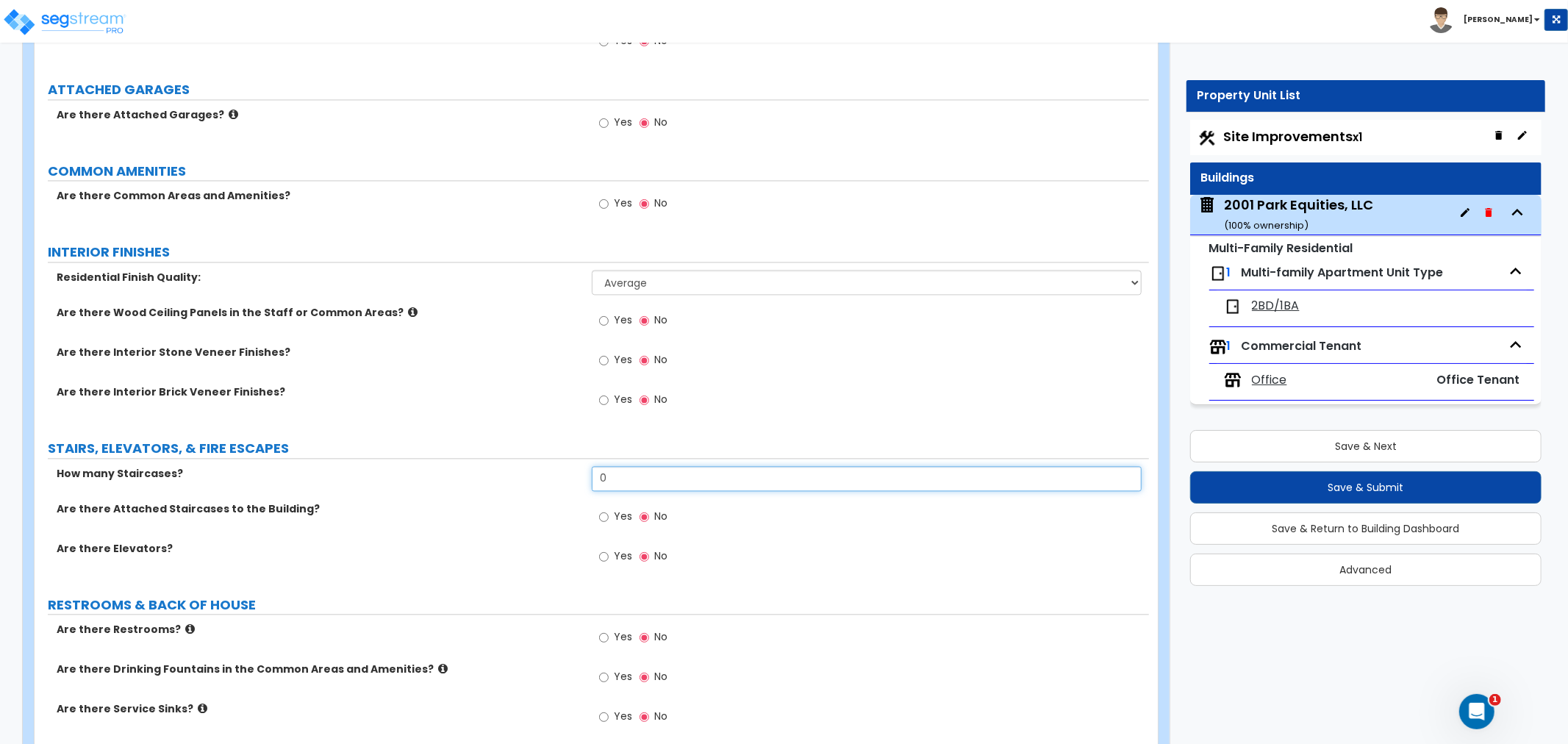
type input "0"
click at [452, 487] on div "How many Staircases? 0" at bounding box center [591, 483] width 1115 height 35
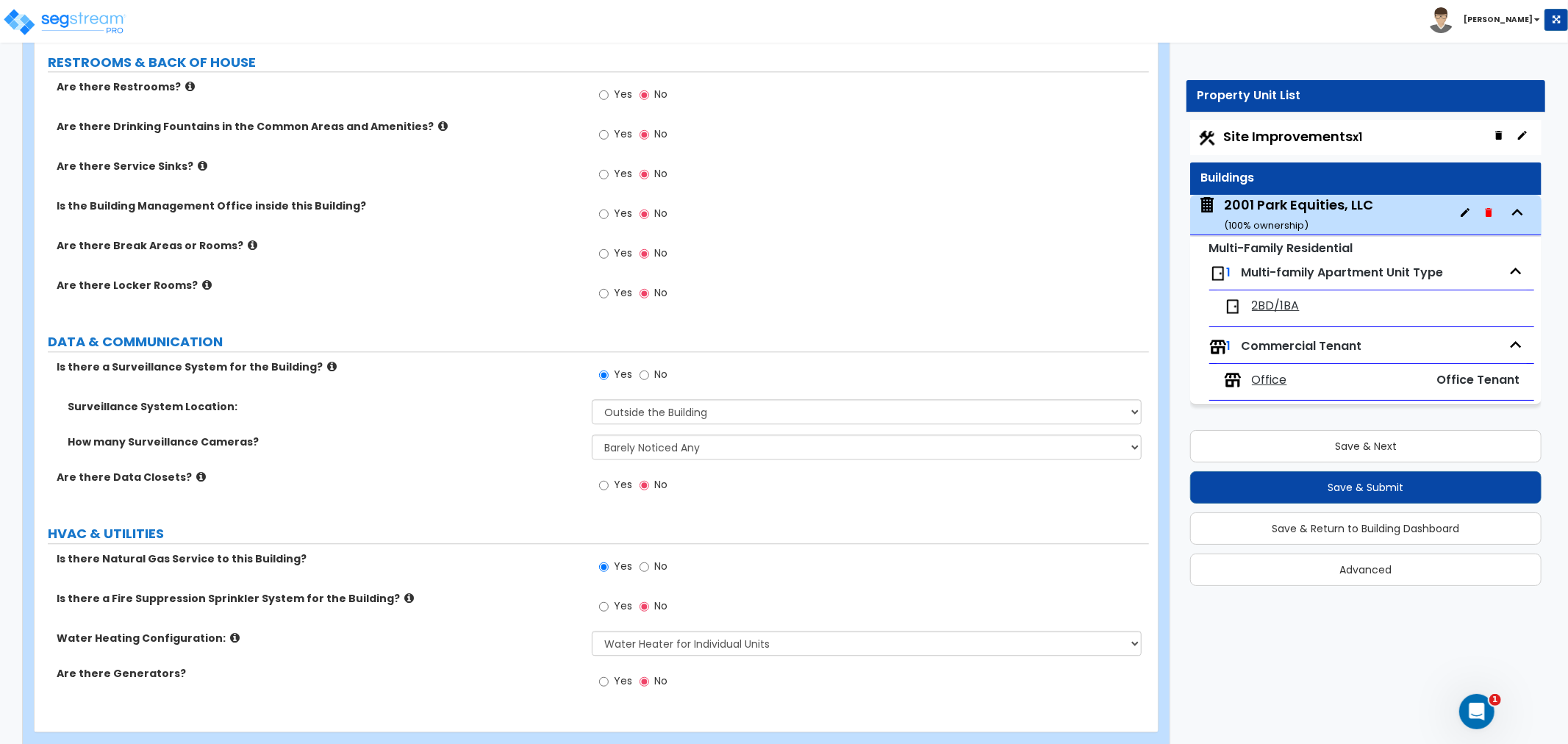
scroll to position [3022, 0]
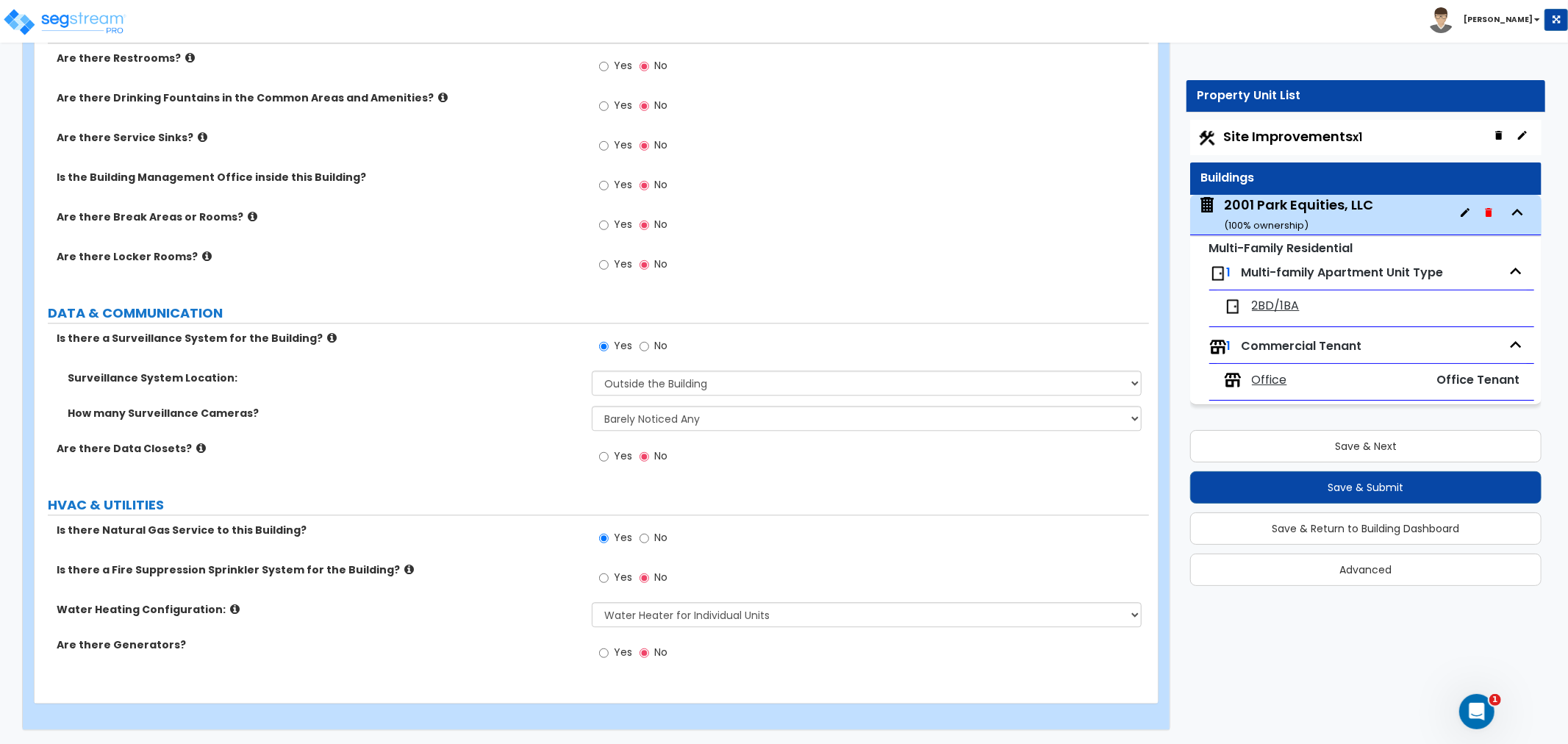
click at [1260, 384] on span "Office" at bounding box center [1269, 381] width 35 height 17
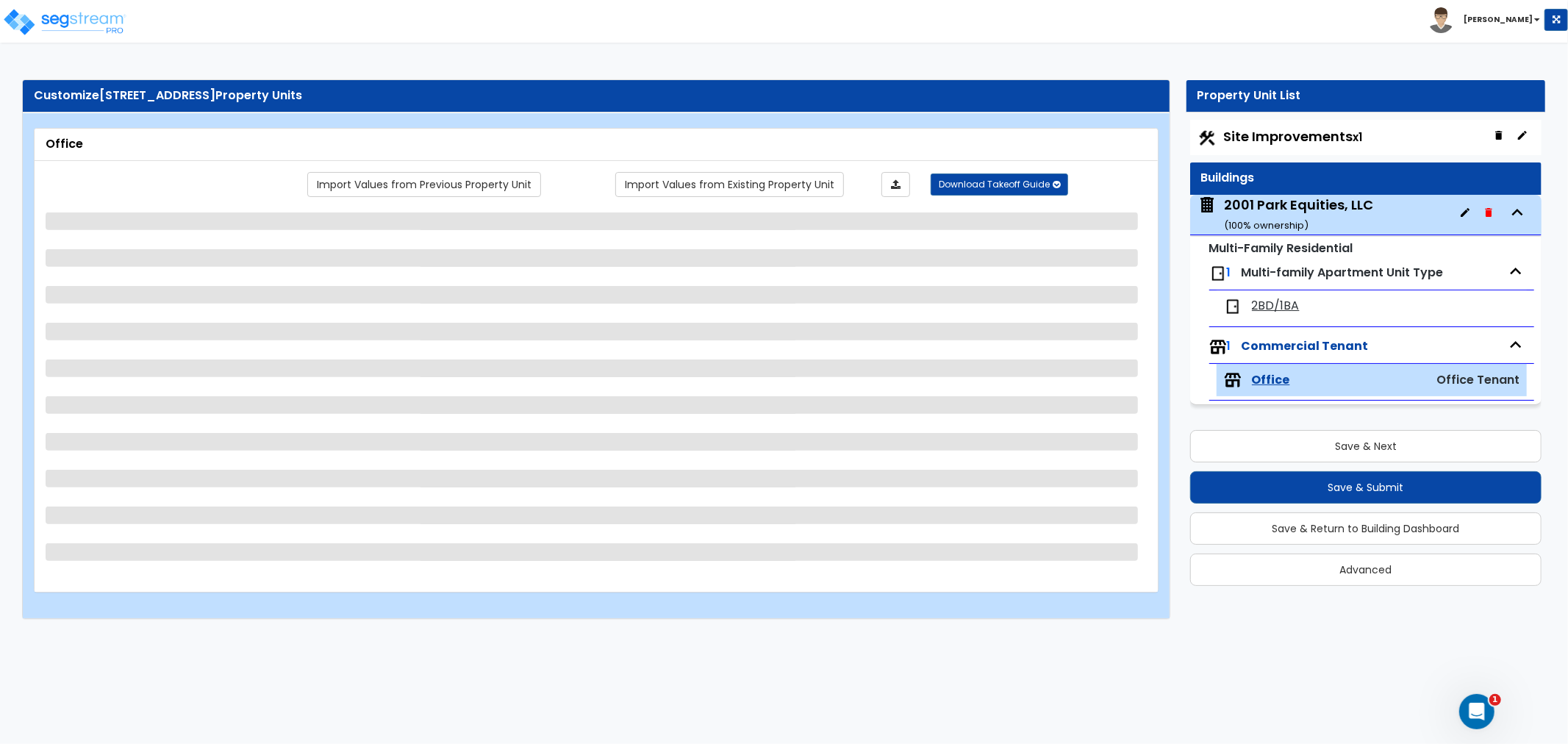
scroll to position [0, 0]
select select "1"
select select "2"
select select "1"
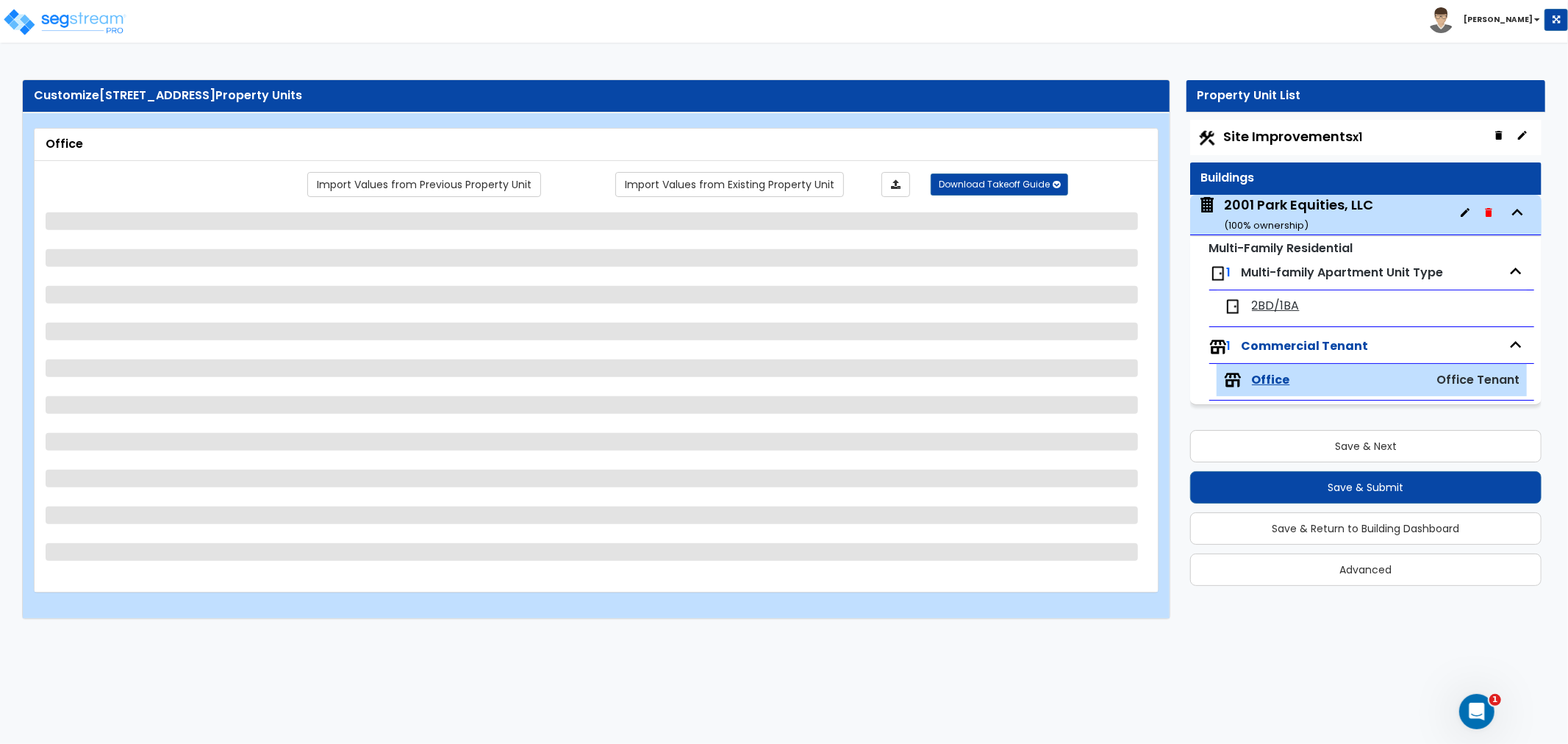
select select "1"
select select "5"
select select "2"
select select "3"
select select "1"
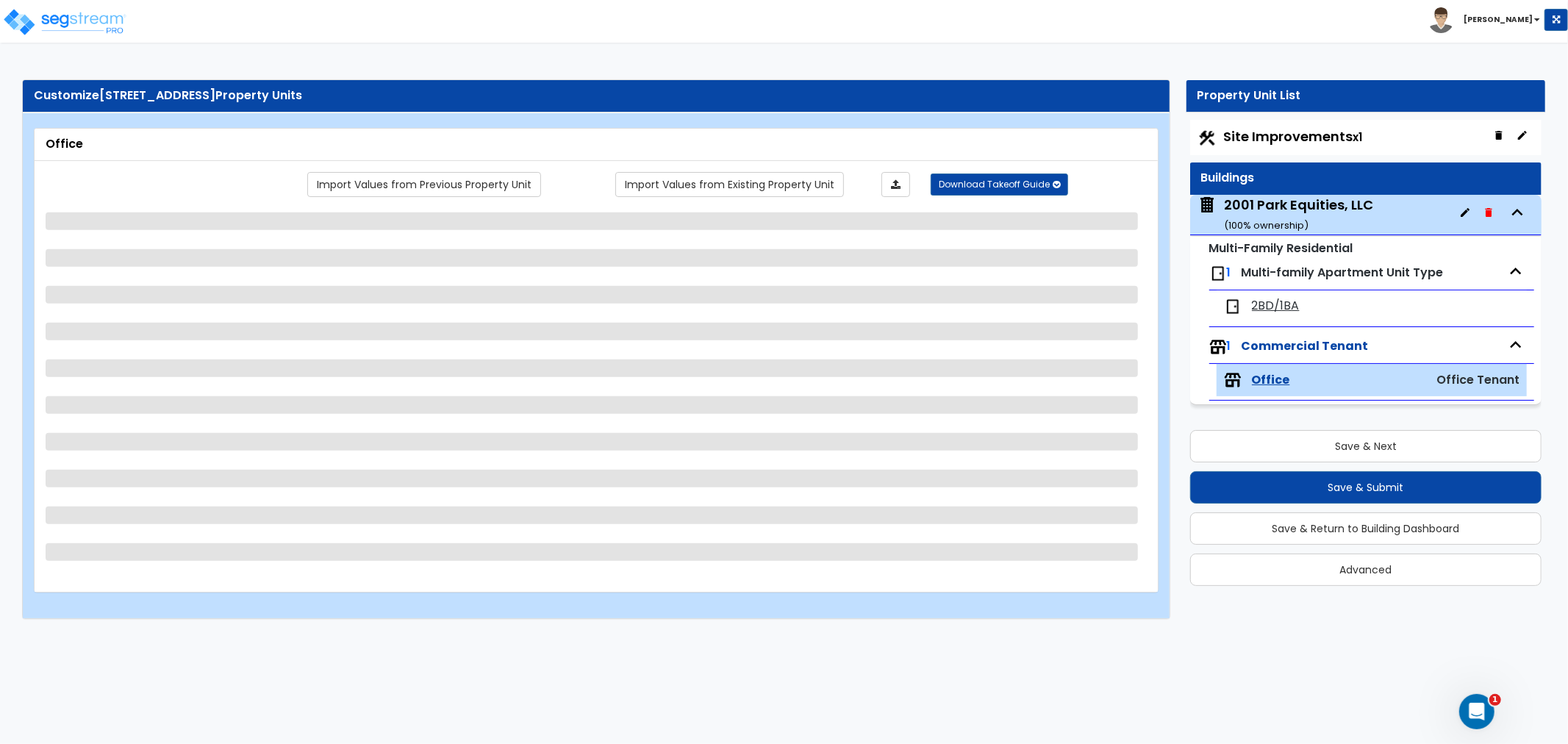
select select "4"
select select "1"
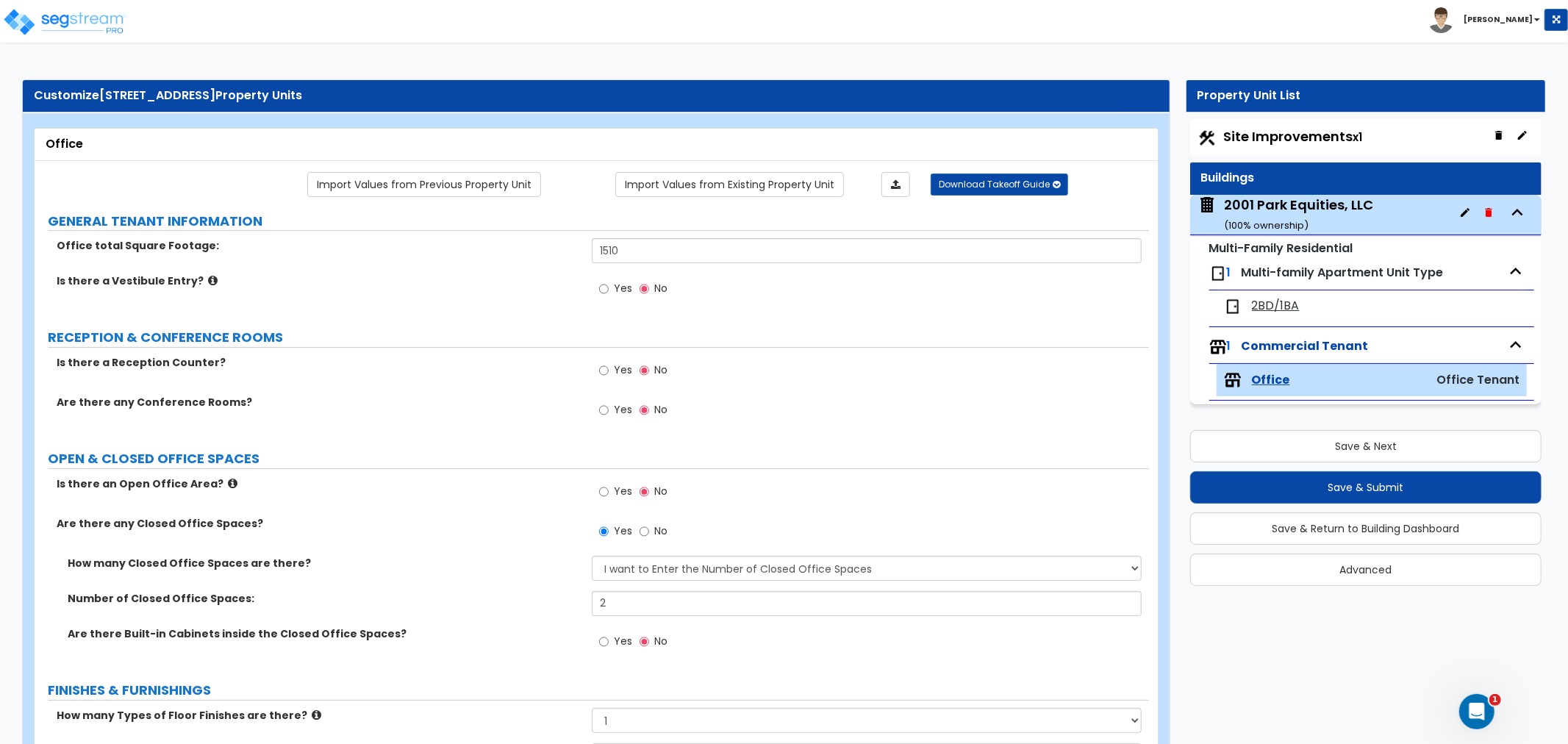
click at [1282, 310] on span "2BD/1BA" at bounding box center [1276, 306] width 48 height 17
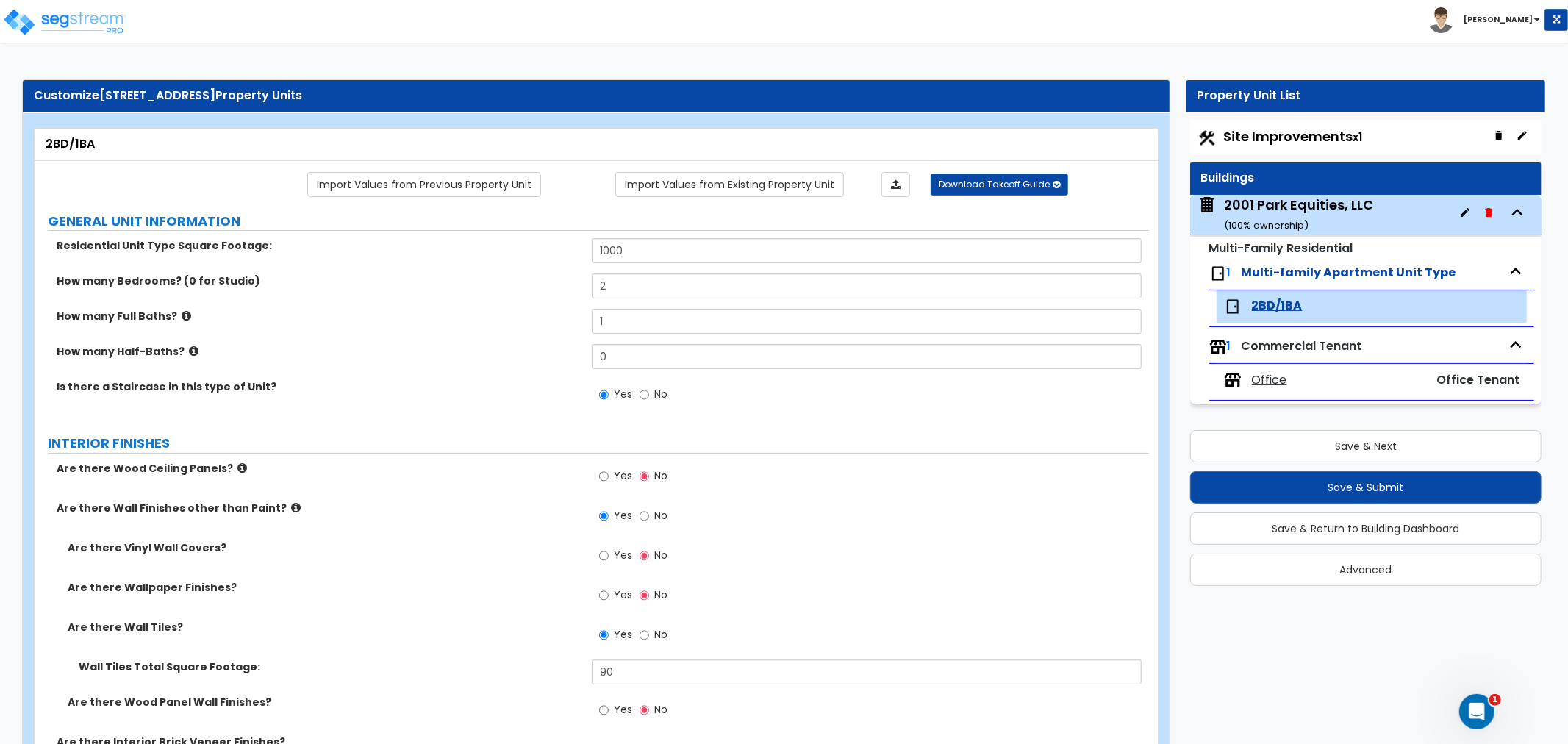
click at [1255, 384] on span "Office" at bounding box center [1269, 381] width 35 height 17
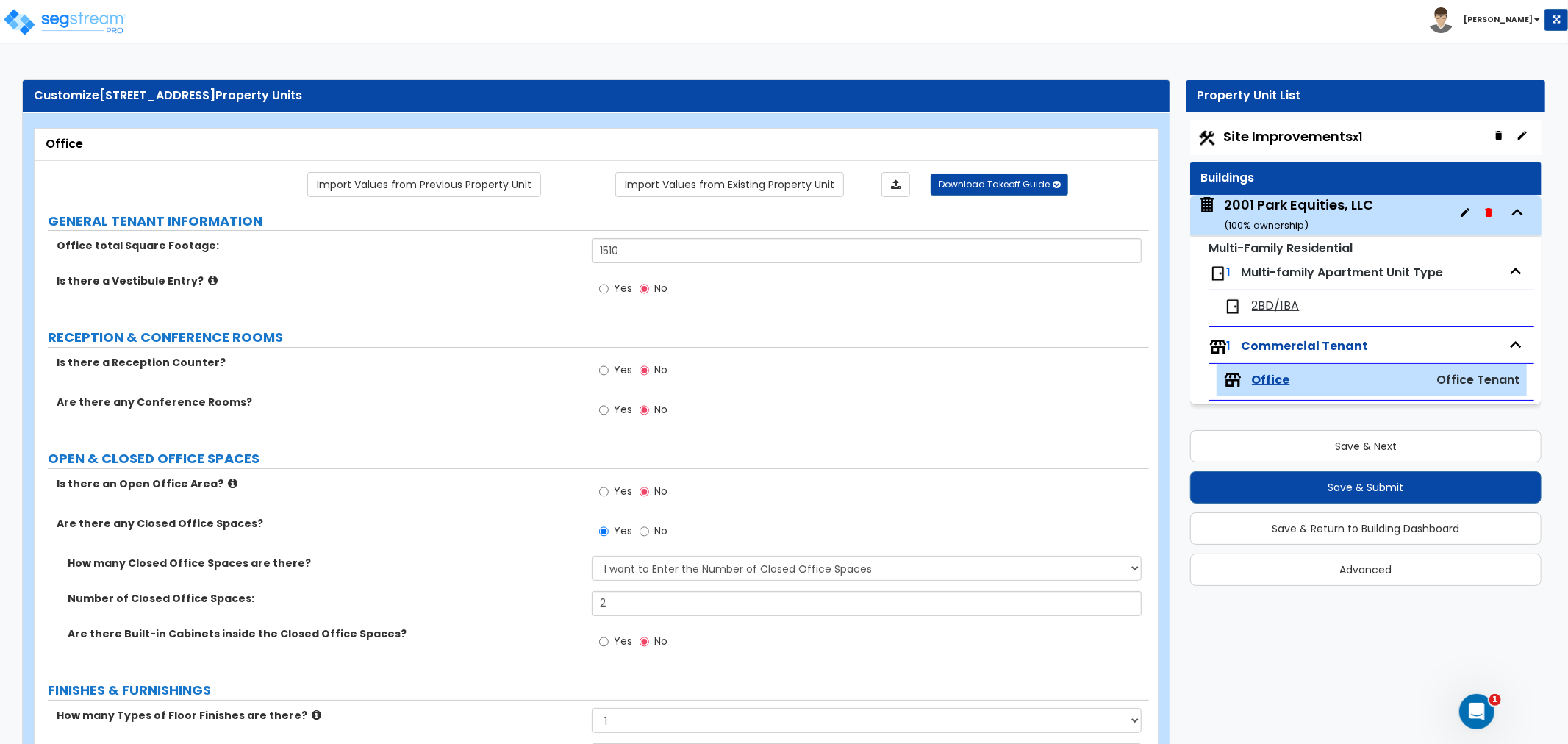
click at [1266, 202] on div "2001 Park Equities, LLC ( 100 % ownership)" at bounding box center [1299, 214] width 149 height 38
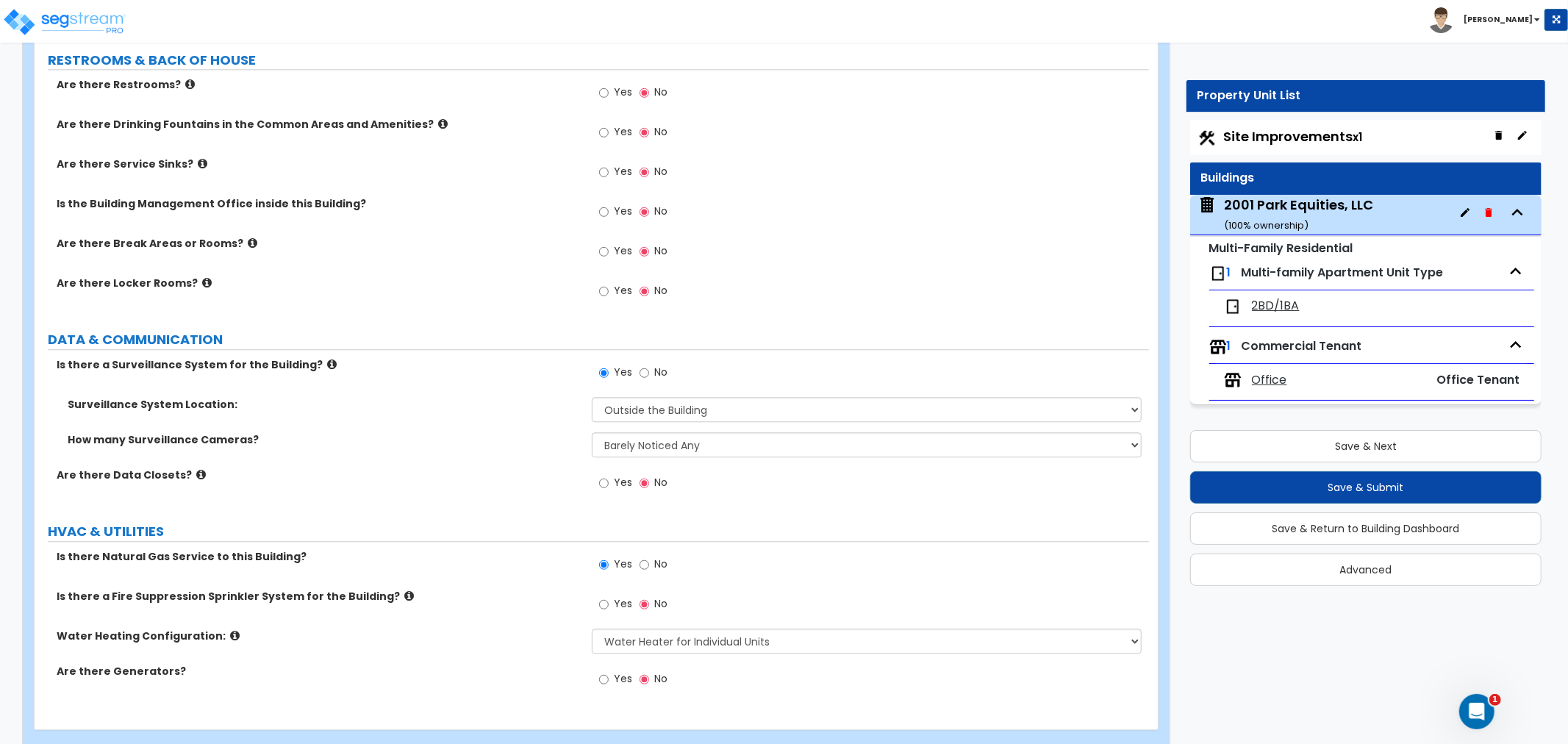
scroll to position [3022, 0]
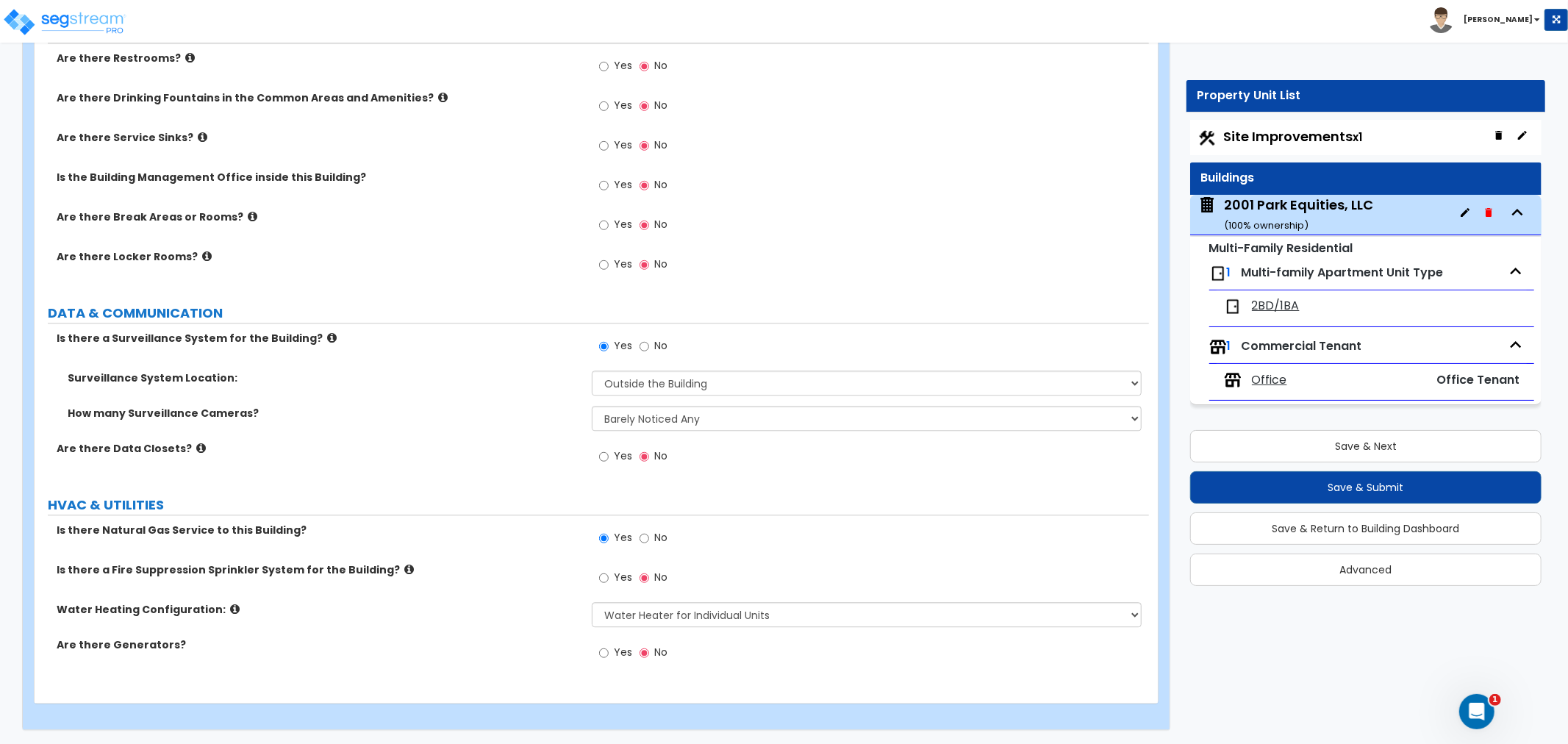
click at [1298, 143] on span "Site Improvements x1" at bounding box center [1294, 136] width 139 height 18
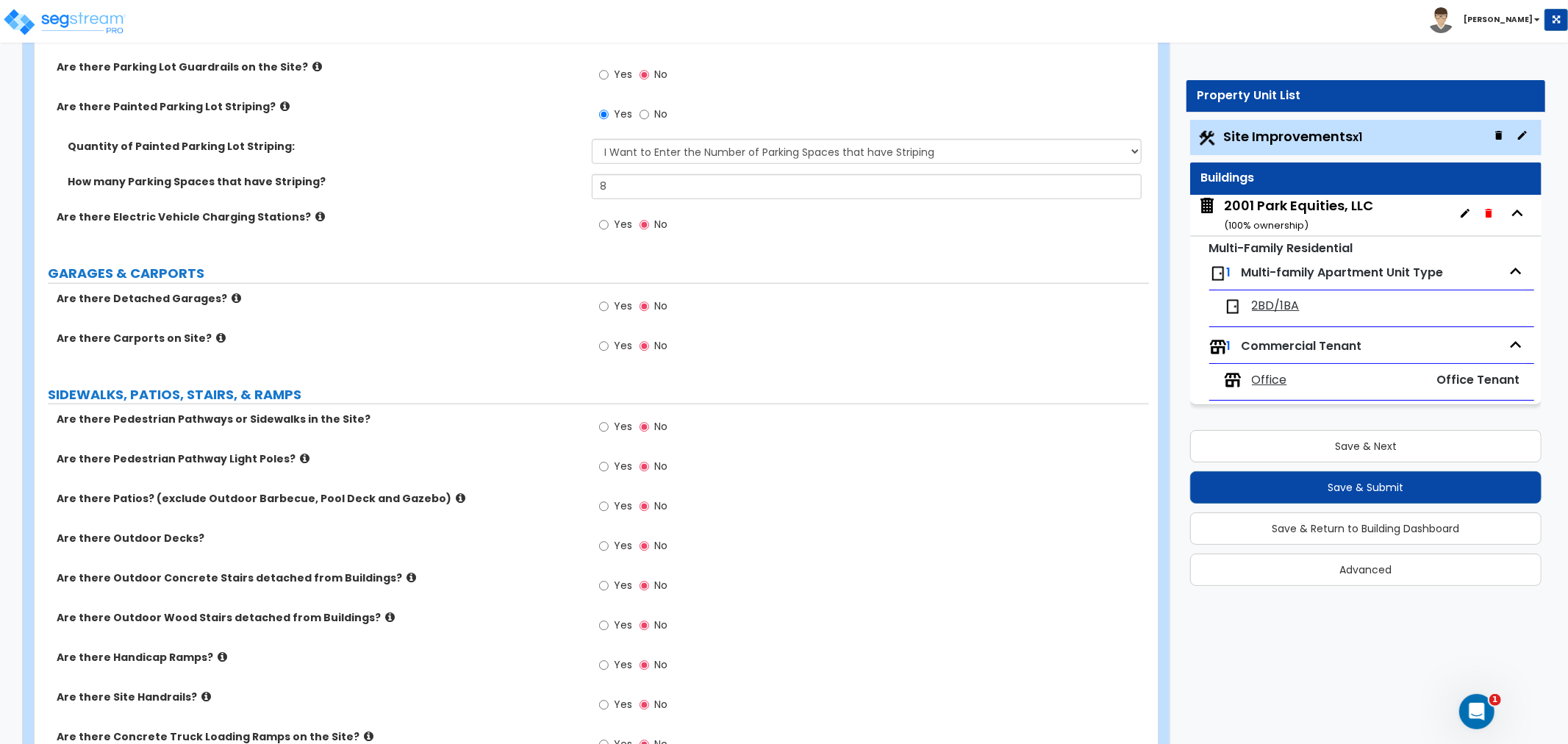
scroll to position [980, 0]
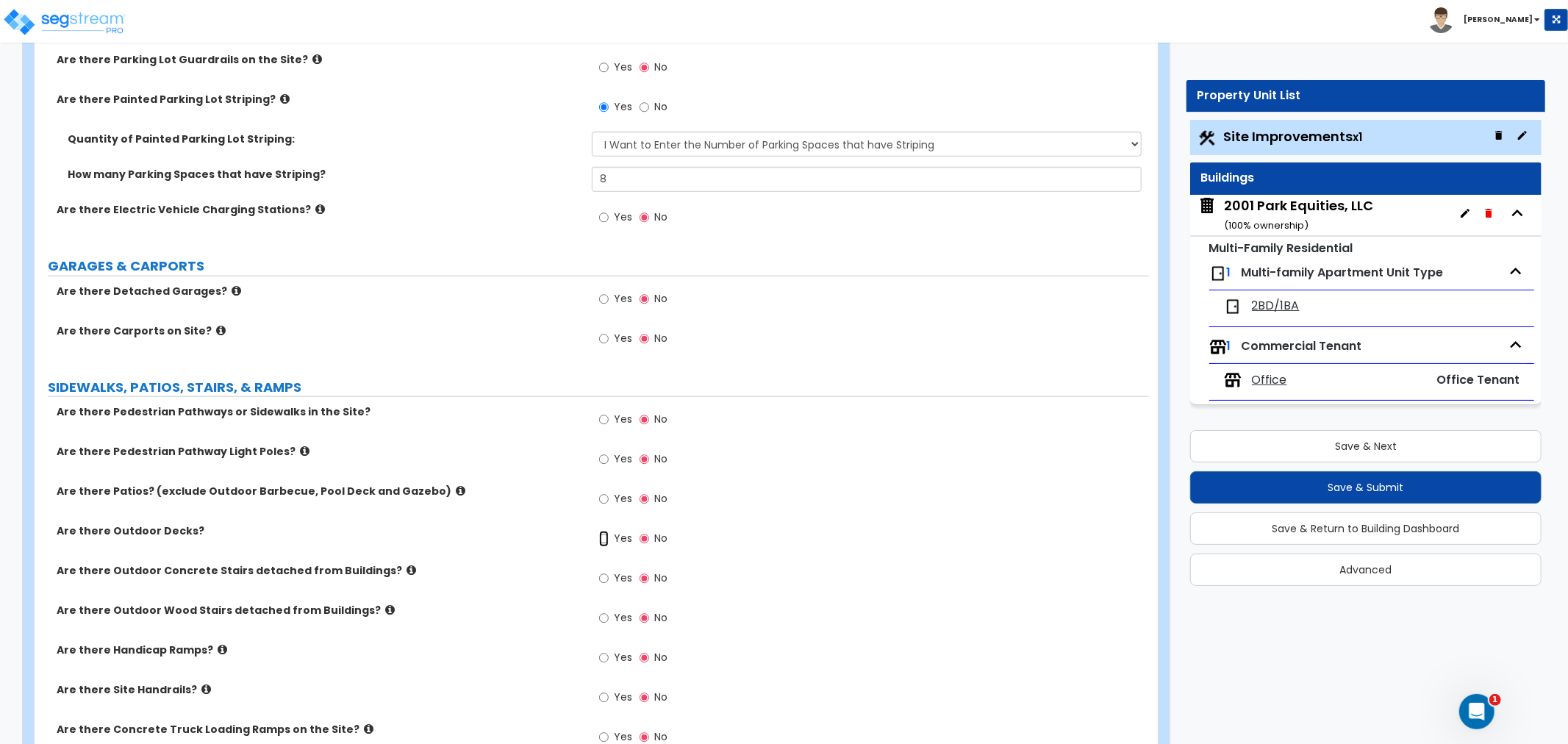
click at [600, 541] on input "Yes" at bounding box center [604, 539] width 10 height 16
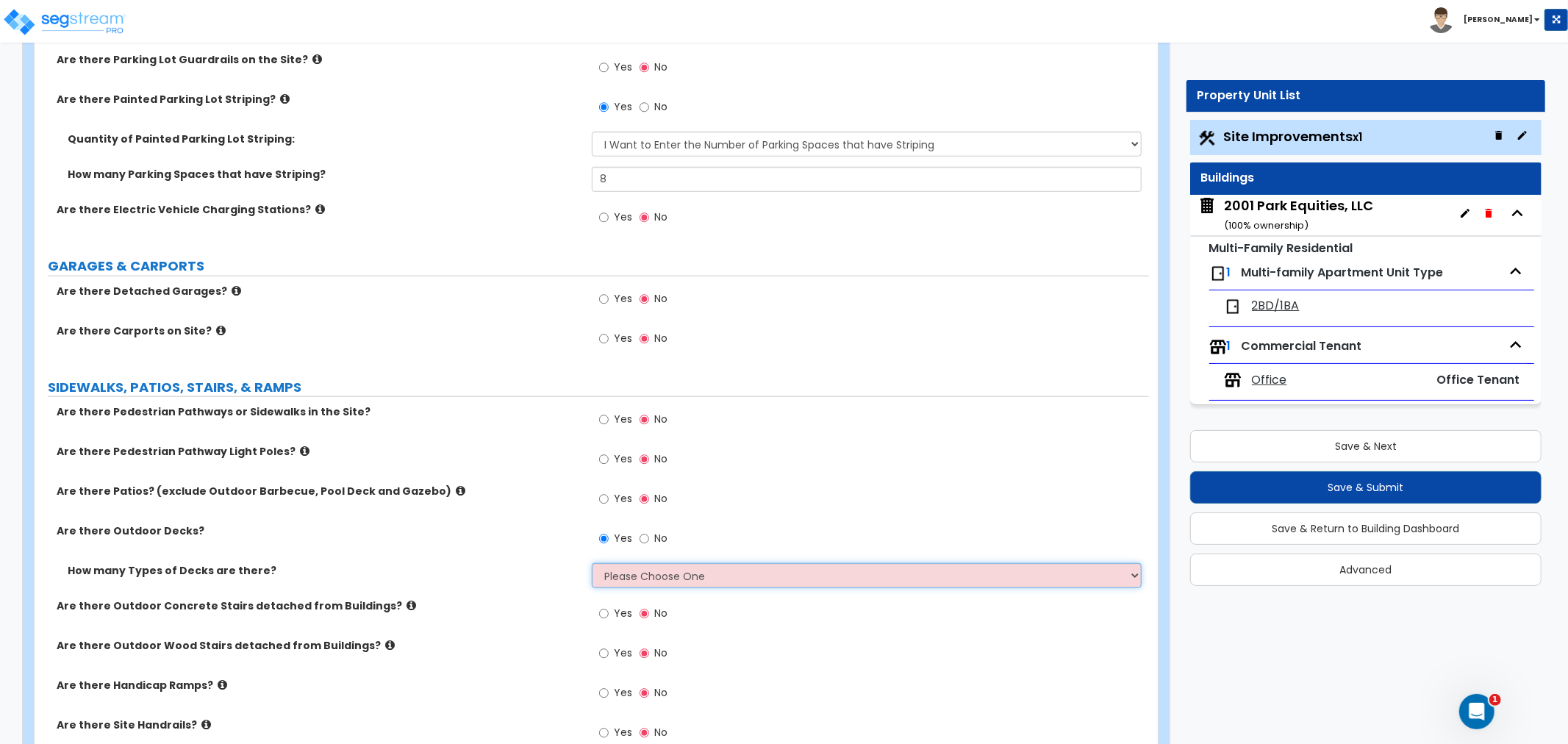
click at [610, 571] on select "Please Choose One 1 2 3 4" at bounding box center [866, 576] width 550 height 25
click at [592, 563] on select "Please Choose One 1 2 3 4" at bounding box center [866, 576] width 550 height 25
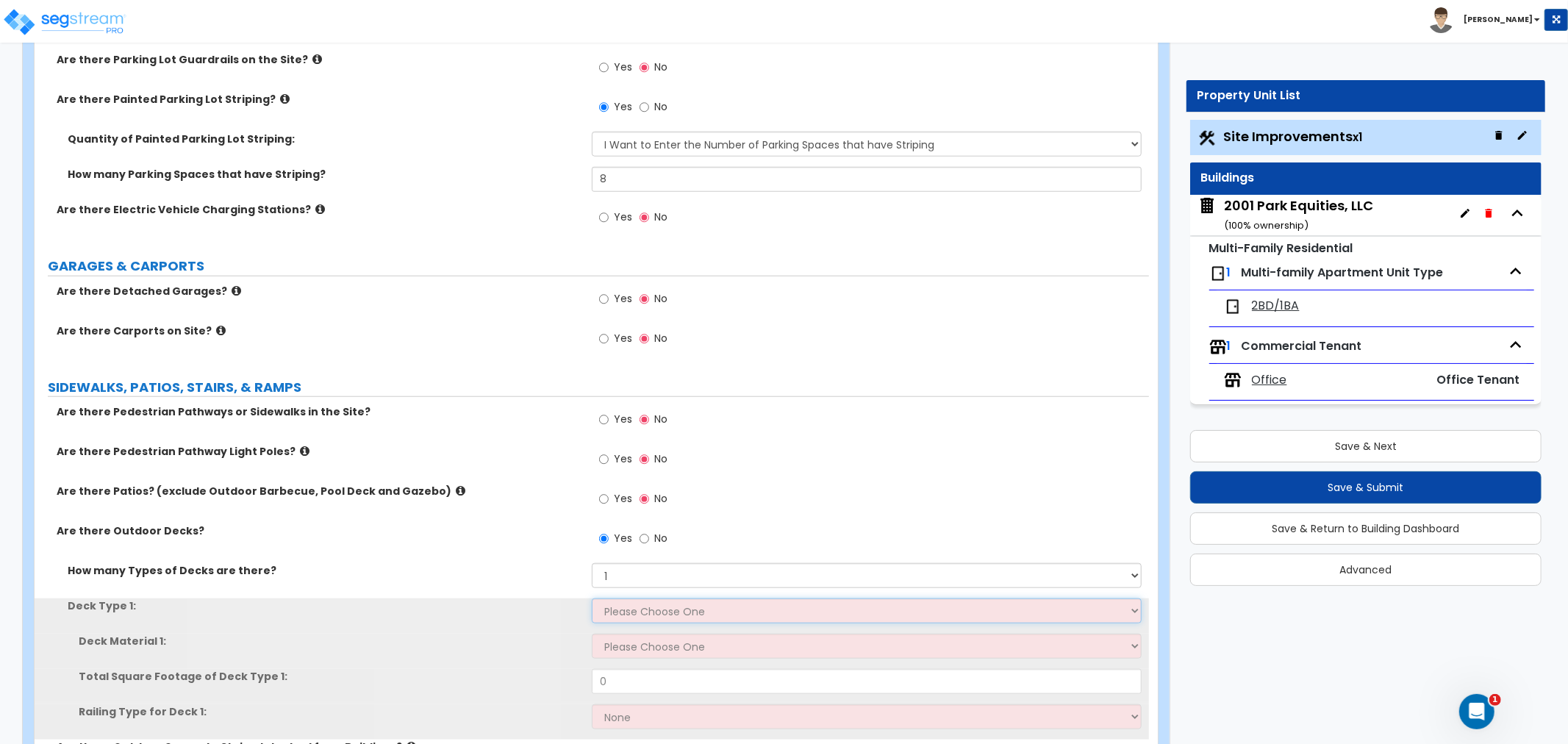
click at [619, 610] on select "Please Choose One Attached to Structure Detached from Structure" at bounding box center [866, 611] width 550 height 25
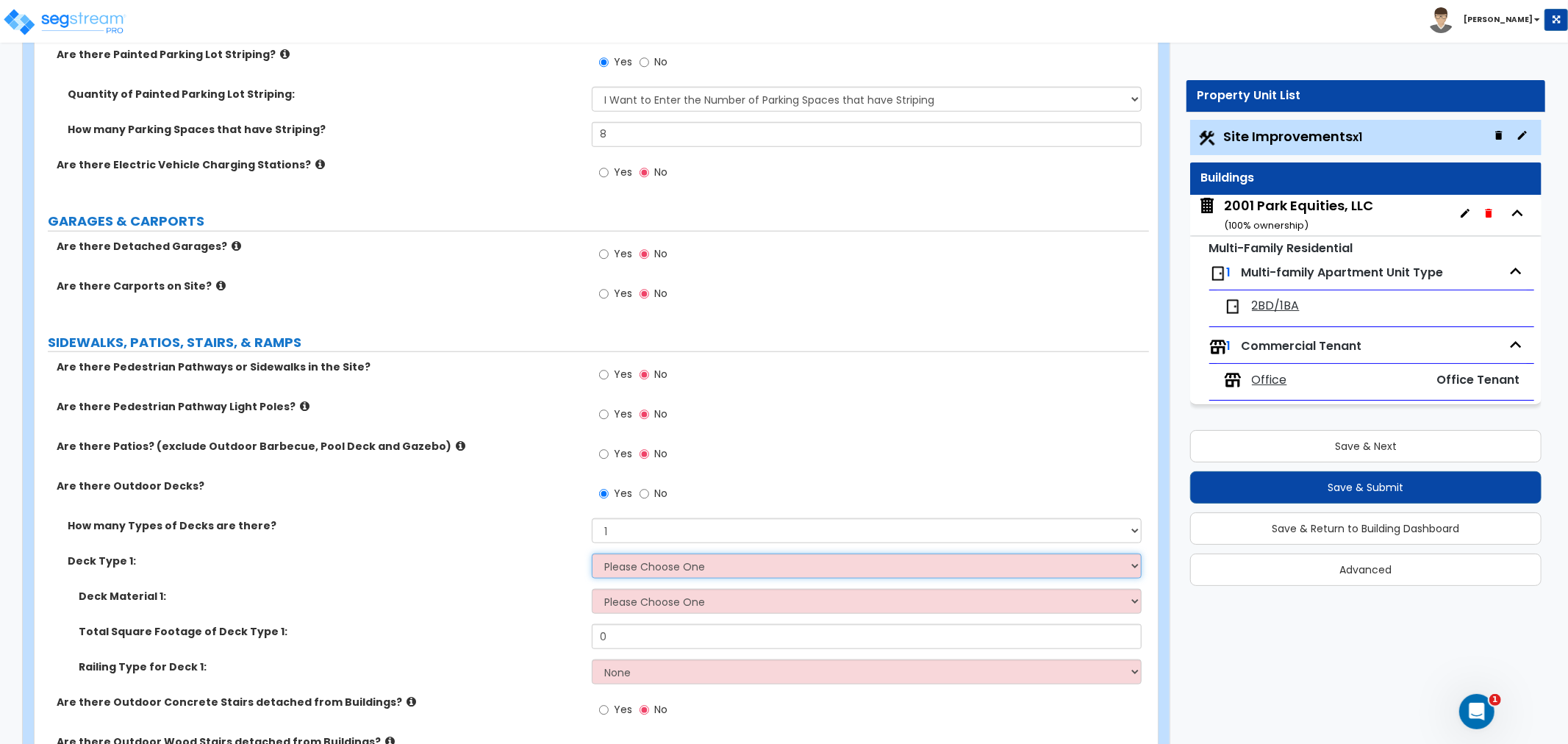
scroll to position [1062, 0]
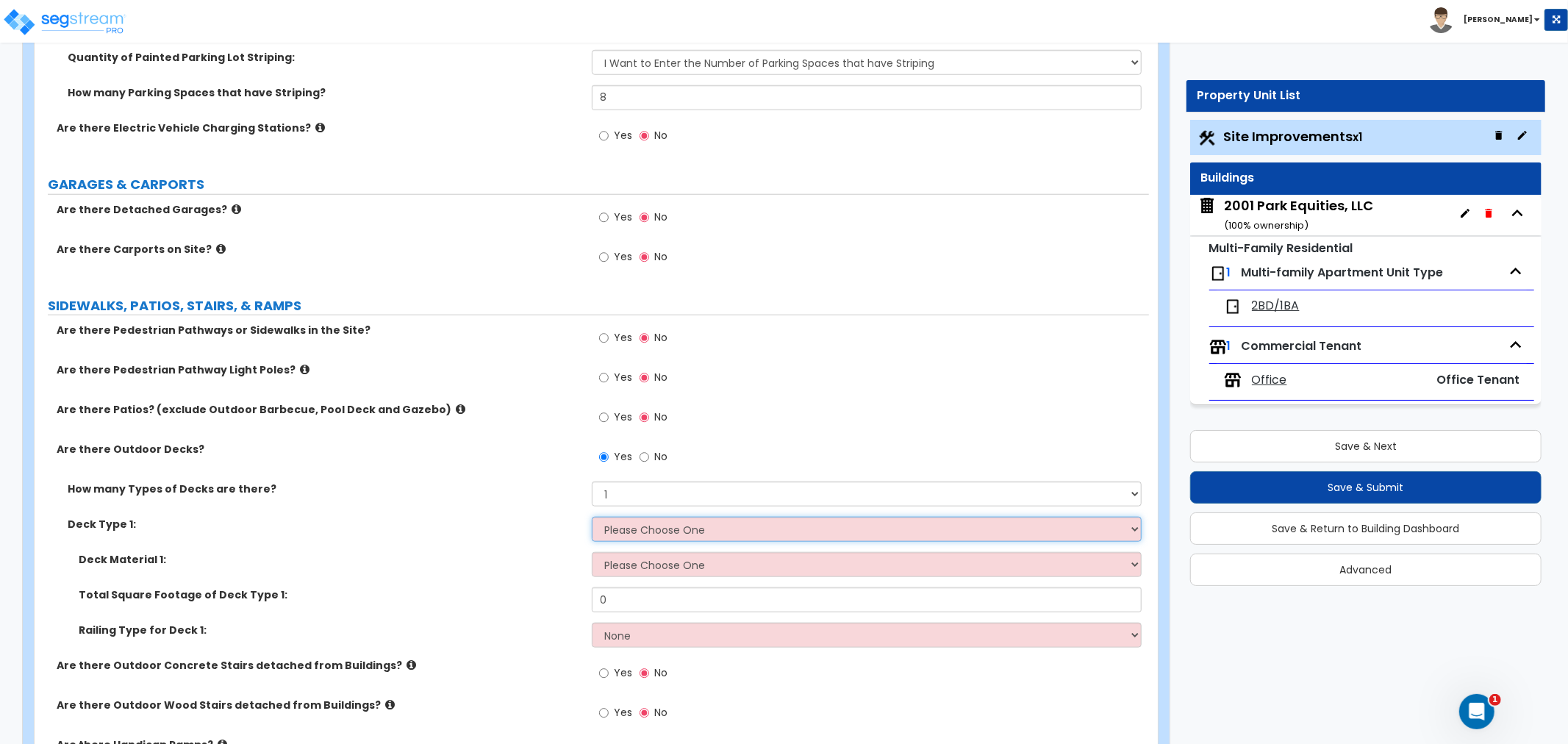
click at [633, 531] on select "Please Choose One Attached to Structure Detached from Structure" at bounding box center [866, 530] width 550 height 25
click at [592, 517] on select "Please Choose One Attached to Structure Detached from Structure" at bounding box center [866, 530] width 550 height 25
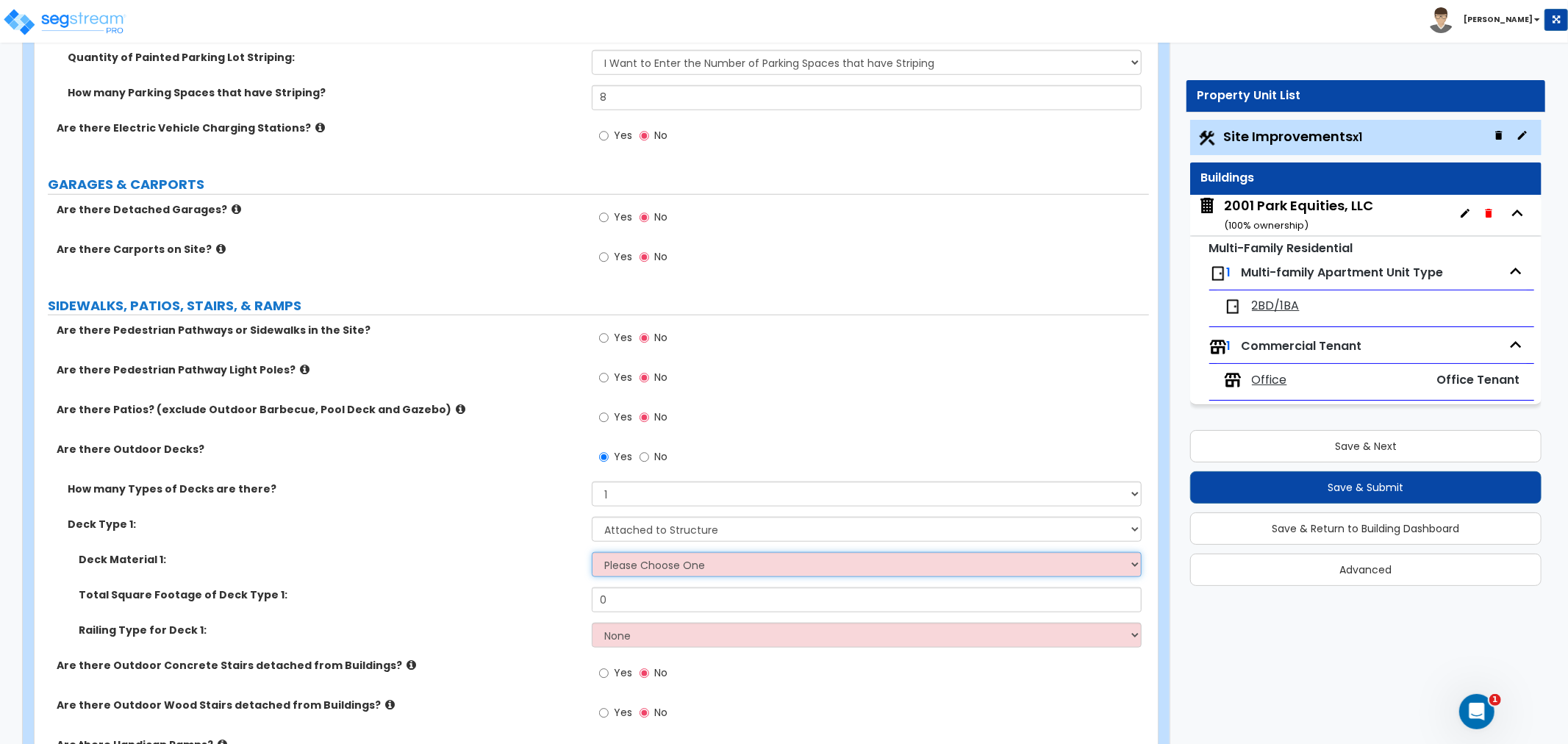
click at [635, 565] on select "Please Choose One Wood Plastic/PVC" at bounding box center [866, 565] width 550 height 25
click at [592, 552] on select "Please Choose One Wood Plastic/PVC" at bounding box center [866, 565] width 550 height 25
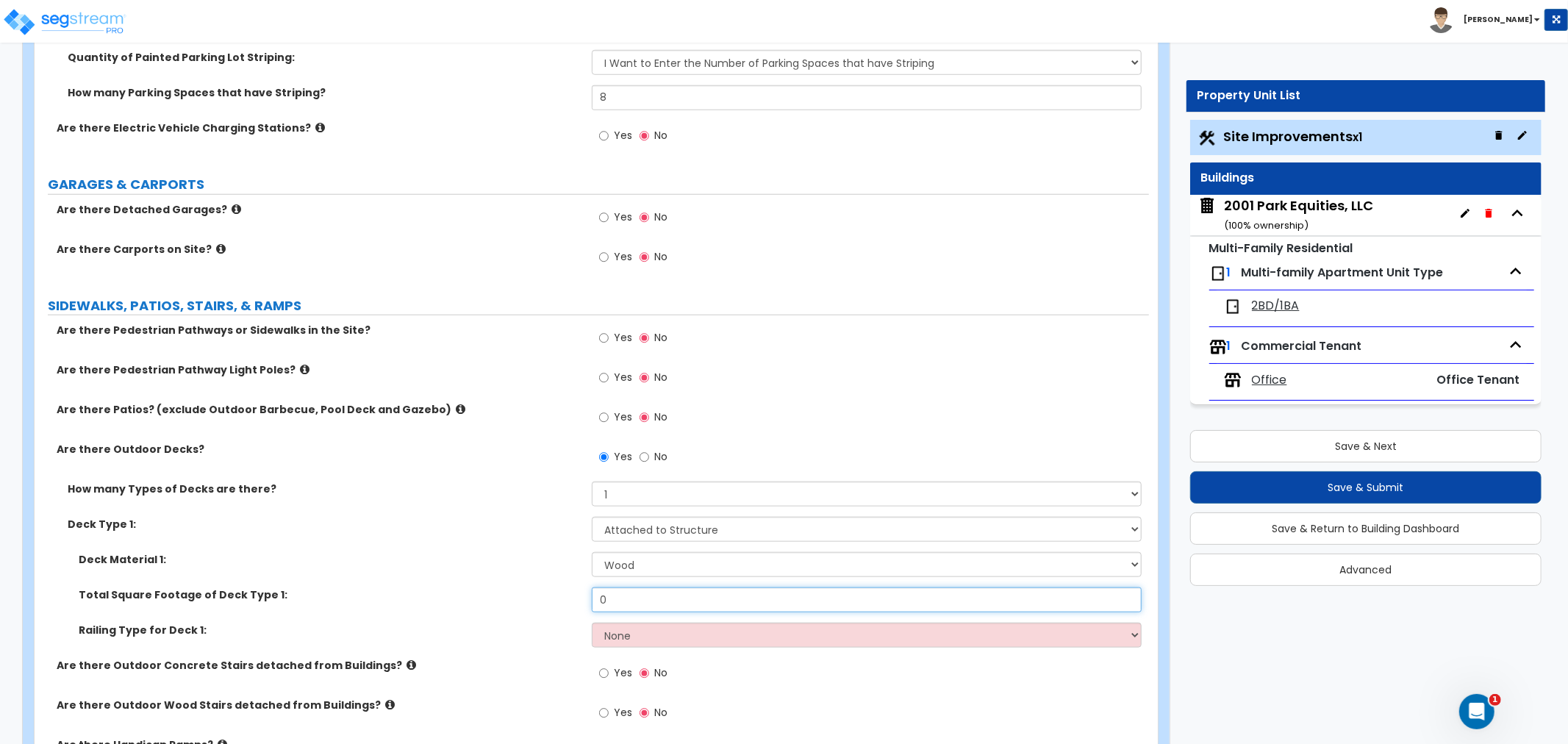
drag, startPoint x: 635, startPoint y: 598, endPoint x: 566, endPoint y: 600, distance: 69.0
click at [566, 600] on div "Total Square Footage of Deck Type 1: 0" at bounding box center [591, 605] width 1115 height 35
click at [621, 641] on select "None Wood Plastic" at bounding box center [866, 635] width 550 height 25
click at [592, 623] on select "None Wood Plastic" at bounding box center [866, 635] width 550 height 25
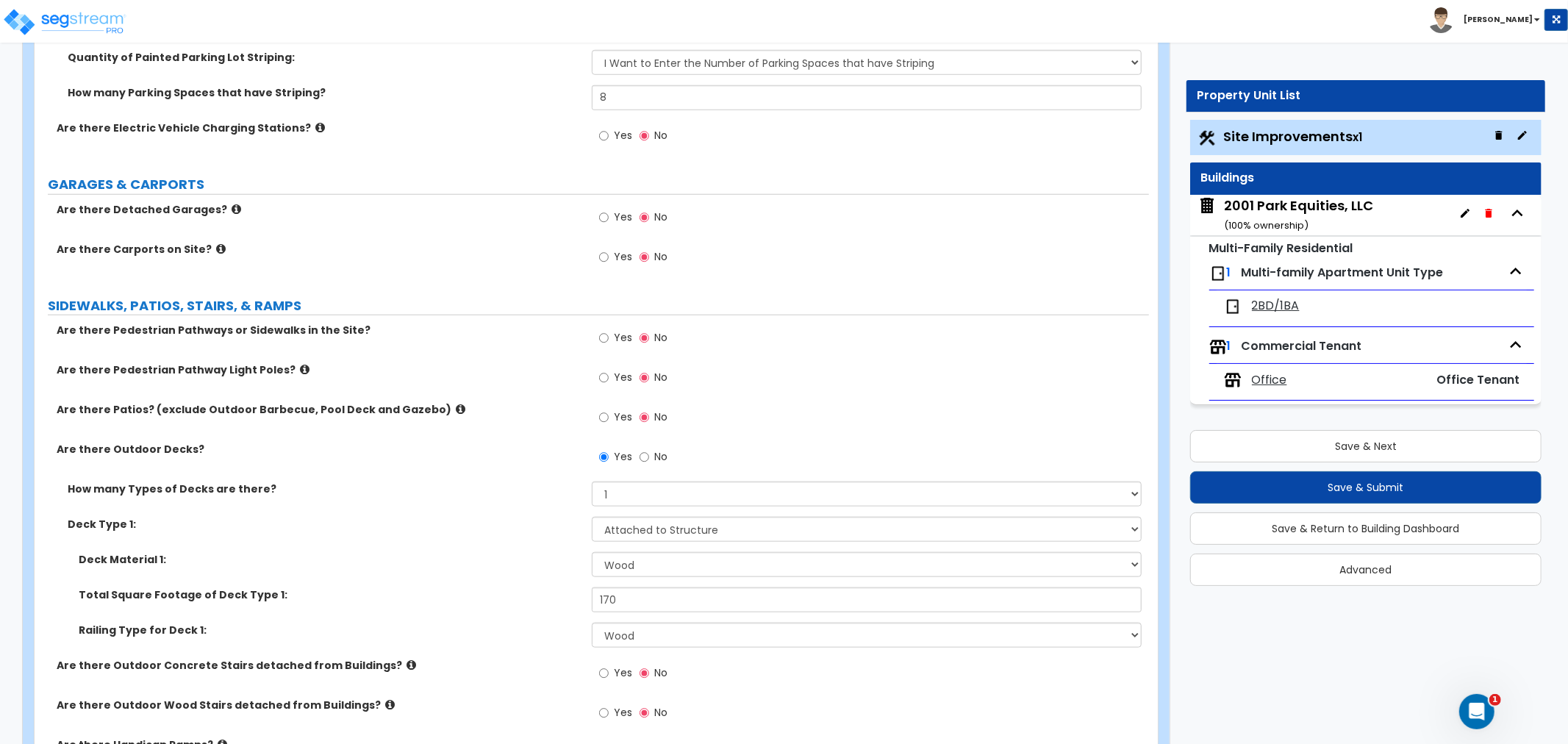
click at [542, 596] on label "Total Square Footage of Deck Type 1:" at bounding box center [329, 595] width 502 height 14
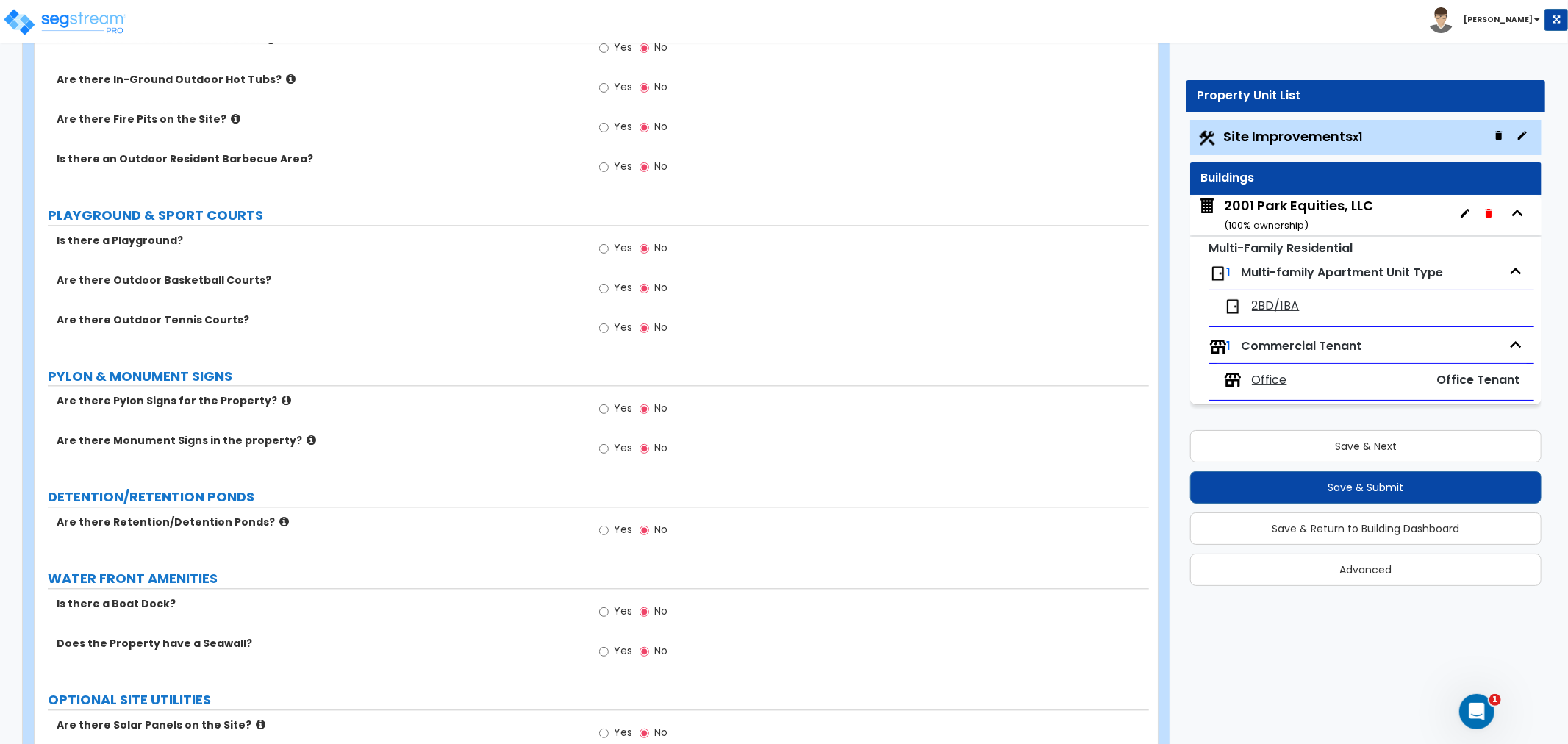
scroll to position [2803, 0]
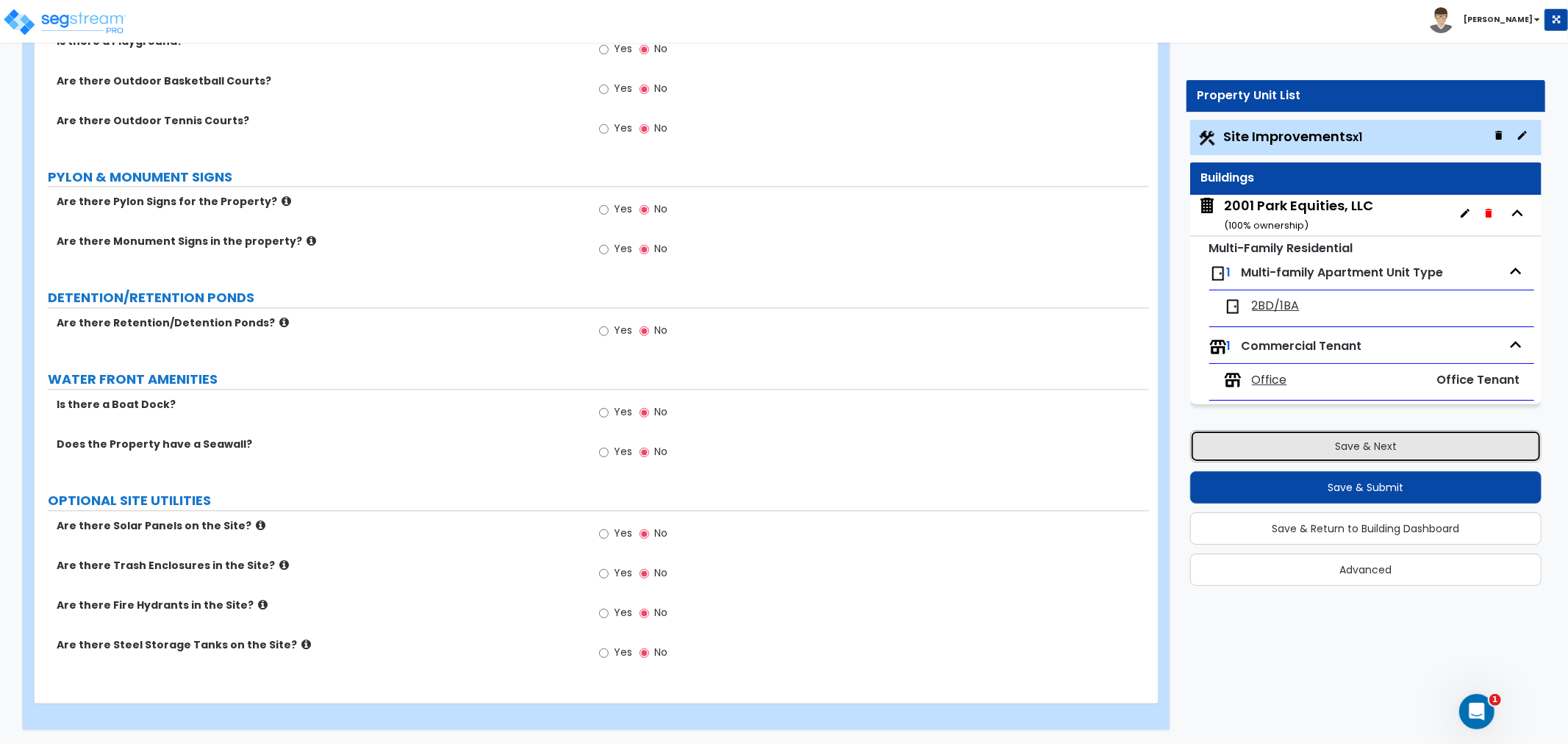
click at [1313, 442] on button "Save & Next" at bounding box center [1366, 446] width 352 height 32
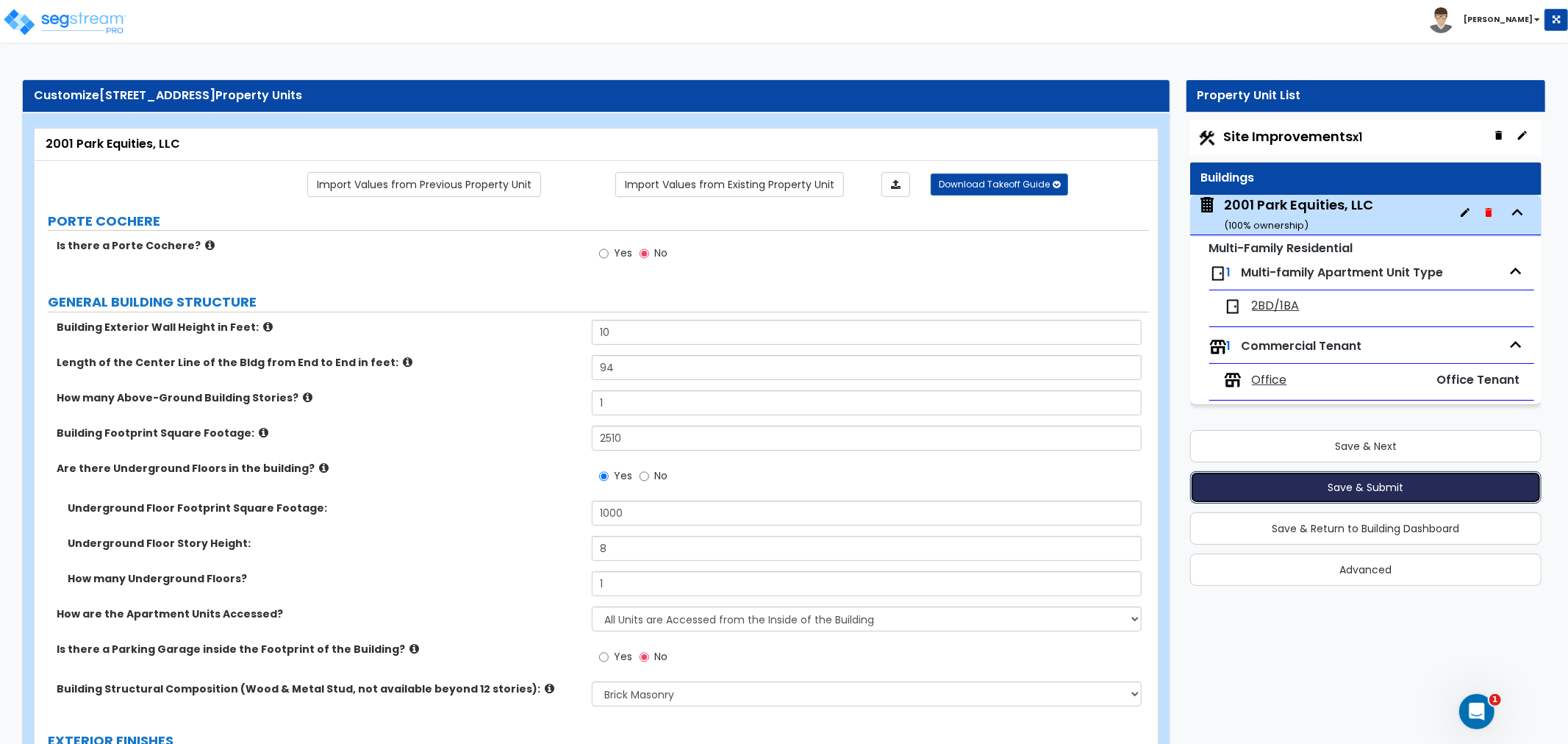
click at [1327, 481] on button "Save & Submit" at bounding box center [1366, 488] width 352 height 32
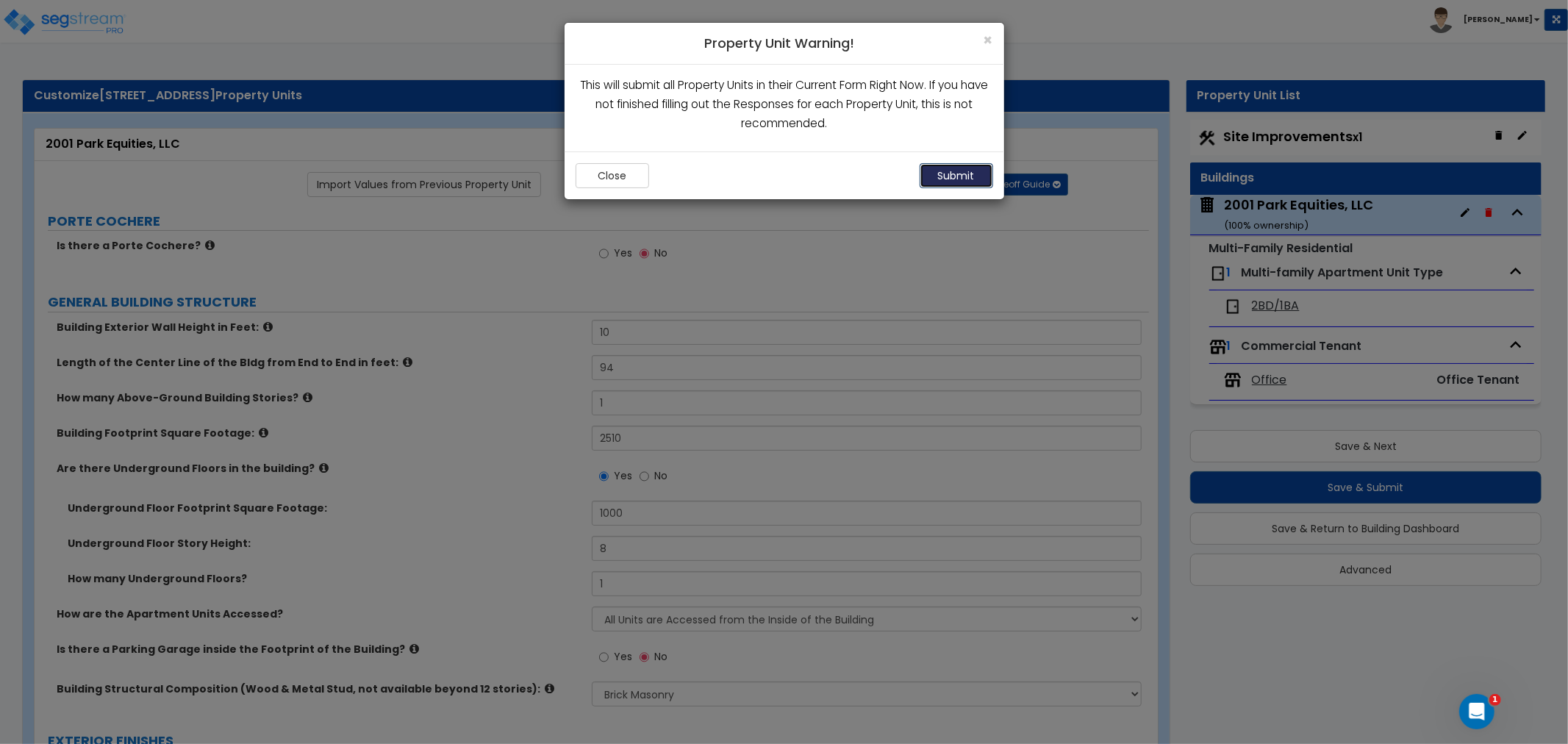
click at [946, 175] on button "Submit" at bounding box center [956, 175] width 74 height 25
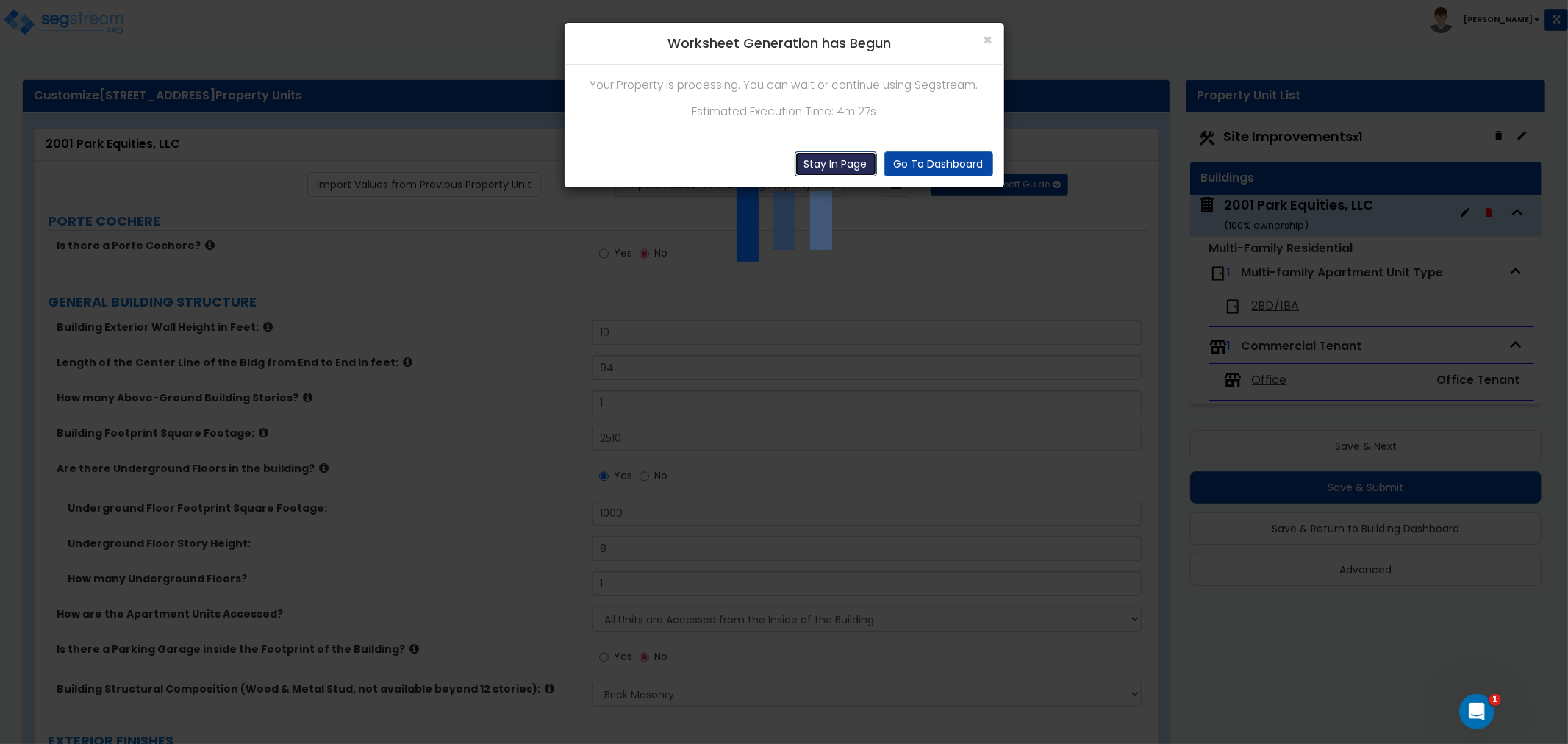
click at [856, 169] on button "Stay In Page" at bounding box center [837, 164] width 83 height 25
